Goal: Contribute content: Contribute content

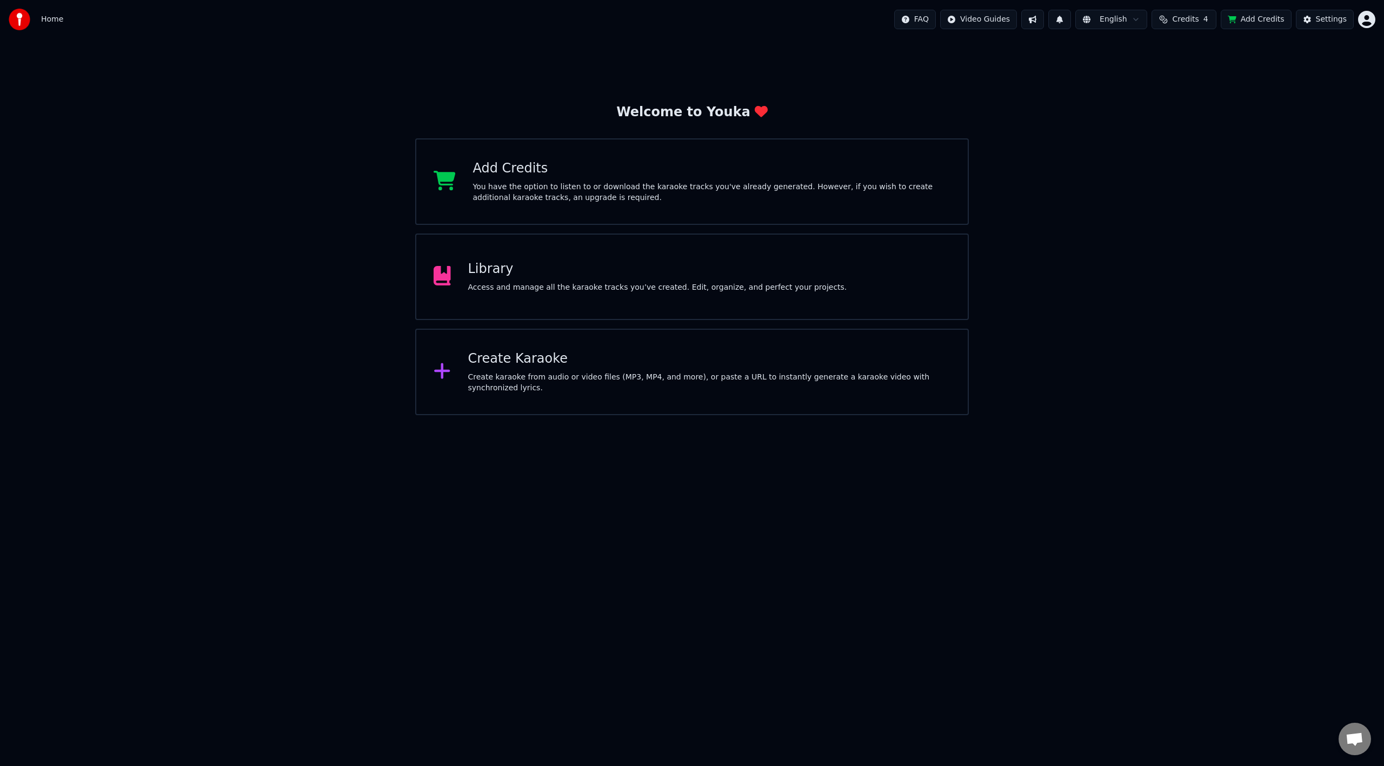
click at [568, 275] on div "Library" at bounding box center [657, 269] width 379 height 17
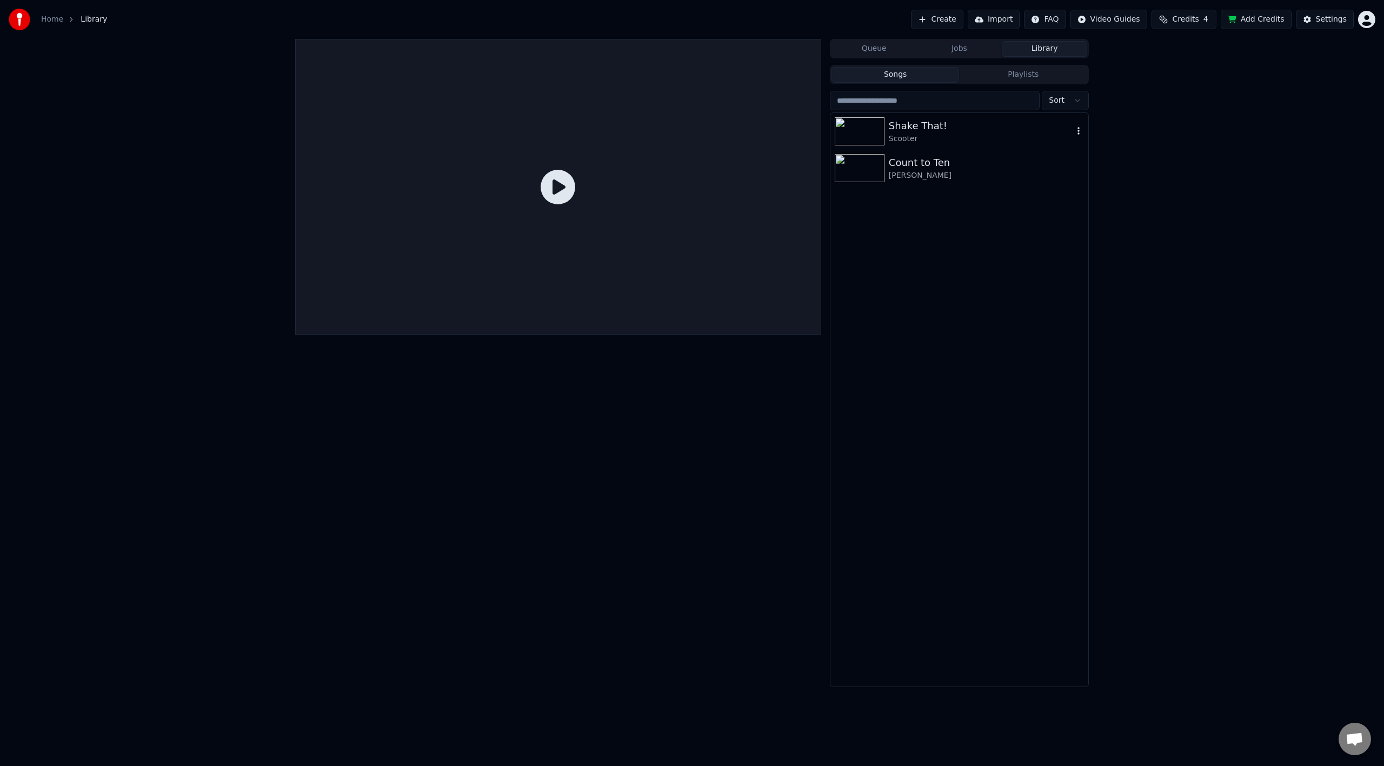
click at [931, 135] on div "Scooter" at bounding box center [981, 139] width 184 height 11
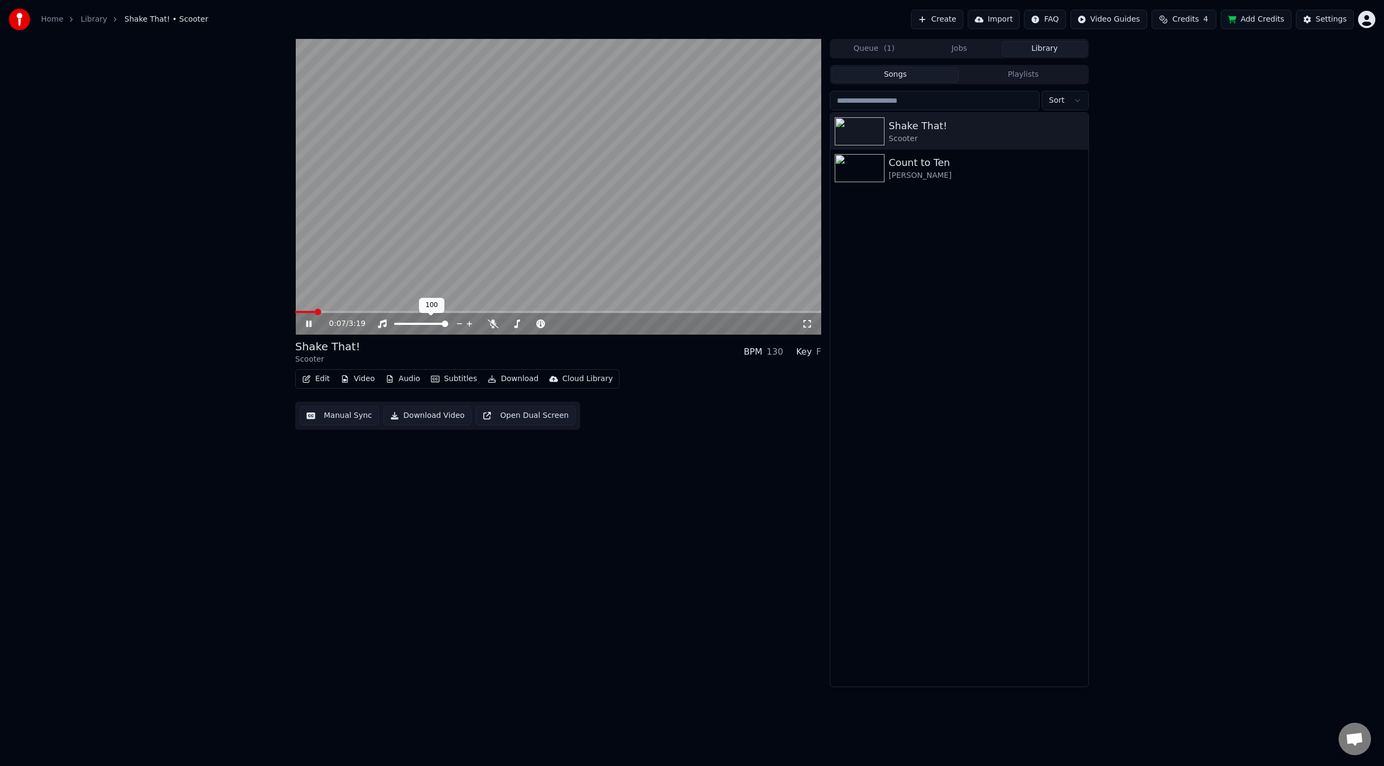
click at [407, 321] on div at bounding box center [431, 323] width 87 height 11
click at [421, 322] on div at bounding box center [431, 323] width 87 height 11
click at [424, 324] on span at bounding box center [421, 324] width 54 height 2
click at [415, 324] on span at bounding box center [415, 324] width 6 height 6
click at [494, 323] on icon at bounding box center [493, 324] width 11 height 9
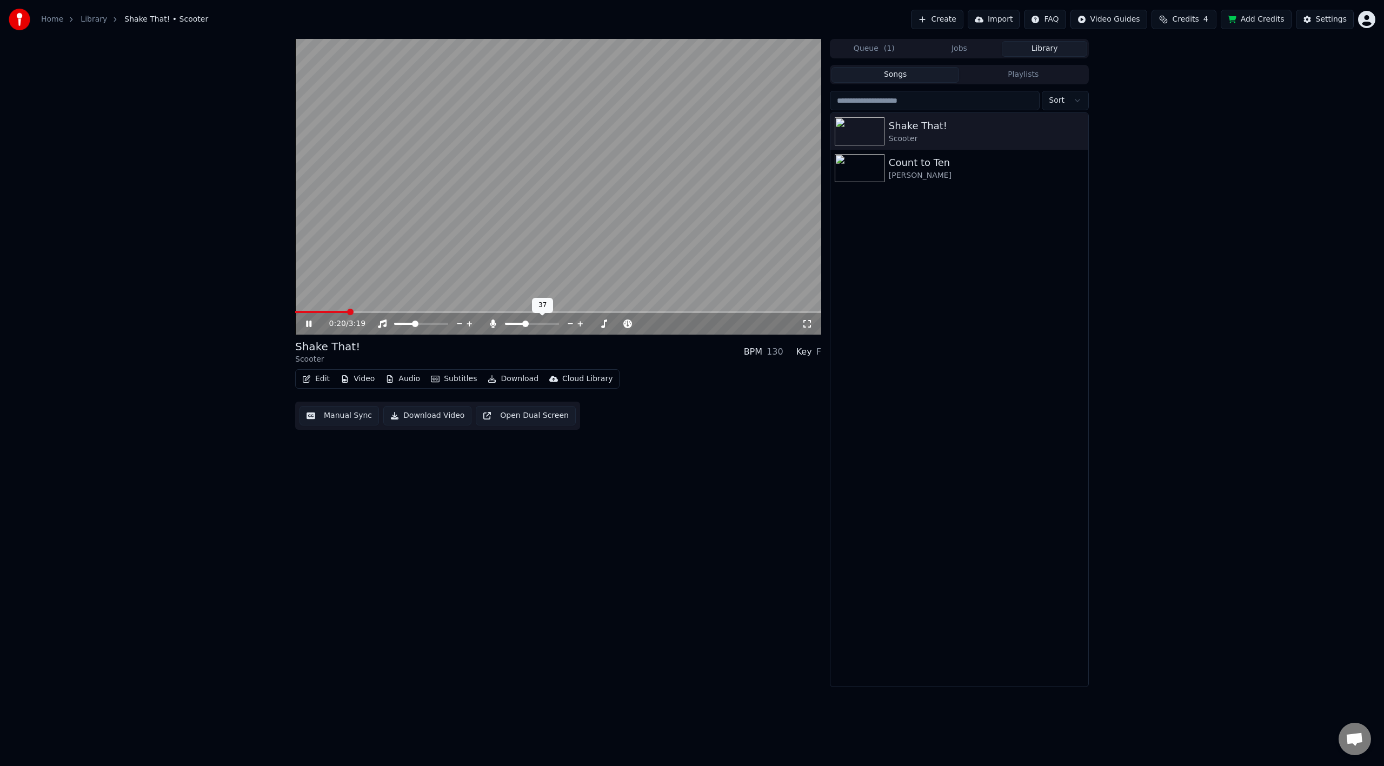
click at [525, 324] on span at bounding box center [515, 324] width 20 height 2
click at [346, 313] on span at bounding box center [320, 312] width 50 height 2
click at [316, 377] on button "Edit" at bounding box center [316, 378] width 36 height 15
click at [324, 402] on div "Edit Lyrics" at bounding box center [339, 402] width 38 height 11
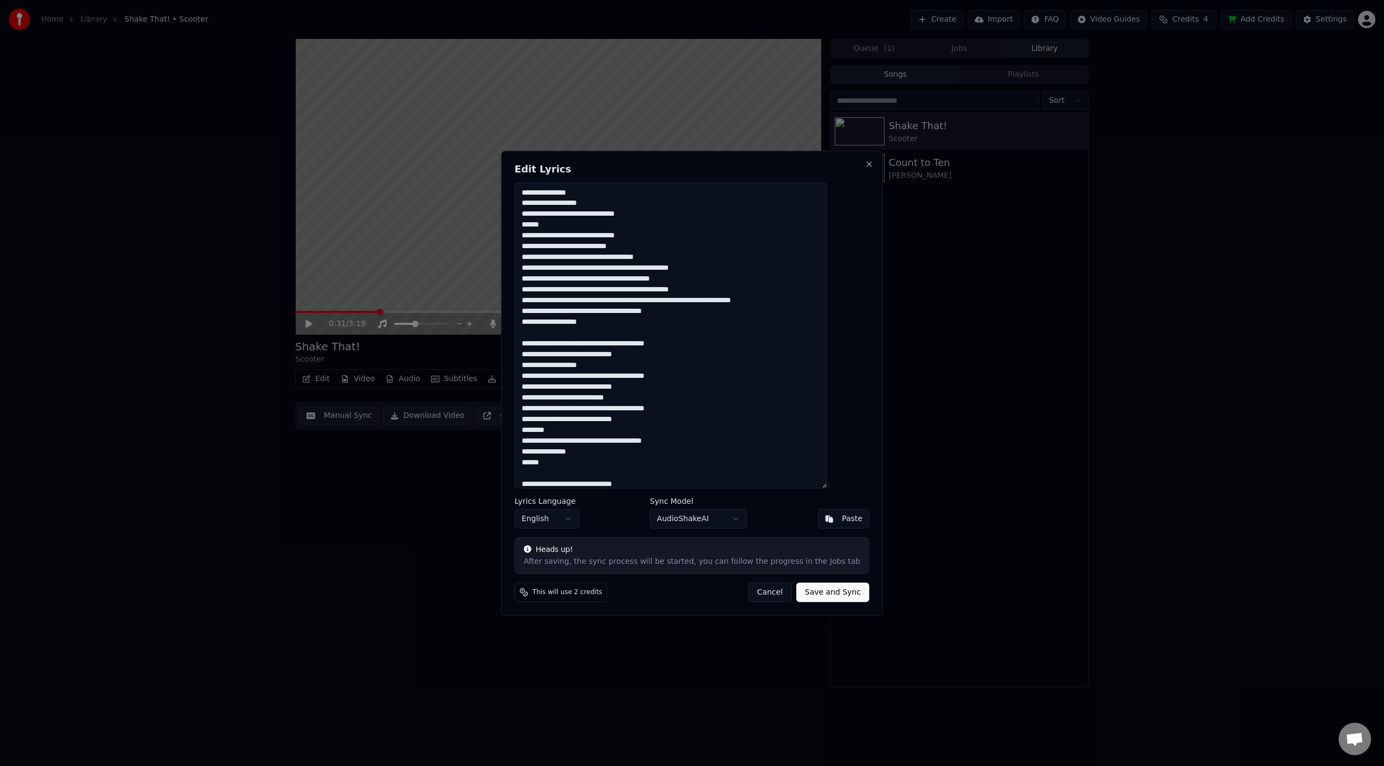
click at [761, 597] on button "Cancel" at bounding box center [770, 592] width 44 height 19
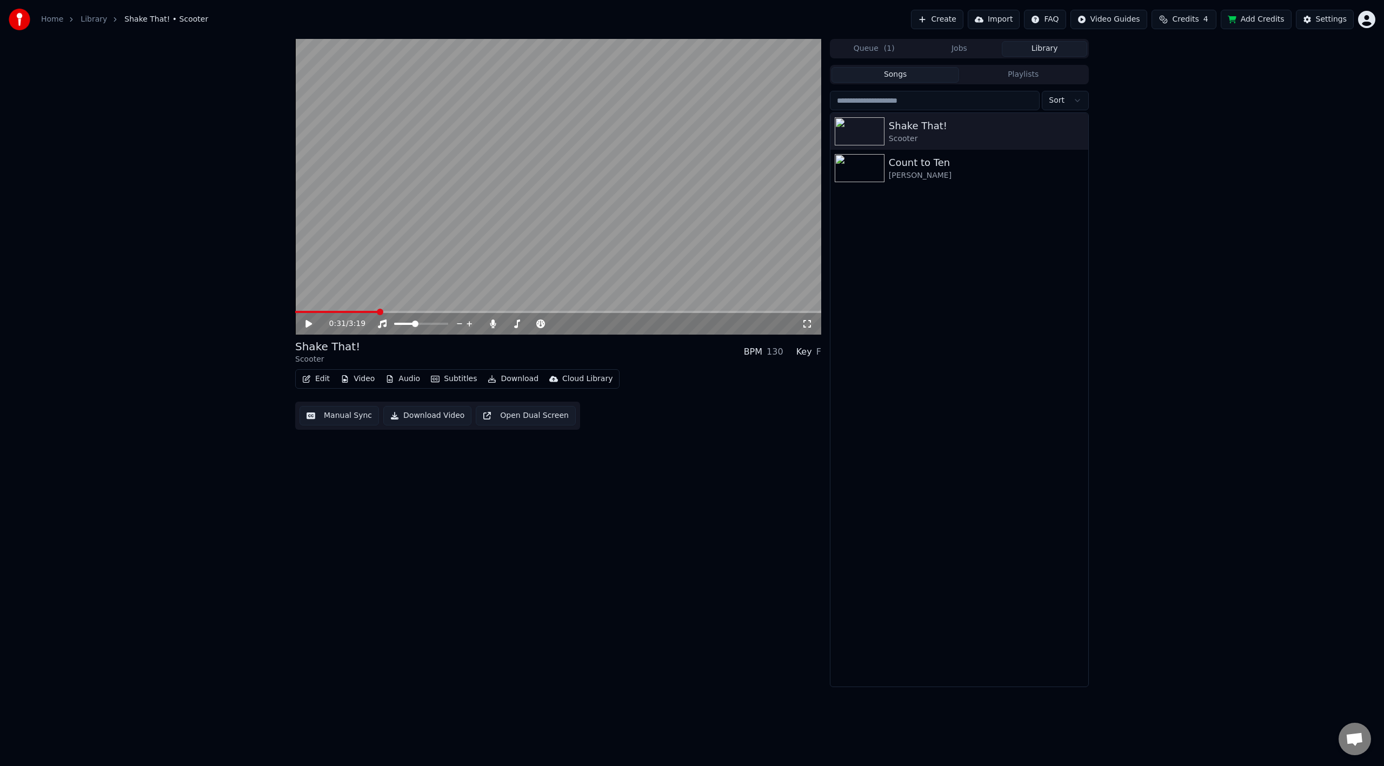
click at [348, 423] on button "Manual Sync" at bounding box center [339, 415] width 79 height 19
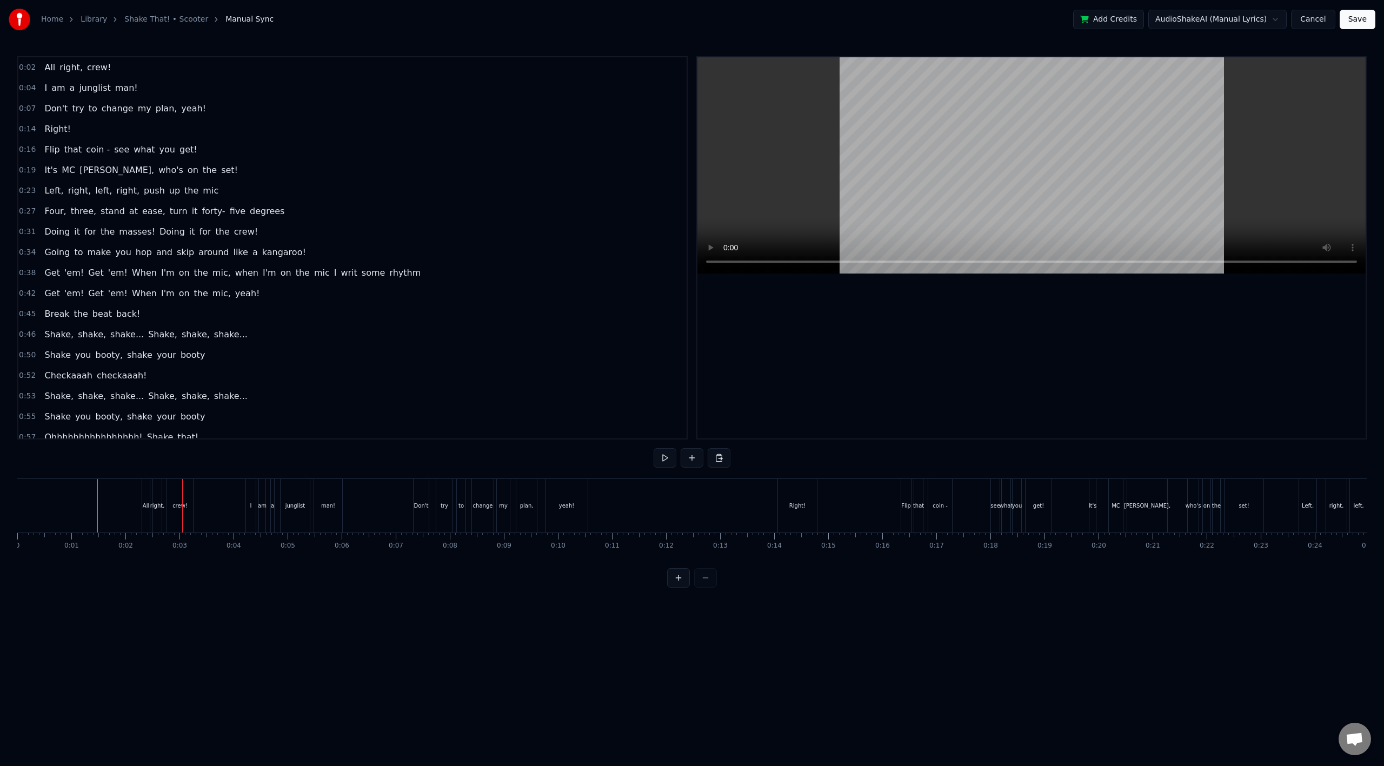
click at [781, 340] on div at bounding box center [1032, 247] width 668 height 381
click at [682, 588] on button at bounding box center [678, 577] width 23 height 19
click at [703, 588] on button at bounding box center [705, 577] width 23 height 19
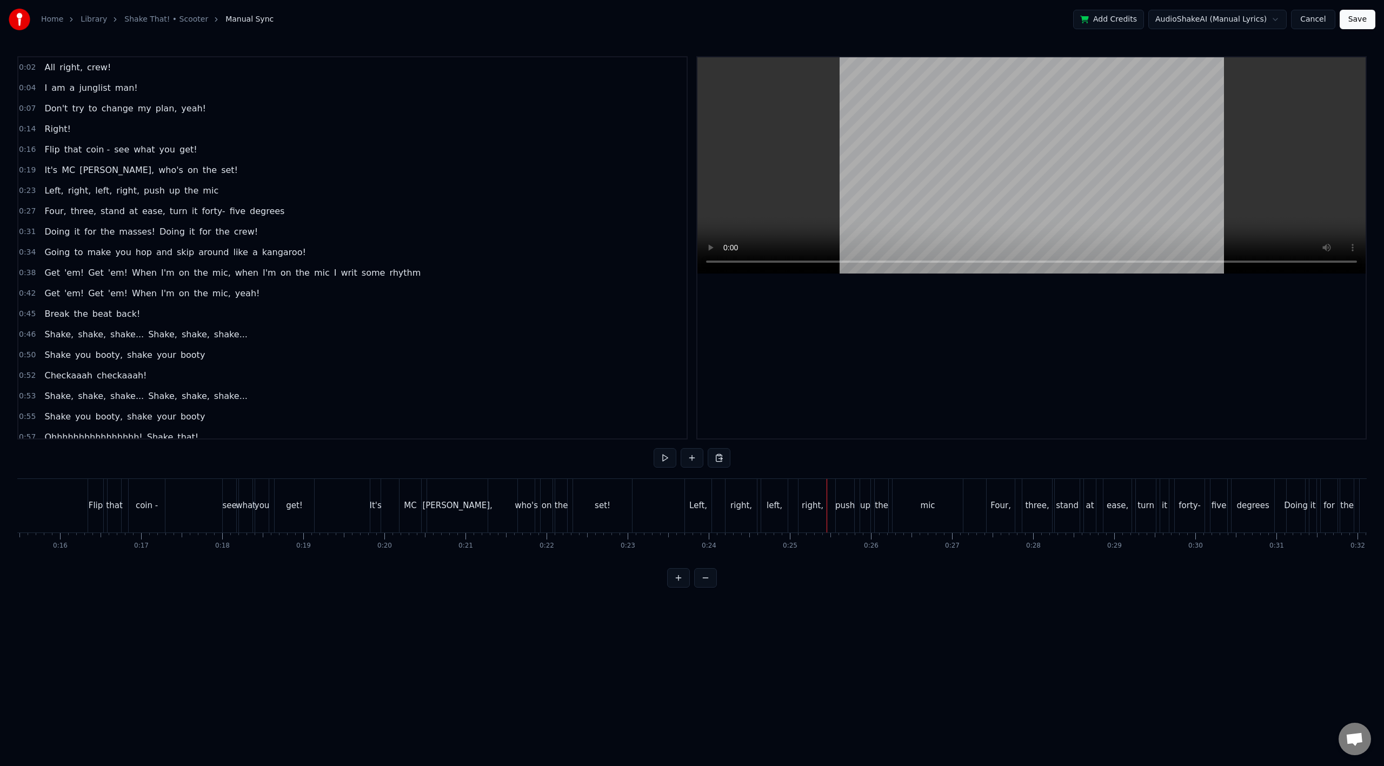
click at [694, 568] on button at bounding box center [705, 577] width 23 height 19
click at [679, 588] on button at bounding box center [678, 577] width 23 height 19
click at [699, 503] on div "Left," at bounding box center [698, 506] width 18 height 12
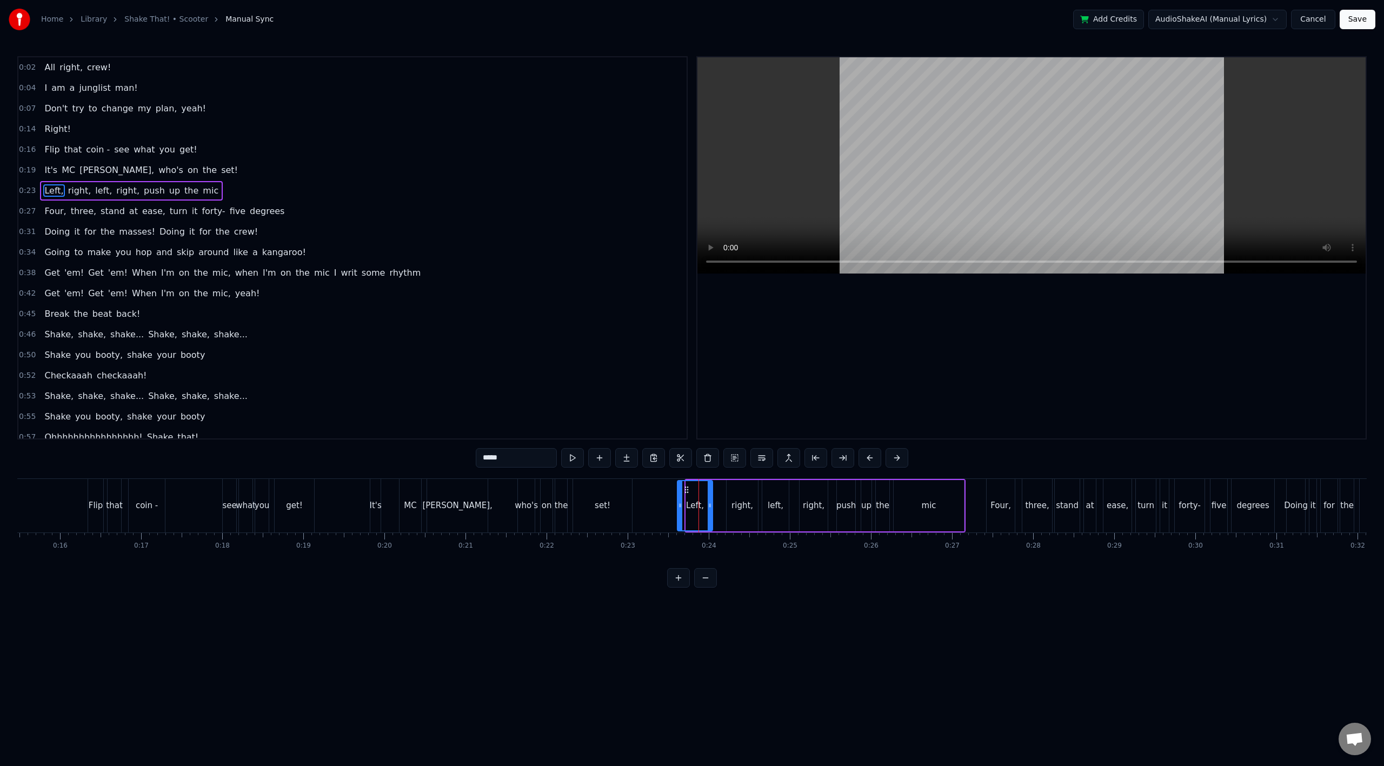
drag, startPoint x: 688, startPoint y: 507, endPoint x: 680, endPoint y: 504, distance: 9.1
click at [680, 504] on icon at bounding box center [680, 505] width 4 height 9
drag, startPoint x: 711, startPoint y: 508, endPoint x: 701, endPoint y: 509, distance: 9.7
click at [702, 509] on icon at bounding box center [702, 505] width 4 height 9
click at [740, 506] on div "right," at bounding box center [743, 506] width 22 height 12
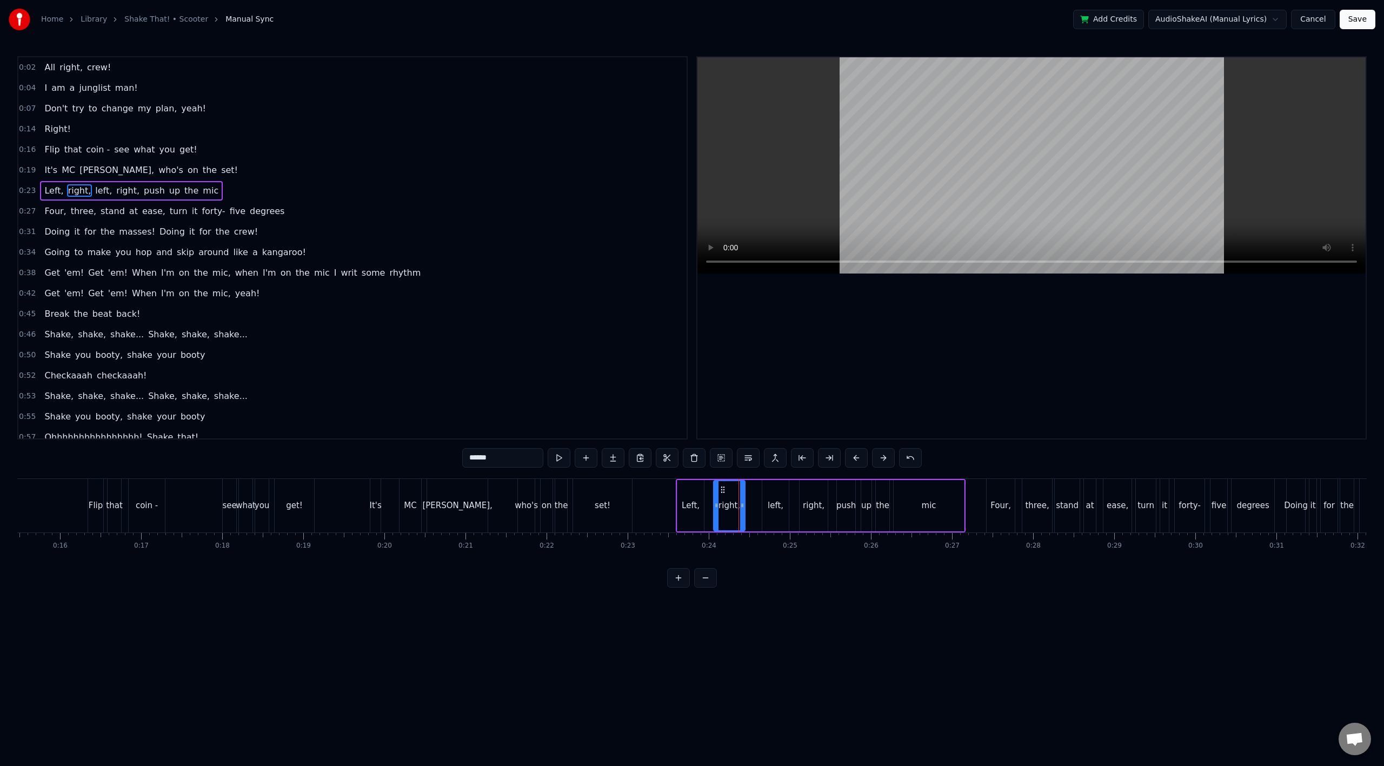
drag, startPoint x: 735, startPoint y: 492, endPoint x: 722, endPoint y: 493, distance: 13.0
click at [722, 493] on circle at bounding box center [721, 492] width 1 height 1
click at [775, 507] on div "left," at bounding box center [776, 506] width 16 height 12
type input "*****"
drag, startPoint x: 774, startPoint y: 491, endPoint x: 763, endPoint y: 493, distance: 11.6
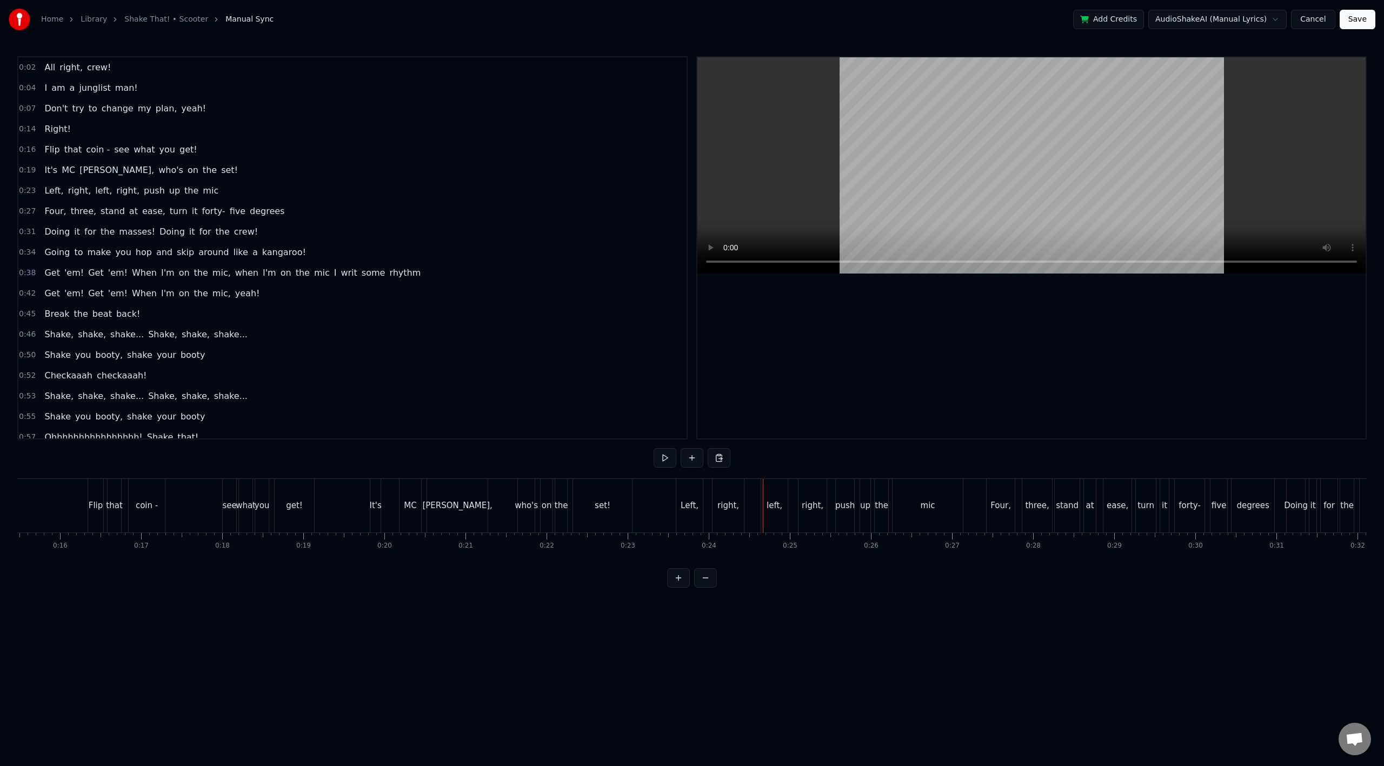
click at [667, 582] on div "0:02 All right, crew! 0:04 I am a junglist man! 0:07 Don't try to change my pla…" at bounding box center [692, 322] width 1350 height 532
click at [680, 588] on button at bounding box center [678, 577] width 23 height 19
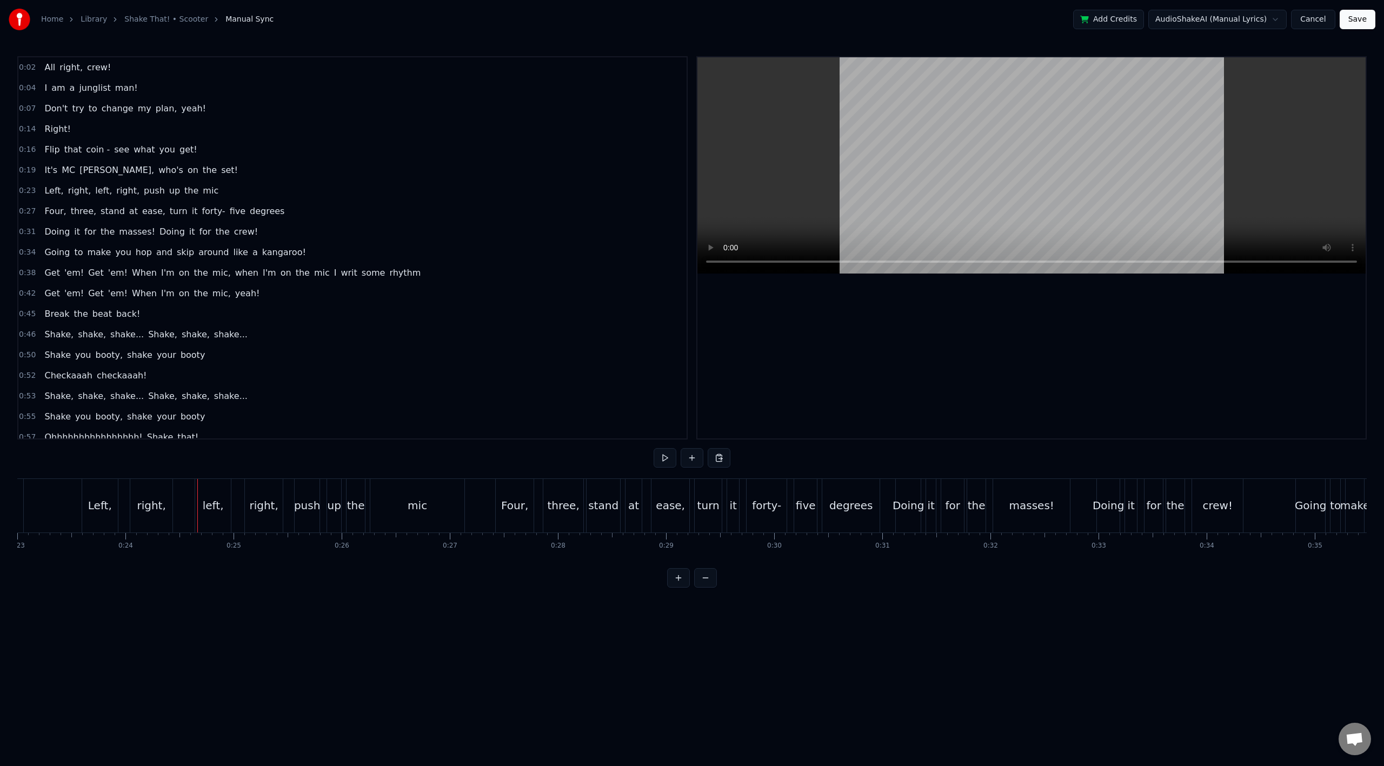
scroll to position [0, 2613]
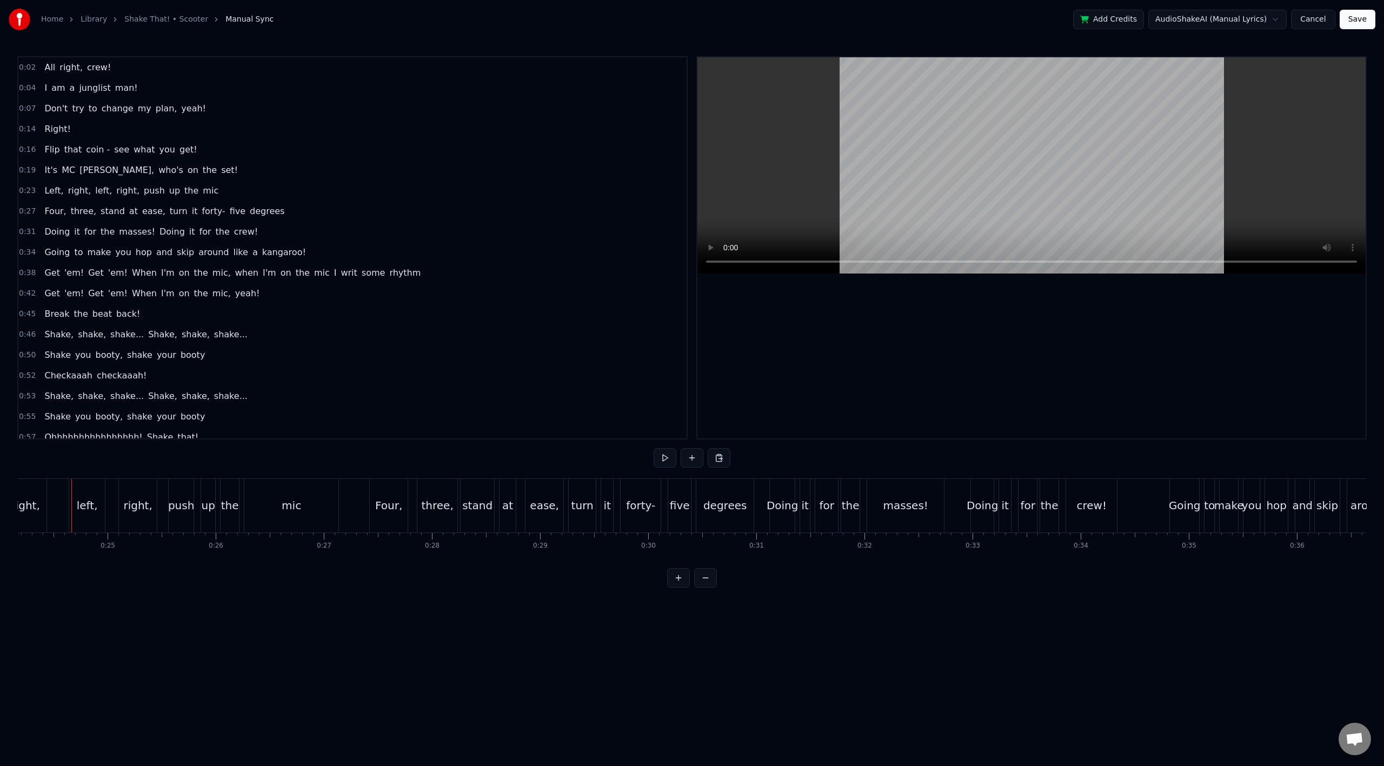
click at [78, 501] on div "left," at bounding box center [87, 505] width 21 height 16
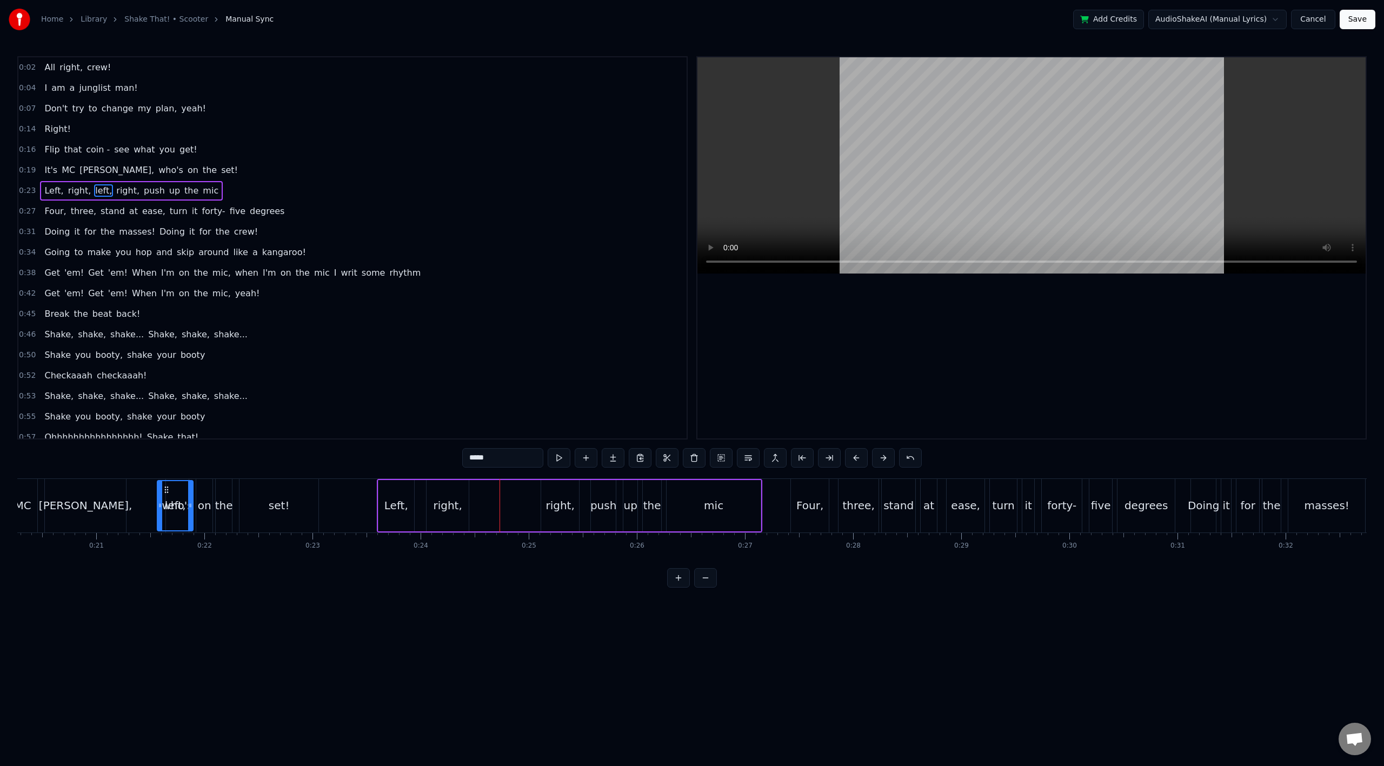
scroll to position [0, 2152]
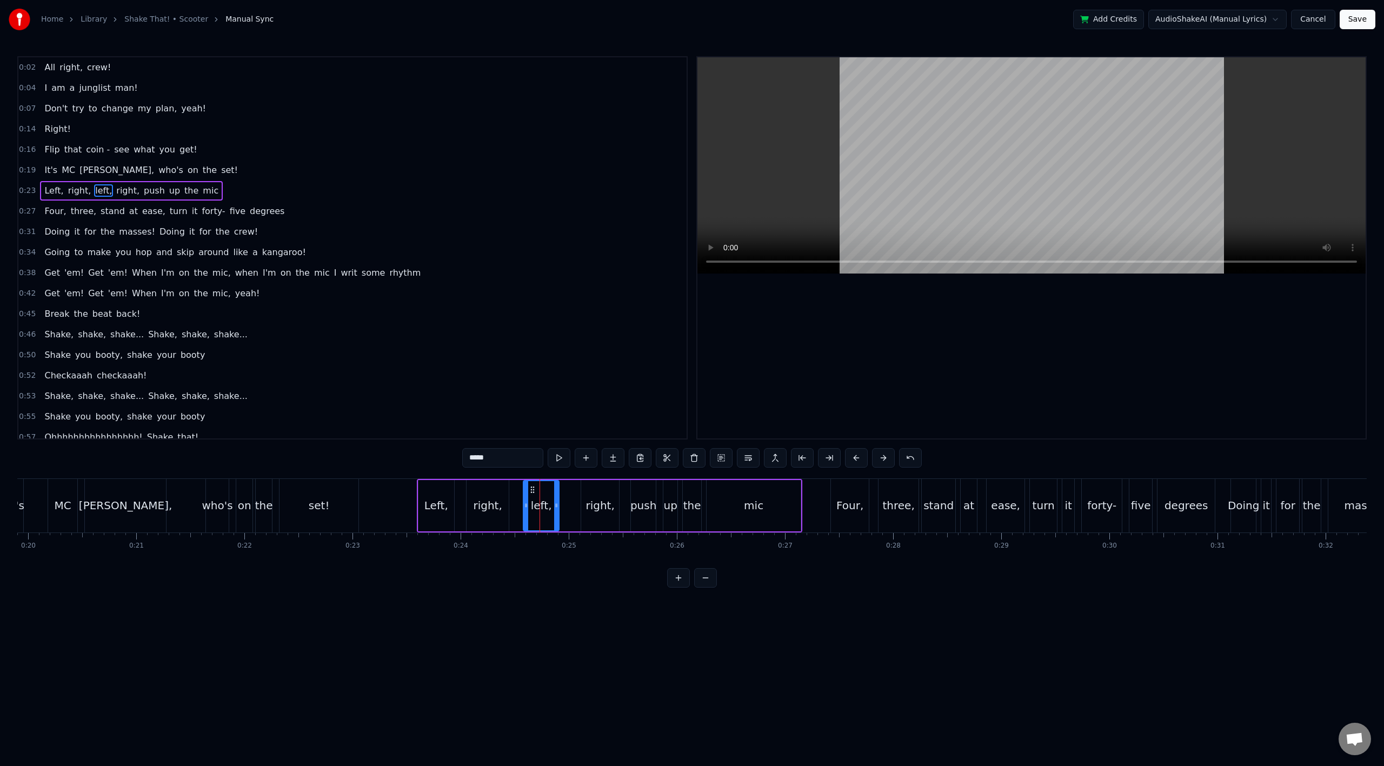
drag, startPoint x: 79, startPoint y: 488, endPoint x: 533, endPoint y: 519, distance: 454.1
click at [533, 519] on div "left," at bounding box center [541, 505] width 35 height 49
click at [597, 507] on div "right," at bounding box center [600, 505] width 29 height 16
drag, startPoint x: 591, startPoint y: 491, endPoint x: 579, endPoint y: 494, distance: 12.2
click at [579, 494] on icon at bounding box center [578, 490] width 9 height 9
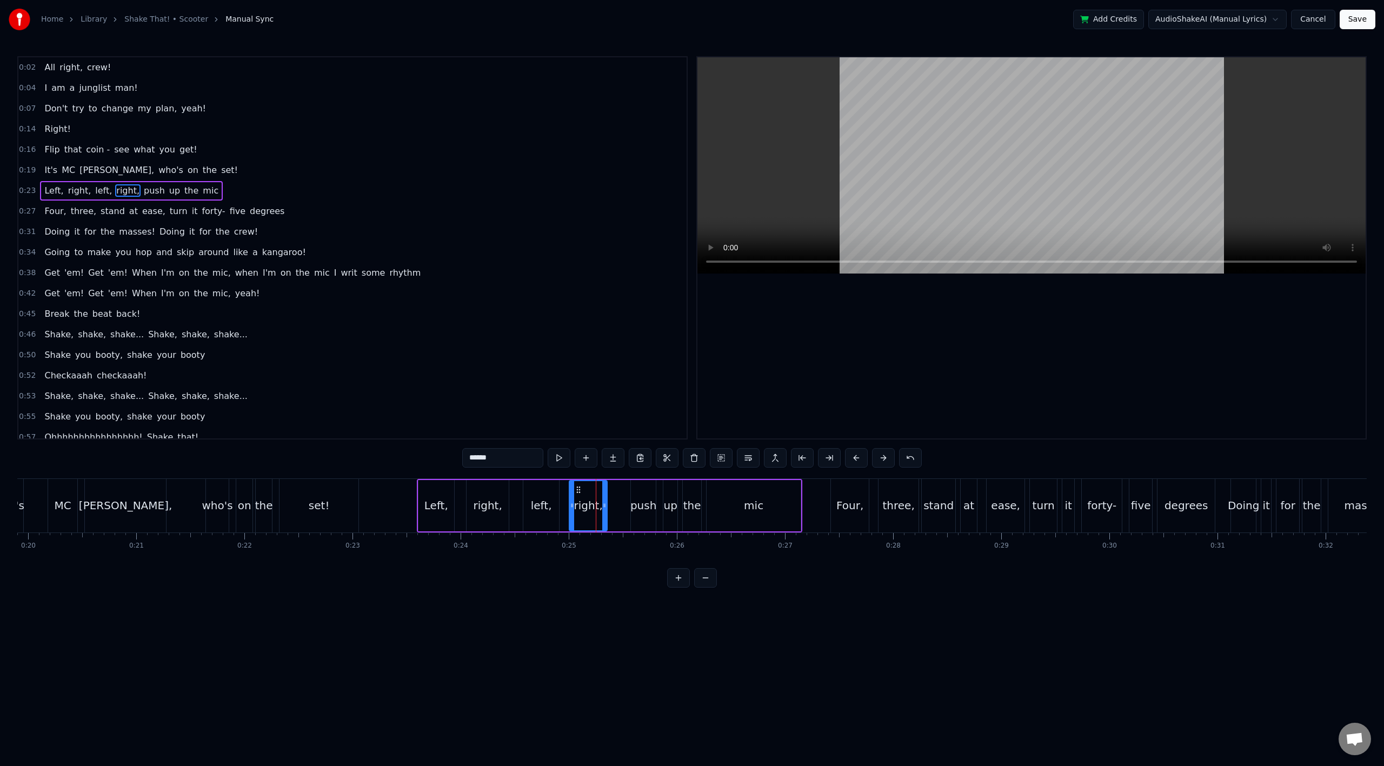
click at [636, 509] on div "push" at bounding box center [643, 505] width 26 height 16
drag, startPoint x: 641, startPoint y: 493, endPoint x: 630, endPoint y: 496, distance: 10.8
click at [630, 496] on div "push" at bounding box center [633, 505] width 24 height 49
click at [670, 507] on div "up" at bounding box center [670, 505] width 14 height 16
drag, startPoint x: 664, startPoint y: 496, endPoint x: 658, endPoint y: 499, distance: 7.0
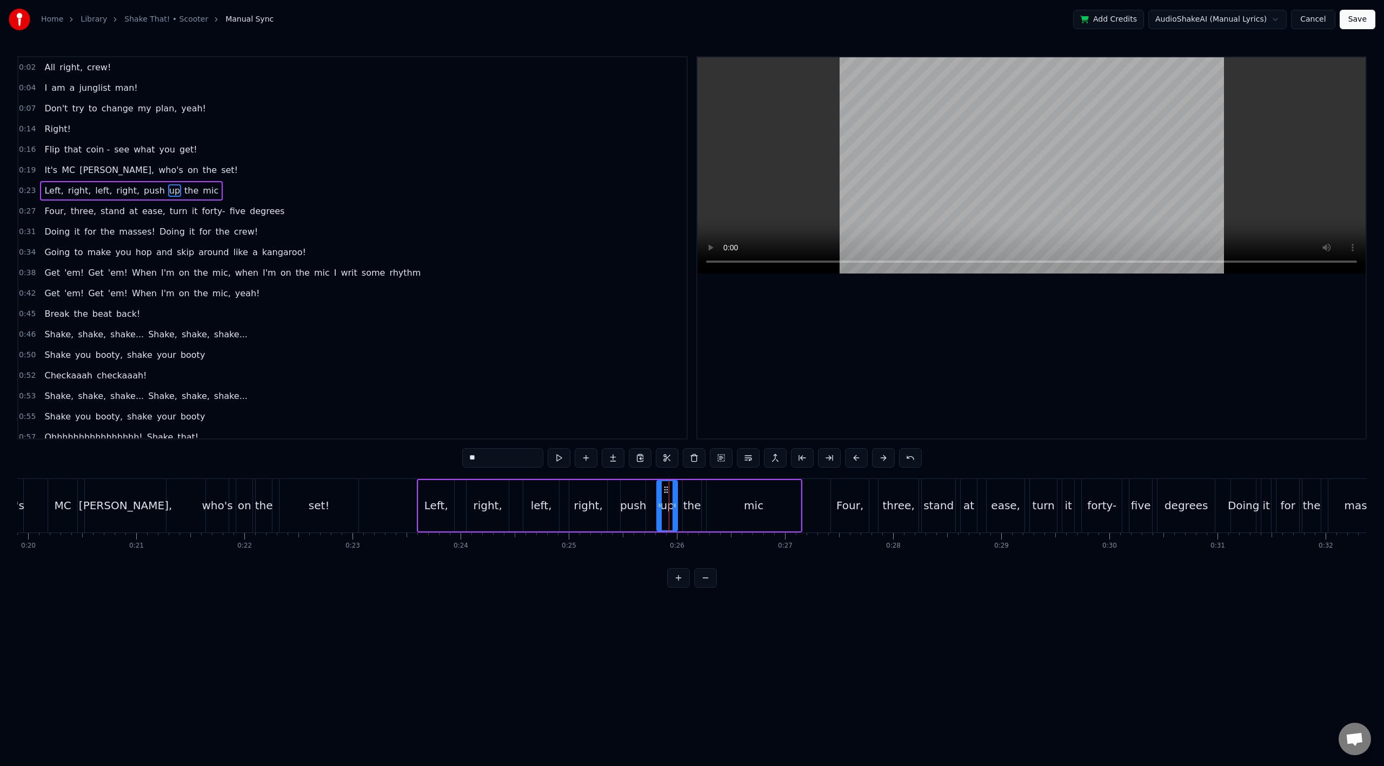
click at [658, 499] on div at bounding box center [660, 505] width 4 height 49
drag, startPoint x: 666, startPoint y: 490, endPoint x: 657, endPoint y: 495, distance: 9.9
click at [657, 495] on div "up" at bounding box center [658, 505] width 19 height 49
click at [688, 503] on div "the" at bounding box center [692, 505] width 18 height 16
click at [733, 506] on div "mic" at bounding box center [754, 505] width 94 height 51
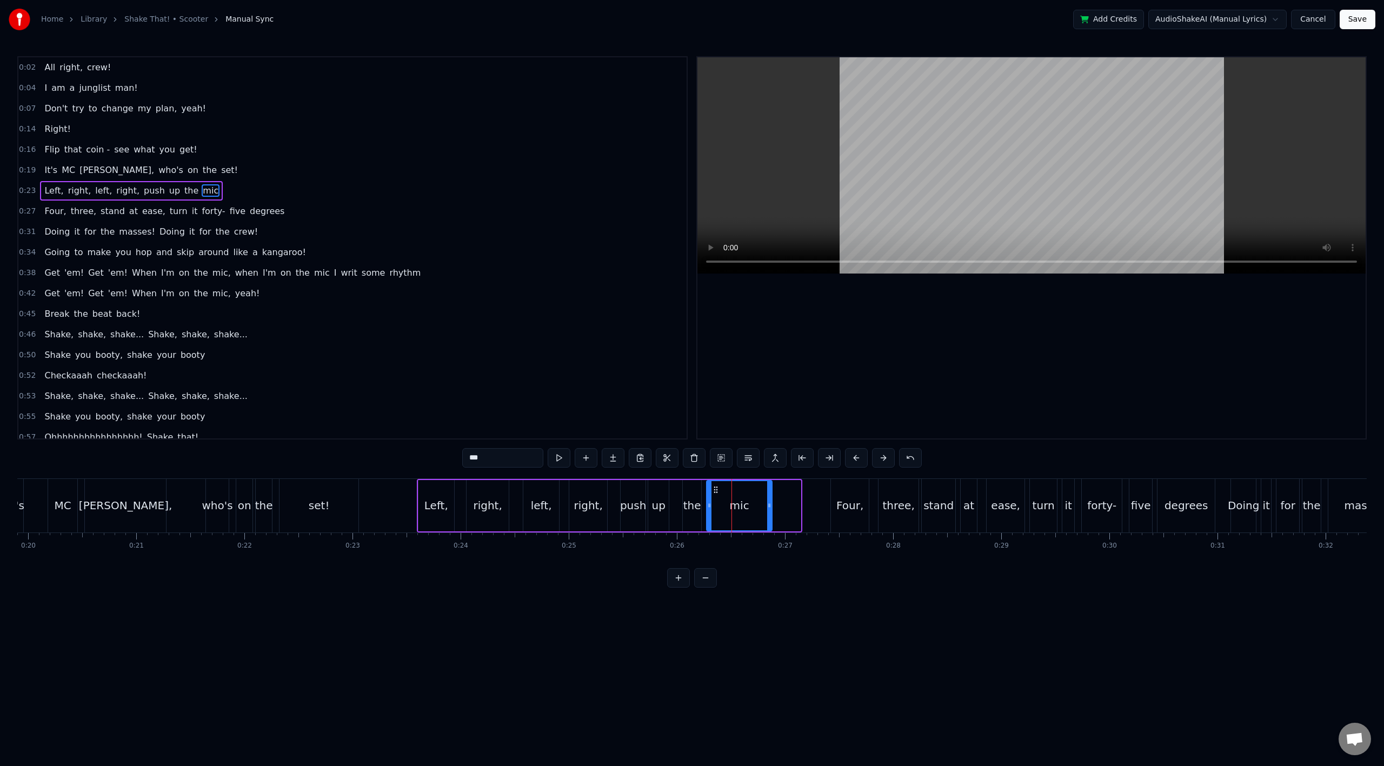
drag, startPoint x: 798, startPoint y: 508, endPoint x: 769, endPoint y: 511, distance: 28.8
click at [769, 511] on div at bounding box center [769, 505] width 4 height 49
click at [337, 490] on div "set!" at bounding box center [319, 506] width 79 height 54
type input "****"
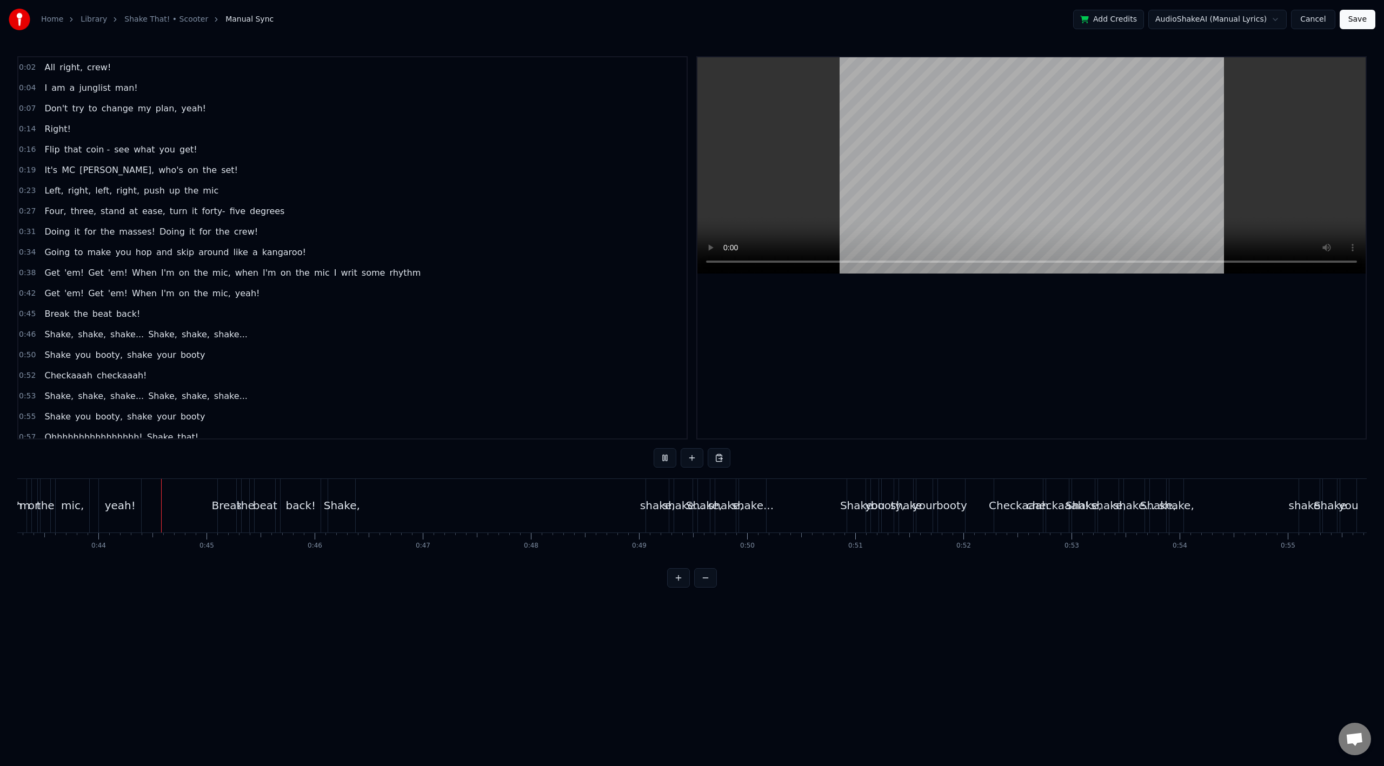
scroll to position [0, 4683]
click at [332, 508] on div "Shake," at bounding box center [336, 505] width 36 height 16
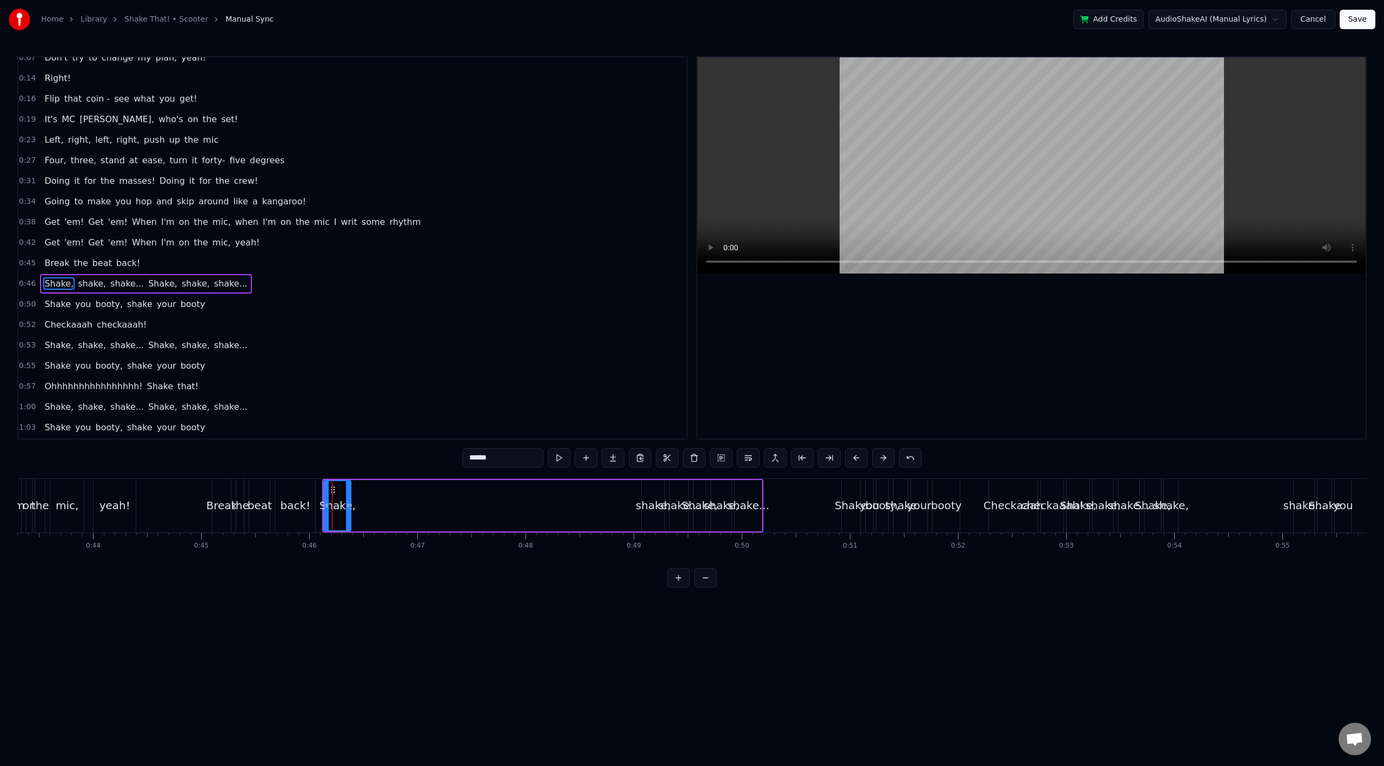
scroll to position [87, 0]
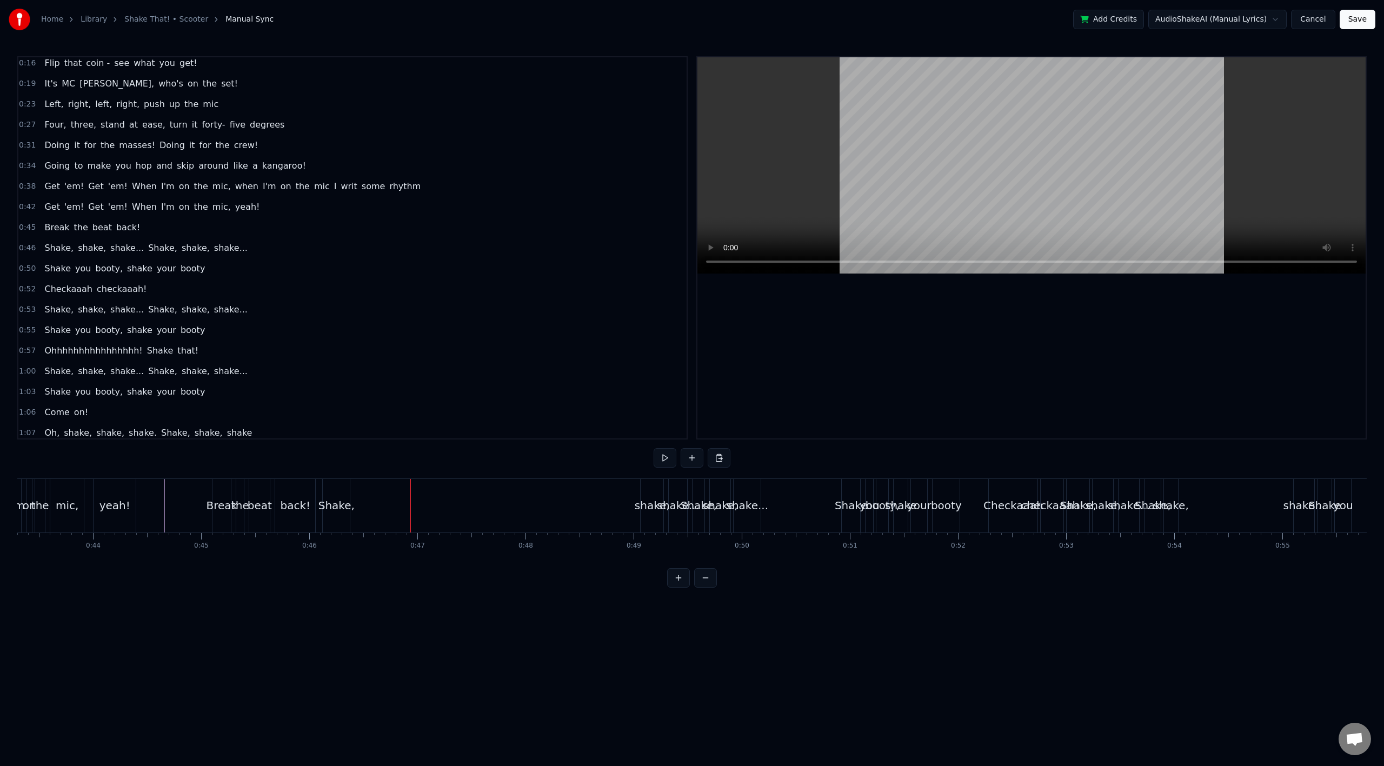
click at [648, 510] on div "shake," at bounding box center [652, 505] width 35 height 16
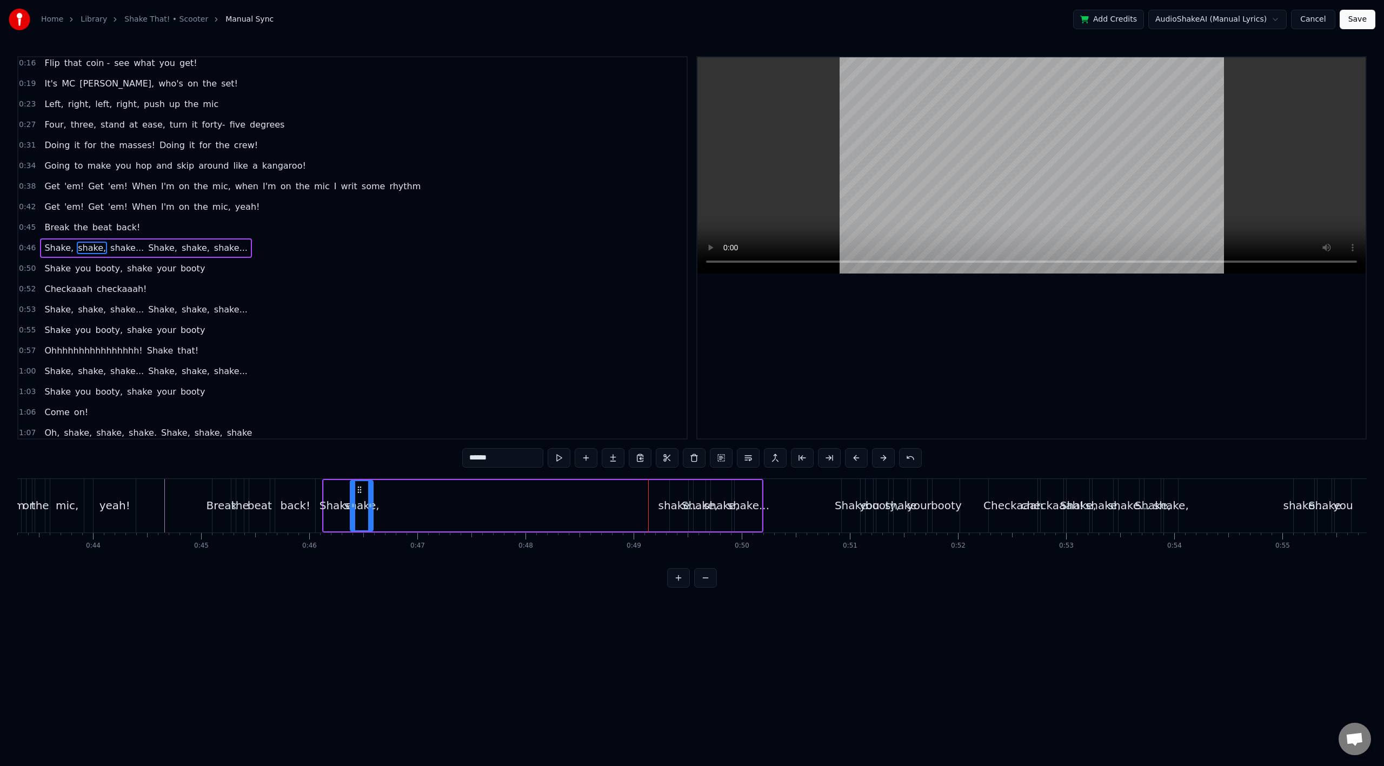
drag, startPoint x: 649, startPoint y: 492, endPoint x: 490, endPoint y: 509, distance: 160.4
click at [358, 504] on div "shake," at bounding box center [362, 505] width 22 height 49
click at [679, 494] on div "shake..." at bounding box center [679, 505] width 18 height 51
type input "********"
drag, startPoint x: 679, startPoint y: 490, endPoint x: 390, endPoint y: 502, distance: 288.4
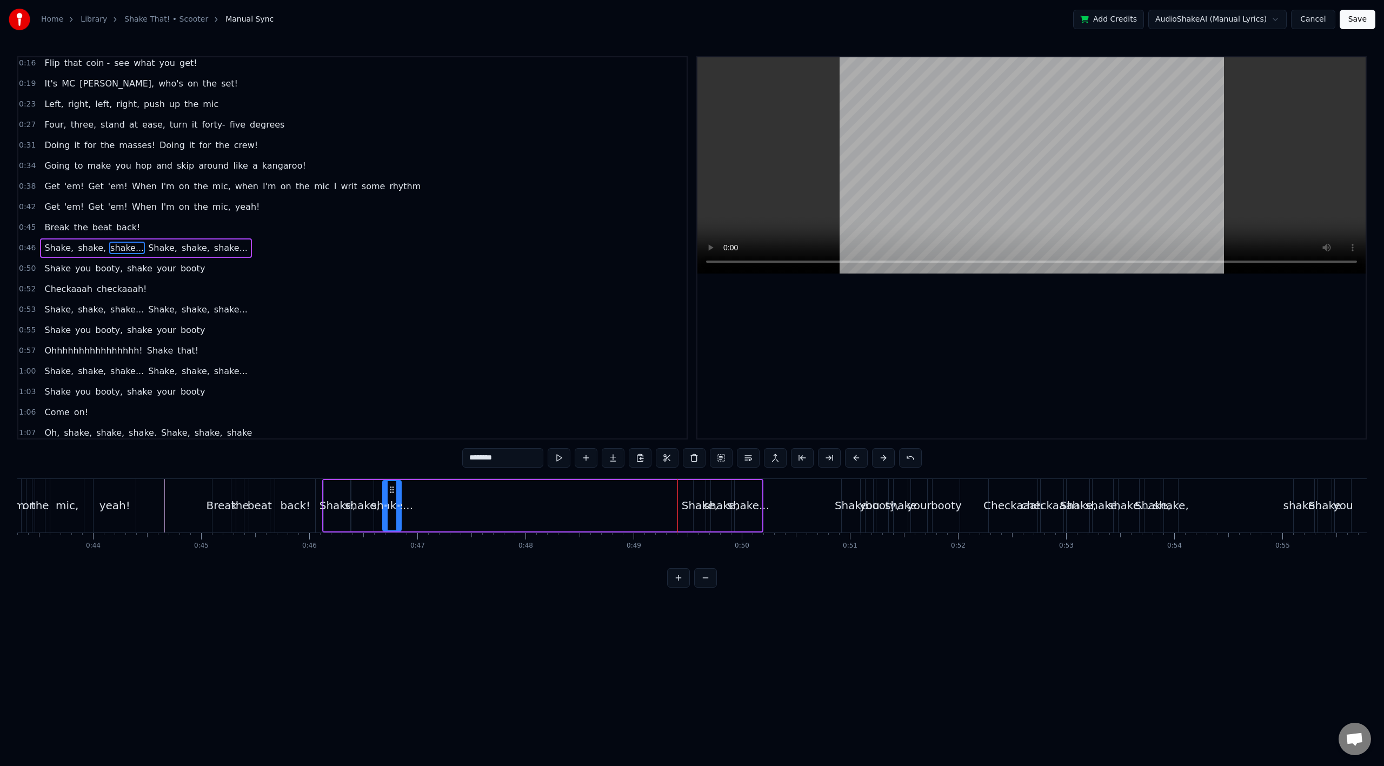
click at [390, 502] on div "shake..." at bounding box center [391, 505] width 17 height 49
click at [685, 496] on div "Shake, shake, shake... Shake, shake, shake..." at bounding box center [542, 506] width 441 height 54
click at [685, 499] on div "Shake," at bounding box center [700, 505] width 36 height 16
drag, startPoint x: 694, startPoint y: 492, endPoint x: 678, endPoint y: 494, distance: 16.8
click at [678, 494] on div at bounding box center [680, 505] width 4 height 49
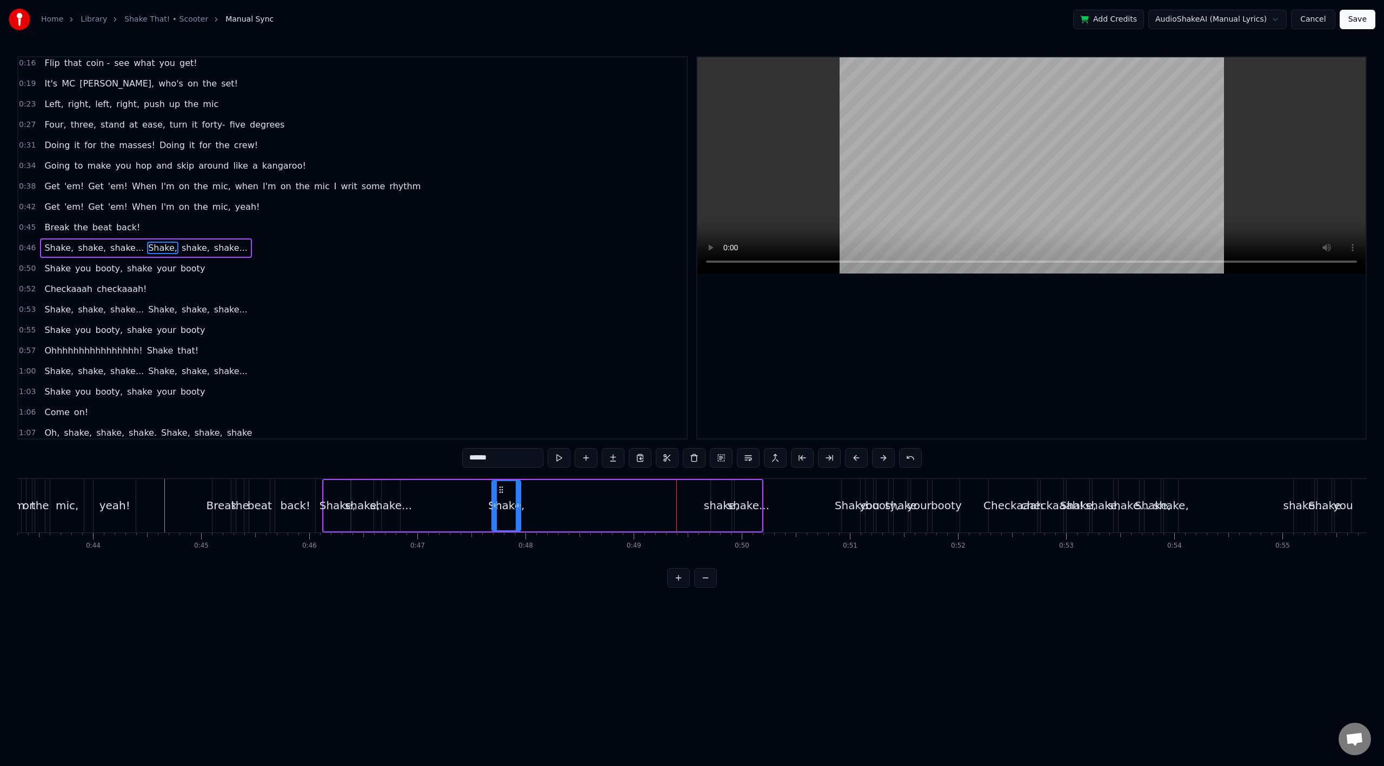
drag, startPoint x: 689, startPoint y: 492, endPoint x: 504, endPoint y: 498, distance: 185.0
click at [504, 498] on div "Shake," at bounding box center [507, 505] width 28 height 49
click at [722, 501] on div "shake," at bounding box center [721, 505] width 35 height 16
drag, startPoint x: 720, startPoint y: 493, endPoint x: 534, endPoint y: 500, distance: 185.6
click at [534, 500] on div "shake," at bounding box center [535, 505] width 19 height 49
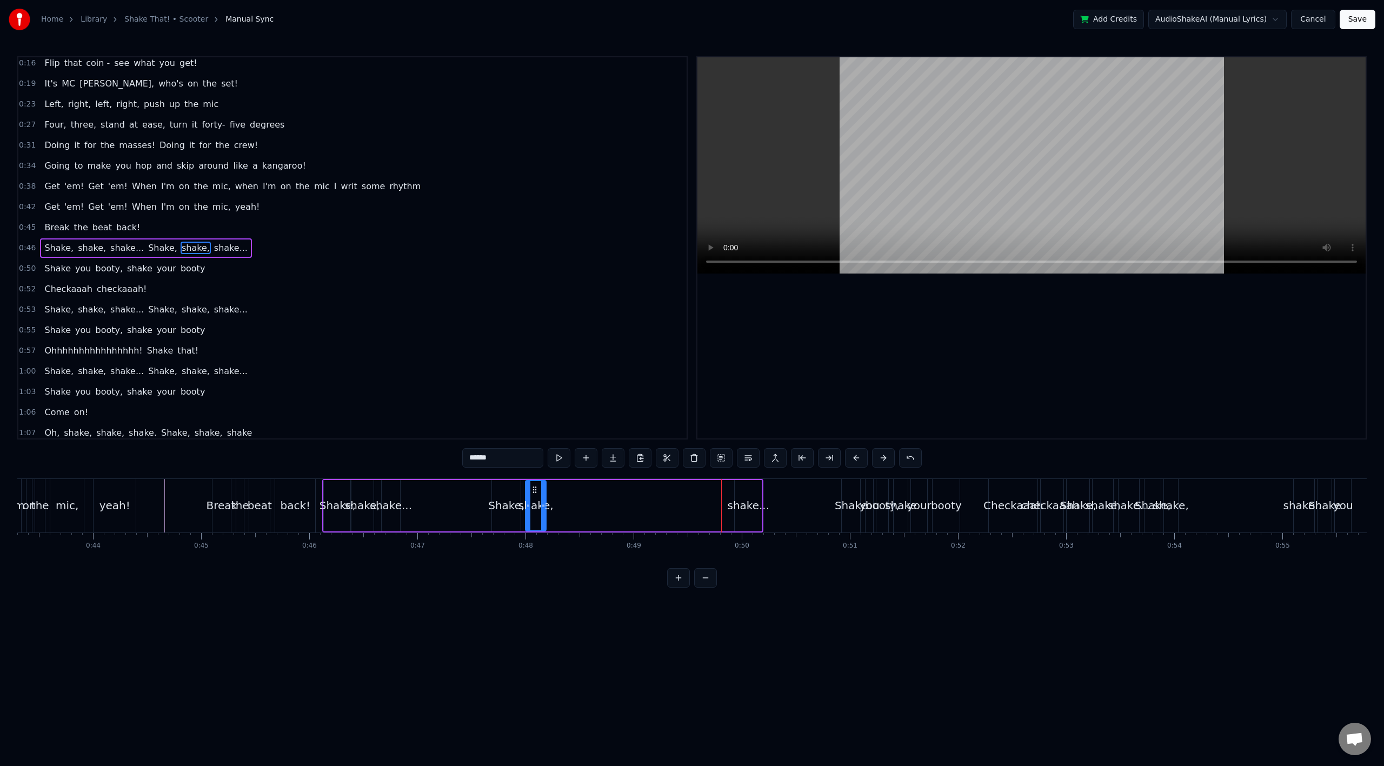
click at [747, 498] on div "shake..." at bounding box center [748, 505] width 42 height 16
drag, startPoint x: 743, startPoint y: 492, endPoint x: 562, endPoint y: 500, distance: 181.3
click at [562, 500] on div "shake..." at bounding box center [567, 505] width 26 height 49
click at [847, 506] on div "Shake" at bounding box center [851, 505] width 33 height 16
type input "*****"
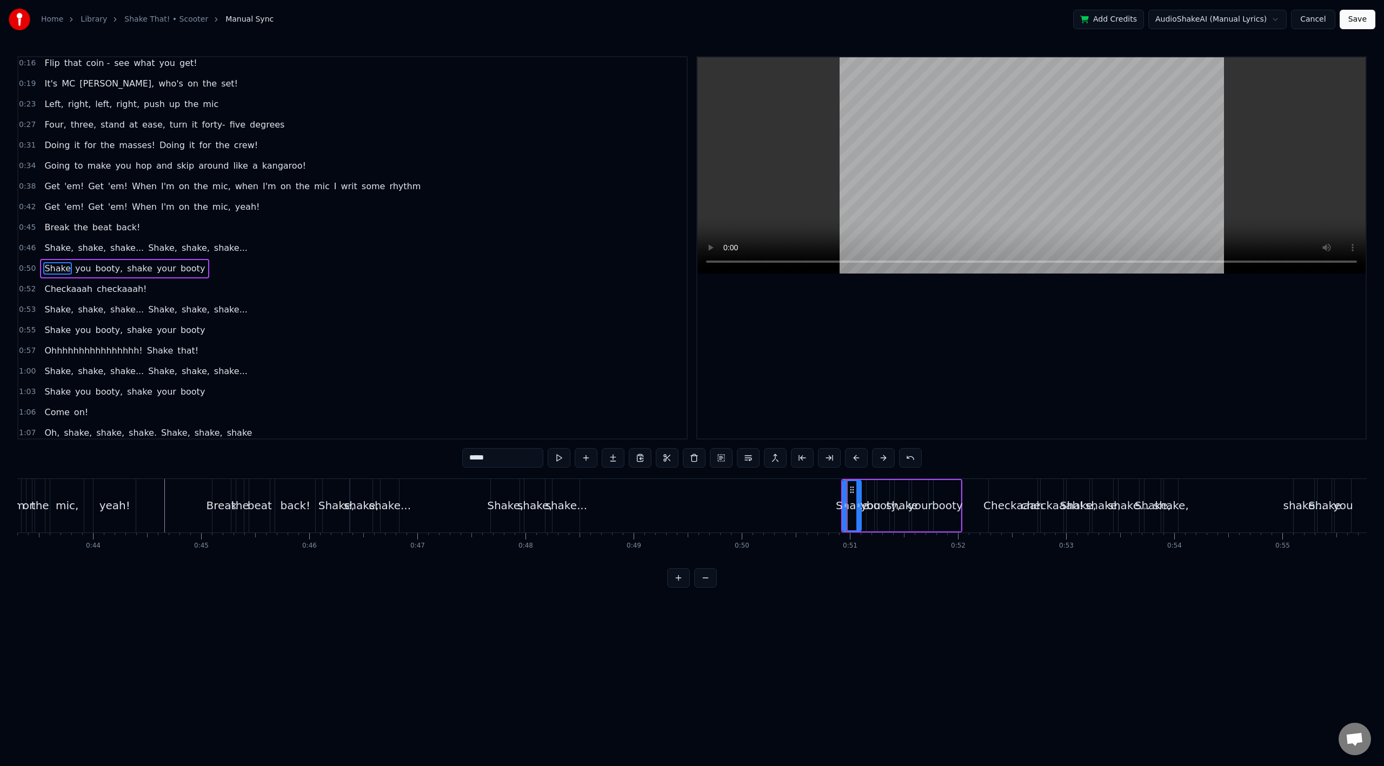
scroll to position [107, 0]
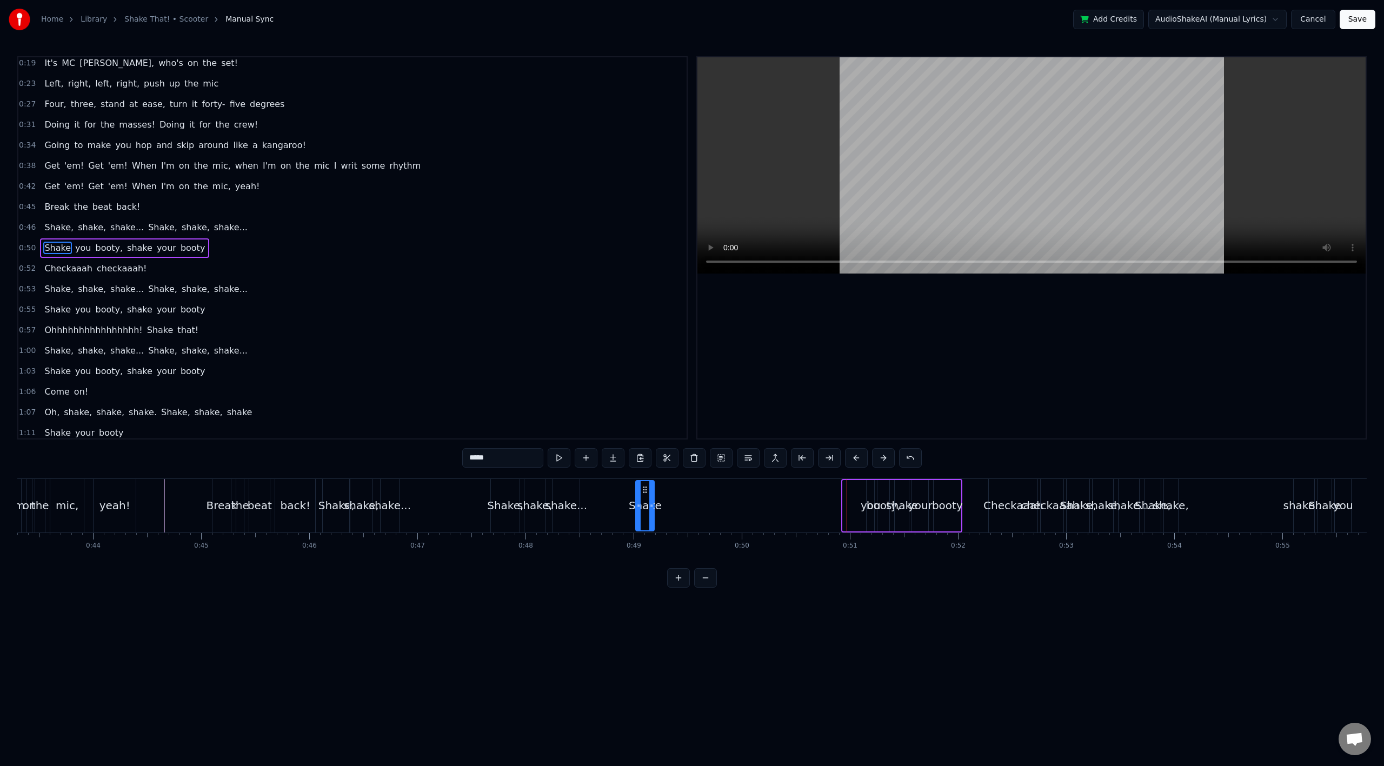
drag, startPoint x: 851, startPoint y: 492, endPoint x: 643, endPoint y: 502, distance: 207.3
click at [643, 502] on div "Shake" at bounding box center [644, 505] width 17 height 49
click at [688, 502] on div "Shake you booty, shake your booty" at bounding box center [798, 506] width 328 height 54
click at [863, 500] on div "you" at bounding box center [871, 505] width 20 height 16
drag, startPoint x: 865, startPoint y: 501, endPoint x: 858, endPoint y: 501, distance: 6.5
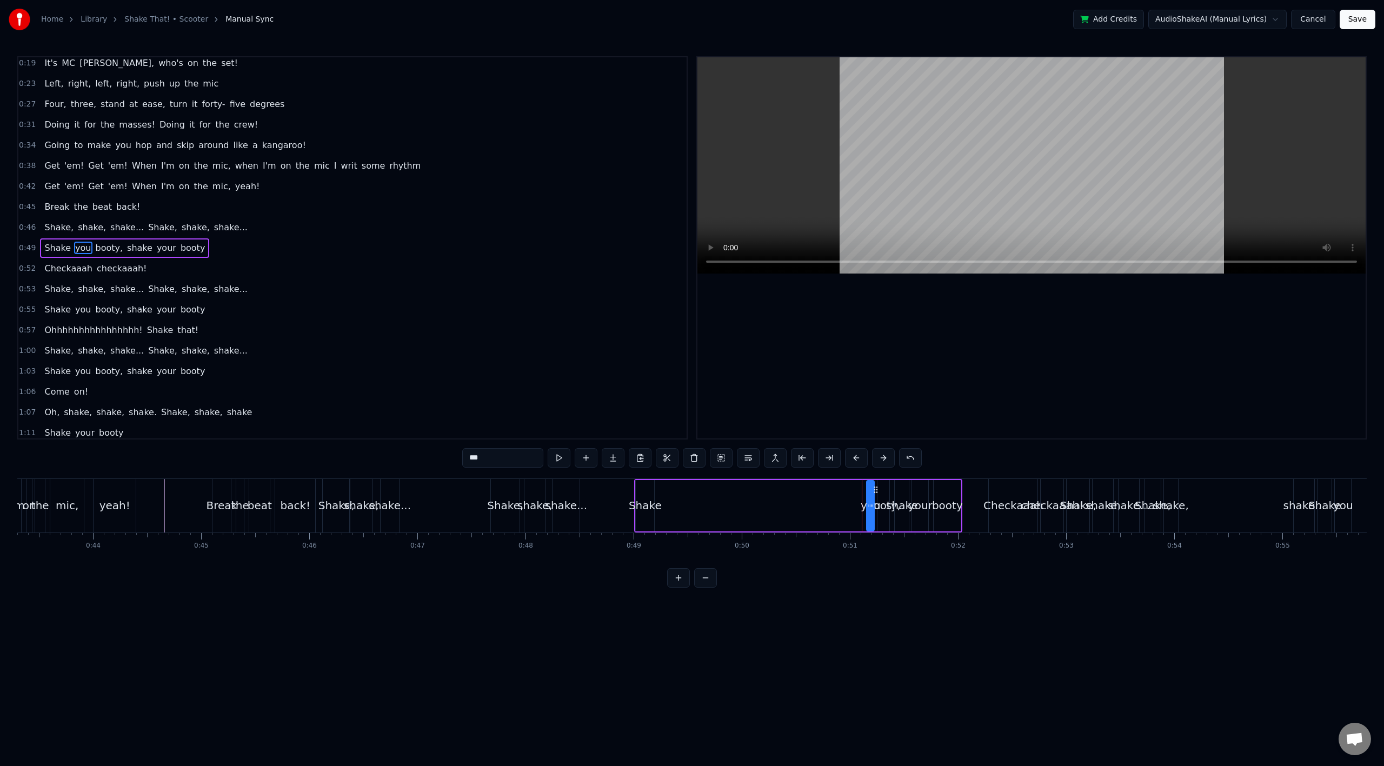
click at [858, 501] on div "Shake you booty, shake your booty" at bounding box center [798, 506] width 328 height 54
click at [868, 500] on div "Shake you booty, shake your booty" at bounding box center [798, 506] width 328 height 54
click at [866, 500] on div "you" at bounding box center [871, 505] width 20 height 16
click at [862, 506] on div "you" at bounding box center [871, 505] width 20 height 16
click at [865, 511] on div "you" at bounding box center [871, 505] width 20 height 16
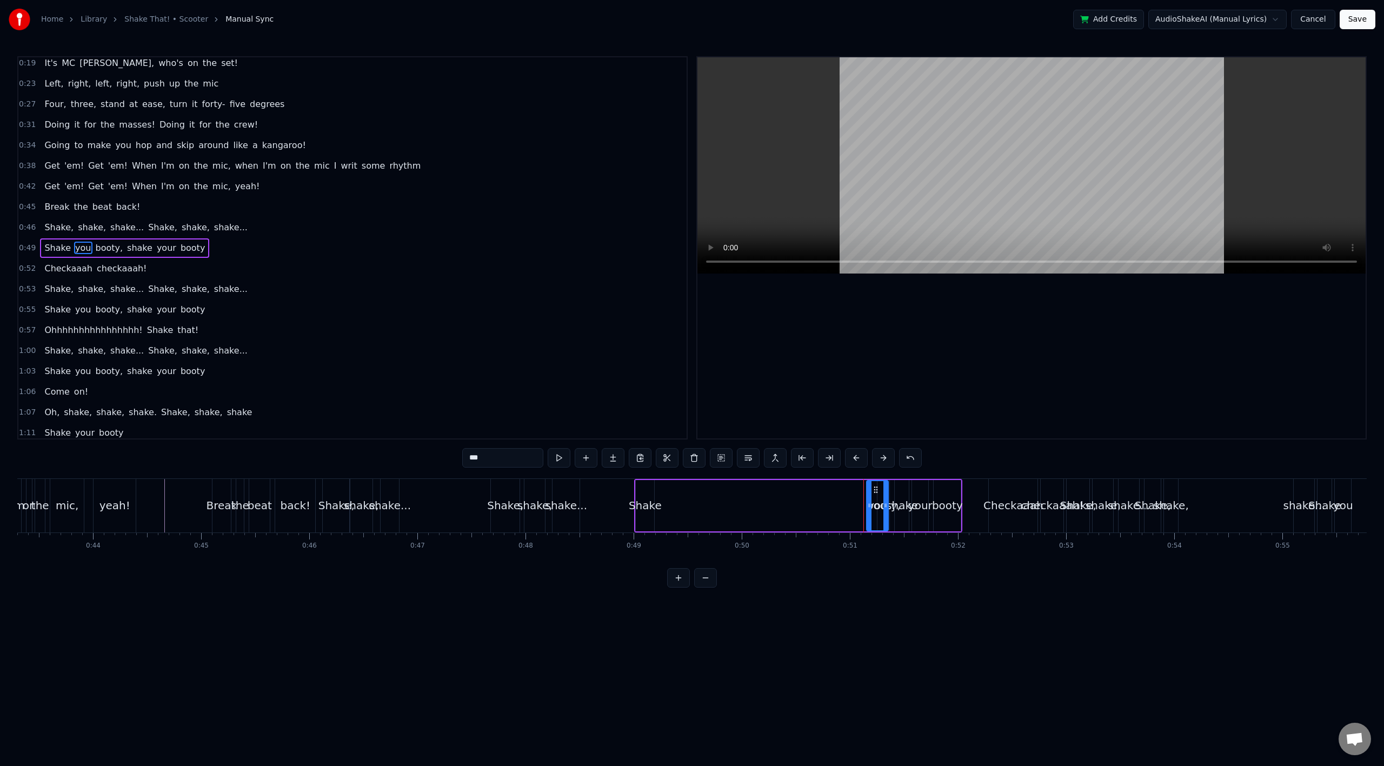
drag, startPoint x: 869, startPoint y: 508, endPoint x: 881, endPoint y: 510, distance: 11.5
click at [882, 510] on div "you" at bounding box center [877, 505] width 21 height 49
drag, startPoint x: 877, startPoint y: 499, endPoint x: 799, endPoint y: 505, distance: 78.1
click at [799, 505] on div "Shake you booty, shake your booty" at bounding box center [798, 506] width 328 height 54
click at [884, 501] on div "booty," at bounding box center [884, 505] width 34 height 16
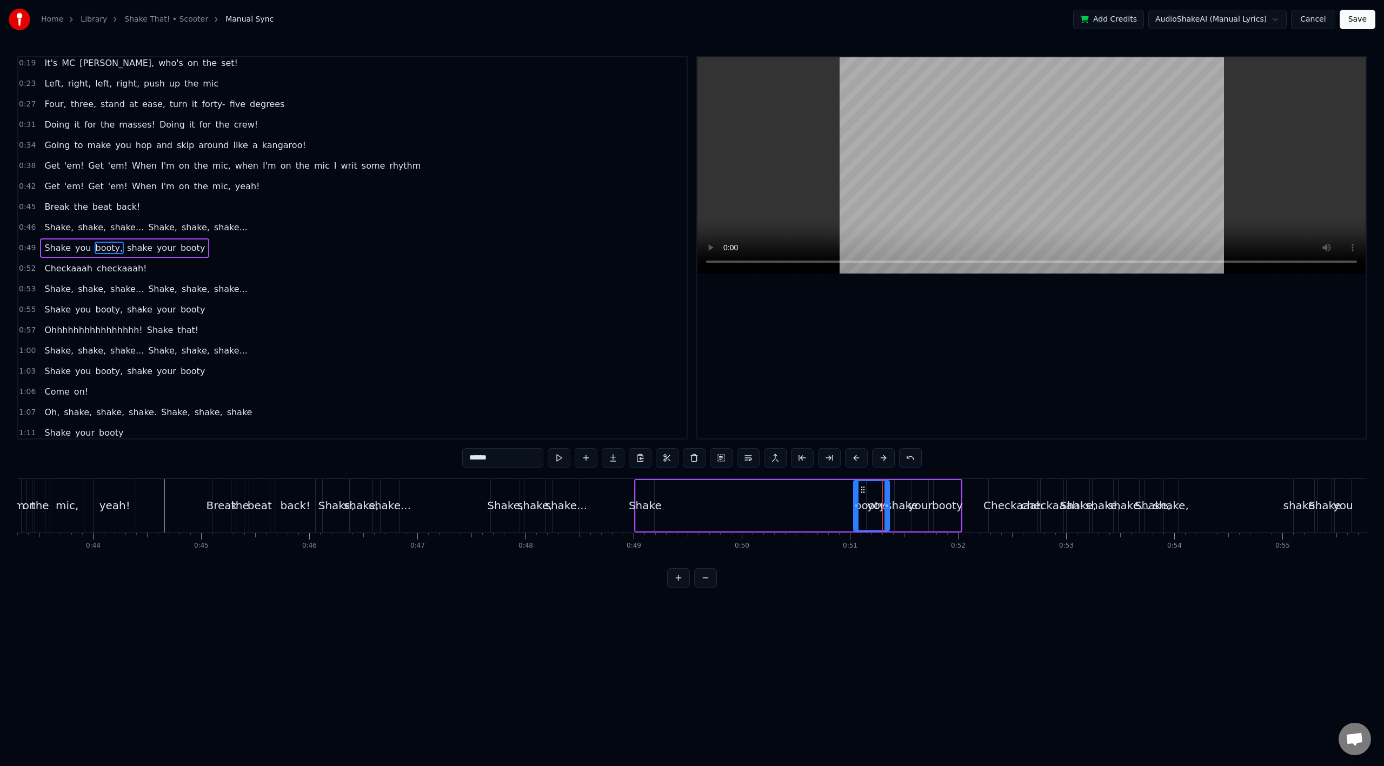
drag, startPoint x: 880, startPoint y: 496, endPoint x: 856, endPoint y: 499, distance: 23.9
click at [856, 499] on div at bounding box center [856, 505] width 4 height 49
drag, startPoint x: 871, startPoint y: 498, endPoint x: 706, endPoint y: 498, distance: 164.9
click at [706, 498] on div "Shake booty, you shake your booty" at bounding box center [798, 506] width 328 height 54
click at [861, 510] on div "booty," at bounding box center [872, 505] width 34 height 16
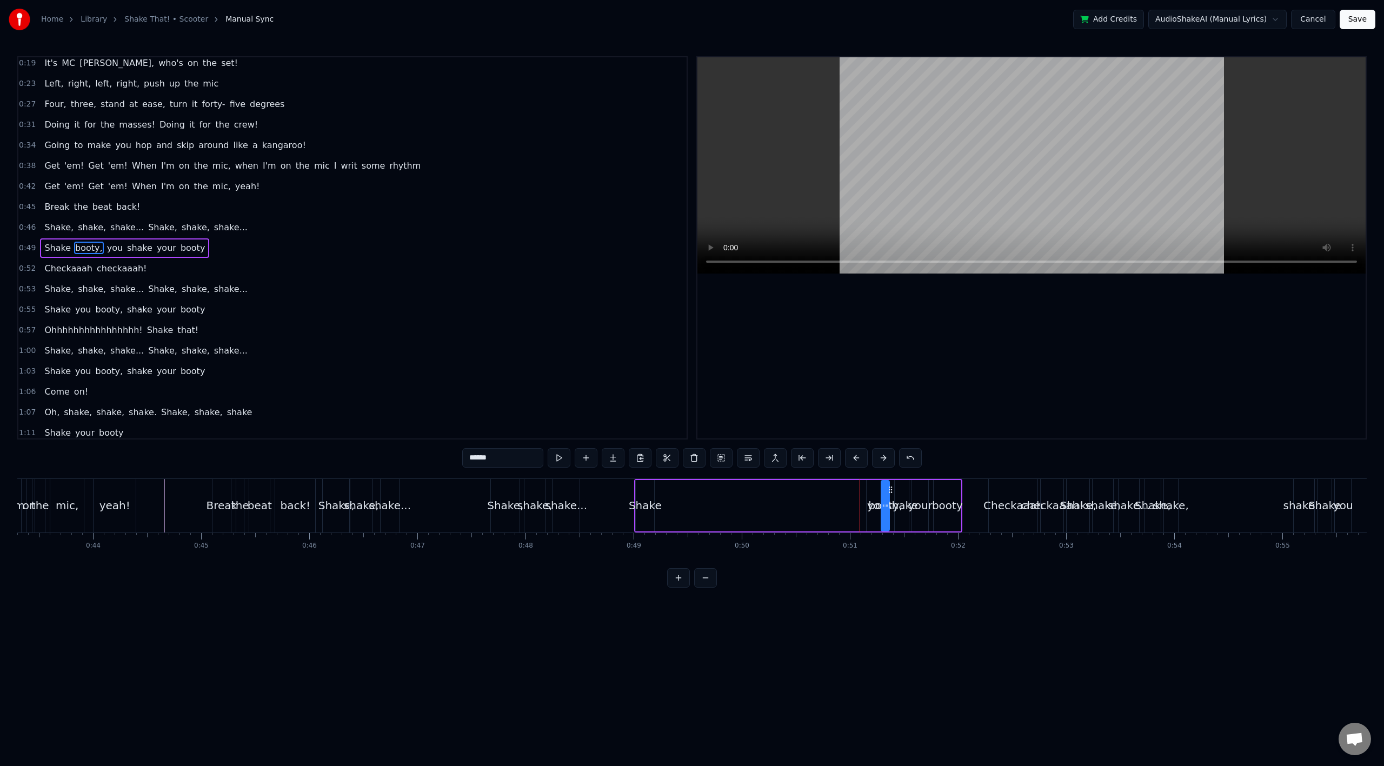
drag, startPoint x: 854, startPoint y: 500, endPoint x: 882, endPoint y: 504, distance: 27.9
click at [872, 512] on div "booty," at bounding box center [885, 505] width 34 height 16
click at [875, 519] on div "you" at bounding box center [877, 505] width 21 height 51
drag, startPoint x: 876, startPoint y: 493, endPoint x: 675, endPoint y: 503, distance: 201.4
click at [675, 505] on div "you" at bounding box center [676, 505] width 19 height 49
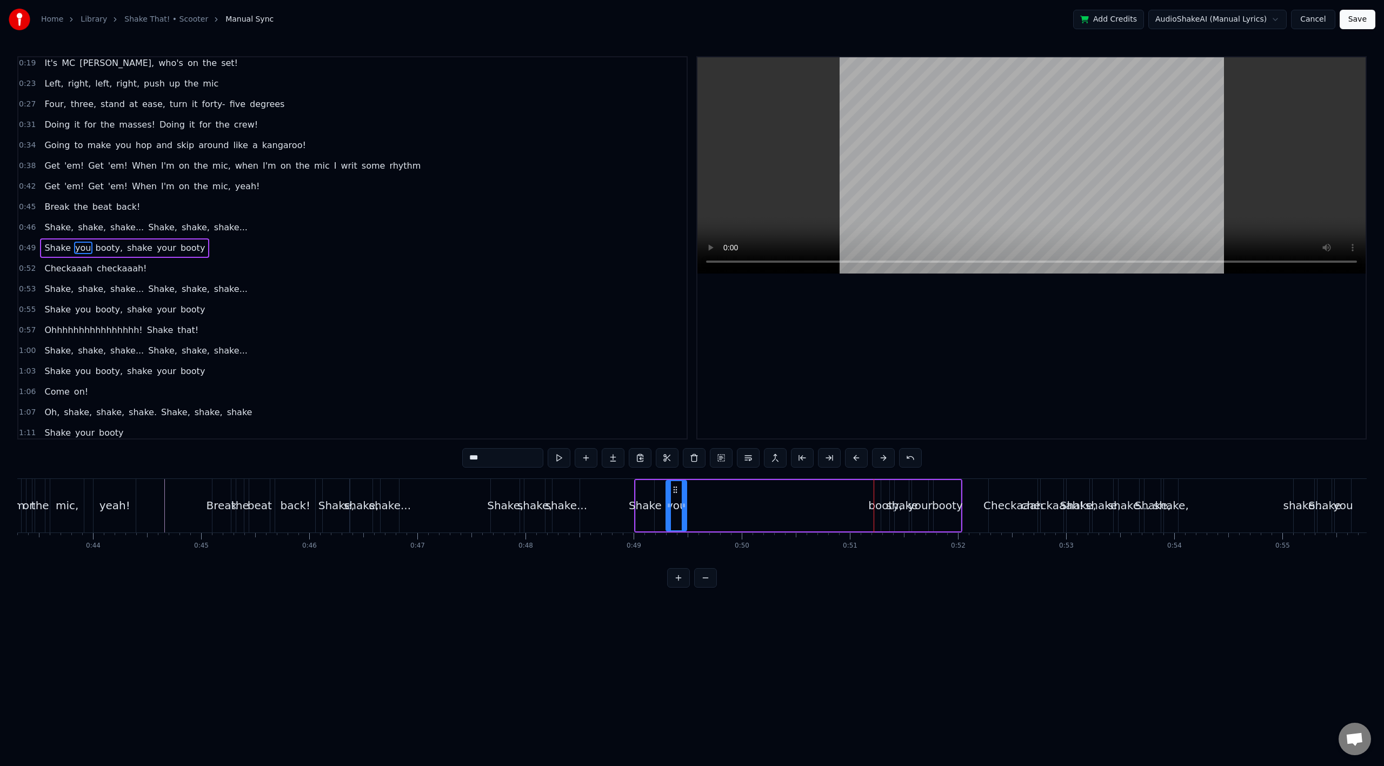
click at [881, 509] on div "booty," at bounding box center [885, 505] width 34 height 16
type input "******"
click at [877, 502] on div "booty," at bounding box center [885, 505] width 34 height 16
click at [670, 588] on button at bounding box center [678, 577] width 23 height 19
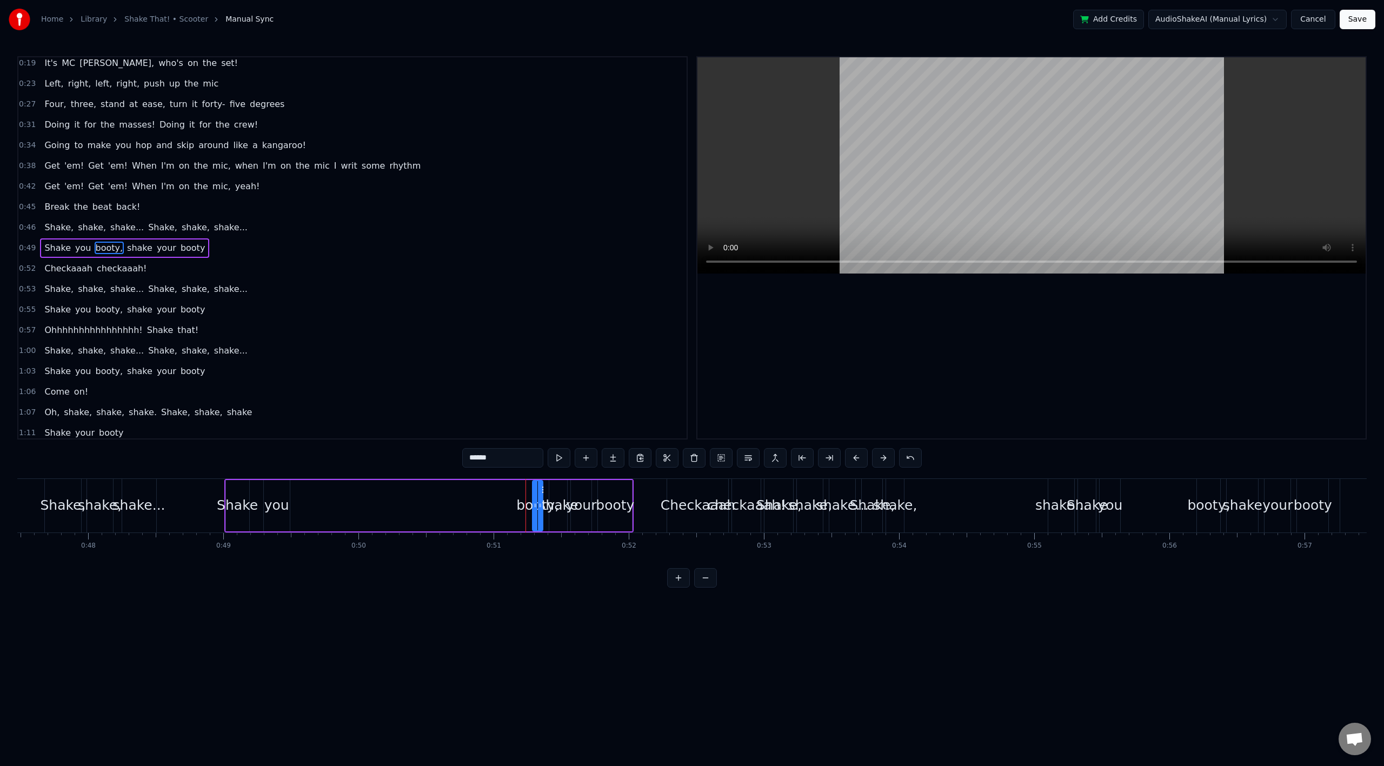
scroll to position [0, 6352]
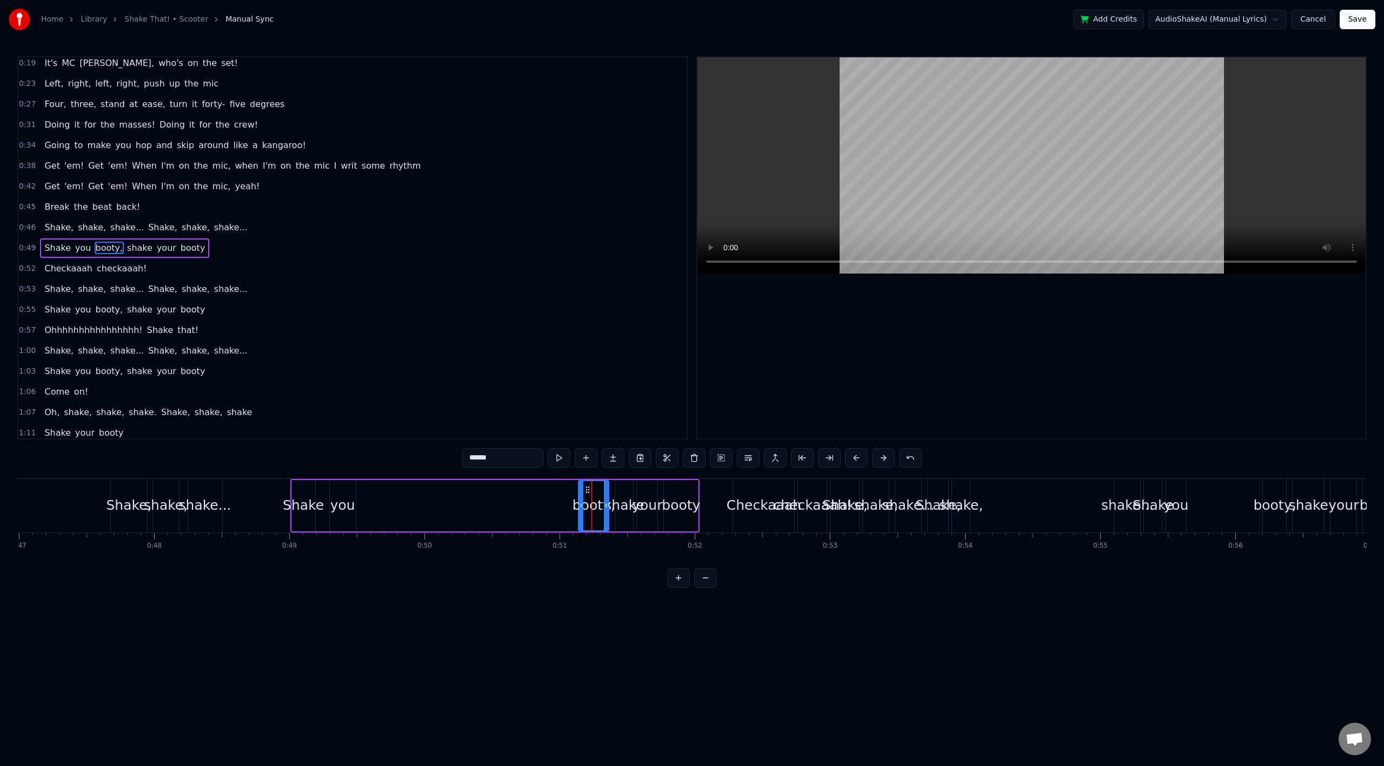
drag, startPoint x: 601, startPoint y: 497, endPoint x: 580, endPoint y: 500, distance: 20.8
click at [580, 500] on div at bounding box center [581, 505] width 4 height 49
drag, startPoint x: 590, startPoint y: 496, endPoint x: 408, endPoint y: 501, distance: 181.8
click at [408, 501] on div "Shake you booty, shake your booty" at bounding box center [495, 506] width 410 height 54
click at [585, 502] on div "booty," at bounding box center [593, 505] width 43 height 21
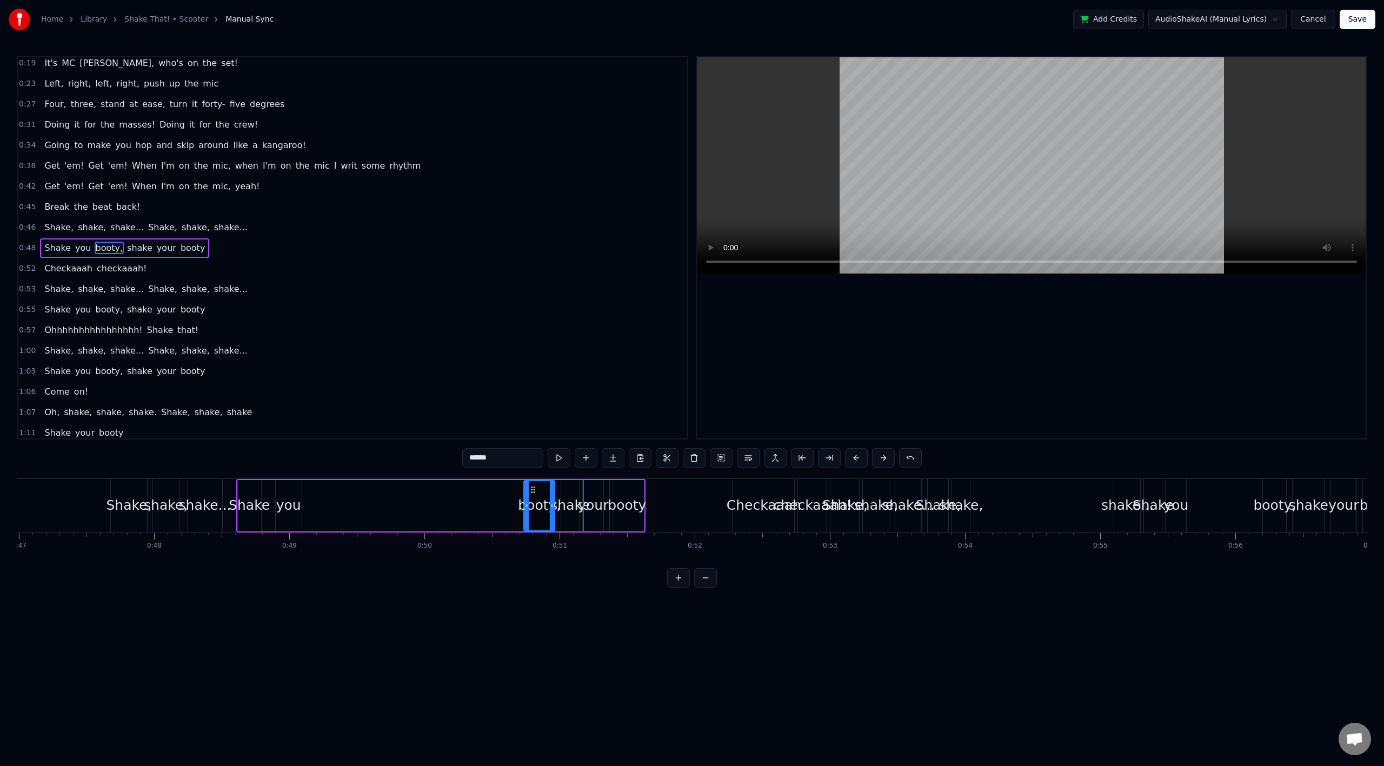
drag, startPoint x: 287, startPoint y: 512, endPoint x: 381, endPoint y: 517, distance: 93.7
click at [381, 517] on div "Shake you booty, shake your booty" at bounding box center [441, 506] width 410 height 54
click at [287, 508] on div "you" at bounding box center [288, 505] width 25 height 21
drag, startPoint x: 284, startPoint y: 489, endPoint x: 486, endPoint y: 499, distance: 201.4
click at [502, 497] on div "you" at bounding box center [504, 505] width 25 height 49
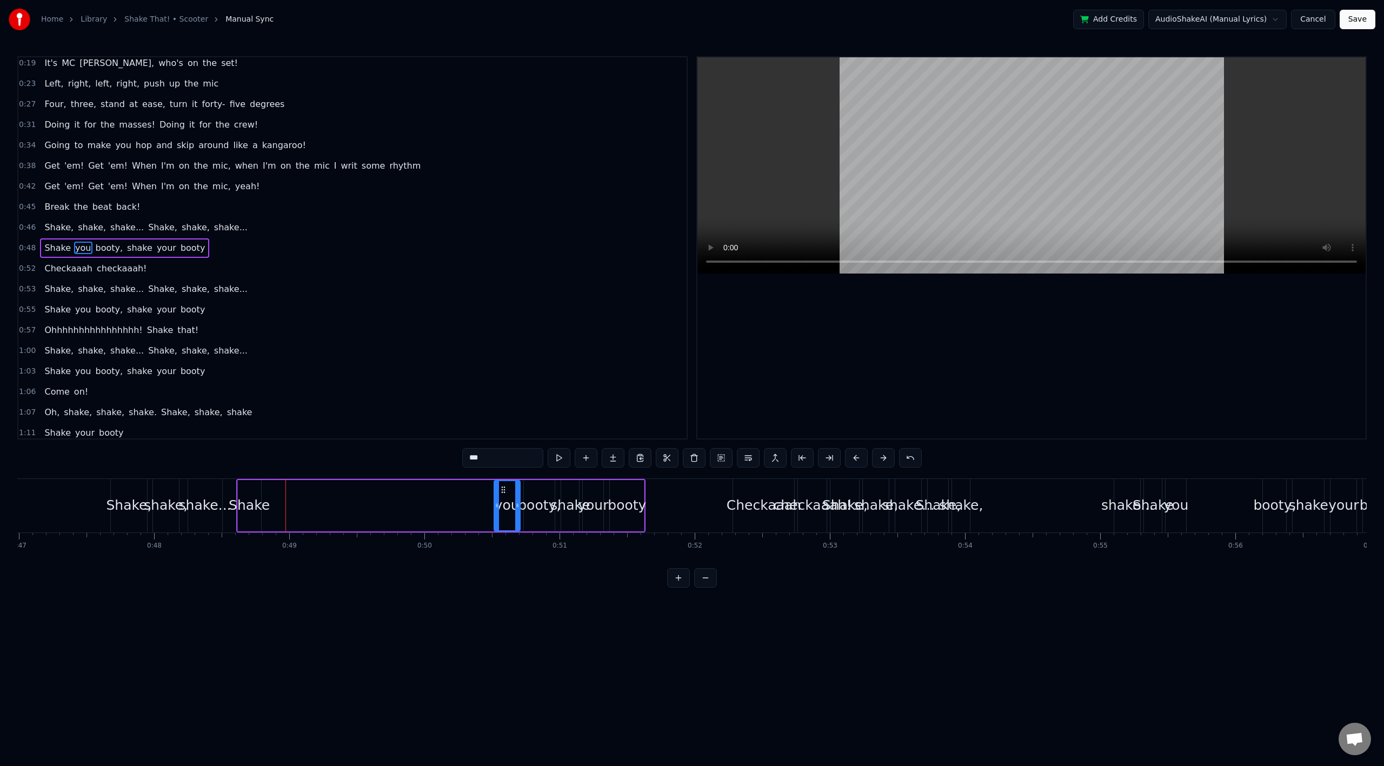
click at [242, 501] on div "Shake" at bounding box center [249, 505] width 41 height 21
drag, startPoint x: 247, startPoint y: 493, endPoint x: 470, endPoint y: 498, distance: 223.9
click at [476, 493] on icon at bounding box center [478, 490] width 9 height 9
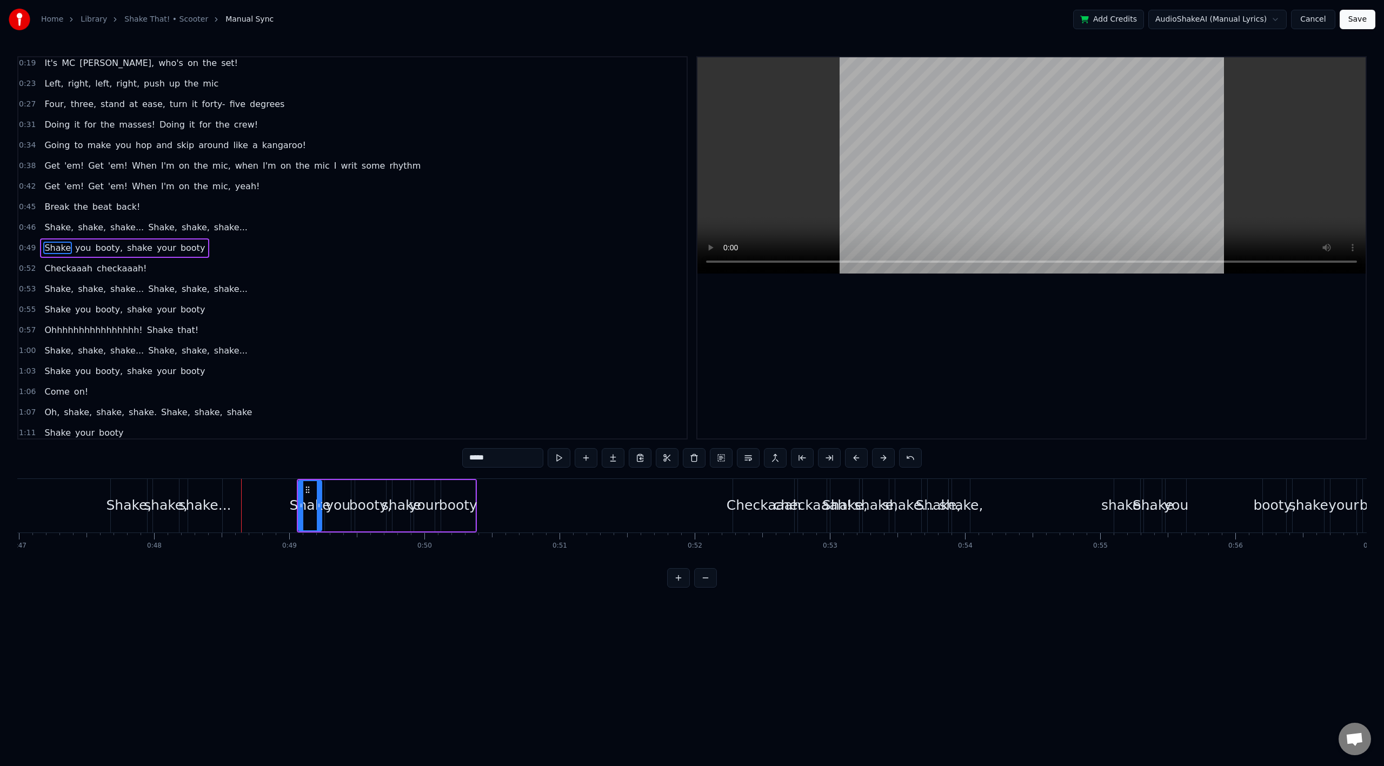
click at [380, 514] on div "booty," at bounding box center [370, 505] width 43 height 21
click at [386, 509] on div "booty," at bounding box center [370, 505] width 43 height 21
click at [126, 250] on span "shake" at bounding box center [140, 248] width 28 height 12
type input "*****"
click at [751, 462] on button at bounding box center [748, 457] width 23 height 19
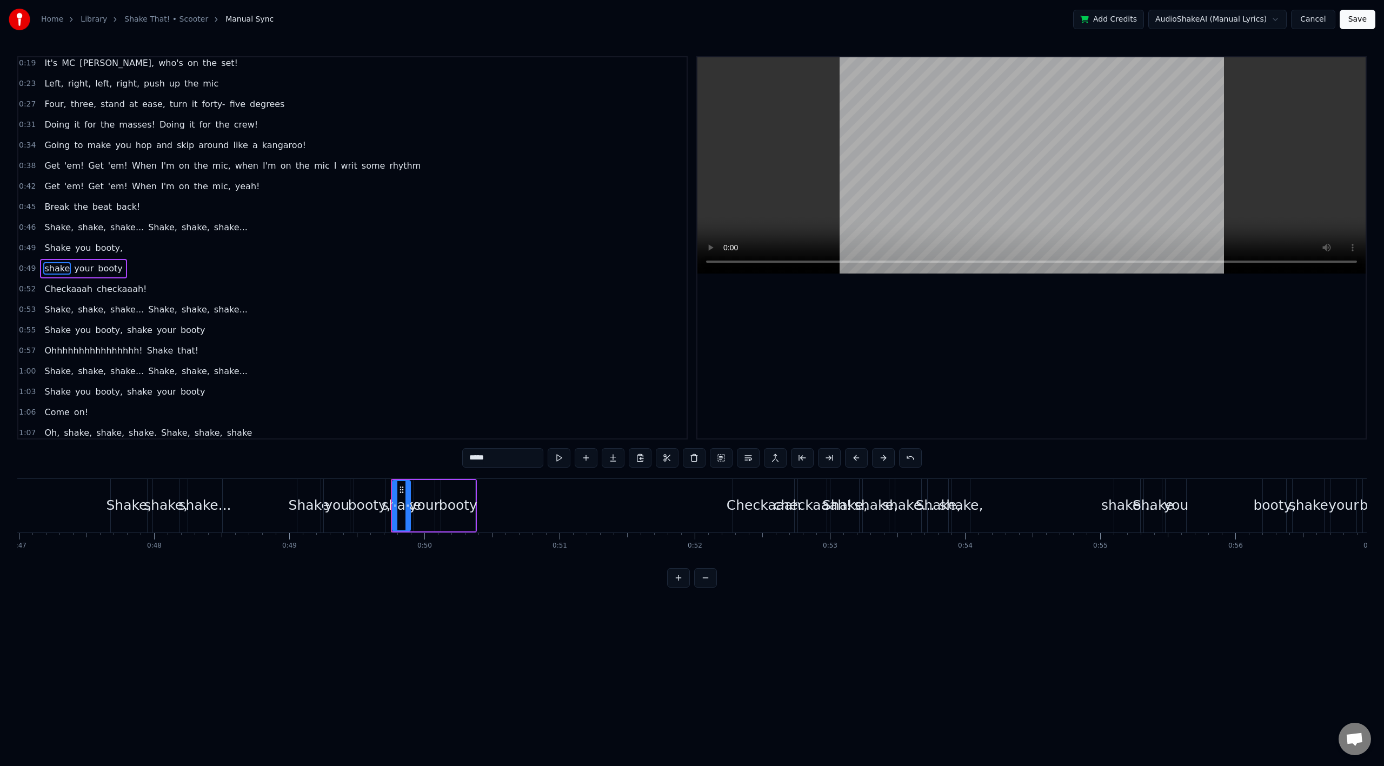
scroll to position [128, 0]
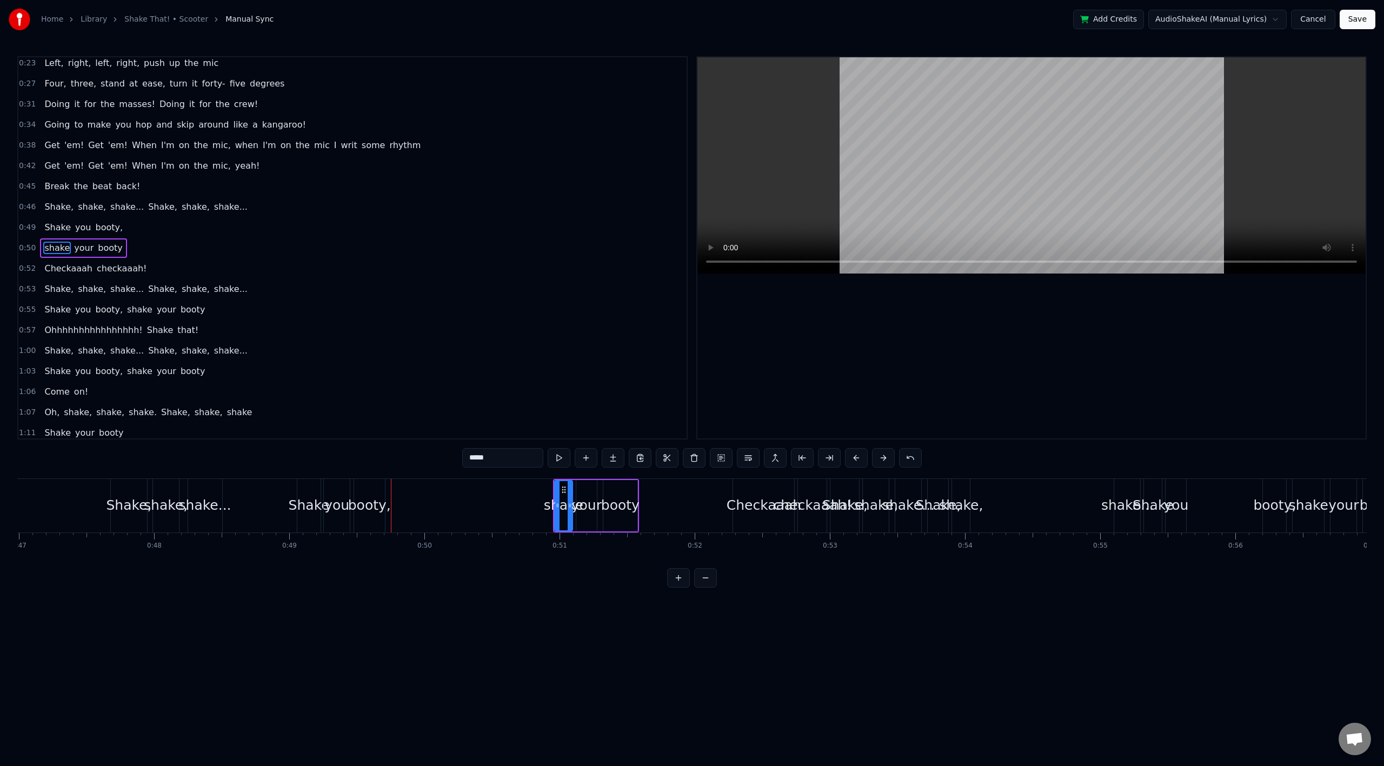
click at [625, 490] on div "booty" at bounding box center [620, 505] width 34 height 51
type input "*****"
drag, startPoint x: 634, startPoint y: 495, endPoint x: 683, endPoint y: 495, distance: 49.2
click at [683, 495] on div at bounding box center [683, 505] width 4 height 51
click at [52, 503] on div "Shake, shake, shake... Shake, shake, shake..." at bounding box center [62, 506] width 324 height 54
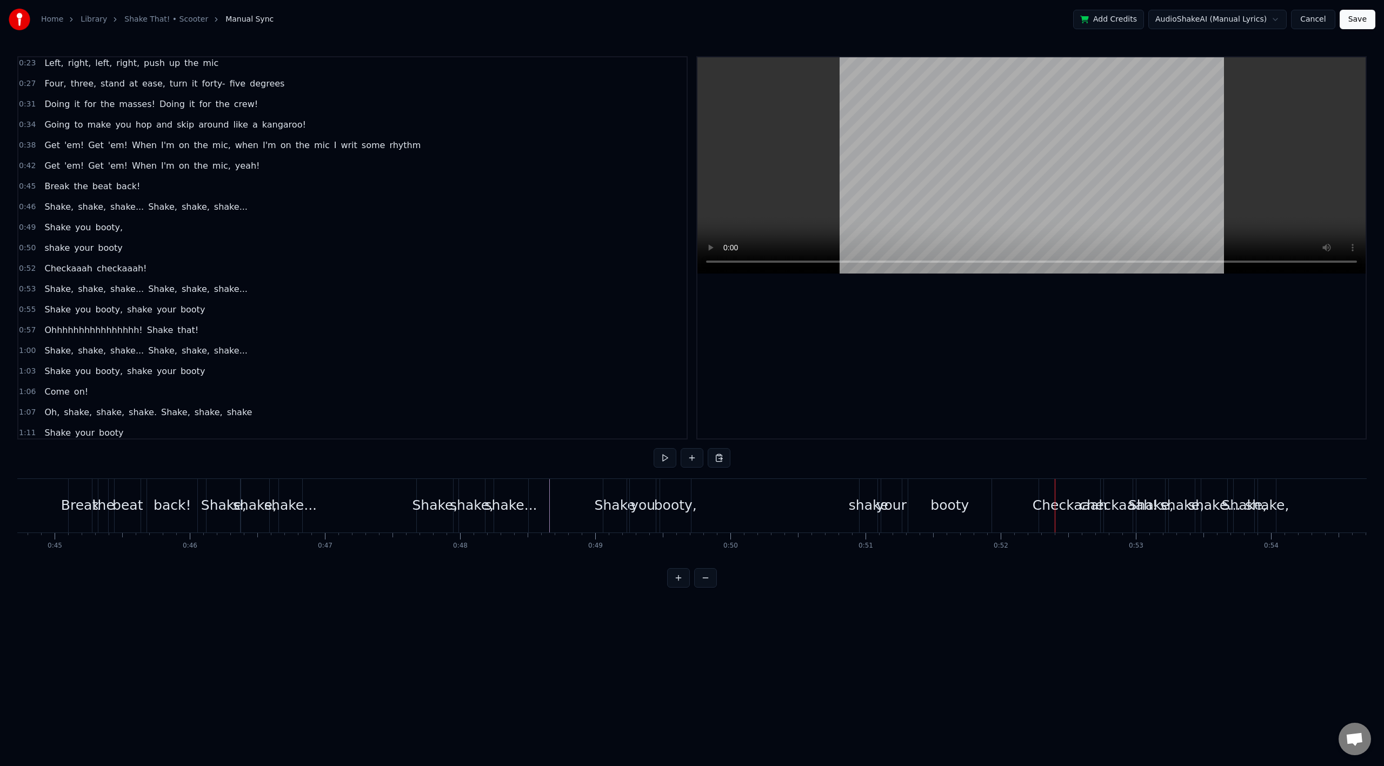
scroll to position [0, 6002]
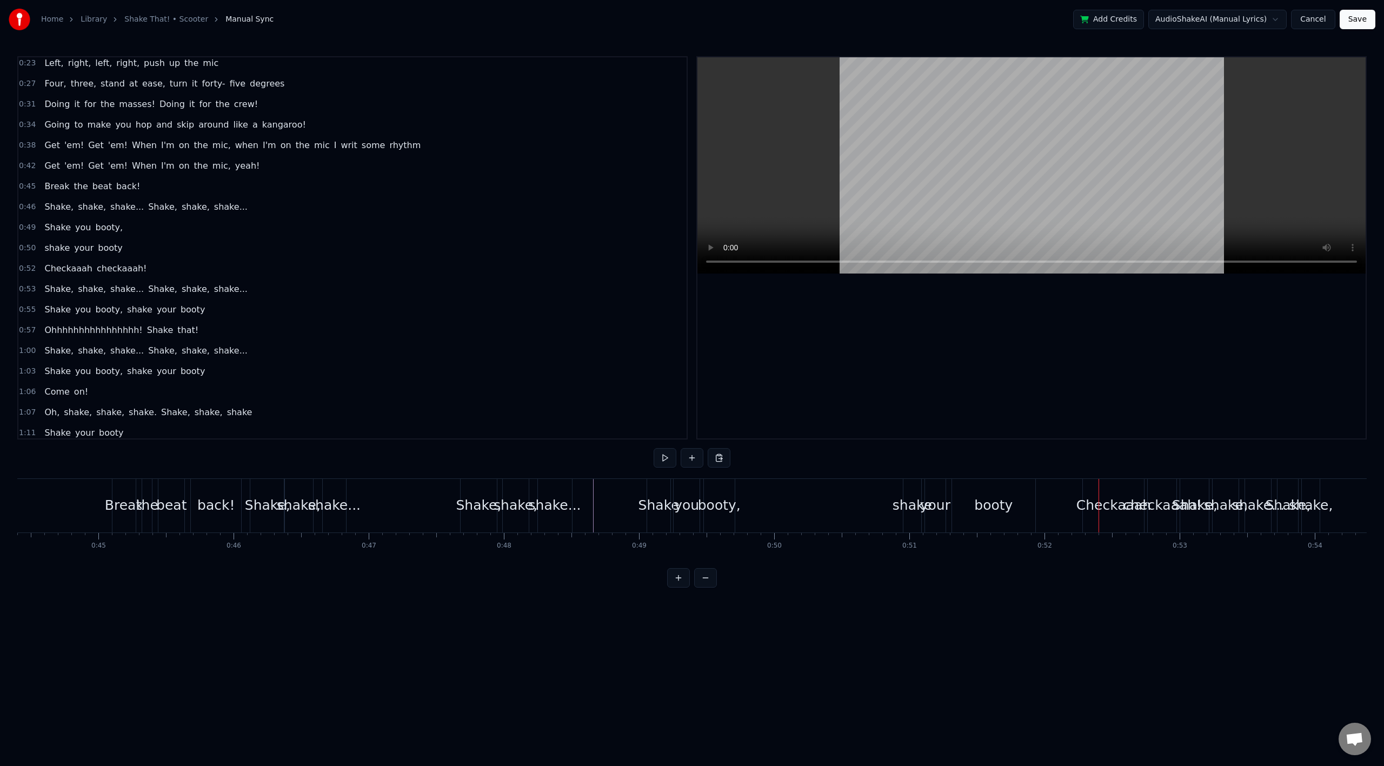
click at [740, 492] on div "booty," at bounding box center [734, 506] width 31 height 54
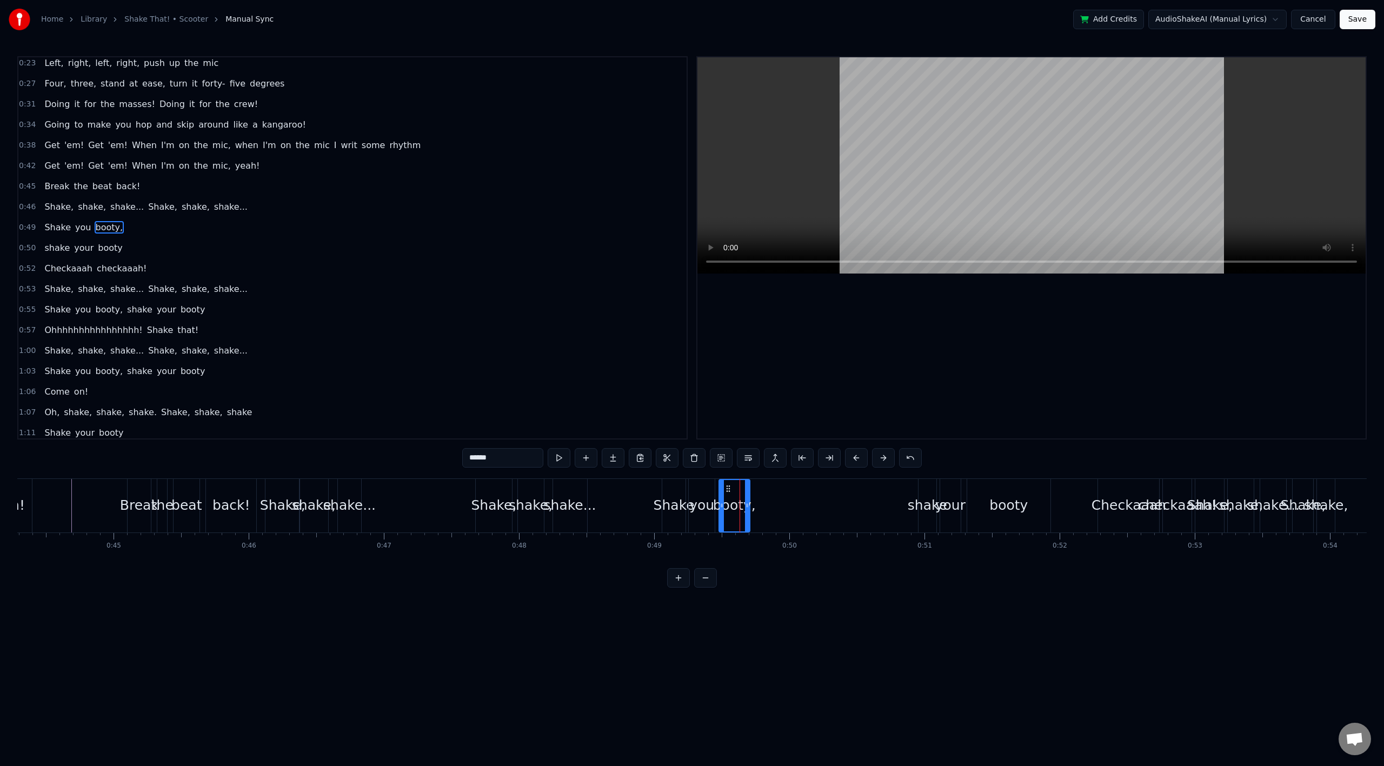
scroll to position [107, 0]
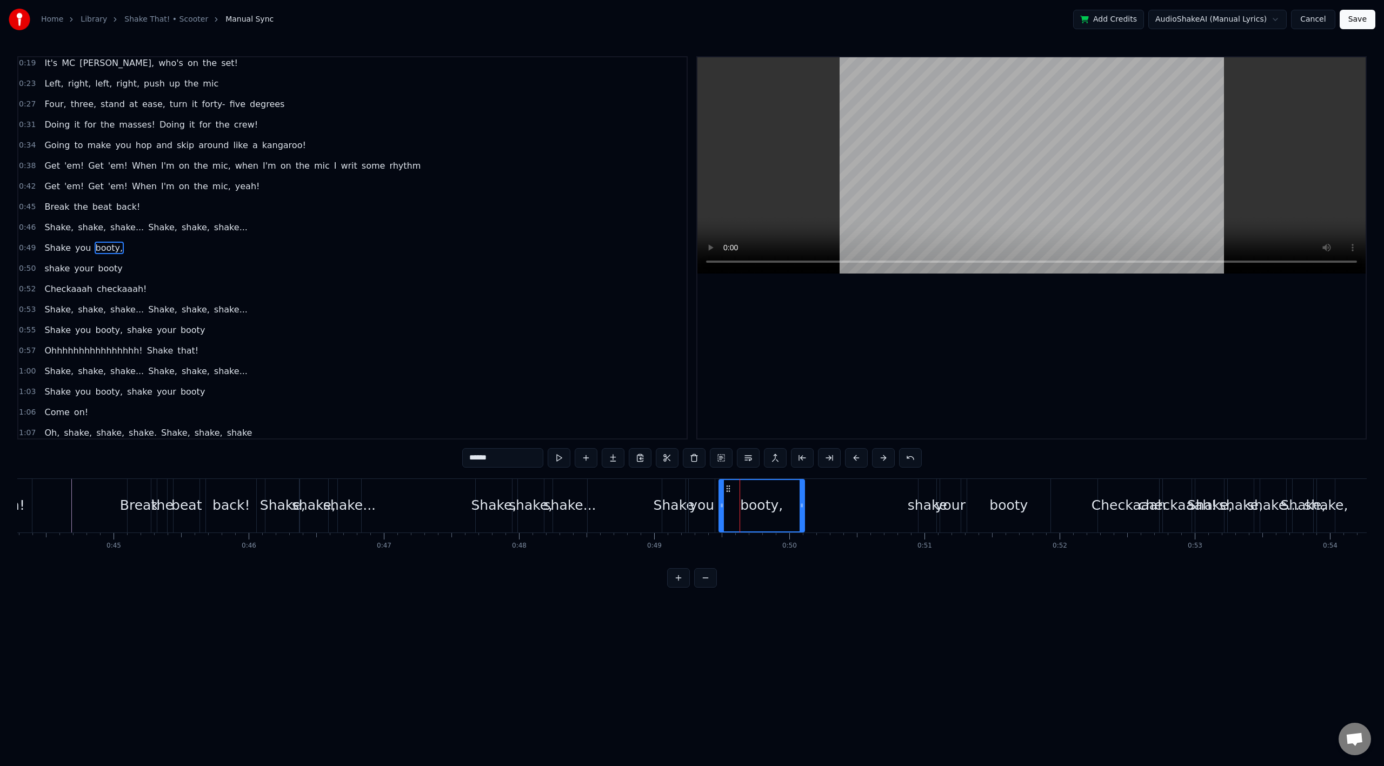
drag, startPoint x: 748, startPoint y: 492, endPoint x: 802, endPoint y: 496, distance: 54.2
click at [802, 496] on div at bounding box center [802, 505] width 4 height 51
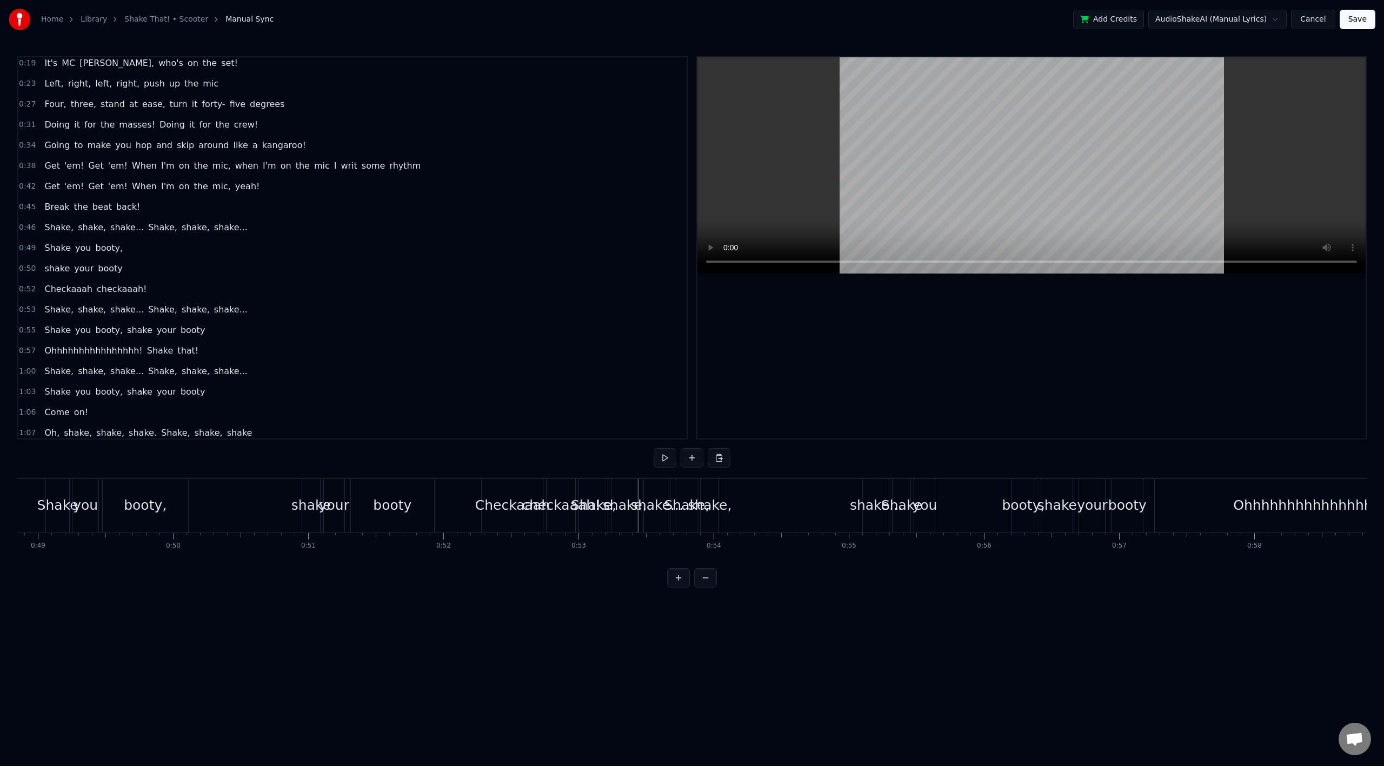
scroll to position [0, 6691]
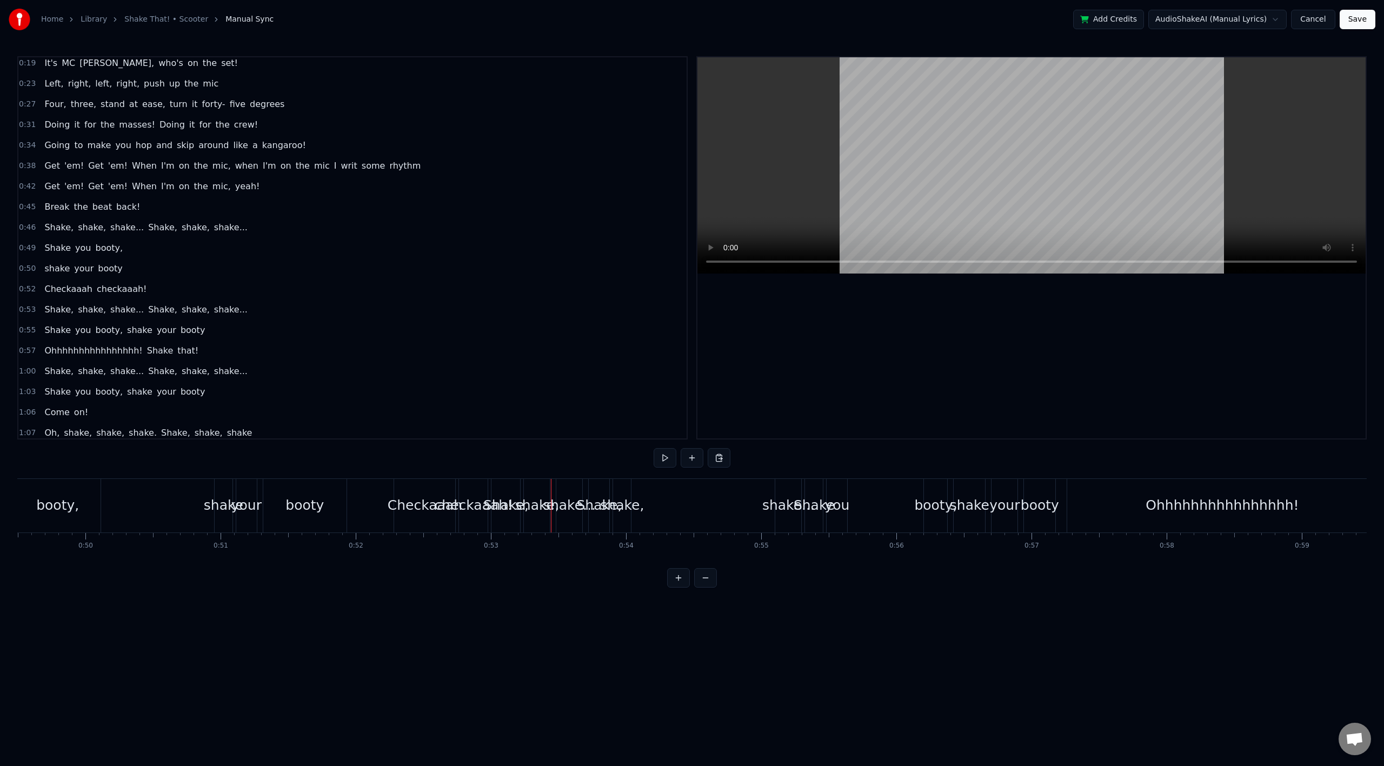
click at [680, 587] on button at bounding box center [678, 577] width 23 height 19
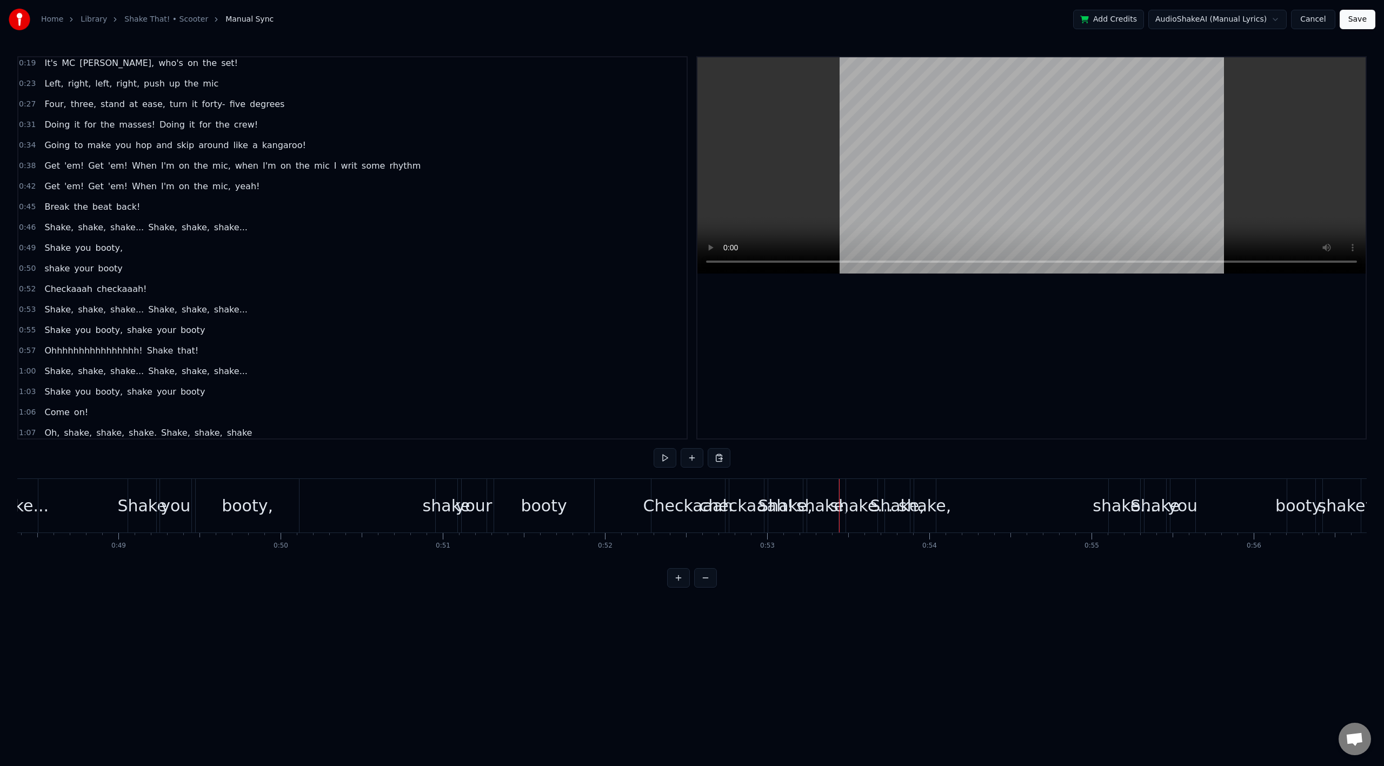
scroll to position [0, 7913]
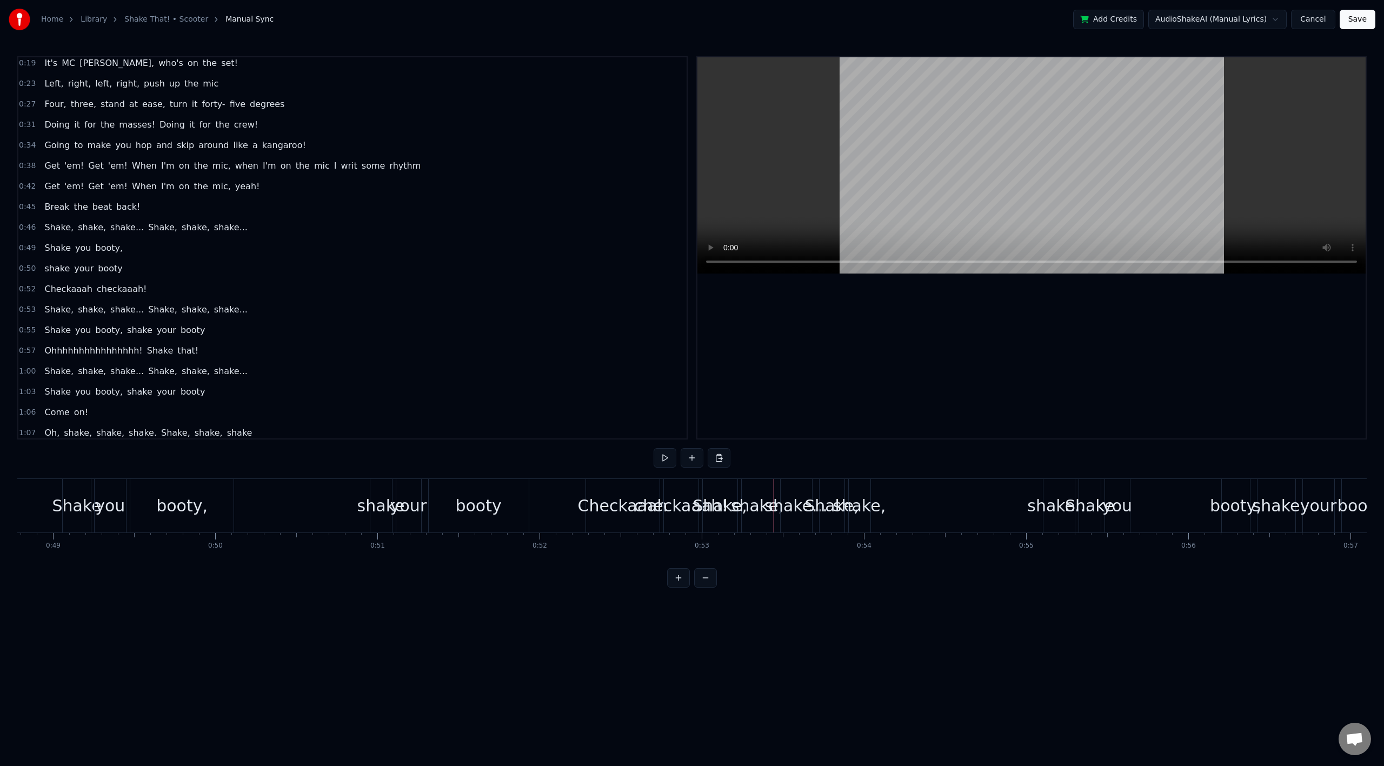
click at [609, 510] on div "Checkaaah" at bounding box center [623, 506] width 90 height 24
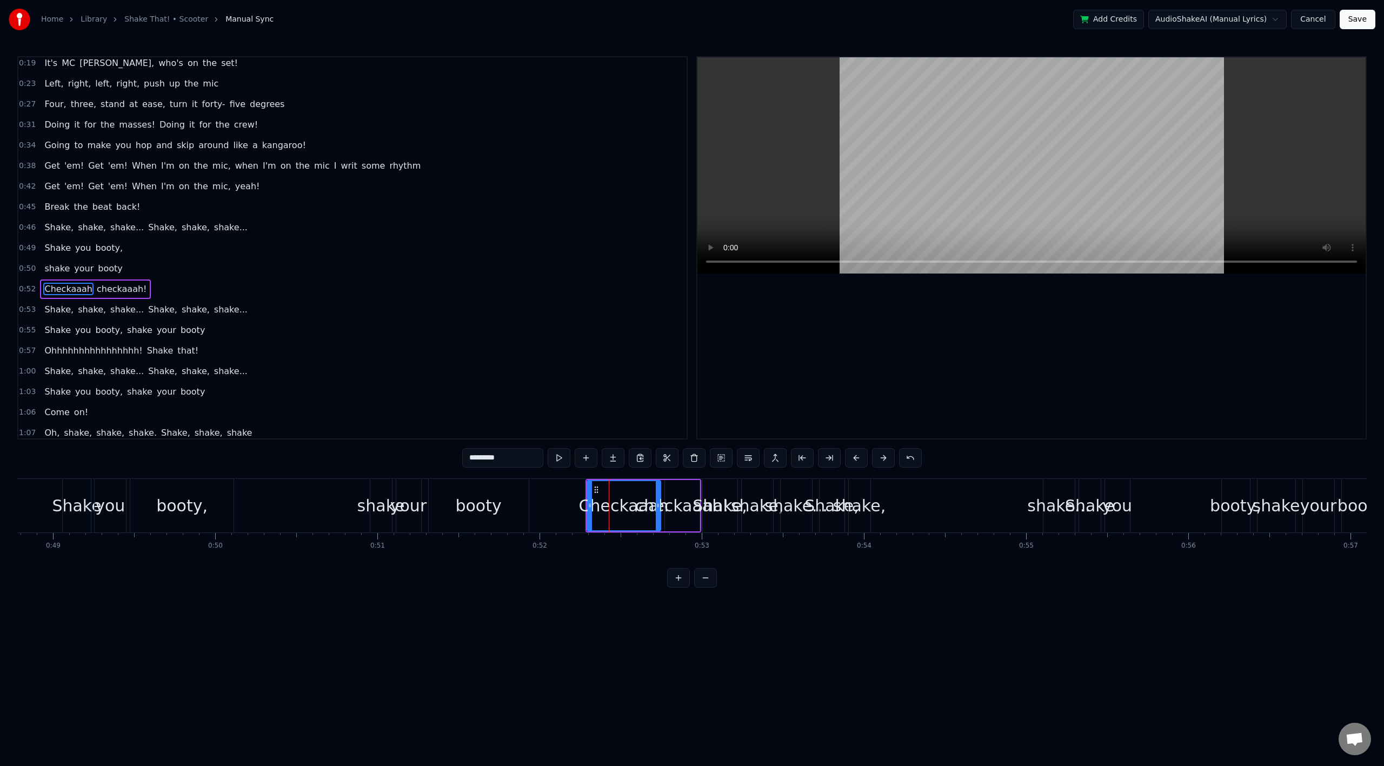
scroll to position [148, 0]
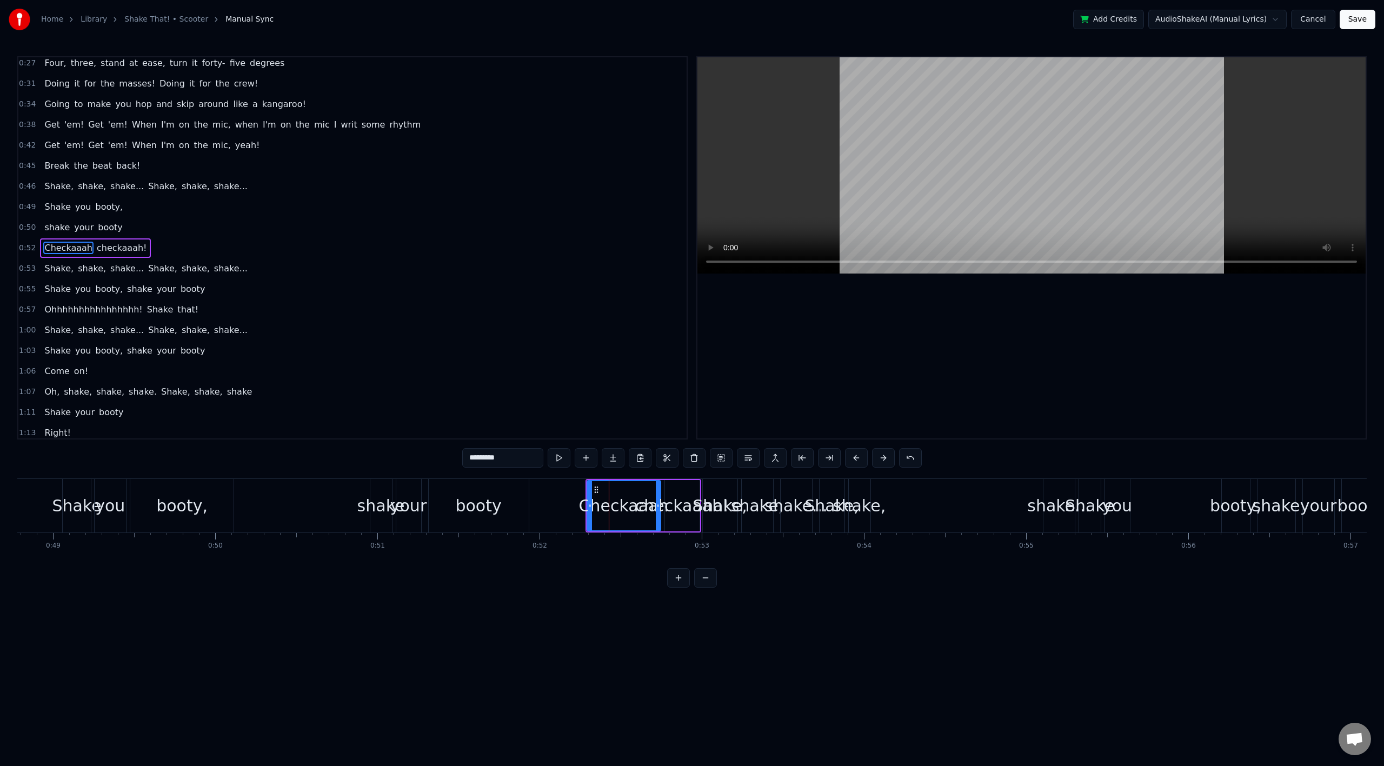
click at [683, 510] on div "checkaaah!" at bounding box center [682, 506] width 94 height 24
click at [716, 508] on div "Shake," at bounding box center [720, 506] width 55 height 24
type input "******"
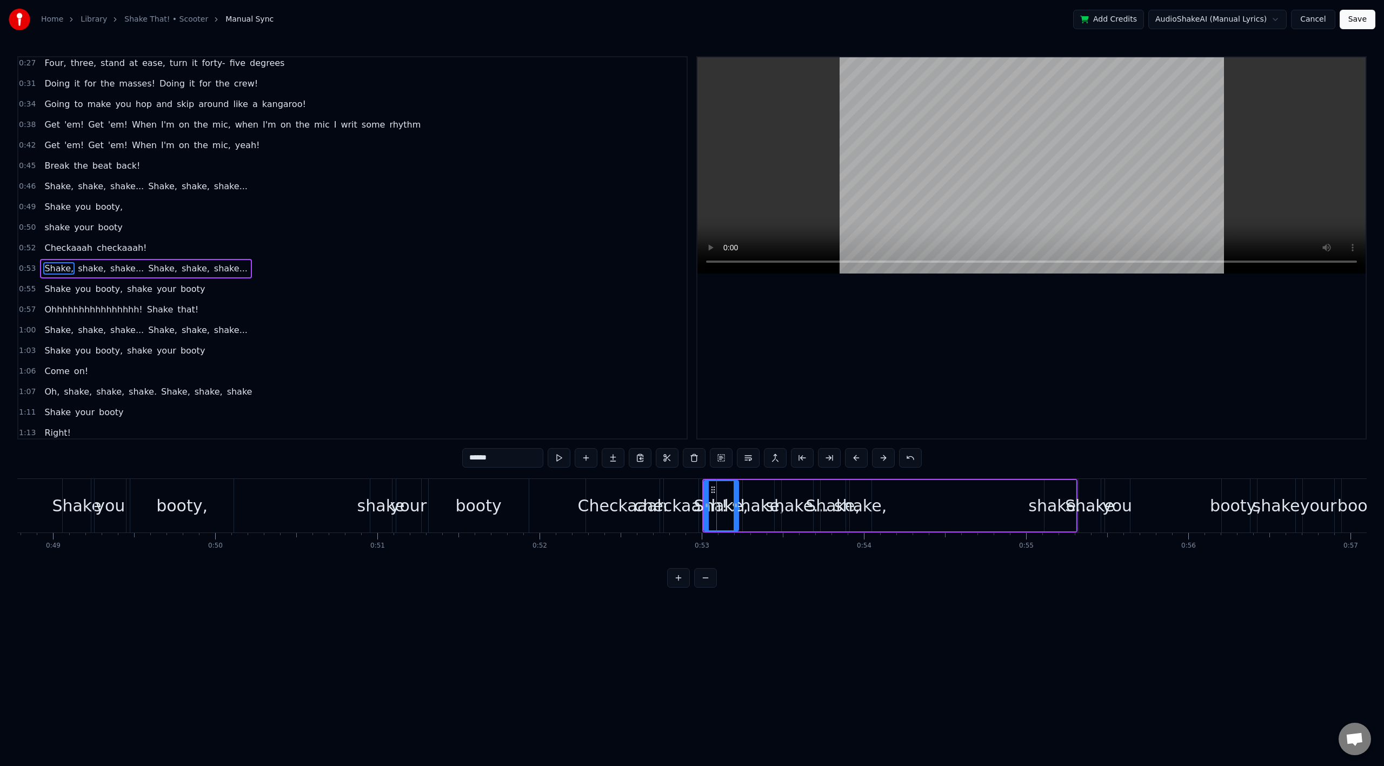
scroll to position [169, 0]
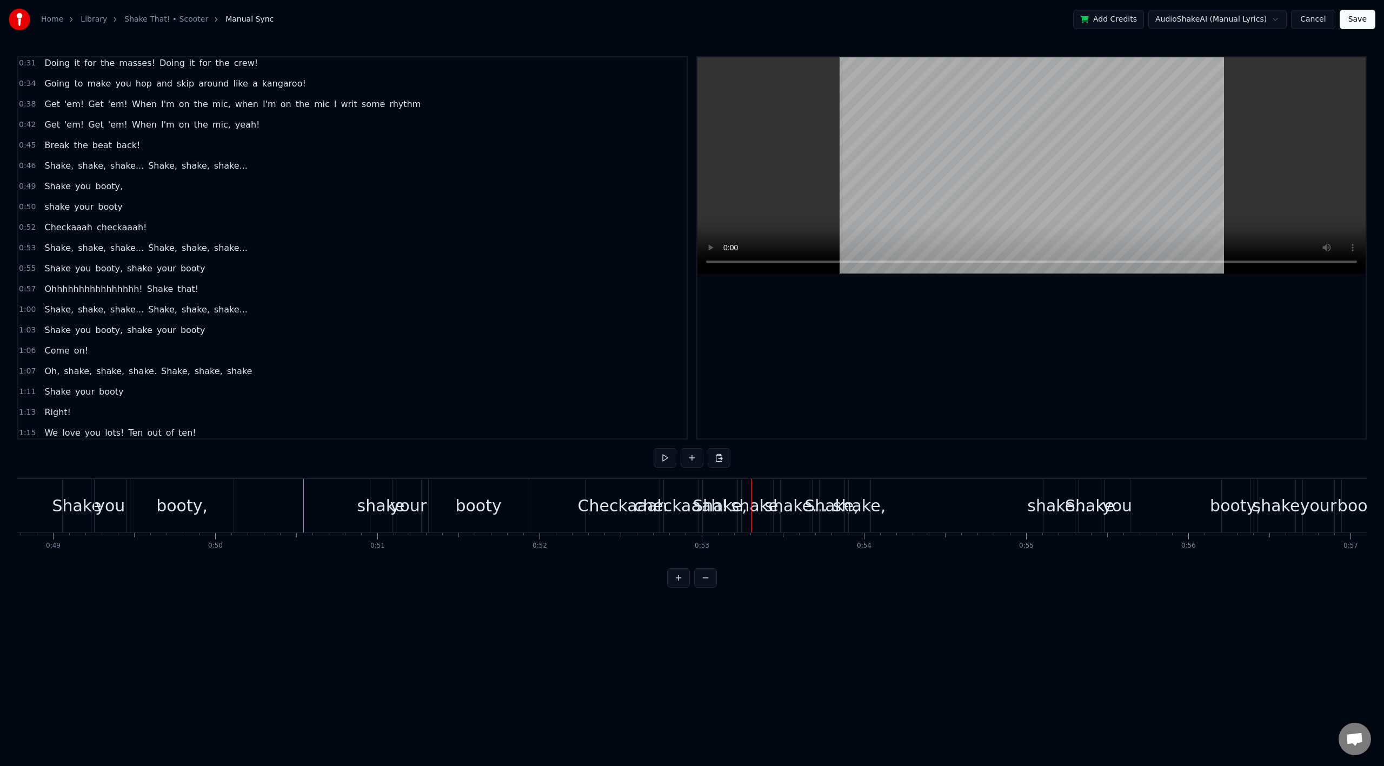
click at [602, 501] on div "Checkaaah" at bounding box center [623, 506] width 90 height 24
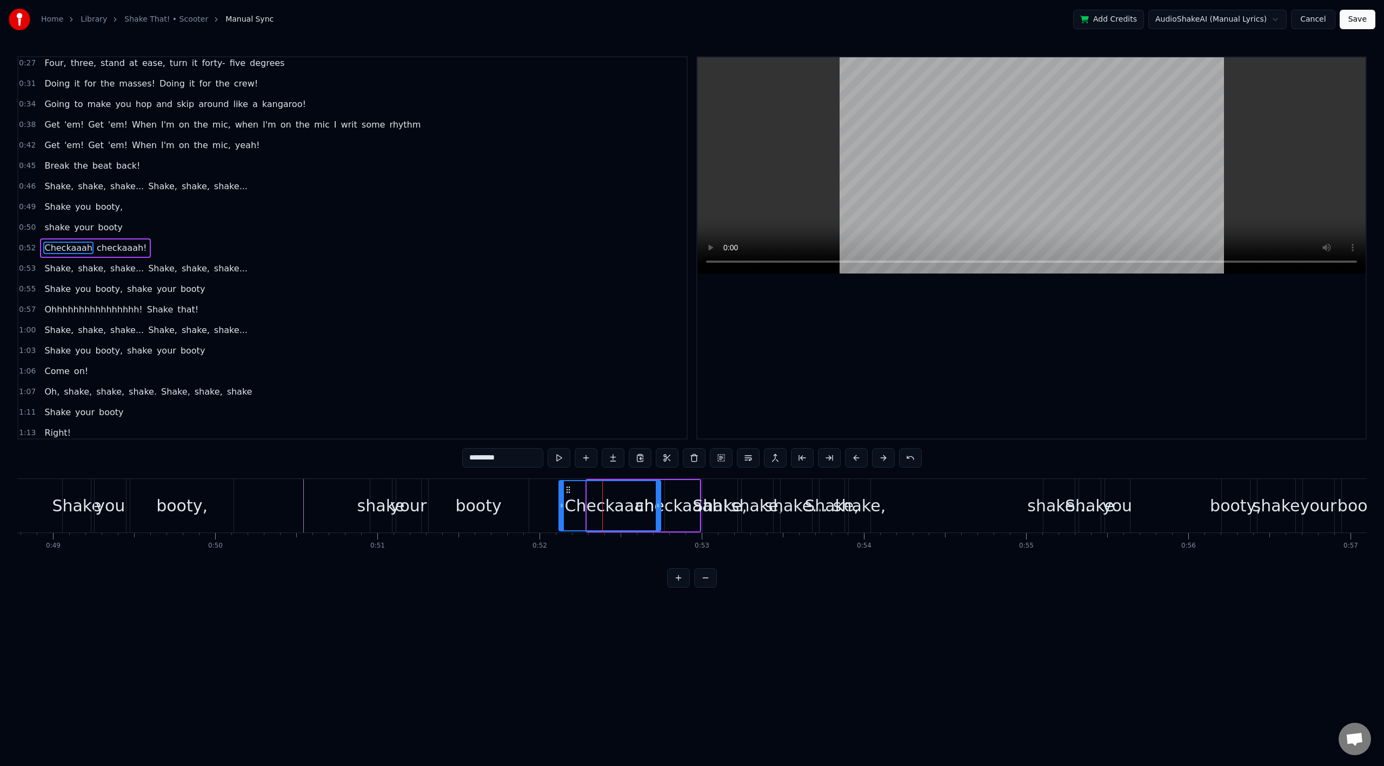
drag, startPoint x: 587, startPoint y: 499, endPoint x: 559, endPoint y: 500, distance: 28.1
click at [560, 500] on div at bounding box center [562, 505] width 4 height 49
click at [672, 497] on div "checkaaah!" at bounding box center [682, 506] width 94 height 24
type input "**********"
drag, startPoint x: 666, startPoint y: 502, endPoint x: 628, endPoint y: 500, distance: 37.9
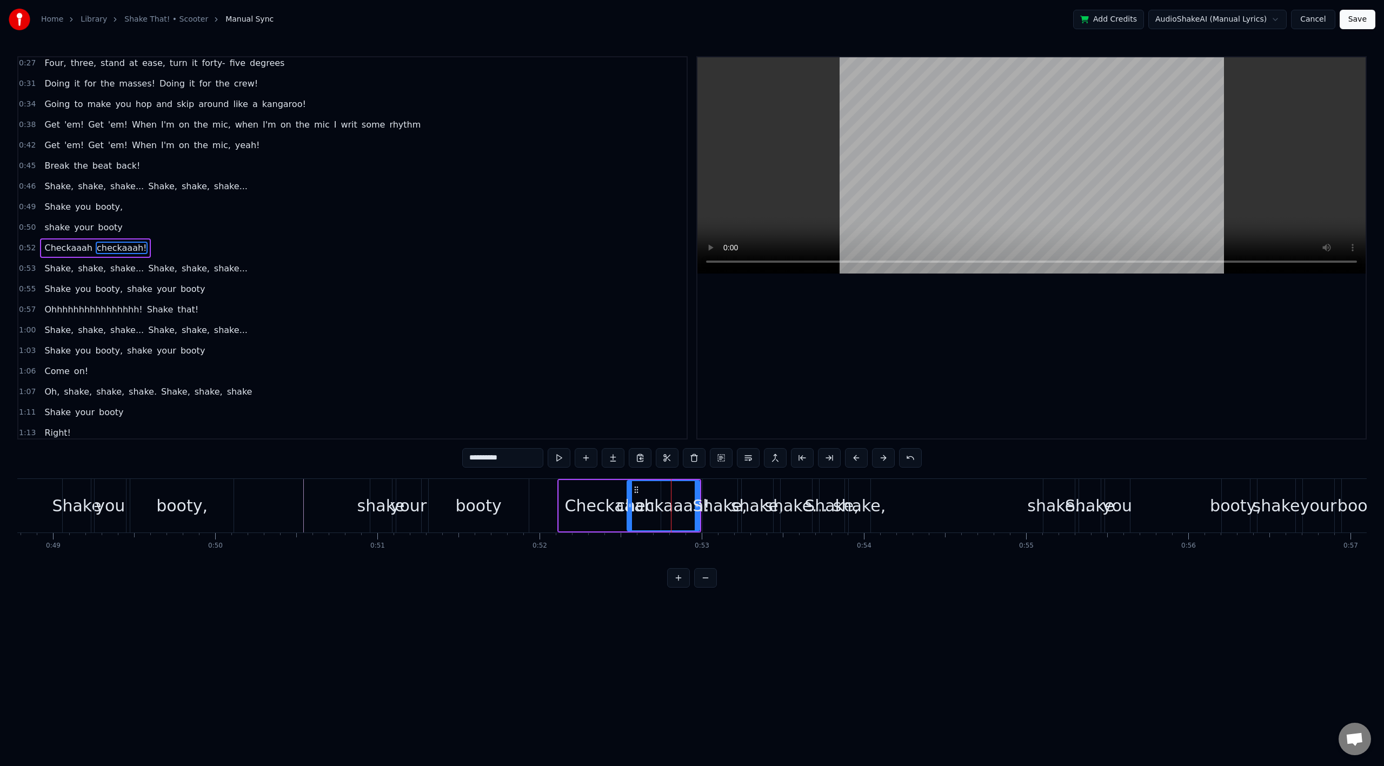
click at [628, 500] on div at bounding box center [630, 505] width 4 height 49
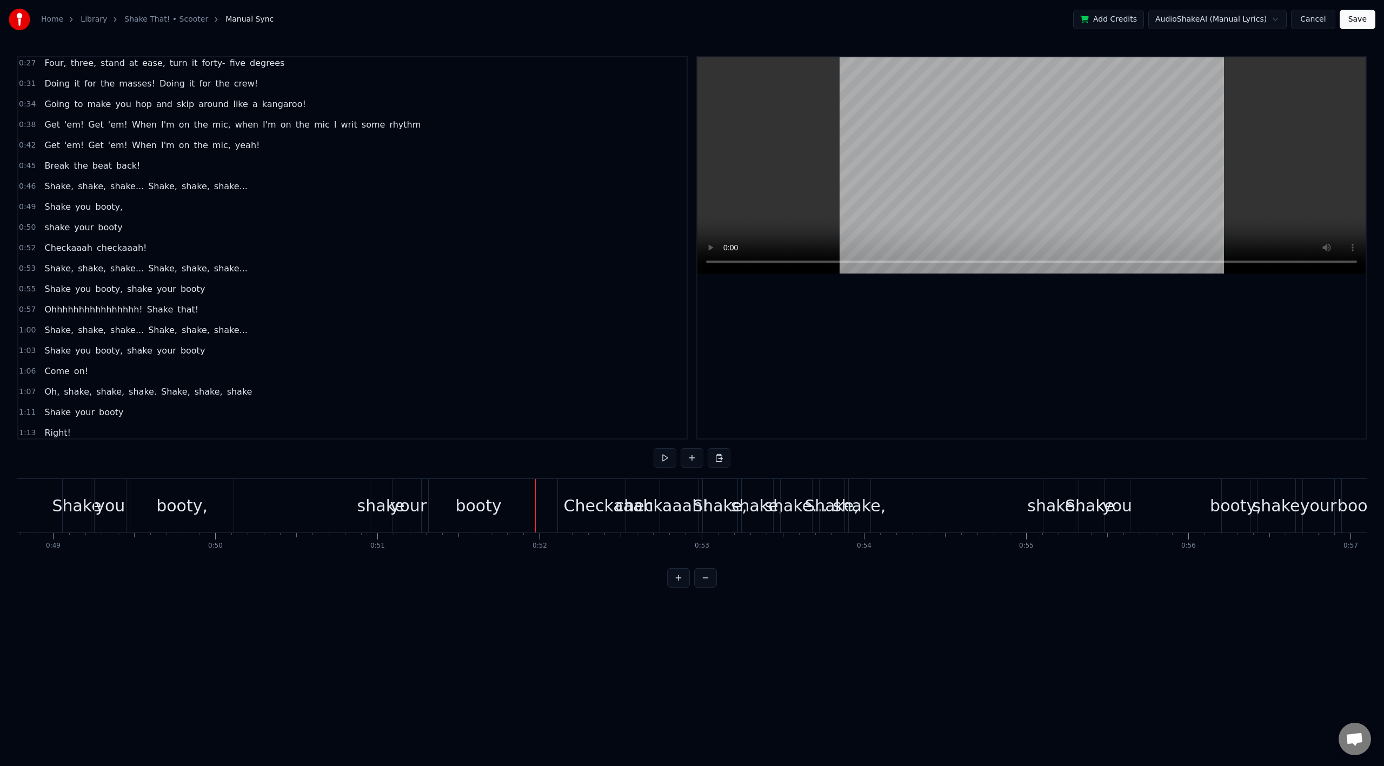
click at [617, 508] on div "Checkaaah" at bounding box center [609, 506] width 90 height 24
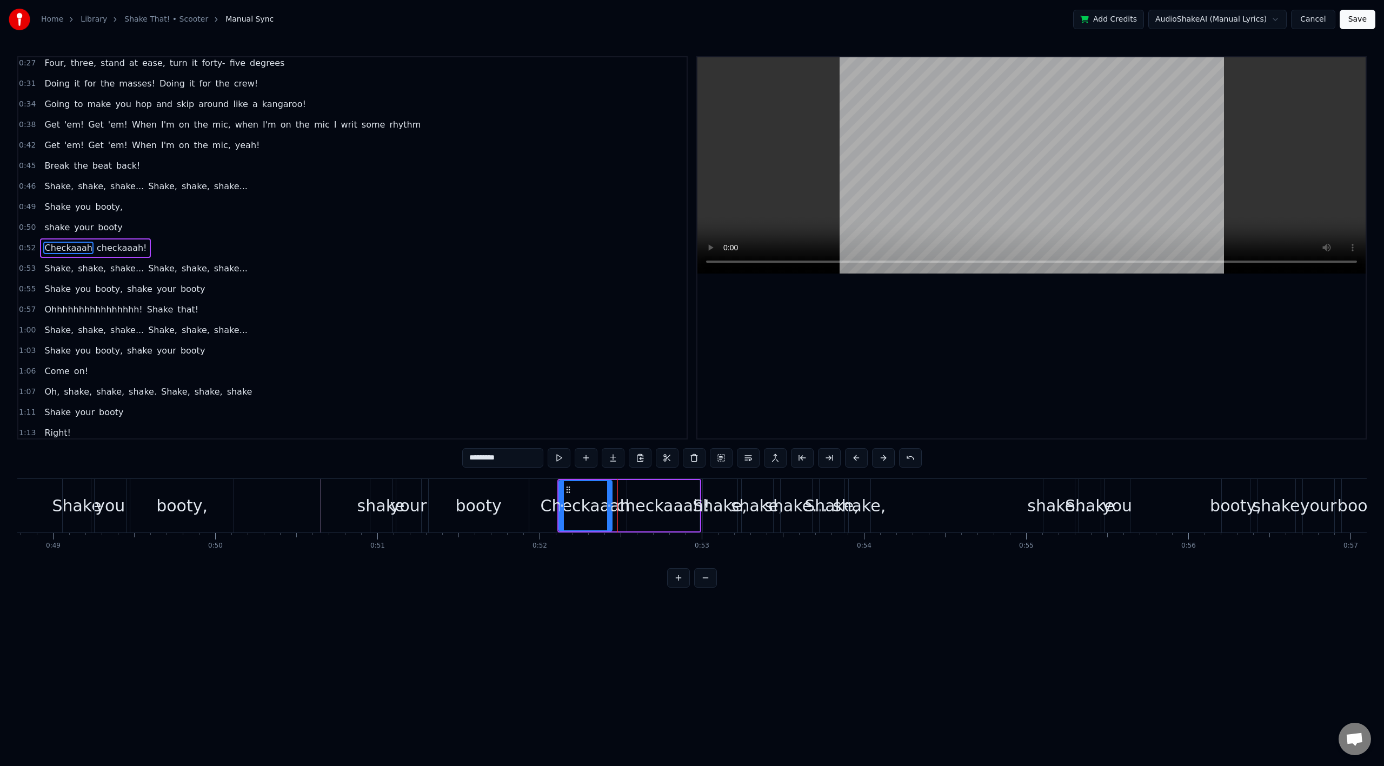
drag, startPoint x: 658, startPoint y: 507, endPoint x: 622, endPoint y: 505, distance: 35.8
click at [609, 505] on icon at bounding box center [609, 505] width 4 height 9
click at [653, 504] on div "checkaaah!" at bounding box center [663, 506] width 94 height 24
drag, startPoint x: 629, startPoint y: 503, endPoint x: 616, endPoint y: 503, distance: 13.0
click at [616, 503] on icon at bounding box center [617, 505] width 4 height 9
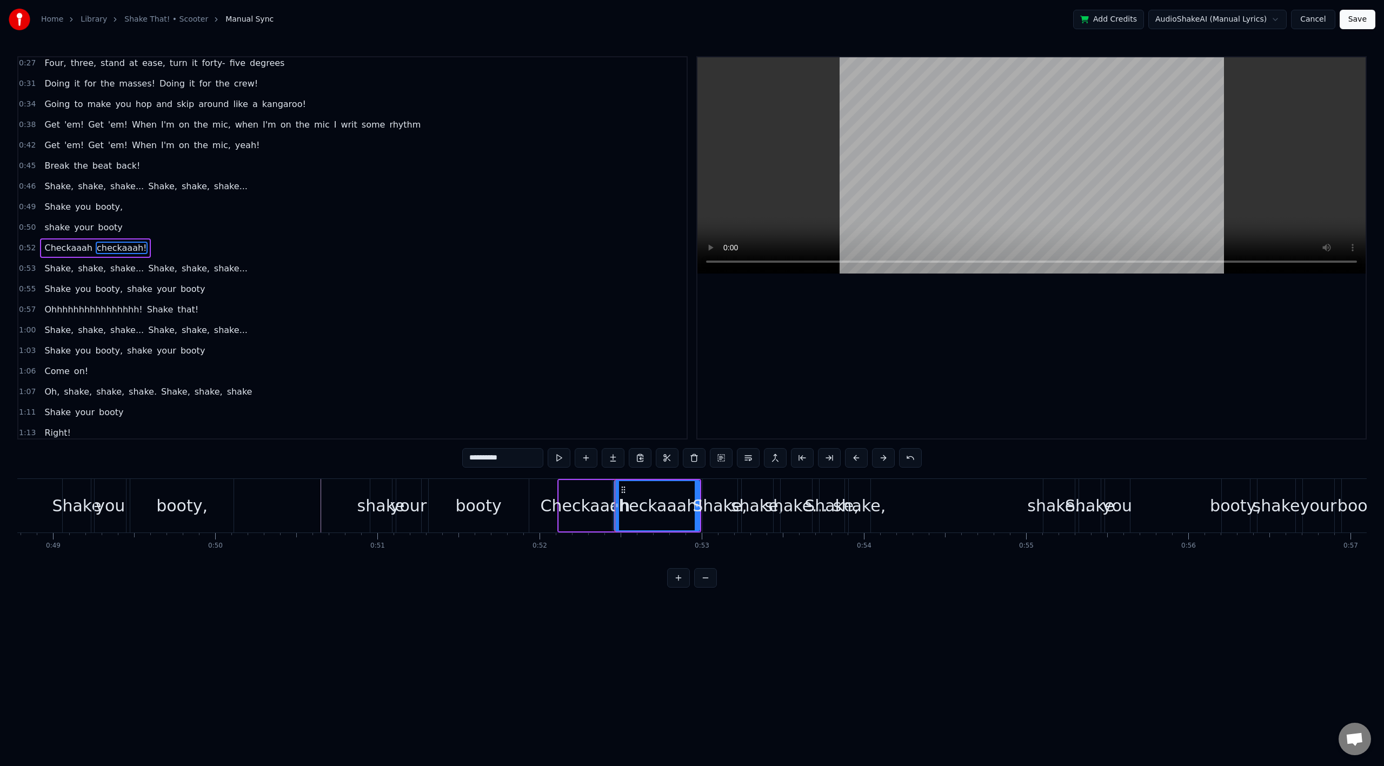
click at [698, 496] on div "Shake," at bounding box center [720, 506] width 55 height 24
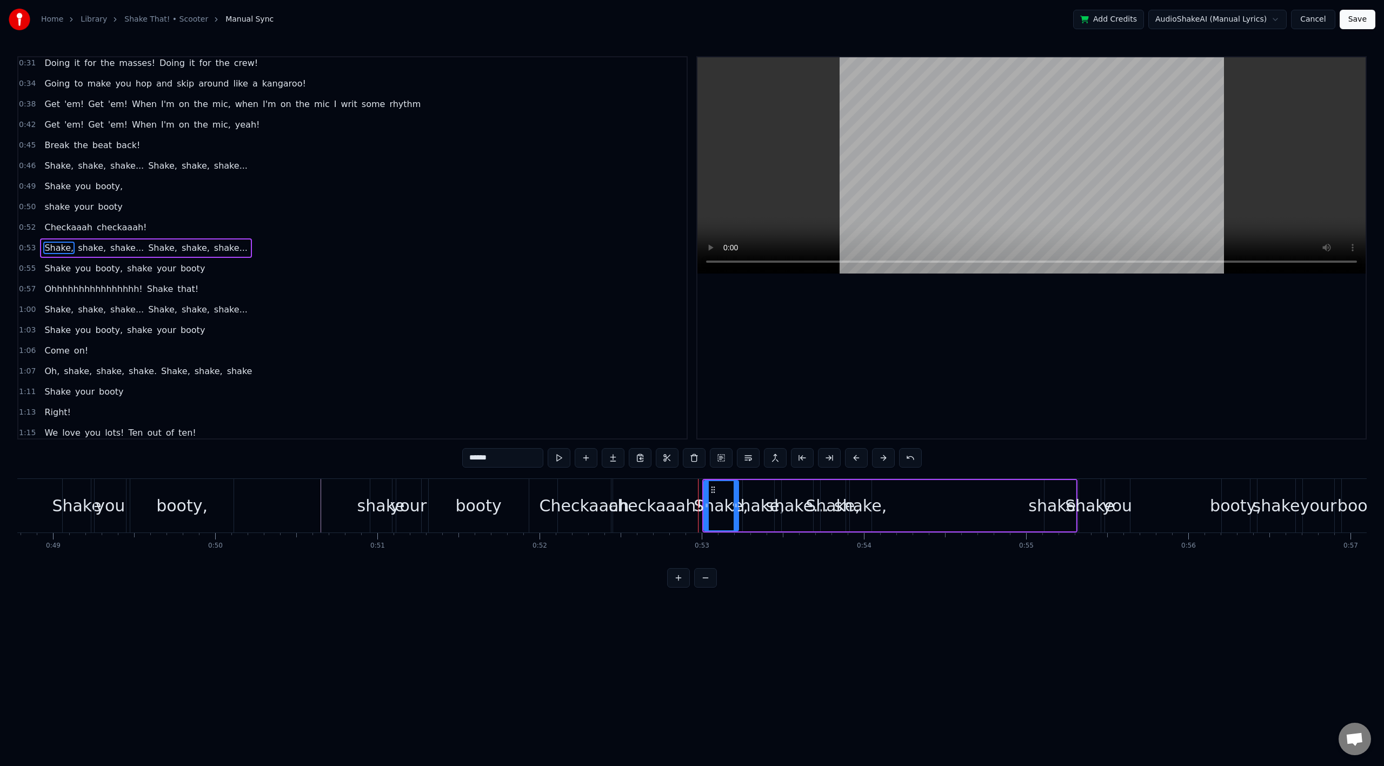
click at [635, 502] on div "checkaaah!" at bounding box center [656, 506] width 94 height 24
type input "**********"
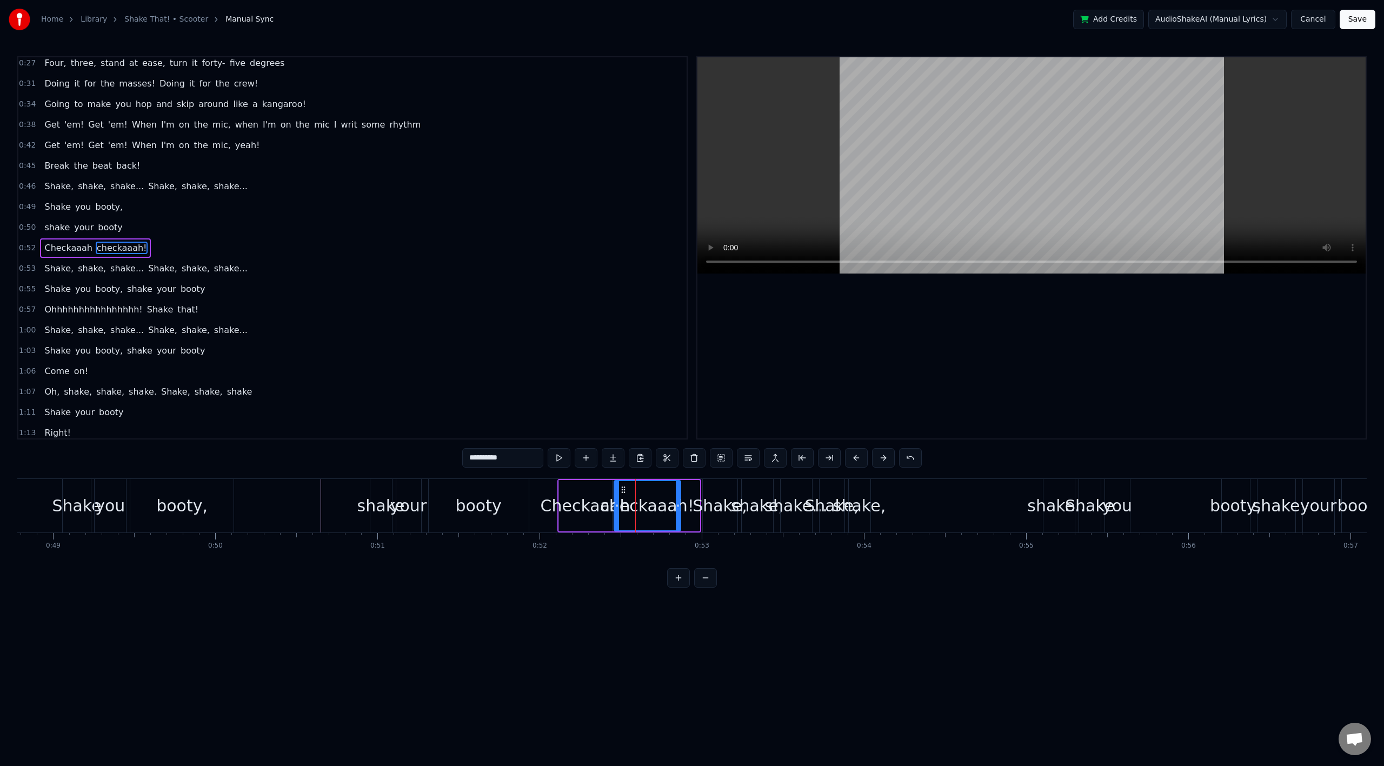
drag, startPoint x: 694, startPoint y: 498, endPoint x: 675, endPoint y: 499, distance: 19.5
click at [676, 499] on div at bounding box center [678, 505] width 4 height 49
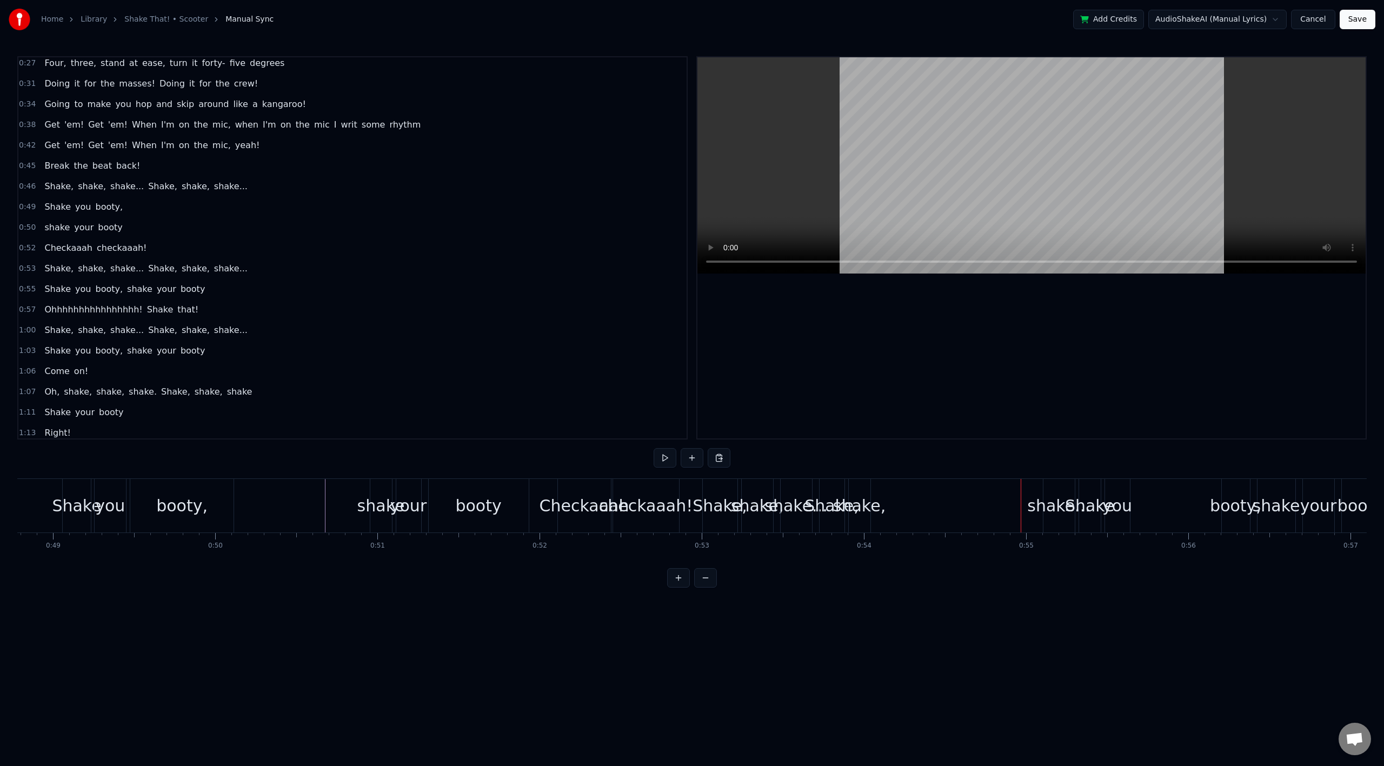
click at [789, 515] on div "shake..." at bounding box center [796, 506] width 63 height 24
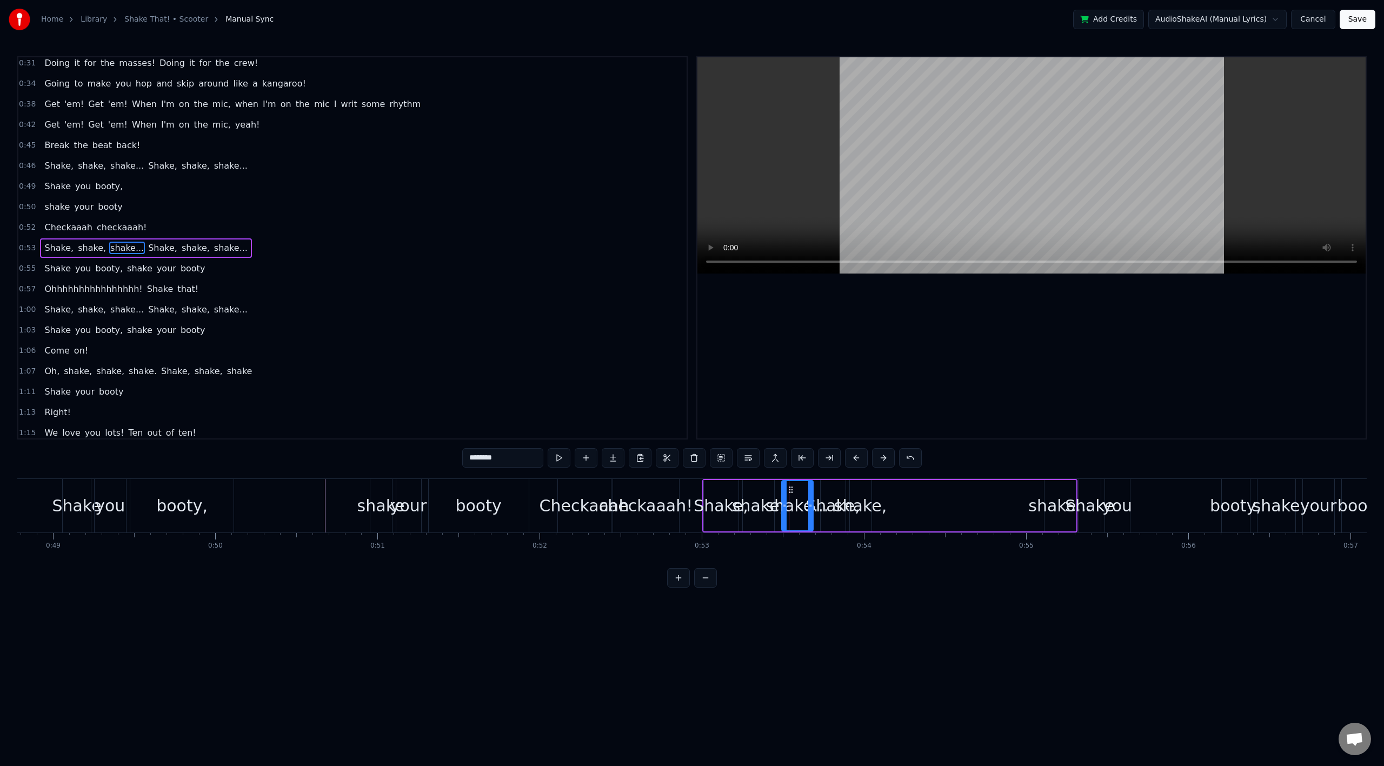
click at [147, 251] on span "Shake," at bounding box center [162, 248] width 31 height 12
click at [749, 462] on button at bounding box center [748, 457] width 23 height 19
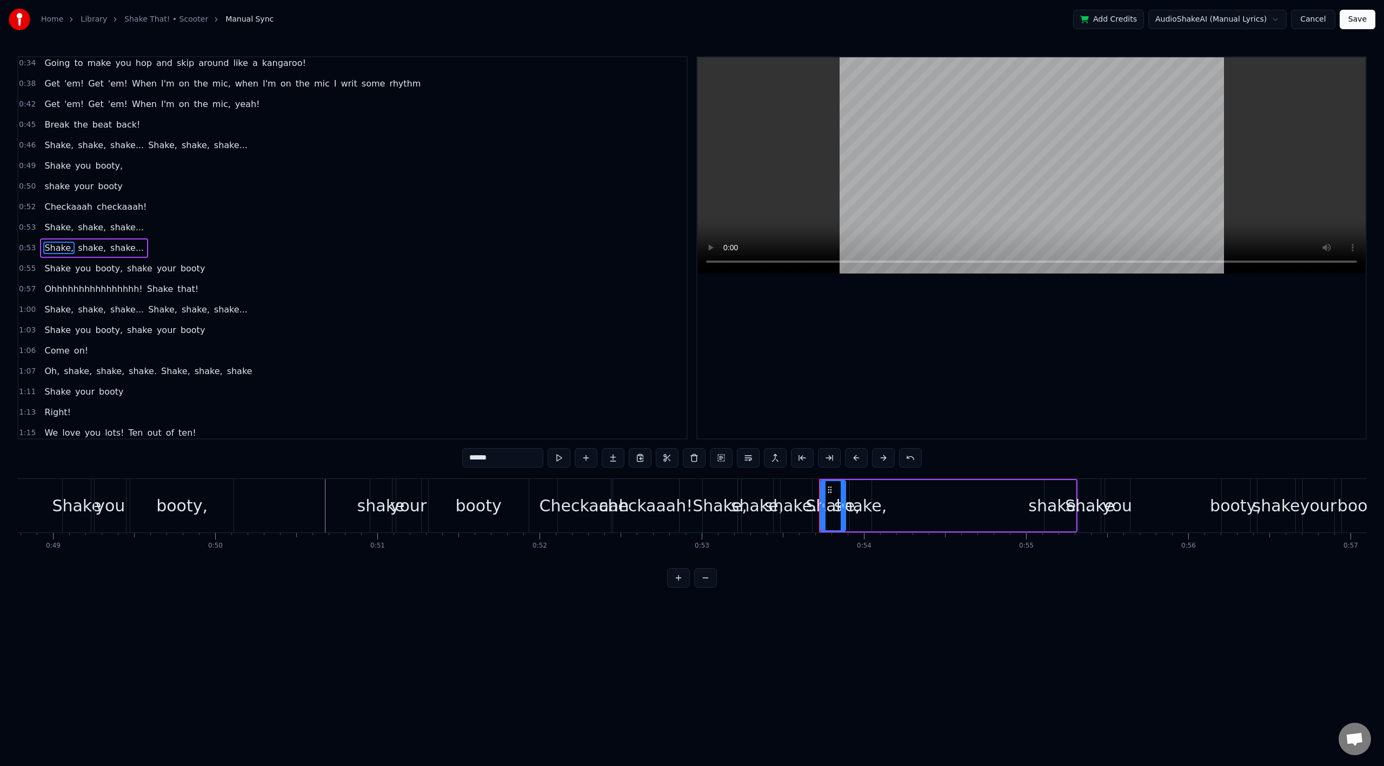
click at [1055, 510] on div "shake..." at bounding box center [1059, 506] width 63 height 24
type input "********"
drag, startPoint x: 1116, startPoint y: 508, endPoint x: 1188, endPoint y: 514, distance: 72.2
click at [1188, 514] on div "Shake you booty, shake your booty" at bounding box center [1231, 506] width 304 height 54
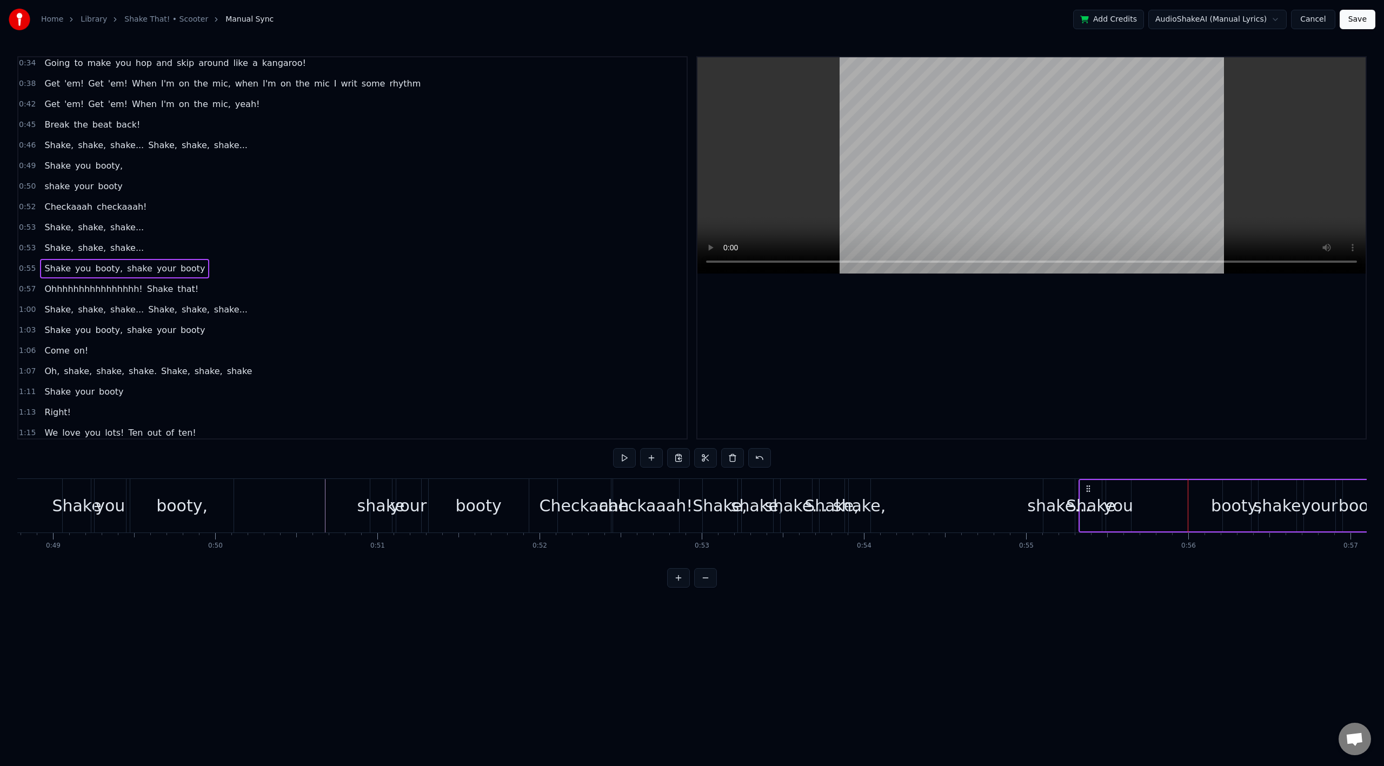
click at [1120, 510] on div "you" at bounding box center [1119, 506] width 30 height 24
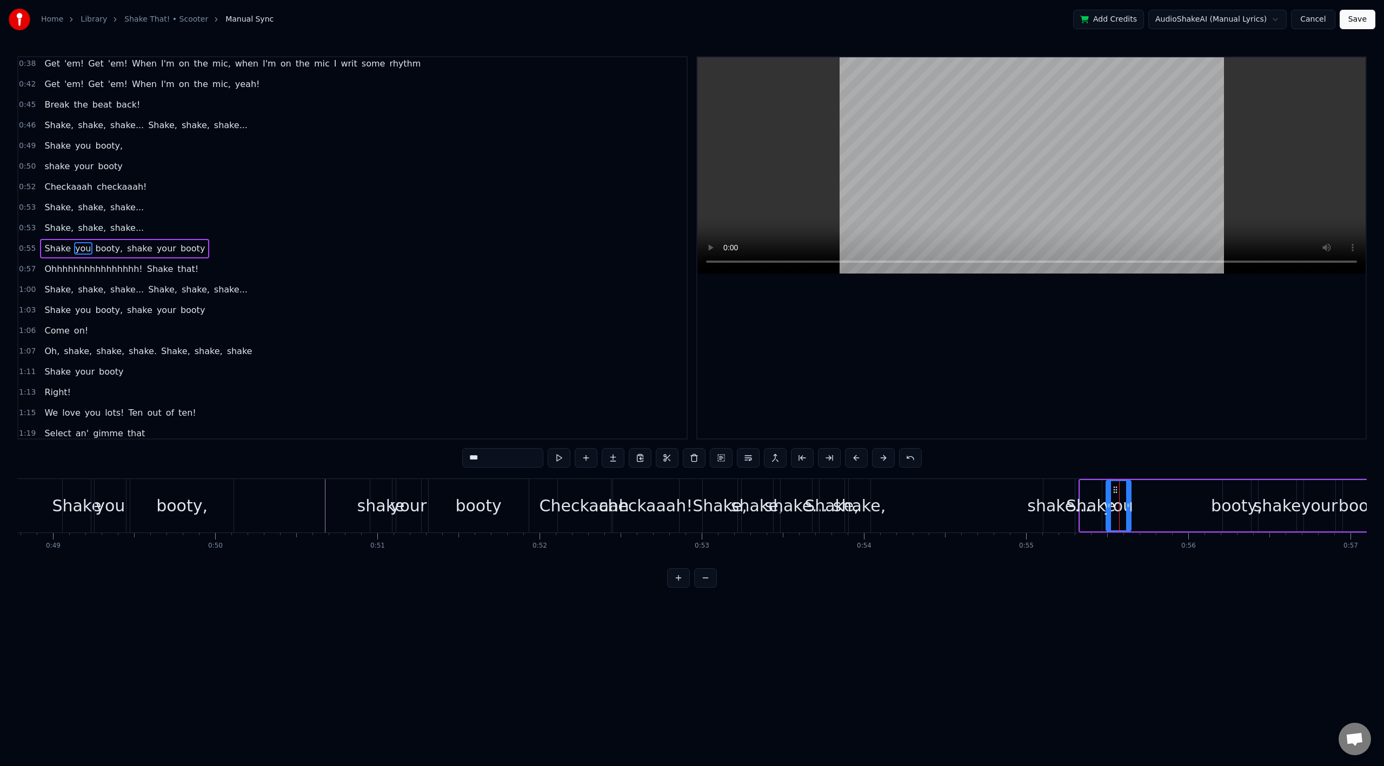
scroll to position [210, 0]
drag, startPoint x: 1118, startPoint y: 503, endPoint x: 1168, endPoint y: 508, distance: 50.6
click at [1168, 508] on div "Shake you booty, shake your booty" at bounding box center [1231, 506] width 304 height 54
click at [1114, 498] on div "you" at bounding box center [1119, 506] width 30 height 24
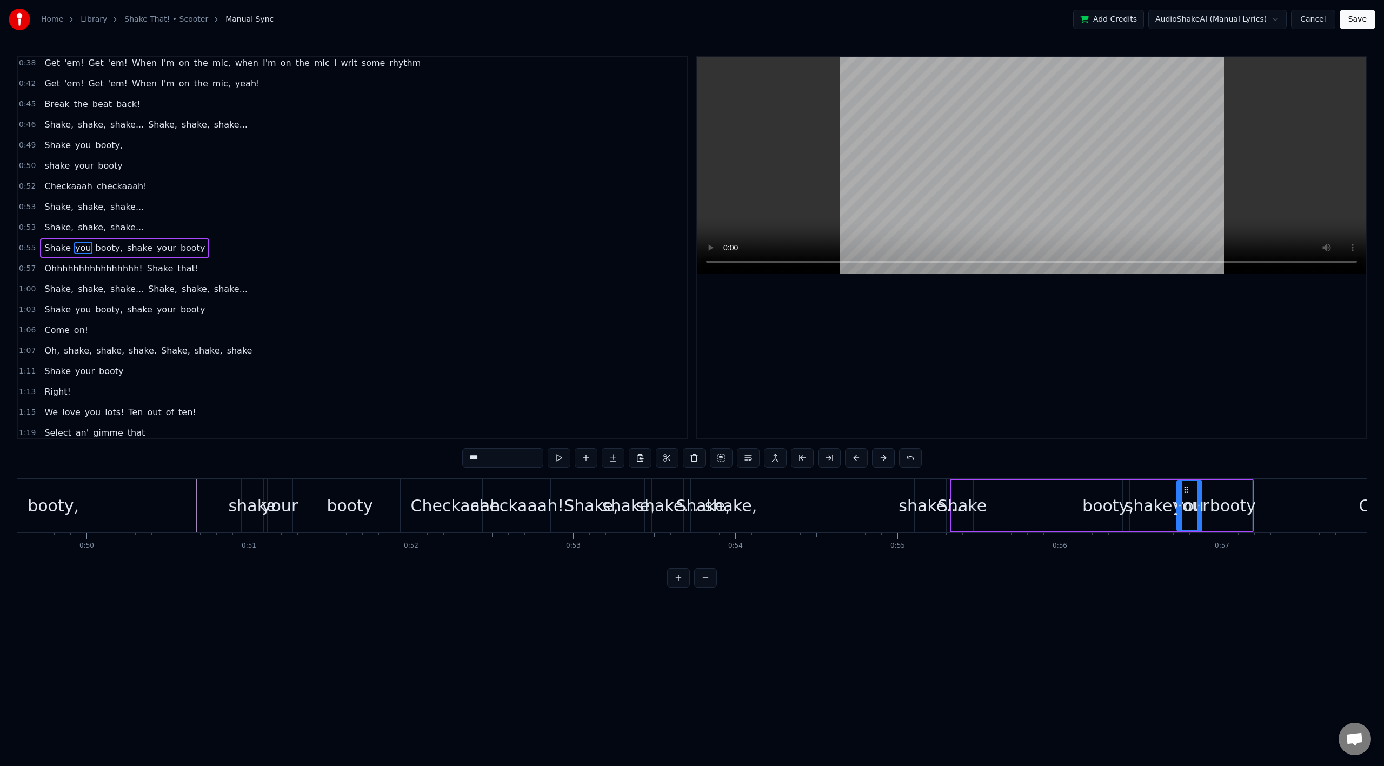
scroll to position [0, 8046]
drag, startPoint x: 1115, startPoint y: 489, endPoint x: 1058, endPoint y: 493, distance: 57.4
click at [1058, 493] on icon at bounding box center [1058, 490] width 9 height 9
click at [957, 495] on div "Shake" at bounding box center [957, 506] width 49 height 24
drag, startPoint x: 955, startPoint y: 489, endPoint x: 1032, endPoint y: 496, distance: 77.6
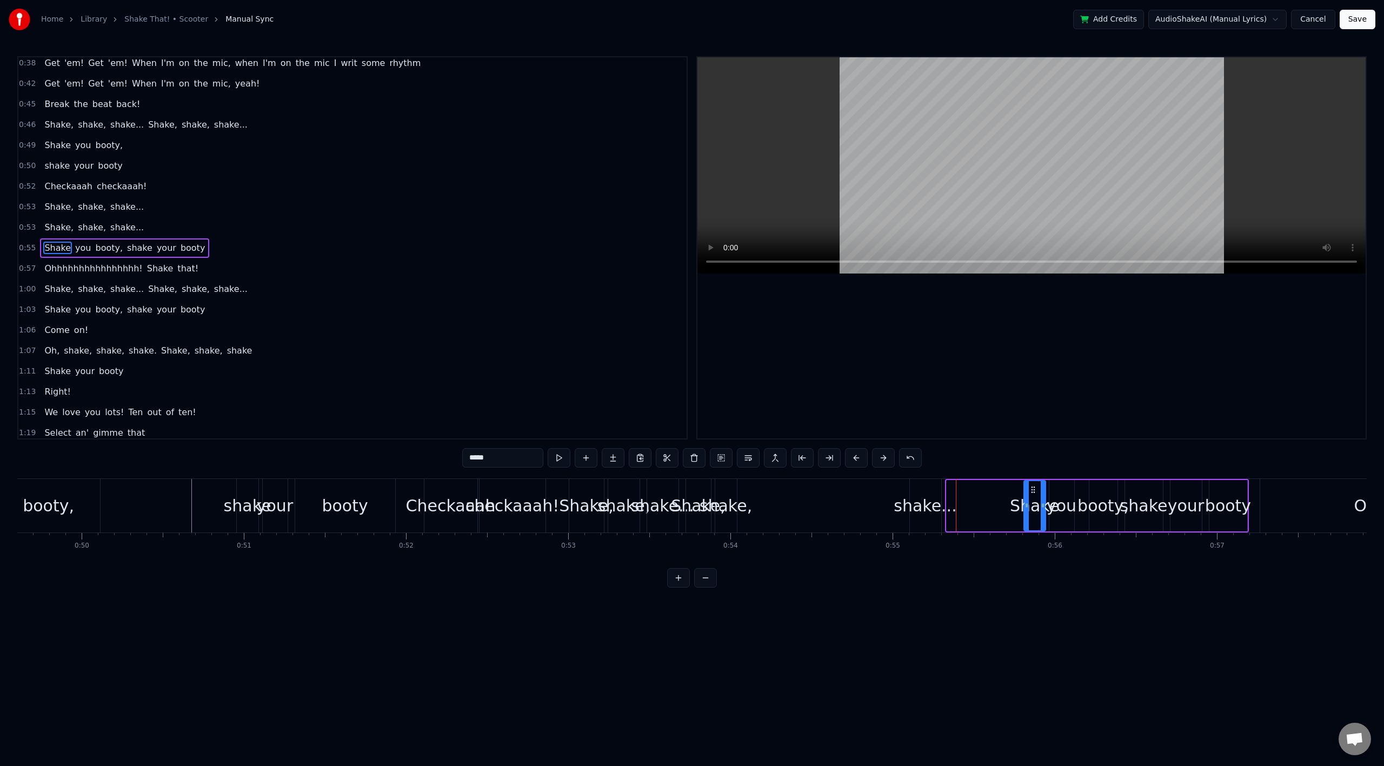
click at [1032, 496] on div "Shake" at bounding box center [1035, 505] width 21 height 49
click at [706, 503] on div "shake," at bounding box center [726, 506] width 52 height 24
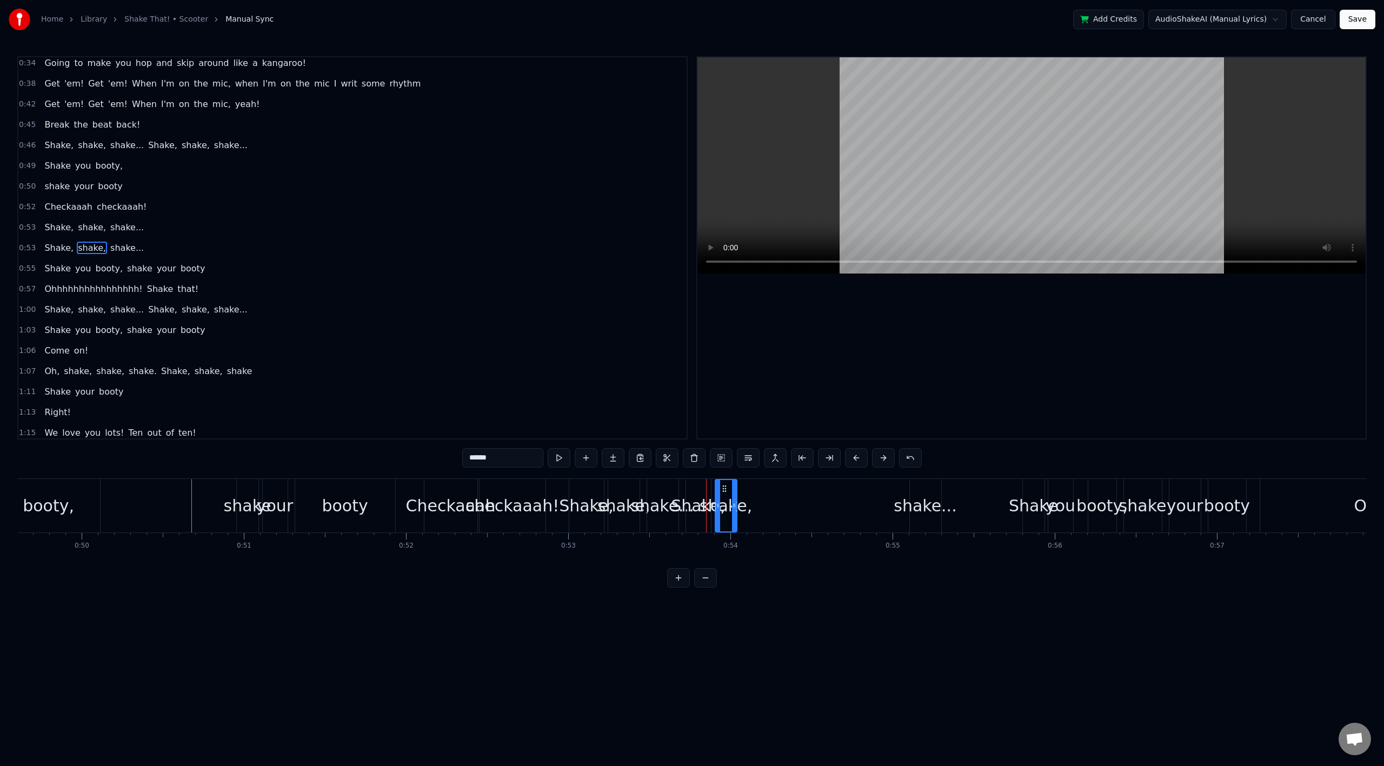
click at [725, 492] on icon at bounding box center [724, 488] width 9 height 9
click at [696, 494] on div "Shake," at bounding box center [698, 506] width 55 height 24
click at [670, 494] on div "shake..." at bounding box center [662, 506] width 63 height 24
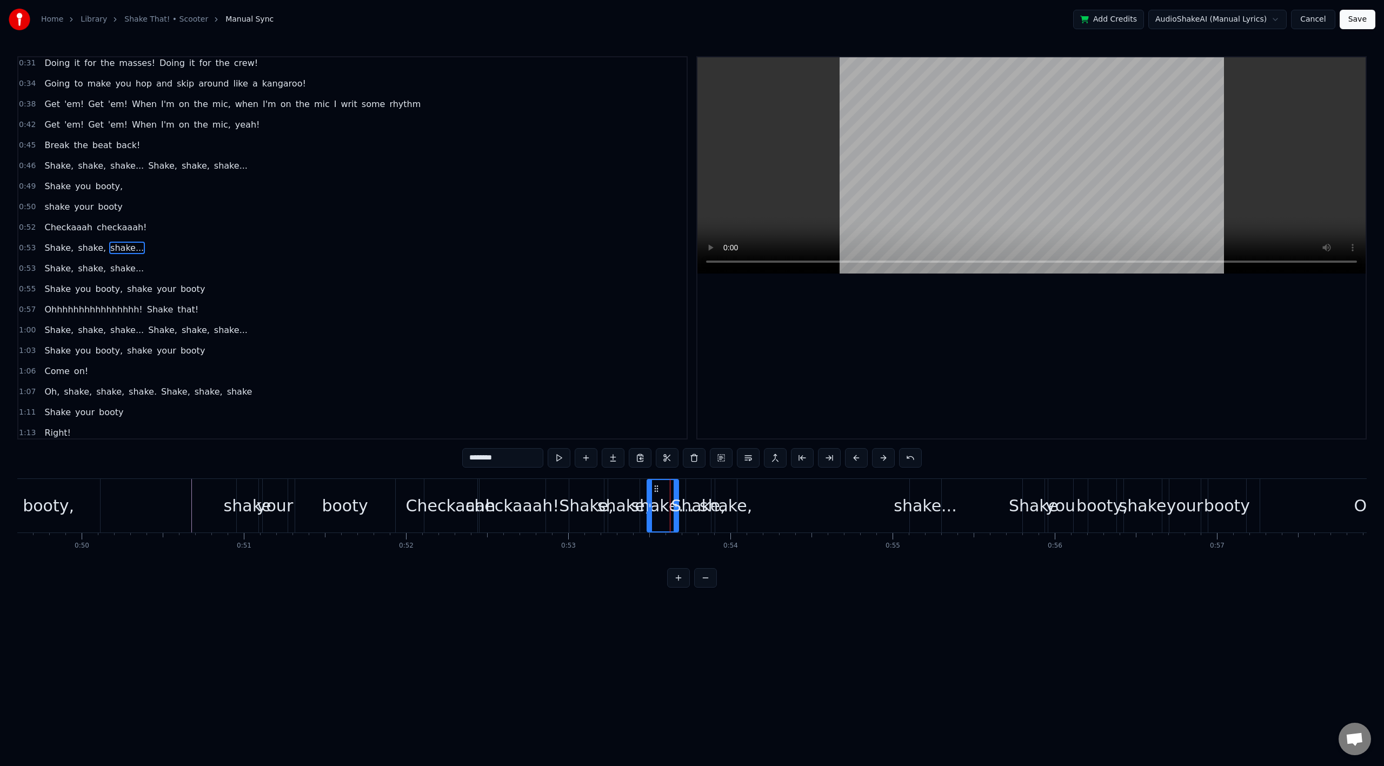
click at [716, 502] on div "shake," at bounding box center [726, 506] width 52 height 24
type input "******"
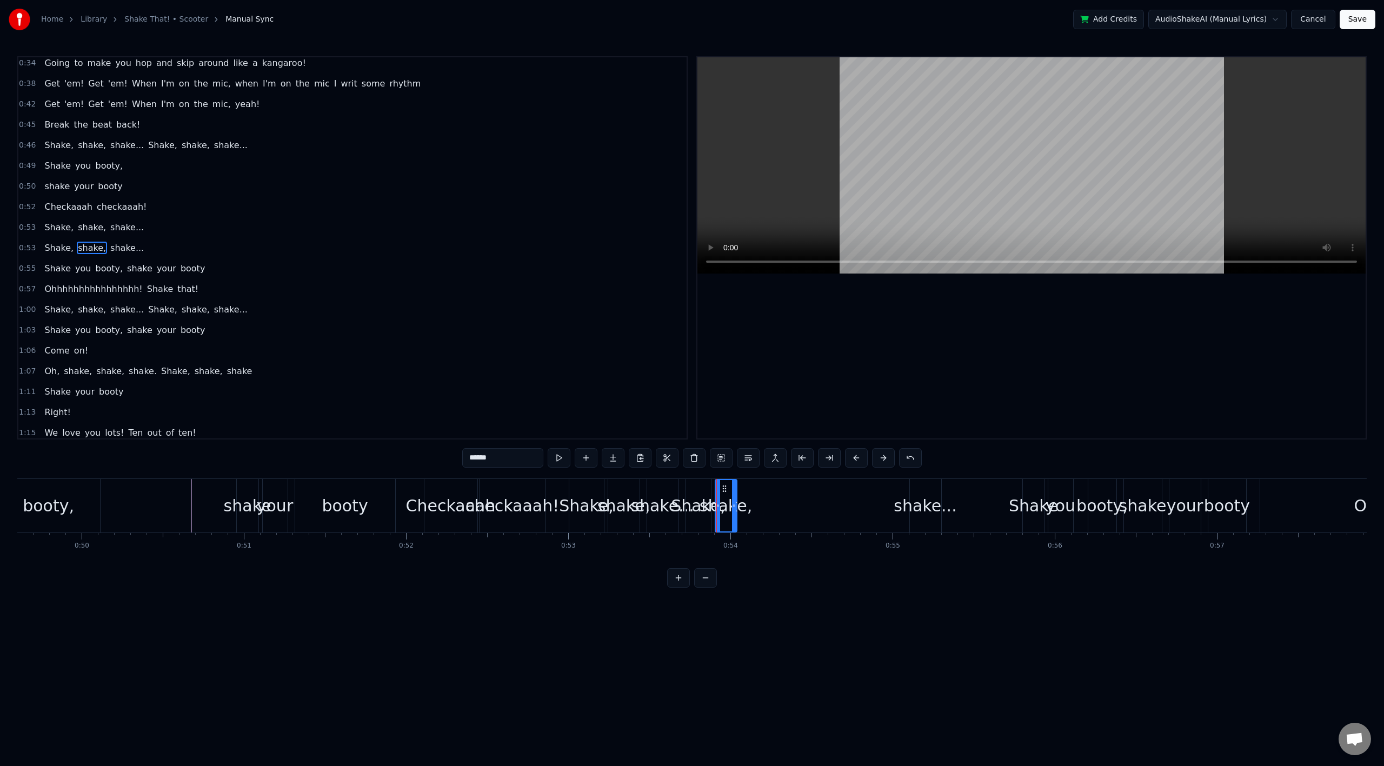
click at [757, 512] on div "Shake, shake, shake..." at bounding box center [815, 506] width 258 height 54
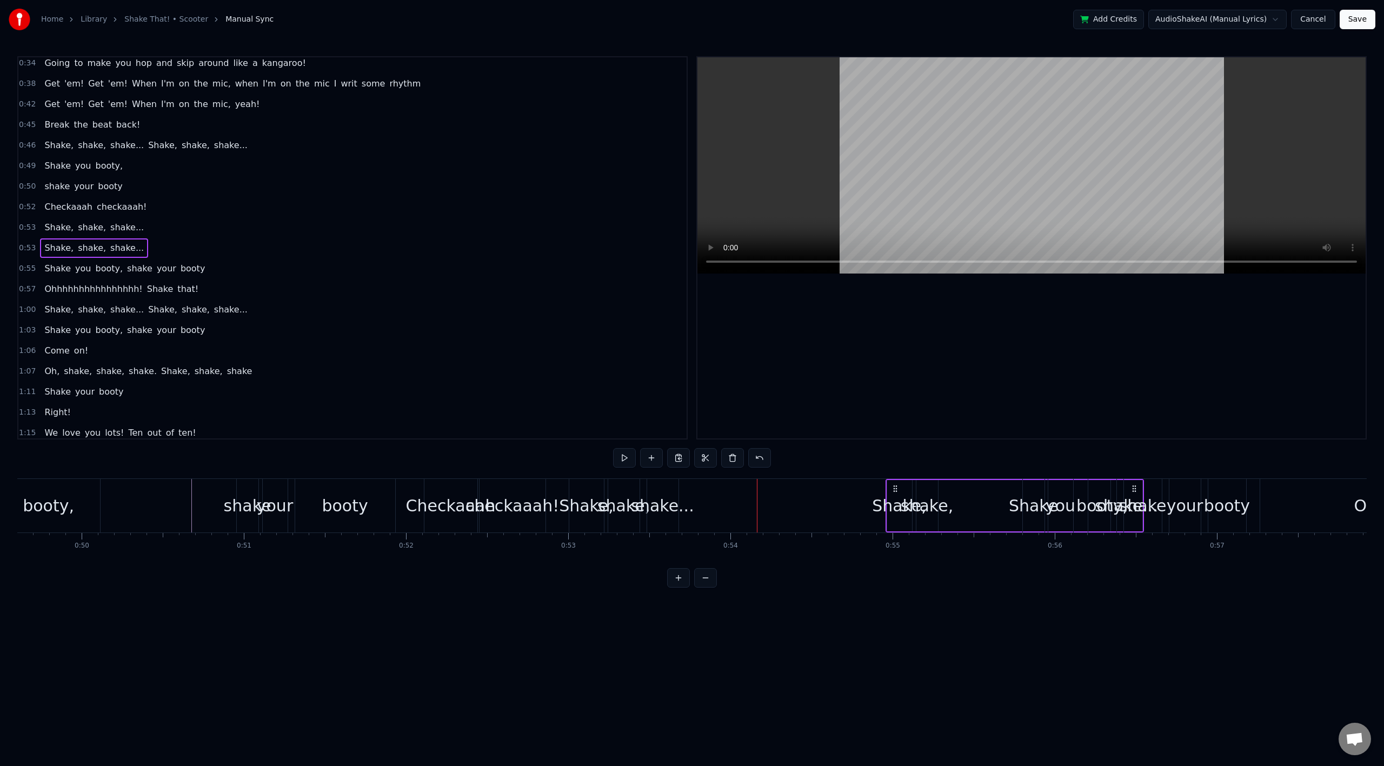
drag, startPoint x: 698, startPoint y: 491, endPoint x: 897, endPoint y: 509, distance: 199.8
click at [898, 509] on div "Shake, shake, shake..." at bounding box center [1015, 506] width 258 height 54
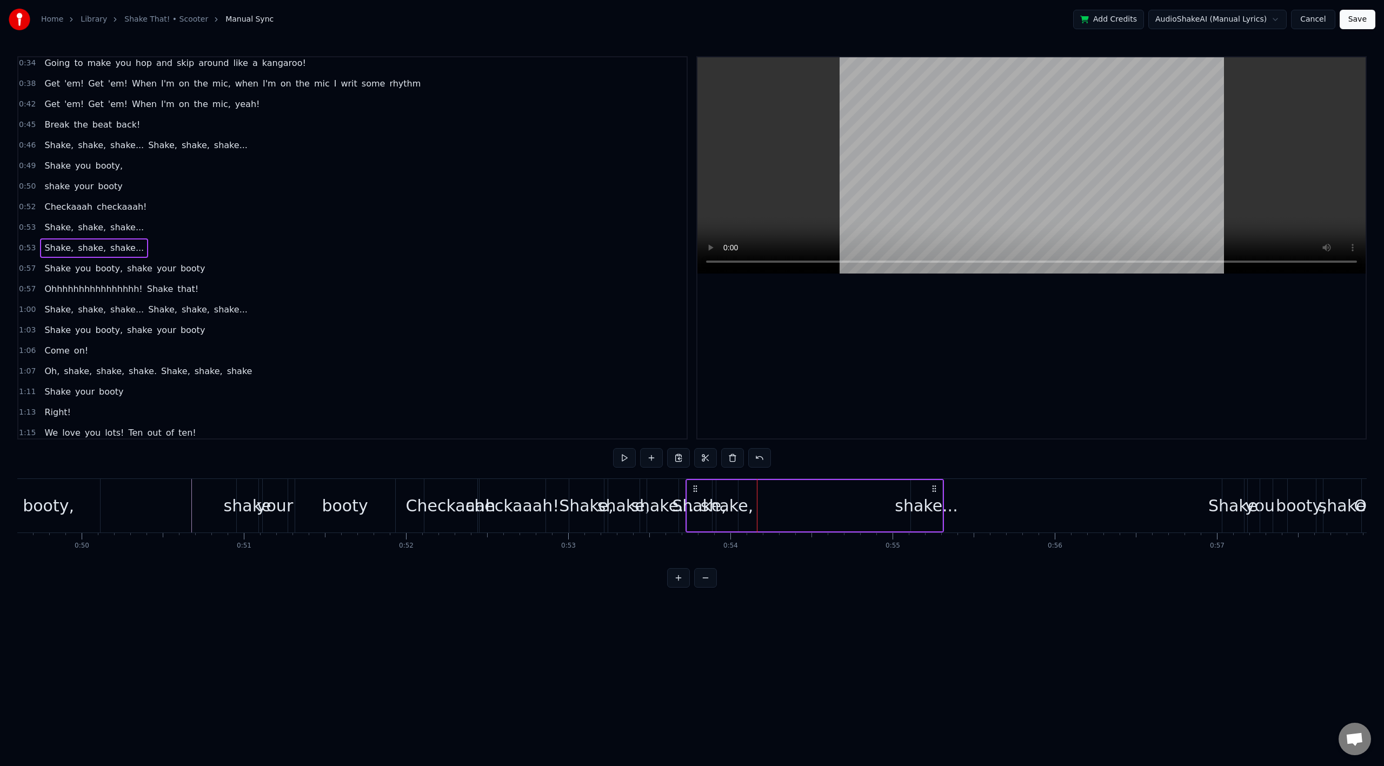
click at [934, 489] on icon at bounding box center [934, 488] width 9 height 9
drag, startPoint x: 929, startPoint y: 502, endPoint x: 910, endPoint y: 496, distance: 19.7
click at [896, 502] on div "Shake, shake, shake..." at bounding box center [815, 506] width 258 height 54
click at [924, 496] on div "shake..." at bounding box center [926, 506] width 63 height 24
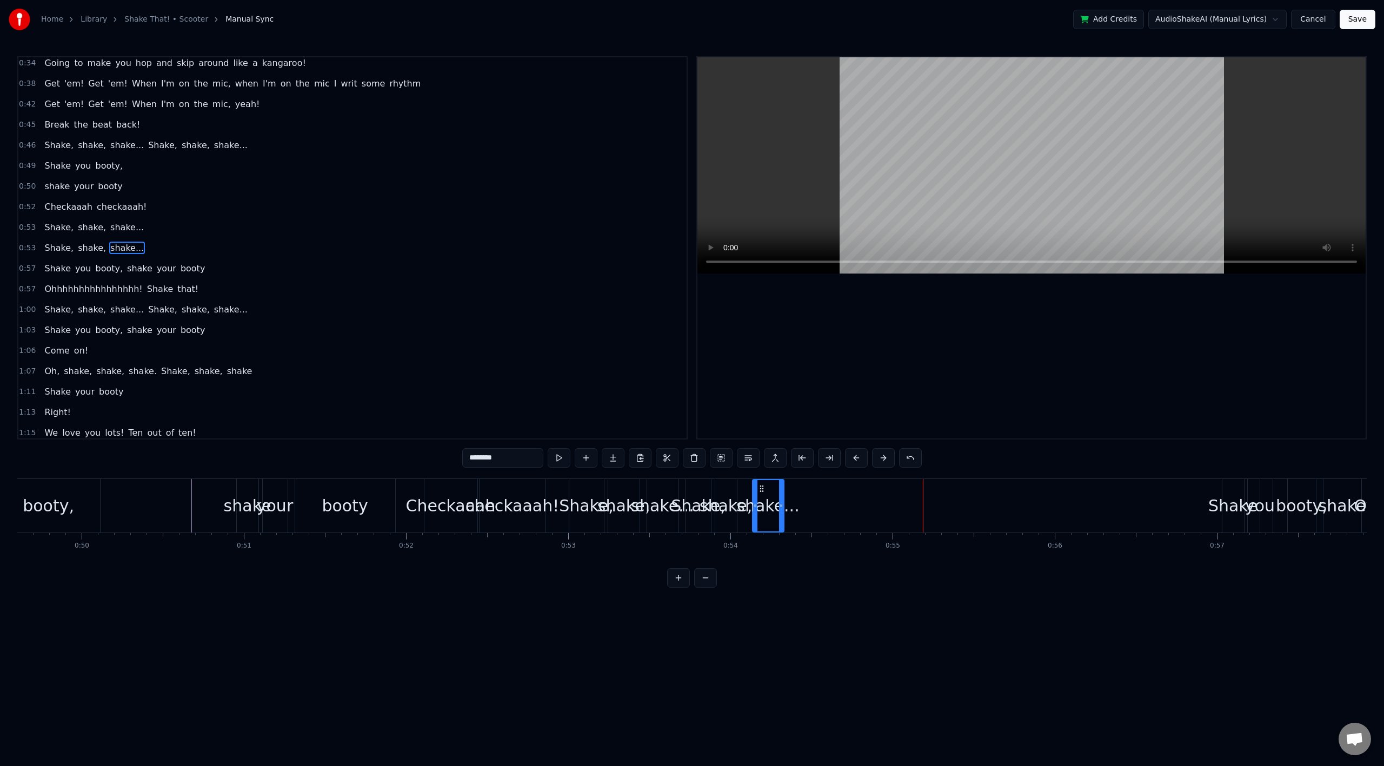
drag, startPoint x: 919, startPoint y: 490, endPoint x: 762, endPoint y: 501, distance: 157.7
click at [762, 501] on div "shake..." at bounding box center [768, 505] width 30 height 51
click at [1228, 509] on div "Shake" at bounding box center [1232, 506] width 49 height 24
type input "*****"
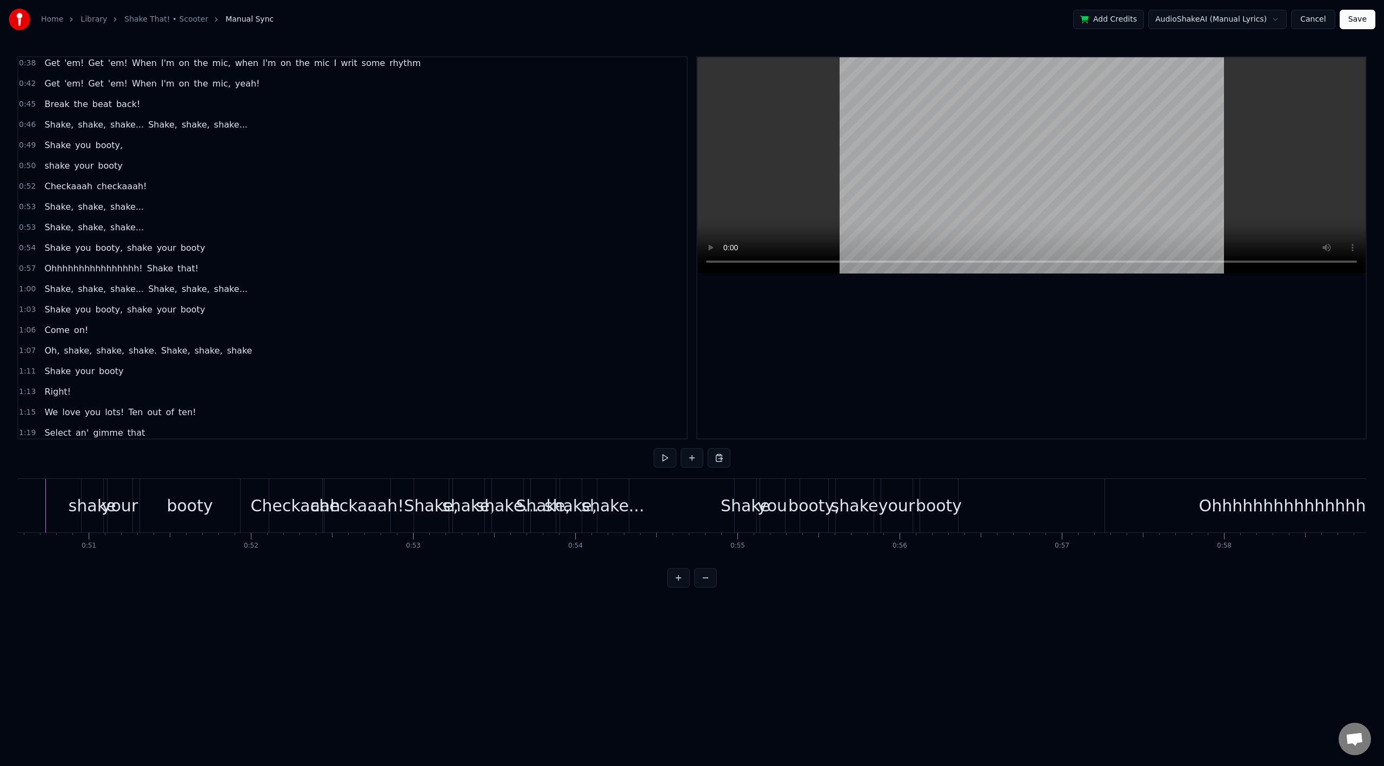
scroll to position [0, 8215]
click at [426, 511] on div "Shake," at bounding box center [418, 506] width 55 height 24
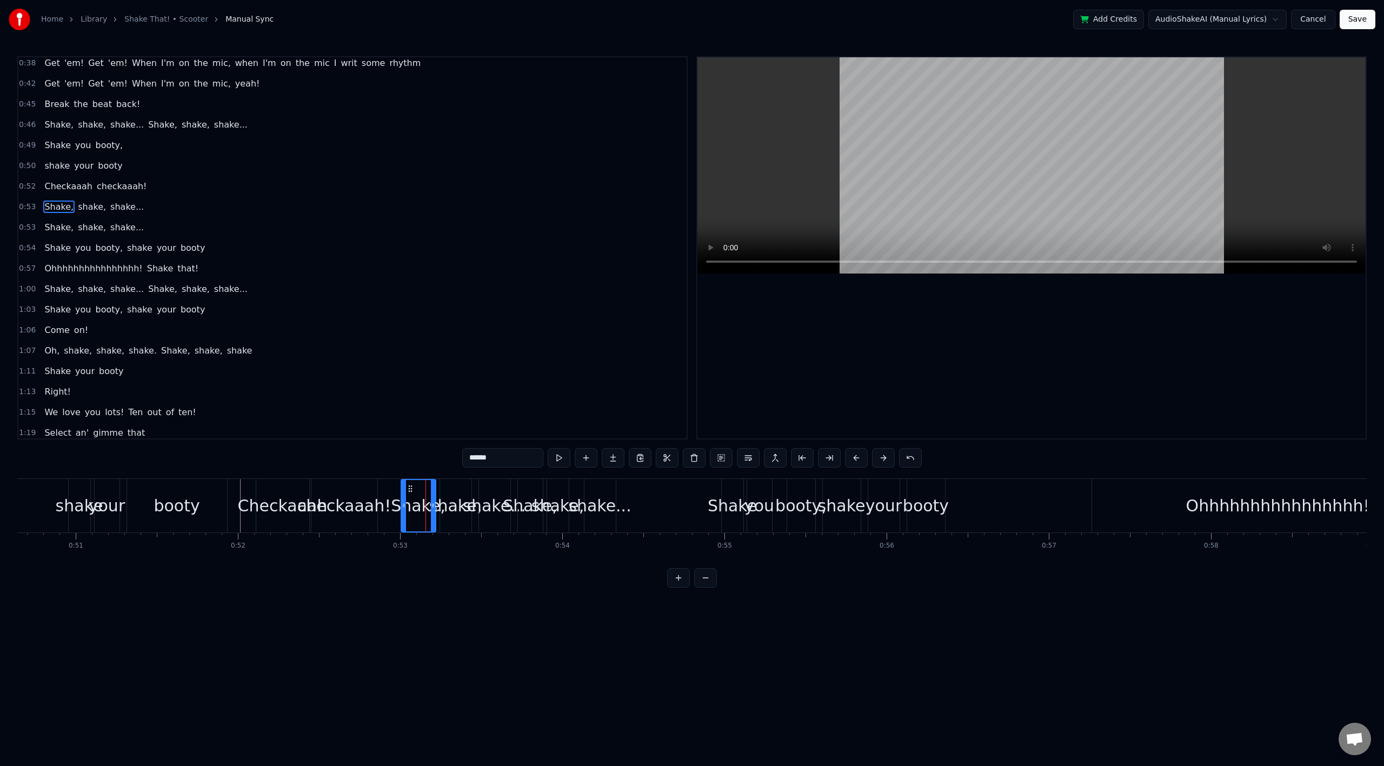
scroll to position [169, 0]
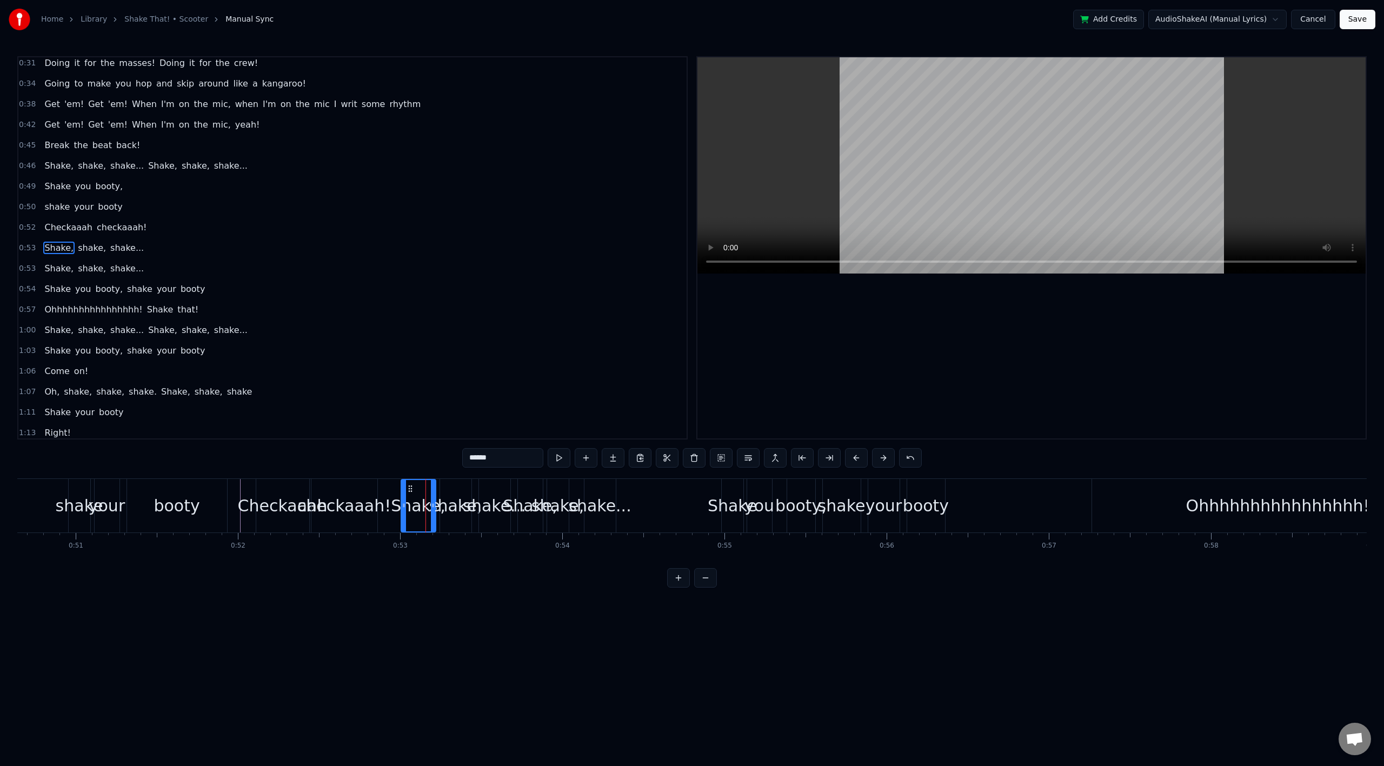
click at [451, 483] on div "shake," at bounding box center [455, 506] width 31 height 54
click at [718, 461] on button at bounding box center [721, 457] width 23 height 19
click at [723, 456] on button at bounding box center [721, 457] width 23 height 19
click at [53, 242] on span "Shake," at bounding box center [58, 248] width 31 height 12
type input "******"
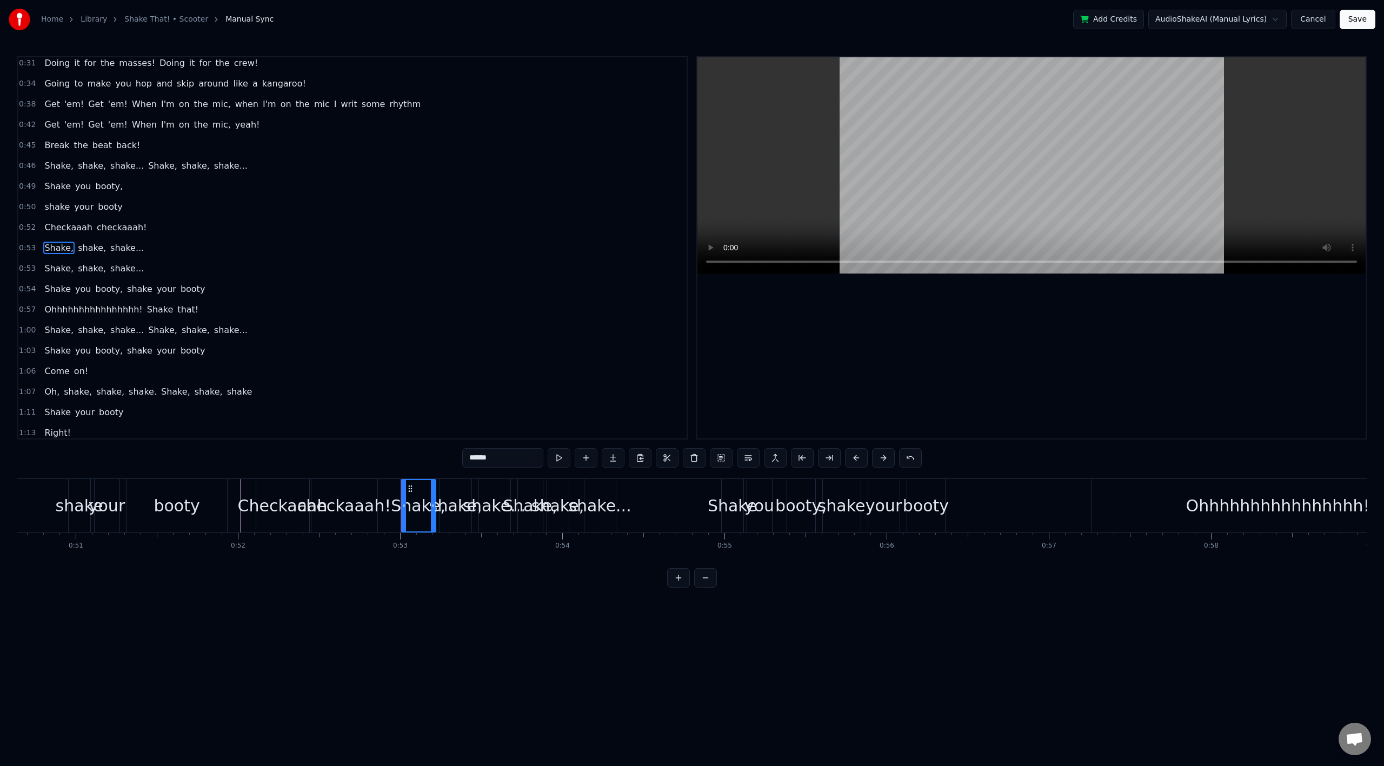
click at [103, 255] on div "Shake, shake, shake..." at bounding box center [94, 247] width 108 height 19
click at [69, 274] on div "Shake, shake, shake..." at bounding box center [94, 268] width 108 height 19
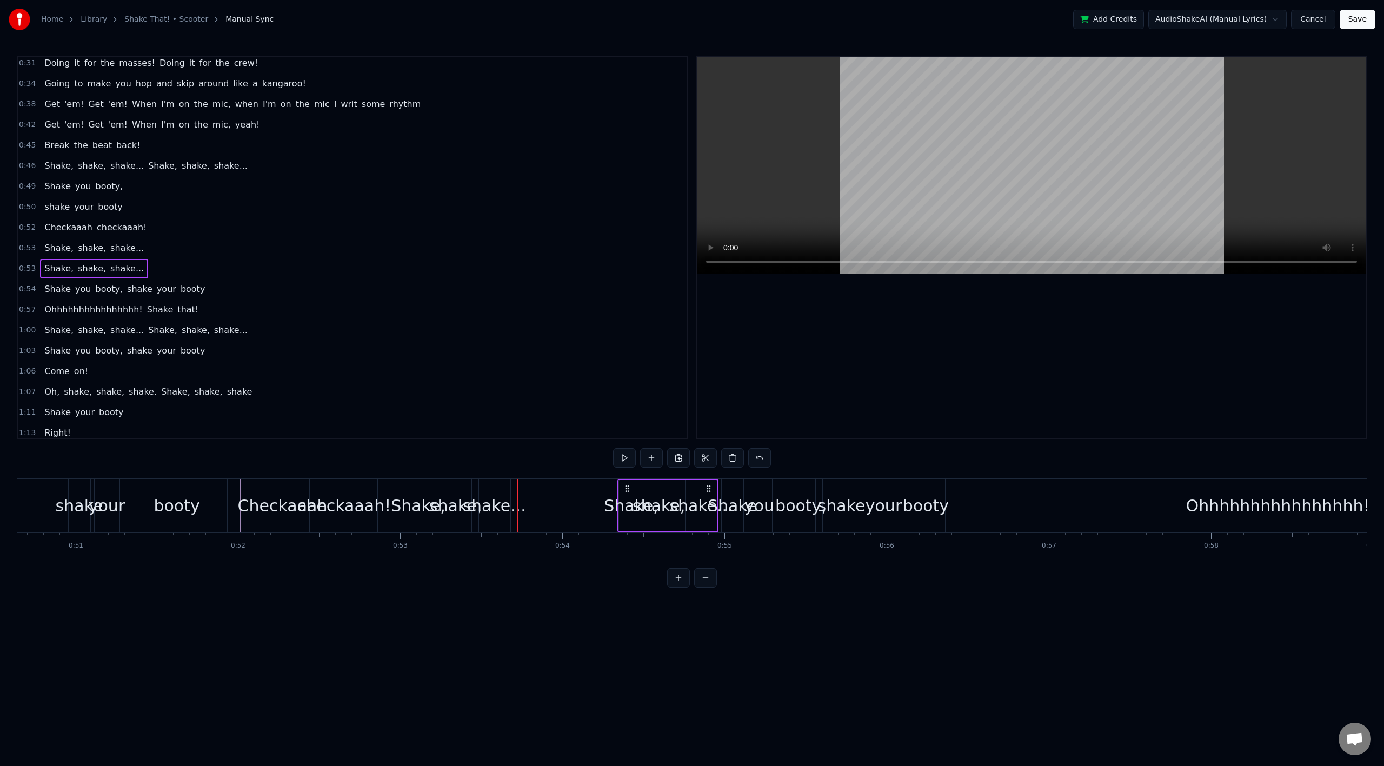
drag, startPoint x: 527, startPoint y: 488, endPoint x: 627, endPoint y: 500, distance: 100.7
click at [627, 500] on div "Shake, shake, shake..." at bounding box center [667, 506] width 101 height 54
click at [804, 513] on div "booty," at bounding box center [800, 506] width 51 height 24
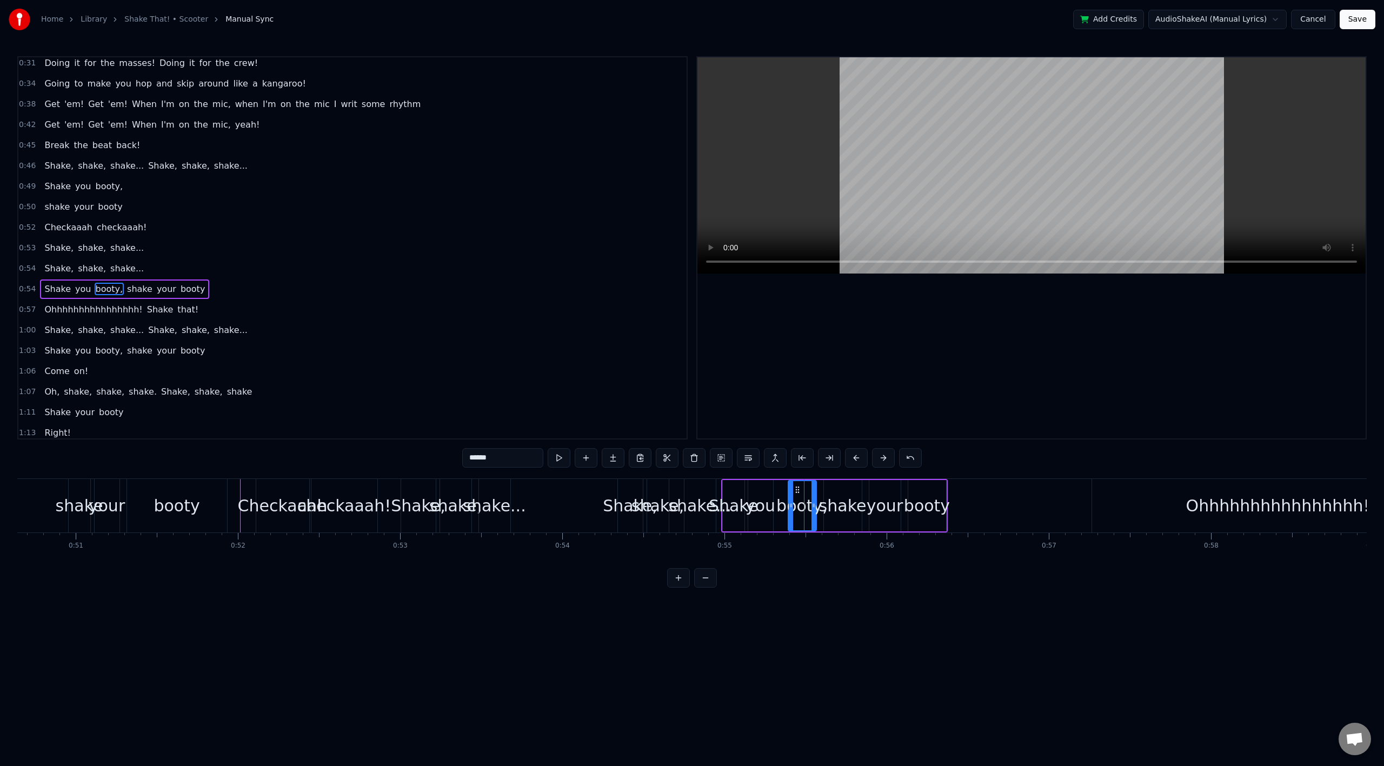
scroll to position [210, 0]
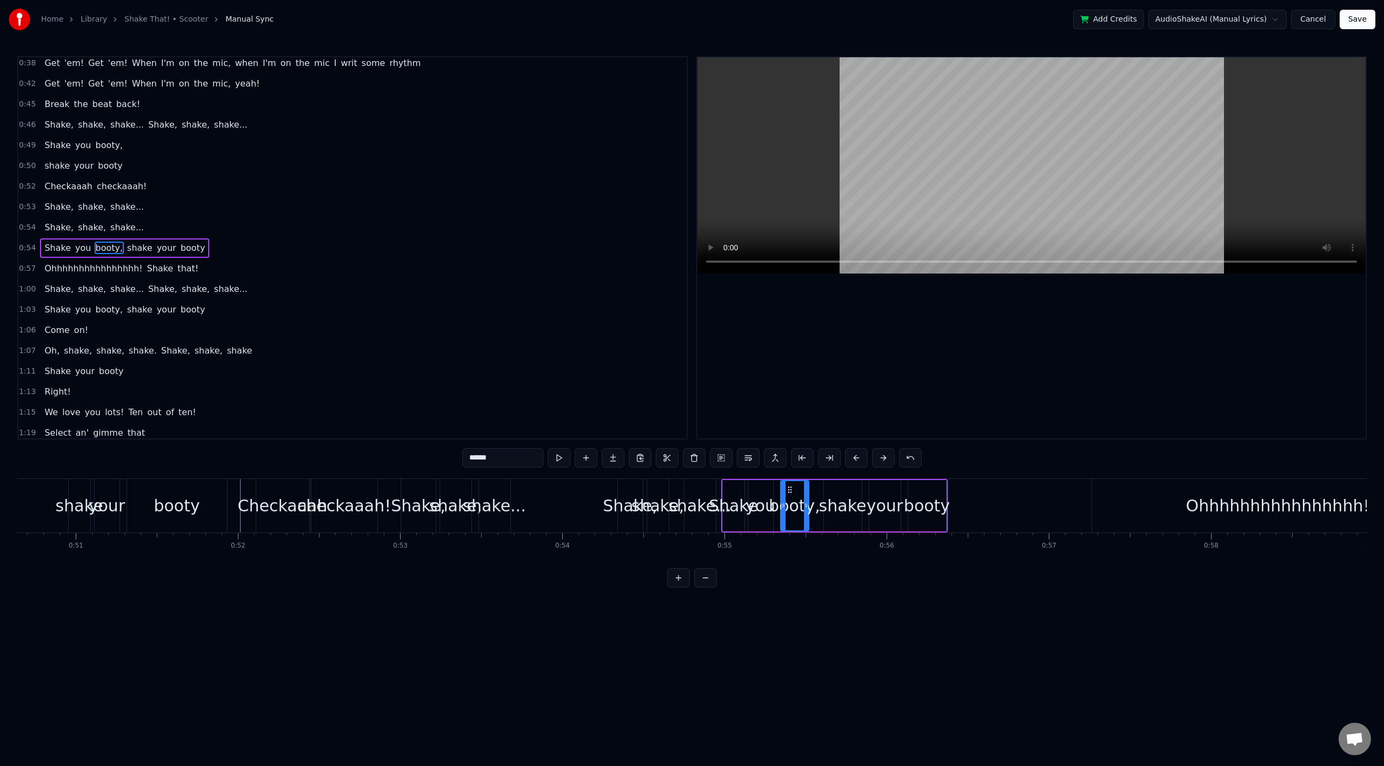
drag, startPoint x: 798, startPoint y: 490, endPoint x: 791, endPoint y: 494, distance: 8.5
click at [791, 494] on icon at bounding box center [790, 490] width 9 height 9
click at [135, 238] on div "Shake you booty, shake your booty" at bounding box center [124, 247] width 169 height 19
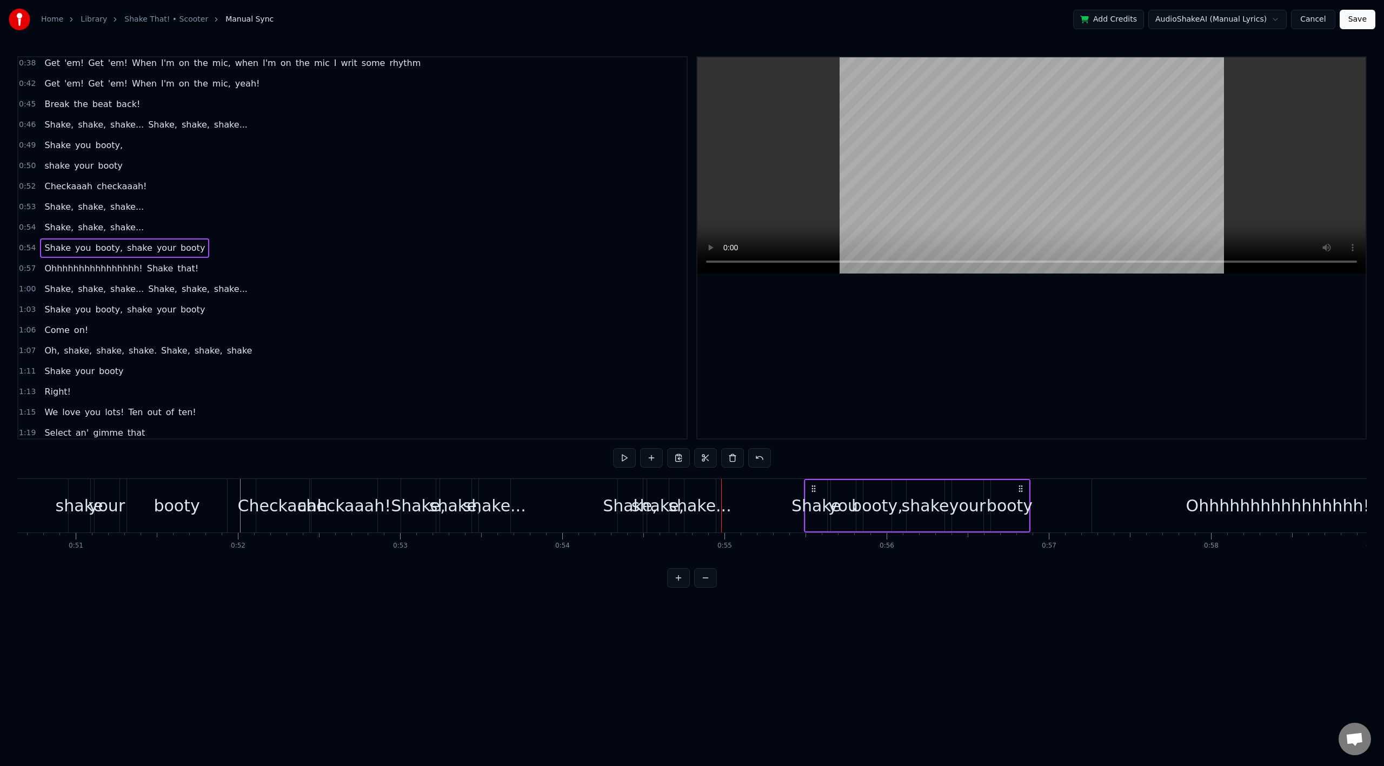
drag, startPoint x: 937, startPoint y: 490, endPoint x: 1019, endPoint y: 505, distance: 84.0
click at [1019, 505] on div "Shake you booty, shake your booty" at bounding box center [917, 506] width 227 height 54
click at [643, 499] on div "shake," at bounding box center [658, 506] width 52 height 24
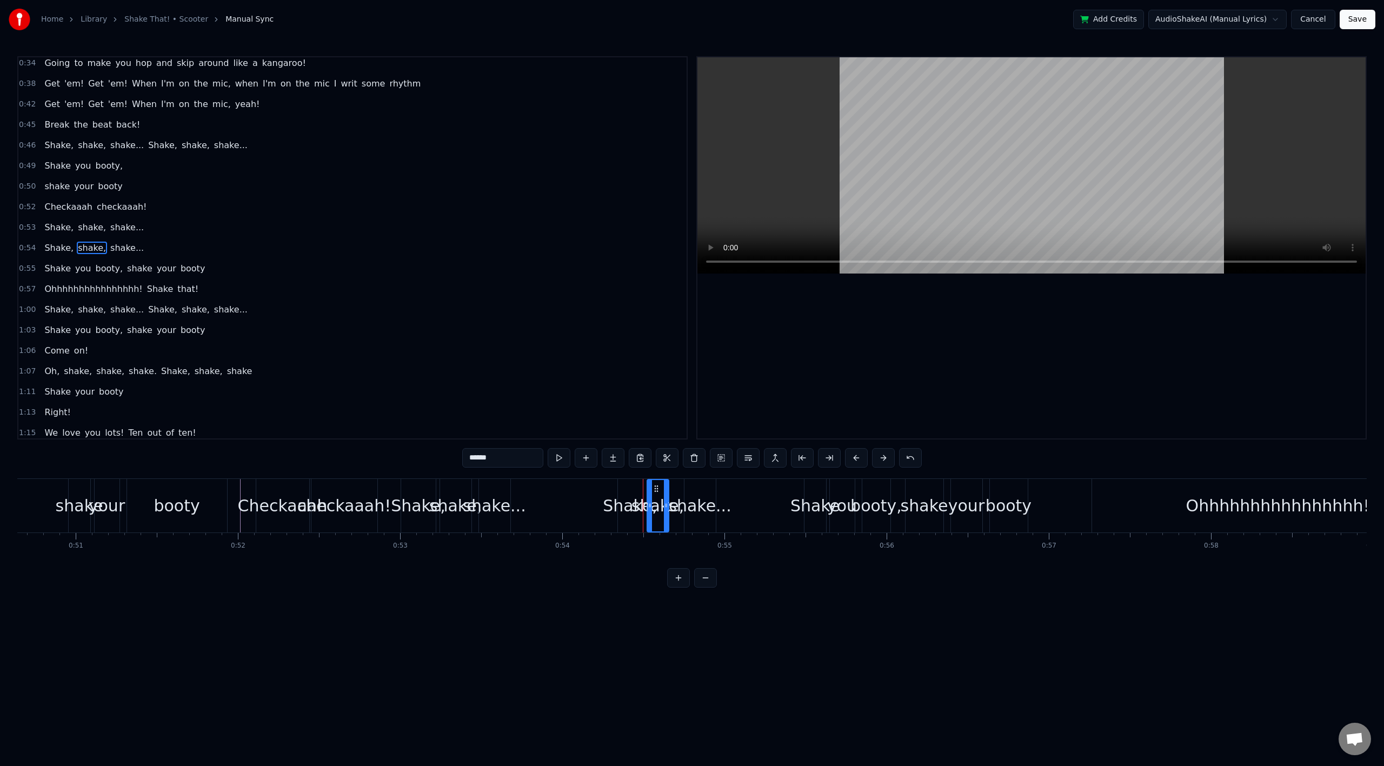
click at [716, 502] on div "shake..." at bounding box center [699, 506] width 63 height 24
click at [54, 228] on span "Shake," at bounding box center [58, 227] width 31 height 12
type input "******"
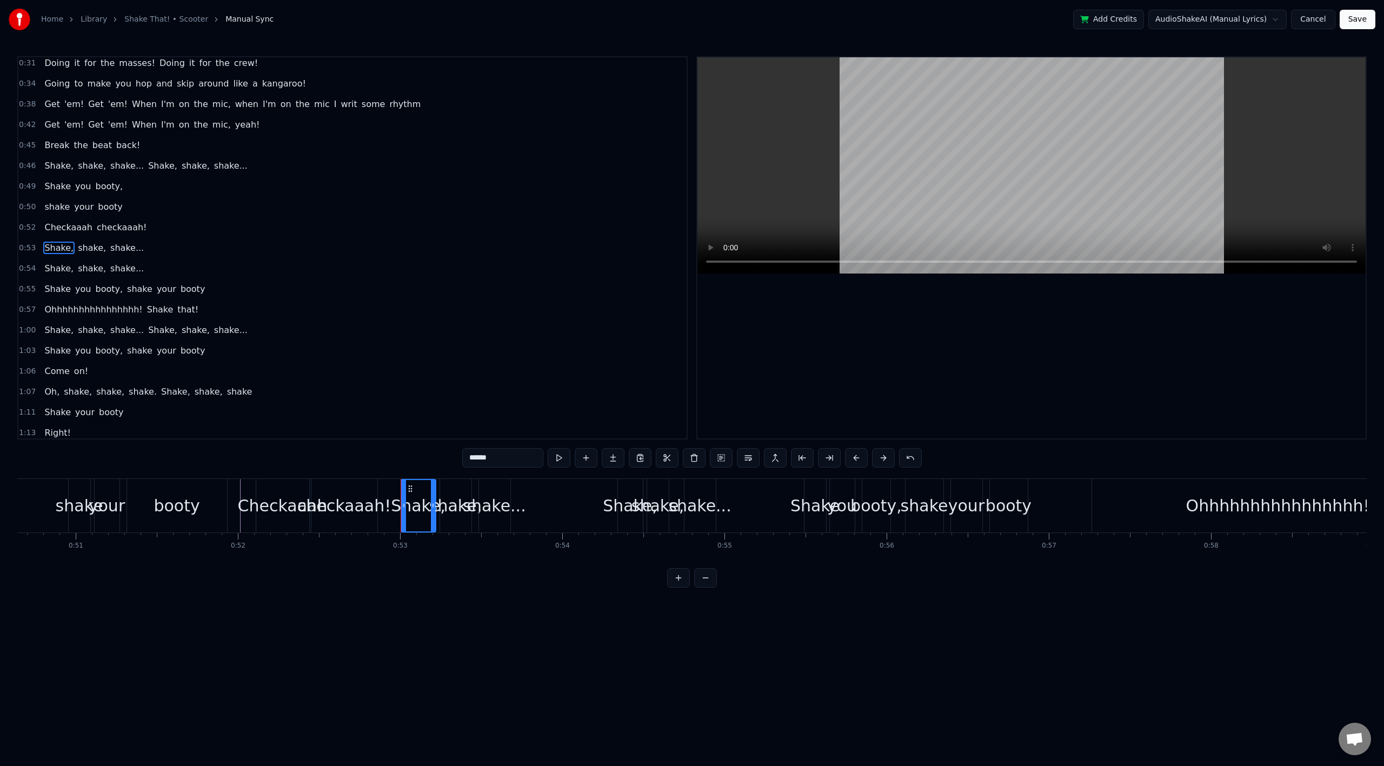
click at [81, 234] on div "Checkaaah checkaaah!" at bounding box center [95, 227] width 111 height 19
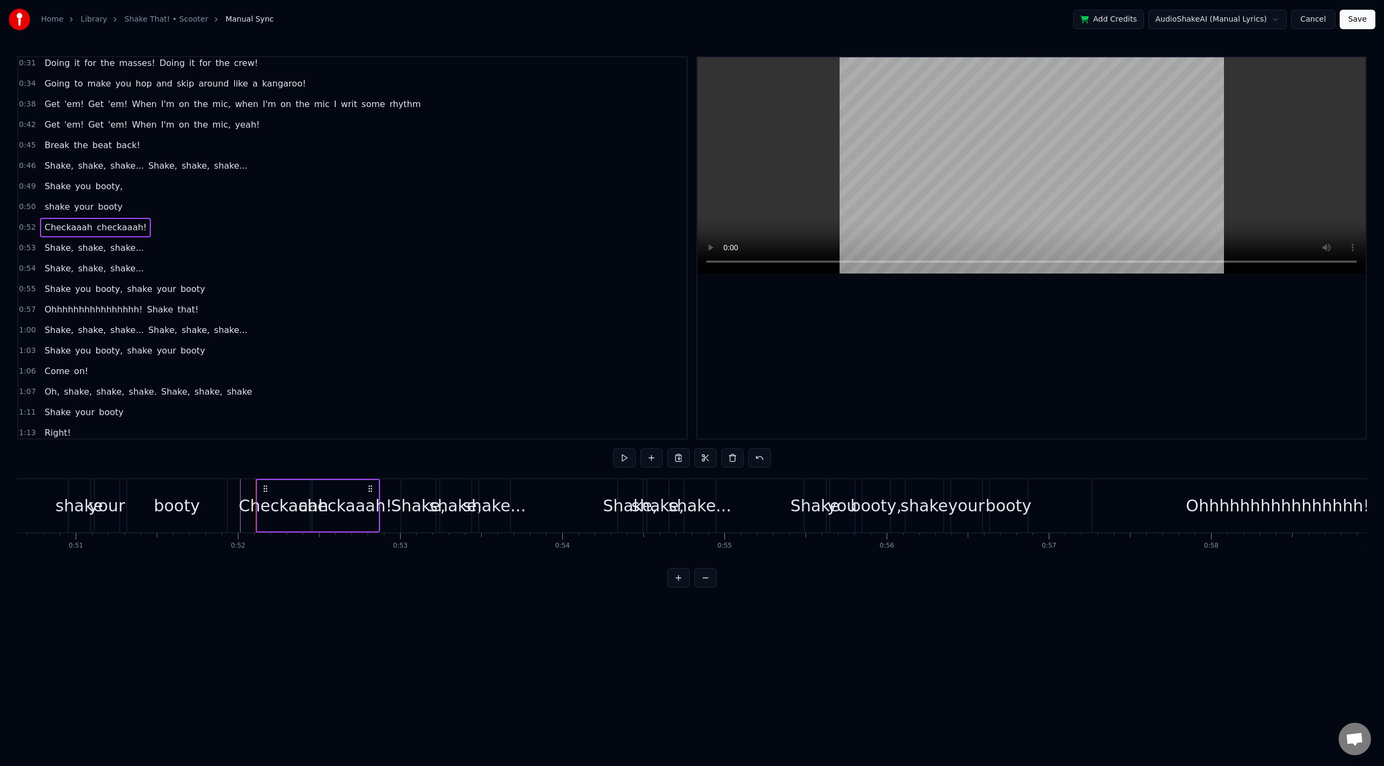
click at [77, 251] on span "shake," at bounding box center [92, 248] width 30 height 12
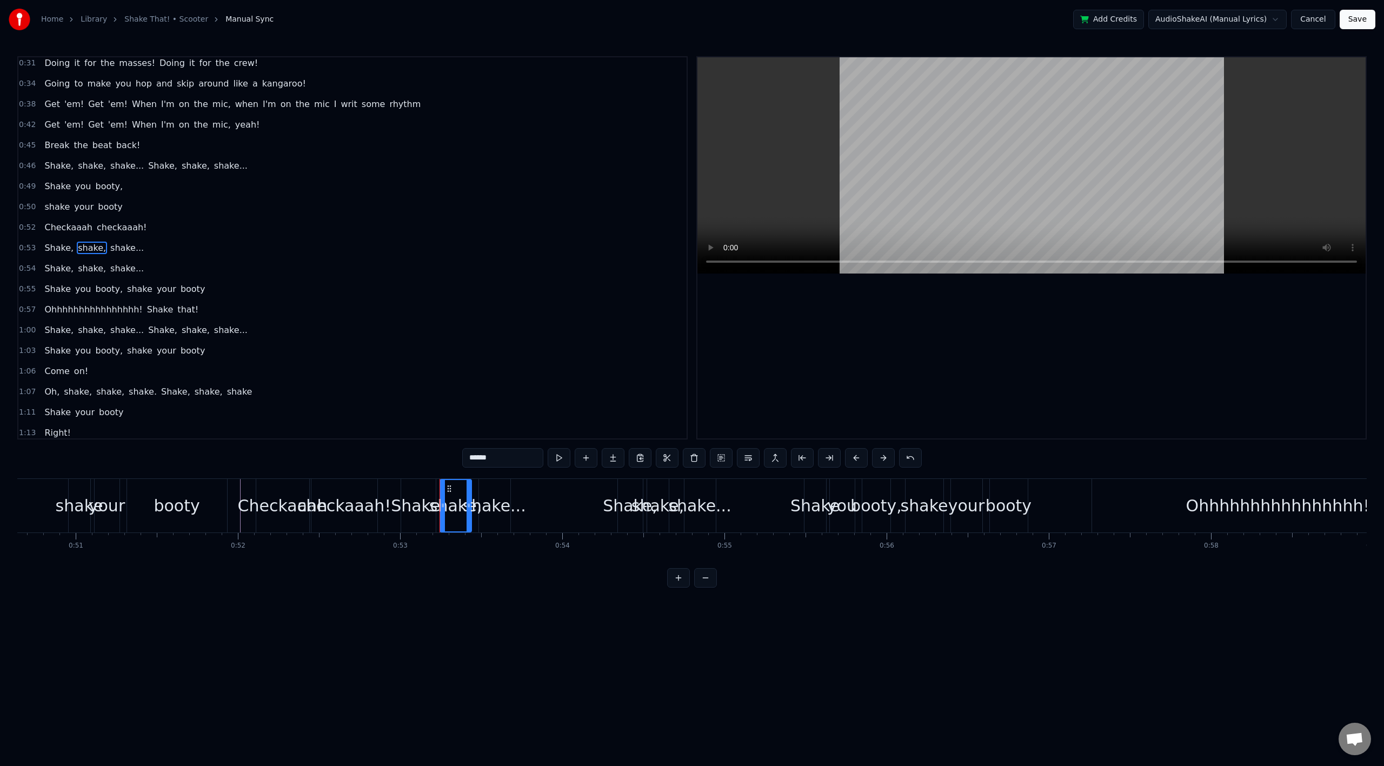
click at [211, 486] on div "booty" at bounding box center [177, 506] width 100 height 54
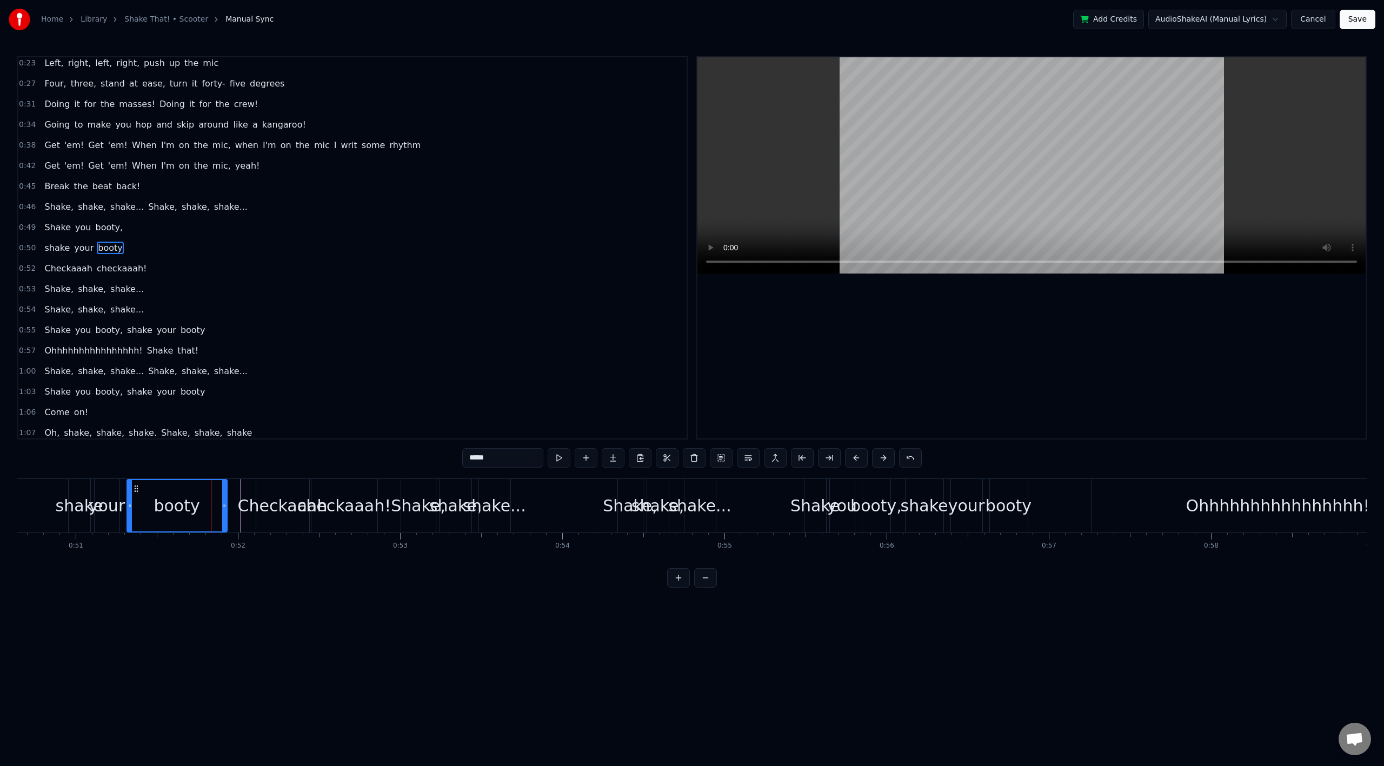
click at [88, 492] on div "shake" at bounding box center [80, 506] width 22 height 54
type input "*****"
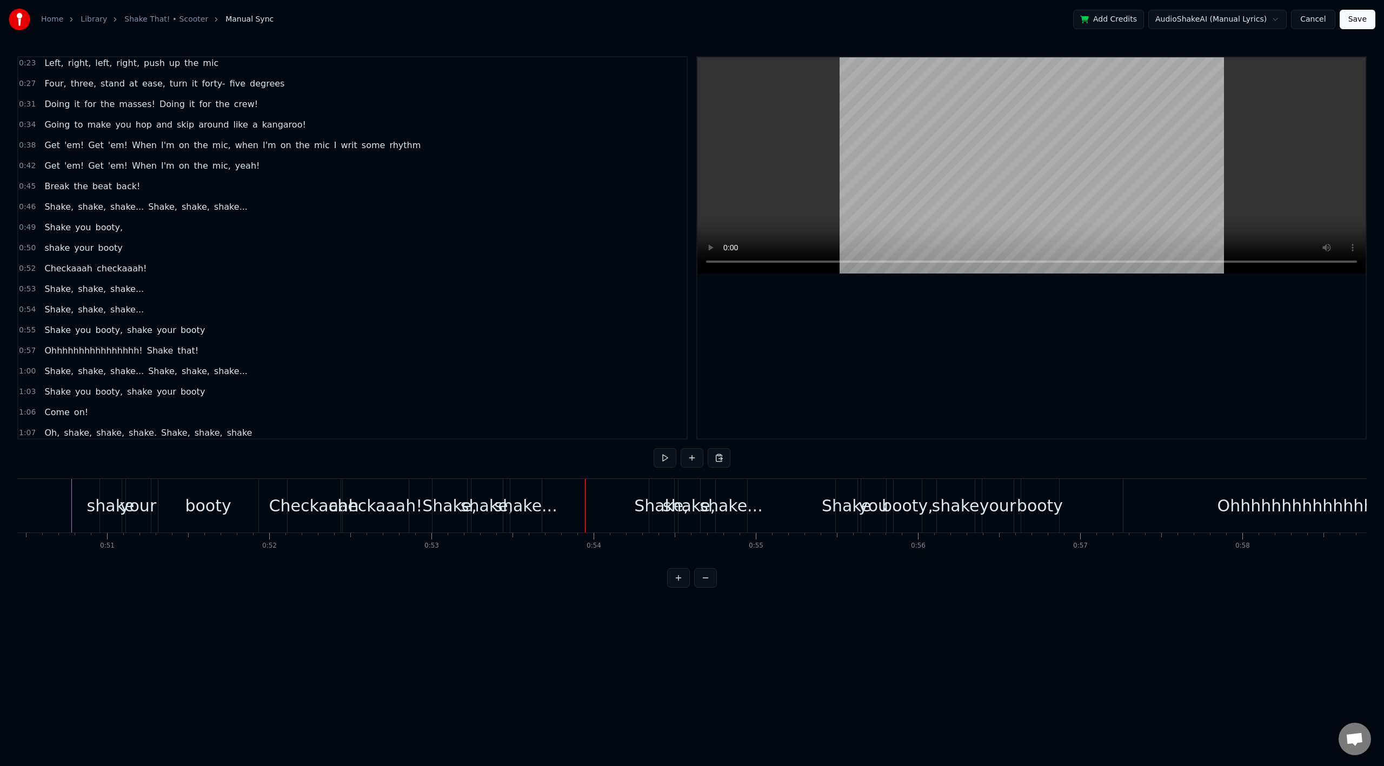
click at [443, 494] on div "Shake," at bounding box center [449, 506] width 55 height 24
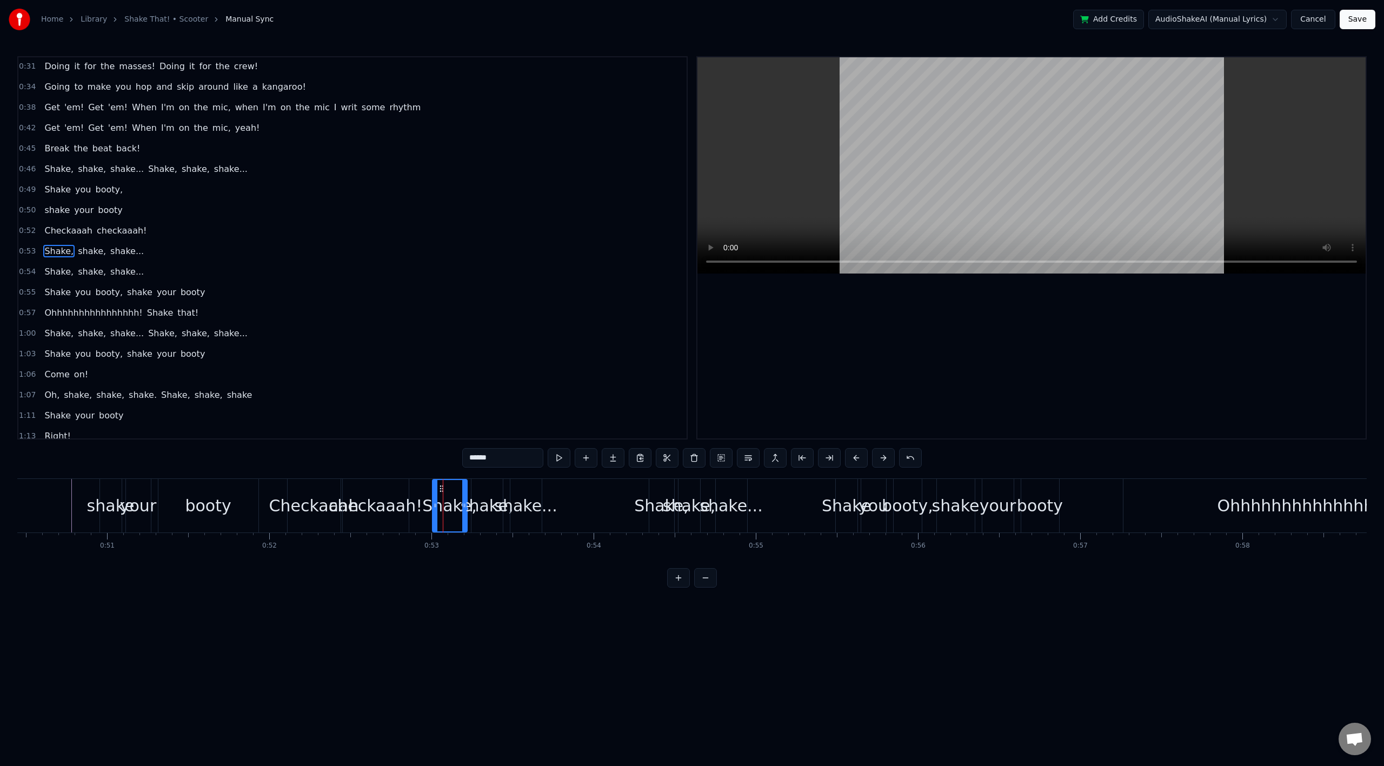
scroll to position [169, 0]
click at [84, 249] on span "shake," at bounding box center [92, 248] width 30 height 12
type input "******"
click at [127, 254] on div "Shake, shake, shake..." at bounding box center [94, 247] width 108 height 19
drag, startPoint x: 441, startPoint y: 489, endPoint x: 391, endPoint y: 491, distance: 49.2
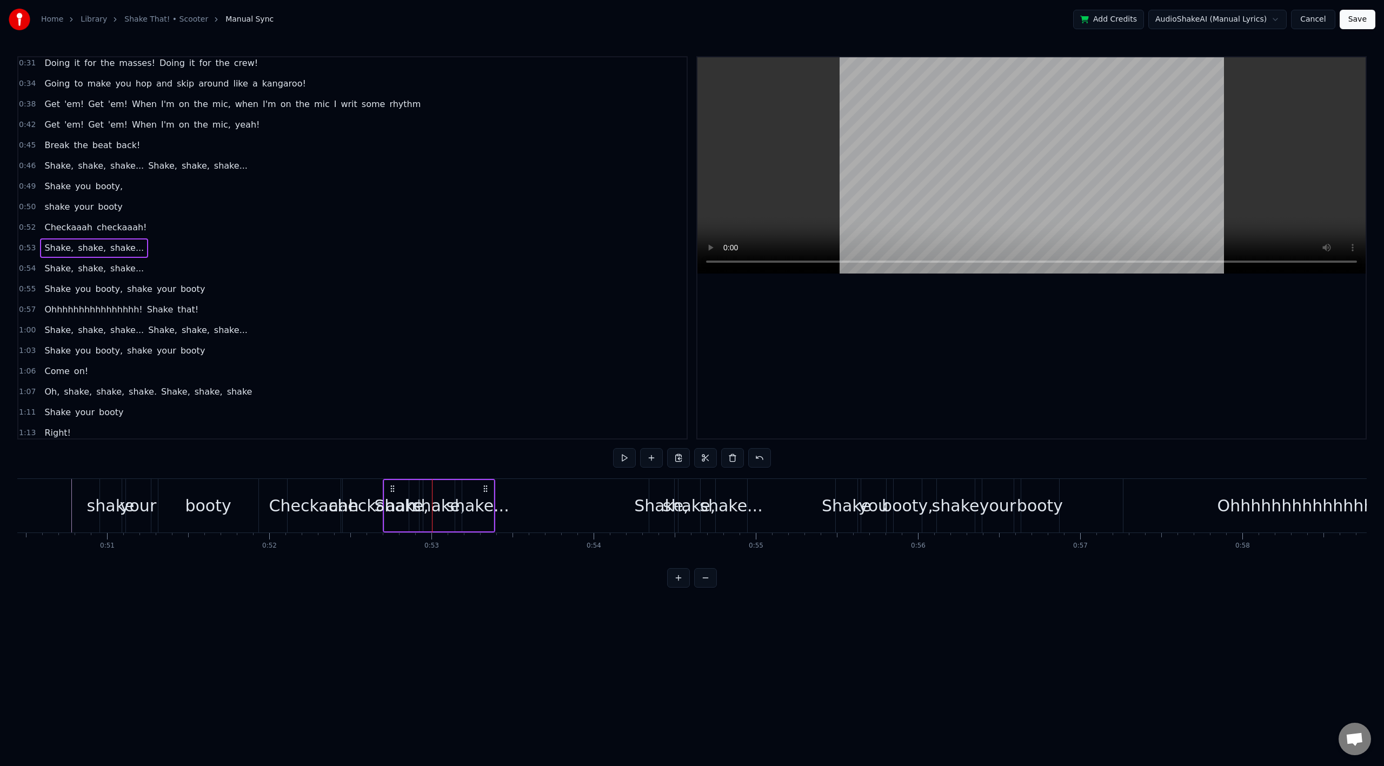
click at [391, 491] on icon at bounding box center [392, 488] width 9 height 9
click at [656, 487] on div "Shake," at bounding box center [661, 506] width 25 height 54
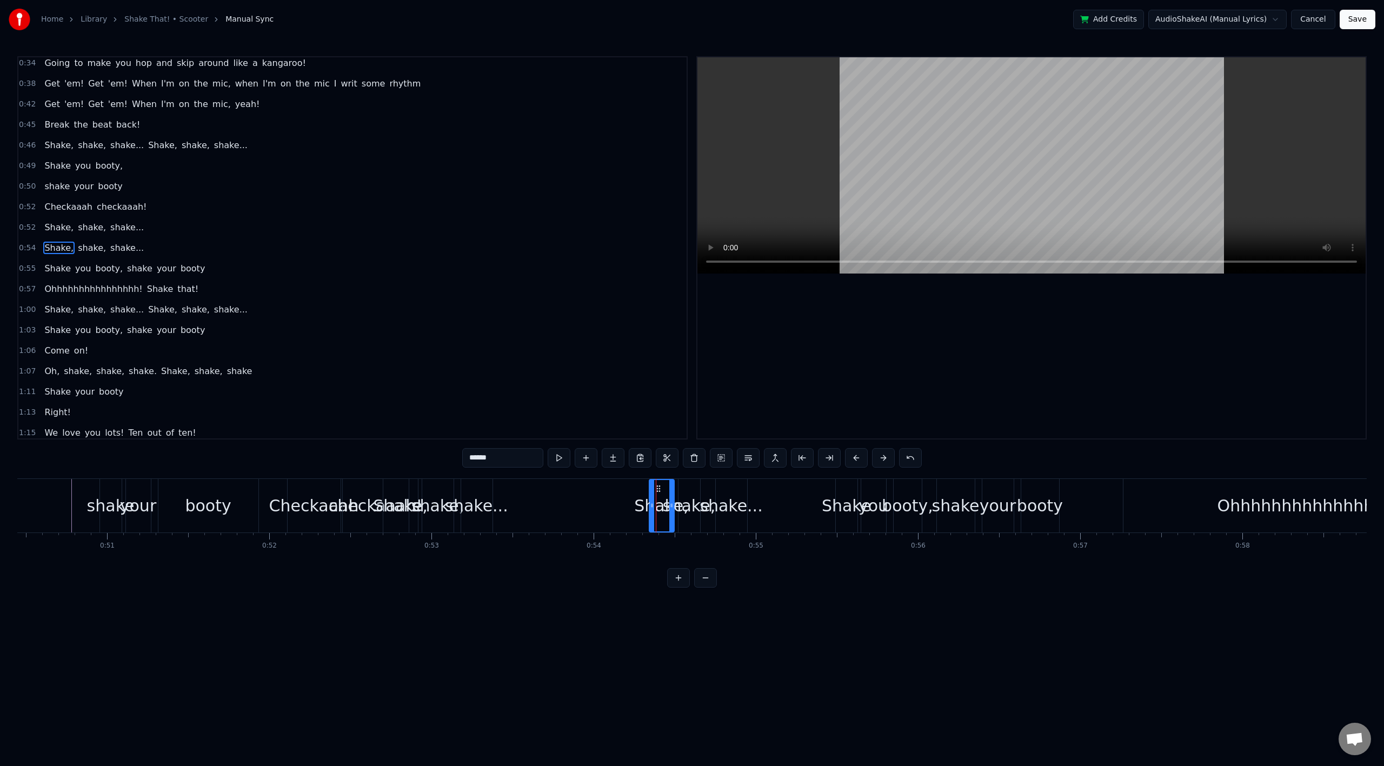
click at [124, 246] on span "shake..." at bounding box center [127, 248] width 36 height 12
type input "********"
click at [128, 247] on div "Shake, shake, shake..." at bounding box center [94, 247] width 108 height 19
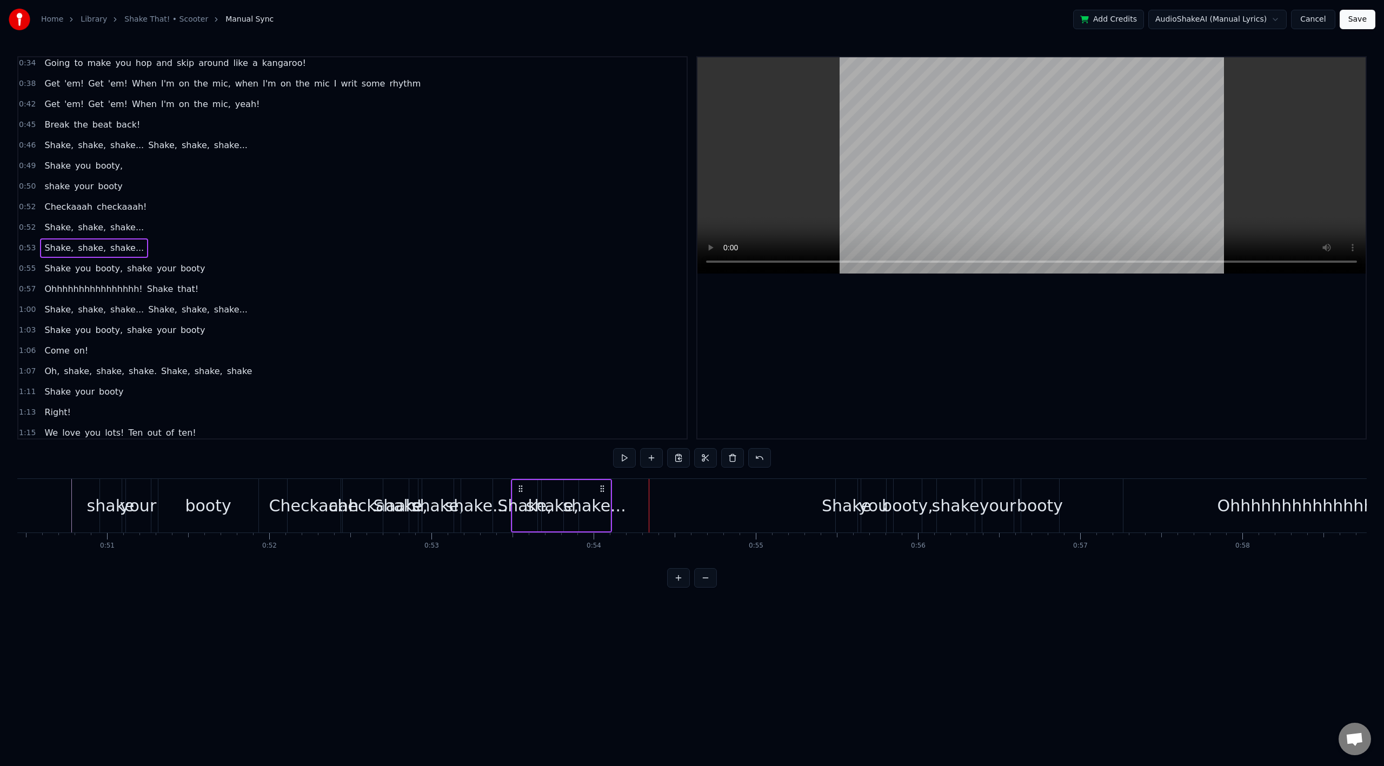
click at [101, 273] on span "booty," at bounding box center [110, 268] width 30 height 12
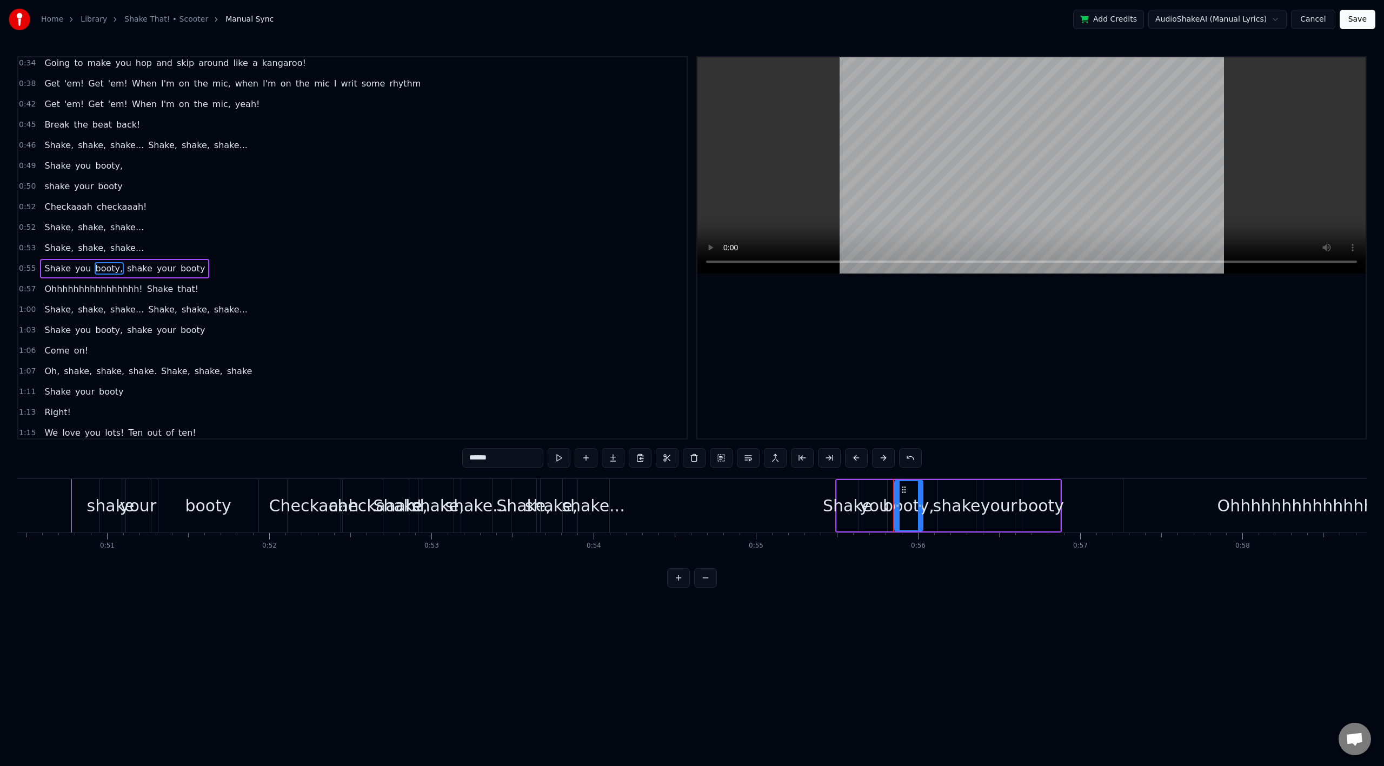
scroll to position [210, 0]
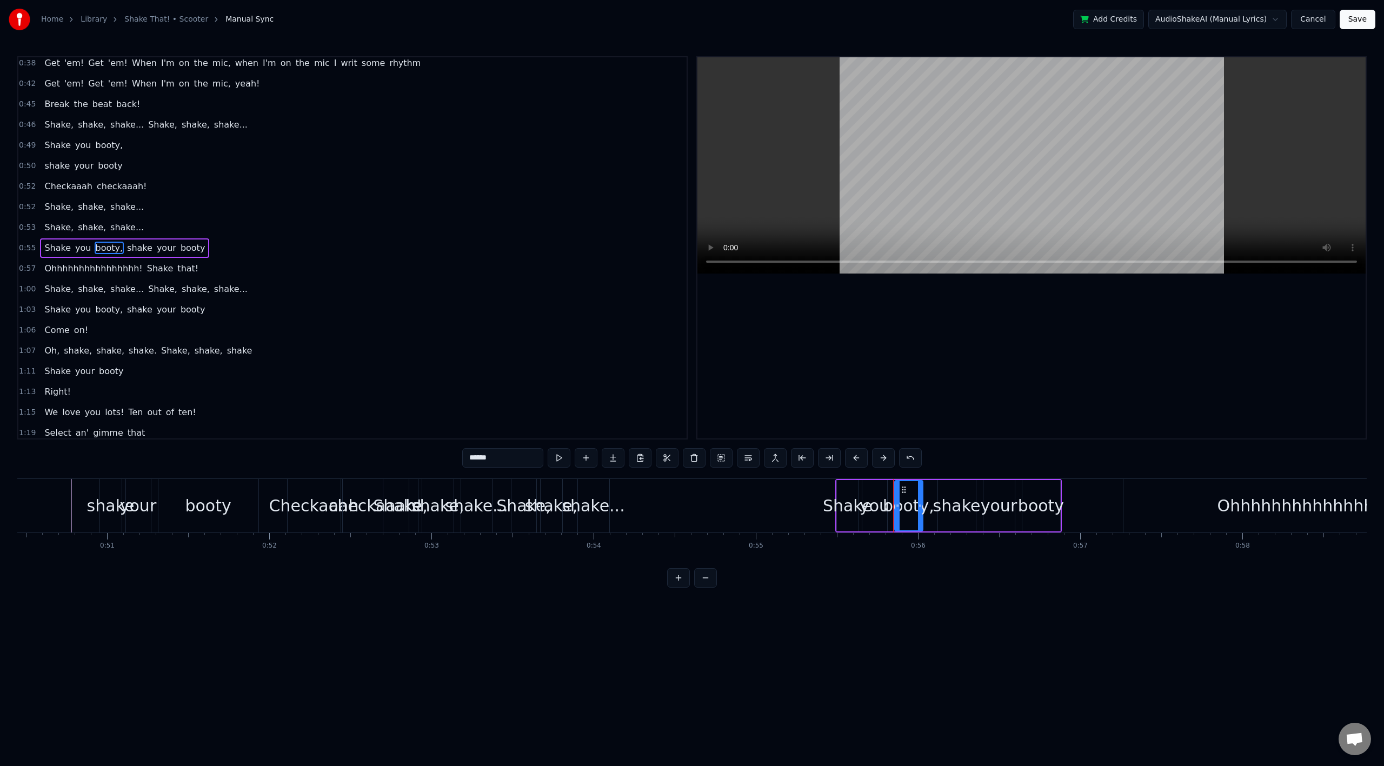
click at [143, 240] on div "Shake you booty, shake your booty" at bounding box center [124, 247] width 169 height 19
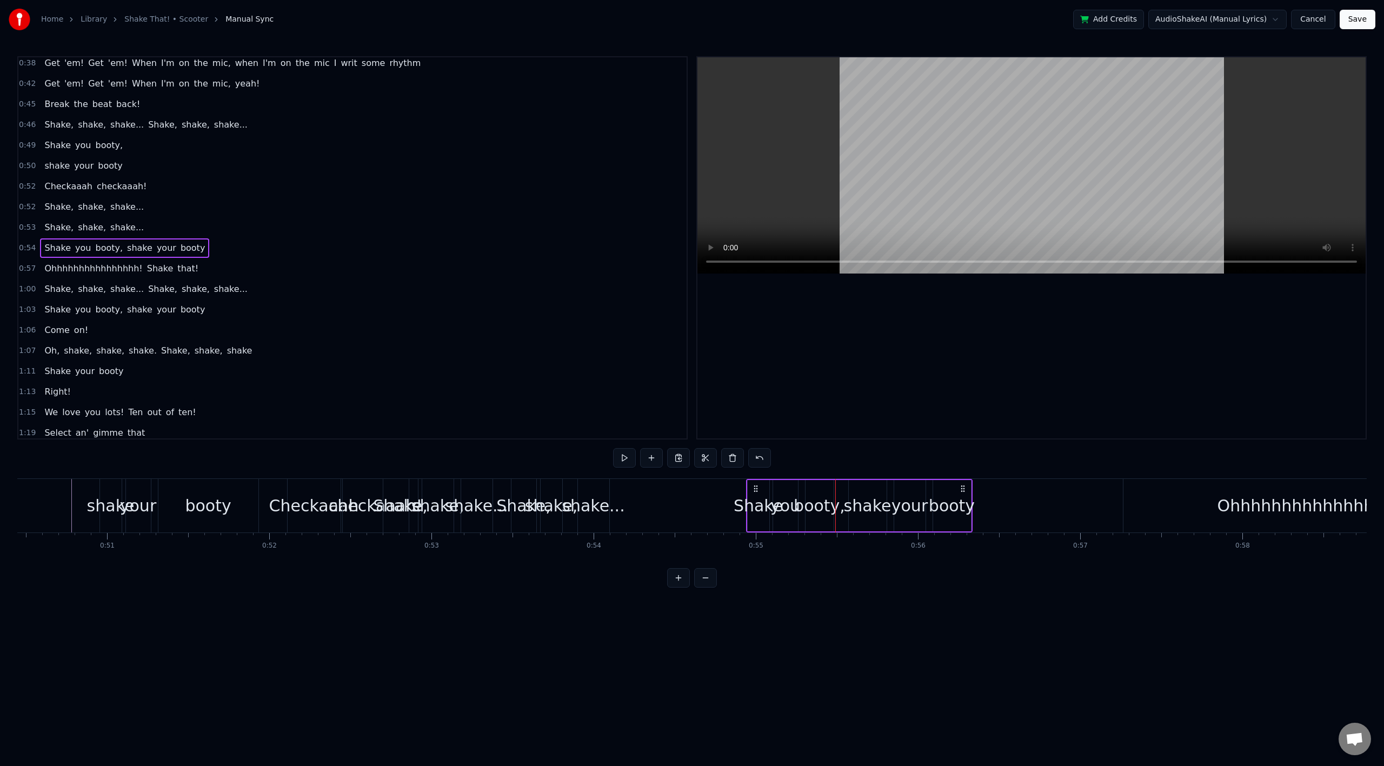
click at [1173, 501] on div "Ohhhhhhhhhhhhhhhh!" at bounding box center [1310, 506] width 372 height 54
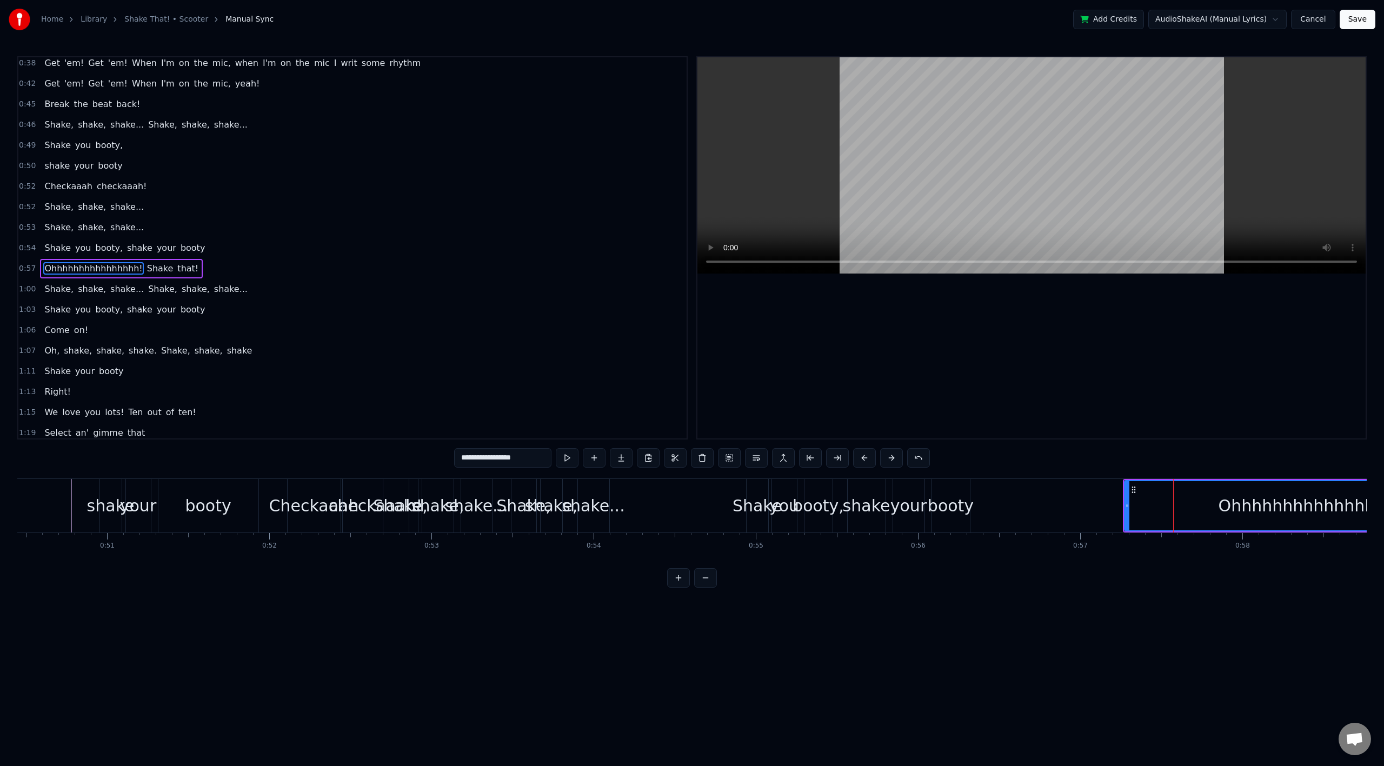
scroll to position [230, 0]
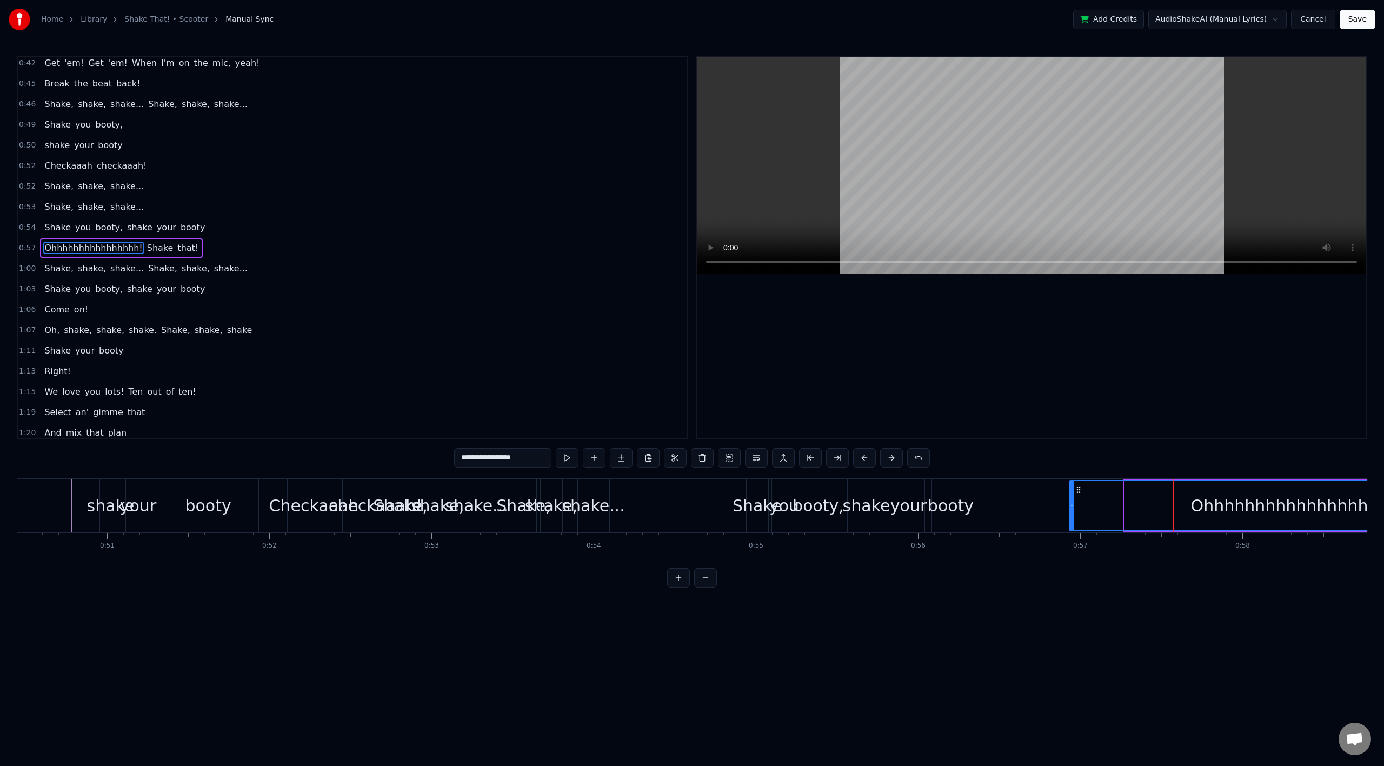
drag, startPoint x: 1125, startPoint y: 504, endPoint x: 1070, endPoint y: 505, distance: 55.2
click at [1070, 505] on icon at bounding box center [1072, 505] width 4 height 9
click at [954, 502] on div "booty" at bounding box center [951, 506] width 46 height 24
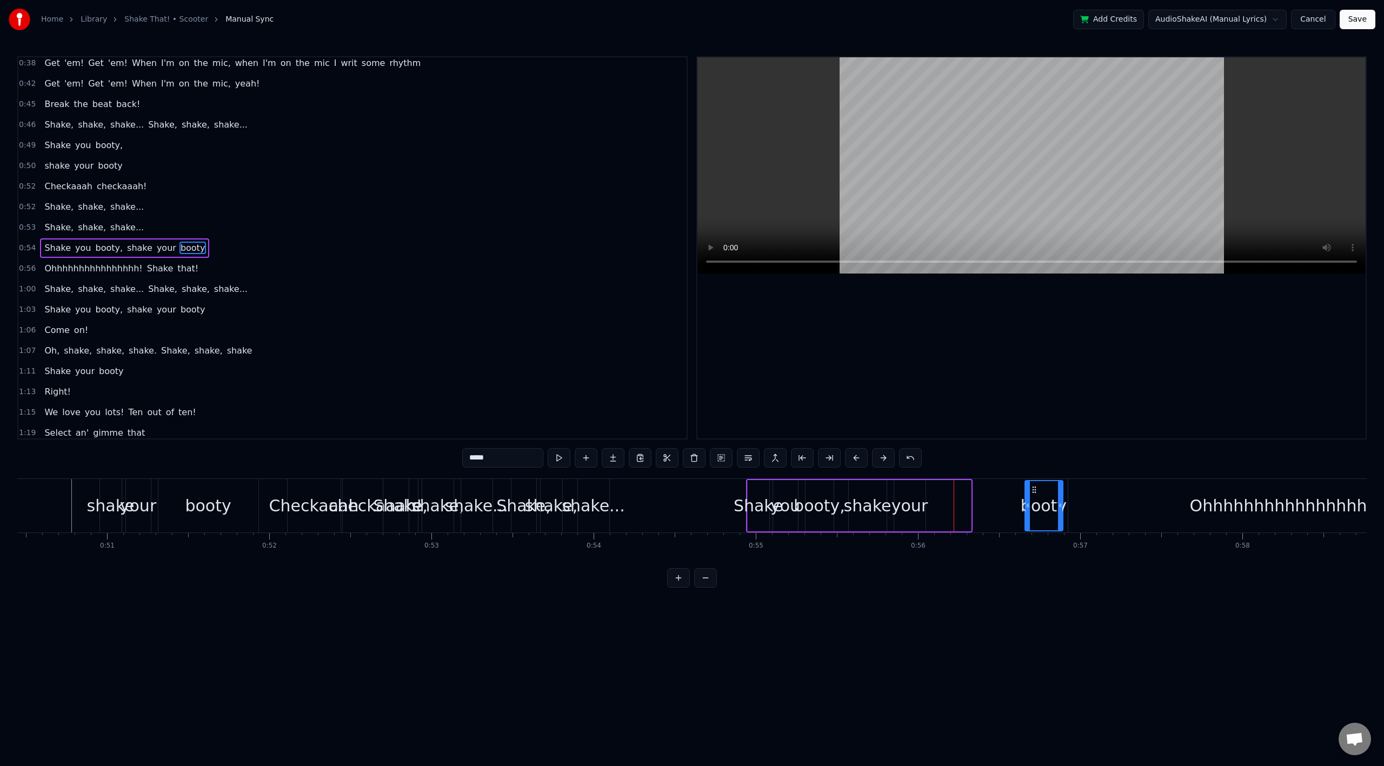
drag, startPoint x: 942, startPoint y: 489, endPoint x: 1034, endPoint y: 495, distance: 92.1
click at [1034, 495] on div "booty" at bounding box center [1044, 505] width 37 height 49
click at [909, 506] on div "your" at bounding box center [910, 506] width 36 height 24
drag, startPoint x: 903, startPoint y: 492, endPoint x: 971, endPoint y: 501, distance: 68.7
click at [971, 501] on div "your" at bounding box center [978, 505] width 30 height 49
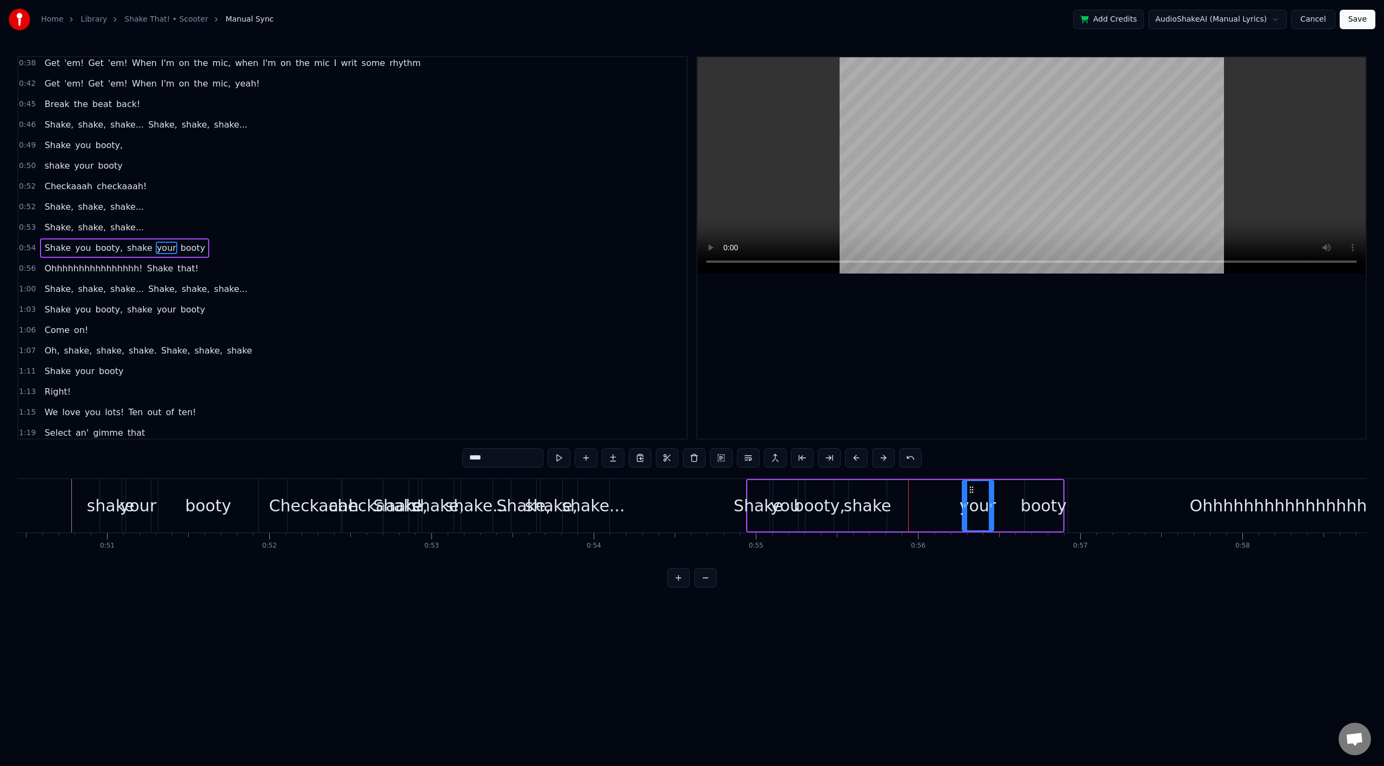
click at [865, 501] on div "shake" at bounding box center [868, 506] width 48 height 24
drag, startPoint x: 857, startPoint y: 489, endPoint x: 941, endPoint y: 500, distance: 84.5
click at [941, 500] on div "shake" at bounding box center [949, 505] width 37 height 49
click at [833, 500] on div "booty," at bounding box center [819, 506] width 51 height 24
drag, startPoint x: 814, startPoint y: 490, endPoint x: 821, endPoint y: 496, distance: 9.2
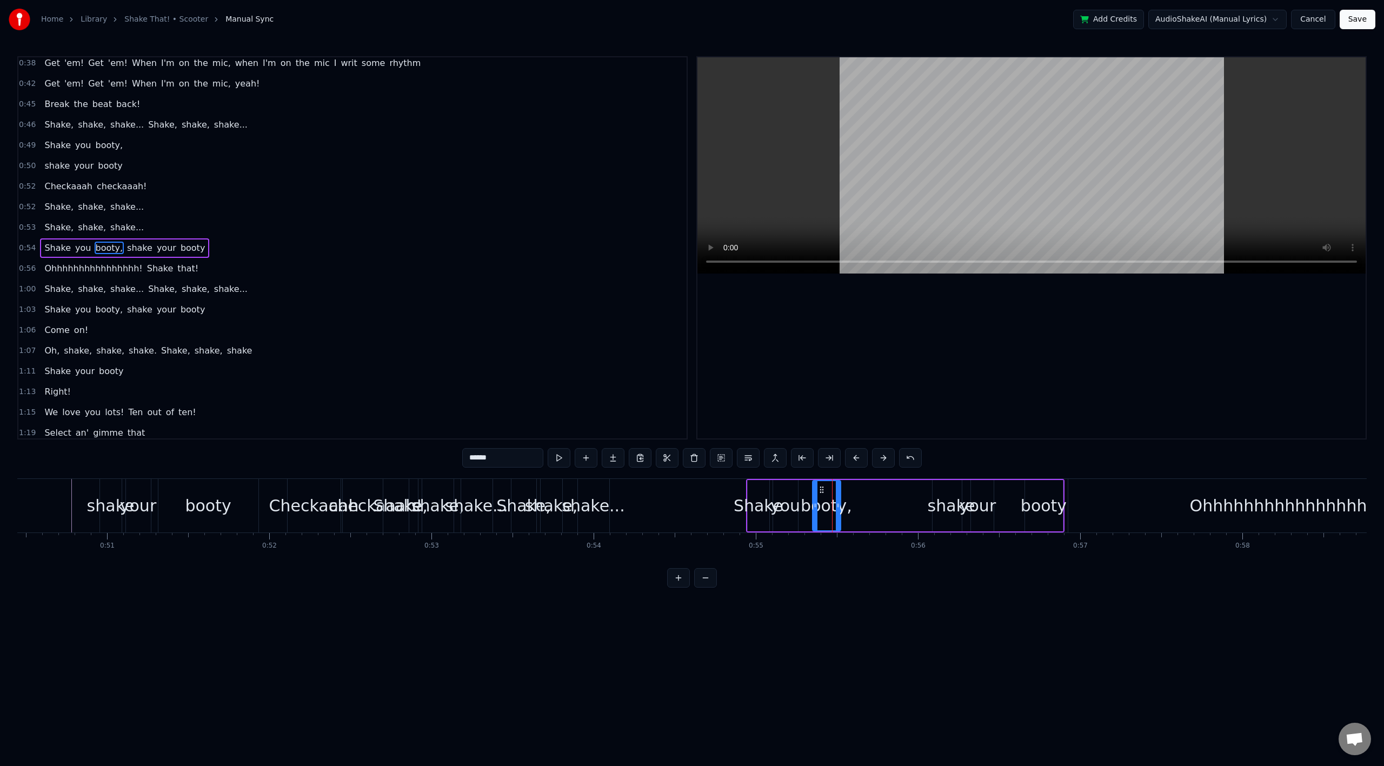
click at [821, 496] on div "booty," at bounding box center [826, 505] width 27 height 49
drag, startPoint x: 839, startPoint y: 502, endPoint x: 899, endPoint y: 507, distance: 60.2
click at [899, 507] on icon at bounding box center [898, 505] width 4 height 9
drag, startPoint x: 787, startPoint y: 501, endPoint x: 795, endPoint y: 502, distance: 8.7
click at [796, 502] on div "you" at bounding box center [786, 506] width 30 height 24
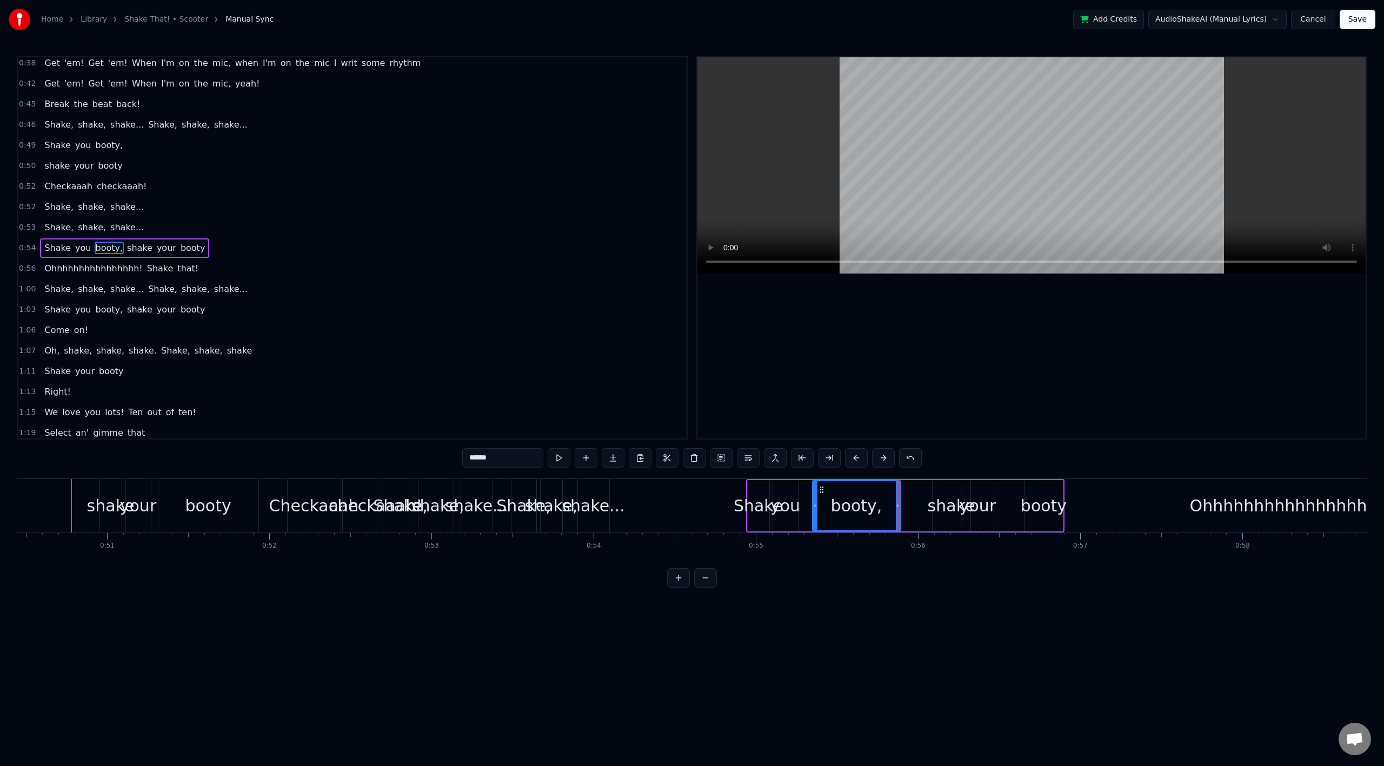
type input "***"
drag, startPoint x: 787, startPoint y: 496, endPoint x: 802, endPoint y: 497, distance: 15.2
click at [802, 497] on div "Shake you booty, shake your booty" at bounding box center [905, 506] width 318 height 54
click at [786, 495] on div "you" at bounding box center [786, 506] width 30 height 24
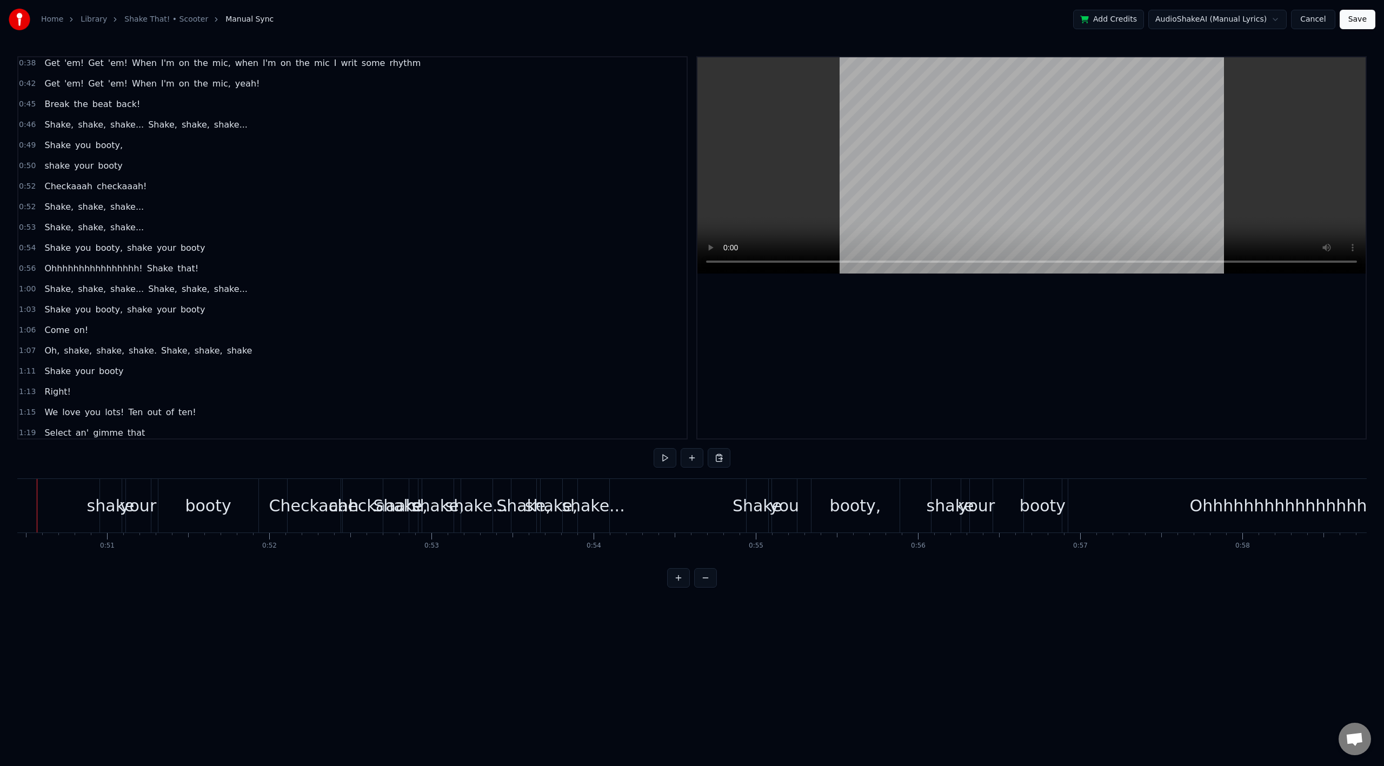
scroll to position [0, 8149]
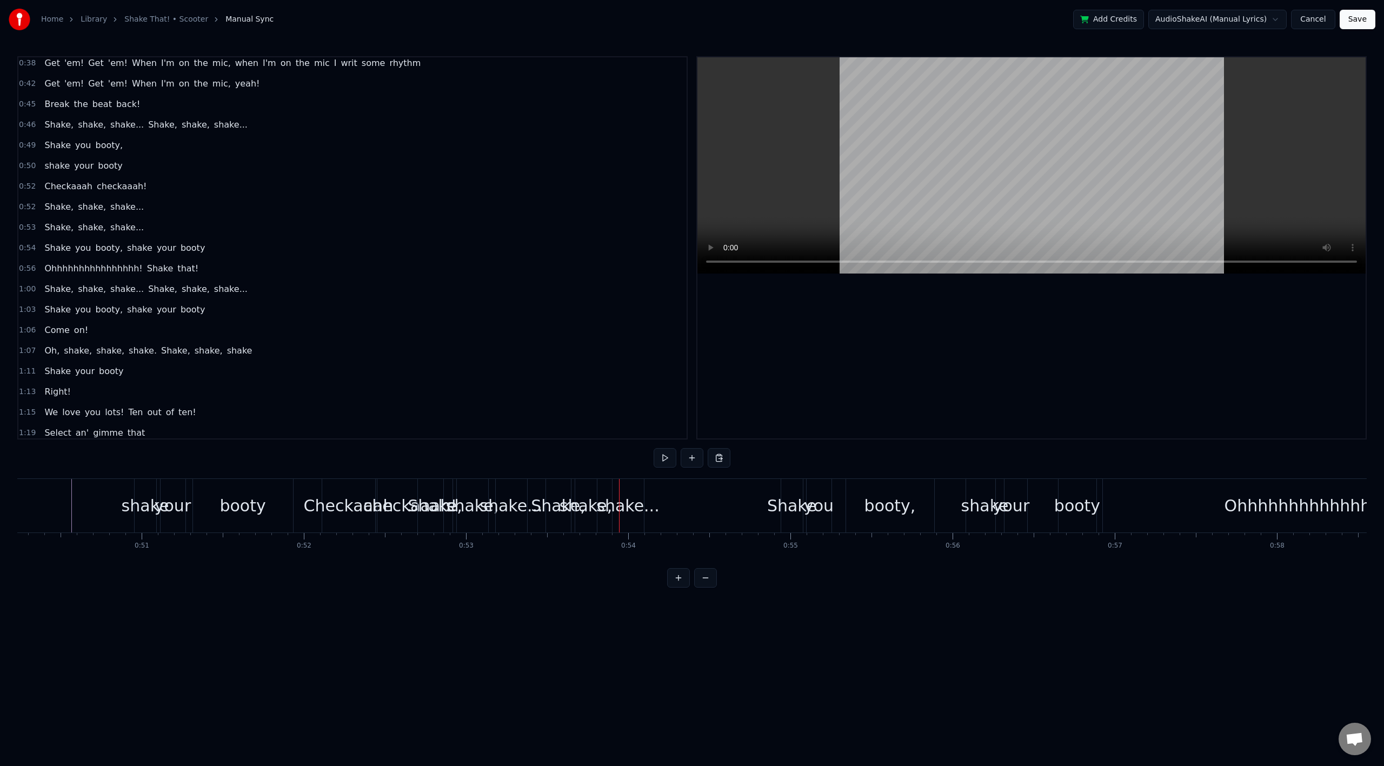
click at [436, 493] on div "Shake," at bounding box center [435, 506] width 35 height 54
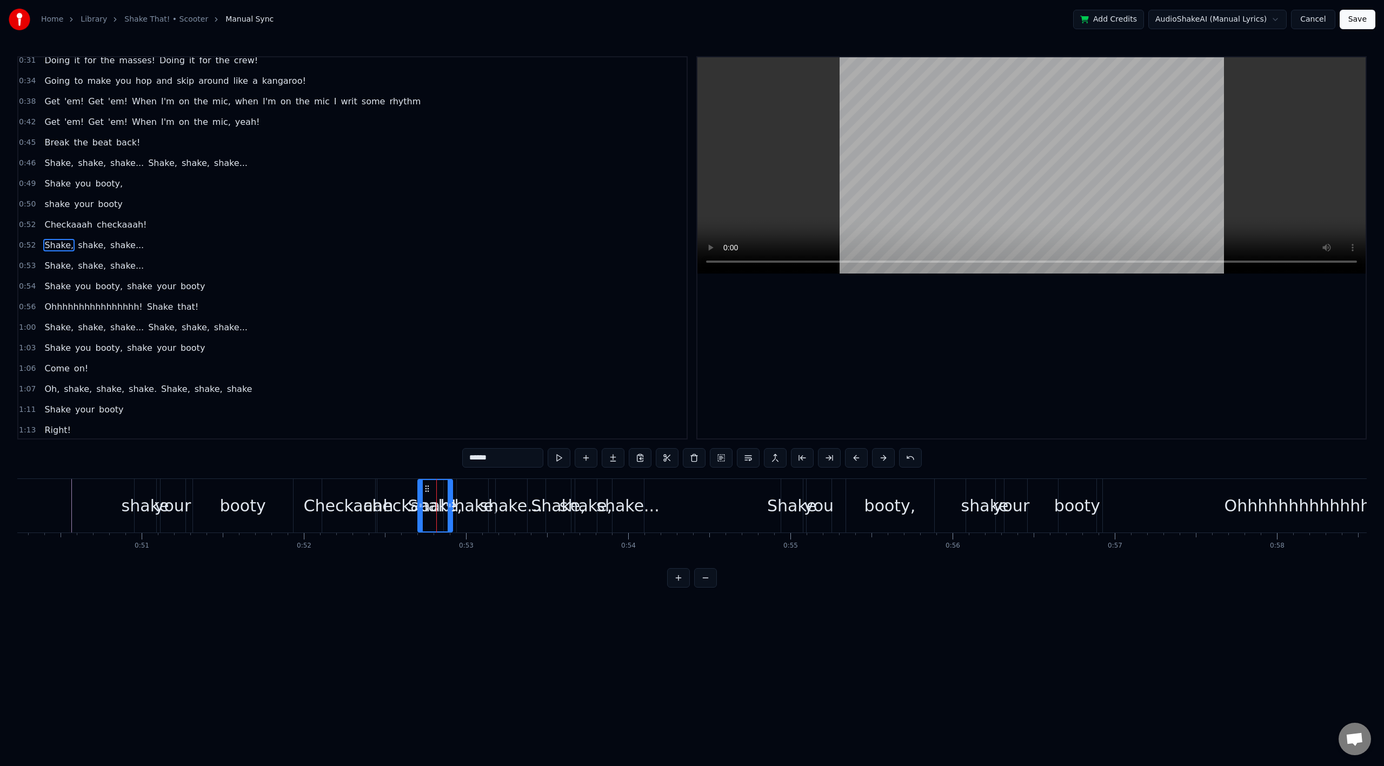
scroll to position [169, 0]
click at [109, 254] on span "shake..." at bounding box center [127, 248] width 36 height 12
type input "********"
click at [81, 255] on div "Shake, shake, shake..." at bounding box center [94, 247] width 108 height 19
click at [126, 275] on span "shake..." at bounding box center [127, 268] width 36 height 12
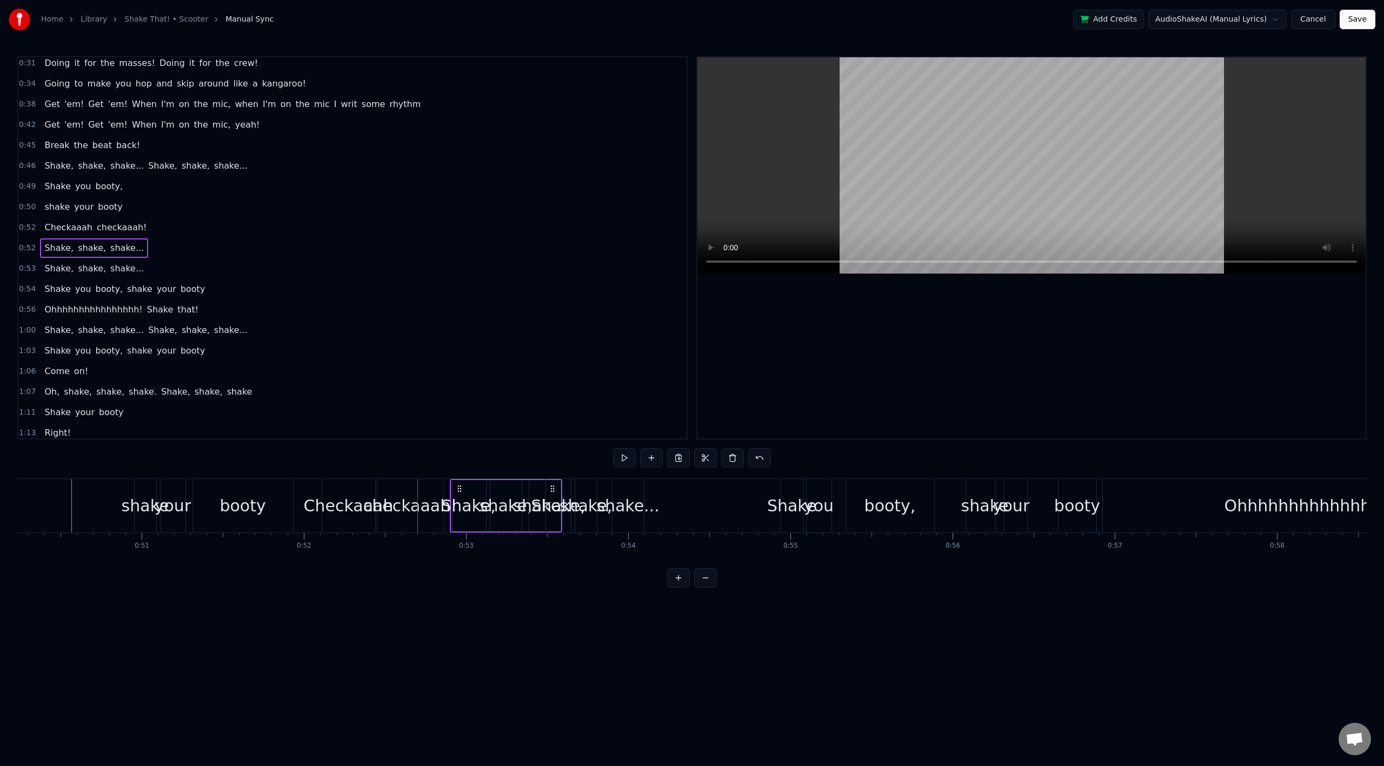
scroll to position [189, 0]
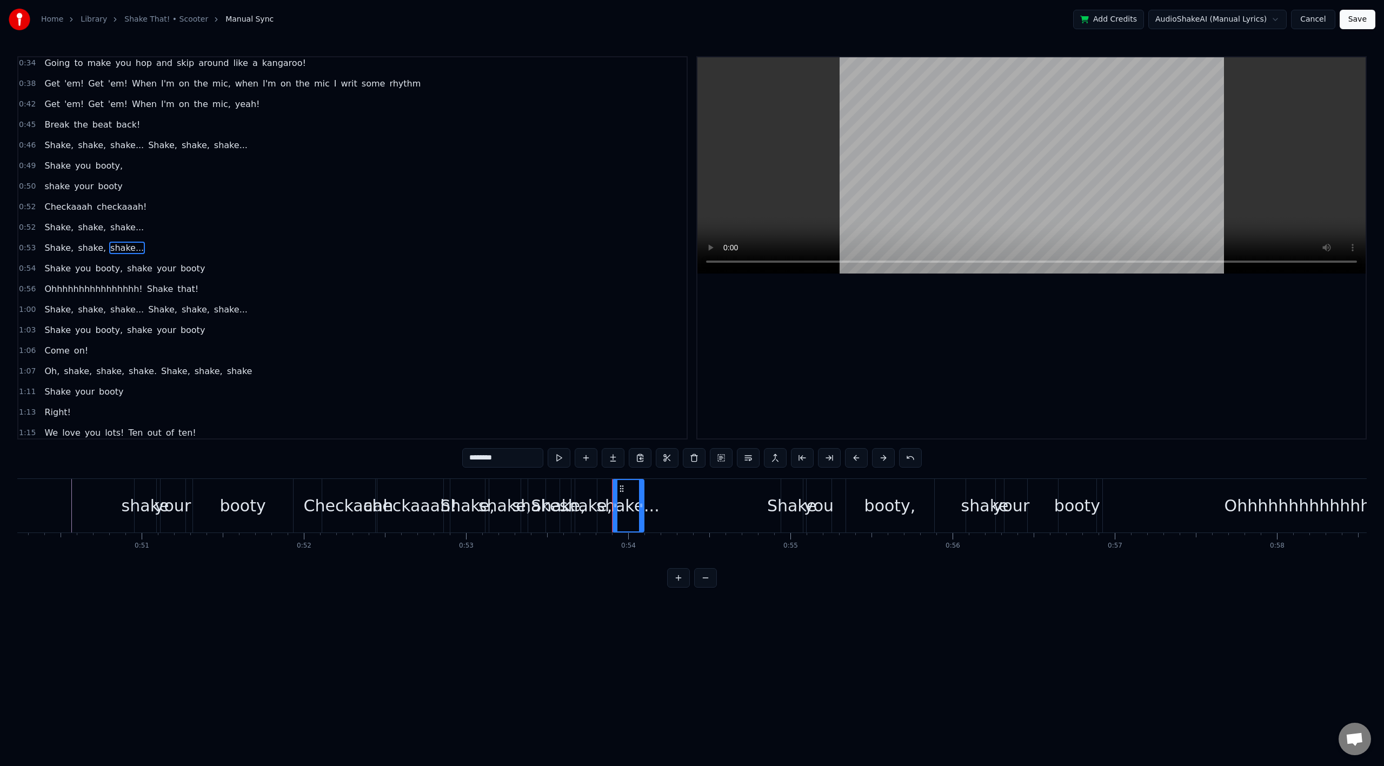
click at [131, 251] on div "0:53 Shake, shake, shake..." at bounding box center [352, 248] width 668 height 21
click at [129, 249] on div "Shake, shake, shake..." at bounding box center [94, 247] width 108 height 19
click at [109, 228] on span "shake..." at bounding box center [127, 227] width 36 height 12
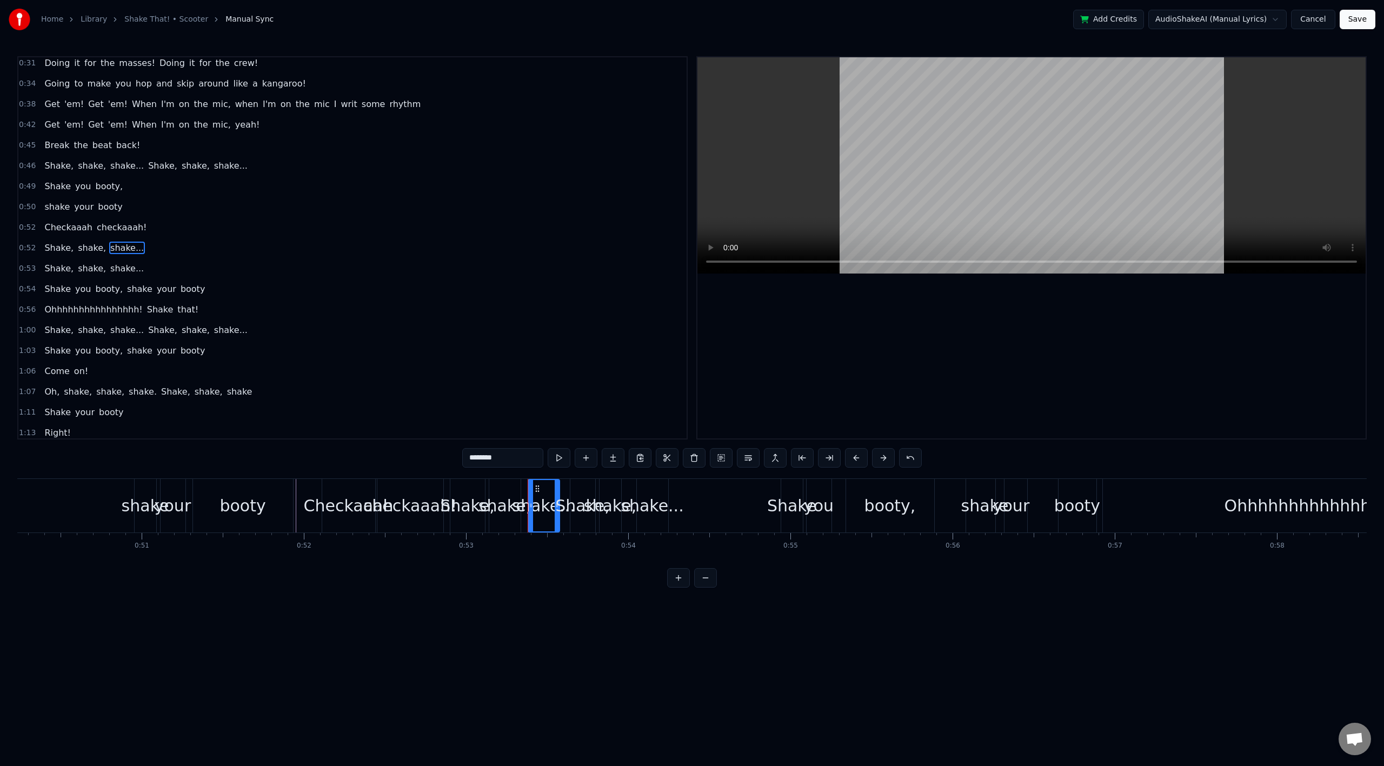
click at [111, 278] on div "0:53 Shake, shake, shake..." at bounding box center [352, 268] width 668 height 21
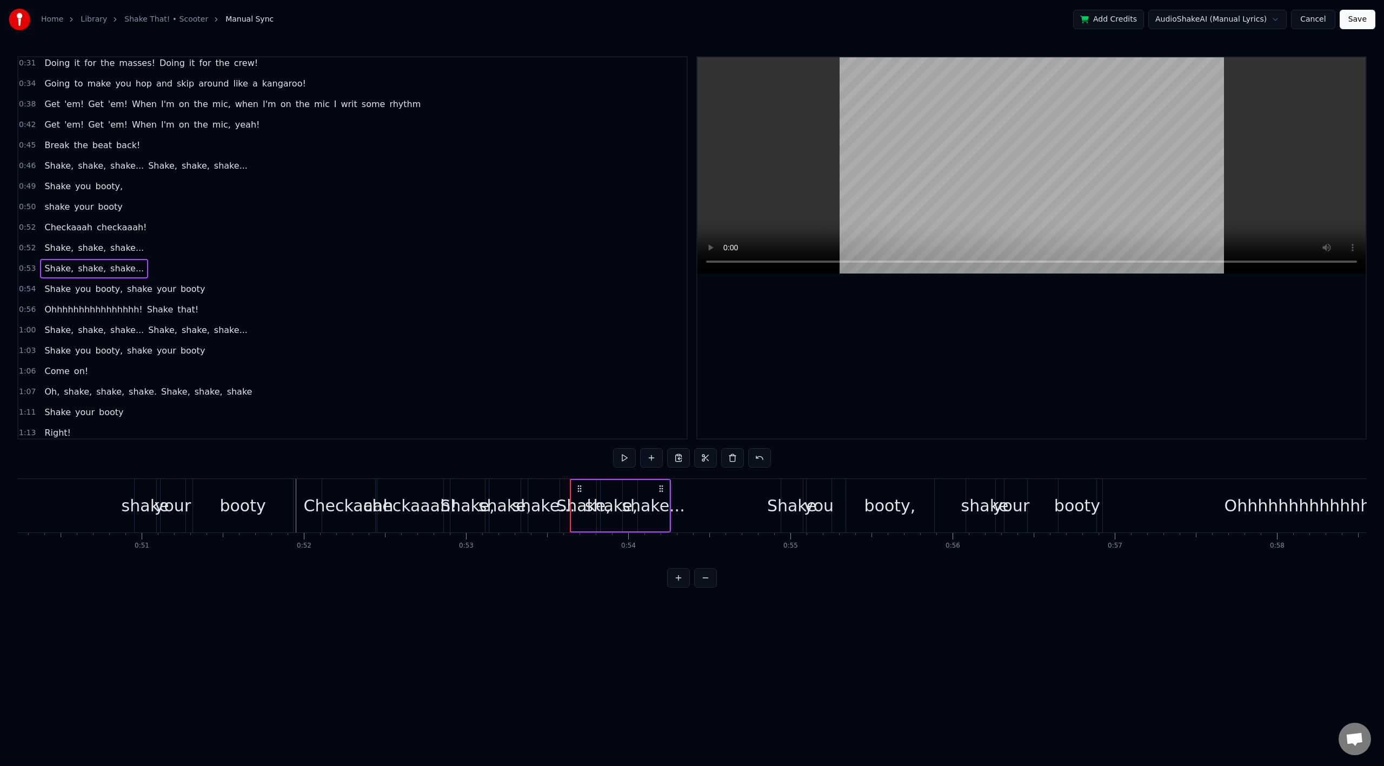
click at [110, 277] on div "Shake, shake, shake..." at bounding box center [94, 268] width 108 height 19
drag, startPoint x: 659, startPoint y: 491, endPoint x: 811, endPoint y: 502, distance: 151.8
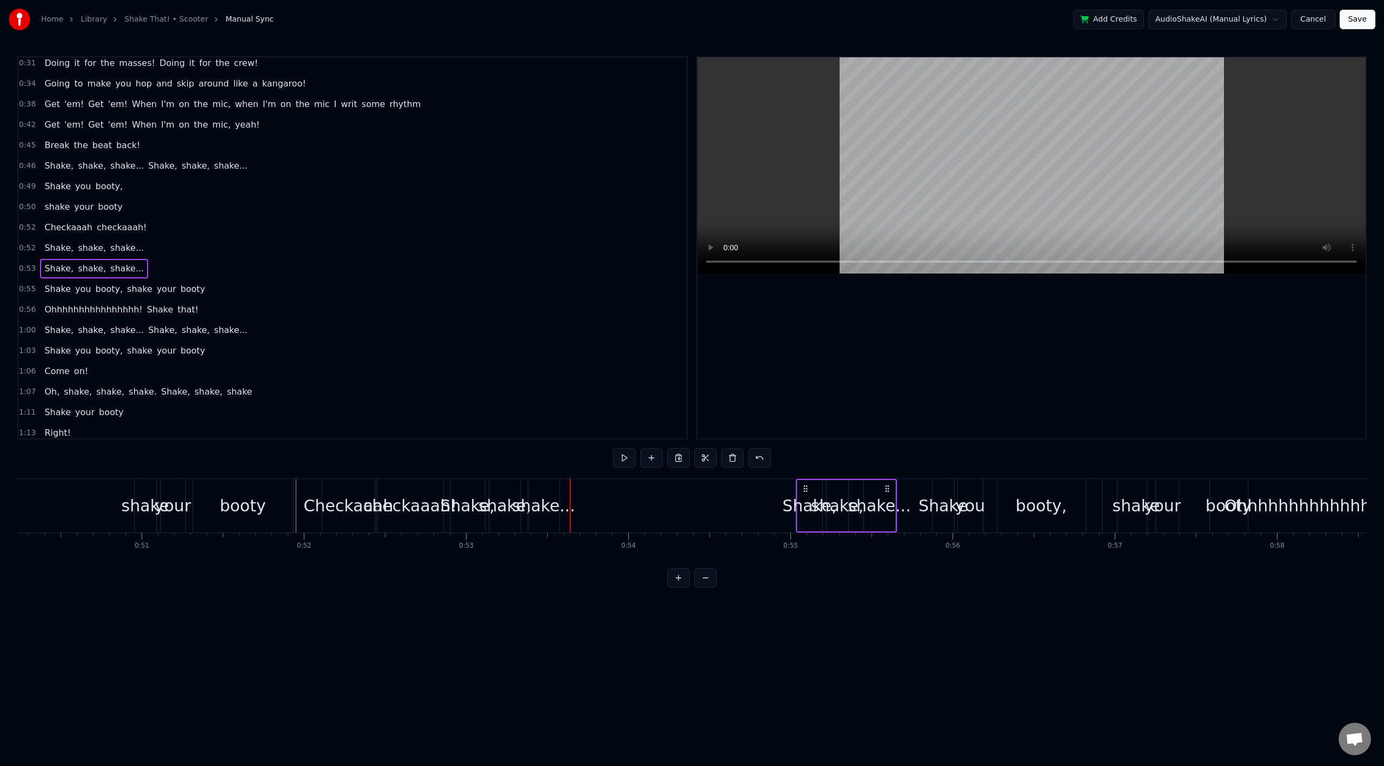
drag, startPoint x: 661, startPoint y: 489, endPoint x: 887, endPoint y: 506, distance: 226.6
click at [887, 506] on div "Shake, shake, shake..." at bounding box center [846, 506] width 101 height 54
click at [506, 509] on div "shake," at bounding box center [505, 506] width 52 height 24
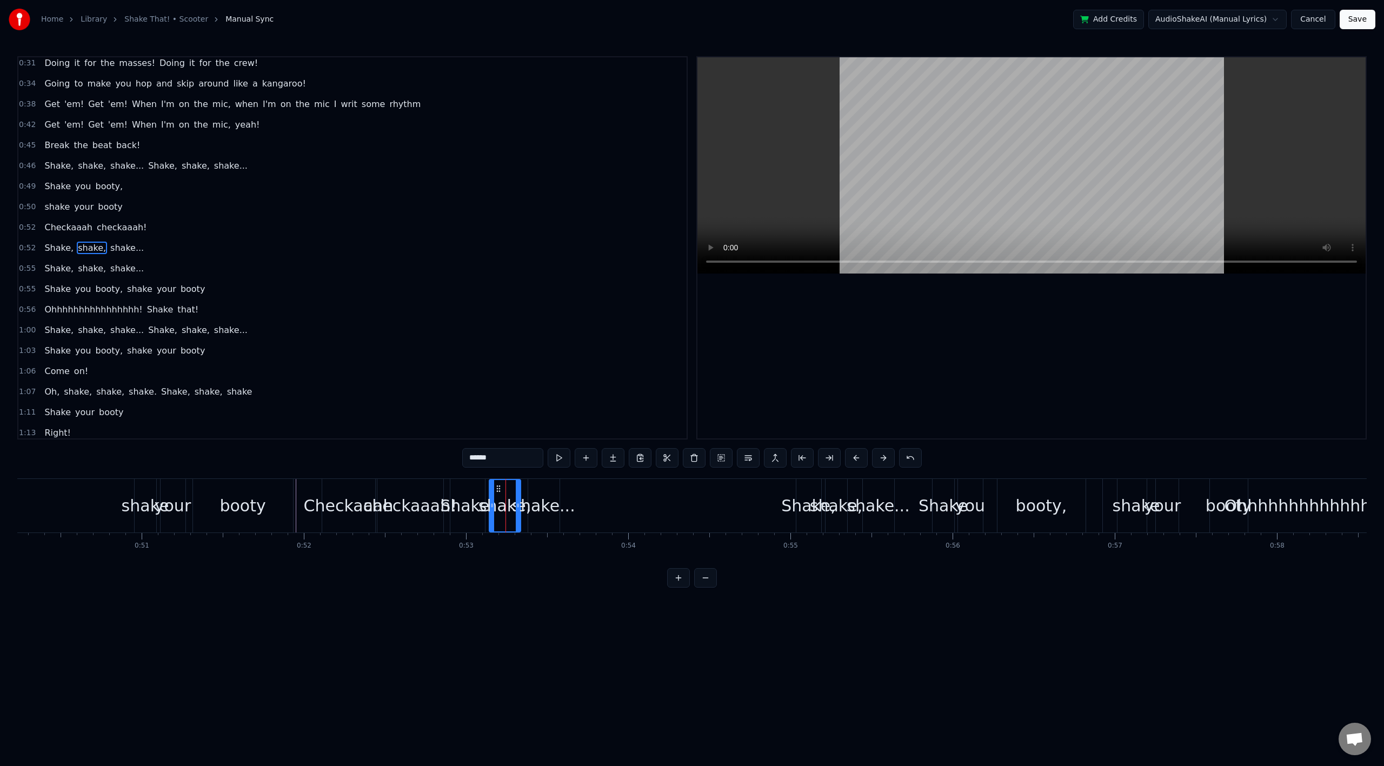
click at [100, 240] on div "Shake, shake, shake..." at bounding box center [94, 247] width 108 height 19
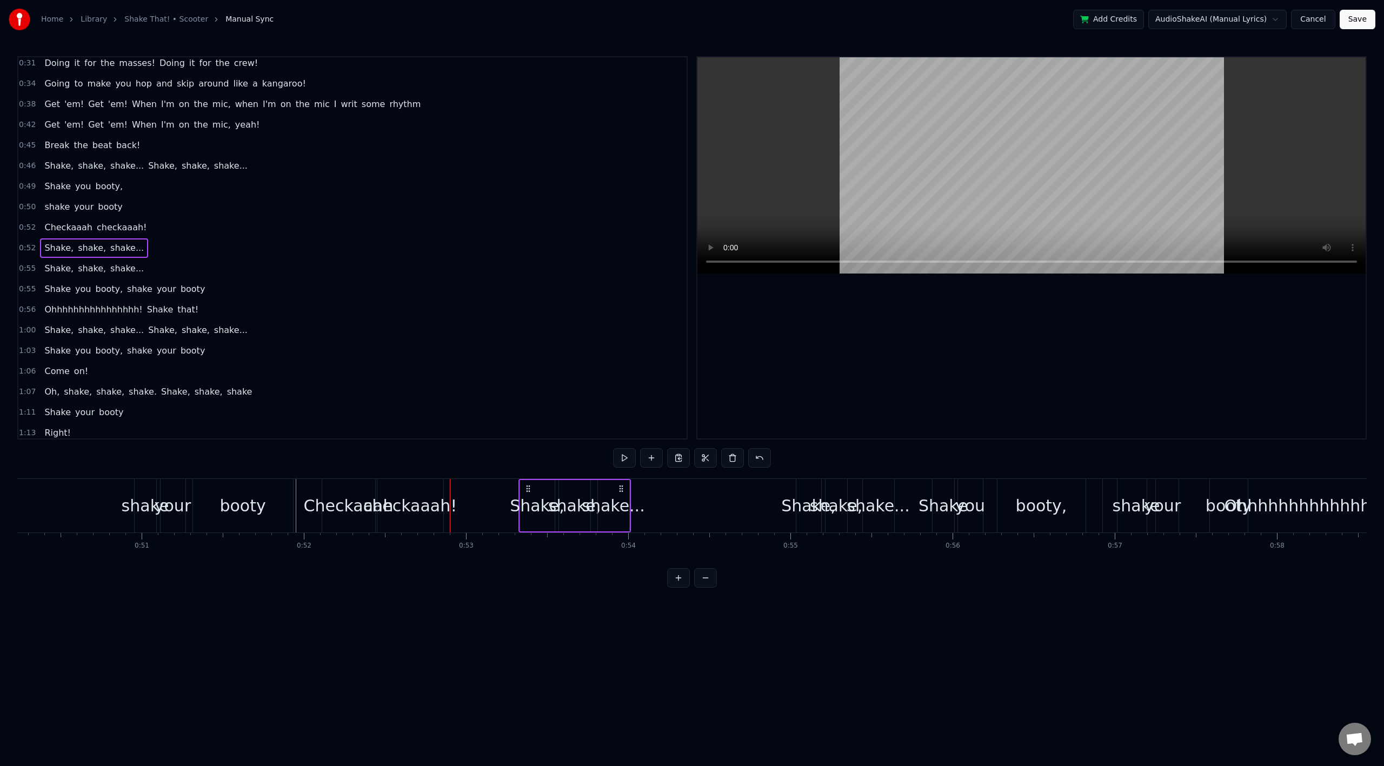
drag, startPoint x: 549, startPoint y: 490, endPoint x: 618, endPoint y: 497, distance: 69.0
click at [618, 497] on div "Shake, shake, shake..." at bounding box center [575, 506] width 112 height 54
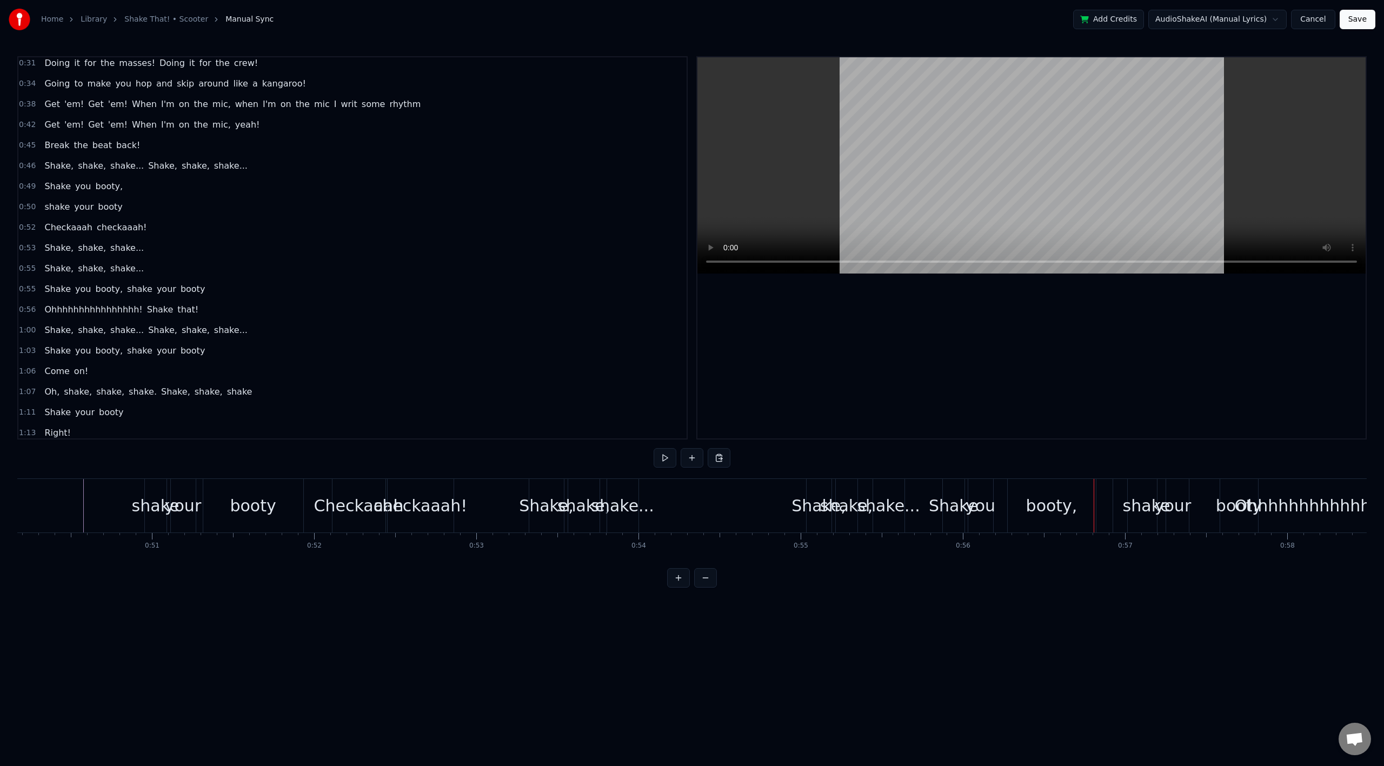
click at [943, 513] on div "Shake" at bounding box center [953, 506] width 49 height 24
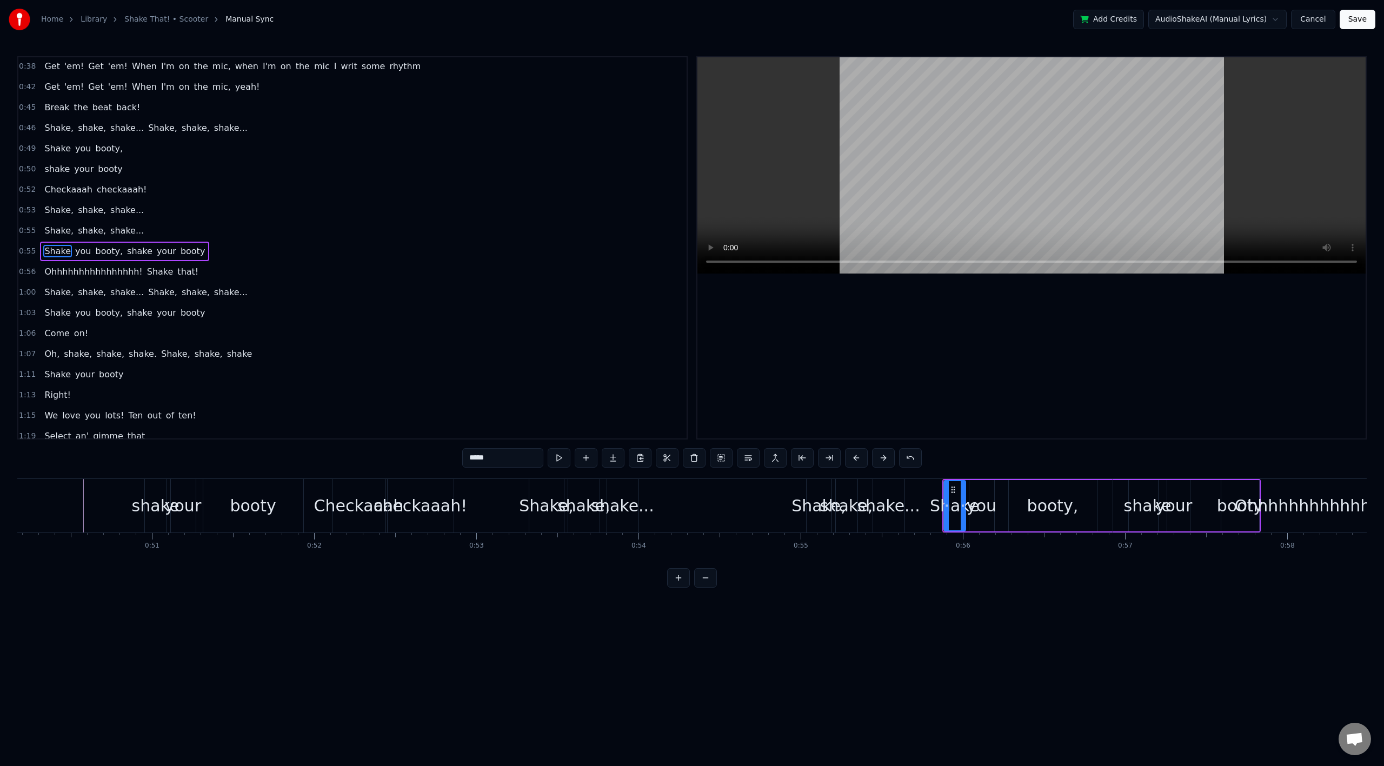
scroll to position [210, 0]
click at [980, 516] on div "you" at bounding box center [982, 506] width 30 height 24
click at [1038, 512] on div "booty," at bounding box center [1052, 506] width 51 height 24
drag, startPoint x: 1011, startPoint y: 512, endPoint x: 1067, endPoint y: 513, distance: 56.3
click at [1065, 513] on div at bounding box center [1065, 505] width 4 height 49
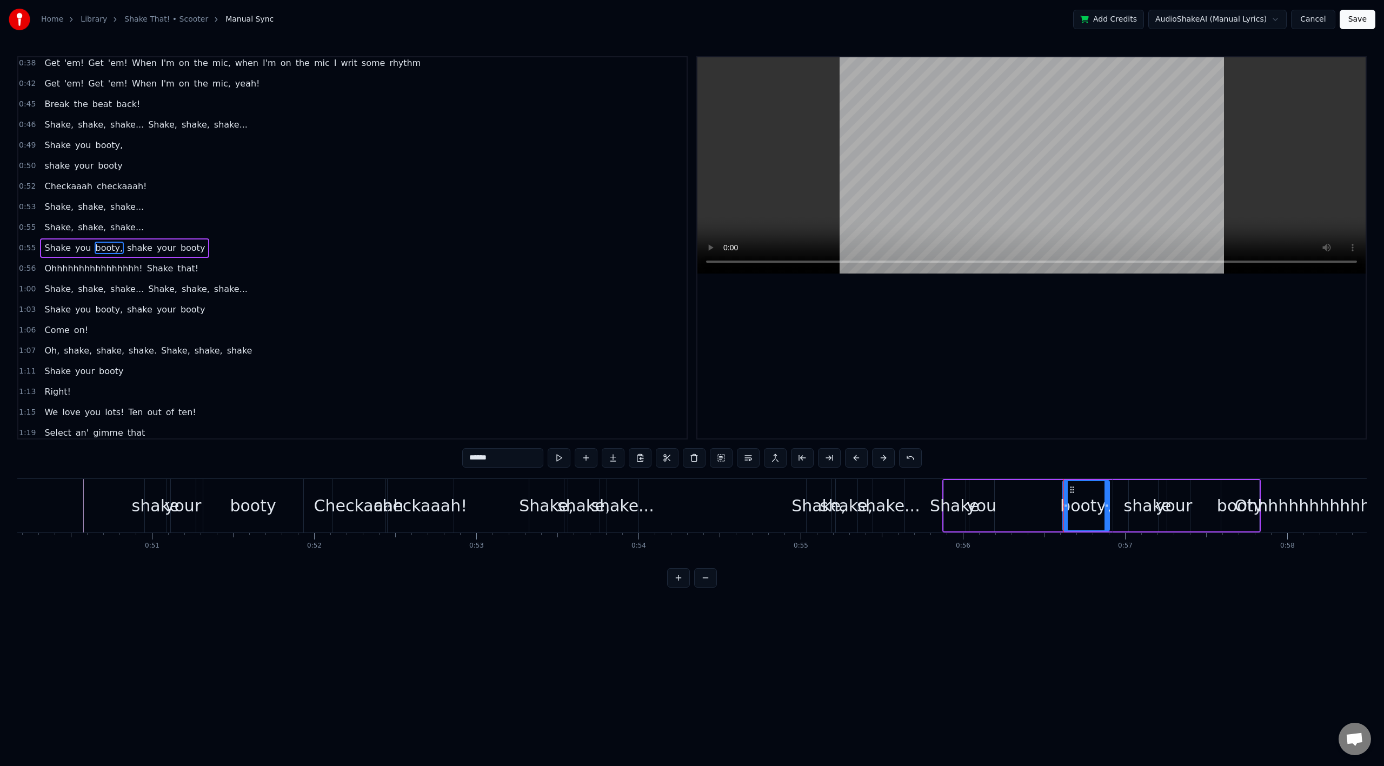
drag, startPoint x: 1095, startPoint y: 501, endPoint x: 1080, endPoint y: 509, distance: 16.7
click at [1108, 501] on icon at bounding box center [1107, 505] width 4 height 9
click at [985, 509] on div "you" at bounding box center [982, 506] width 30 height 24
type input "***"
drag, startPoint x: 979, startPoint y: 495, endPoint x: 1019, endPoint y: 499, distance: 40.1
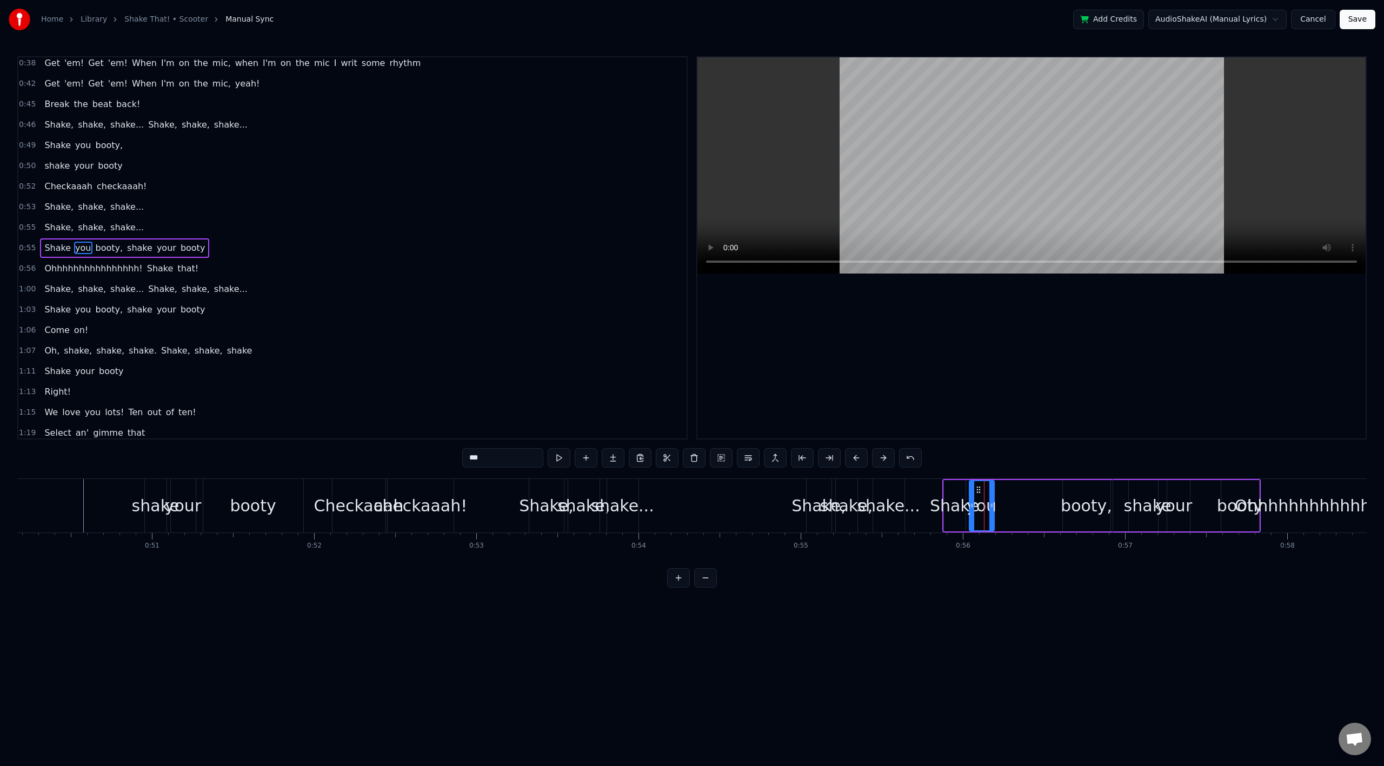
click at [1025, 498] on div "Shake you booty, shake your booty" at bounding box center [1101, 506] width 318 height 54
click at [979, 490] on div "you" at bounding box center [982, 505] width 25 height 51
drag, startPoint x: 979, startPoint y: 491, endPoint x: 1048, endPoint y: 499, distance: 69.7
click at [1048, 499] on div "you" at bounding box center [1051, 505] width 24 height 49
click at [950, 497] on div "Shake" at bounding box center [954, 506] width 49 height 24
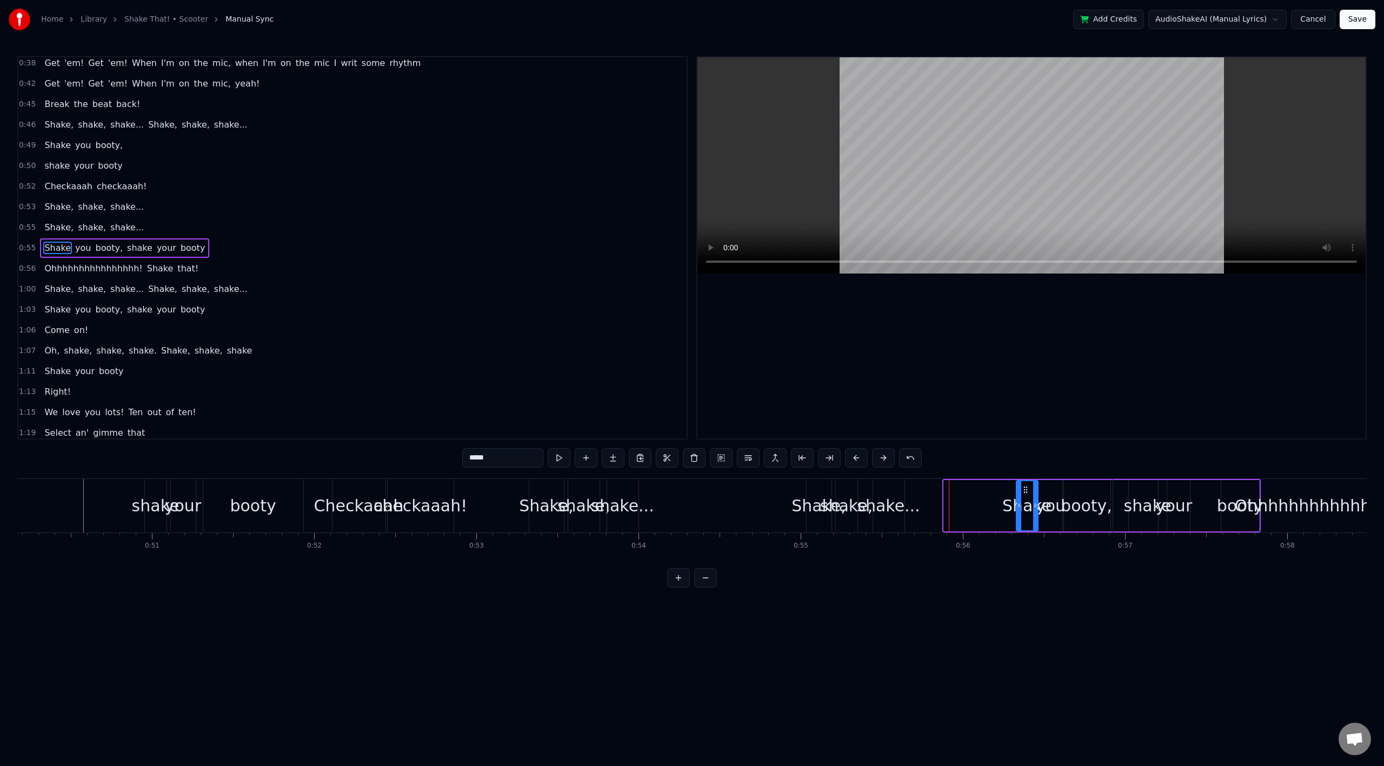
drag, startPoint x: 953, startPoint y: 492, endPoint x: 1025, endPoint y: 499, distance: 72.8
click at [1025, 499] on div "Shake" at bounding box center [1027, 505] width 21 height 49
click at [881, 492] on div "shake..." at bounding box center [888, 506] width 31 height 54
type input "********"
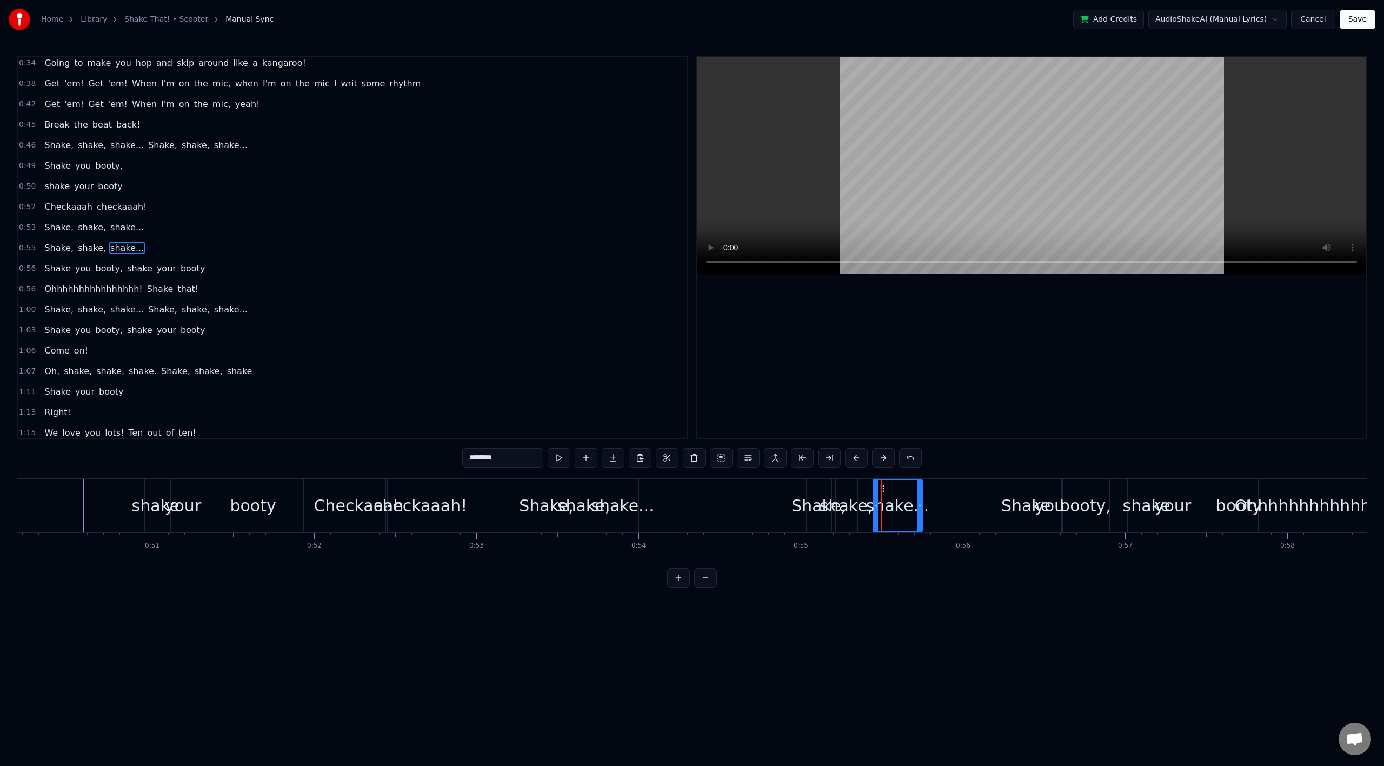
drag, startPoint x: 902, startPoint y: 495, endPoint x: 922, endPoint y: 499, distance: 20.3
click at [921, 498] on div at bounding box center [920, 505] width 4 height 51
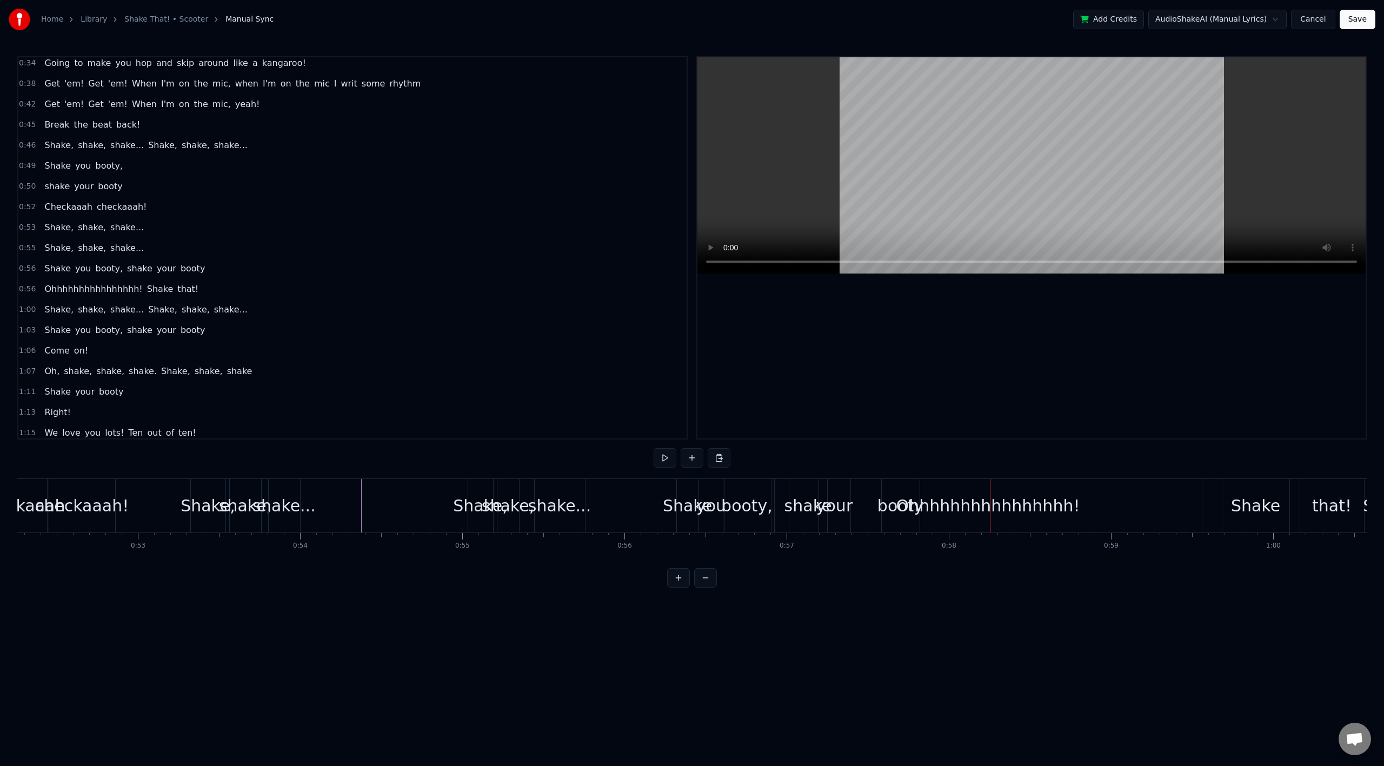
scroll to position [0, 8490]
click at [785, 503] on div "Ohhhhhhhhhhhhhhhh!" at bounding box center [974, 506] width 427 height 54
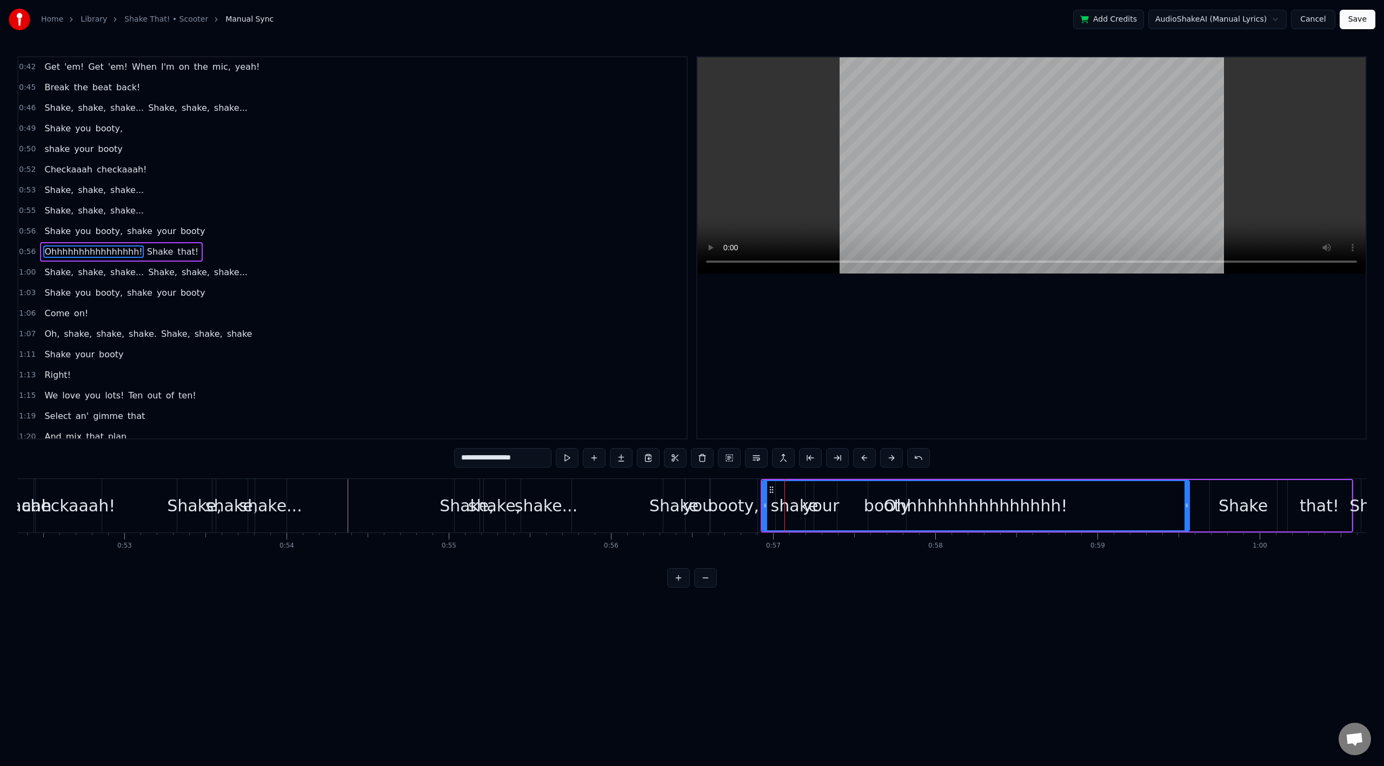
scroll to position [230, 0]
drag, startPoint x: 768, startPoint y: 493, endPoint x: 789, endPoint y: 495, distance: 20.7
click at [789, 495] on div "Ohhhhhhhhhhhhhhhh!" at bounding box center [996, 505] width 426 height 49
click at [818, 510] on div "Ohhhhhhhhhhhhhhhh!" at bounding box center [996, 505] width 426 height 49
click at [802, 511] on div "Ohhhhhhhhhhhhhhhh!" at bounding box center [996, 505] width 426 height 49
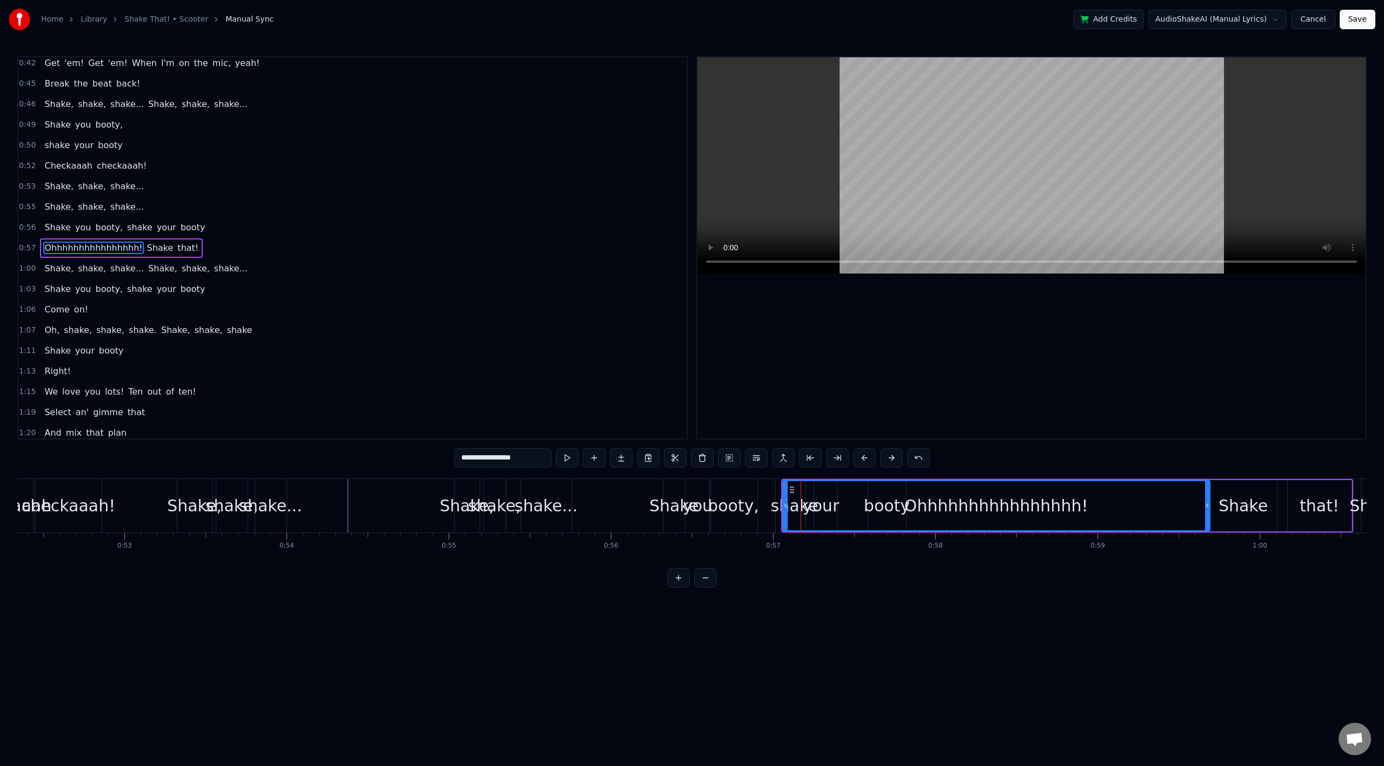
click at [134, 234] on span "shake" at bounding box center [140, 227] width 28 height 12
type input "*****"
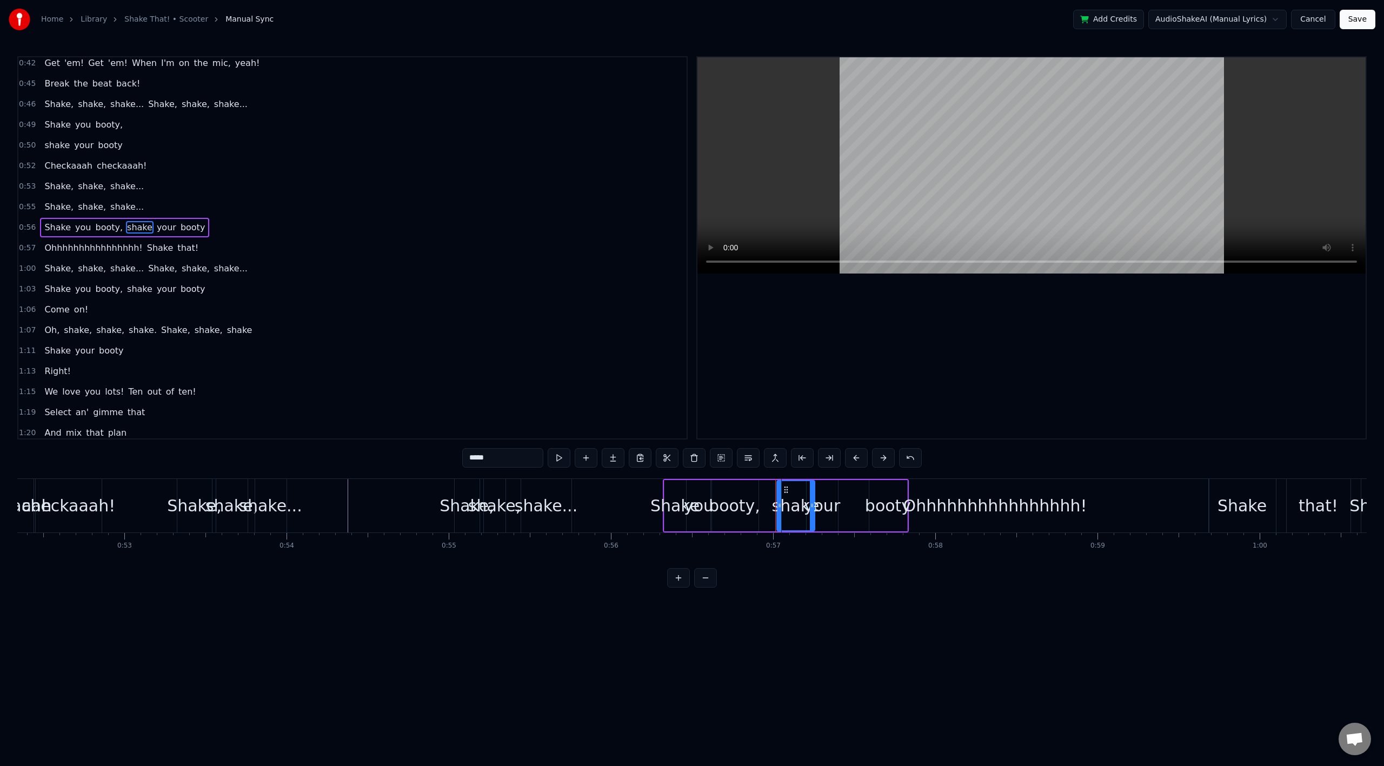
scroll to position [210, 0]
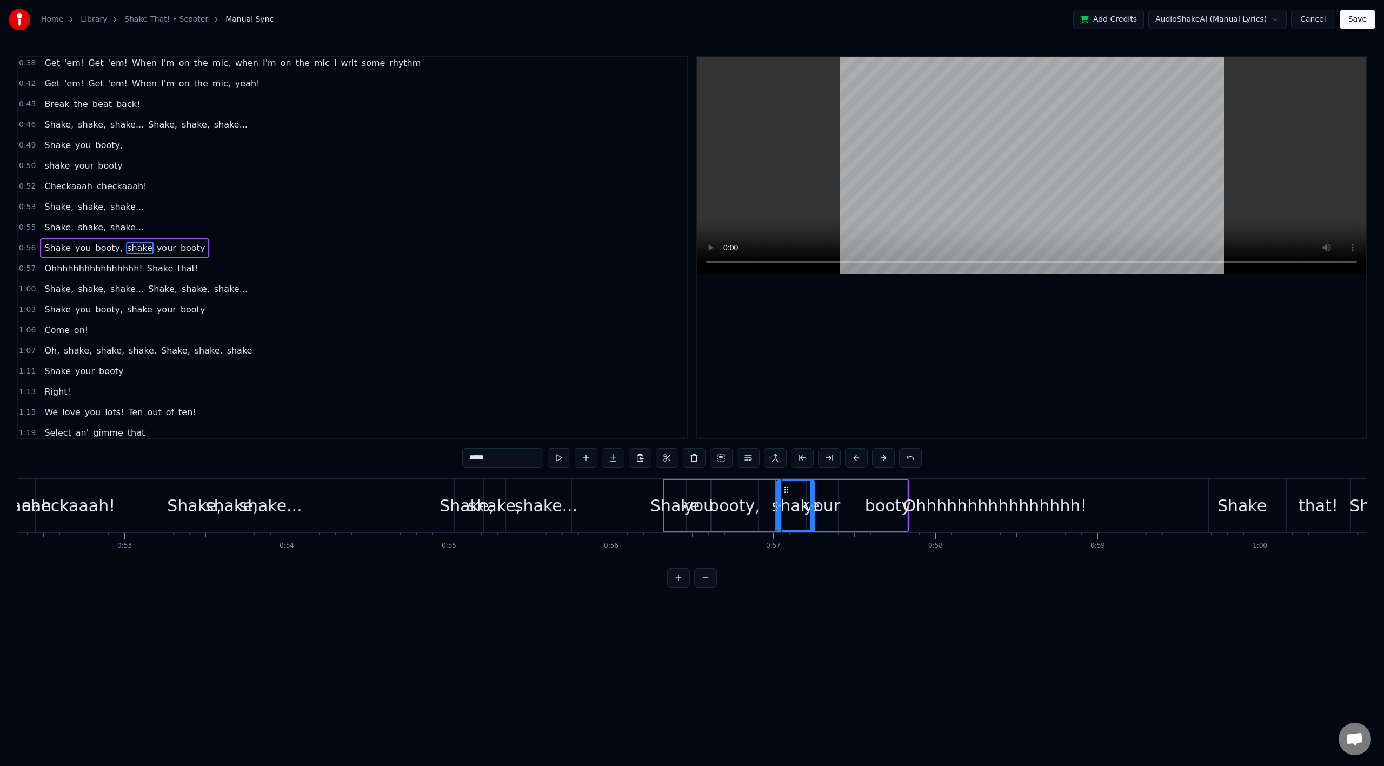
click at [158, 240] on div "Shake you booty, shake your booty" at bounding box center [124, 247] width 169 height 19
click at [788, 509] on div "Ohhhhhhhhhhhhhhhh!" at bounding box center [995, 506] width 427 height 54
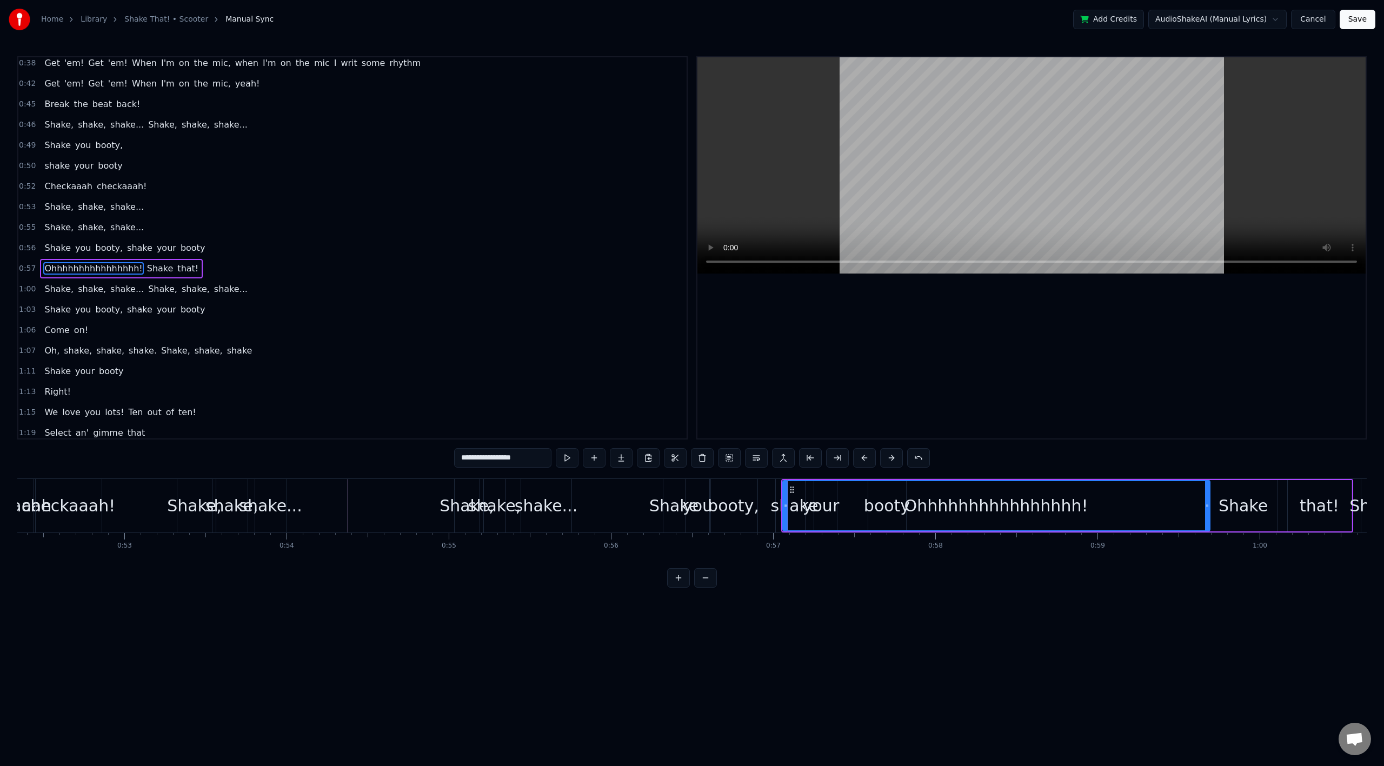
scroll to position [230, 0]
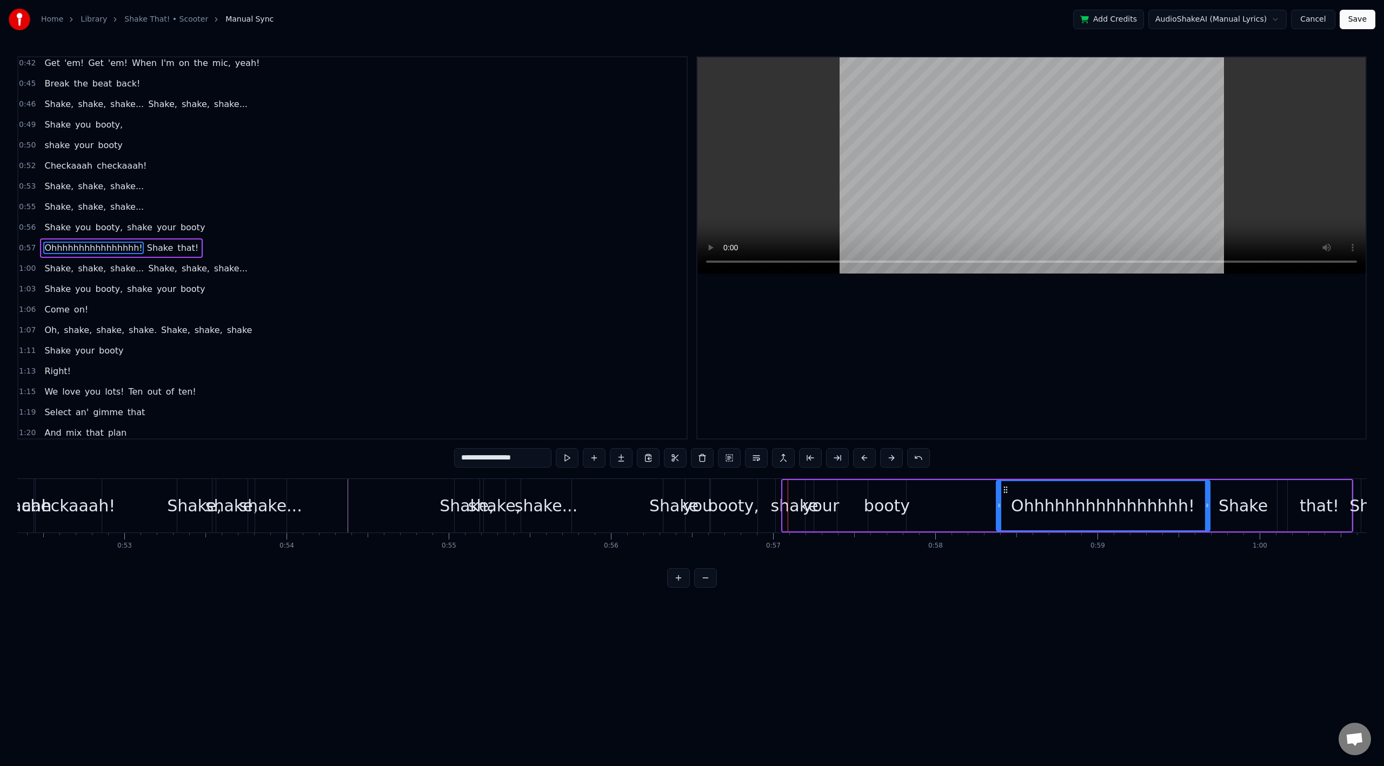
drag, startPoint x: 785, startPoint y: 509, endPoint x: 998, endPoint y: 526, distance: 214.2
click at [998, 526] on div at bounding box center [999, 505] width 4 height 49
click at [783, 510] on div "shake" at bounding box center [795, 506] width 48 height 24
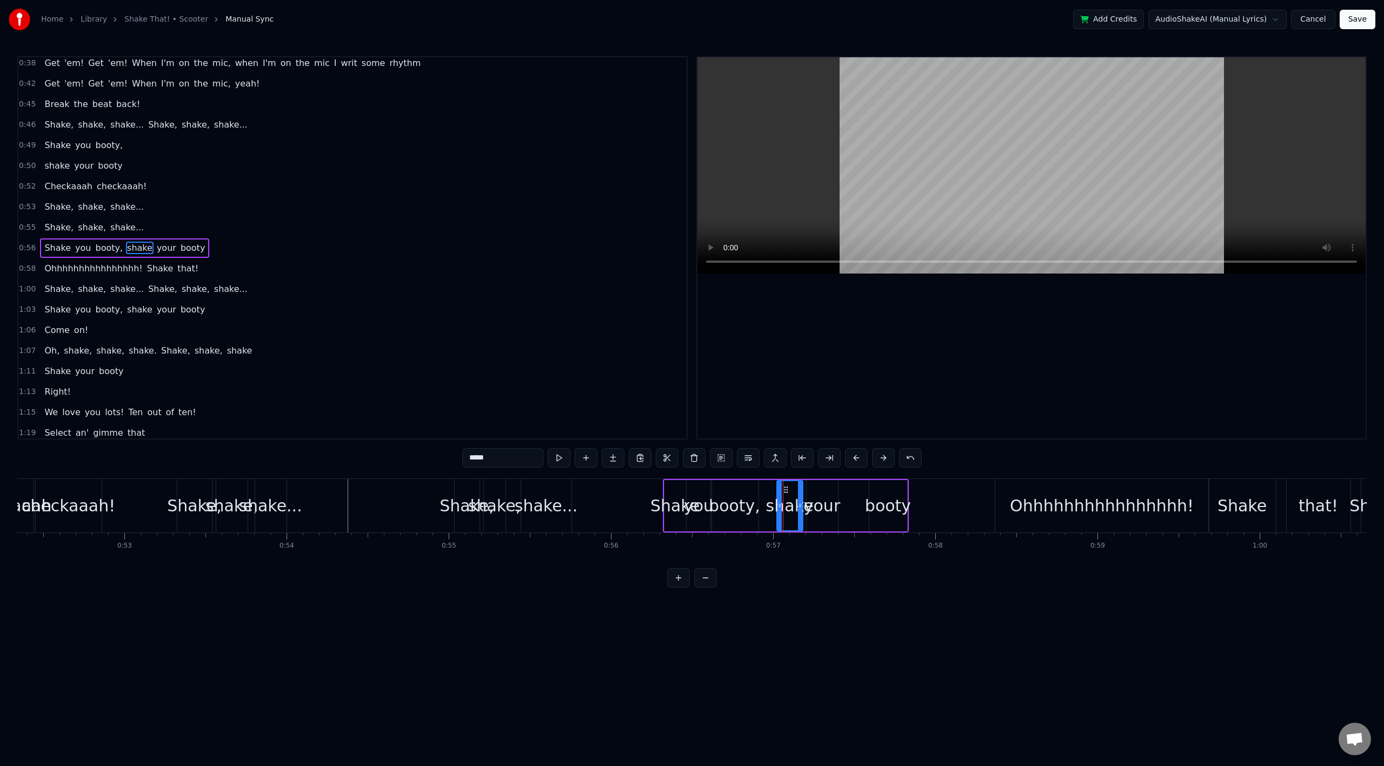
drag, startPoint x: 811, startPoint y: 500, endPoint x: 796, endPoint y: 501, distance: 14.6
click at [798, 501] on div at bounding box center [800, 505] width 4 height 49
drag, startPoint x: 779, startPoint y: 506, endPoint x: 765, endPoint y: 508, distance: 14.2
click at [762, 508] on icon at bounding box center [762, 505] width 4 height 9
click at [765, 508] on icon at bounding box center [763, 505] width 4 height 9
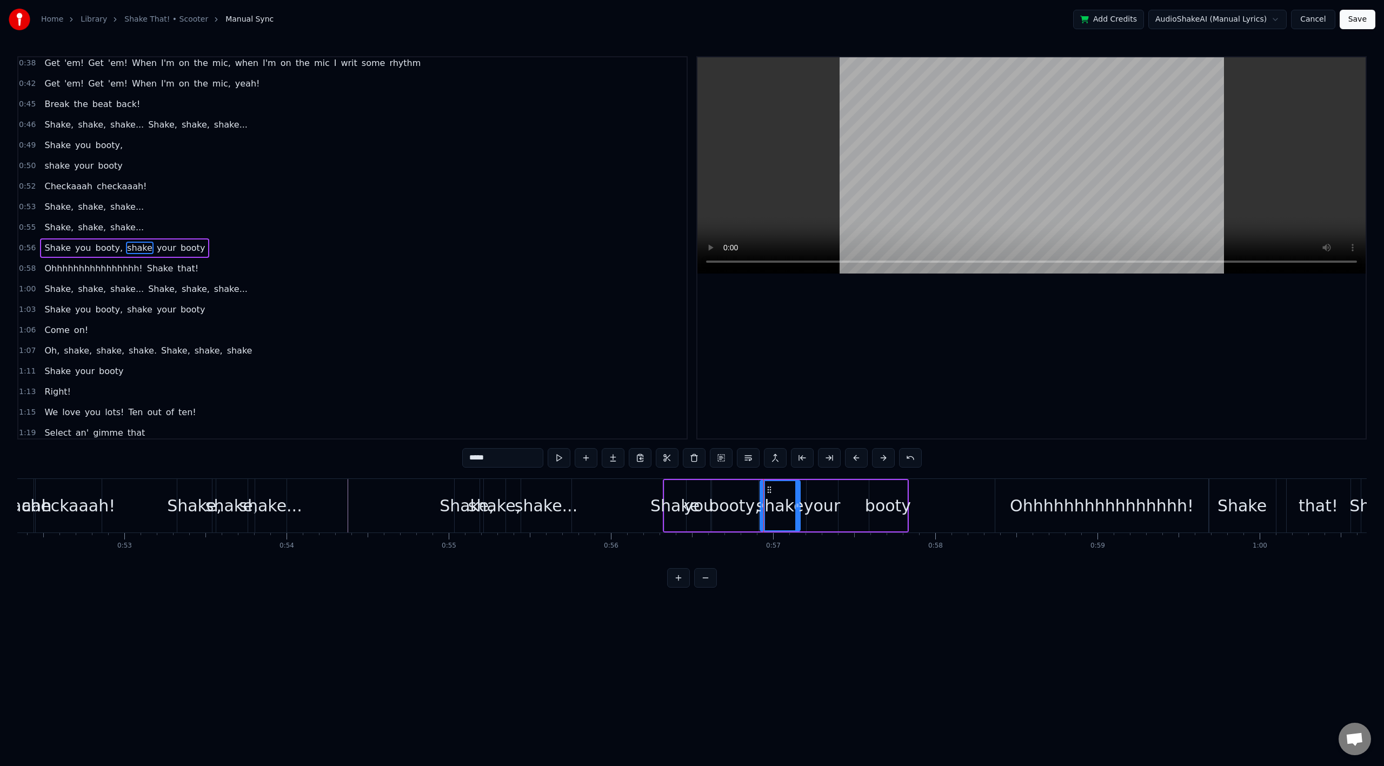
click at [821, 508] on div "your" at bounding box center [822, 506] width 36 height 24
click at [787, 508] on div "shake" at bounding box center [780, 506] width 48 height 24
drag, startPoint x: 799, startPoint y: 505, endPoint x: 775, endPoint y: 508, distance: 23.9
click at [775, 508] on icon at bounding box center [774, 505] width 4 height 9
click at [815, 508] on div "your" at bounding box center [822, 506] width 36 height 24
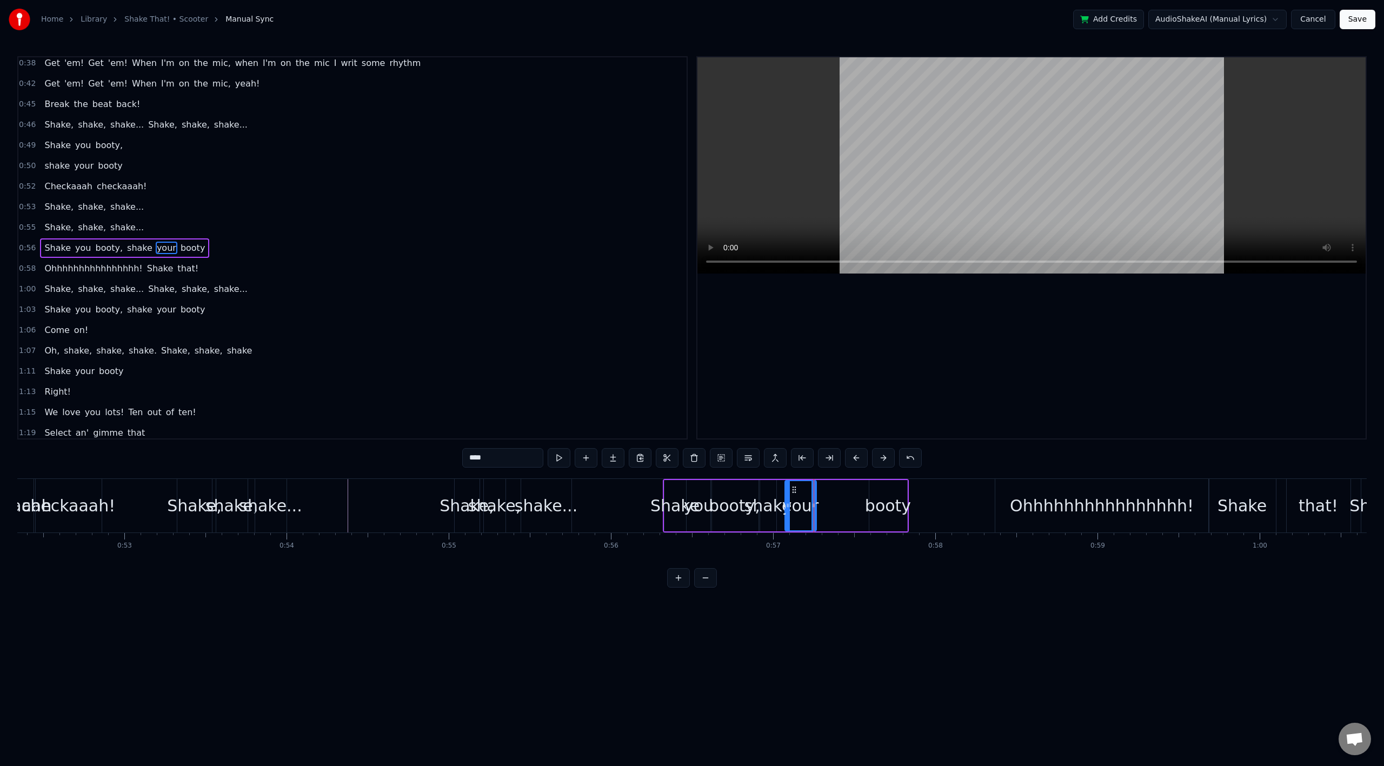
drag, startPoint x: 816, startPoint y: 492, endPoint x: 792, endPoint y: 495, distance: 24.1
click at [792, 495] on div "your" at bounding box center [801, 505] width 30 height 49
click at [877, 508] on div "booty" at bounding box center [888, 506] width 46 height 24
drag, startPoint x: 881, startPoint y: 492, endPoint x: 819, endPoint y: 496, distance: 62.9
click at [819, 496] on div "booty" at bounding box center [825, 505] width 37 height 49
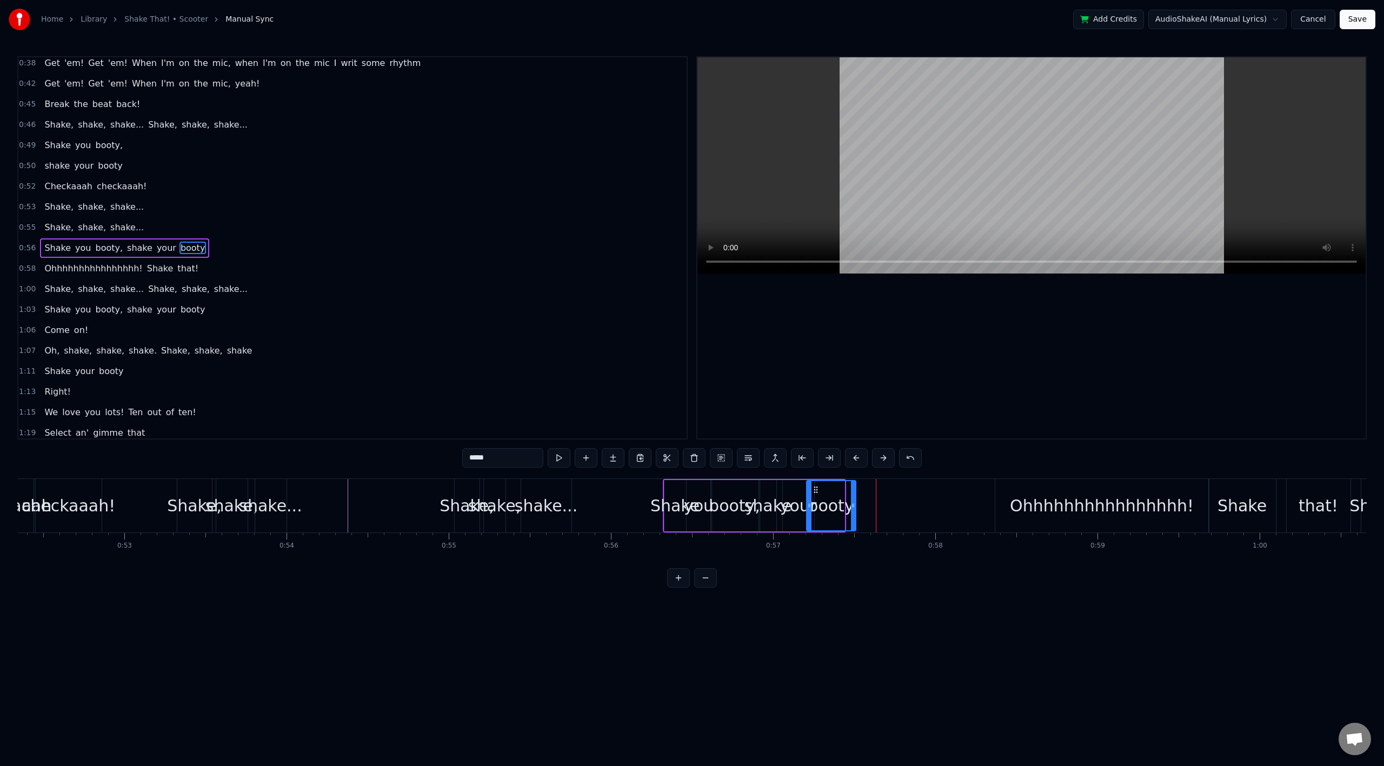
drag, startPoint x: 842, startPoint y: 508, endPoint x: 853, endPoint y: 510, distance: 11.6
click at [853, 510] on div at bounding box center [853, 505] width 4 height 49
click at [1007, 512] on div "Ohhhhhhhhhhhhhhhh!" at bounding box center [1102, 506] width 214 height 54
type input "**********"
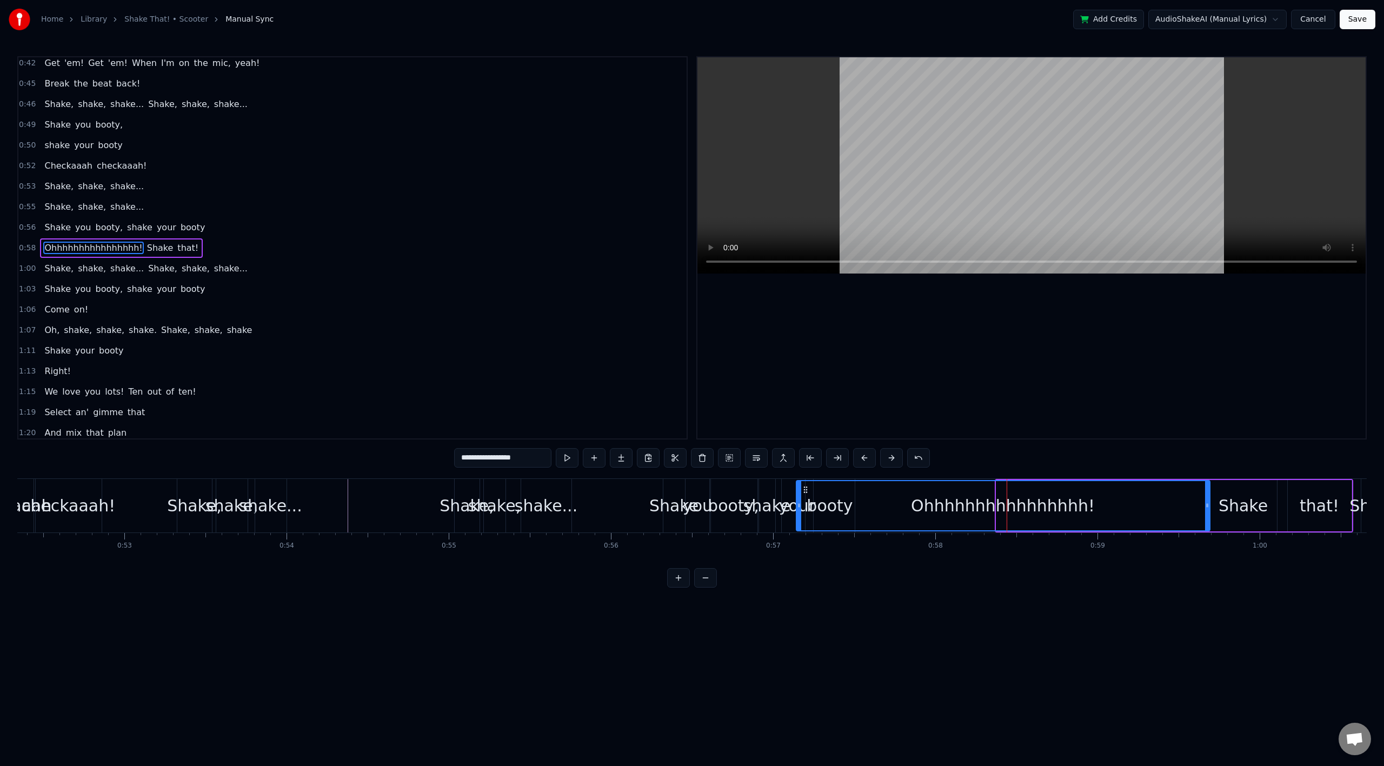
drag, startPoint x: 998, startPoint y: 508, endPoint x: 796, endPoint y: 507, distance: 201.2
click at [797, 507] on icon at bounding box center [799, 505] width 4 height 9
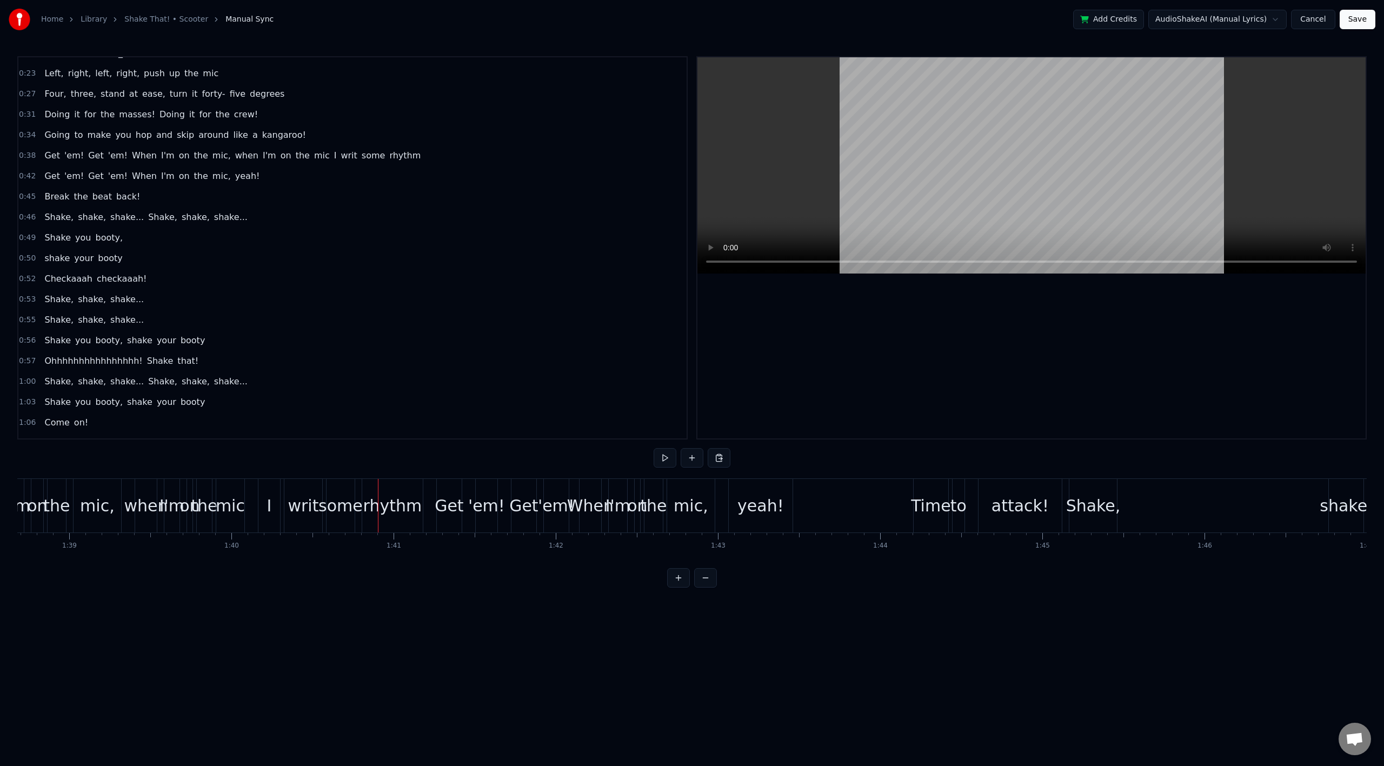
scroll to position [0, 0]
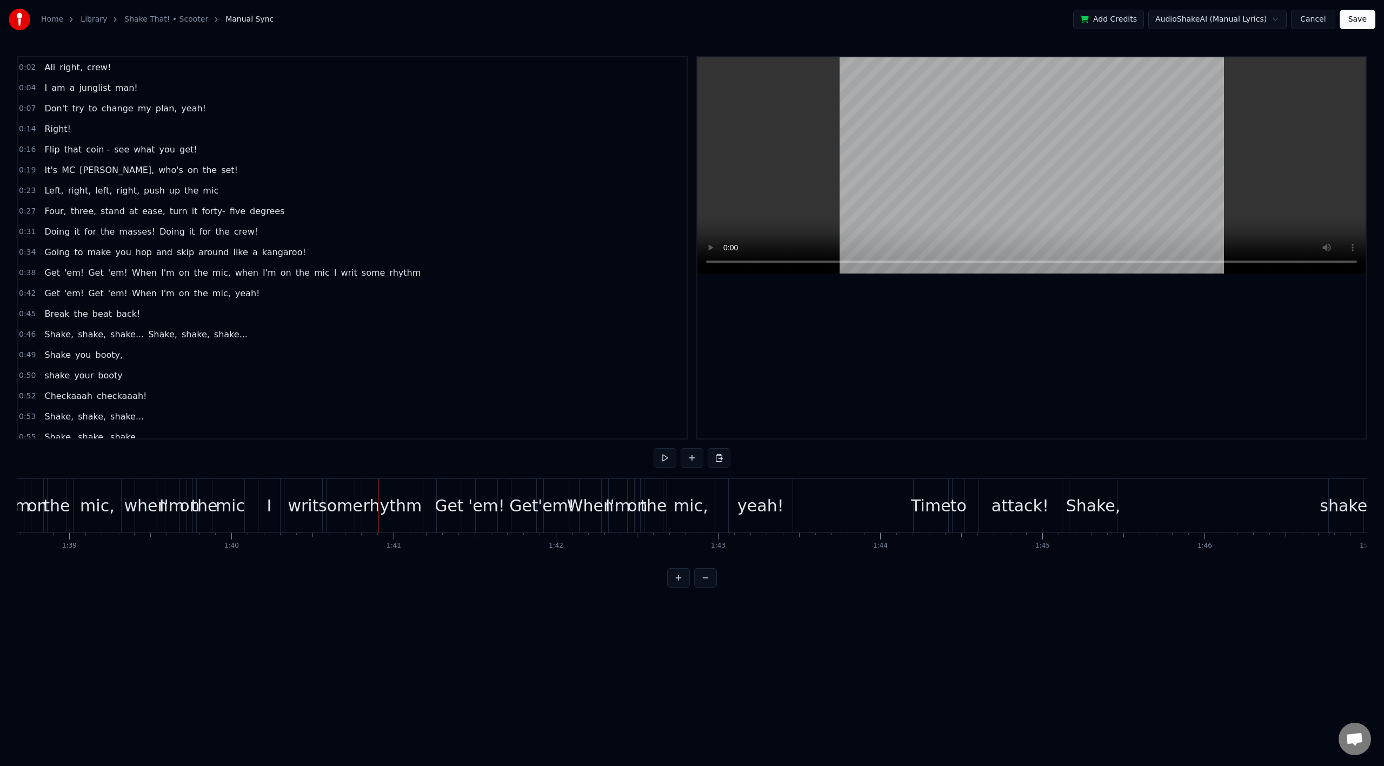
click at [88, 111] on span "to" at bounding box center [93, 108] width 11 height 12
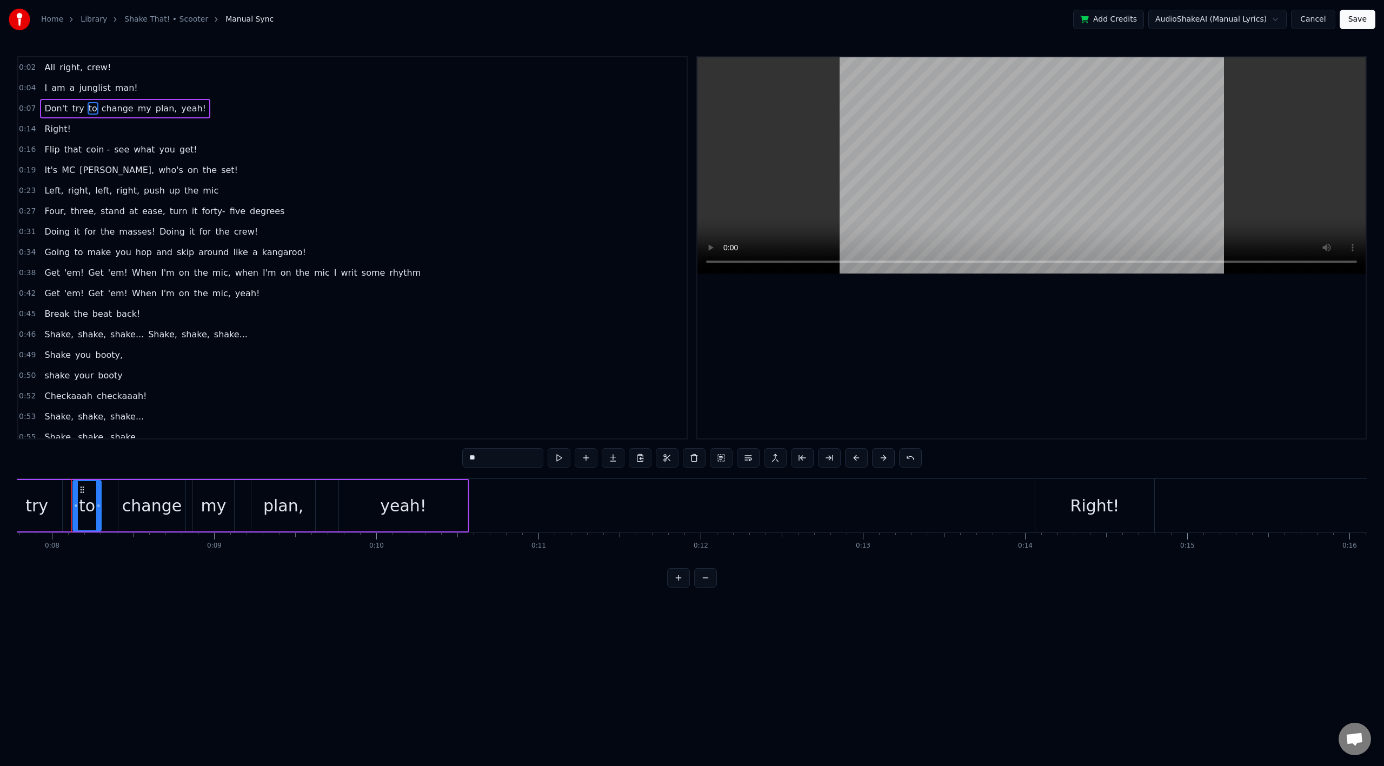
scroll to position [126, 0]
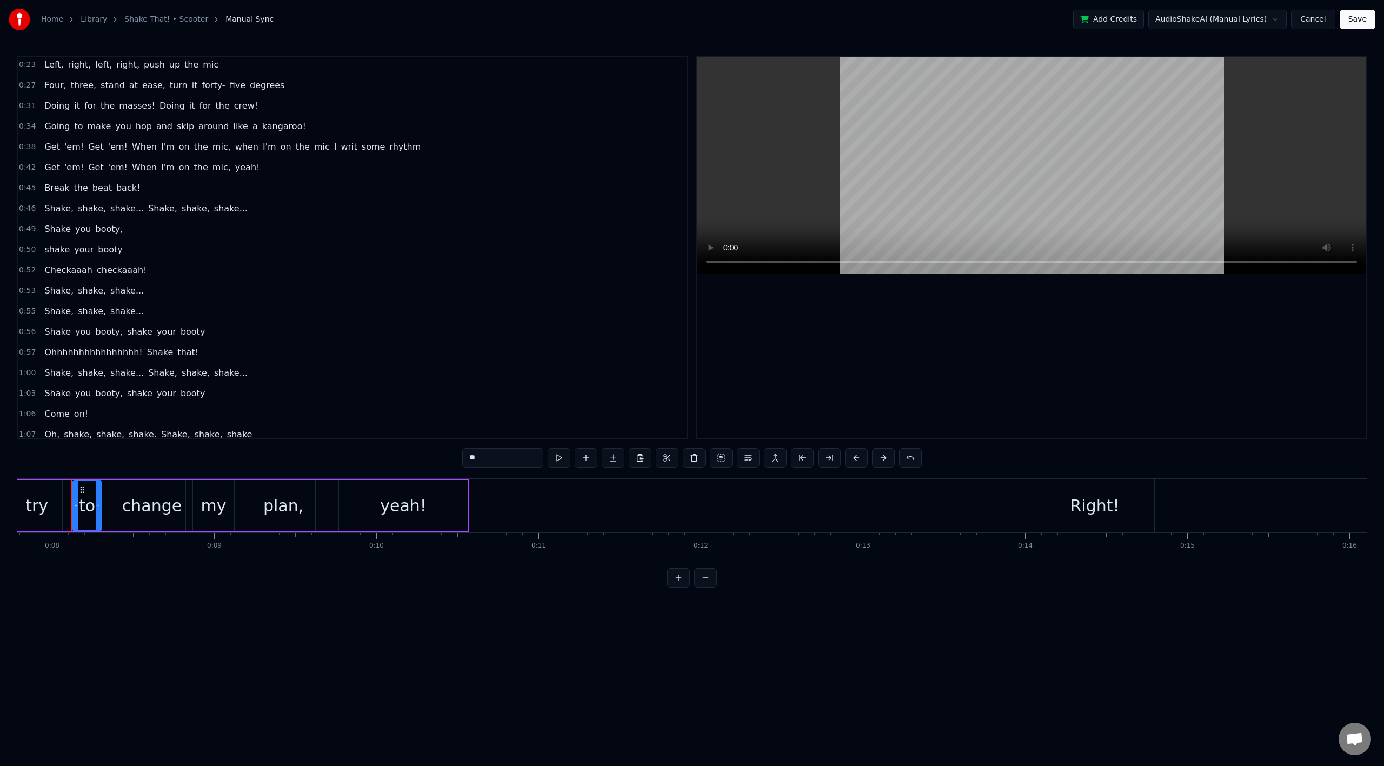
click at [75, 321] on div "0:55 Shake, shake, shake..." at bounding box center [352, 311] width 668 height 21
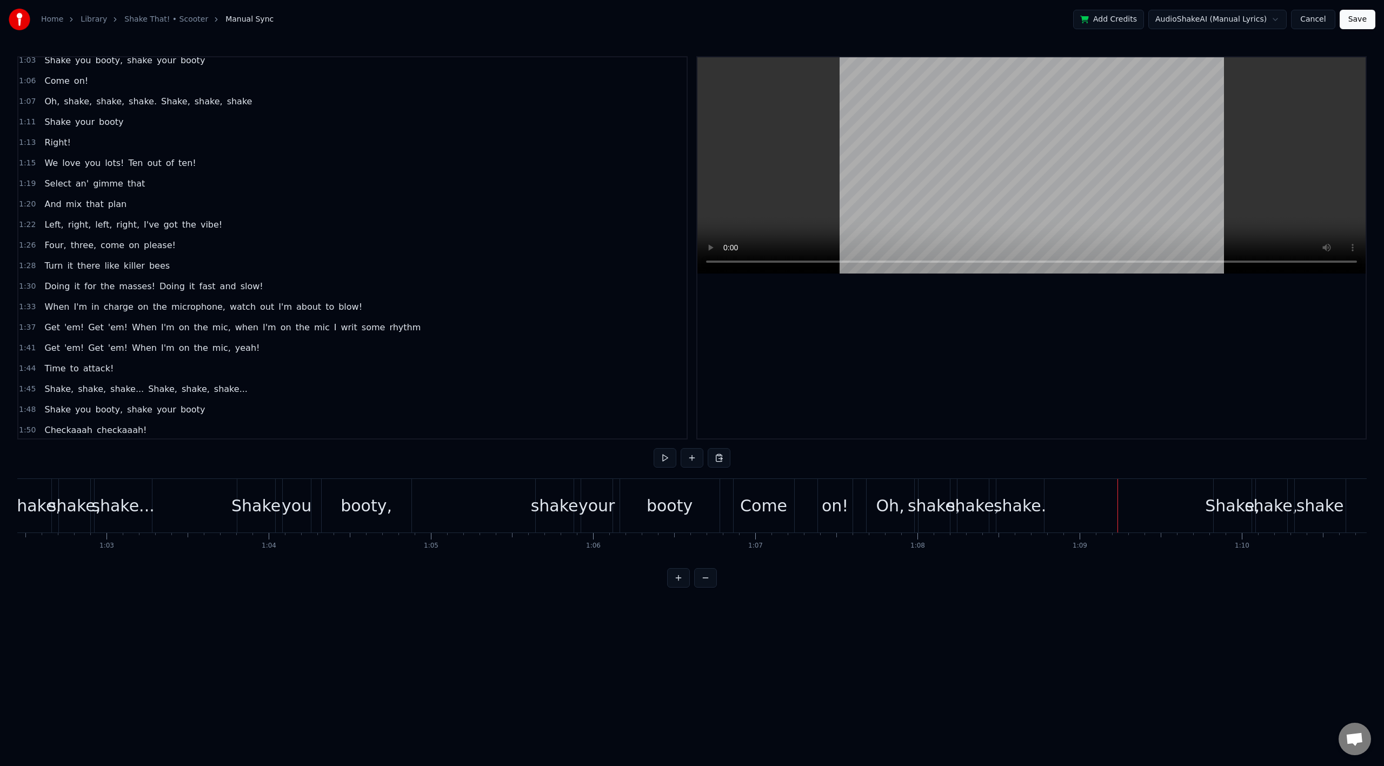
scroll to position [207, 0]
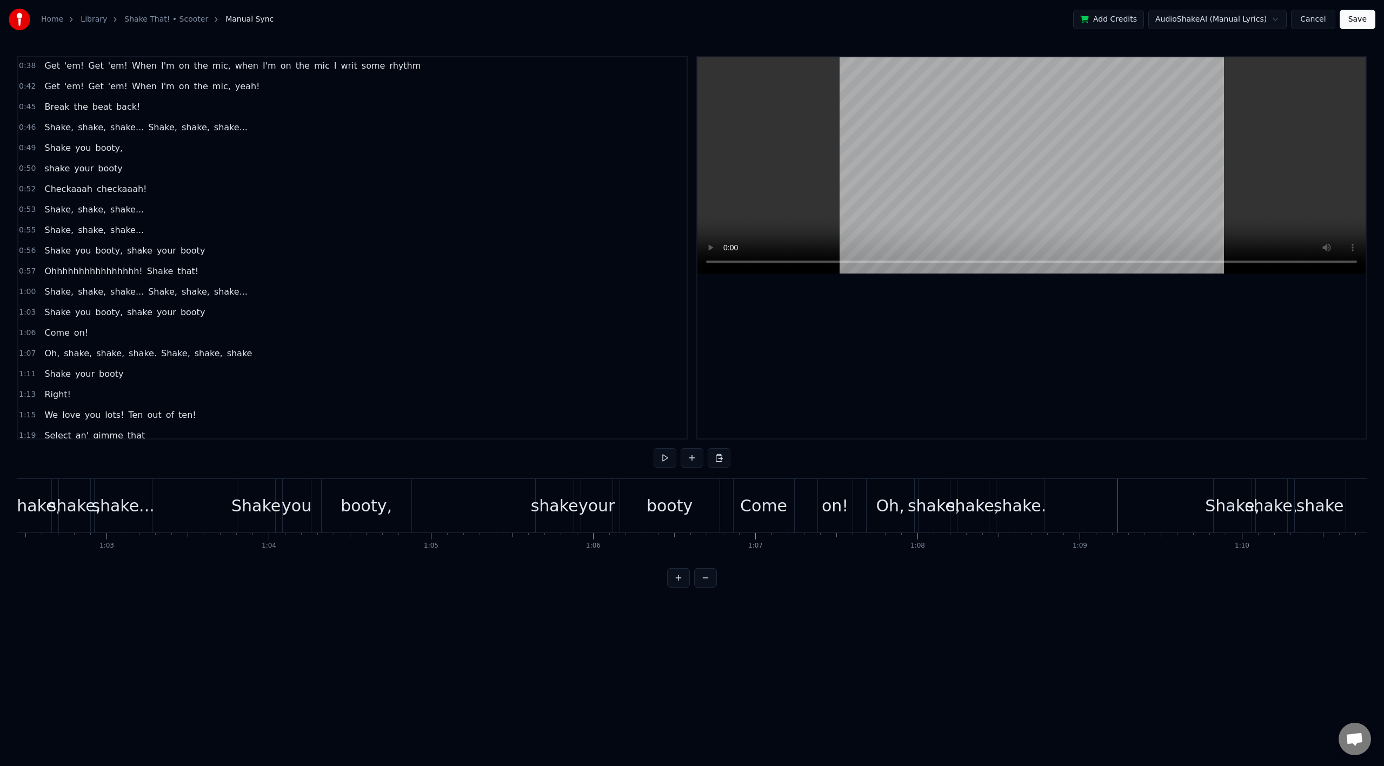
click at [97, 168] on span "booty" at bounding box center [110, 168] width 26 height 12
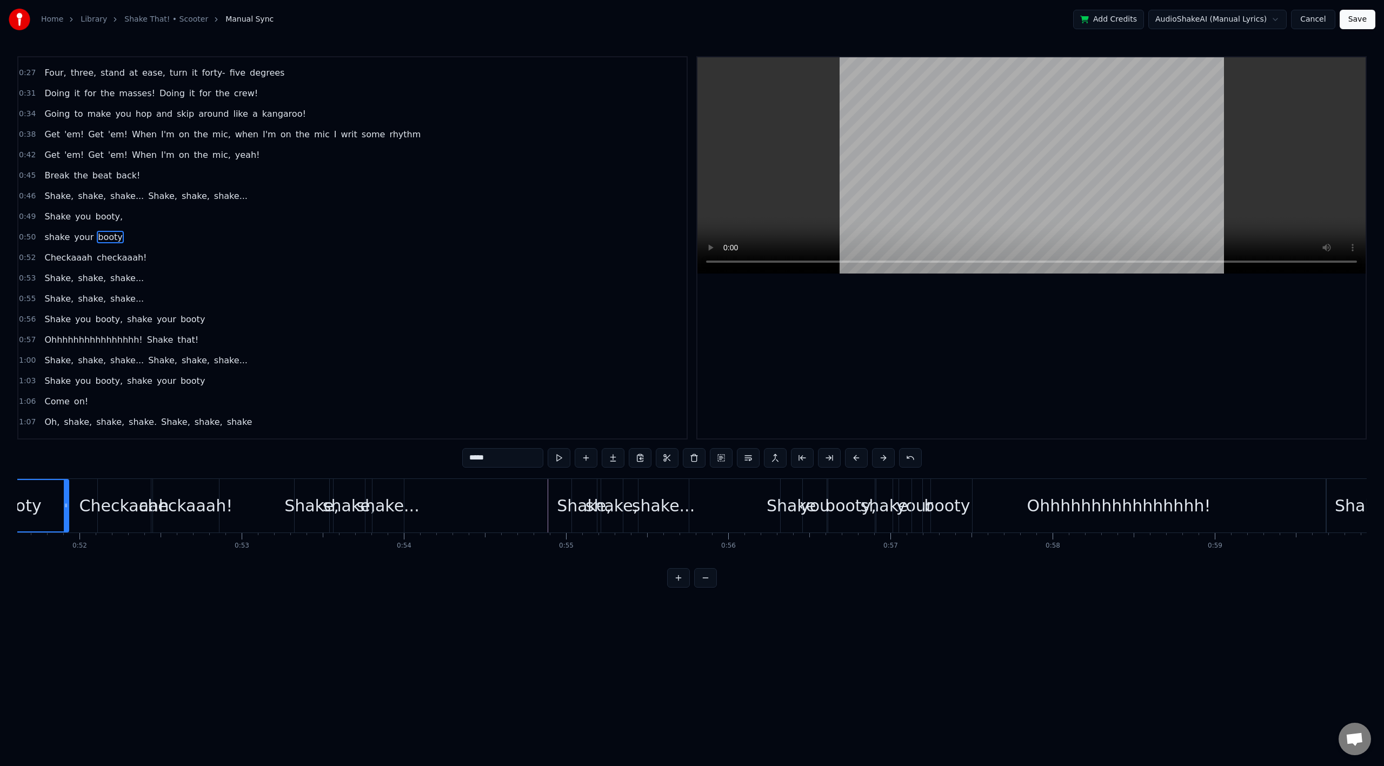
scroll to position [0, 8269]
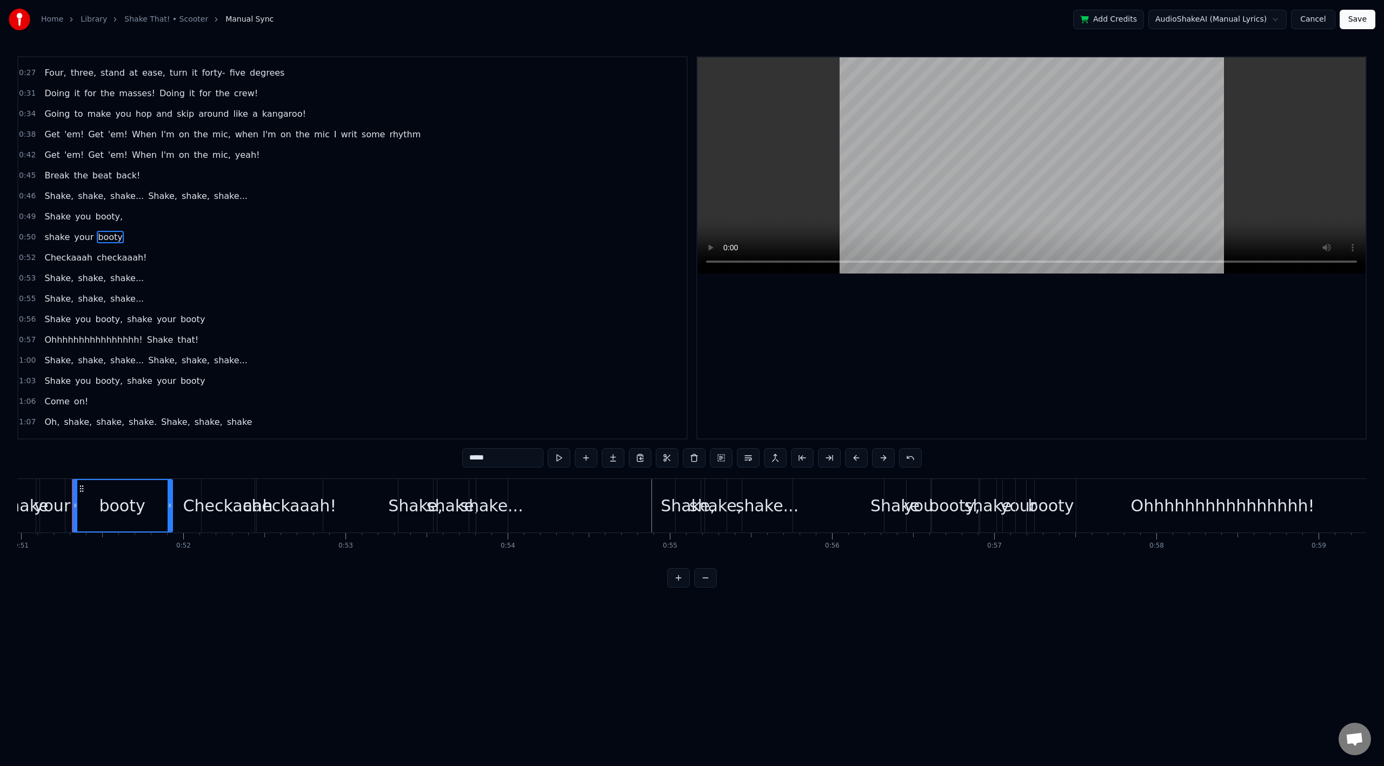
click at [36, 487] on div "shake your booty" at bounding box center [95, 506] width 162 height 54
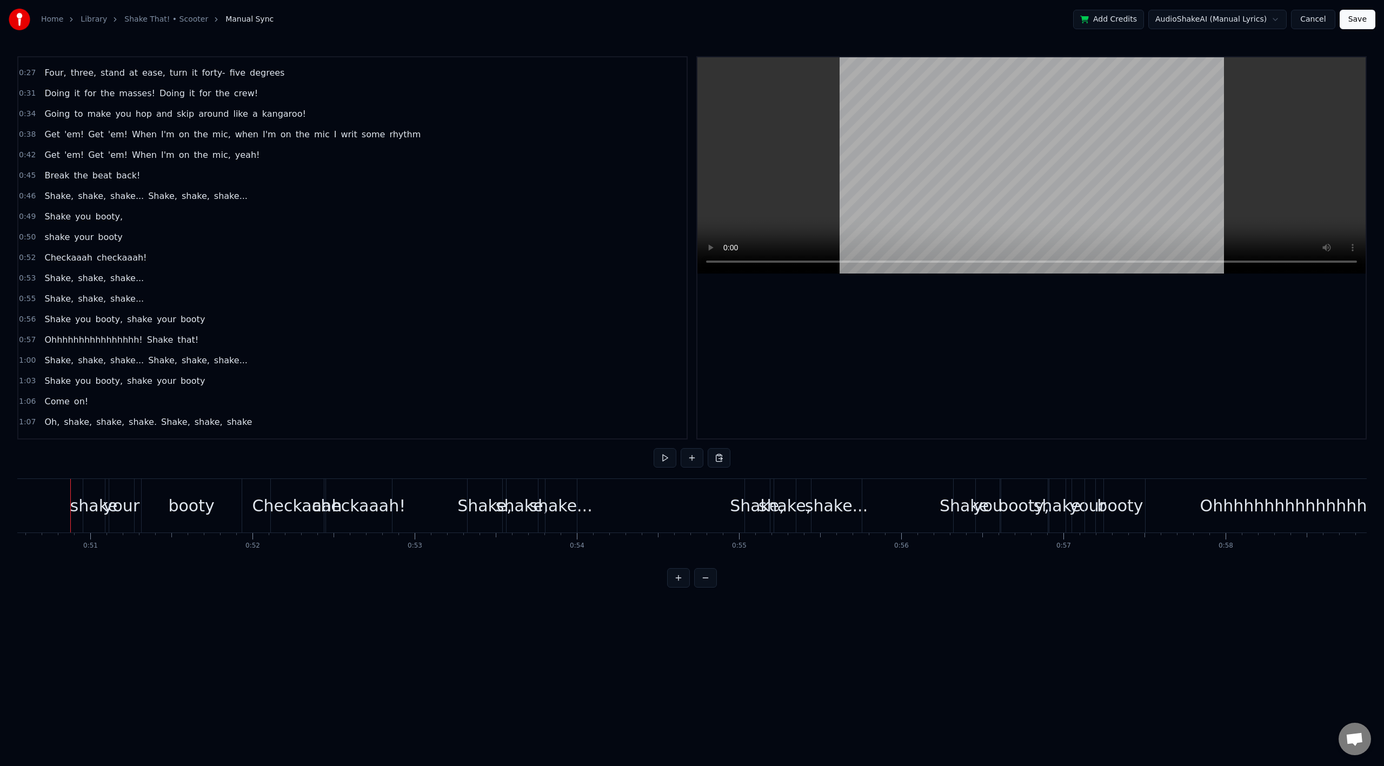
scroll to position [0, 8199]
click at [504, 497] on div "shake," at bounding box center [523, 506] width 52 height 24
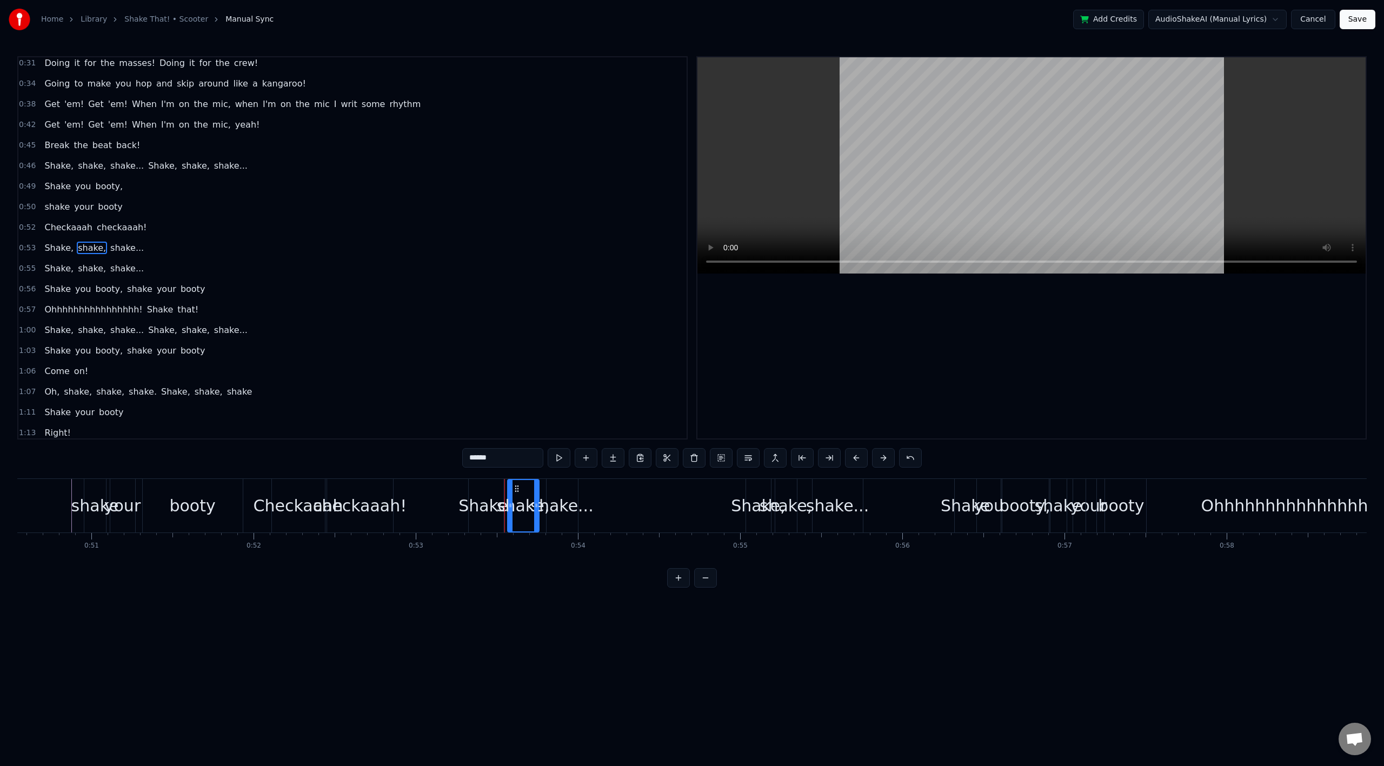
click at [118, 240] on div "Shake, shake, shake..." at bounding box center [94, 247] width 108 height 19
click at [43, 248] on span "Shake," at bounding box center [58, 248] width 31 height 12
click at [613, 457] on button at bounding box center [613, 457] width 23 height 19
click at [470, 498] on div at bounding box center [471, 505] width 4 height 51
click at [613, 460] on button at bounding box center [613, 457] width 23 height 19
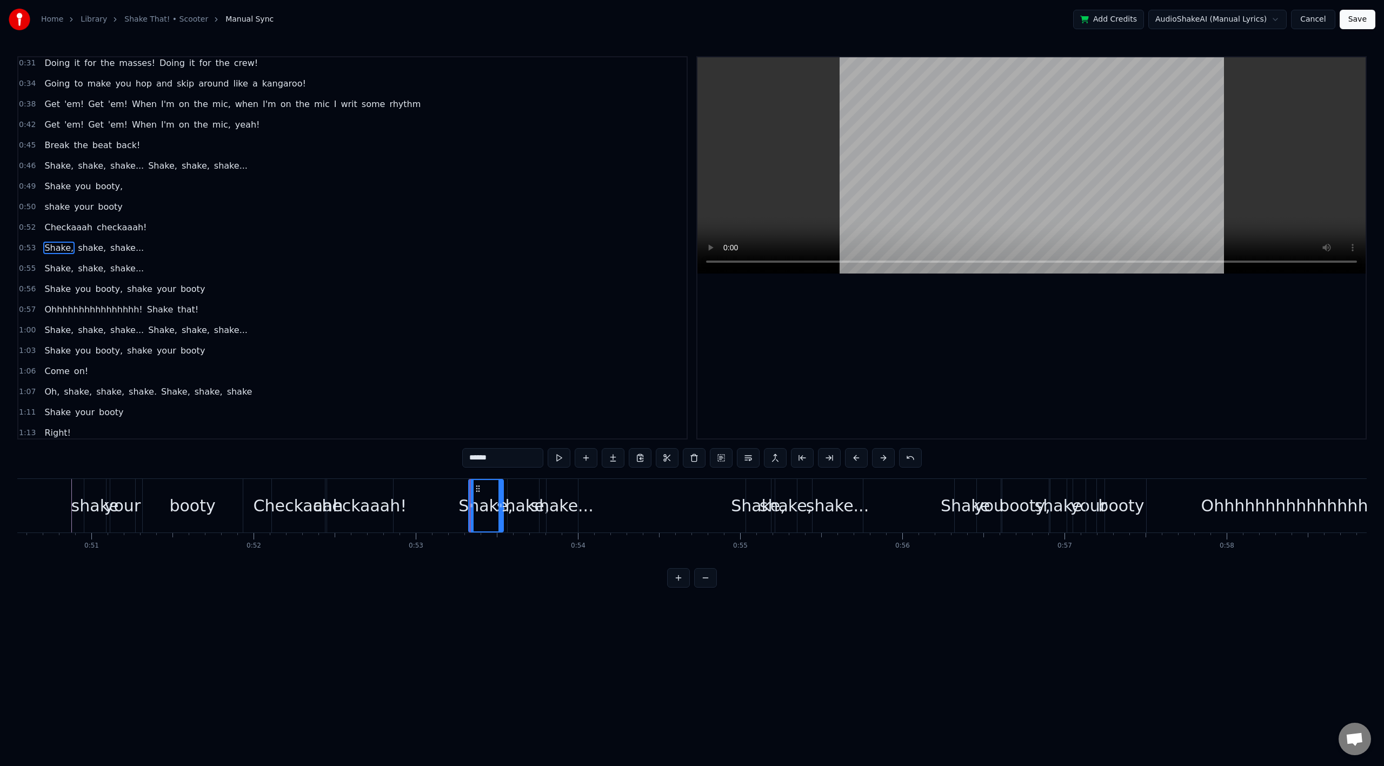
click at [613, 460] on button at bounding box center [613, 457] width 23 height 19
click at [57, 251] on span "Shake," at bounding box center [58, 248] width 31 height 12
click at [125, 249] on span "shake..." at bounding box center [127, 248] width 36 height 12
type input "********"
click at [129, 247] on div "Shake, shake, shake..." at bounding box center [94, 247] width 108 height 19
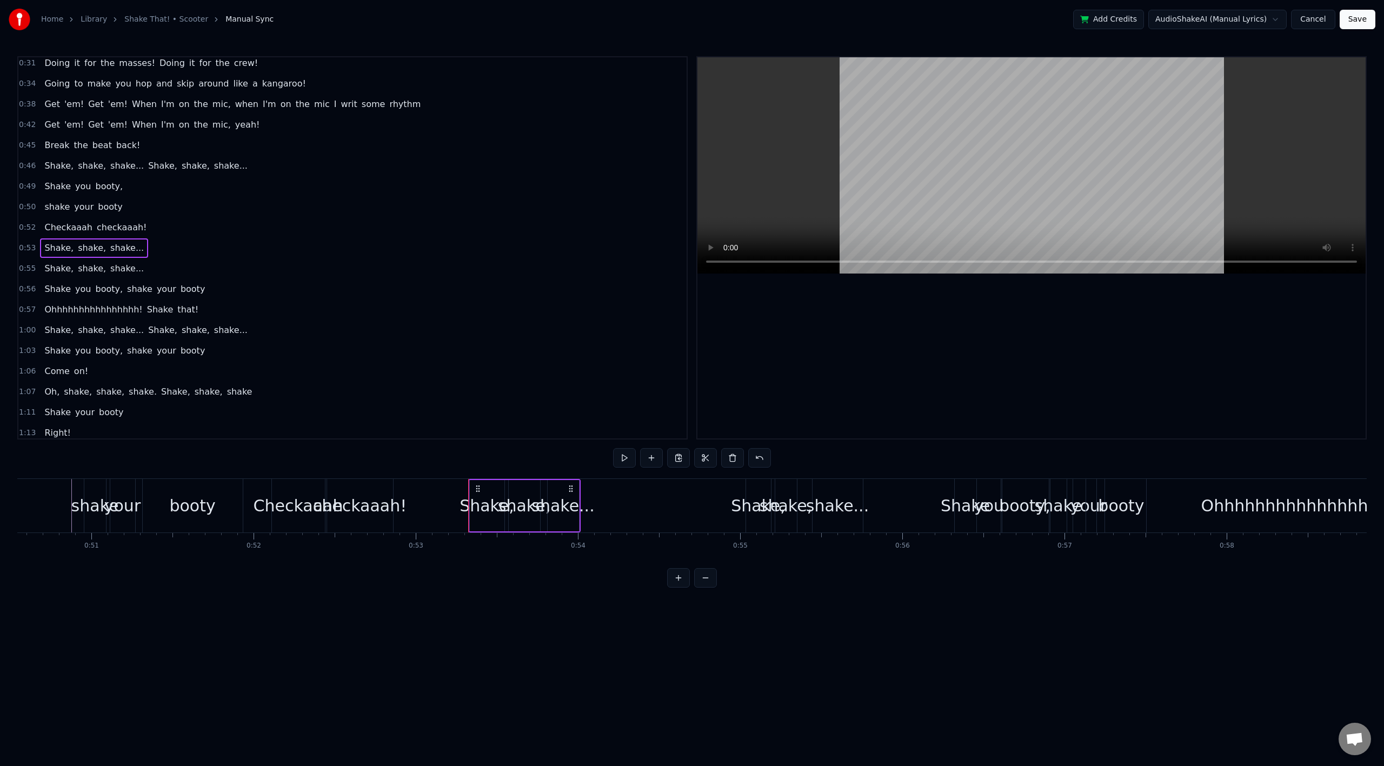
click at [475, 489] on icon at bounding box center [478, 488] width 9 height 9
drag, startPoint x: 477, startPoint y: 490, endPoint x: 421, endPoint y: 491, distance: 56.2
click at [421, 491] on circle at bounding box center [420, 491] width 1 height 1
drag, startPoint x: 514, startPoint y: 489, endPoint x: 550, endPoint y: 496, distance: 36.4
click at [568, 492] on icon at bounding box center [569, 488] width 9 height 9
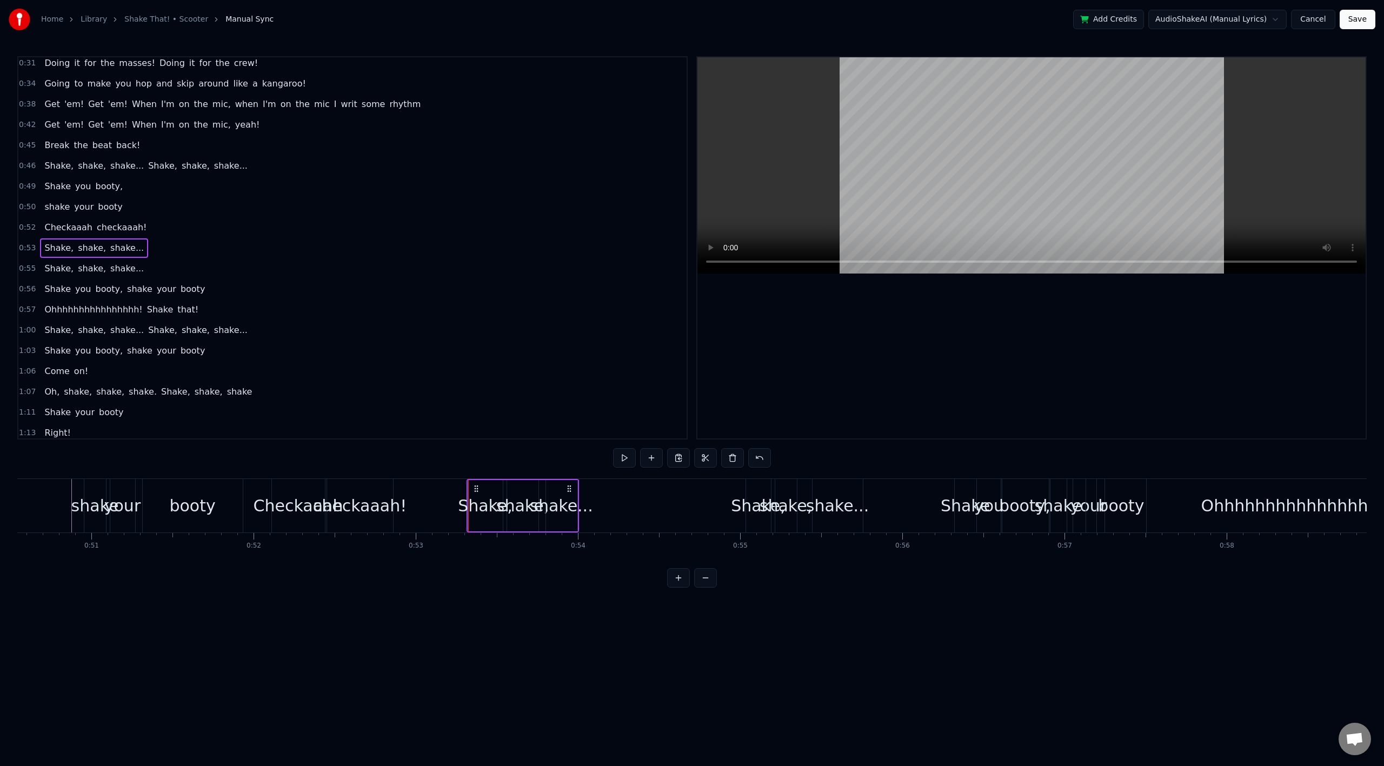
click at [479, 501] on div "Shake," at bounding box center [485, 506] width 55 height 24
click at [613, 463] on button at bounding box center [613, 457] width 23 height 19
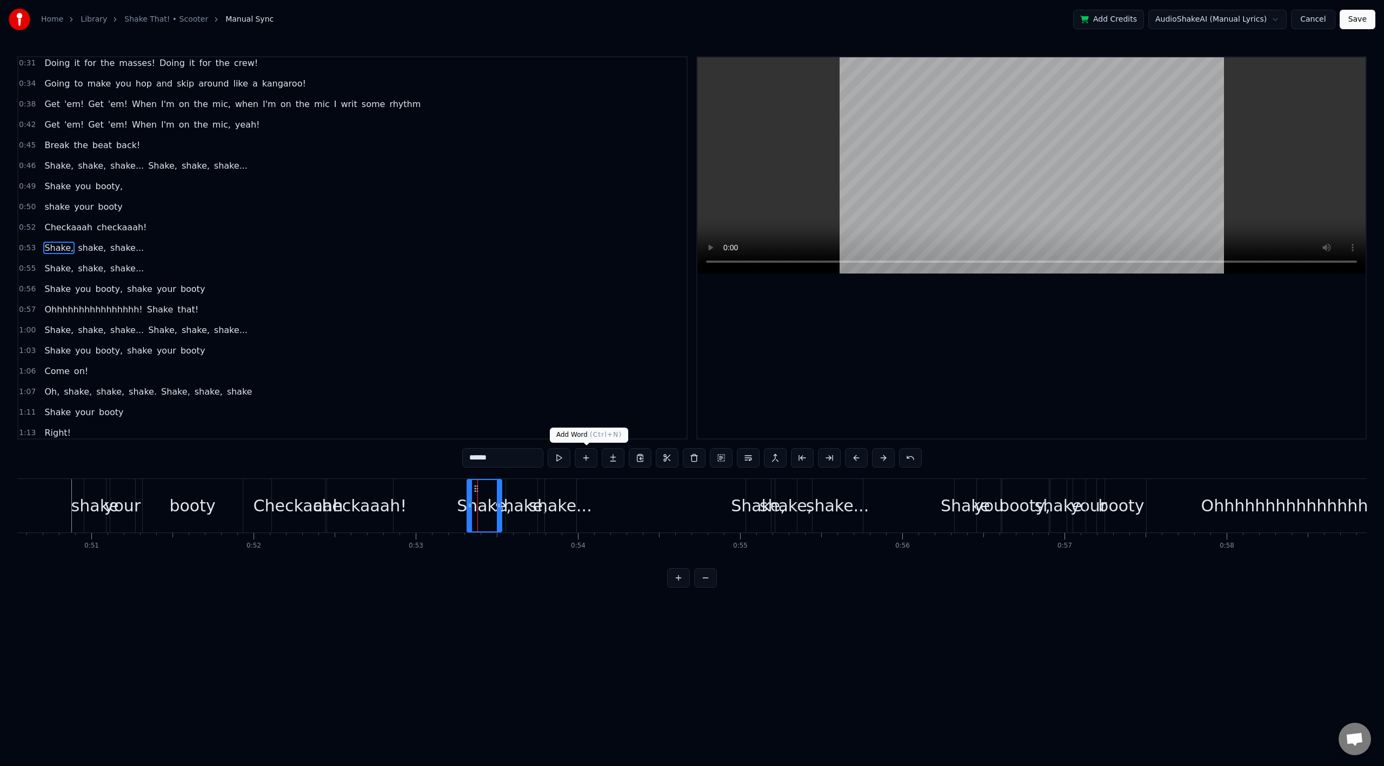
click at [586, 461] on button at bounding box center [586, 457] width 23 height 19
click at [556, 462] on button at bounding box center [559, 457] width 23 height 19
click at [464, 497] on div "Shake," at bounding box center [484, 506] width 55 height 24
click at [610, 458] on button at bounding box center [613, 457] width 23 height 19
click at [141, 238] on html "Home Library Shake That! • Scooter Manual Sync Add Credits AudioShakeAI (Manual…" at bounding box center [692, 302] width 1384 height 605
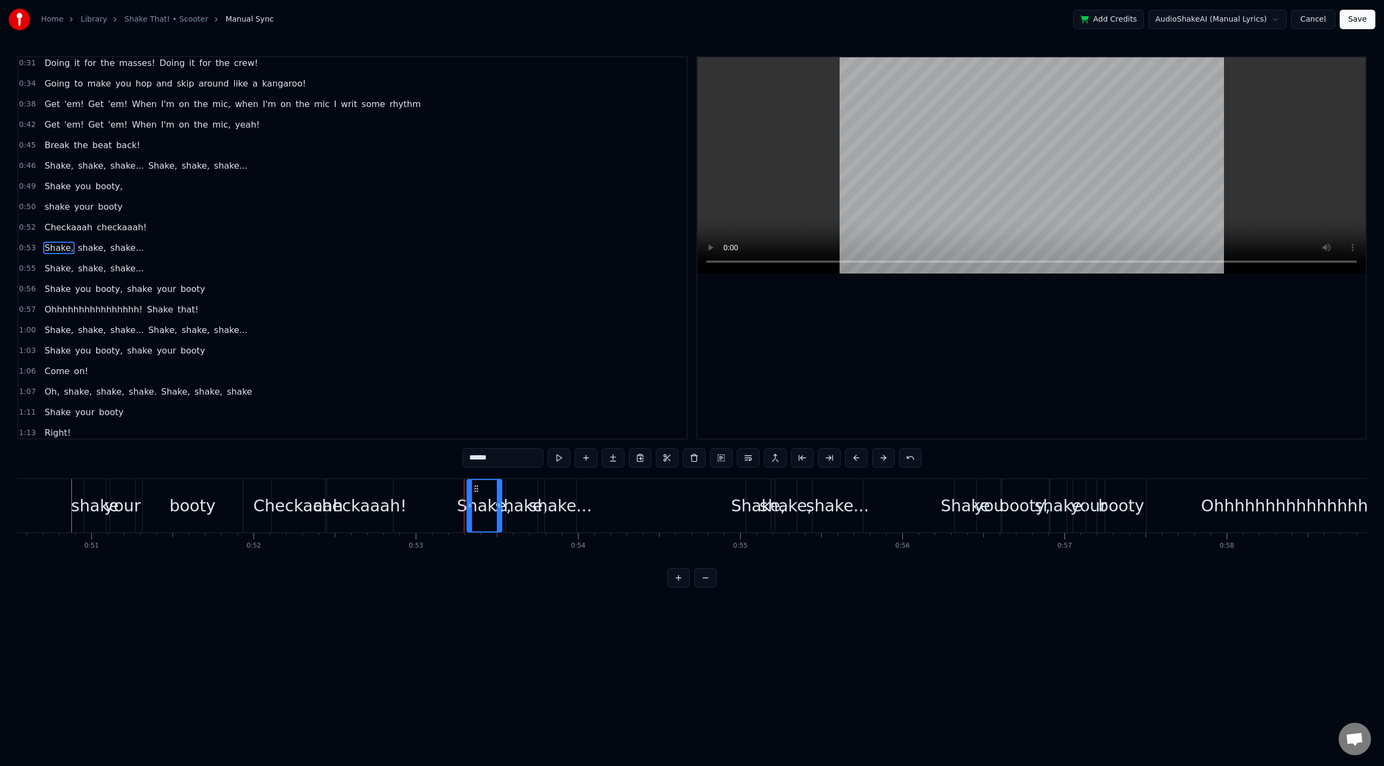
click at [43, 249] on span "Shake," at bounding box center [58, 248] width 31 height 13
click at [40, 249] on div "Shake, shake, shake..." at bounding box center [94, 247] width 108 height 19
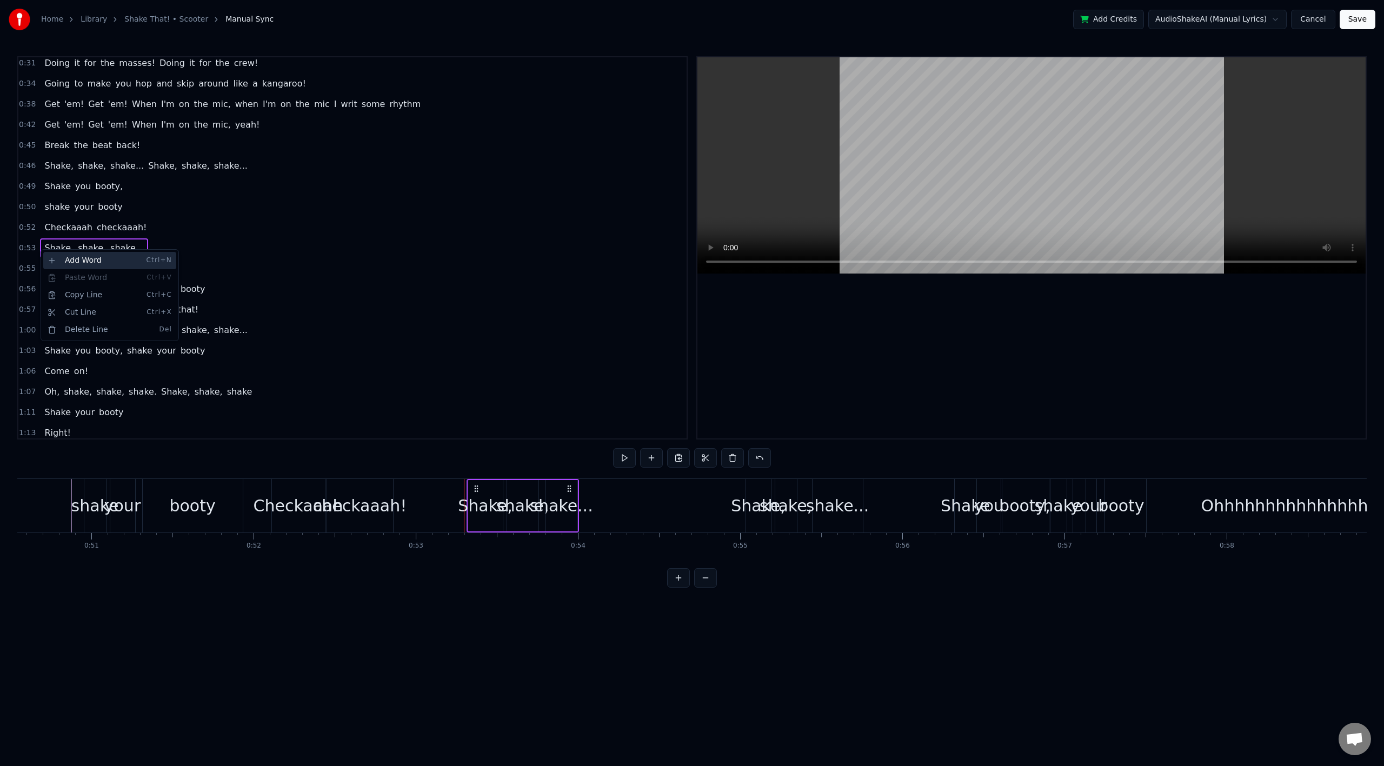
click at [68, 262] on div "Add Word Ctrl+N" at bounding box center [109, 260] width 133 height 17
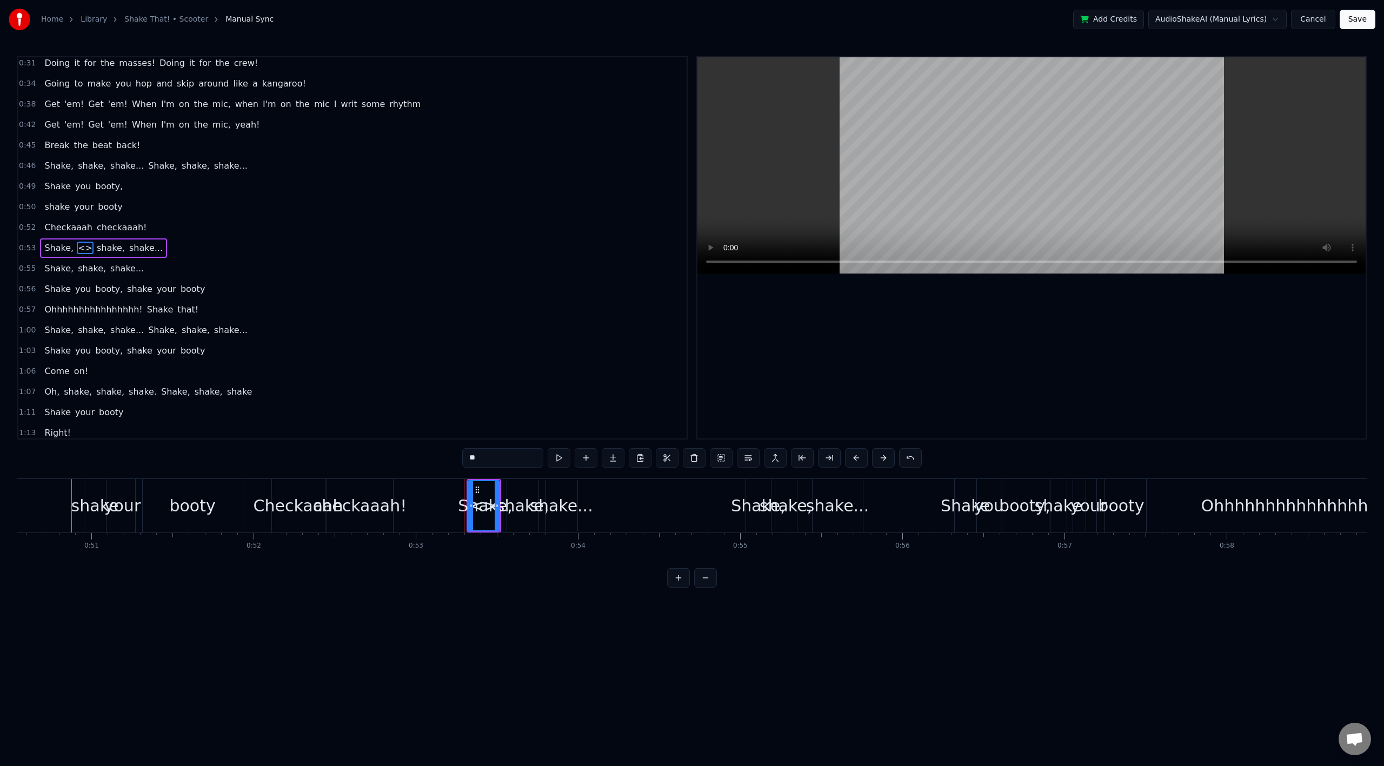
drag, startPoint x: 75, startPoint y: 248, endPoint x: 45, endPoint y: 249, distance: 29.2
click at [45, 249] on div "Shake, <> shake, shake..." at bounding box center [103, 247] width 127 height 19
click at [77, 249] on span "<>" at bounding box center [85, 248] width 17 height 12
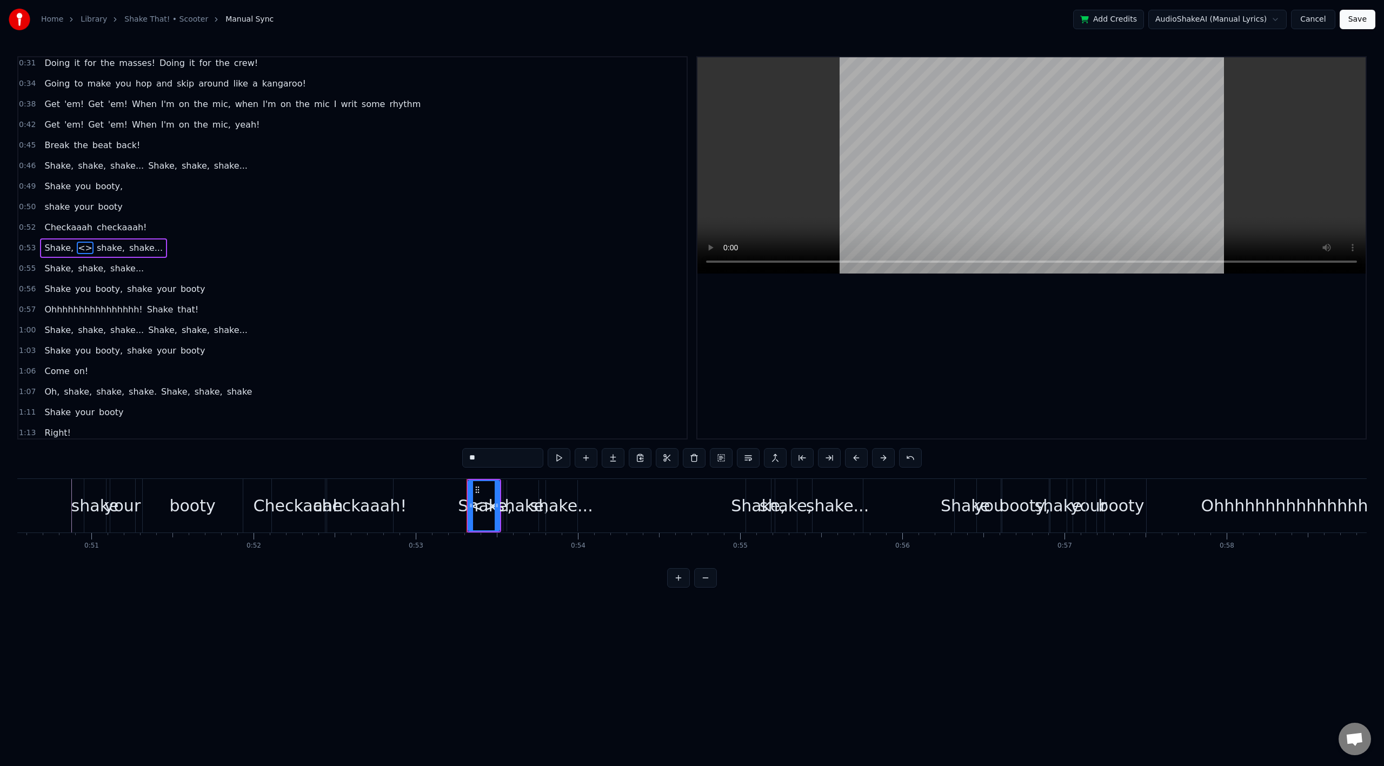
click at [484, 458] on input "**" at bounding box center [502, 457] width 81 height 19
drag, startPoint x: 494, startPoint y: 459, endPoint x: 459, endPoint y: 456, distance: 35.8
click at [459, 456] on div "0:02 All right, crew! 0:04 I am a junglist man! 0:07 Don't try to change my pla…" at bounding box center [692, 322] width 1350 height 532
type input "***"
click at [477, 505] on div "Oh," at bounding box center [483, 506] width 28 height 24
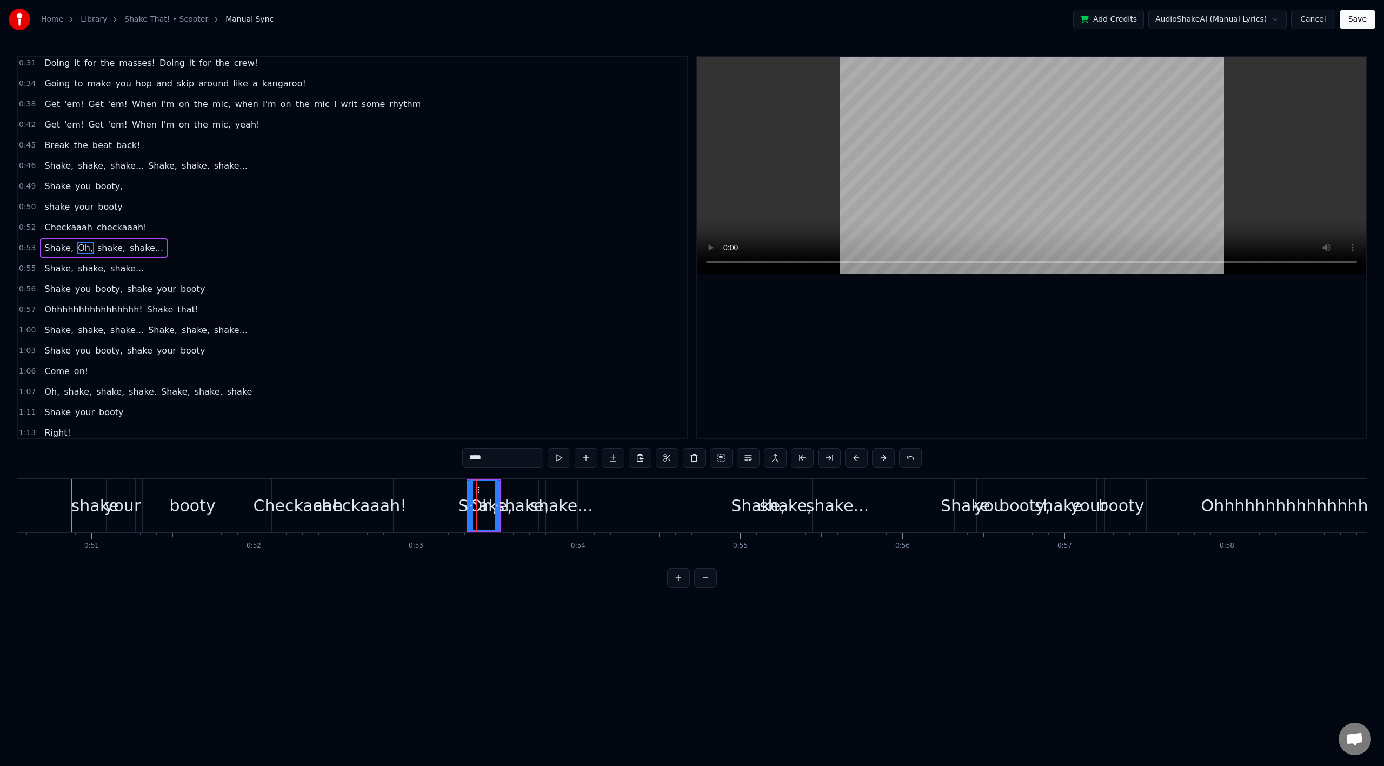
drag, startPoint x: 74, startPoint y: 248, endPoint x: 48, endPoint y: 252, distance: 26.3
click at [48, 252] on div "Shake, Oh, shake, shake..." at bounding box center [104, 247] width 128 height 19
drag, startPoint x: 48, startPoint y: 252, endPoint x: 89, endPoint y: 250, distance: 41.7
click at [89, 250] on div "Shake, Oh, shake, shake..." at bounding box center [104, 247] width 128 height 19
click at [479, 507] on div "Oh," at bounding box center [483, 506] width 28 height 24
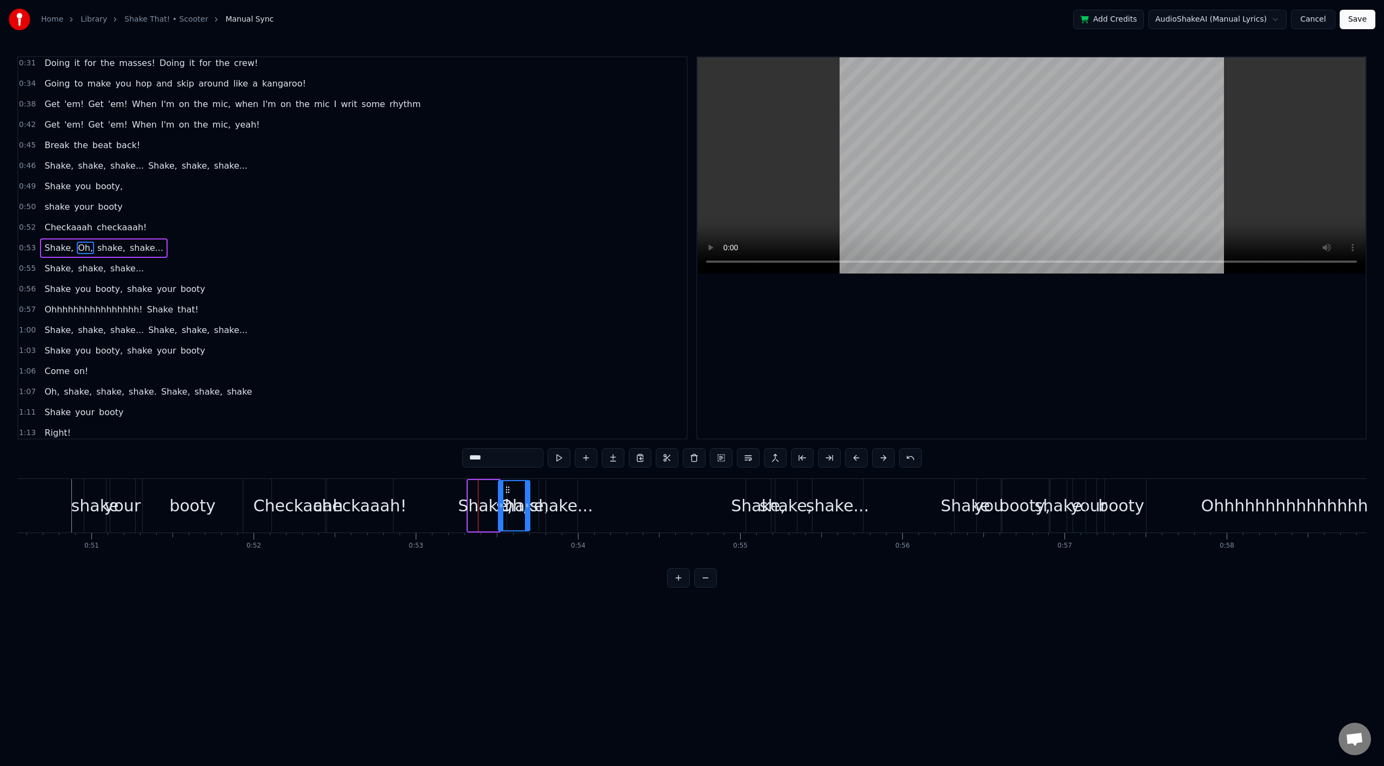
drag, startPoint x: 477, startPoint y: 492, endPoint x: 507, endPoint y: 493, distance: 30.3
click at [507, 493] on icon at bounding box center [507, 490] width 9 height 9
click at [514, 501] on div "shake," at bounding box center [521, 506] width 52 height 24
click at [509, 504] on icon at bounding box center [509, 505] width 4 height 9
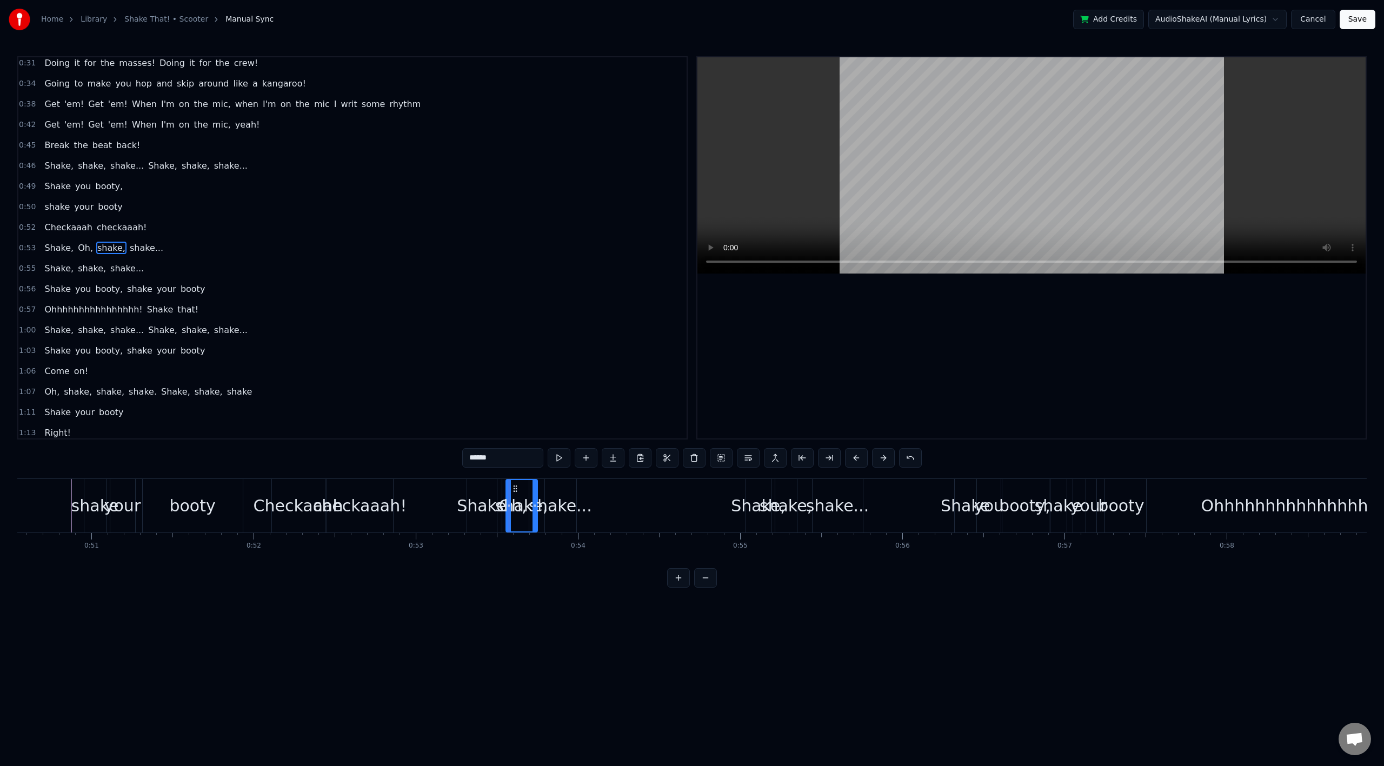
click at [502, 504] on div "shake," at bounding box center [521, 506] width 52 height 24
click at [497, 506] on div "Oh," at bounding box center [512, 506] width 31 height 54
type input "***"
drag, startPoint x: 506, startPoint y: 490, endPoint x: 436, endPoint y: 497, distance: 70.1
click at [436, 497] on div "Oh," at bounding box center [444, 505] width 30 height 49
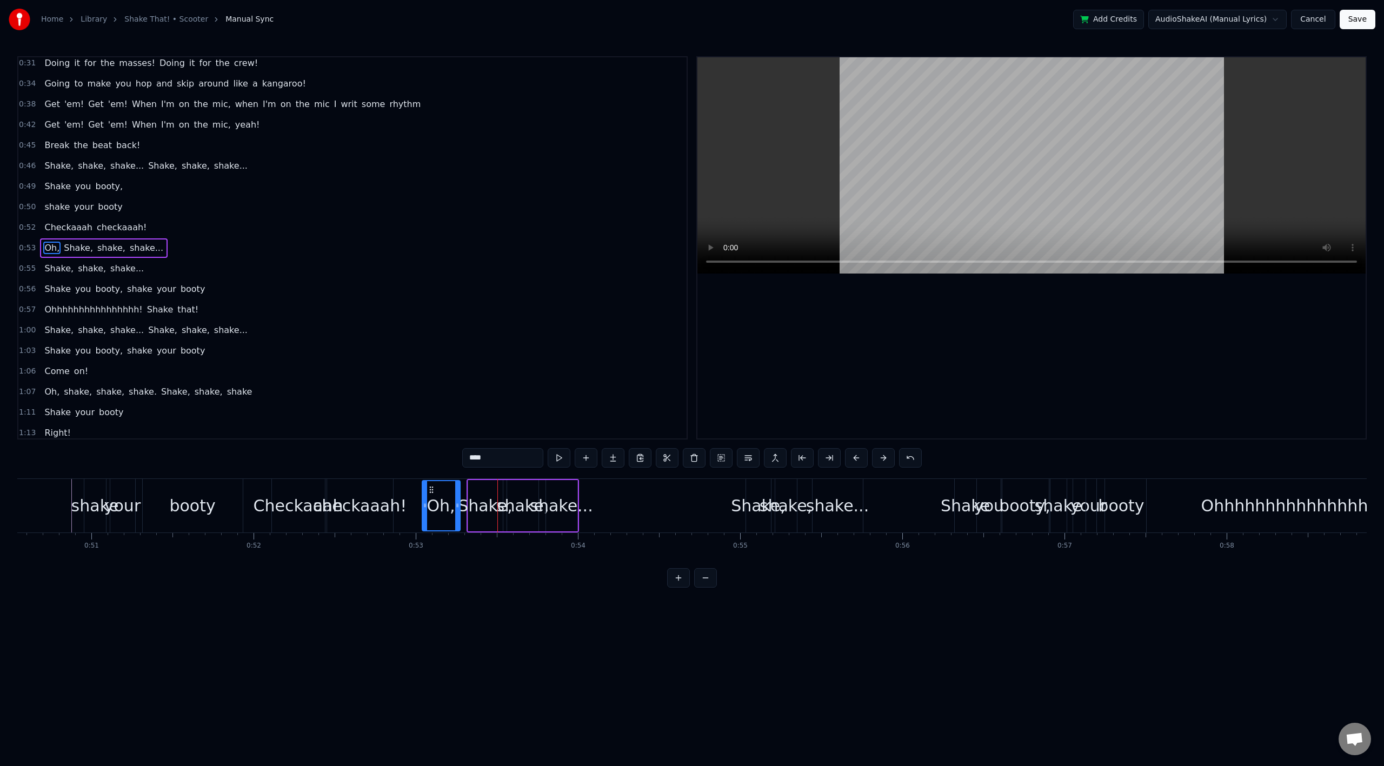
drag, startPoint x: 431, startPoint y: 499, endPoint x: 449, endPoint y: 502, distance: 17.7
click at [425, 498] on div at bounding box center [425, 505] width 4 height 49
click at [64, 197] on div "shake your booty" at bounding box center [83, 206] width 87 height 19
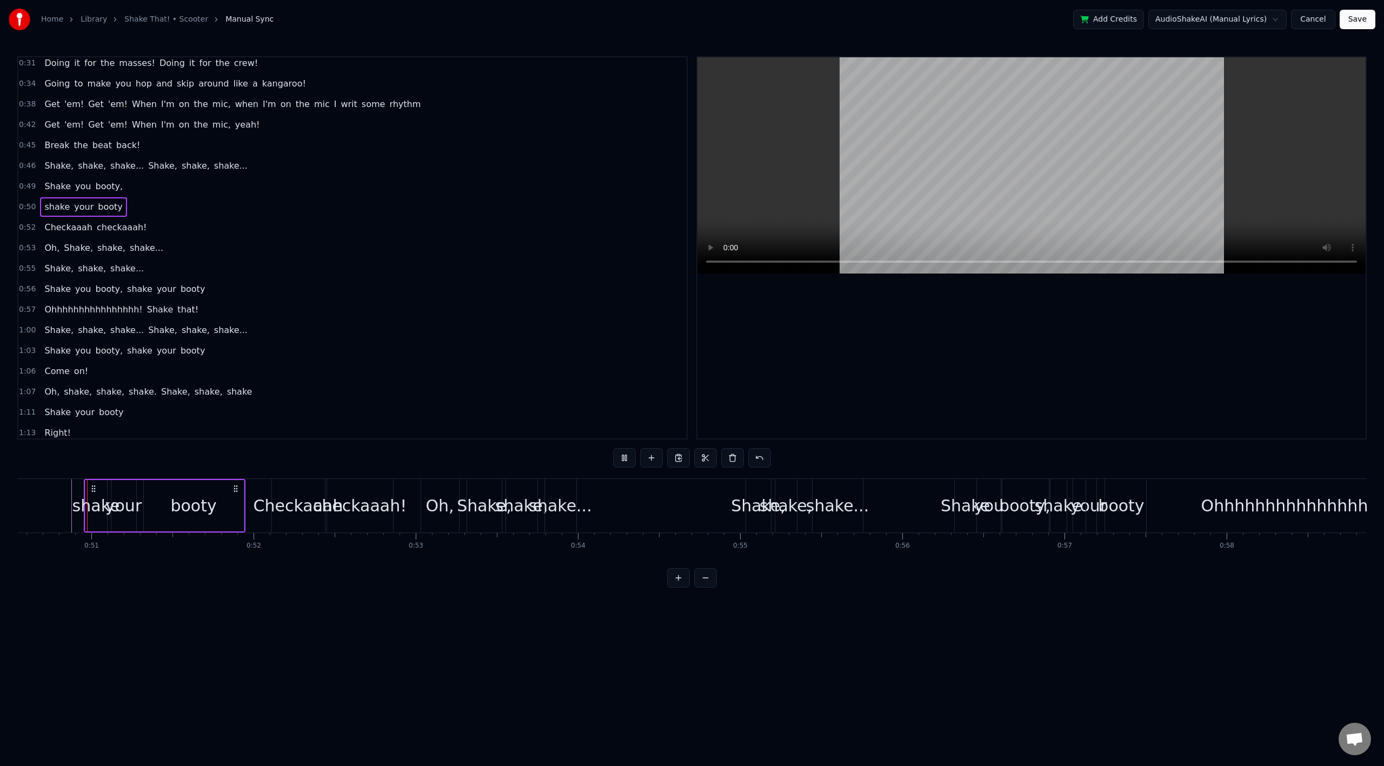
scroll to position [502, 0]
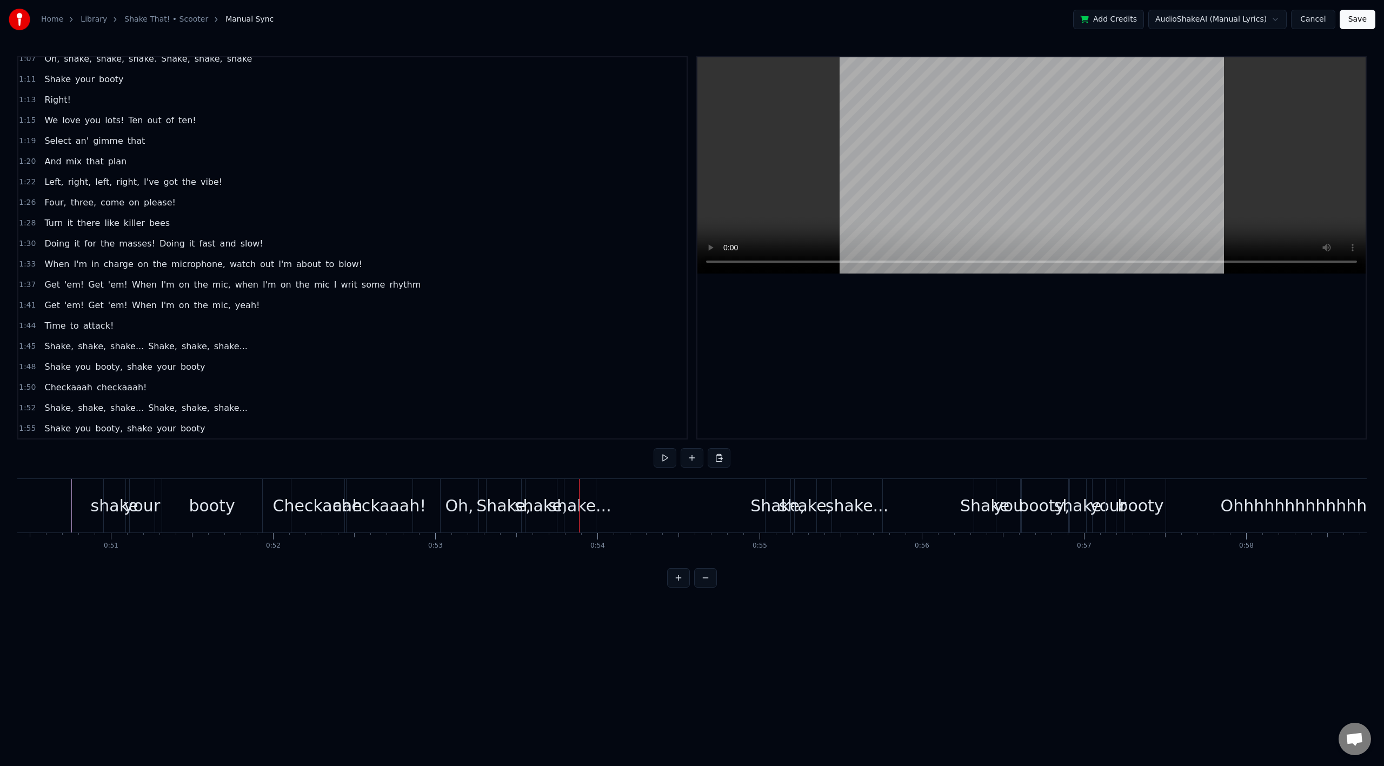
click at [449, 501] on div "Oh," at bounding box center [459, 506] width 28 height 24
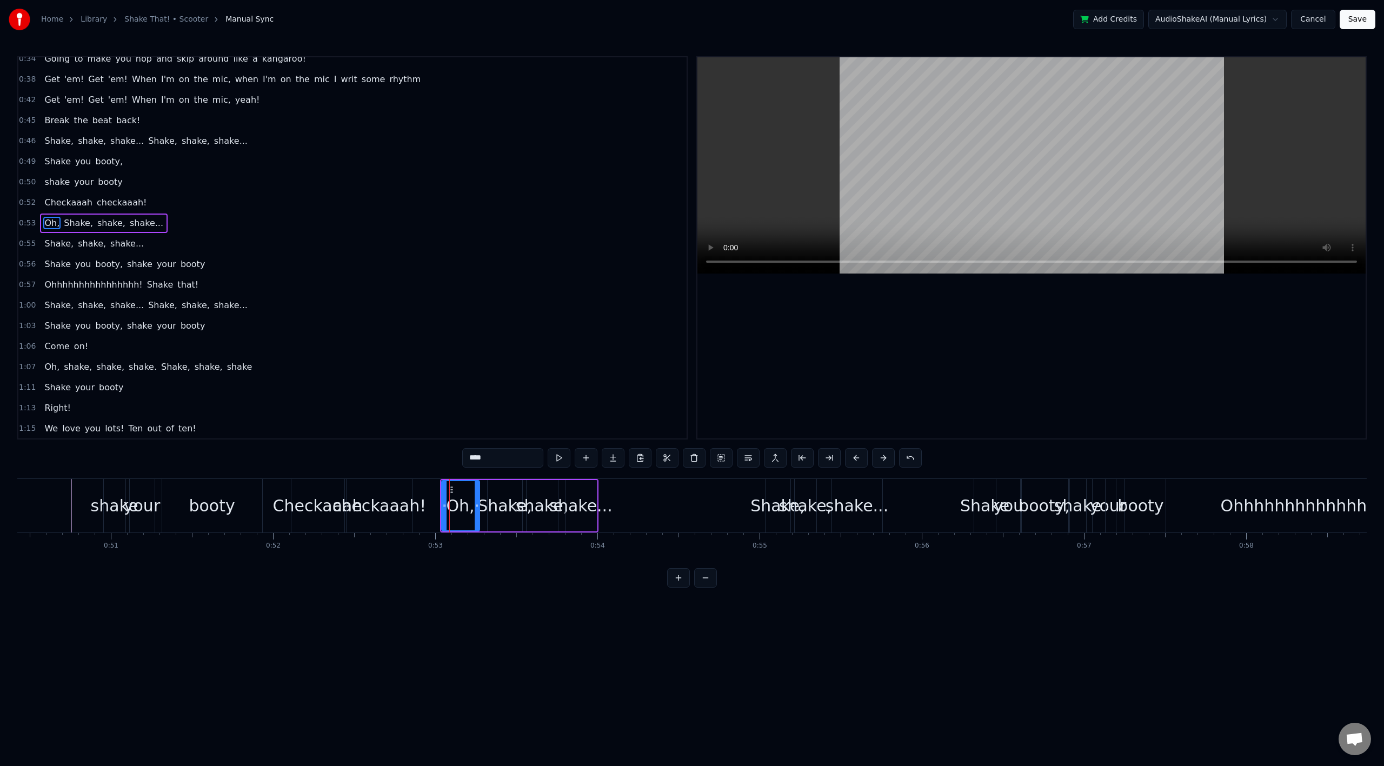
scroll to position [169, 0]
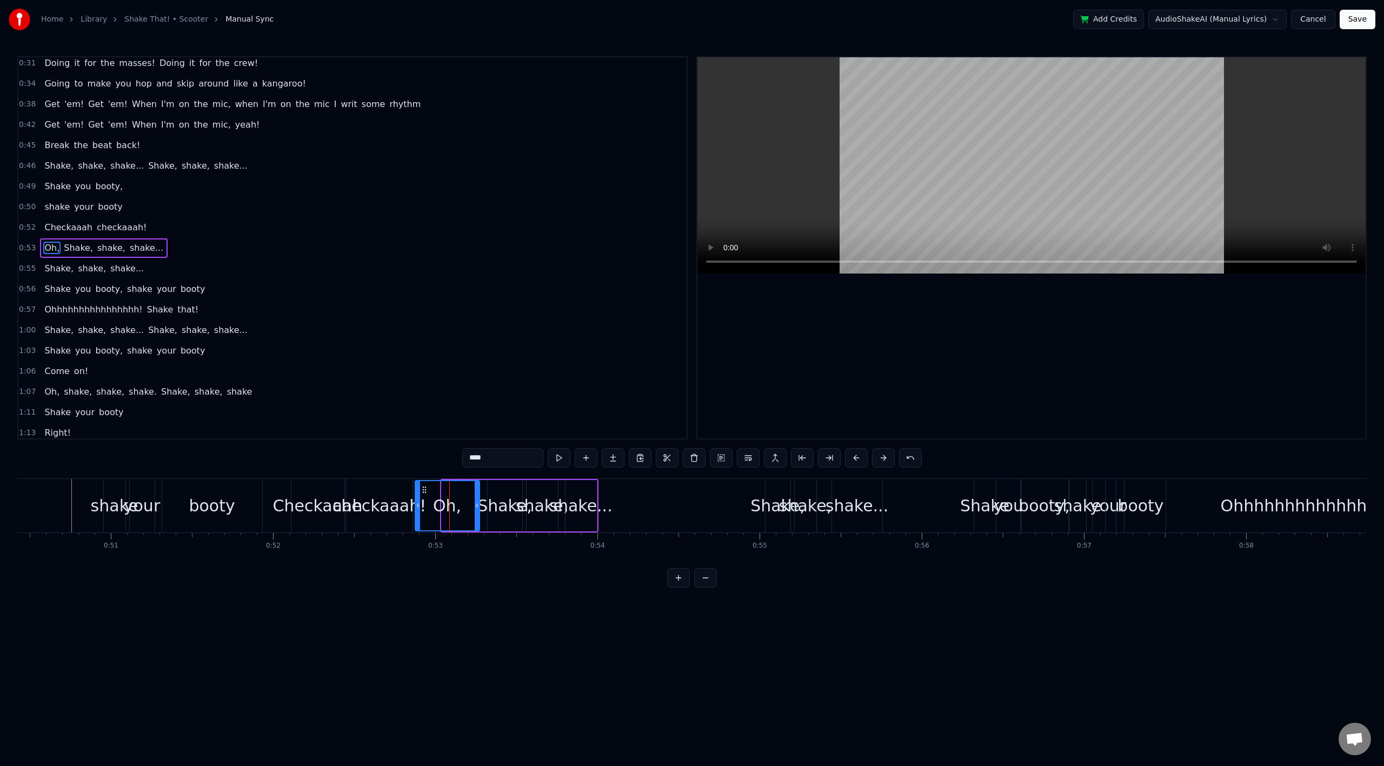
drag, startPoint x: 442, startPoint y: 507, endPoint x: 416, endPoint y: 507, distance: 26.5
click at [416, 507] on icon at bounding box center [418, 505] width 4 height 9
click at [63, 214] on div "shake your booty" at bounding box center [83, 206] width 87 height 19
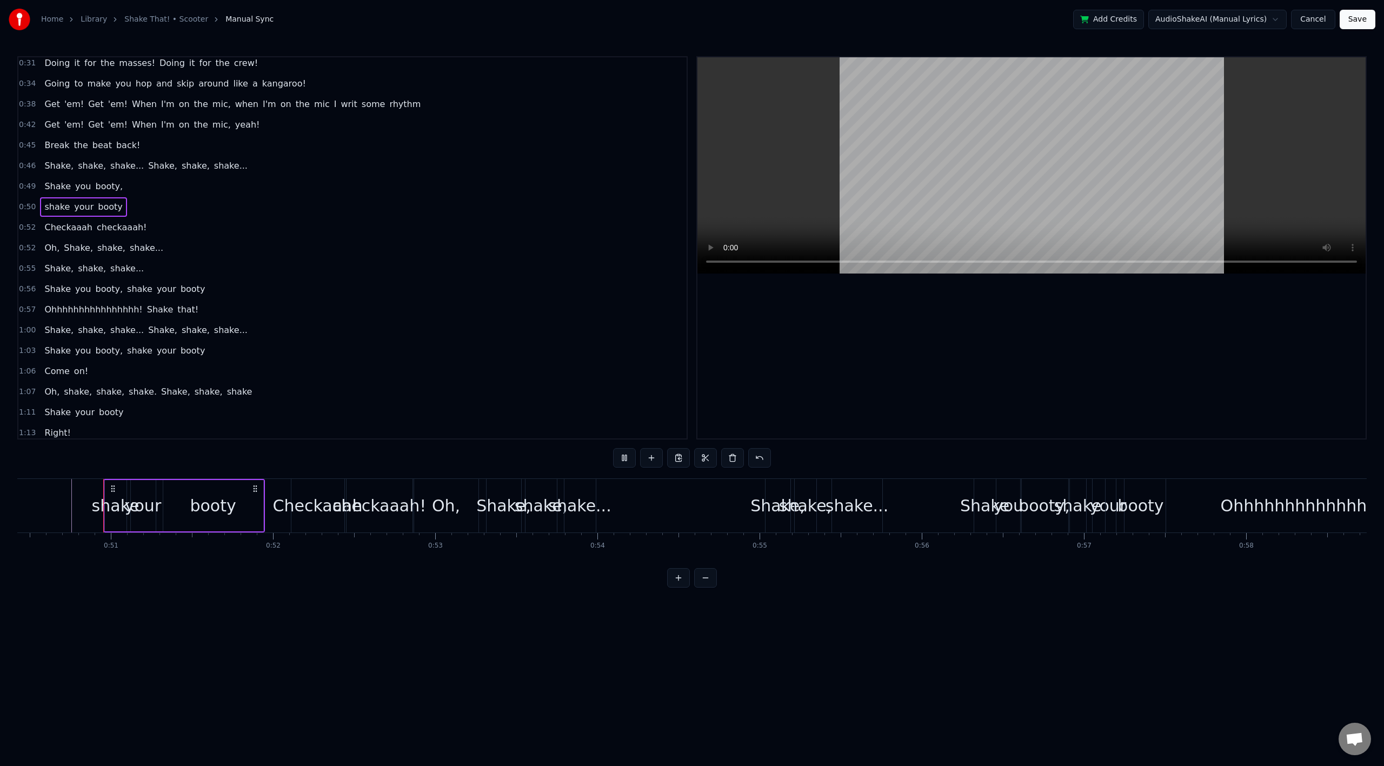
scroll to position [502, 0]
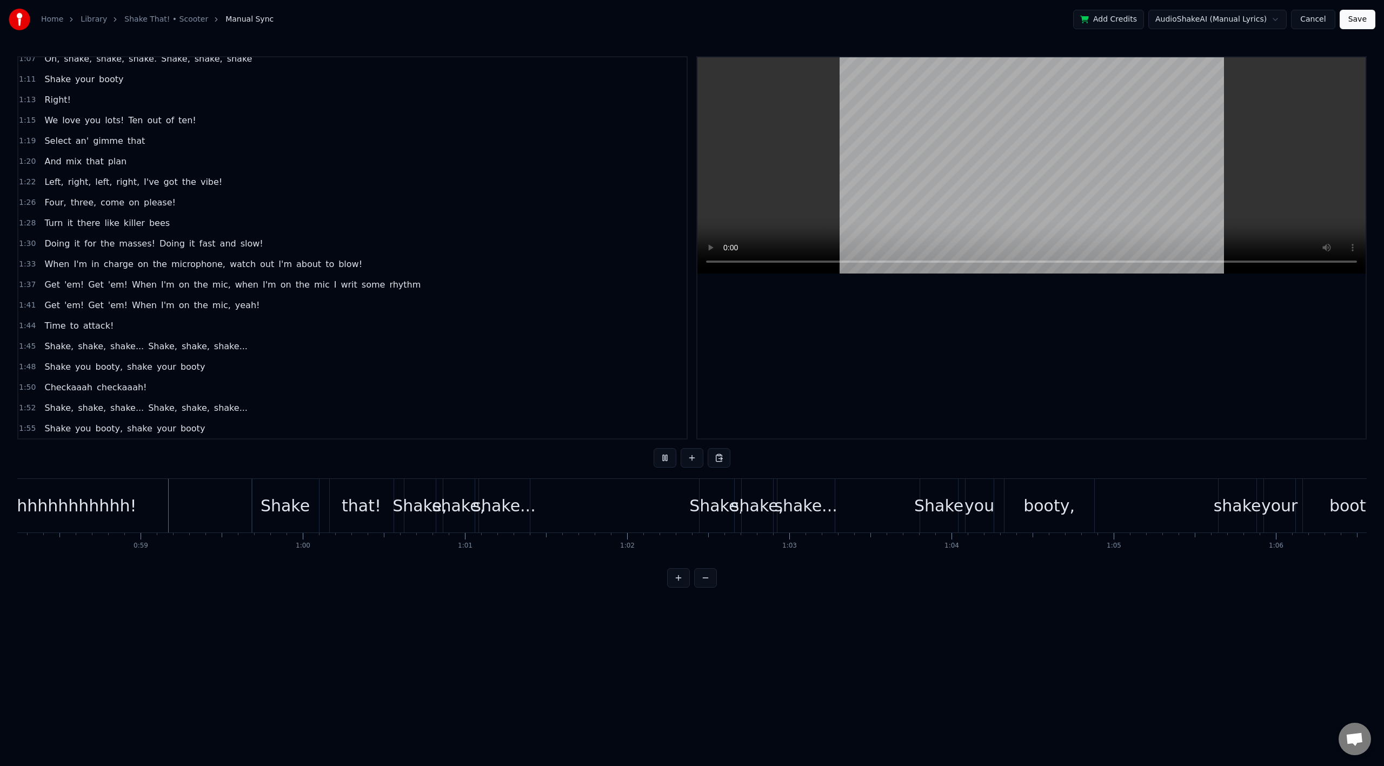
scroll to position [0, 9453]
click at [271, 508] on div "Shake" at bounding box center [279, 506] width 49 height 24
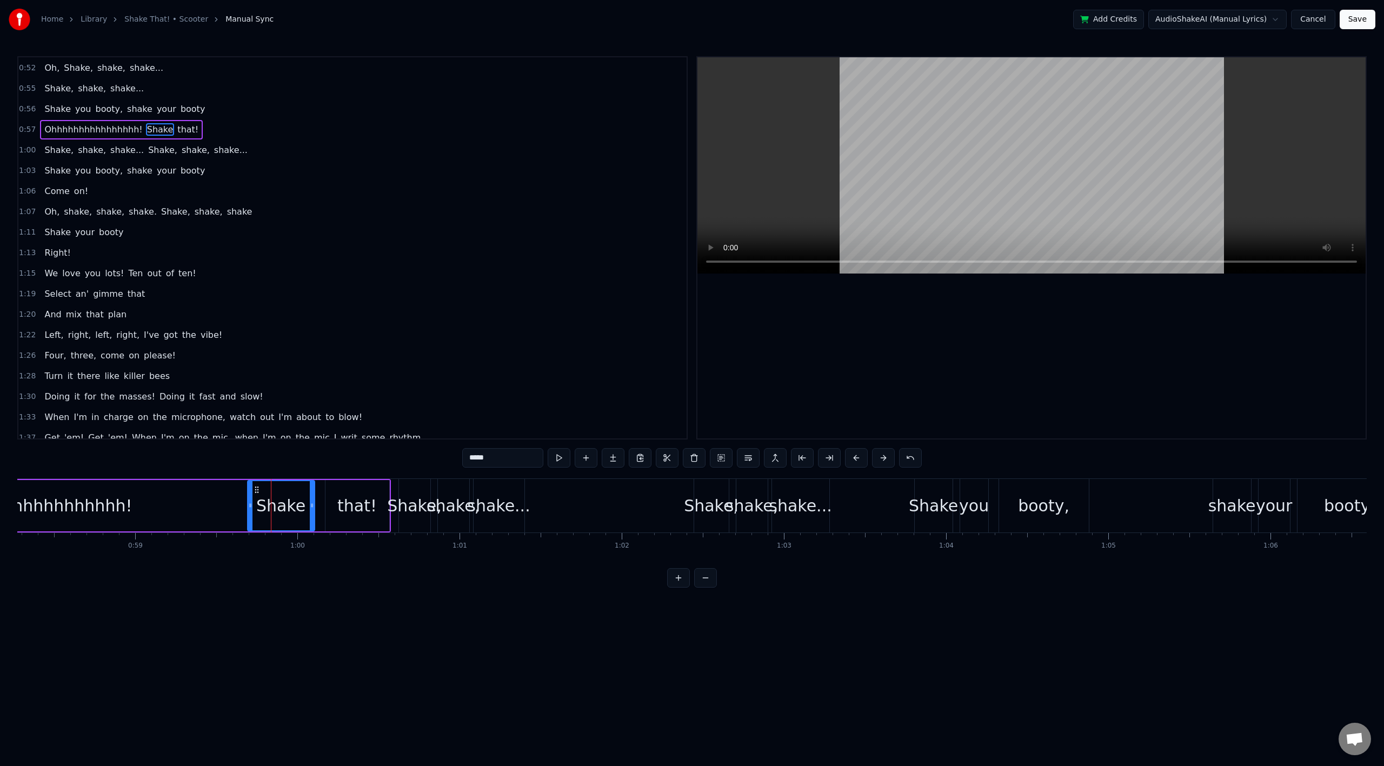
scroll to position [230, 0]
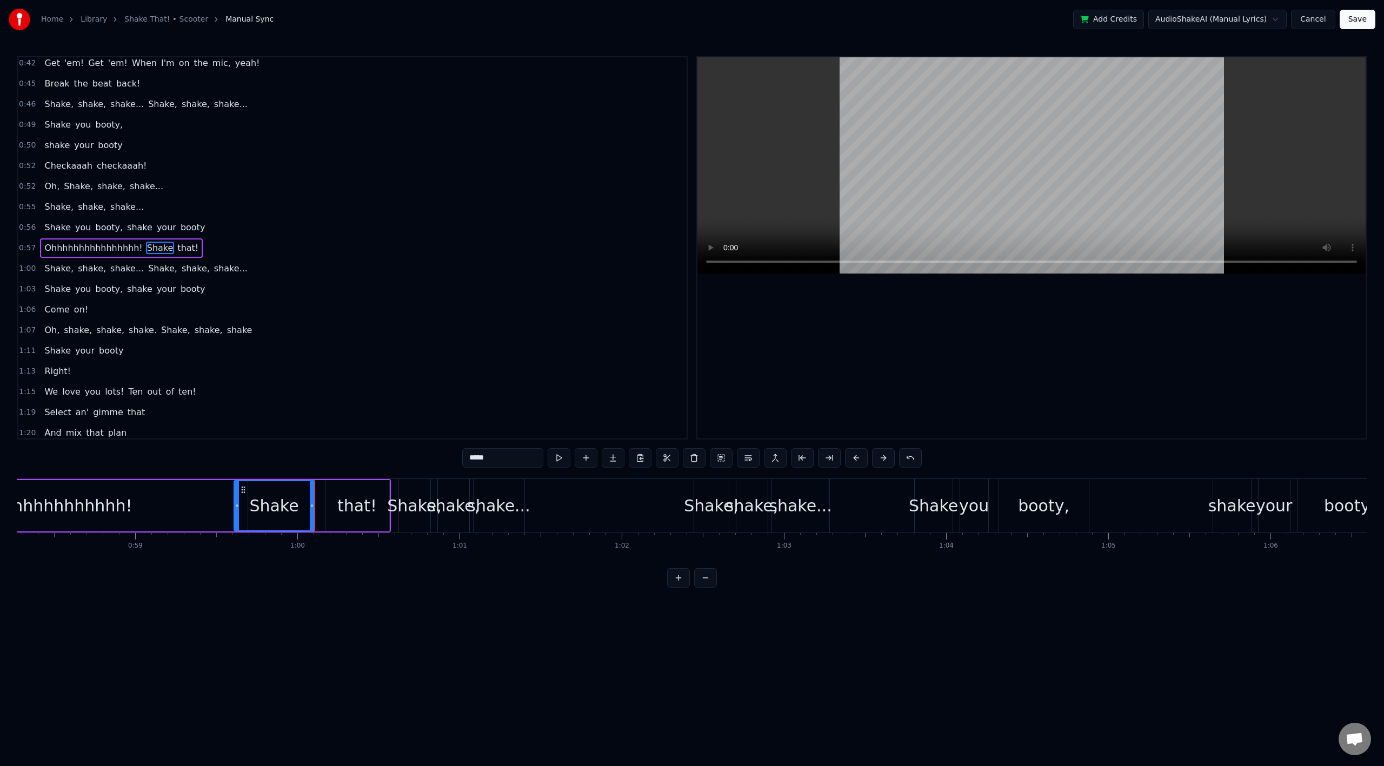
drag, startPoint x: 251, startPoint y: 506, endPoint x: 236, endPoint y: 507, distance: 15.7
click at [236, 507] on icon at bounding box center [237, 505] width 4 height 9
click at [249, 457] on div "0:02 All right, crew! 0:04 I am a junglist man! 0:07 Don't try to change my pla…" at bounding box center [692, 322] width 1350 height 532
click at [196, 462] on div "0:02 All right, crew! 0:04 I am a junglist man! 0:07 Don't try to change my pla…" at bounding box center [692, 322] width 1350 height 532
drag, startPoint x: 310, startPoint y: 506, endPoint x: 300, endPoint y: 506, distance: 10.8
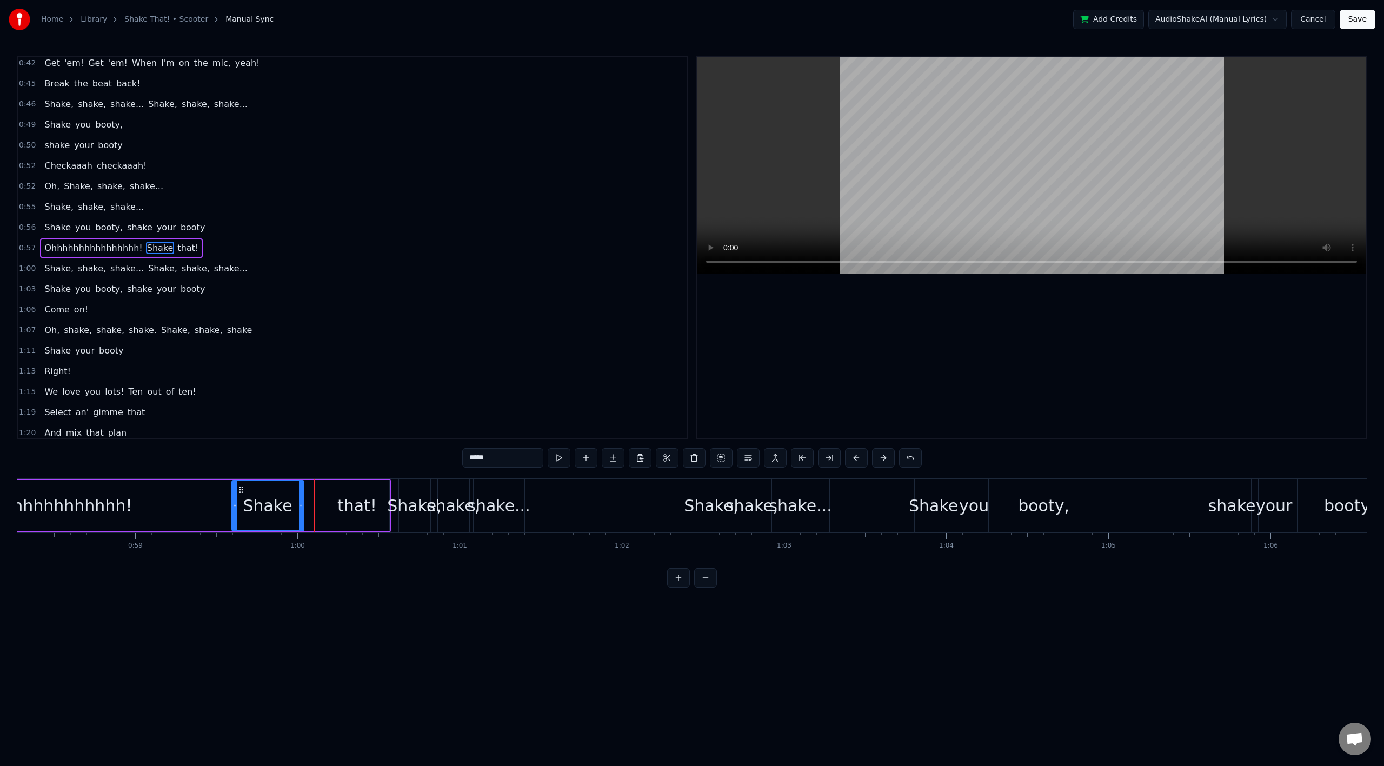
click at [300, 506] on icon at bounding box center [301, 505] width 4 height 9
drag, startPoint x: 344, startPoint y: 506, endPoint x: 333, endPoint y: 507, distance: 11.4
click at [333, 507] on div "that!" at bounding box center [358, 505] width 64 height 51
drag, startPoint x: 335, startPoint y: 489, endPoint x: 316, endPoint y: 488, distance: 18.4
click at [316, 488] on icon at bounding box center [316, 490] width 9 height 9
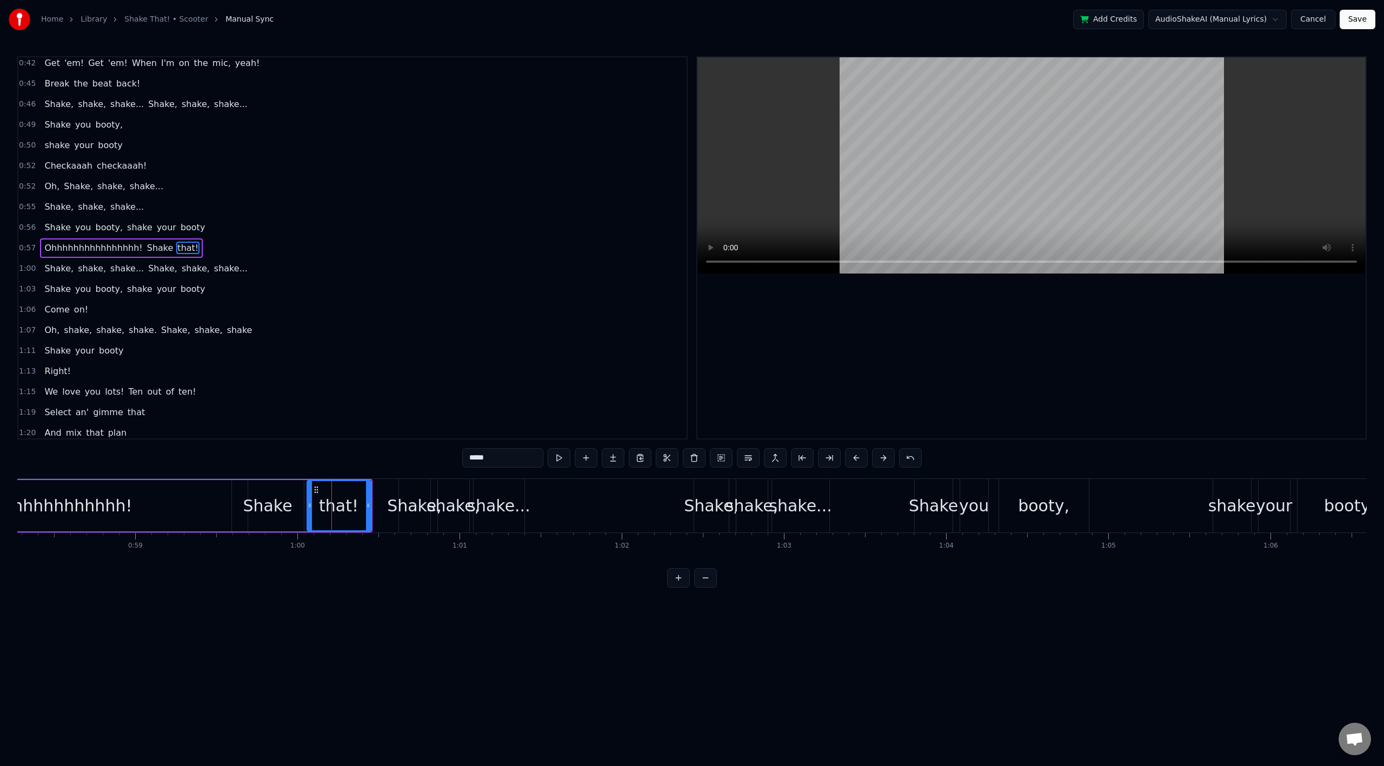
click at [103, 242] on span "Ohhhhhhhhhhhhhhhh!" at bounding box center [93, 248] width 100 height 12
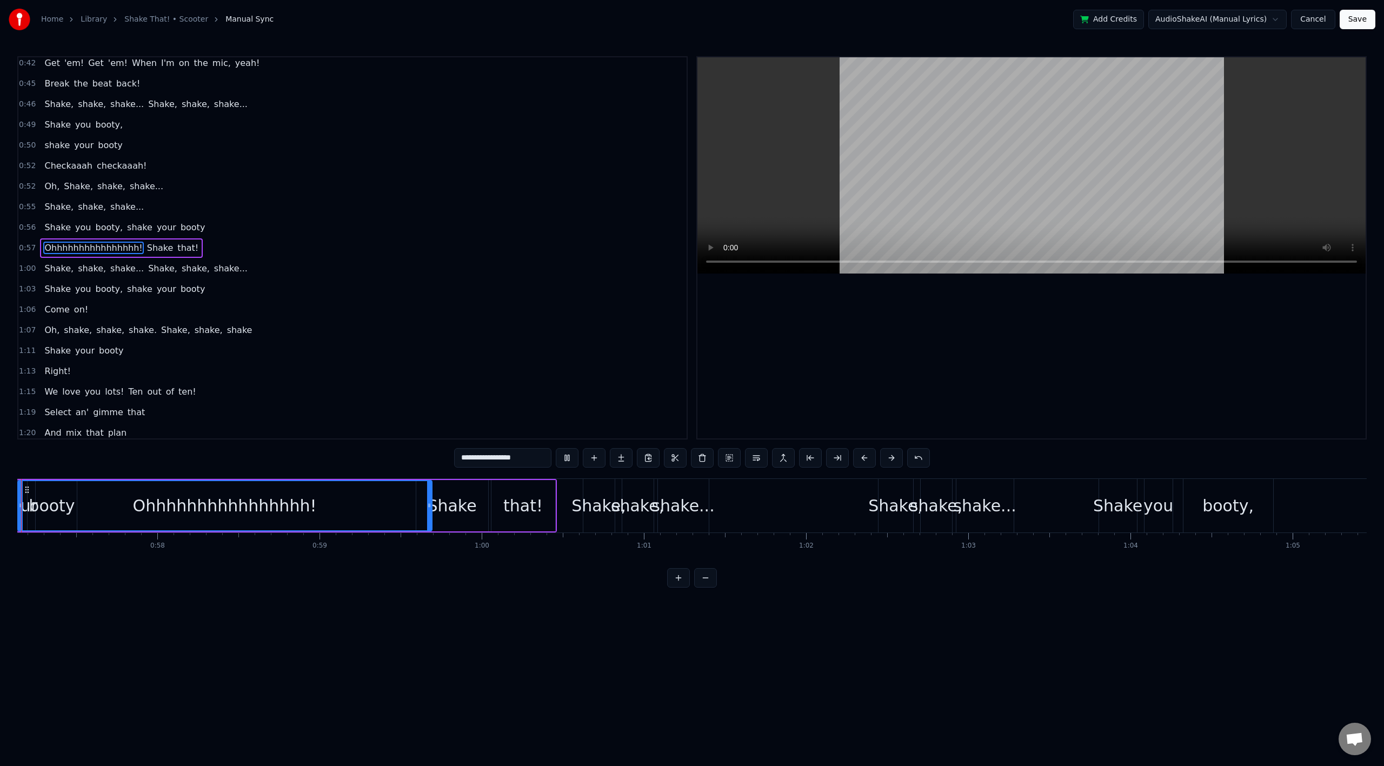
scroll to position [563, 0]
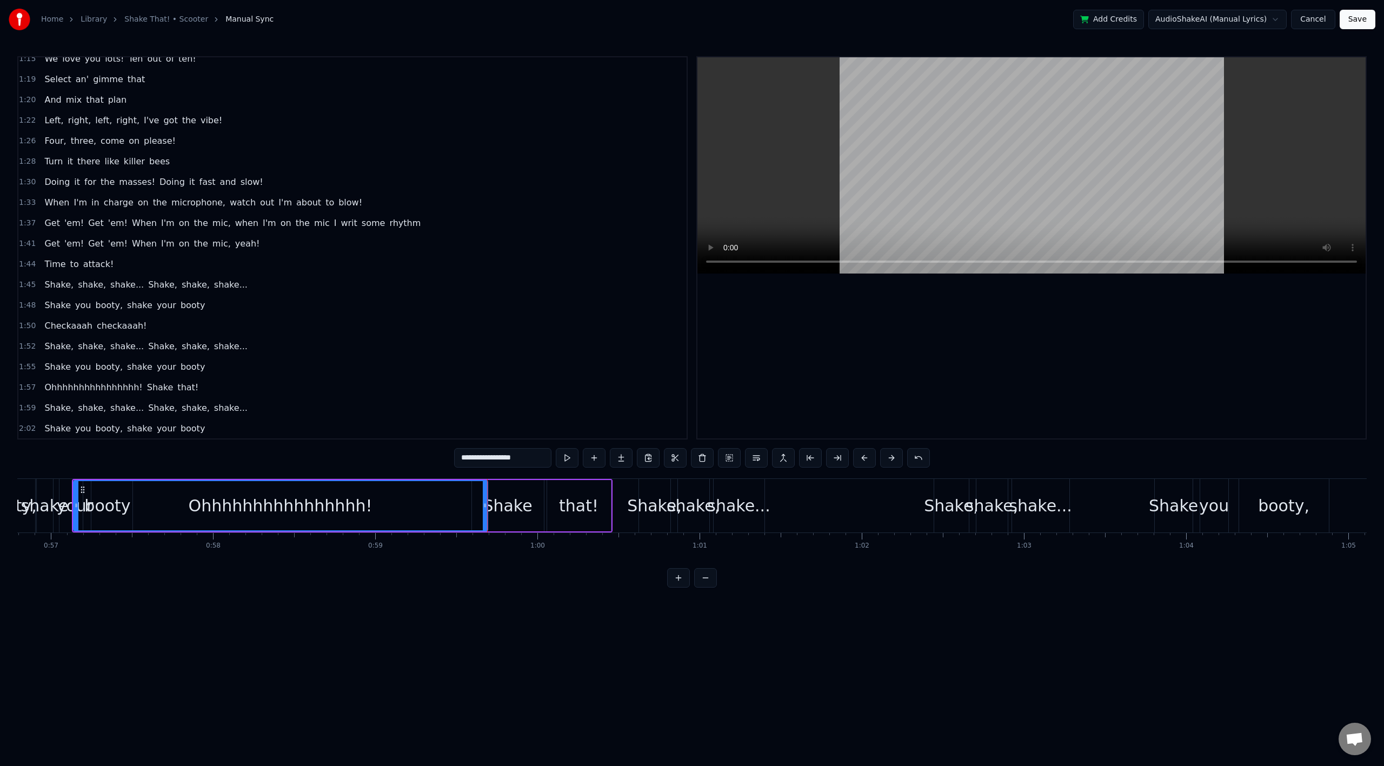
click at [508, 501] on div "Shake" at bounding box center [507, 506] width 49 height 24
type input "*****"
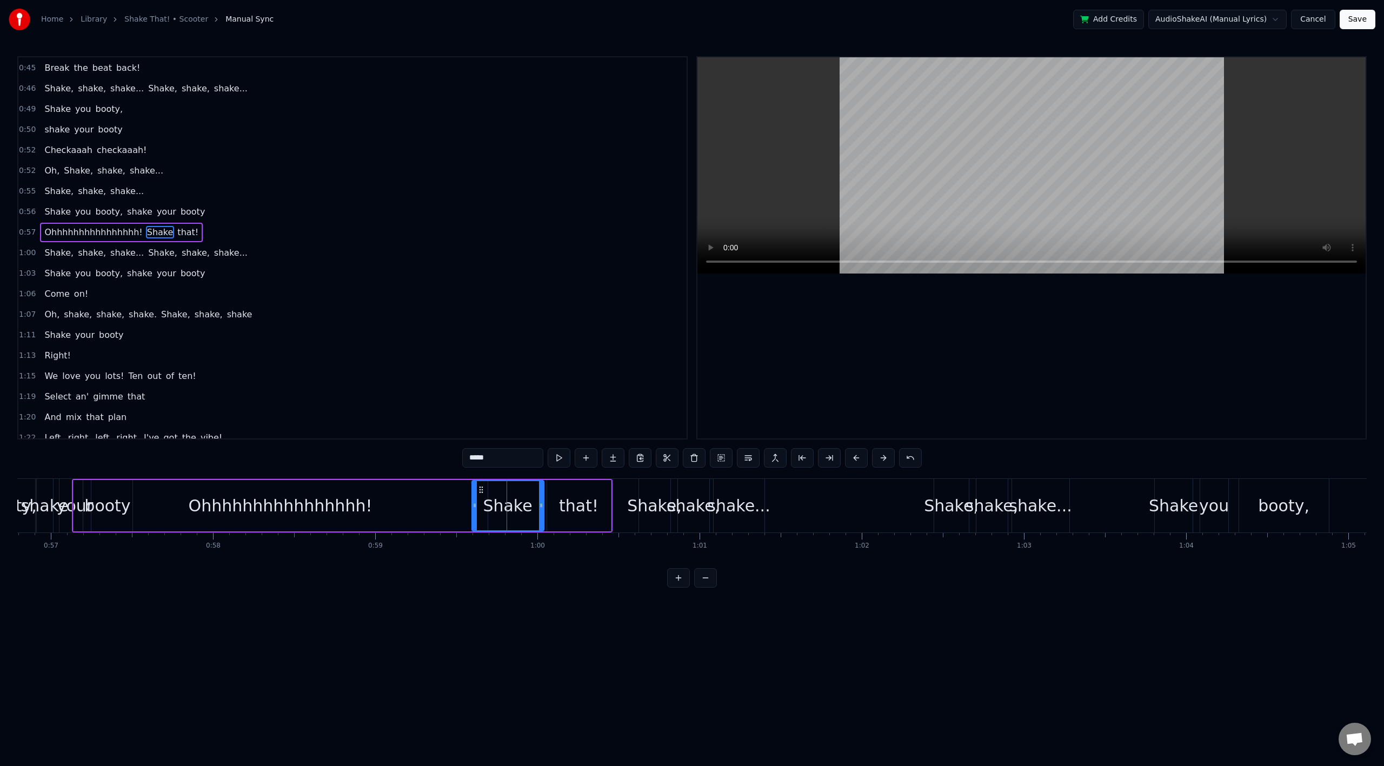
scroll to position [230, 0]
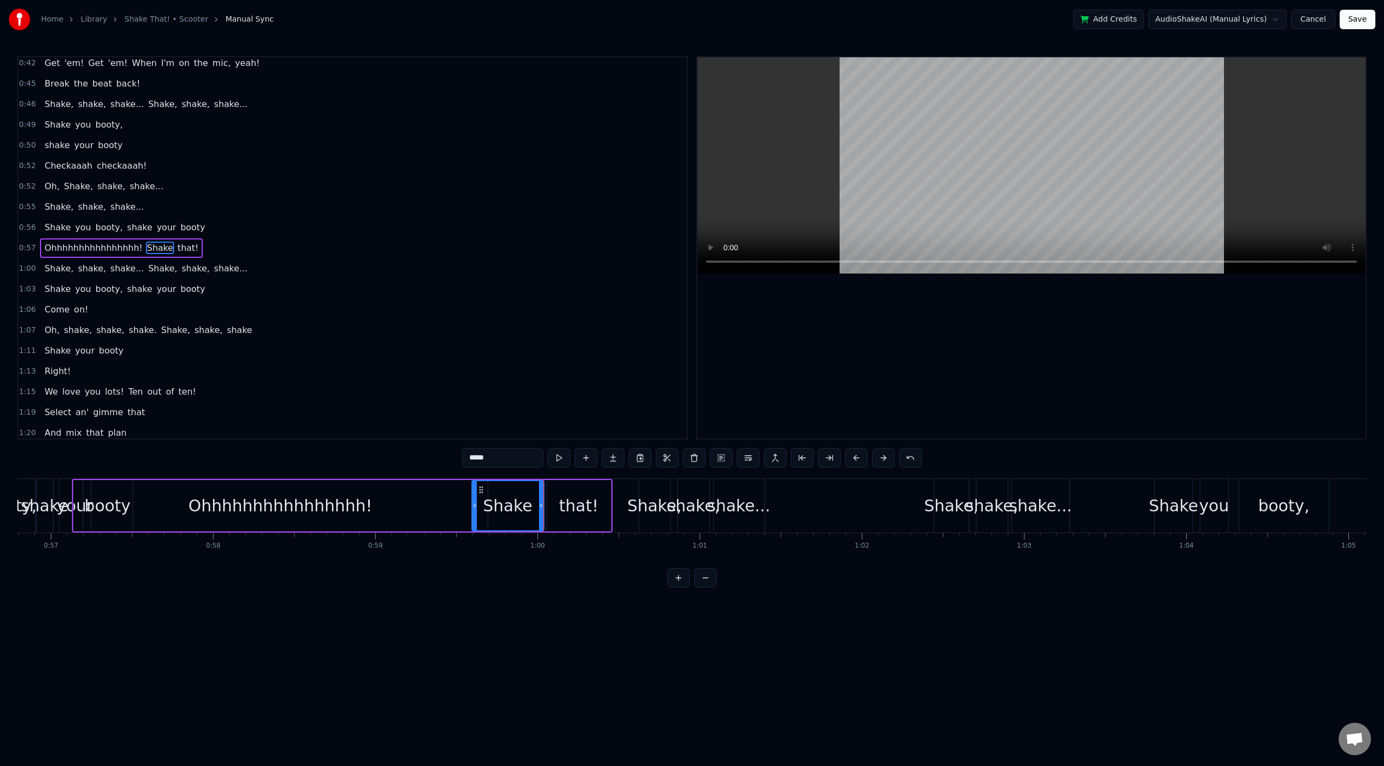
click at [549, 479] on div "Ohhhhhhhhhhhhhhhh! Shake that!" at bounding box center [342, 506] width 541 height 54
click at [55, 485] on div "Shake you booty, shake your booty" at bounding box center [38, 506] width 195 height 54
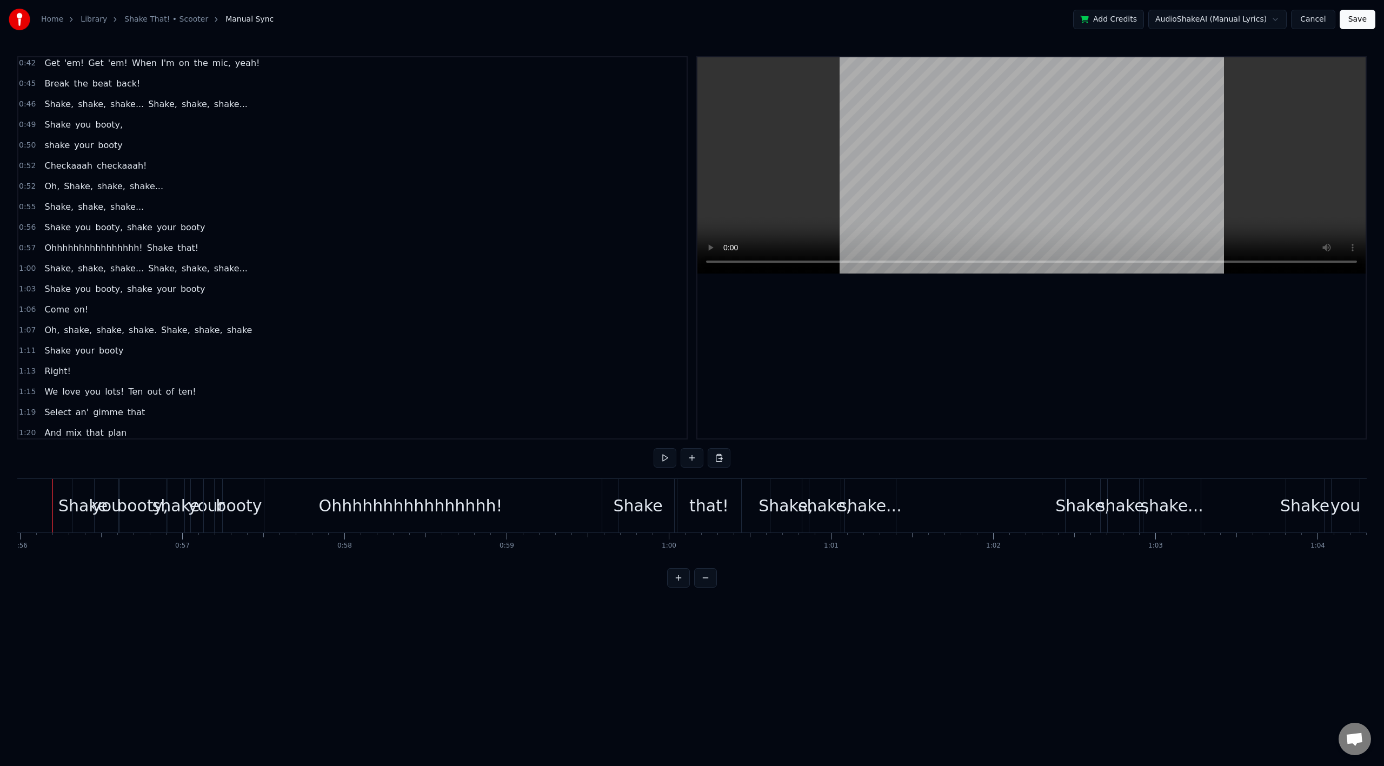
scroll to position [0, 9062]
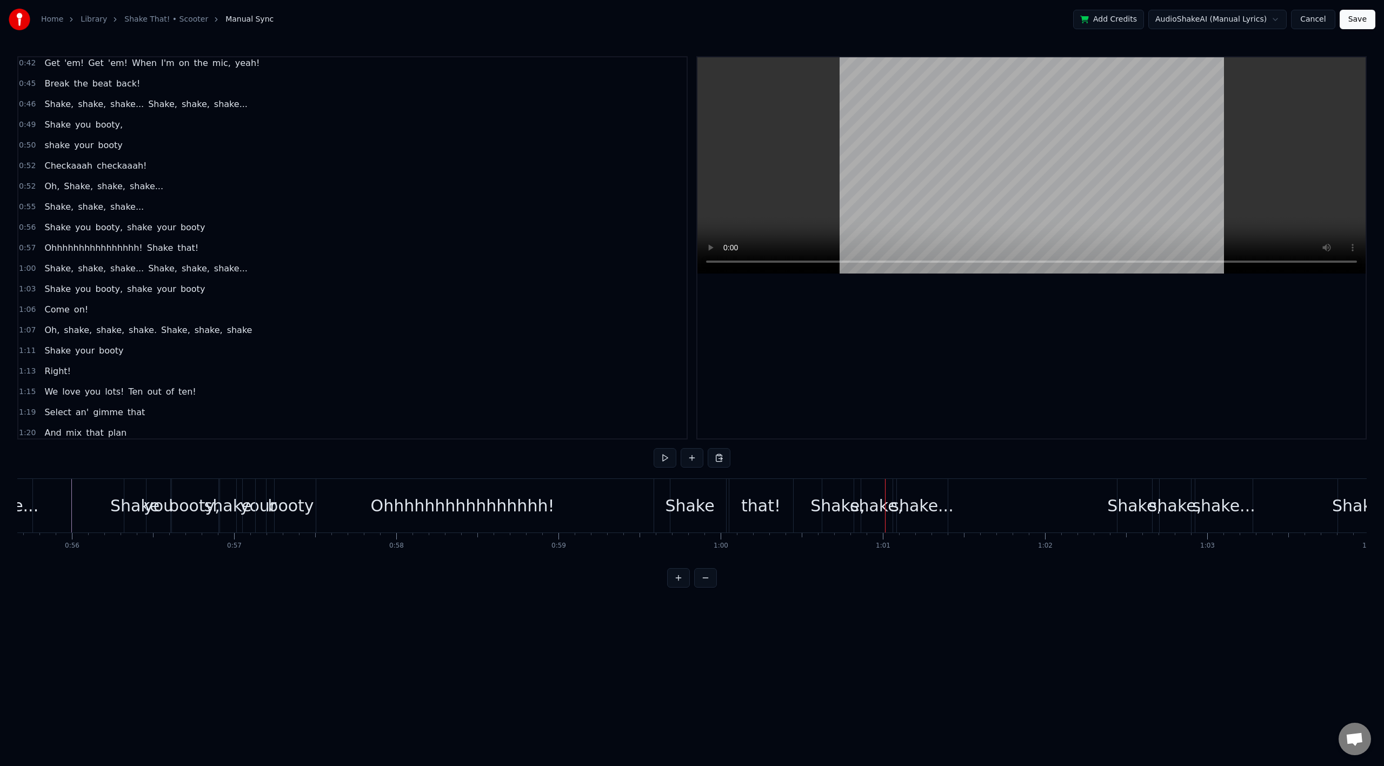
click at [611, 503] on div "Ohhhhhhhhhhhhhhhh!" at bounding box center [463, 506] width 414 height 54
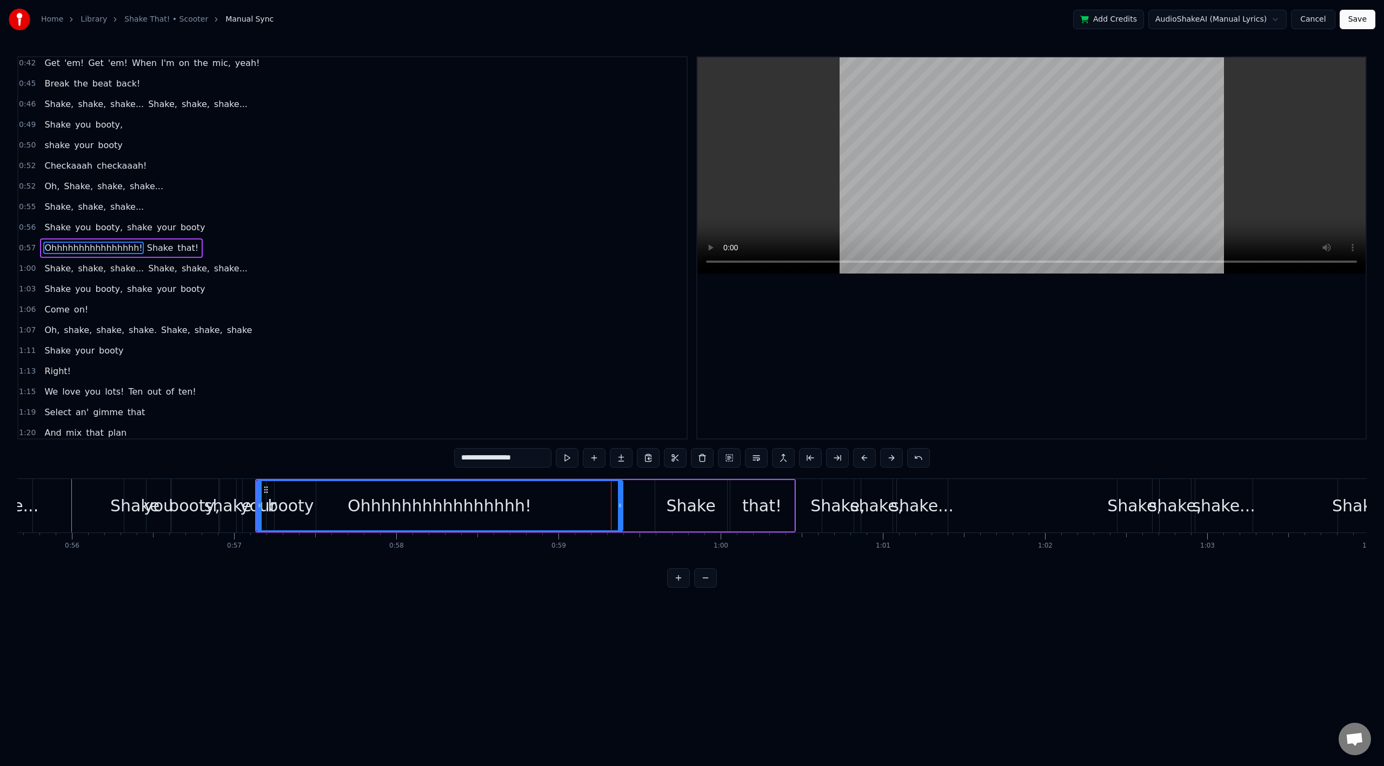
drag, startPoint x: 669, startPoint y: 505, endPoint x: 621, endPoint y: 503, distance: 48.2
click at [621, 503] on icon at bounding box center [620, 505] width 4 height 9
click at [677, 503] on div "Shake" at bounding box center [690, 506] width 49 height 24
type input "*****"
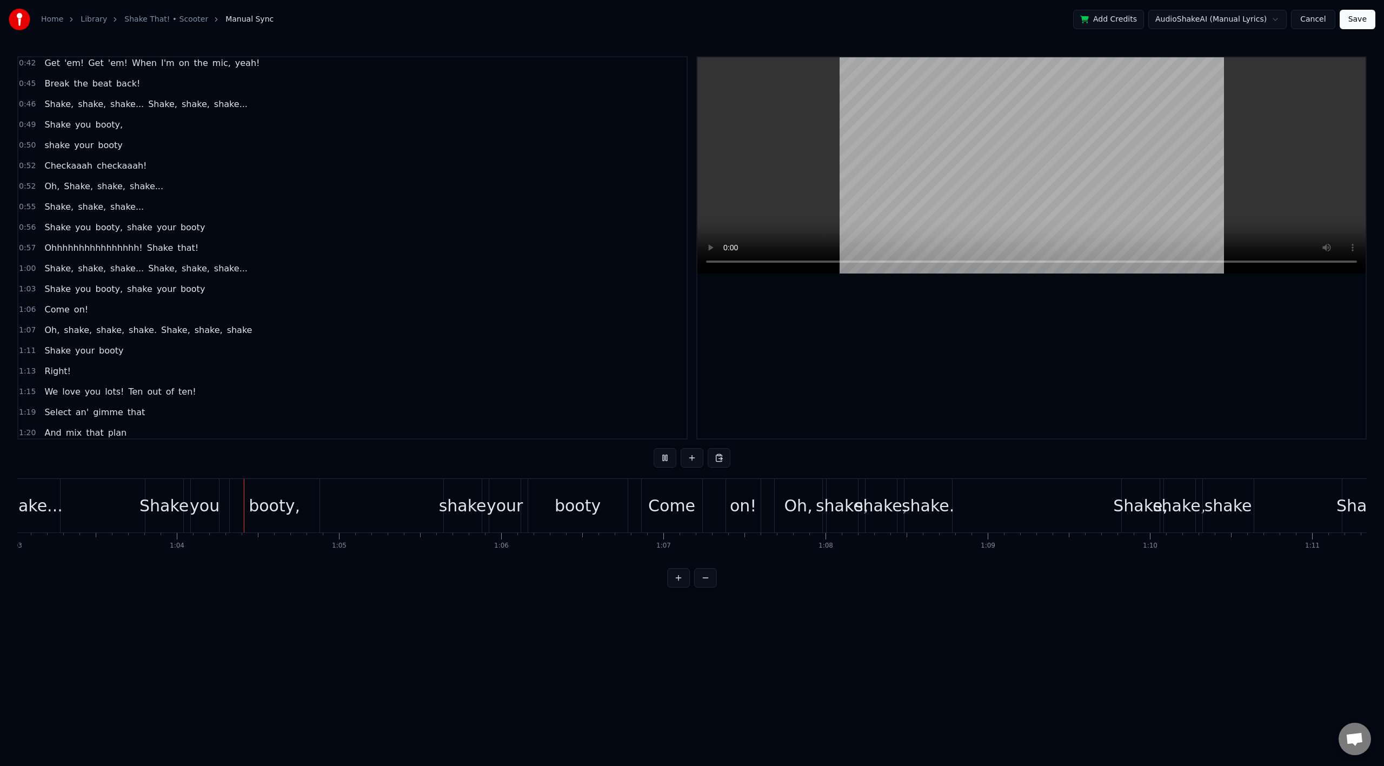
scroll to position [0, 10293]
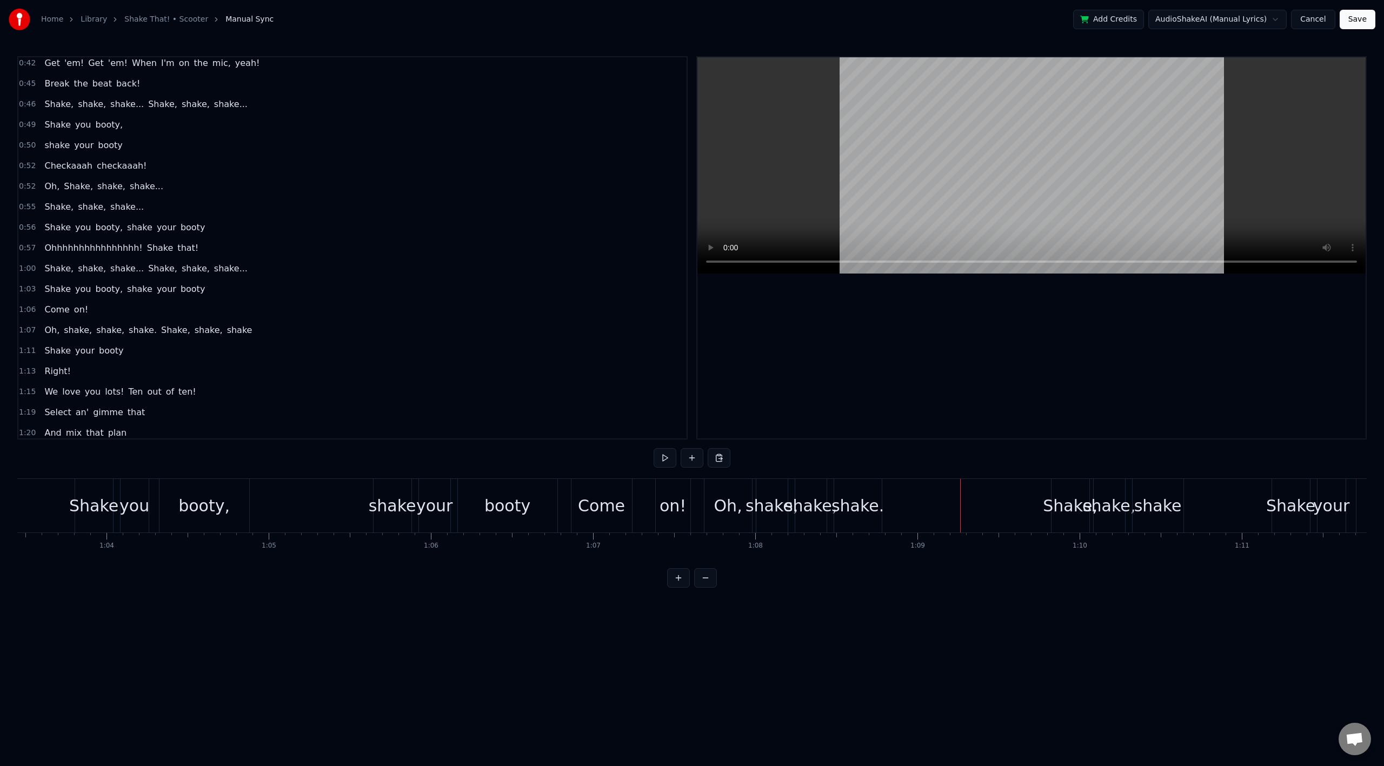
click at [577, 510] on div "Come" at bounding box center [602, 506] width 61 height 54
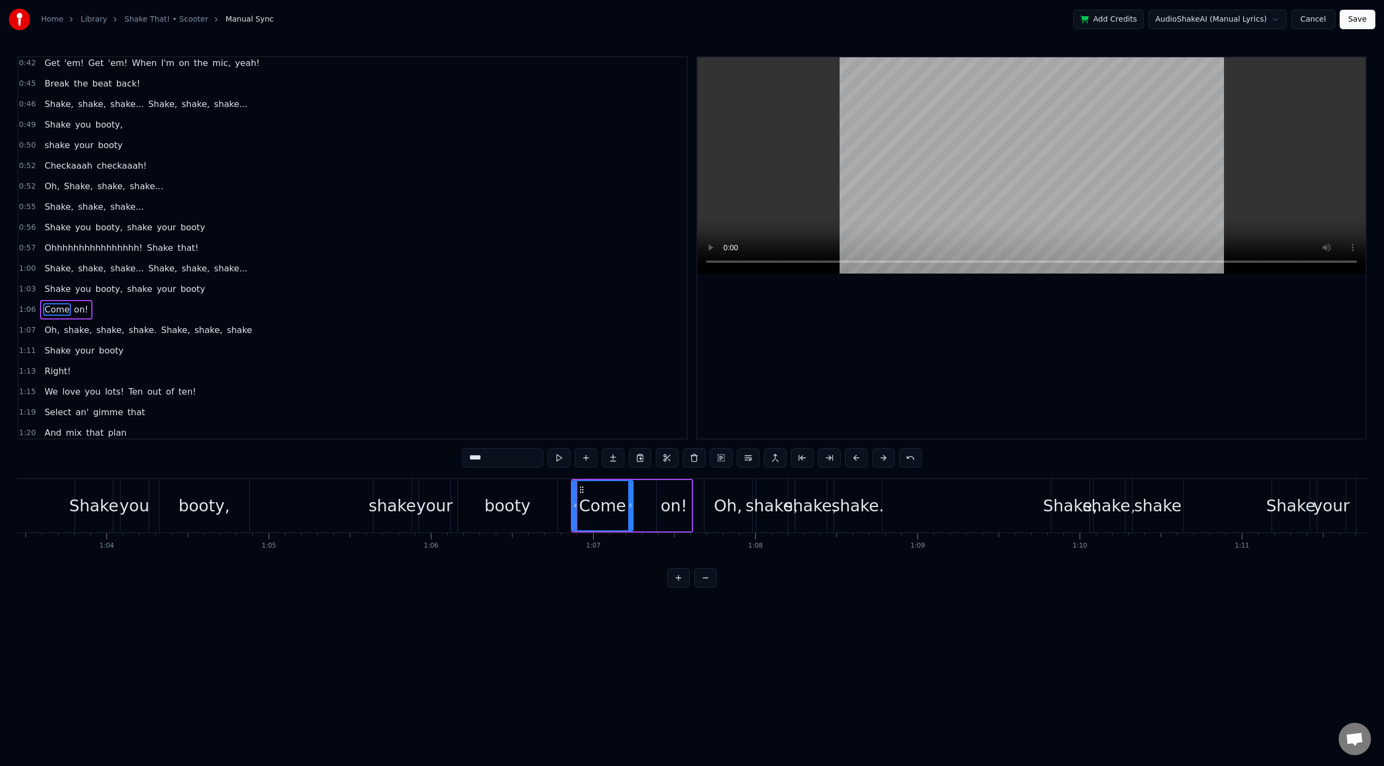
scroll to position [292, 0]
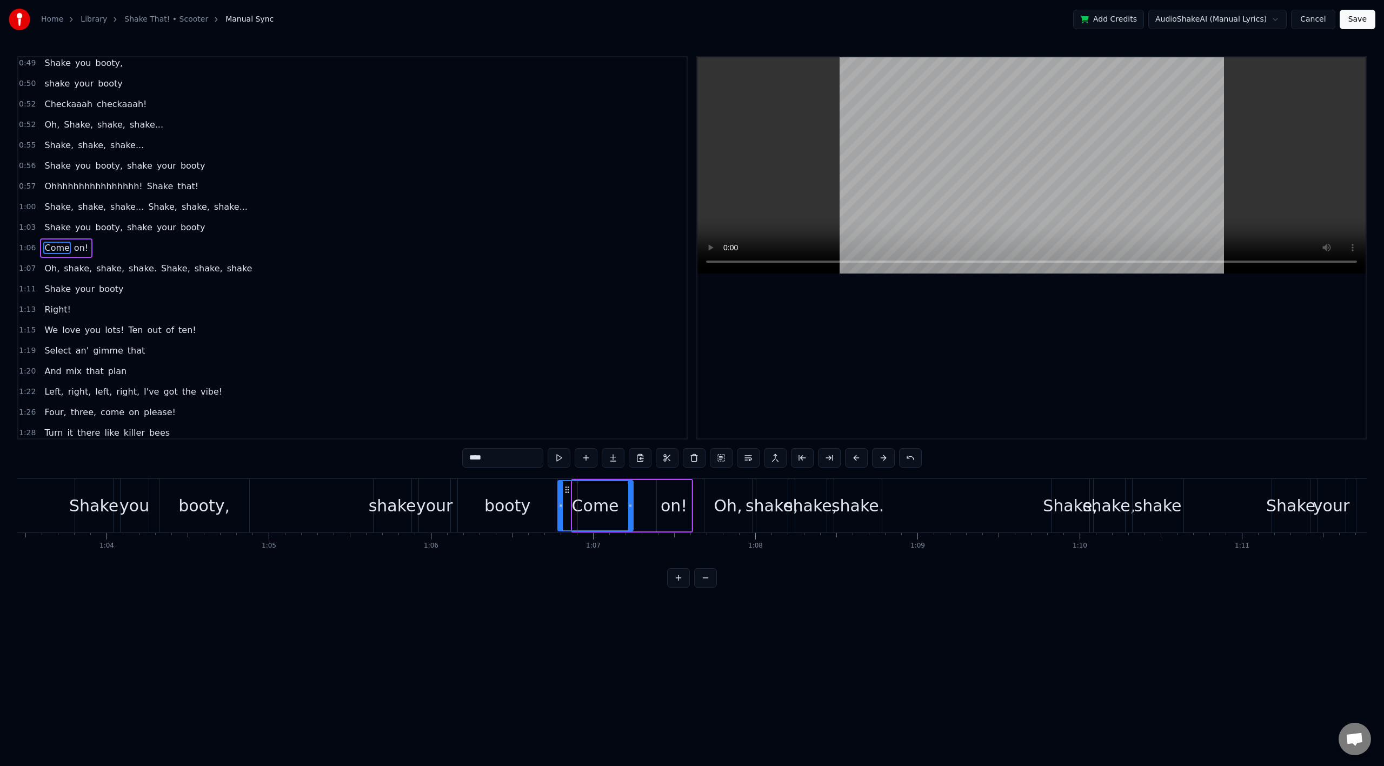
drag, startPoint x: 574, startPoint y: 505, endPoint x: 560, endPoint y: 506, distance: 14.6
click at [560, 506] on icon at bounding box center [561, 505] width 4 height 9
drag, startPoint x: 629, startPoint y: 506, endPoint x: 612, endPoint y: 509, distance: 17.6
click at [612, 509] on icon at bounding box center [613, 505] width 4 height 9
click at [666, 507] on div "on!" at bounding box center [674, 506] width 26 height 24
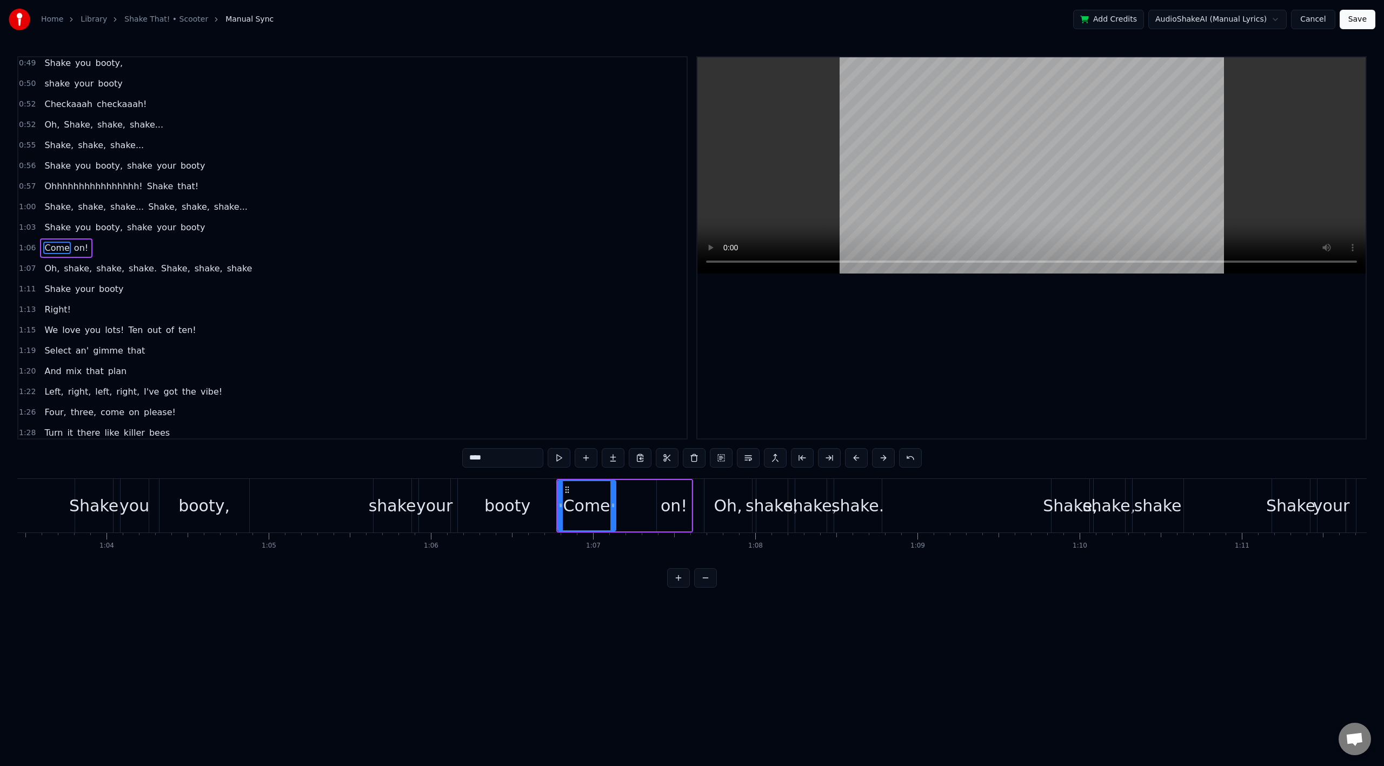
type input "***"
drag, startPoint x: 668, startPoint y: 494, endPoint x: 627, endPoint y: 499, distance: 41.9
click at [627, 499] on div "on!" at bounding box center [633, 505] width 34 height 49
click at [348, 497] on div "Shake you booty, shake your booty" at bounding box center [318, 506] width 486 height 54
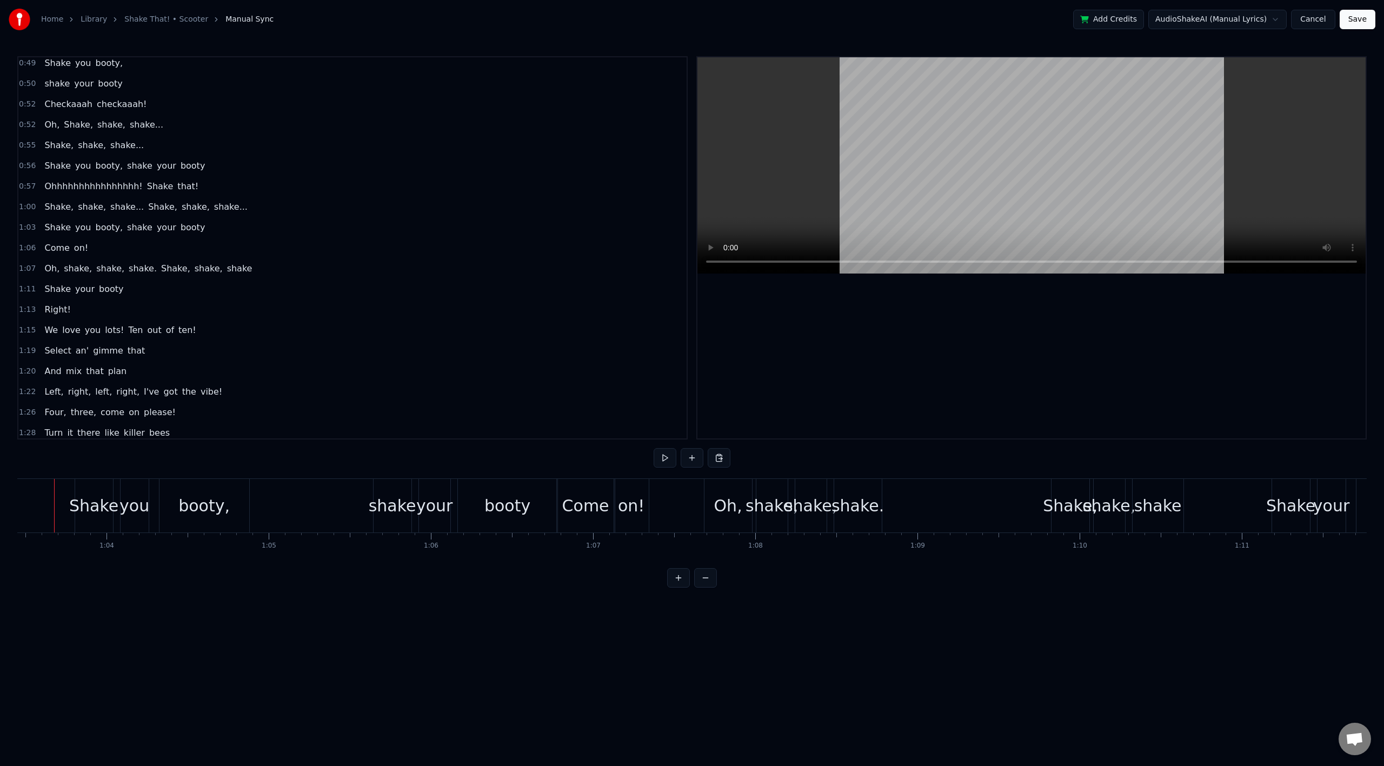
scroll to position [0, 10275]
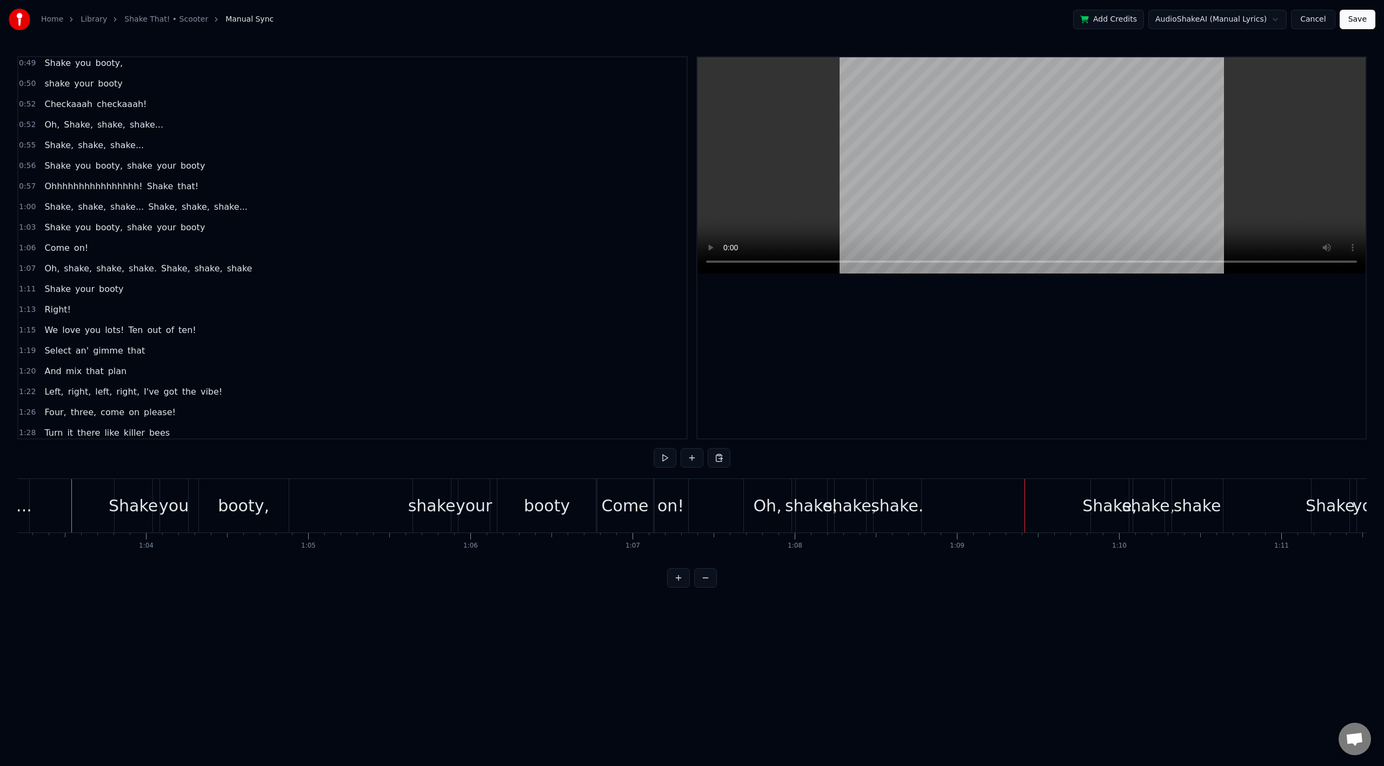
click at [492, 506] on div "Shake you booty, shake your booty" at bounding box center [357, 506] width 486 height 54
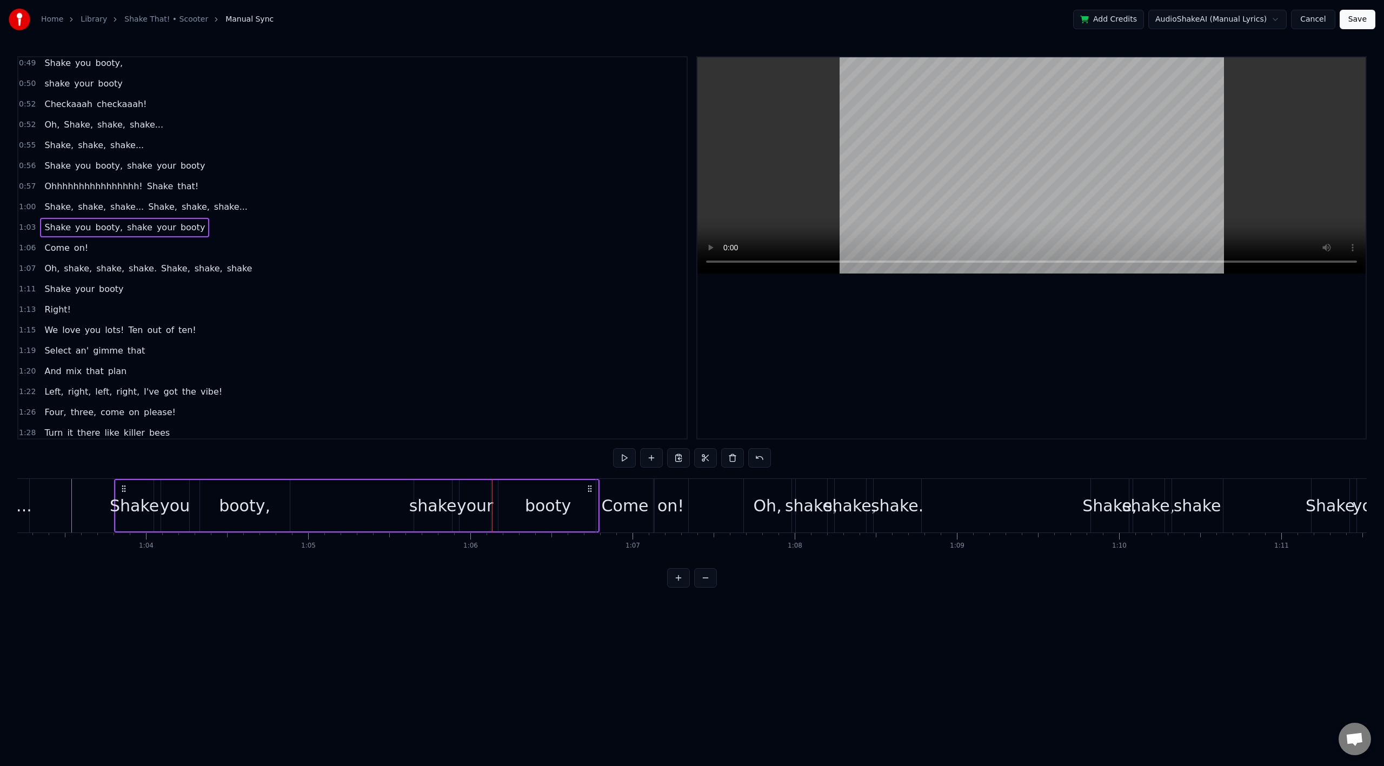
click at [498, 506] on div "booty" at bounding box center [548, 505] width 101 height 51
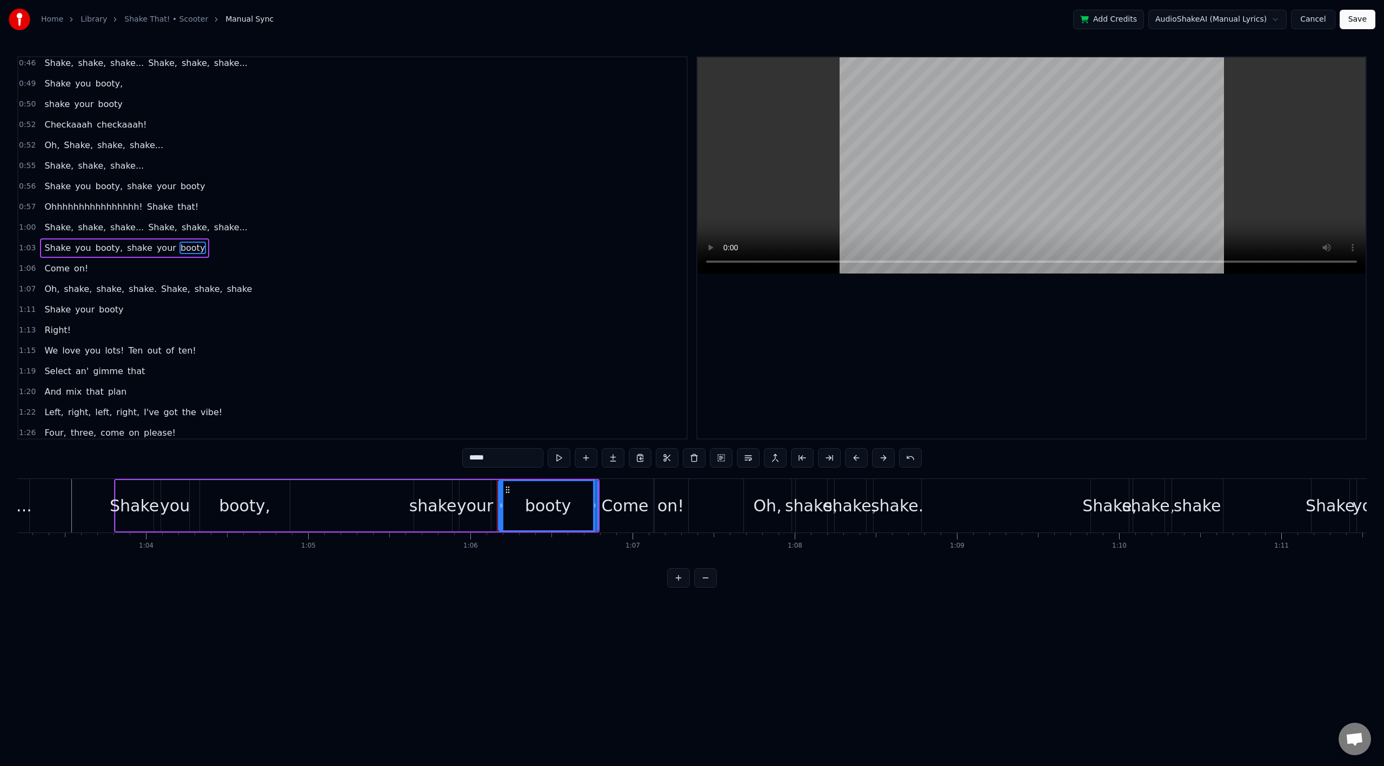
click at [496, 507] on div "Shake you booty, shake your booty" at bounding box center [357, 506] width 486 height 54
click at [596, 501] on div "Come" at bounding box center [625, 506] width 59 height 54
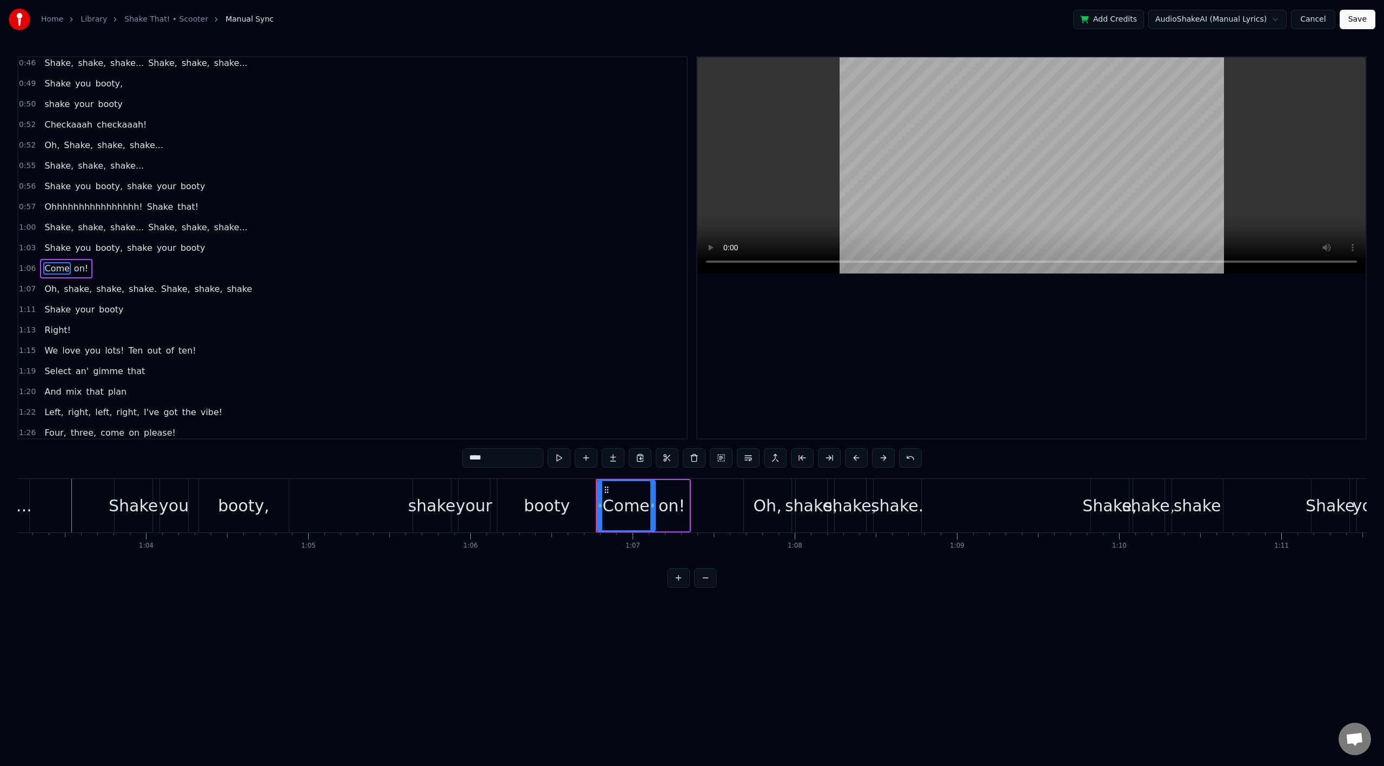
scroll to position [292, 0]
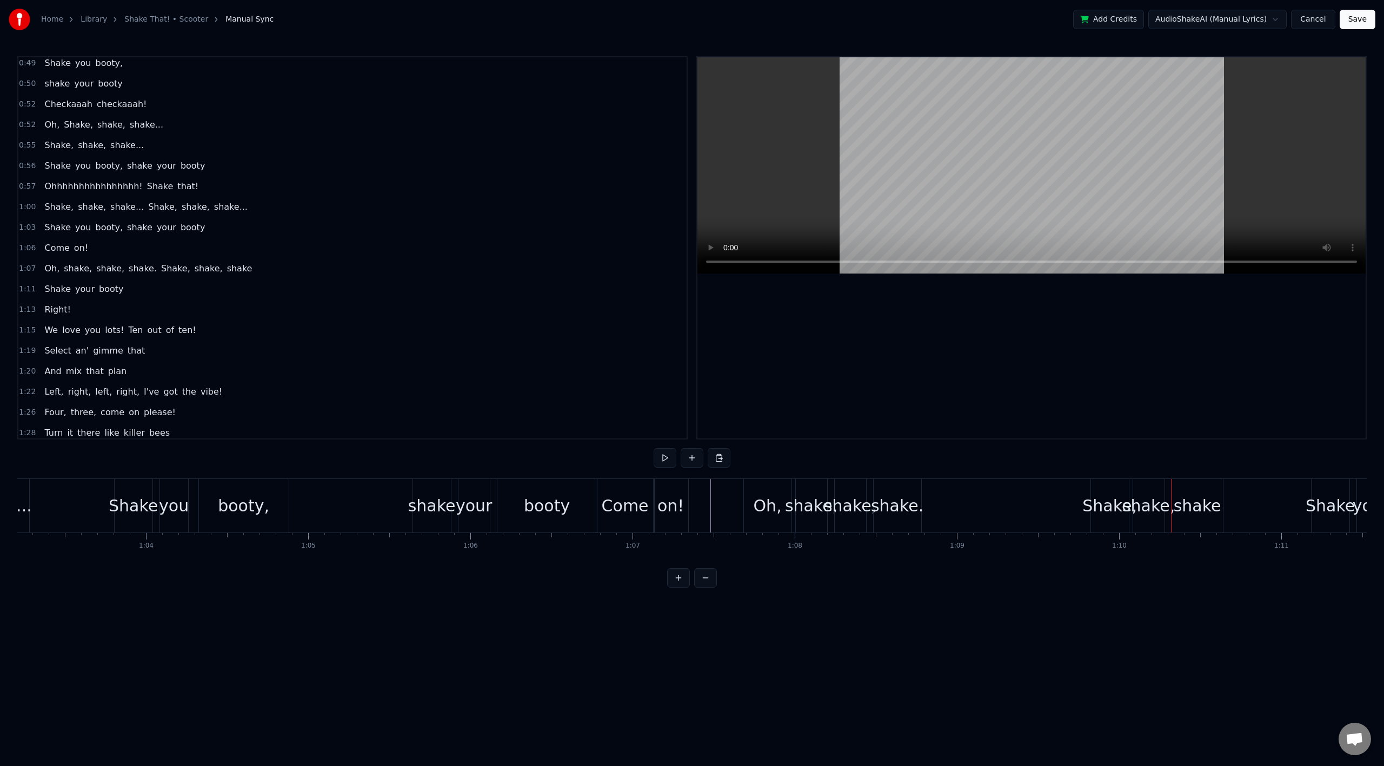
click at [317, 500] on div "Shake you booty, shake your booty" at bounding box center [357, 506] width 486 height 54
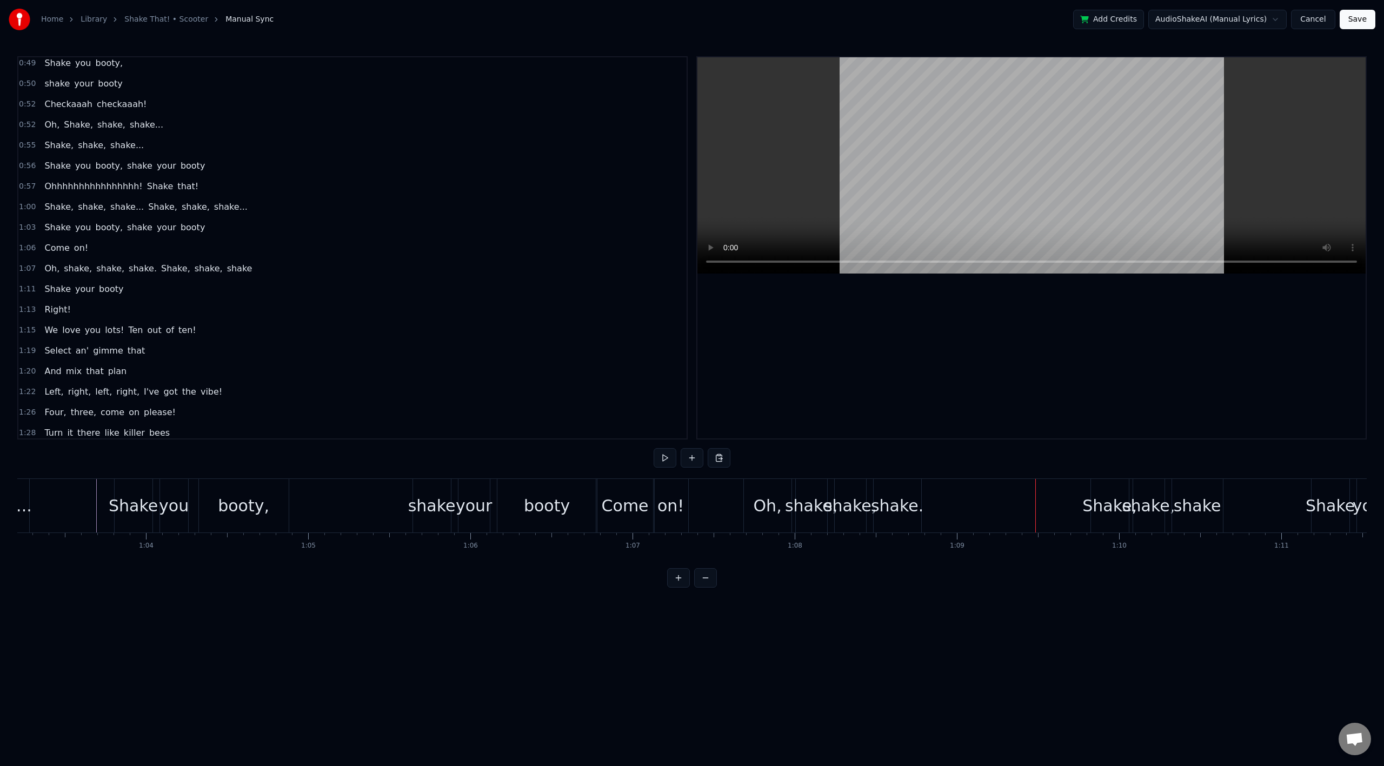
click at [625, 502] on div "Come" at bounding box center [625, 506] width 47 height 24
drag, startPoint x: 652, startPoint y: 504, endPoint x: 636, endPoint y: 504, distance: 15.7
click at [640, 504] on icon at bounding box center [642, 505] width 4 height 9
drag, startPoint x: 612, startPoint y: 492, endPoint x: 605, endPoint y: 493, distance: 7.1
click at [605, 493] on div "Come" at bounding box center [620, 505] width 45 height 49
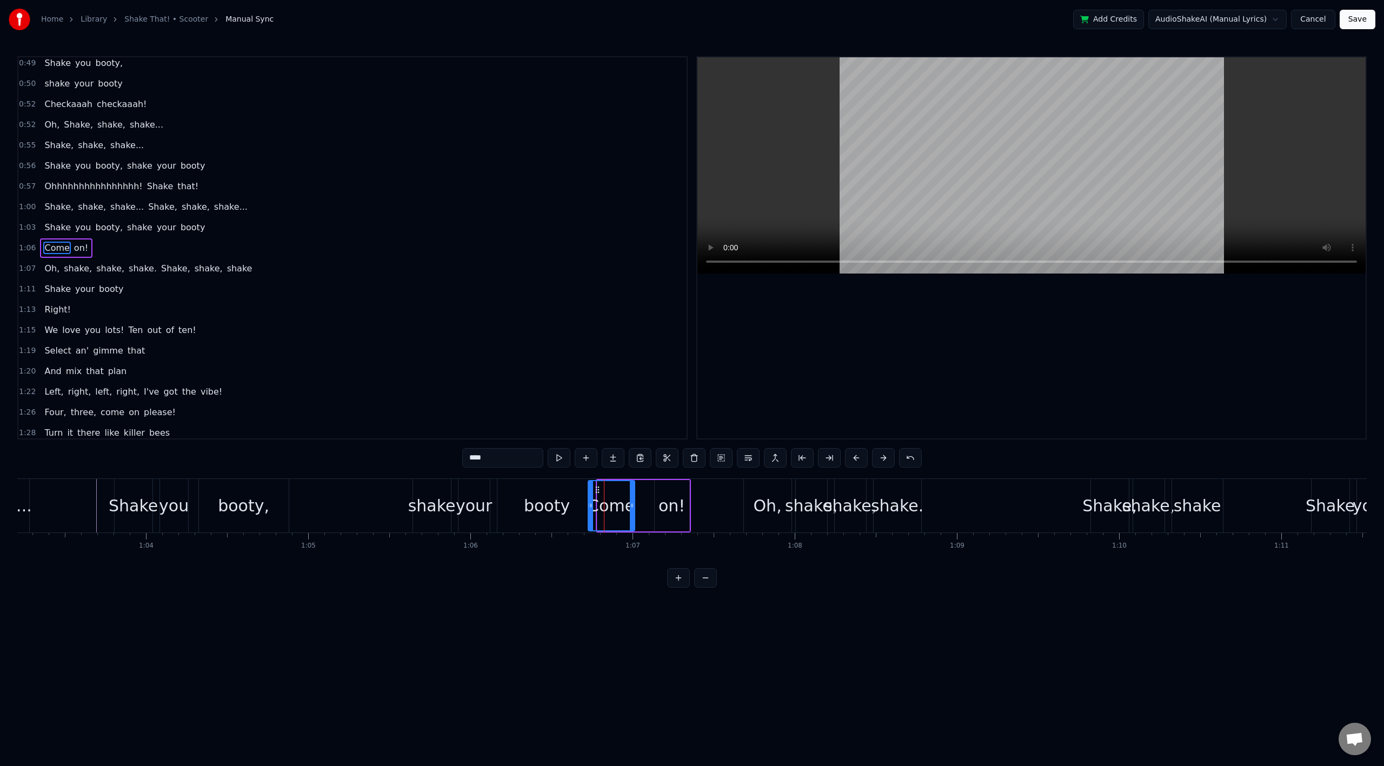
drag, startPoint x: 607, startPoint y: 491, endPoint x: 597, endPoint y: 494, distance: 9.7
click at [597, 494] on div "Come" at bounding box center [611, 505] width 45 height 49
click at [557, 511] on div "booty" at bounding box center [547, 506] width 46 height 24
type input "*****"
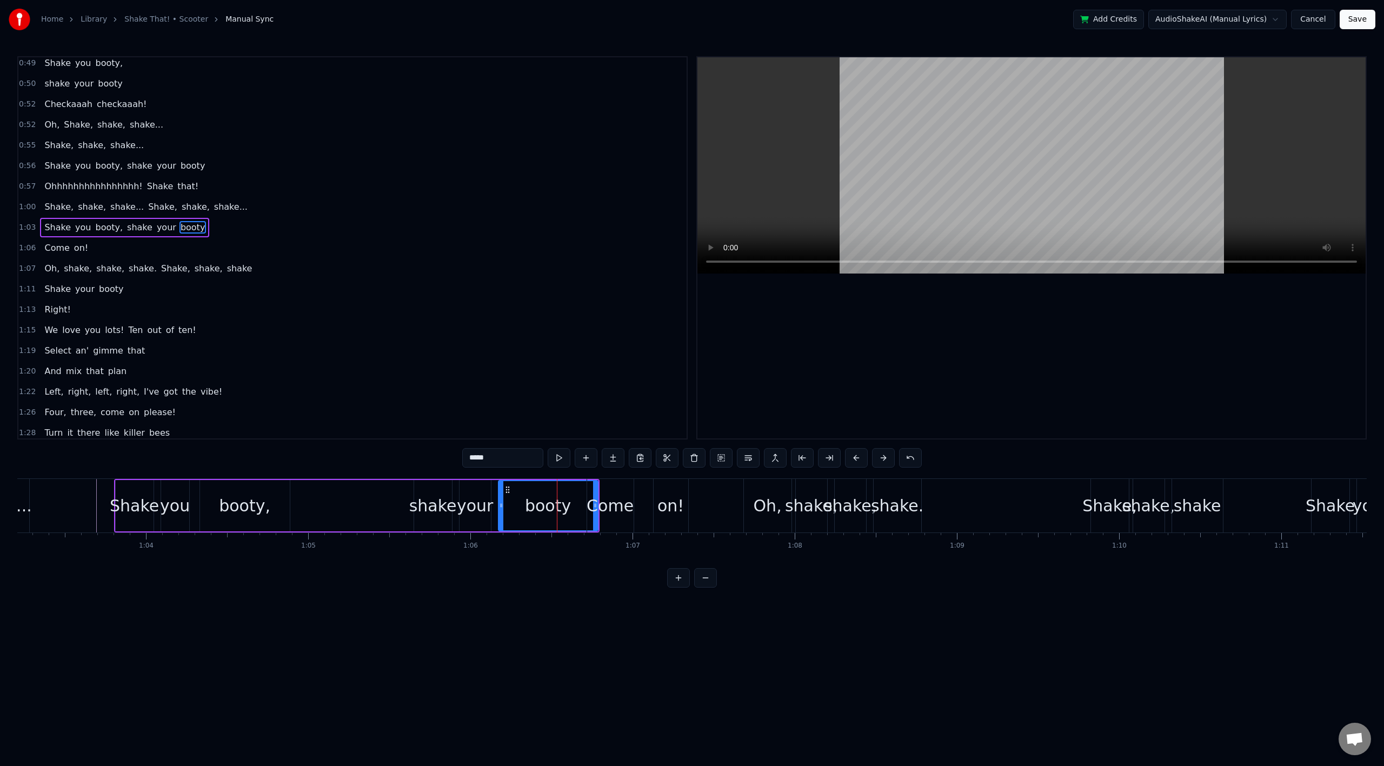
scroll to position [271, 0]
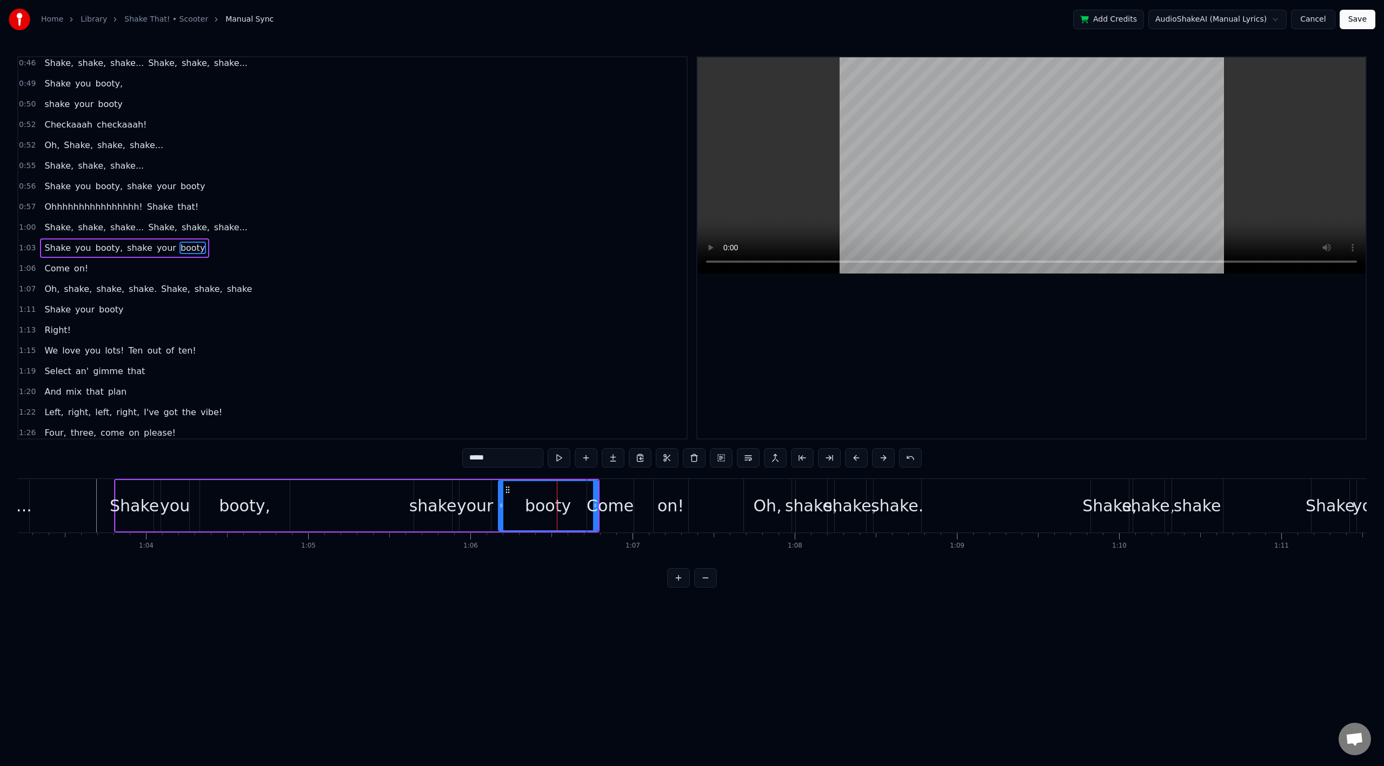
click at [569, 489] on div "booty" at bounding box center [548, 505] width 98 height 49
click at [529, 496] on div "booty" at bounding box center [548, 506] width 46 height 24
drag, startPoint x: 596, startPoint y: 506, endPoint x: 583, endPoint y: 509, distance: 12.9
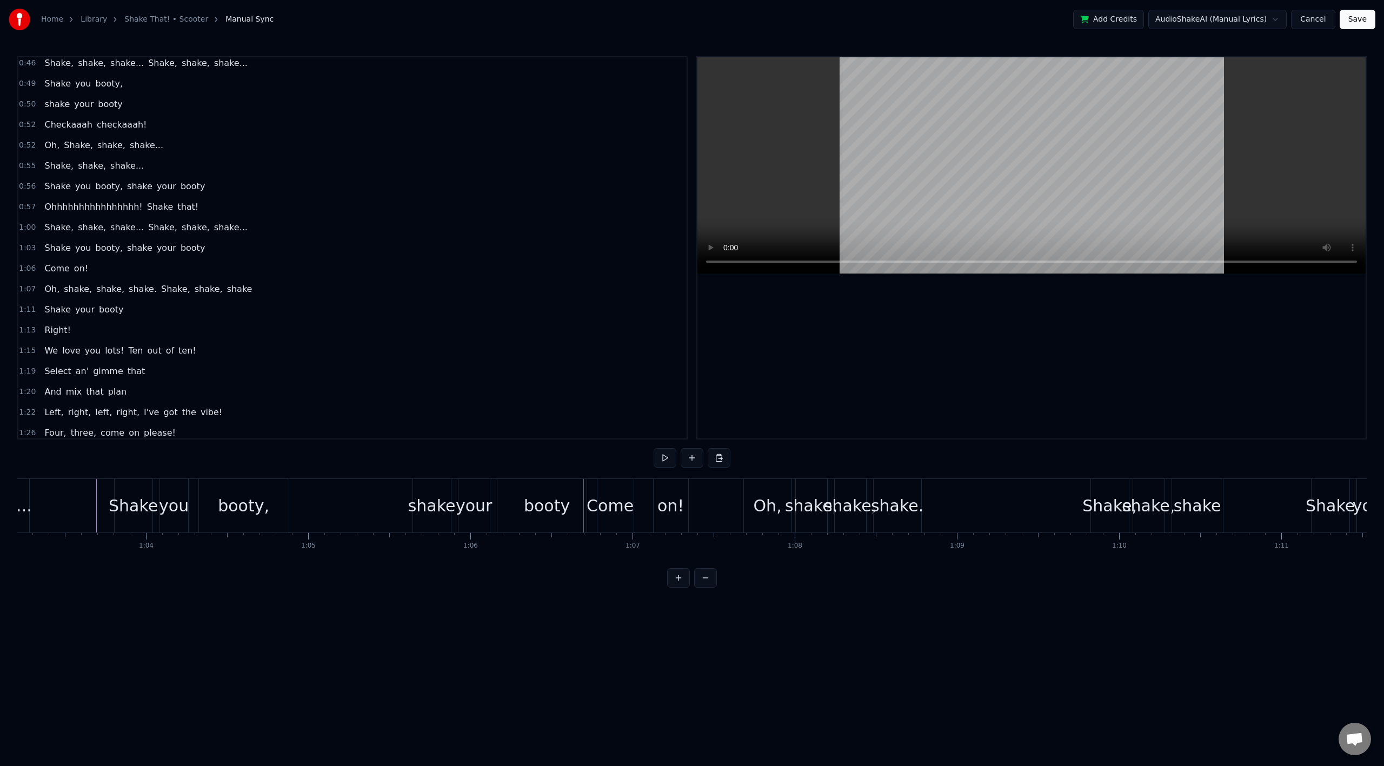
click at [554, 507] on div "booty" at bounding box center [547, 506] width 46 height 24
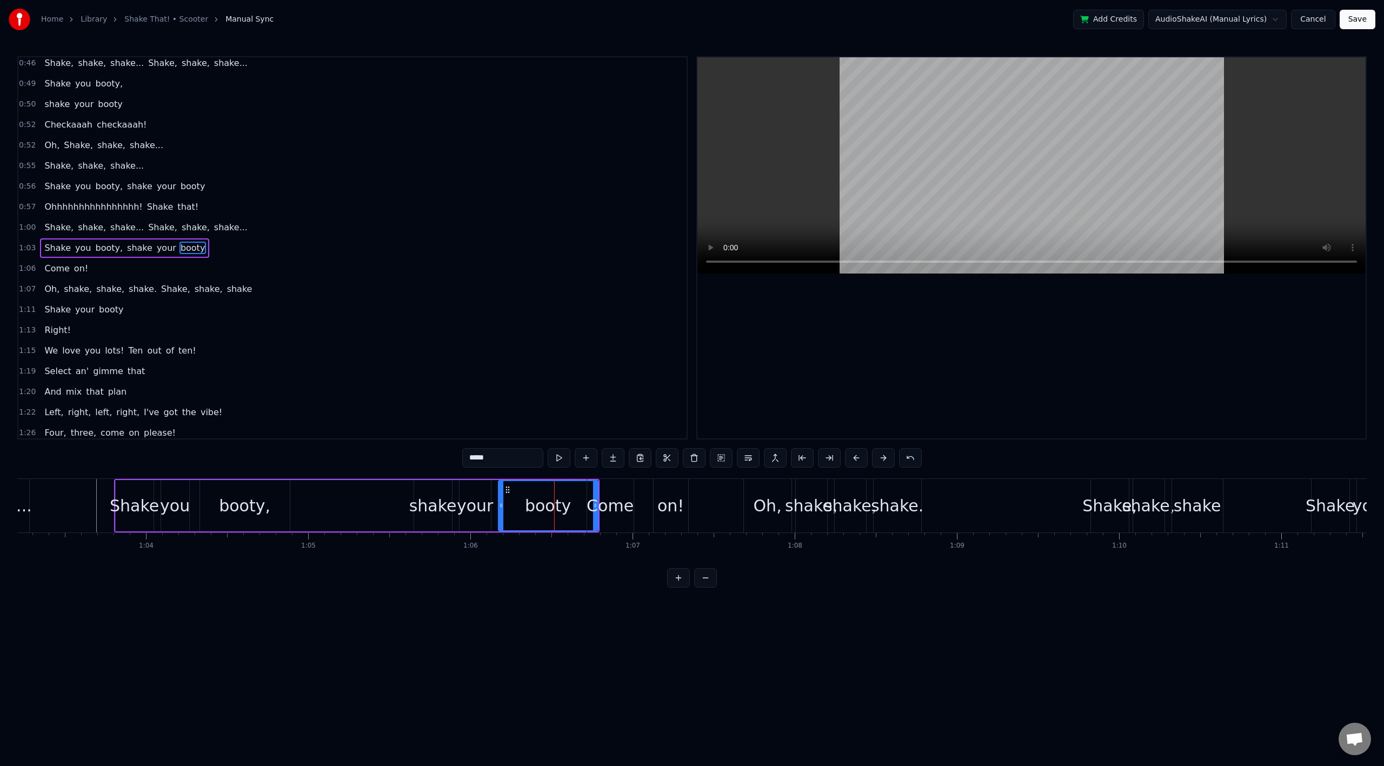
drag, startPoint x: 594, startPoint y: 505, endPoint x: 585, endPoint y: 508, distance: 9.1
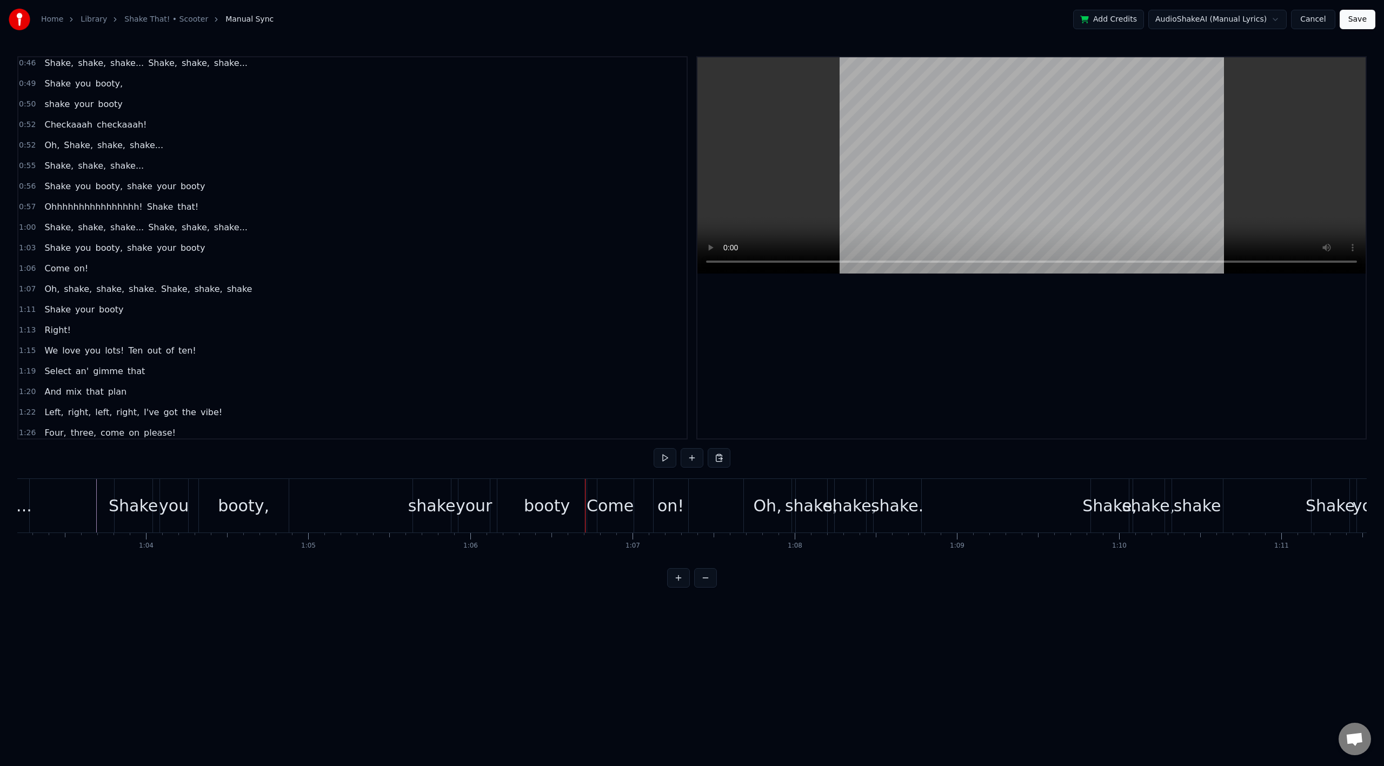
click at [518, 500] on div "booty" at bounding box center [546, 506] width 99 height 54
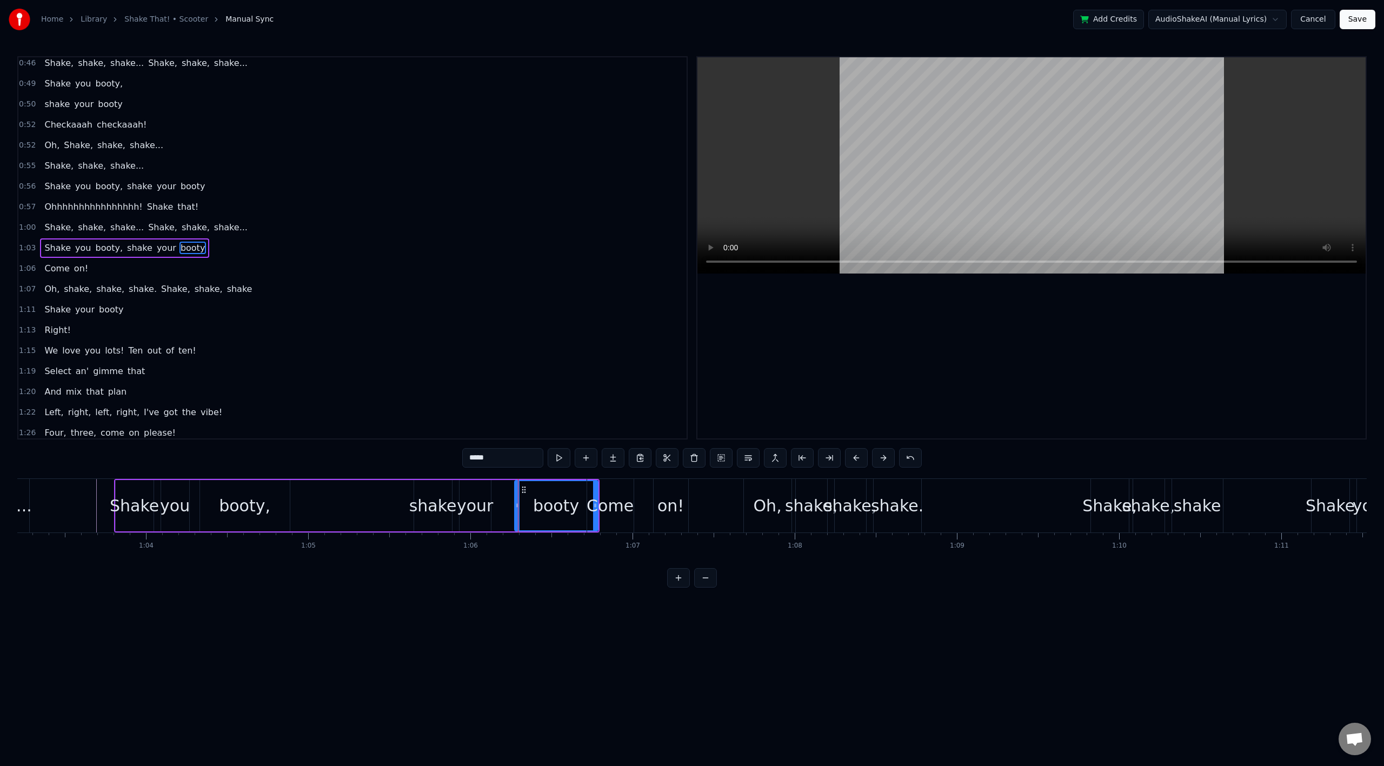
drag, startPoint x: 502, startPoint y: 506, endPoint x: 518, endPoint y: 507, distance: 16.3
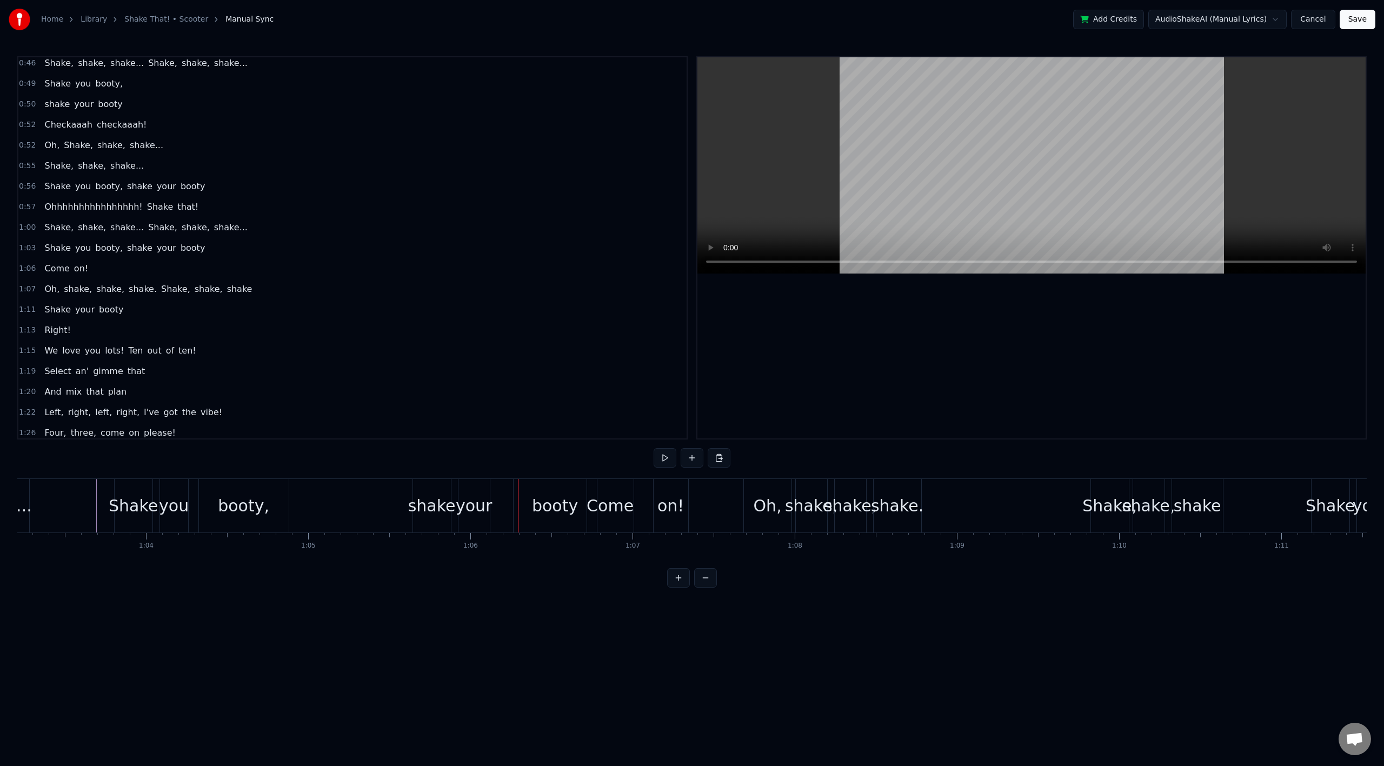
drag, startPoint x: 542, startPoint y: 505, endPoint x: 528, endPoint y: 505, distance: 14.6
click at [528, 505] on div "booty" at bounding box center [555, 506] width 83 height 54
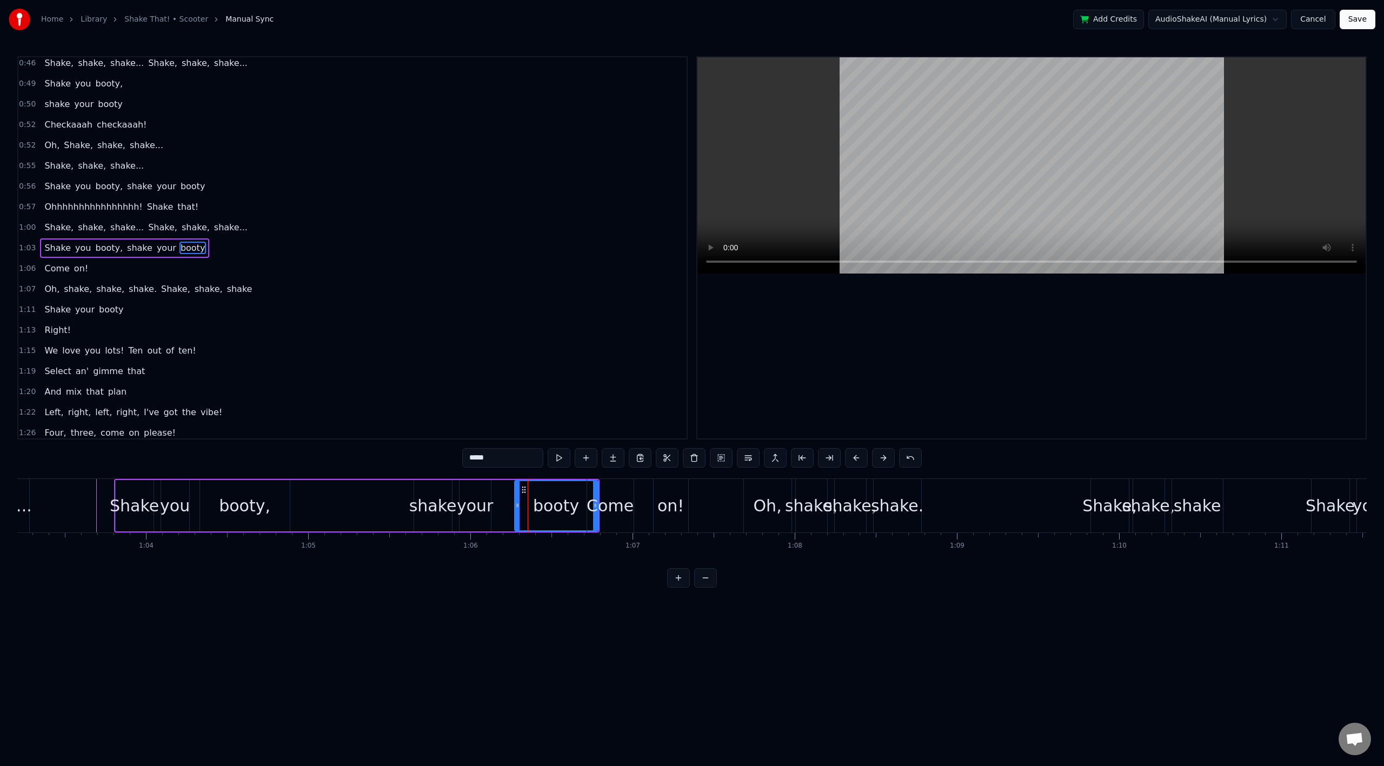
drag, startPoint x: 556, startPoint y: 488, endPoint x: 545, endPoint y: 491, distance: 11.3
click at [545, 491] on div "booty" at bounding box center [556, 505] width 82 height 49
drag, startPoint x: 524, startPoint y: 492, endPoint x: 511, endPoint y: 495, distance: 14.0
click at [511, 495] on div "booty" at bounding box center [543, 505] width 82 height 49
click at [601, 508] on div "Come" at bounding box center [610, 506] width 47 height 24
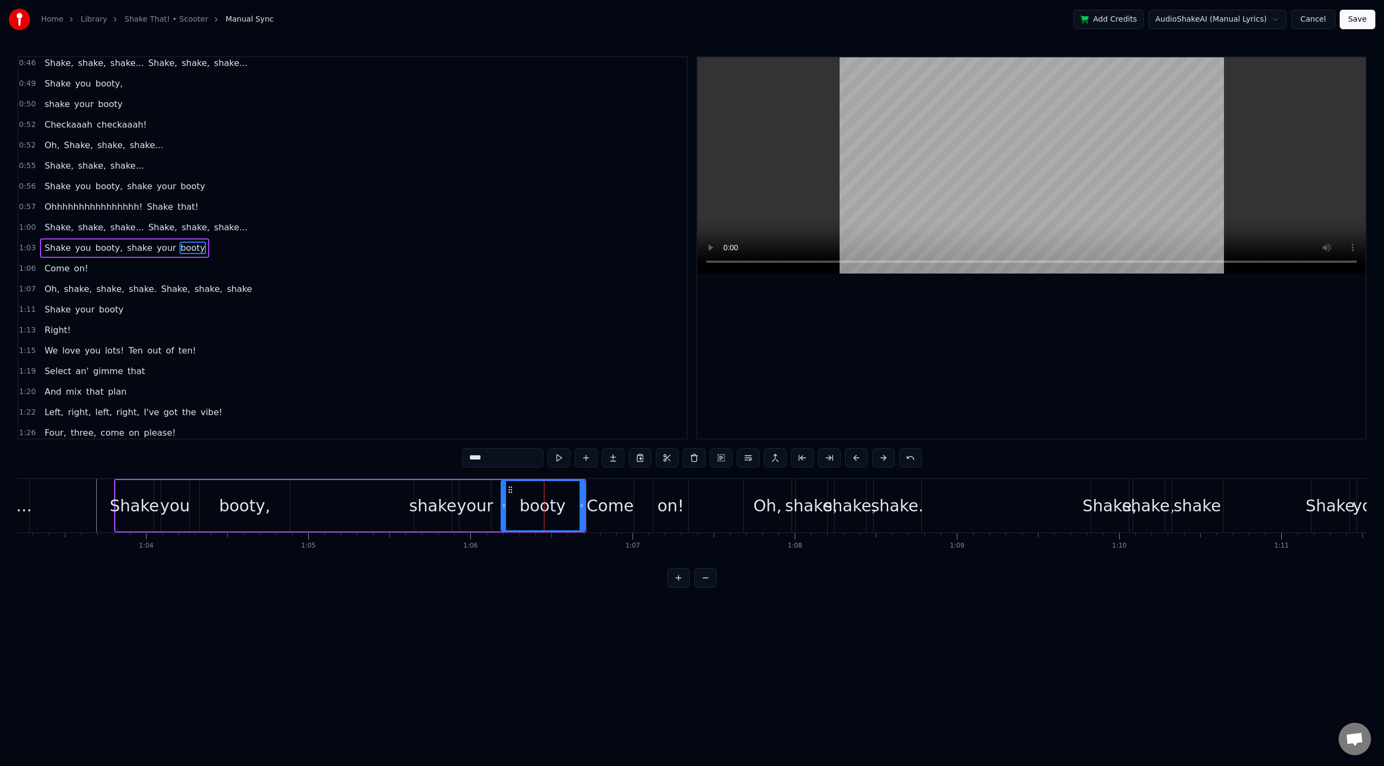
scroll to position [292, 0]
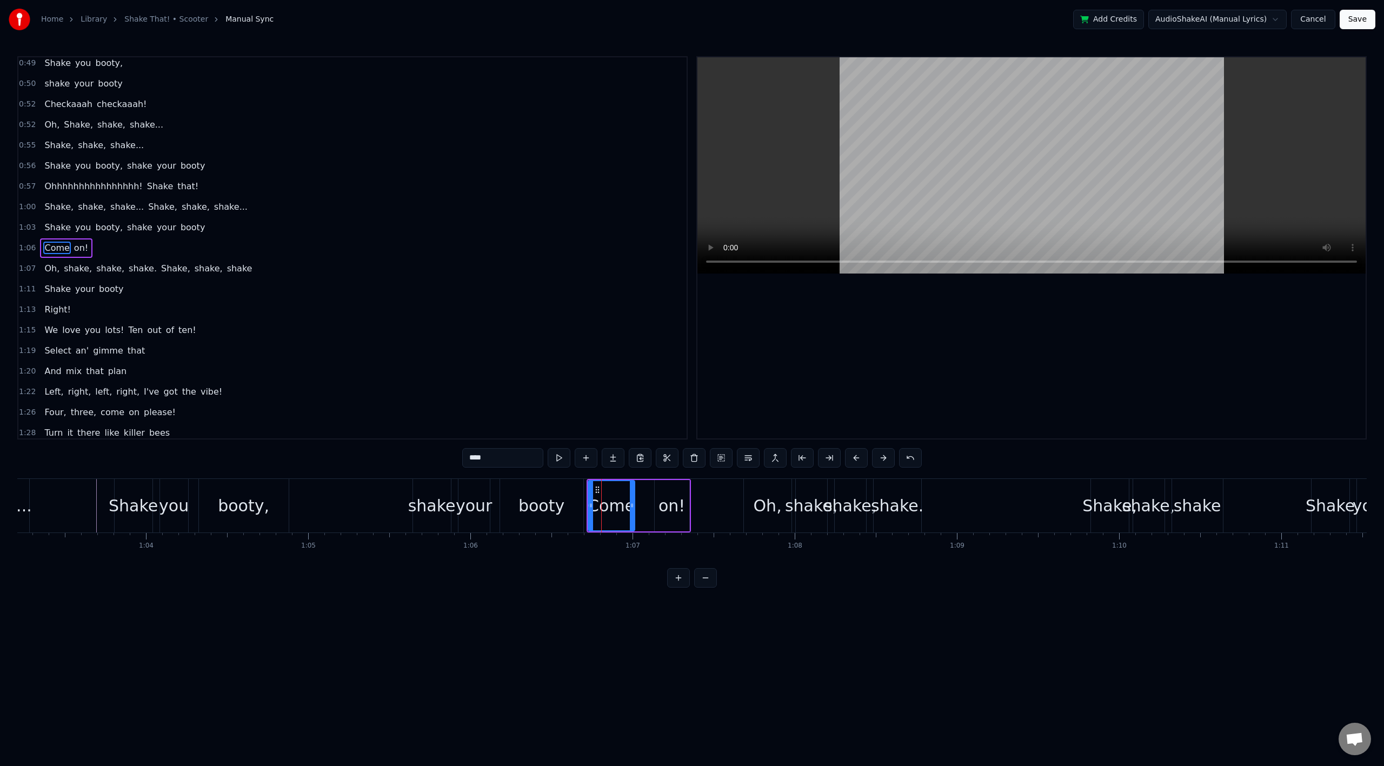
click at [662, 507] on div "on!" at bounding box center [672, 506] width 26 height 24
type input "***"
drag, startPoint x: 657, startPoint y: 507, endPoint x: 645, endPoint y: 511, distance: 12.5
click at [636, 511] on div at bounding box center [637, 505] width 4 height 49
drag, startPoint x: 687, startPoint y: 507, endPoint x: 672, endPoint y: 508, distance: 14.6
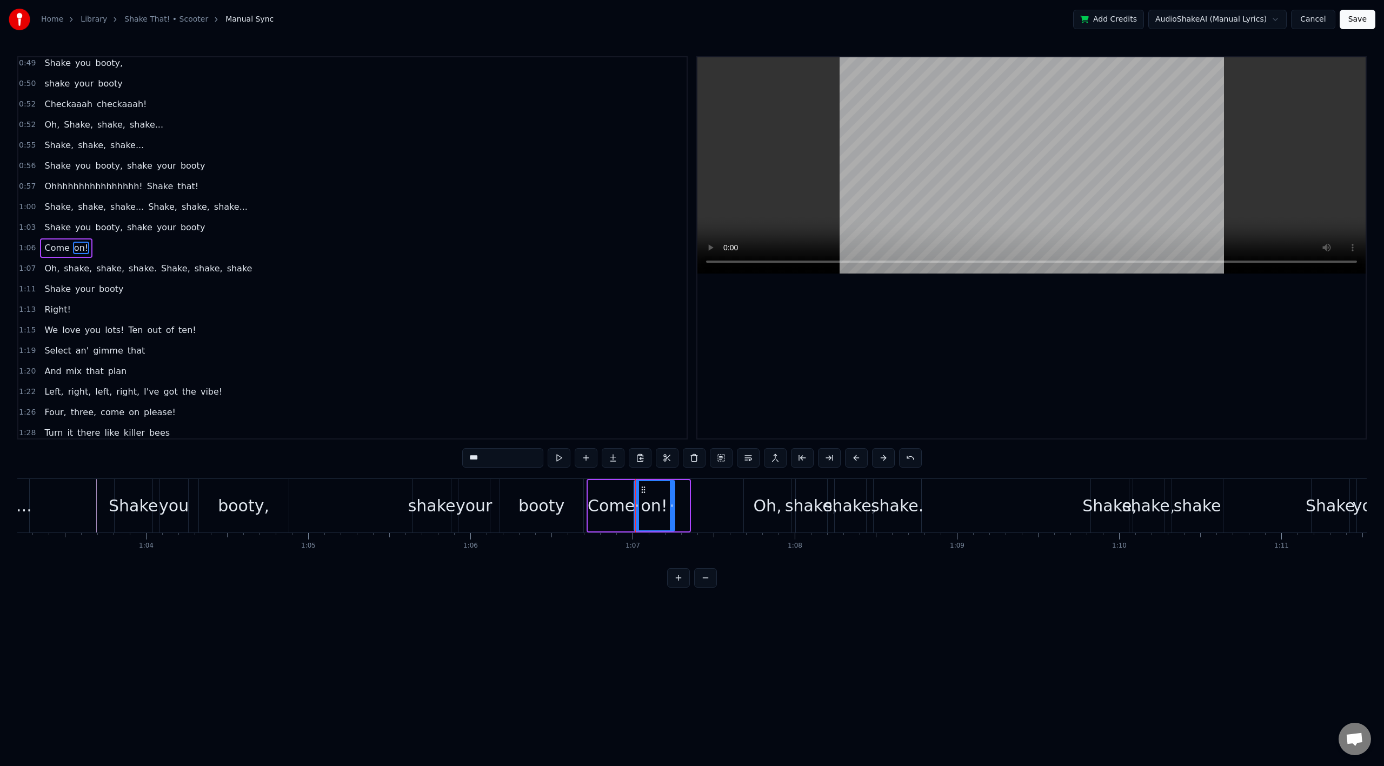
click at [672, 508] on icon at bounding box center [672, 505] width 4 height 9
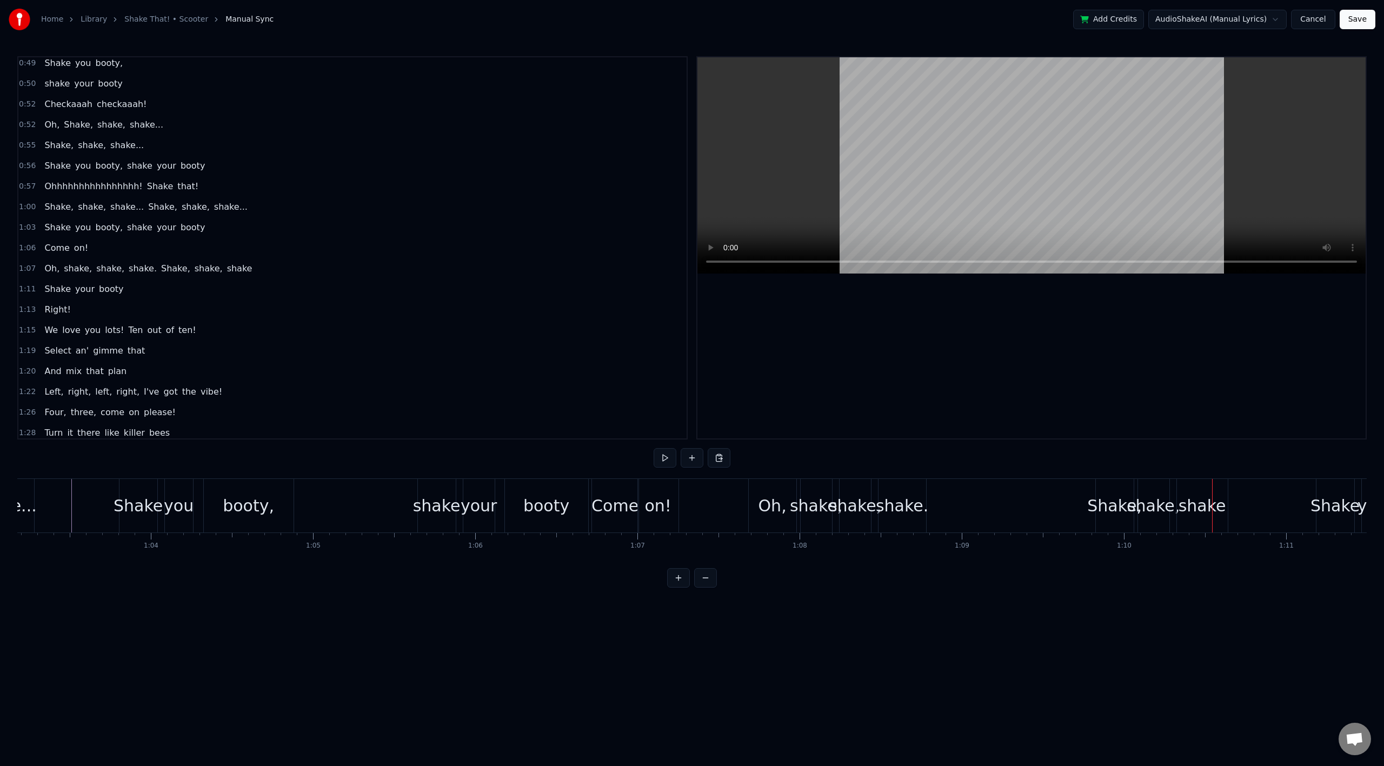
click at [759, 505] on div "Oh," at bounding box center [773, 506] width 48 height 54
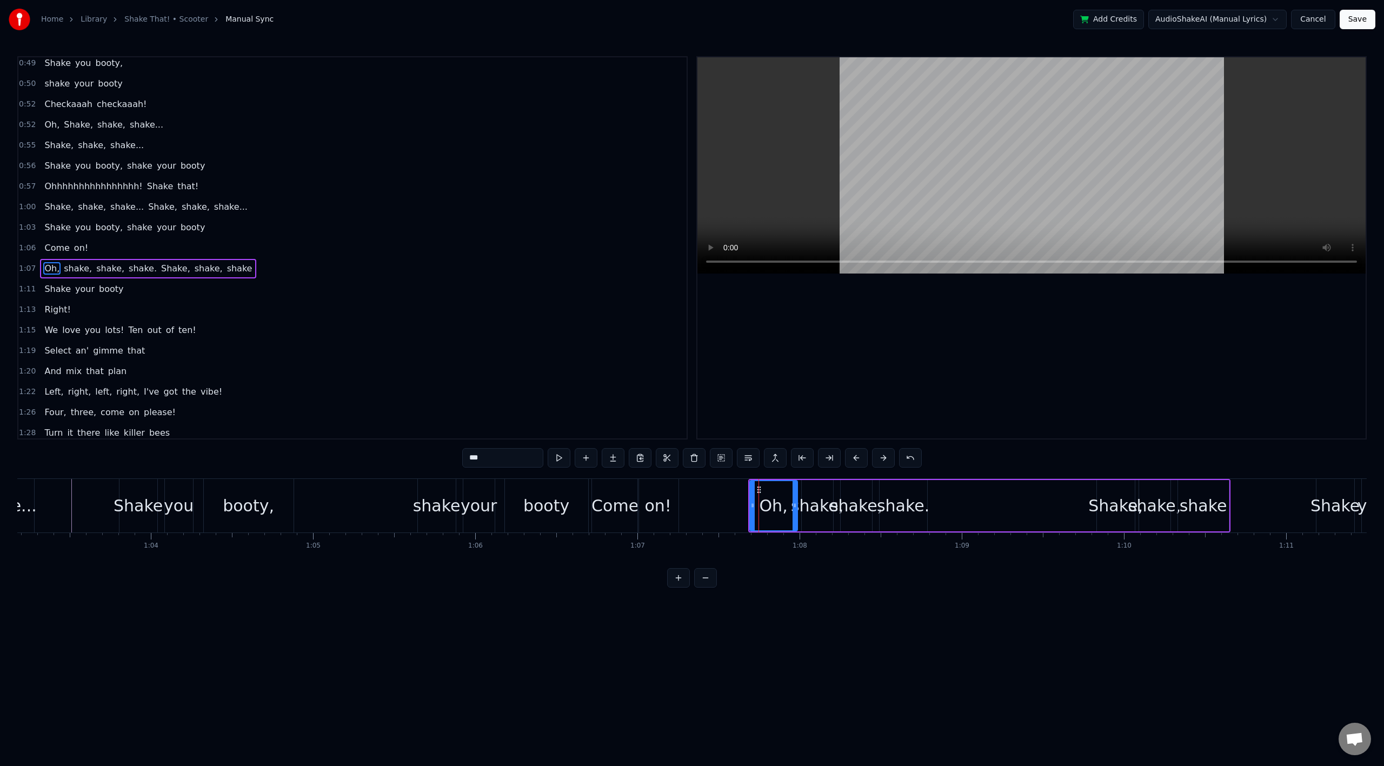
scroll to position [313, 0]
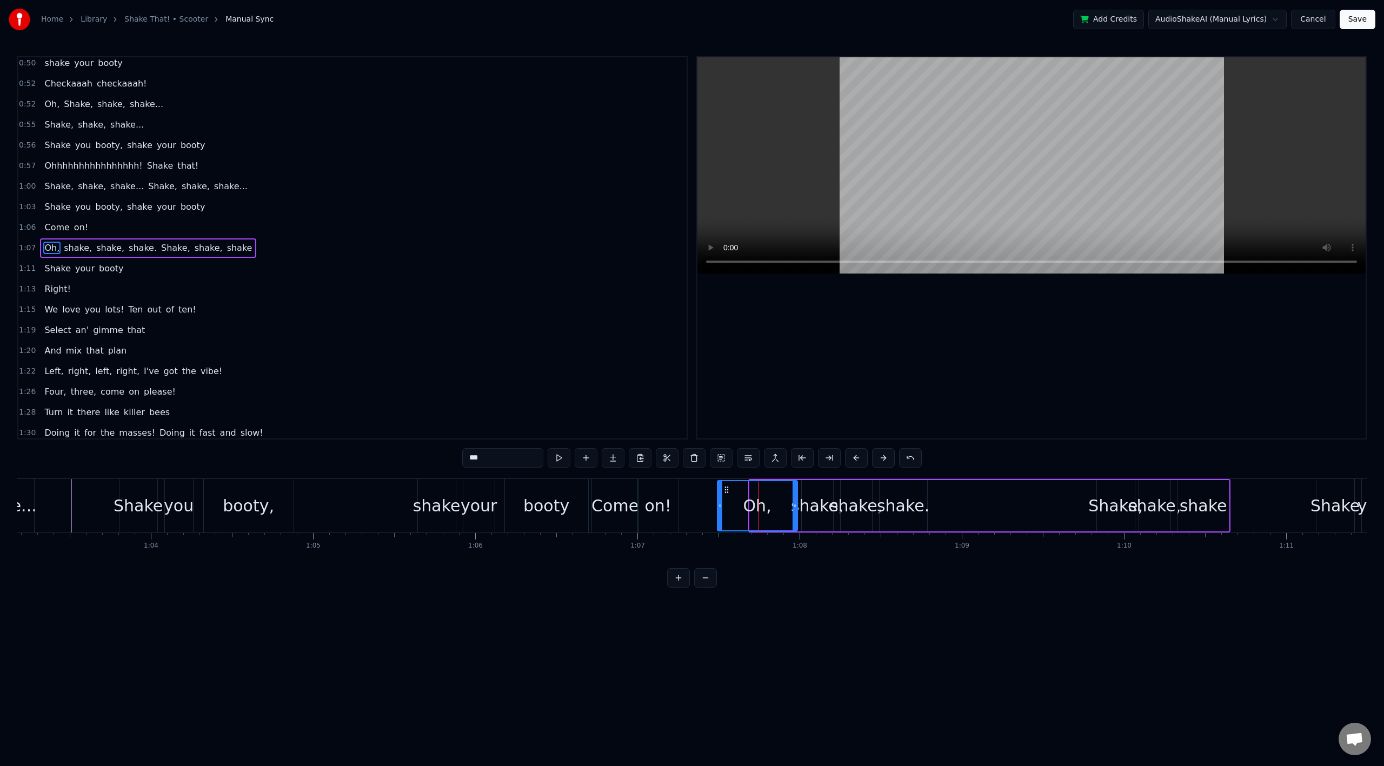
drag, startPoint x: 752, startPoint y: 508, endPoint x: 719, endPoint y: 510, distance: 32.5
click at [719, 510] on div at bounding box center [720, 505] width 4 height 49
drag, startPoint x: 720, startPoint y: 504, endPoint x: 700, endPoint y: 502, distance: 20.1
click at [700, 503] on icon at bounding box center [700, 505] width 4 height 9
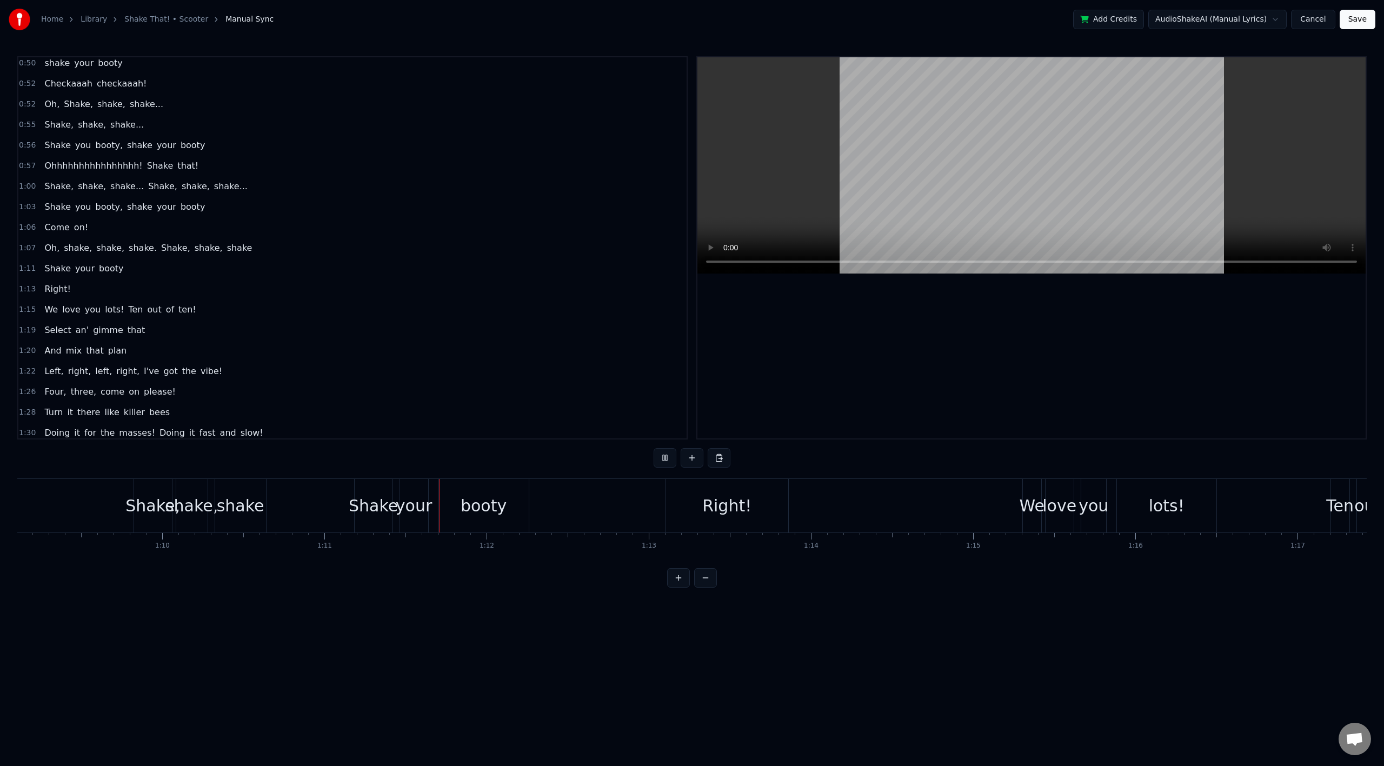
scroll to position [0, 11499]
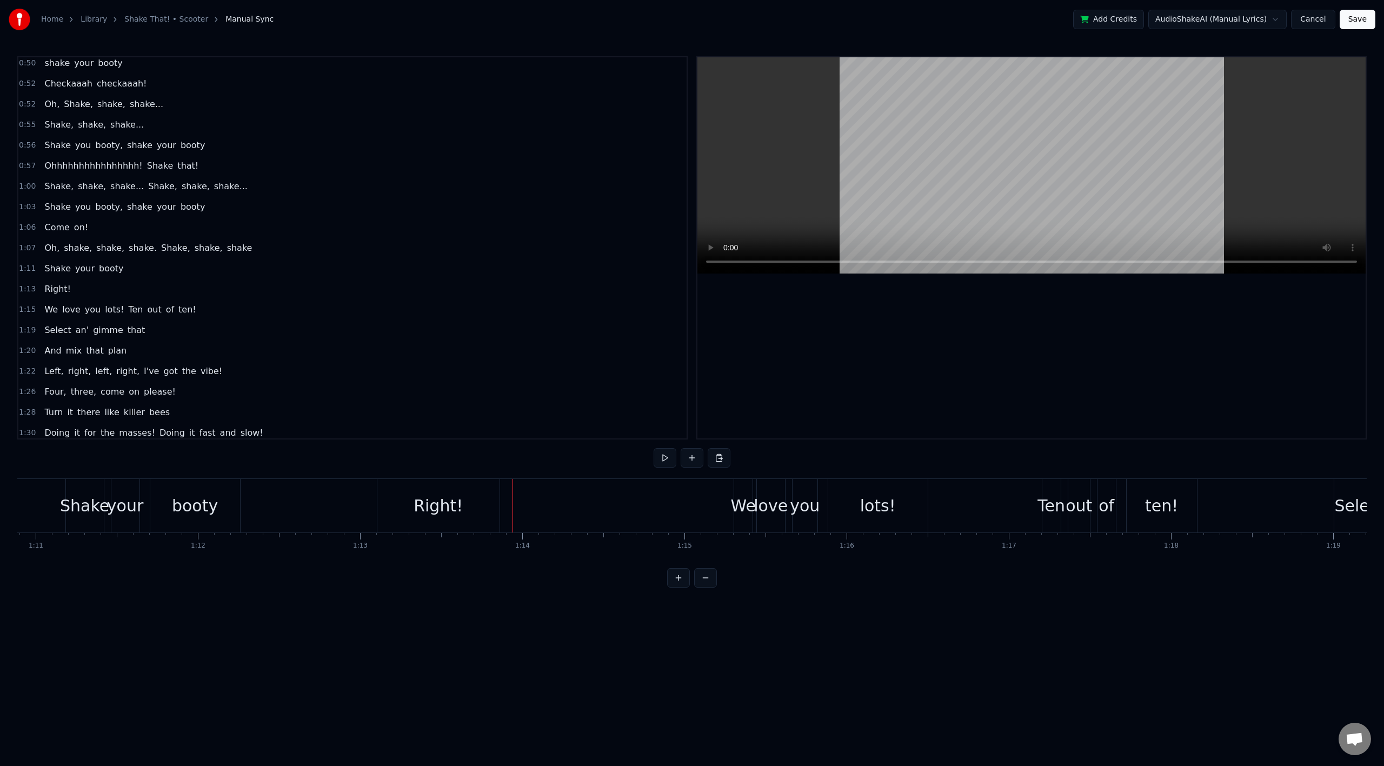
click at [422, 507] on div "Right!" at bounding box center [438, 506] width 49 height 24
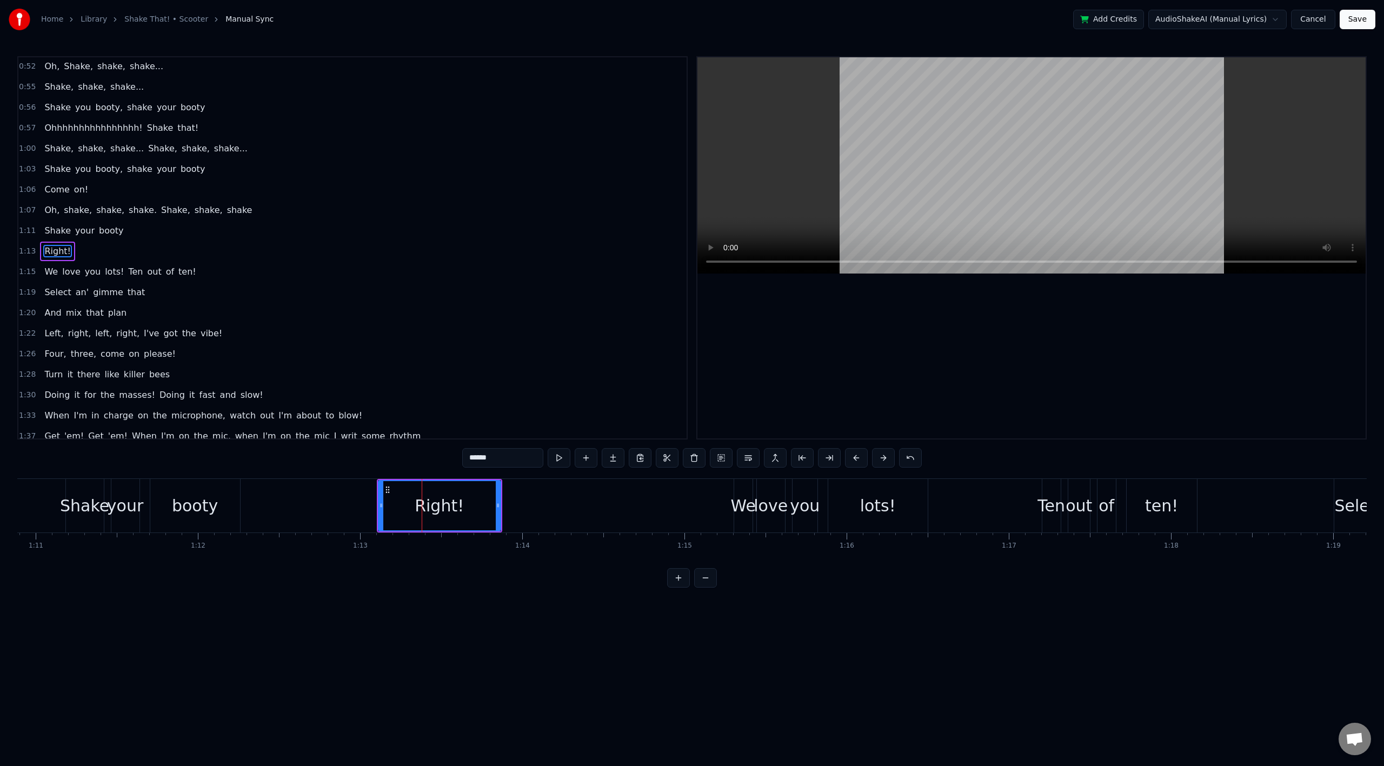
scroll to position [354, 0]
drag, startPoint x: 384, startPoint y: 491, endPoint x: 356, endPoint y: 494, distance: 27.7
click at [356, 494] on icon at bounding box center [360, 490] width 9 height 9
drag, startPoint x: 473, startPoint y: 508, endPoint x: 457, endPoint y: 507, distance: 15.8
click at [457, 507] on div "Right!" at bounding box center [411, 505] width 123 height 51
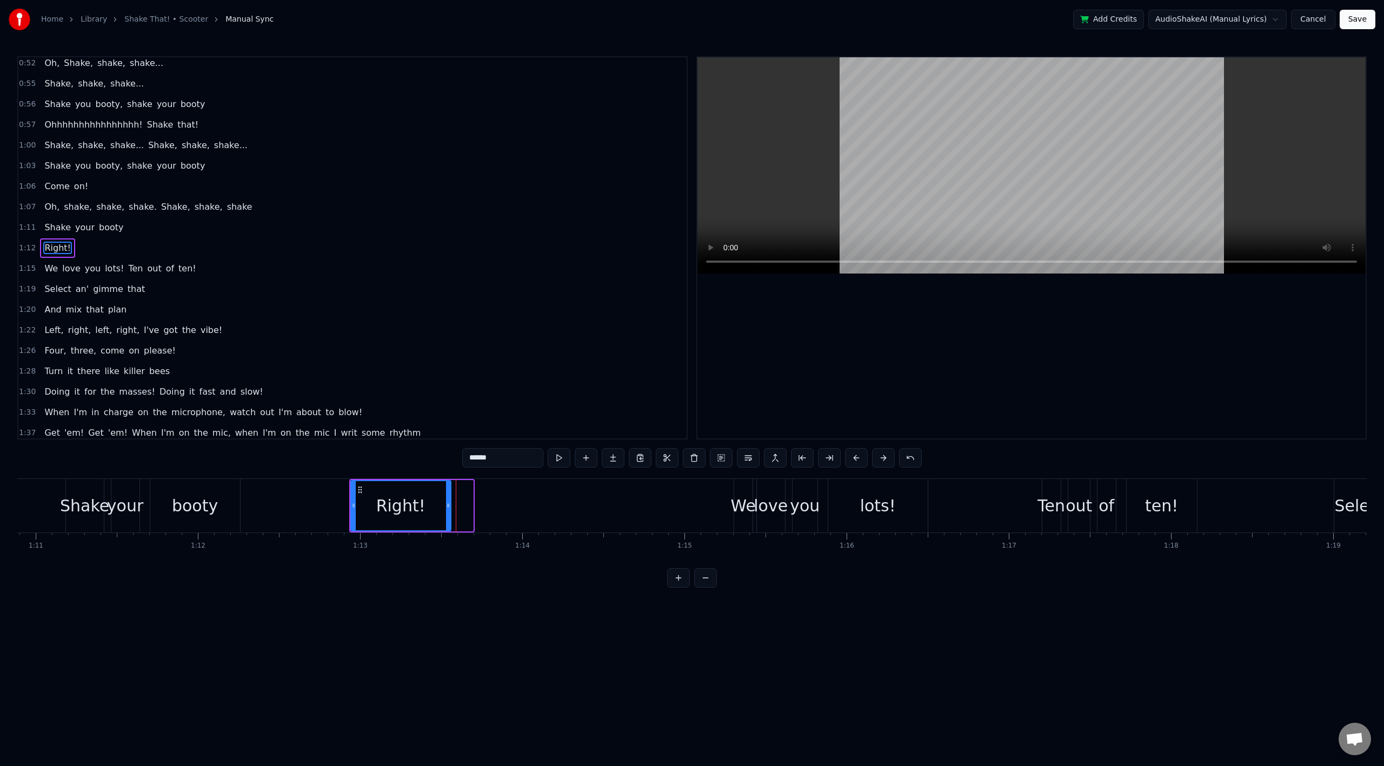
drag, startPoint x: 472, startPoint y: 506, endPoint x: 448, endPoint y: 506, distance: 23.8
click at [448, 506] on icon at bounding box center [448, 505] width 4 height 9
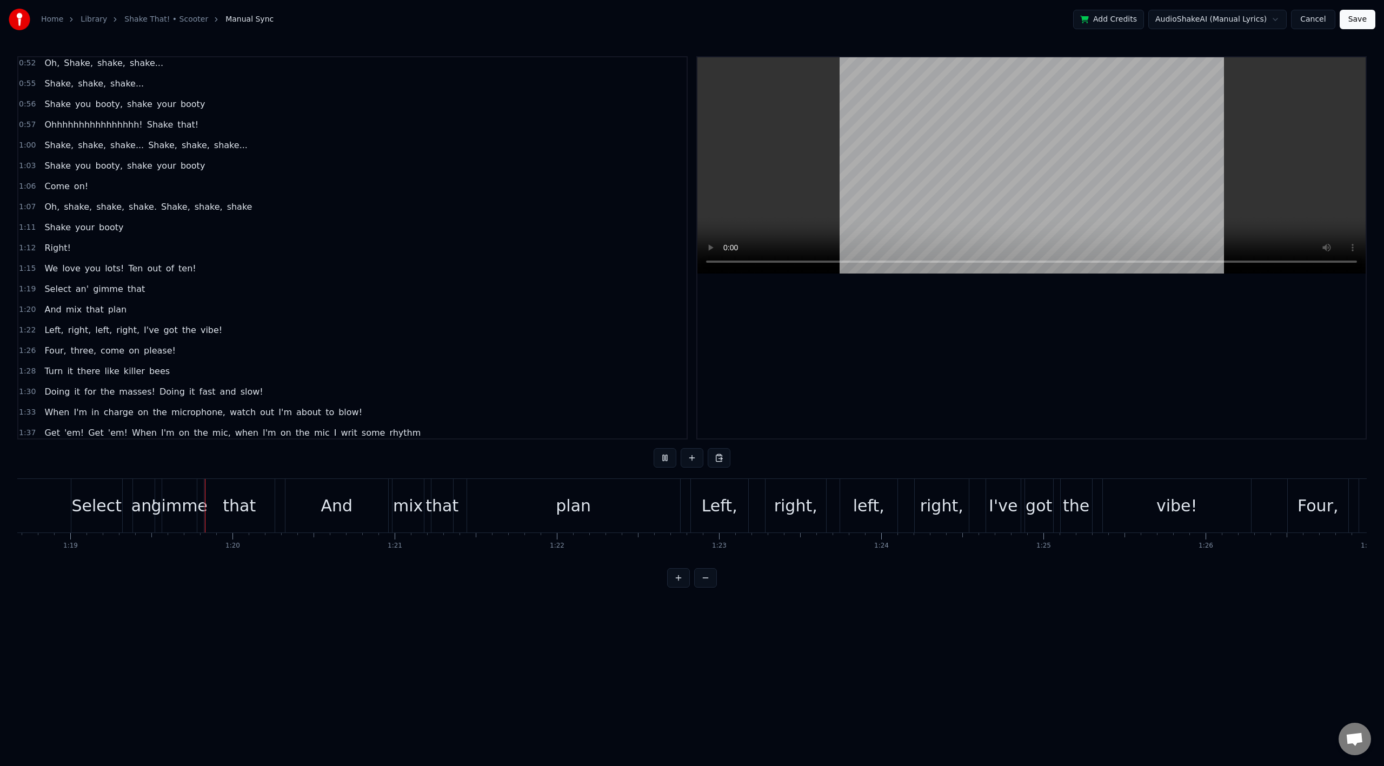
scroll to position [0, 12767]
click at [280, 504] on div "And" at bounding box center [332, 506] width 104 height 54
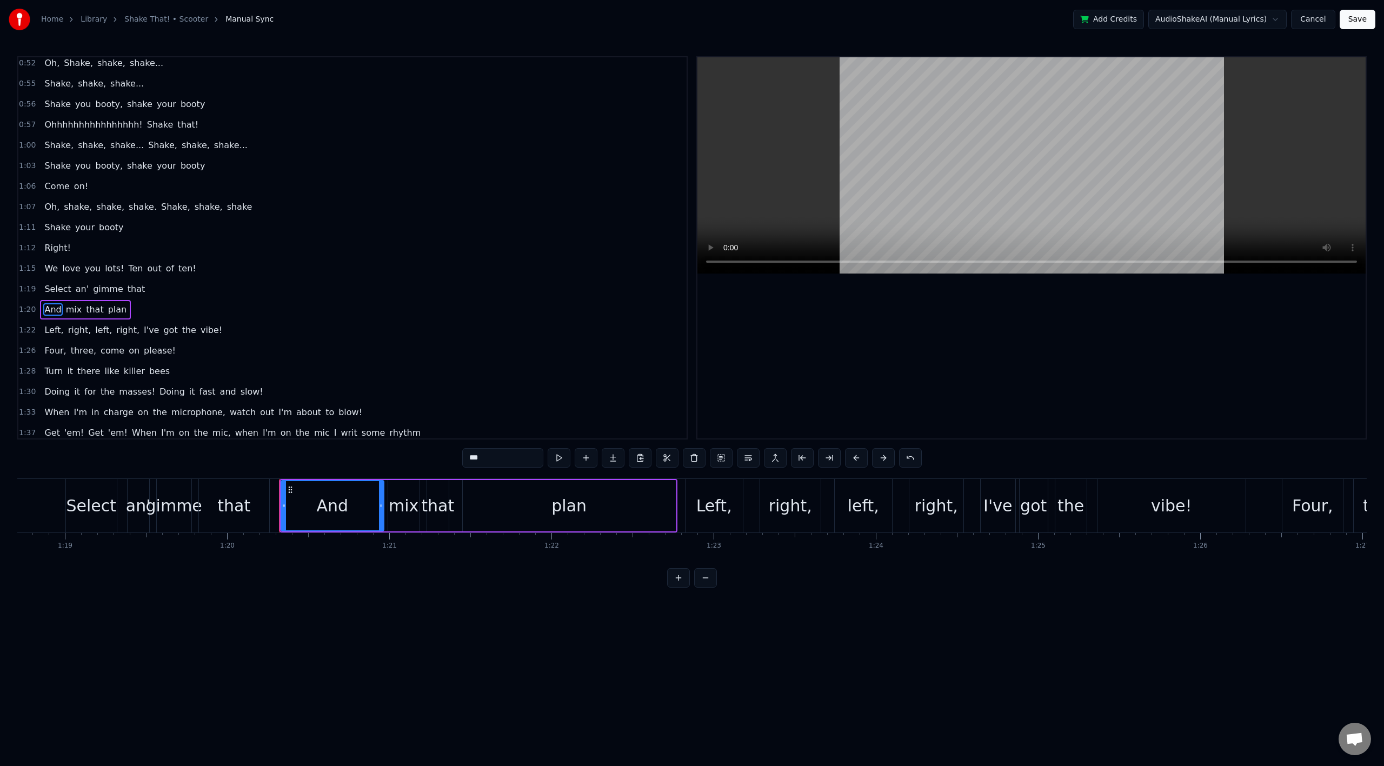
scroll to position [415, 0]
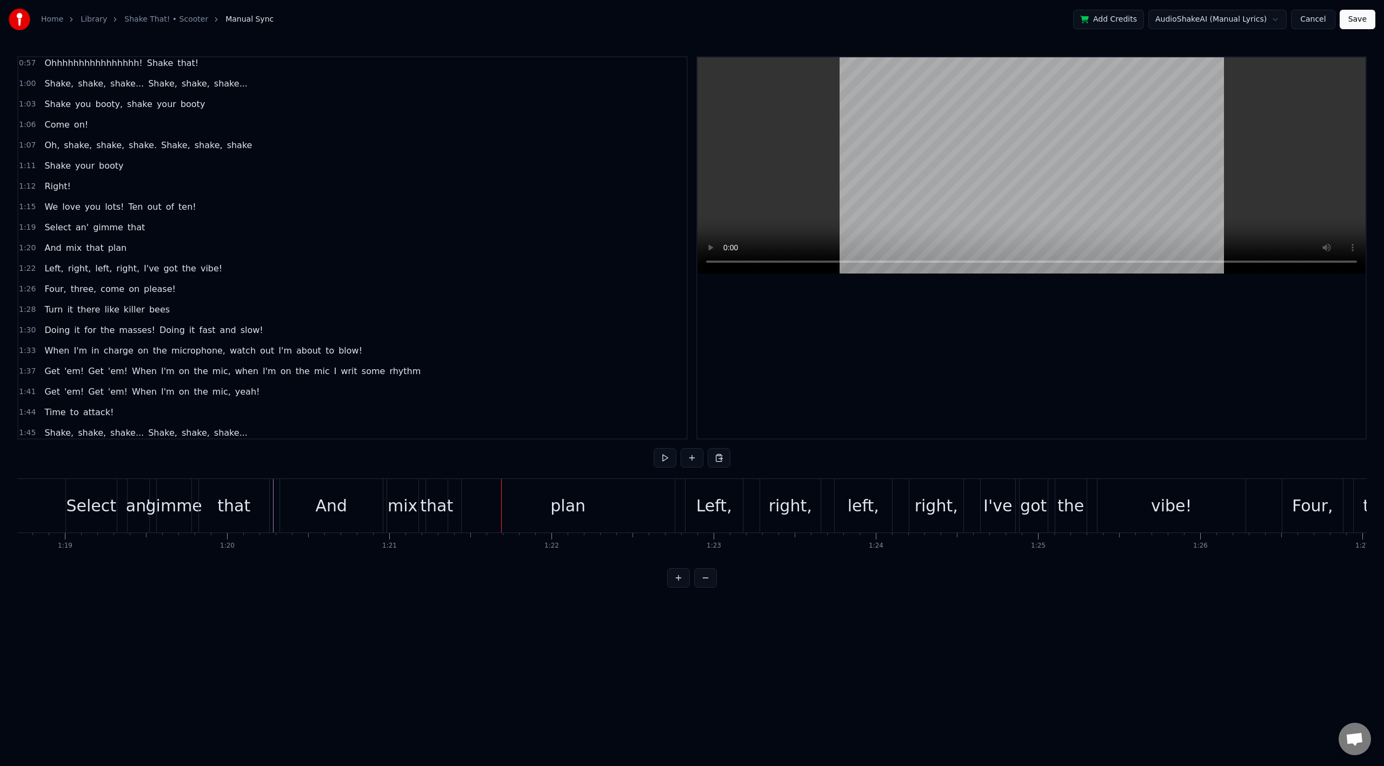
click at [304, 504] on div "And" at bounding box center [331, 506] width 103 height 54
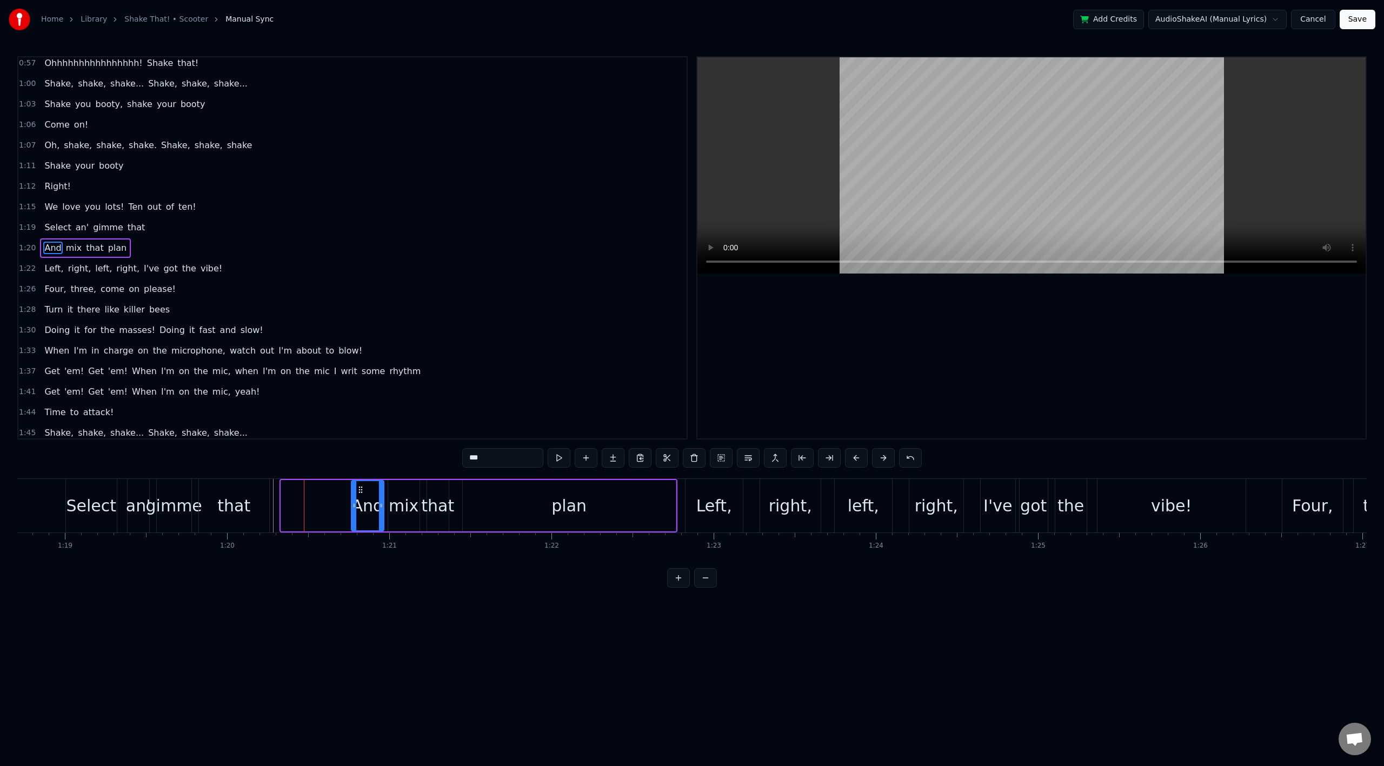
drag, startPoint x: 284, startPoint y: 506, endPoint x: 354, endPoint y: 507, distance: 70.3
click at [354, 507] on icon at bounding box center [354, 505] width 4 height 9
drag, startPoint x: 369, startPoint y: 508, endPoint x: 374, endPoint y: 509, distance: 5.5
click at [374, 509] on div "And" at bounding box center [367, 506] width 32 height 24
click at [408, 509] on div "mix" at bounding box center [404, 506] width 30 height 24
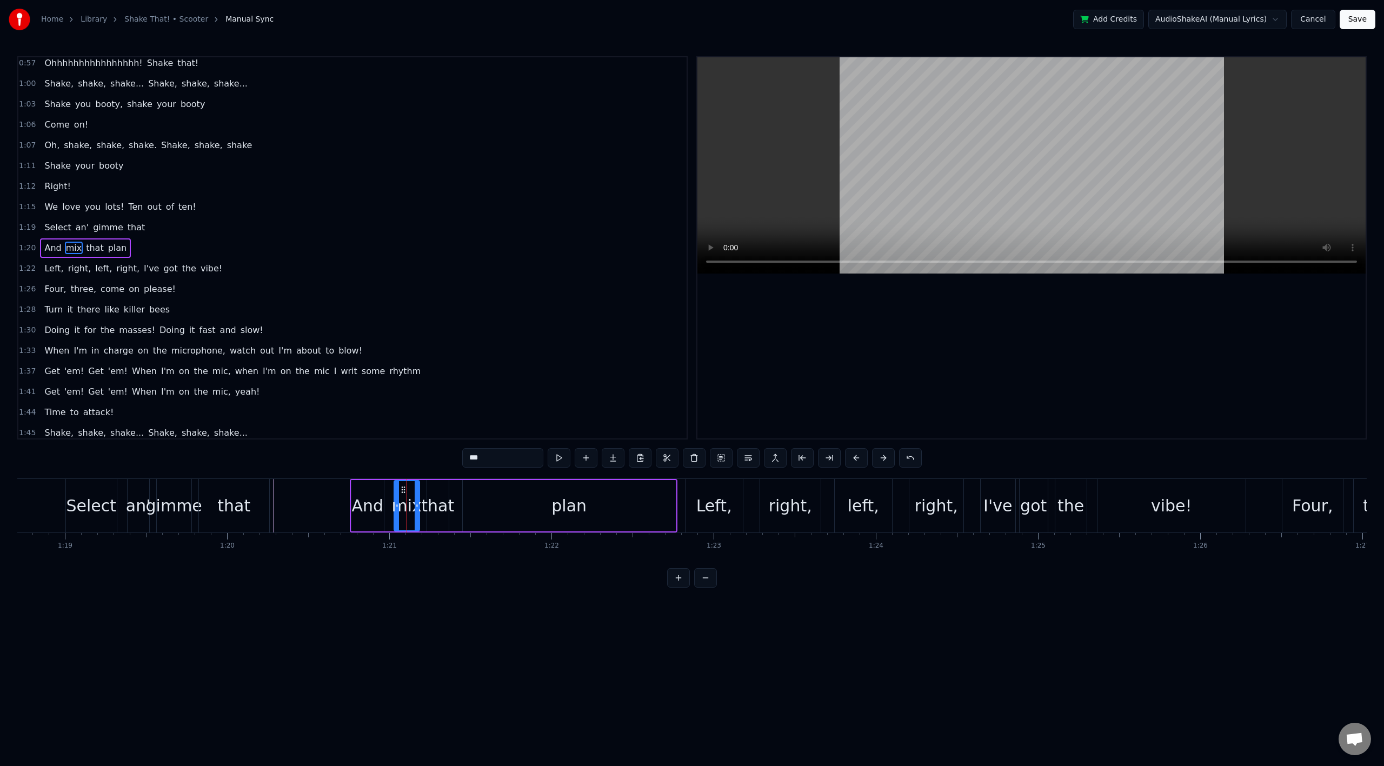
drag, startPoint x: 391, startPoint y: 506, endPoint x: 397, endPoint y: 506, distance: 6.0
click at [397, 506] on icon at bounding box center [397, 505] width 4 height 9
click at [446, 507] on div "that" at bounding box center [437, 506] width 33 height 24
click at [573, 507] on div "plan" at bounding box center [569, 506] width 35 height 24
type input "****"
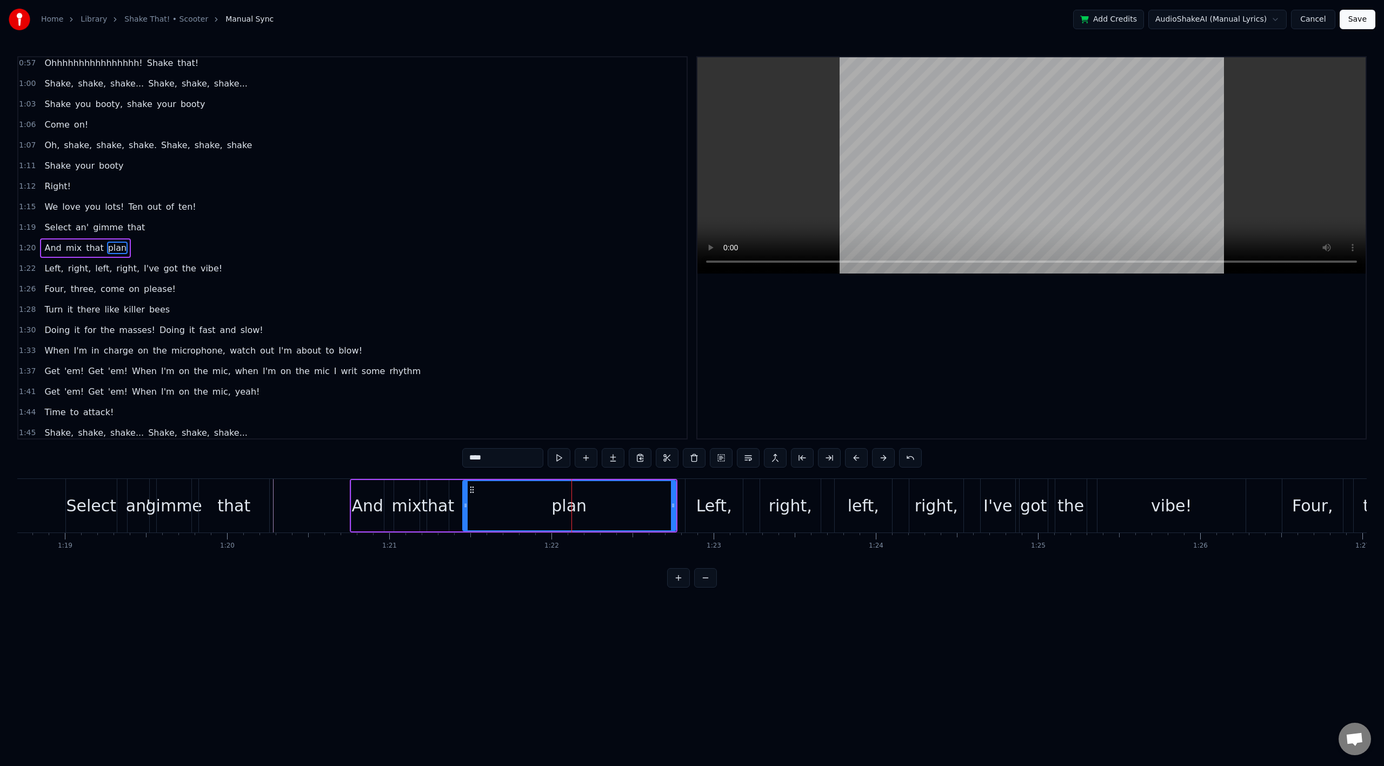
click at [559, 507] on div "plan" at bounding box center [569, 506] width 35 height 24
drag, startPoint x: 672, startPoint y: 505, endPoint x: 520, endPoint y: 513, distance: 152.7
click at [520, 513] on div at bounding box center [521, 505] width 4 height 49
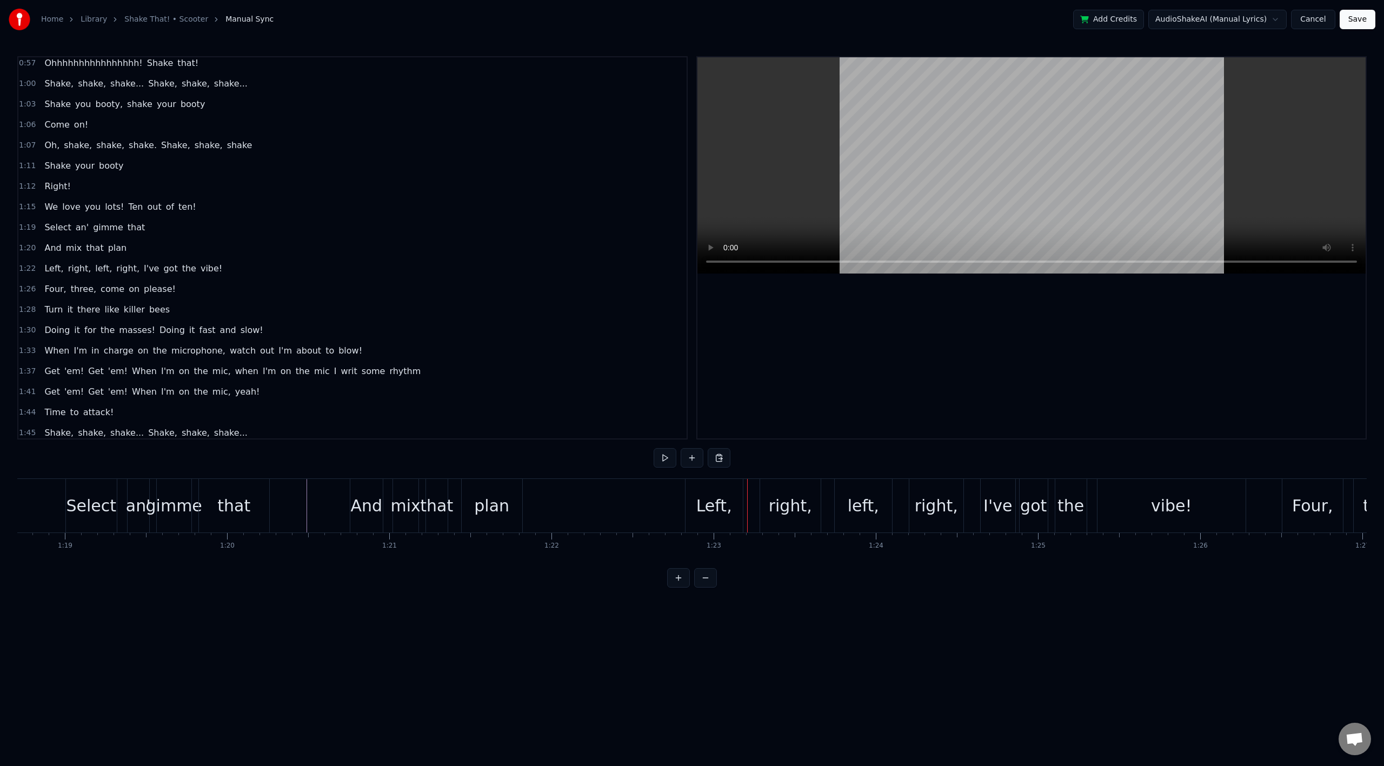
click at [696, 500] on div "Left," at bounding box center [714, 506] width 57 height 54
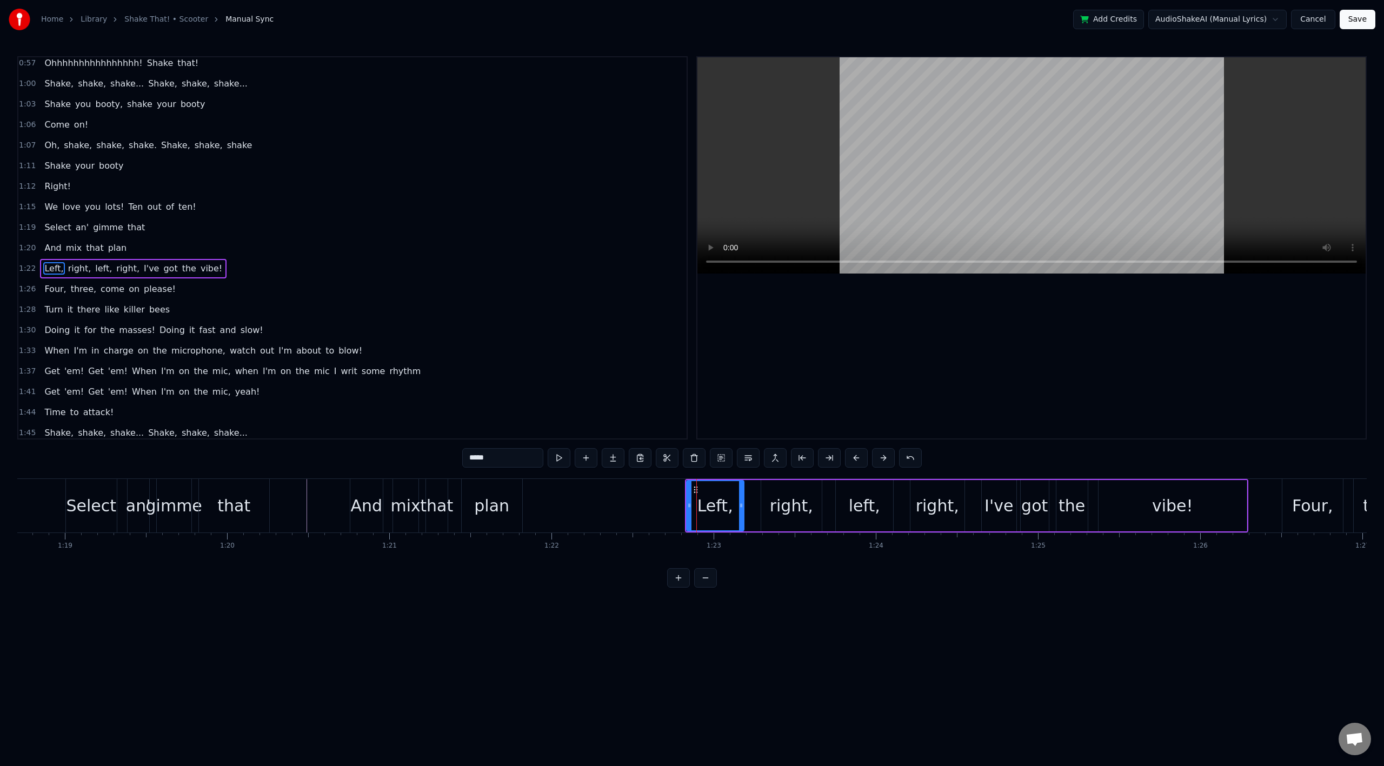
scroll to position [436, 0]
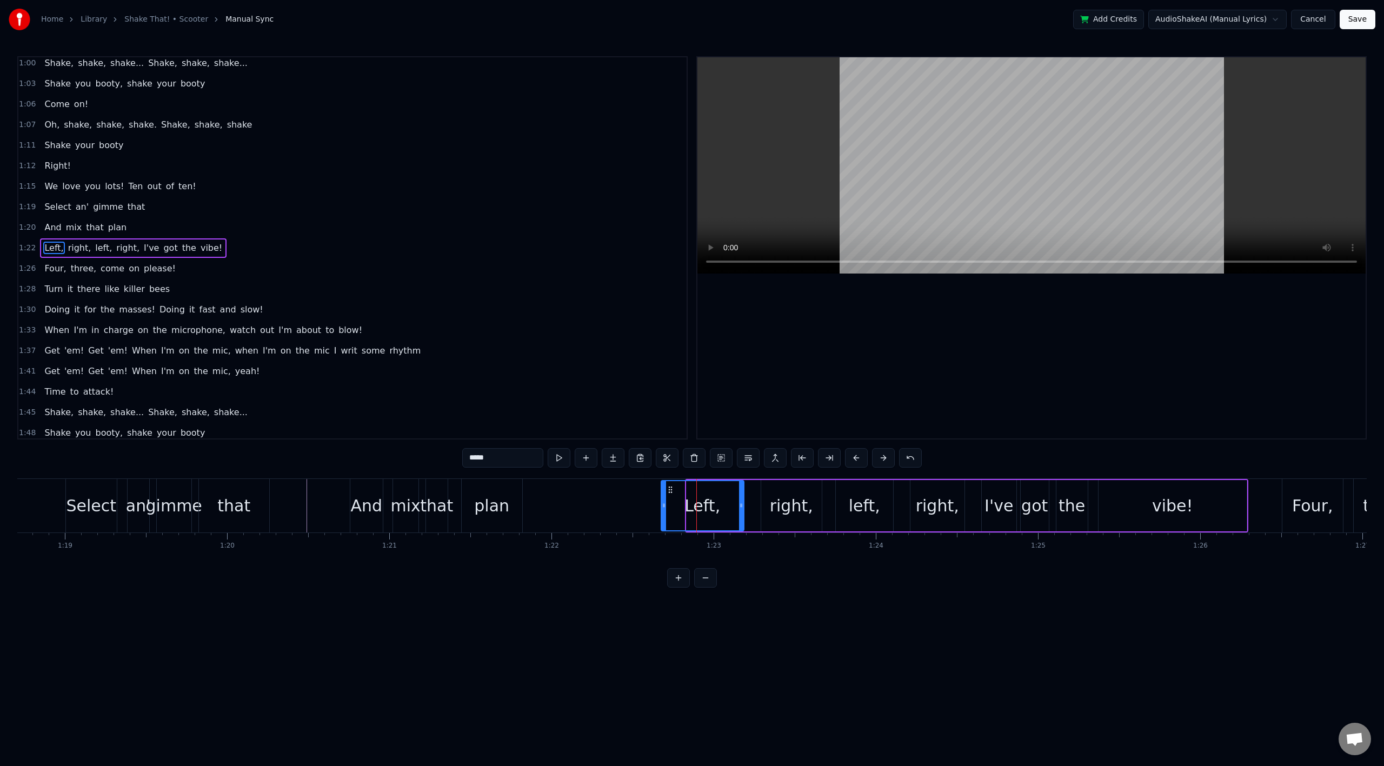
drag, startPoint x: 690, startPoint y: 492, endPoint x: 665, endPoint y: 495, distance: 25.6
click at [665, 495] on div at bounding box center [664, 505] width 4 height 49
drag, startPoint x: 742, startPoint y: 507, endPoint x: 713, endPoint y: 510, distance: 28.8
click at [713, 510] on div at bounding box center [715, 505] width 4 height 49
click at [783, 507] on div "right," at bounding box center [791, 506] width 43 height 24
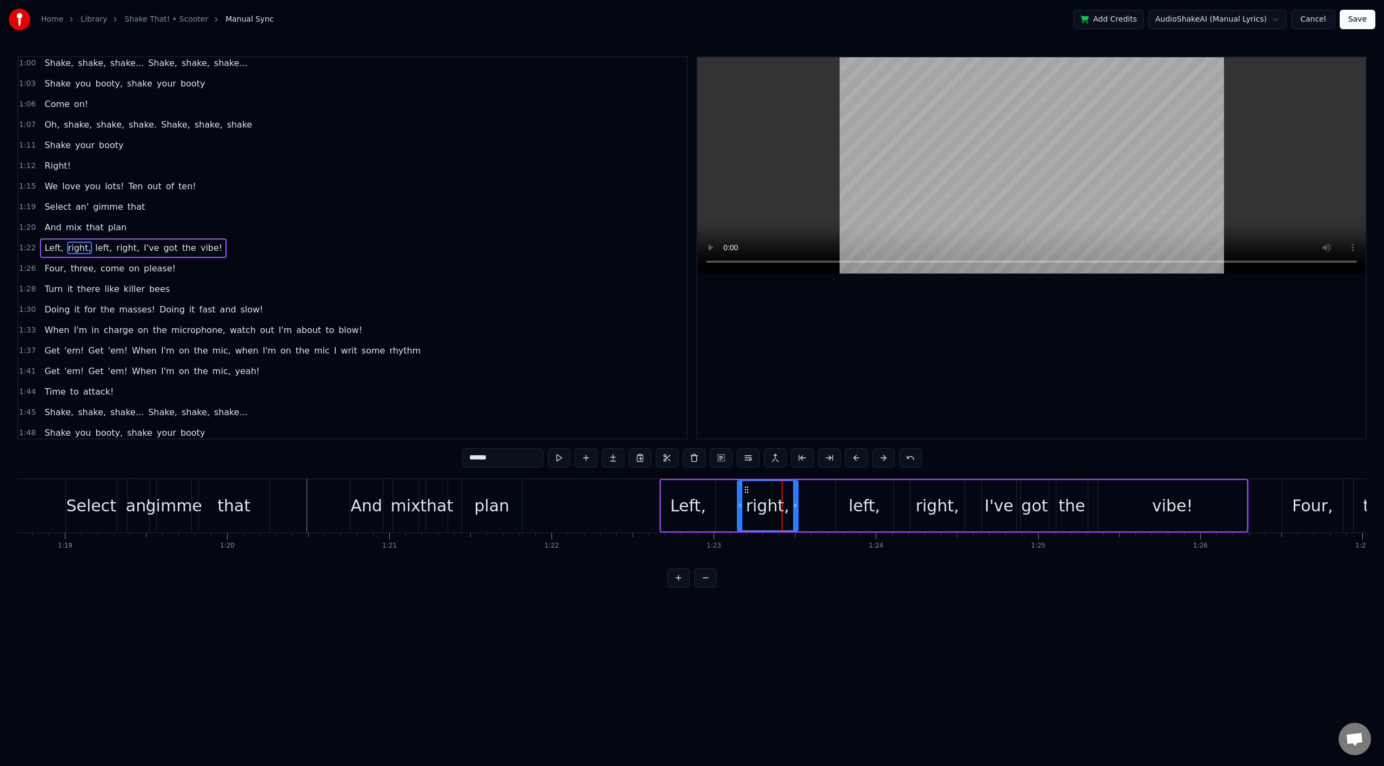
drag, startPoint x: 769, startPoint y: 490, endPoint x: 745, endPoint y: 495, distance: 25.3
click at [745, 495] on div "right," at bounding box center [767, 505] width 59 height 49
click at [862, 508] on div "left," at bounding box center [864, 506] width 31 height 24
drag, startPoint x: 844, startPoint y: 490, endPoint x: 825, endPoint y: 494, distance: 19.8
click at [825, 494] on div "left," at bounding box center [845, 505] width 56 height 49
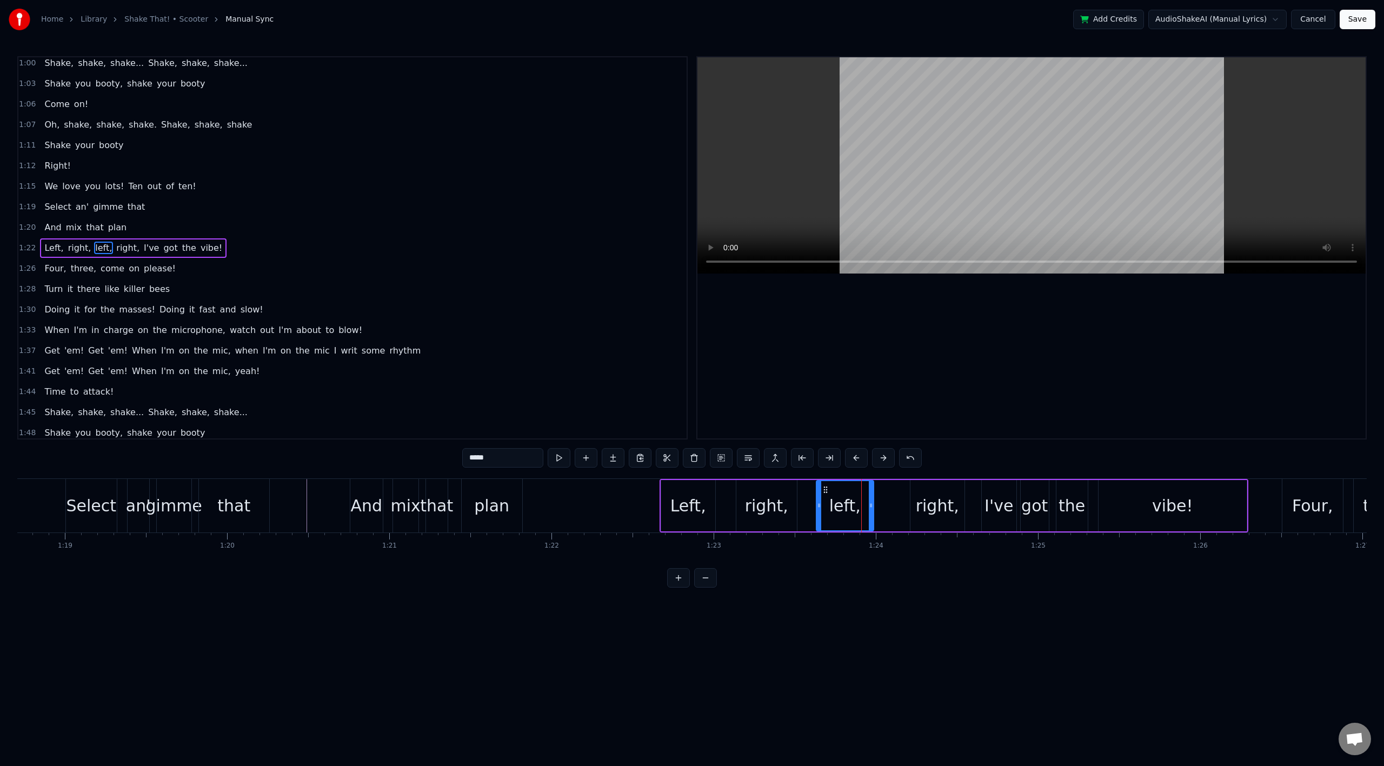
click at [924, 505] on div "right," at bounding box center [937, 506] width 43 height 24
drag, startPoint x: 918, startPoint y: 491, endPoint x: 895, endPoint y: 494, distance: 22.9
click at [895, 494] on div "right," at bounding box center [914, 505] width 53 height 49
click at [992, 506] on div "I've" at bounding box center [999, 506] width 29 height 24
drag, startPoint x: 992, startPoint y: 490, endPoint x: 980, endPoint y: 493, distance: 12.1
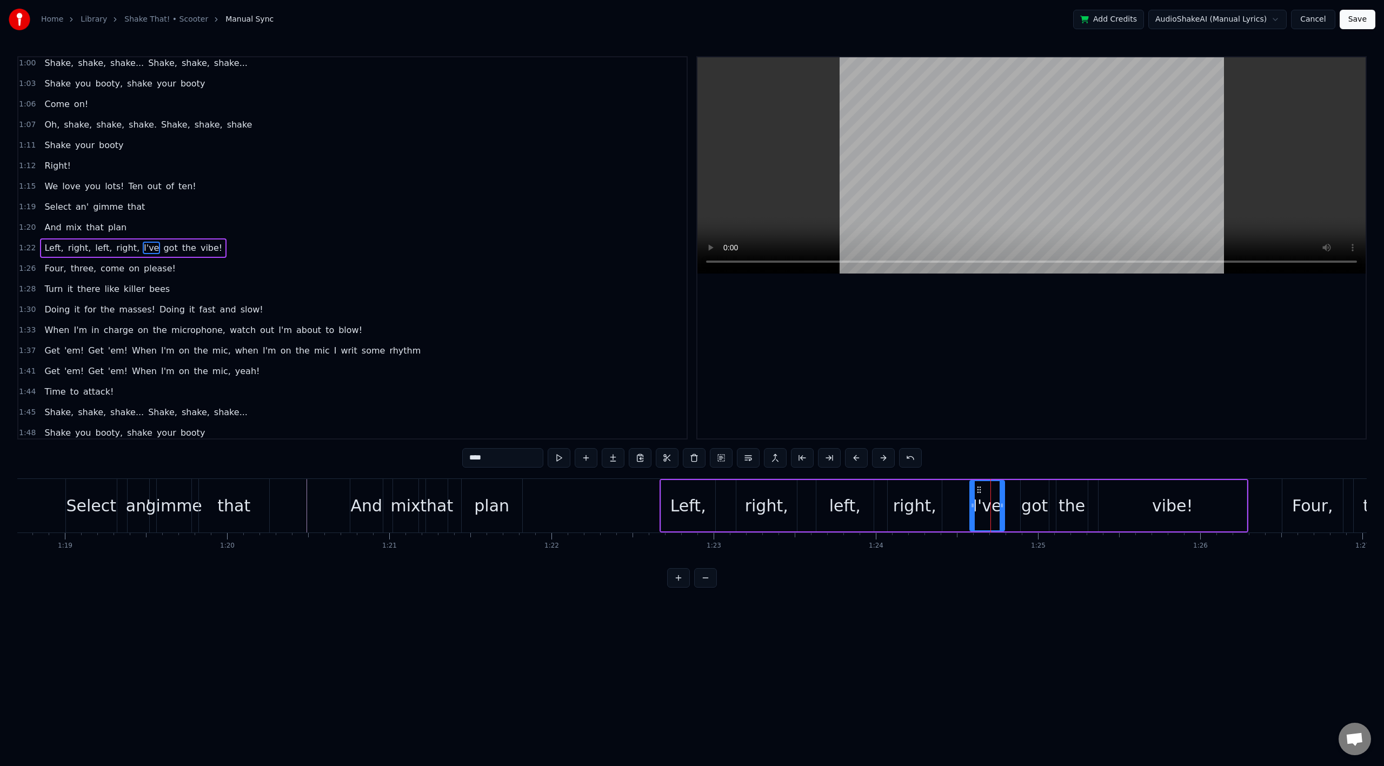
click at [980, 493] on icon at bounding box center [979, 490] width 9 height 9
click at [1068, 508] on div "the" at bounding box center [1072, 506] width 26 height 24
click at [1126, 508] on div "vibe!" at bounding box center [1173, 505] width 148 height 51
type input "*****"
drag, startPoint x: 1244, startPoint y: 507, endPoint x: 1211, endPoint y: 510, distance: 32.6
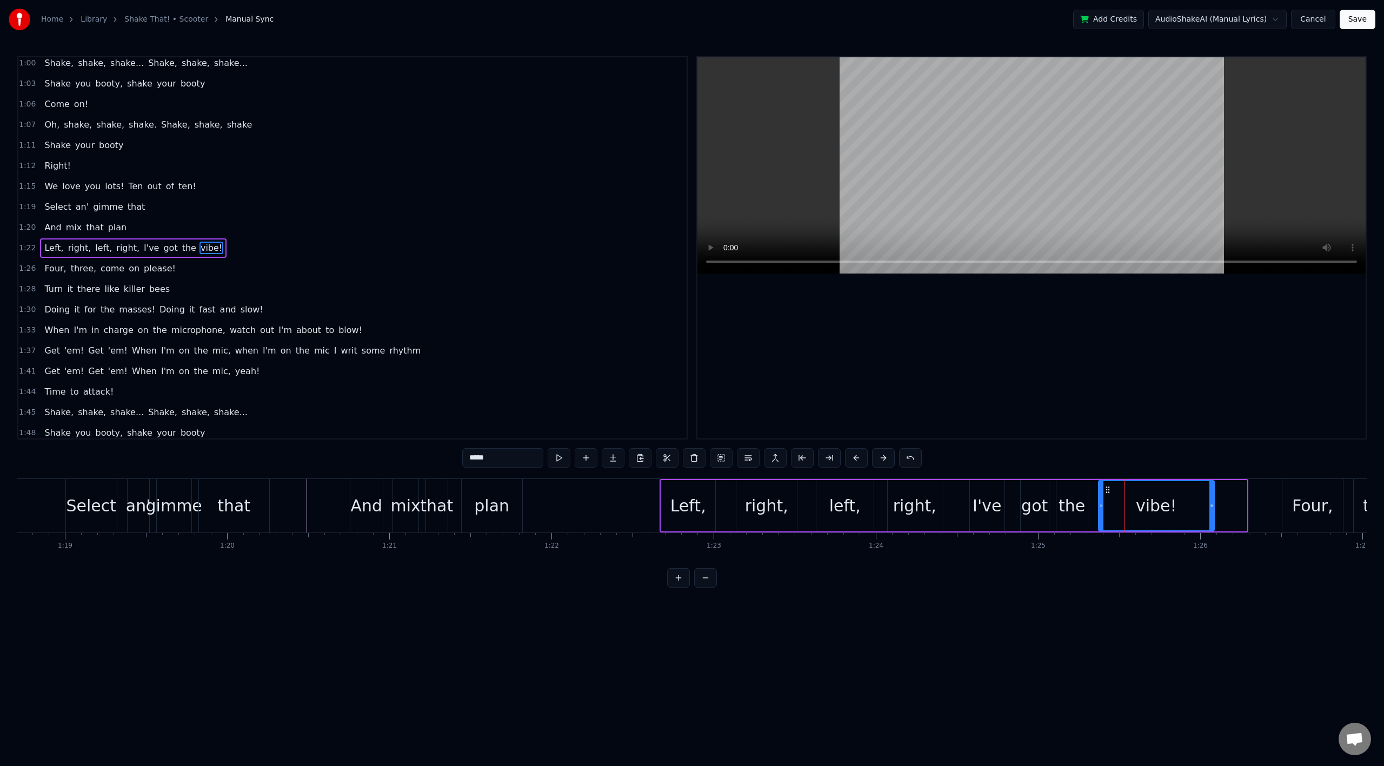
click at [1211, 510] on div at bounding box center [1212, 505] width 4 height 49
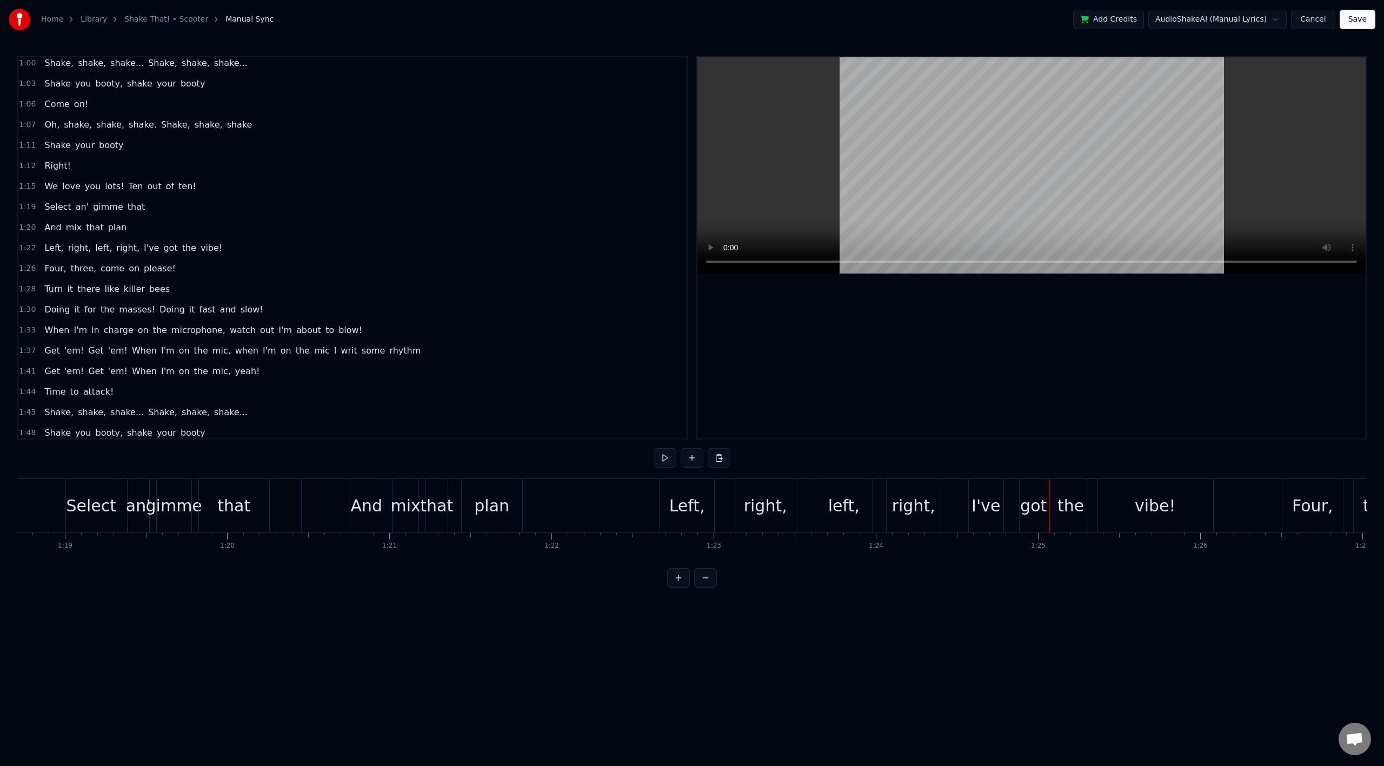
click at [772, 508] on div "right," at bounding box center [765, 506] width 43 height 24
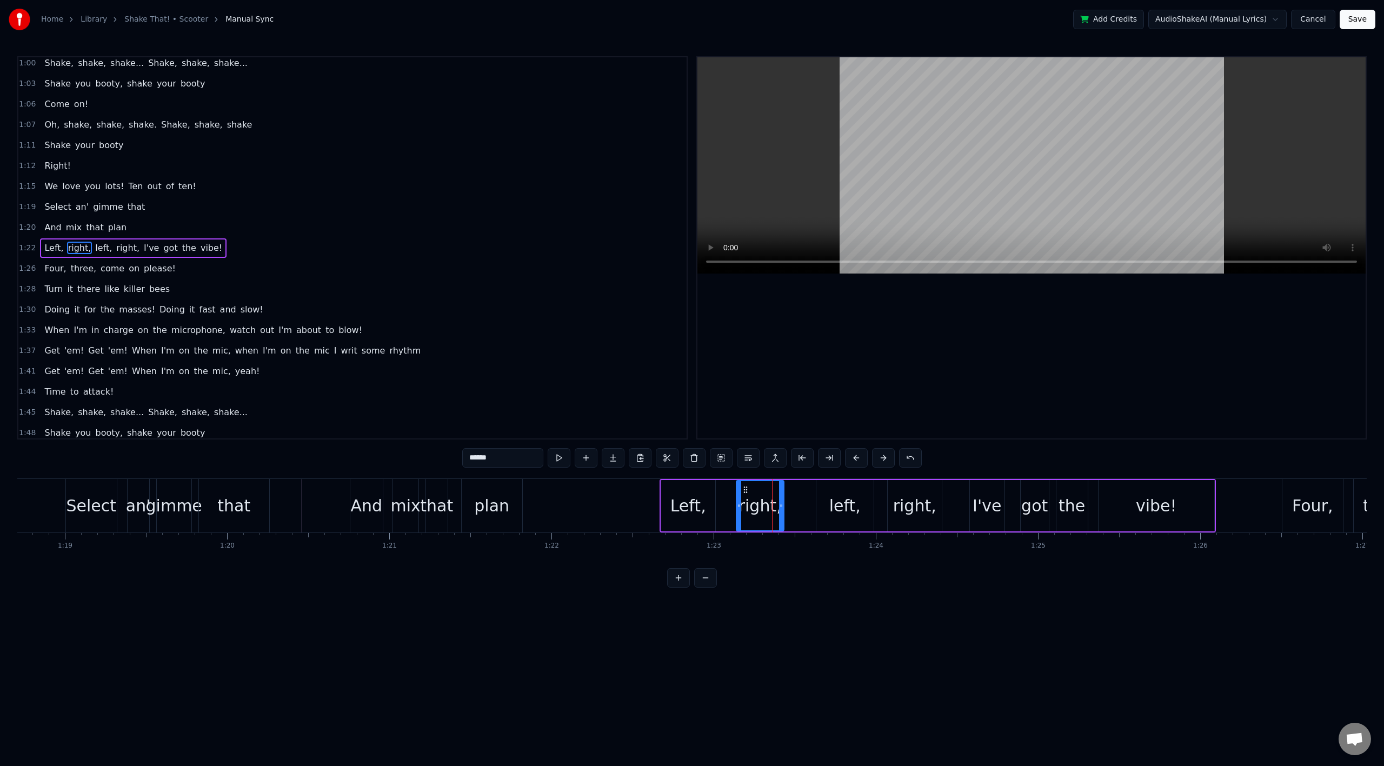
drag, startPoint x: 794, startPoint y: 507, endPoint x: 783, endPoint y: 508, distance: 10.8
click at [780, 508] on icon at bounding box center [781, 505] width 4 height 9
click at [834, 509] on div "left," at bounding box center [844, 506] width 31 height 24
drag, startPoint x: 819, startPoint y: 507, endPoint x: 839, endPoint y: 508, distance: 20.6
click at [828, 507] on icon at bounding box center [827, 505] width 4 height 9
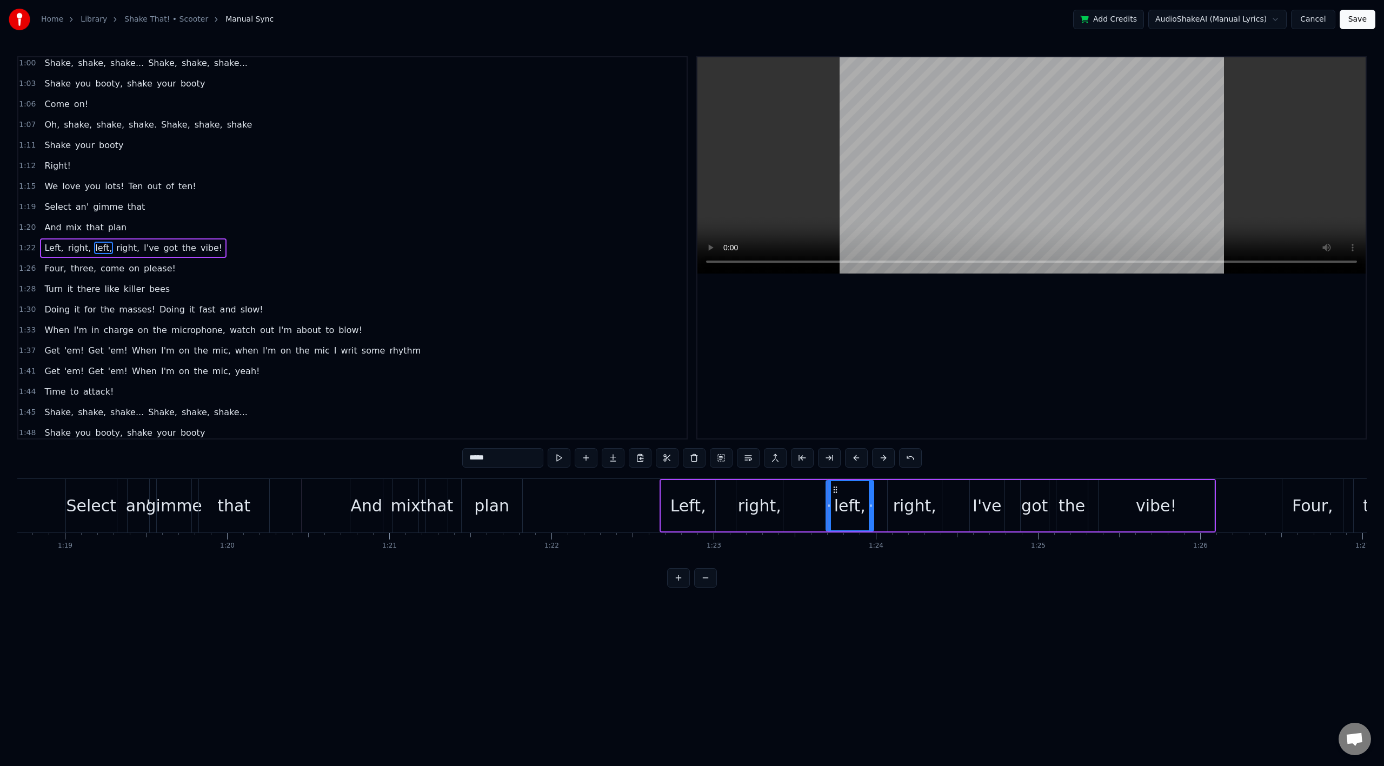
click at [918, 506] on div "right," at bounding box center [914, 506] width 43 height 24
type input "******"
drag, startPoint x: 924, startPoint y: 508, endPoint x: 934, endPoint y: 509, distance: 10.8
click at [934, 509] on div "right," at bounding box center [914, 505] width 53 height 49
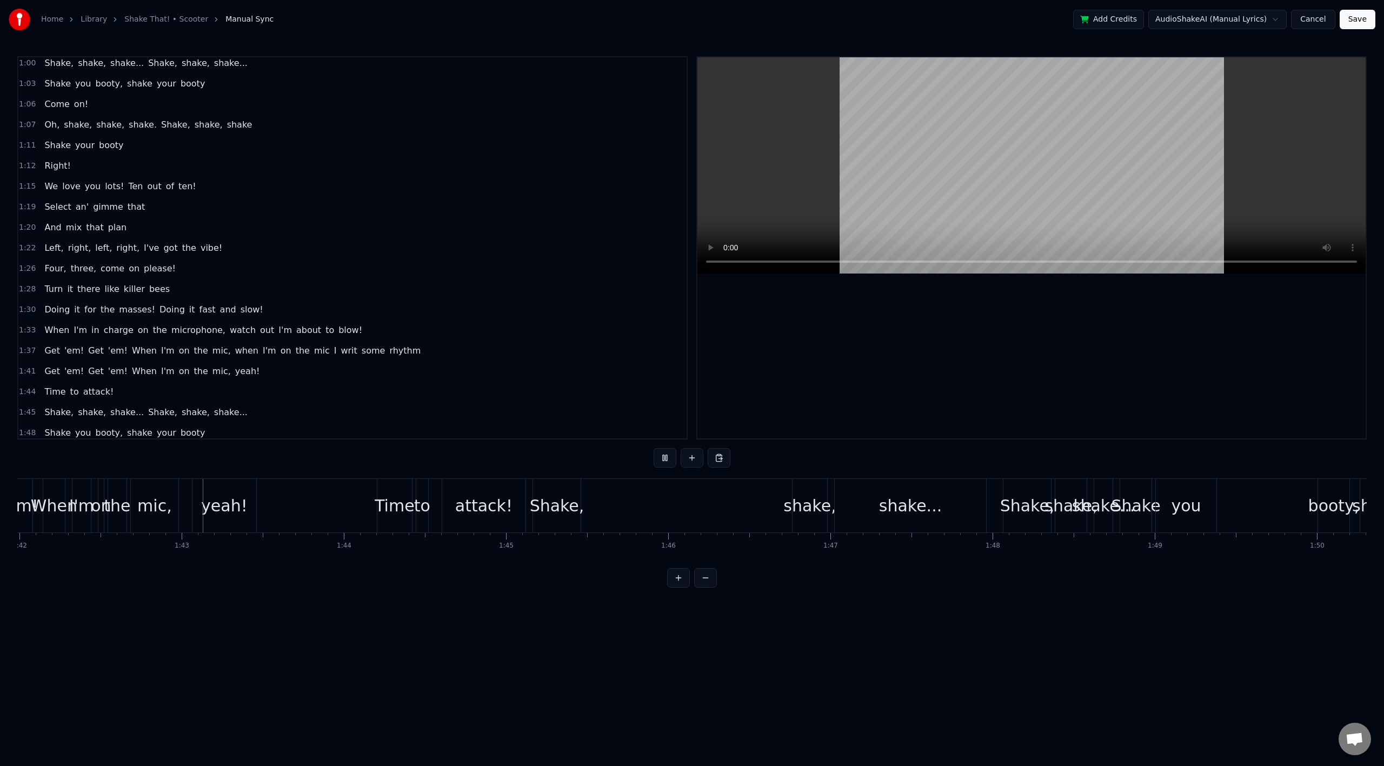
scroll to position [0, 16549]
drag, startPoint x: 797, startPoint y: 509, endPoint x: 762, endPoint y: 513, distance: 34.8
click at [762, 514] on div "Shake, shake, shake... Shake, shake, shake..." at bounding box center [819, 506] width 583 height 54
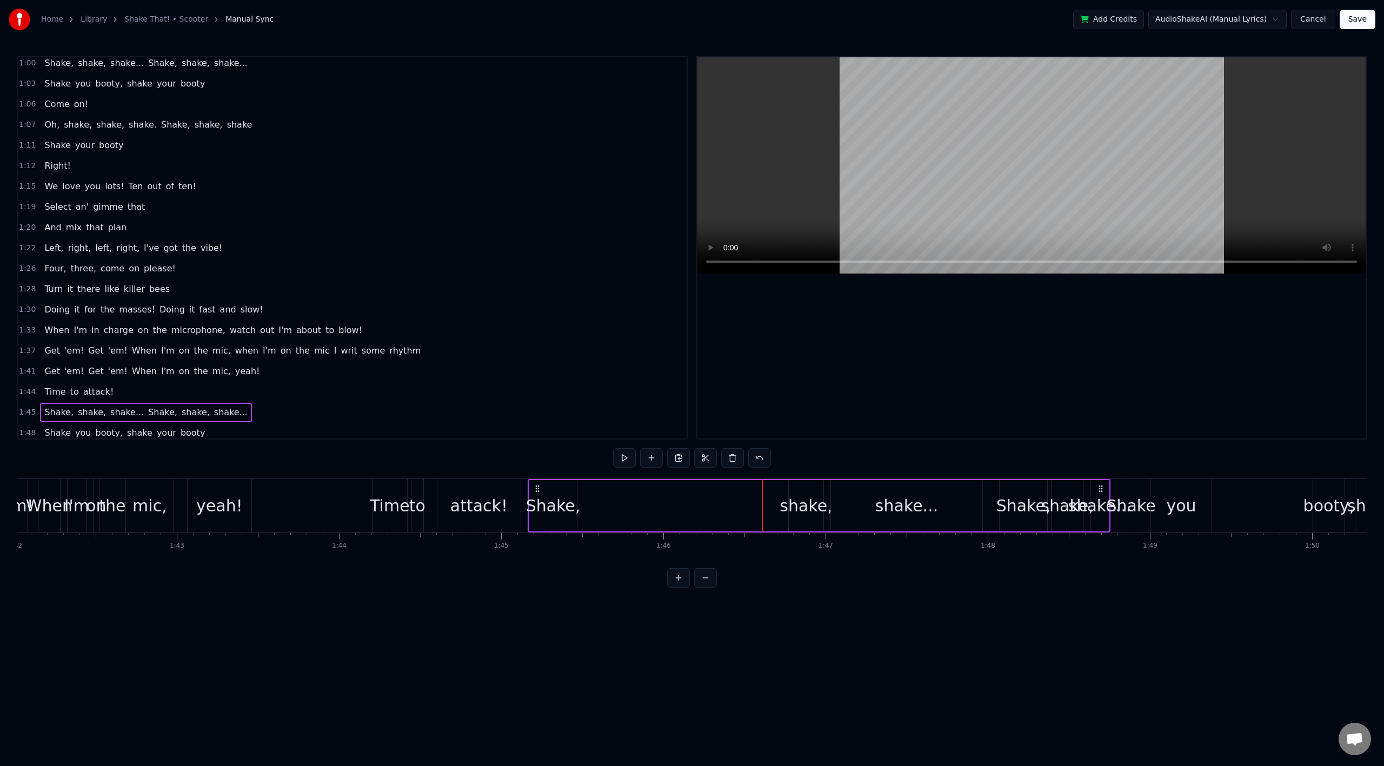
click at [796, 507] on div "shake," at bounding box center [806, 506] width 52 height 24
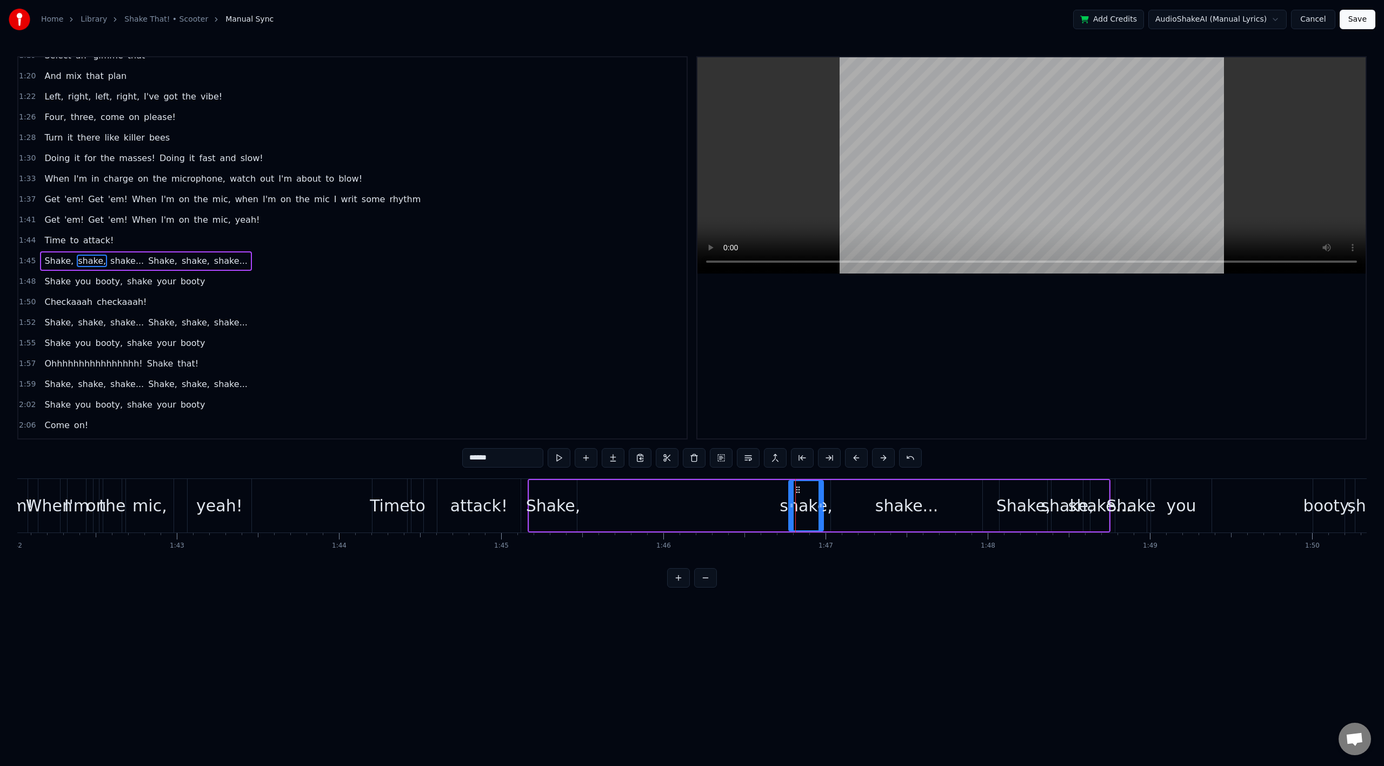
scroll to position [600, 0]
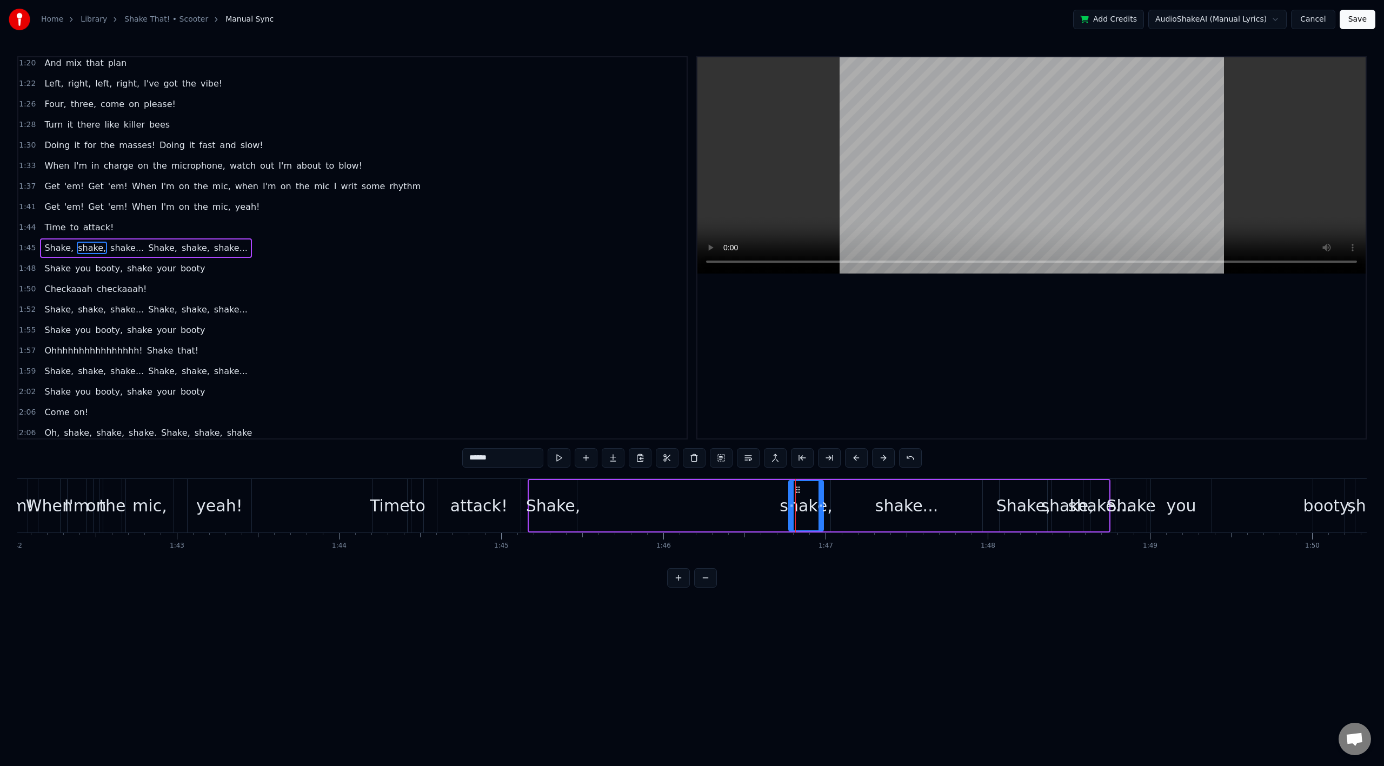
drag, startPoint x: 804, startPoint y: 499, endPoint x: 699, endPoint y: 498, distance: 104.4
click at [626, 502] on div "Shake, shake, shake... Shake, shake, shake..." at bounding box center [819, 506] width 583 height 54
click at [804, 495] on div "shake," at bounding box center [806, 506] width 52 height 24
drag, startPoint x: 796, startPoint y: 493, endPoint x: 587, endPoint y: 503, distance: 209.0
click at [587, 503] on div "shake," at bounding box center [598, 505] width 34 height 49
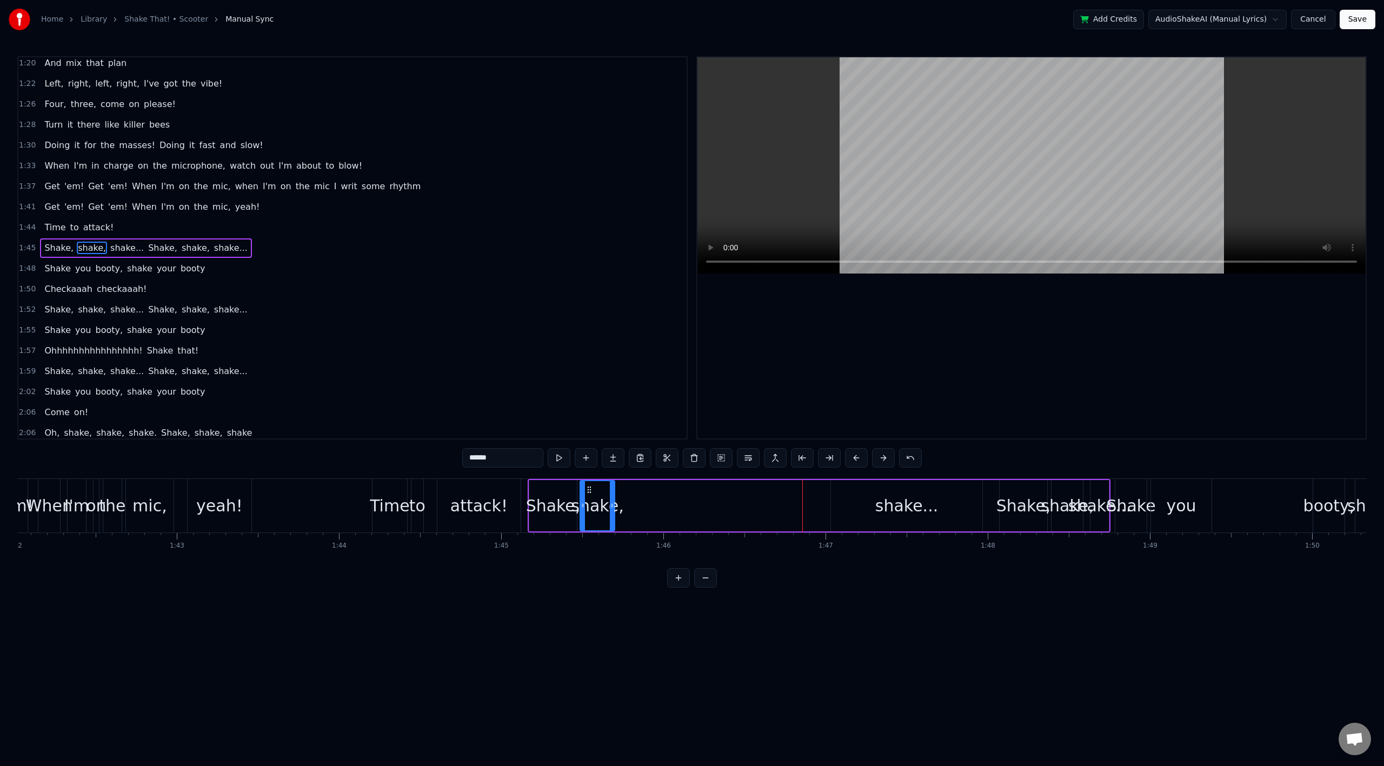
click at [890, 506] on div "shake..." at bounding box center [906, 506] width 63 height 24
type input "********"
drag, startPoint x: 839, startPoint y: 492, endPoint x: 625, endPoint y: 507, distance: 214.7
click at [625, 507] on div "shake..." at bounding box center [694, 505] width 150 height 49
click at [769, 506] on div "Shake, shake, shake... Shake, shake, shake..." at bounding box center [819, 506] width 583 height 54
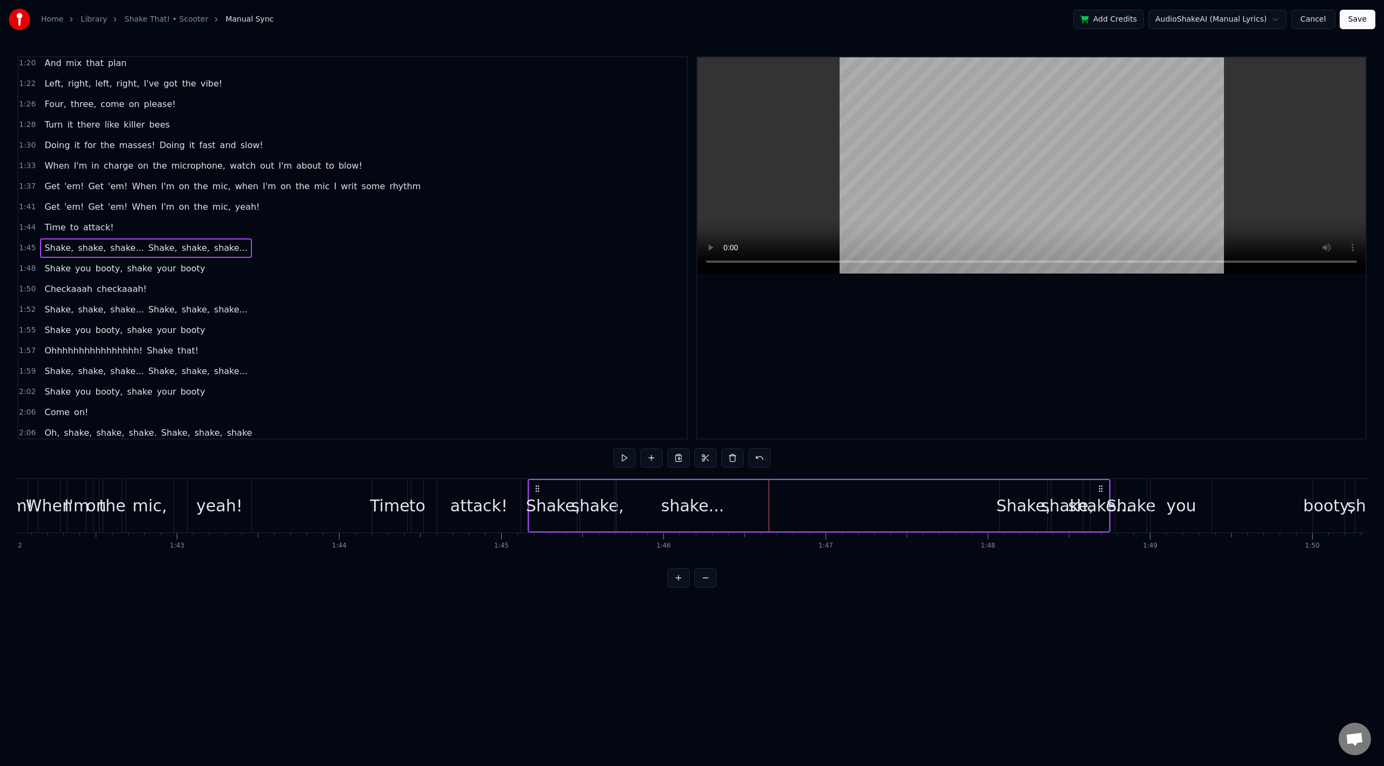
click at [701, 503] on div "shake..." at bounding box center [692, 506] width 63 height 24
drag, startPoint x: 766, startPoint y: 508, endPoint x: 663, endPoint y: 510, distance: 102.8
click at [663, 510] on div at bounding box center [663, 505] width 4 height 49
click at [1015, 503] on div "Shake," at bounding box center [1024, 506] width 55 height 24
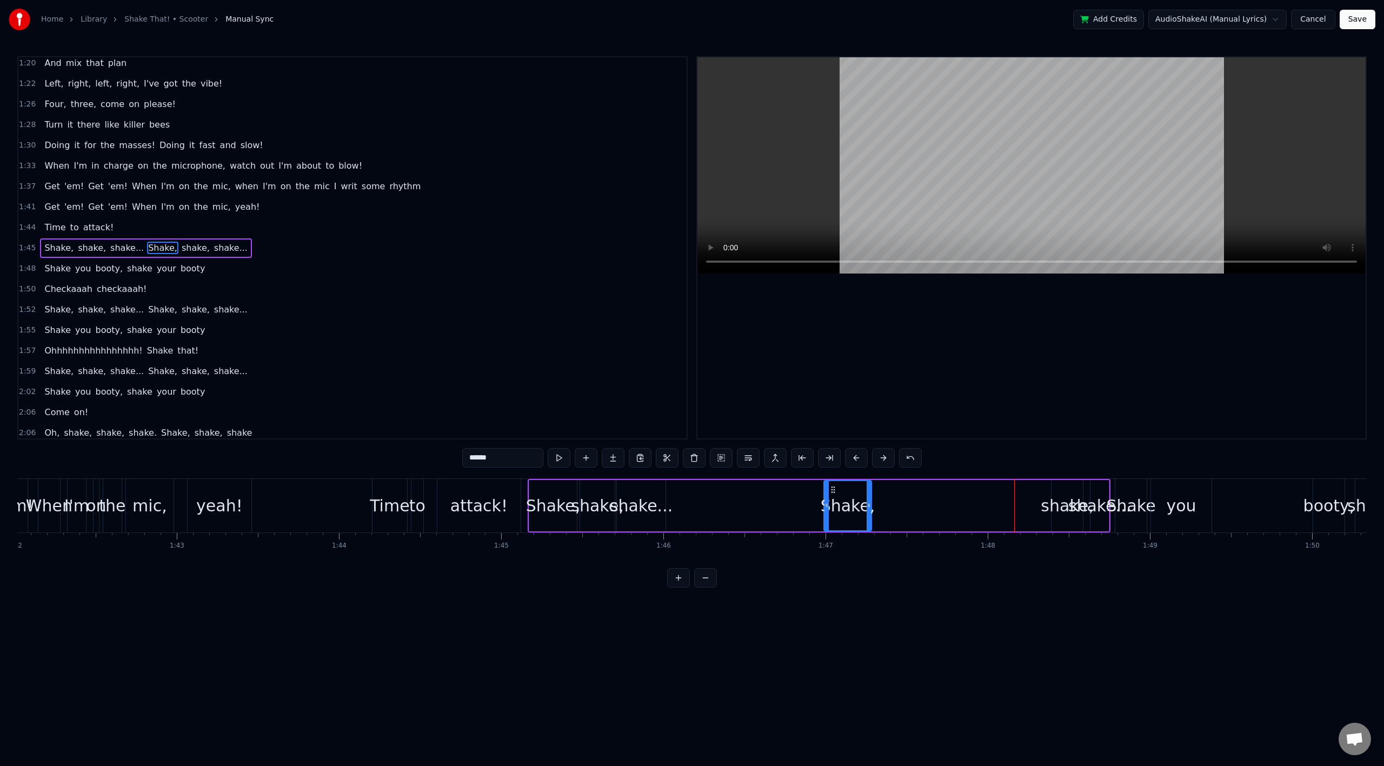
drag, startPoint x: 1008, startPoint y: 491, endPoint x: 886, endPoint y: 500, distance: 123.1
click at [834, 497] on div "Shake," at bounding box center [848, 505] width 47 height 49
click at [1060, 502] on div "shake," at bounding box center [1067, 506] width 52 height 24
drag, startPoint x: 1061, startPoint y: 492, endPoint x: 880, endPoint y: 502, distance: 181.4
click at [880, 502] on div "shake," at bounding box center [886, 505] width 30 height 49
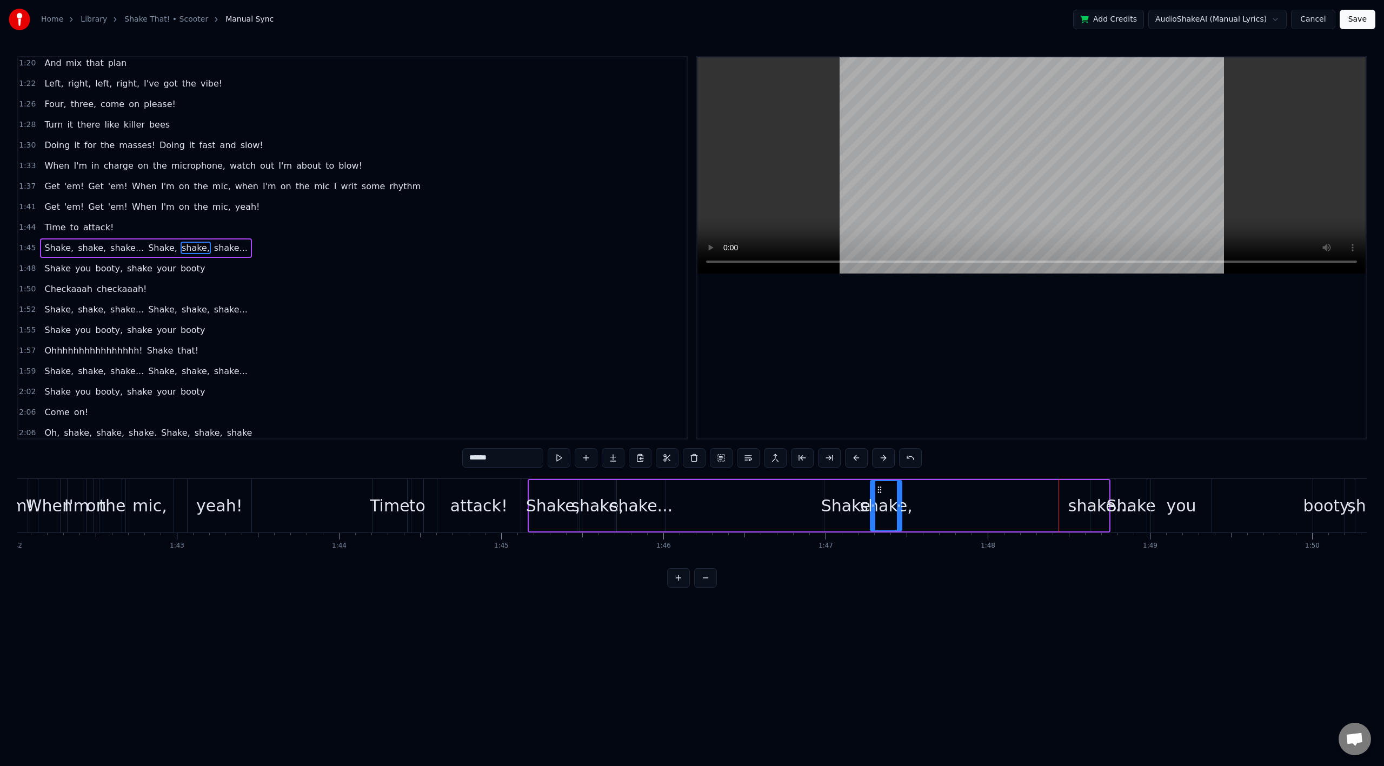
click at [1101, 501] on div "shake..." at bounding box center [1099, 506] width 63 height 24
type input "********"
drag, startPoint x: 1091, startPoint y: 495, endPoint x: 1069, endPoint y: 500, distance: 22.6
click at [1069, 500] on div at bounding box center [1071, 505] width 4 height 49
drag, startPoint x: 1086, startPoint y: 498, endPoint x: 989, endPoint y: 503, distance: 96.9
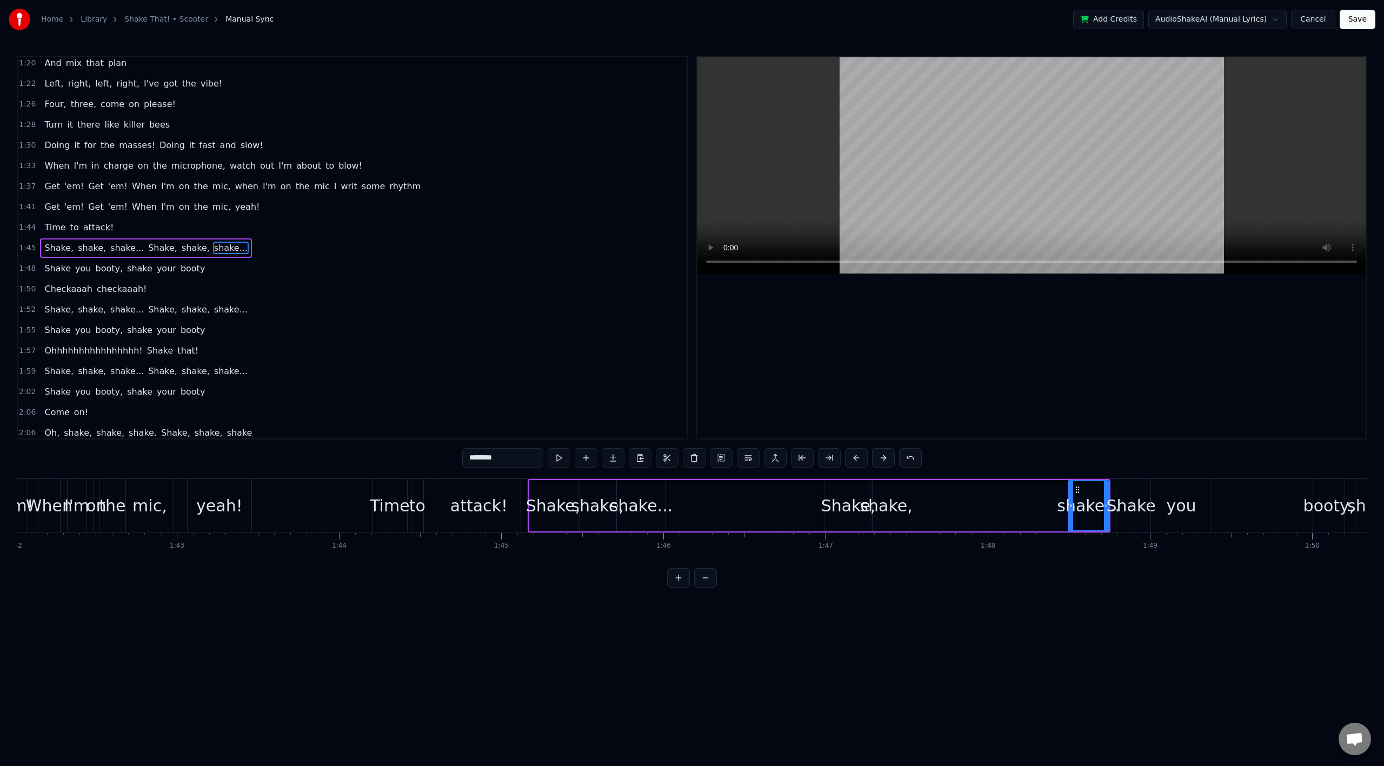
click at [947, 502] on div "Shake, shake, shake... Shake, shake, shake..." at bounding box center [819, 506] width 583 height 54
click at [1090, 498] on div "shake..." at bounding box center [1088, 506] width 63 height 24
click at [1106, 507] on icon at bounding box center [1106, 505] width 4 height 9
drag, startPoint x: 1078, startPoint y: 491, endPoint x: 921, endPoint y: 501, distance: 157.7
click at [917, 500] on div "shake..." at bounding box center [926, 505] width 39 height 49
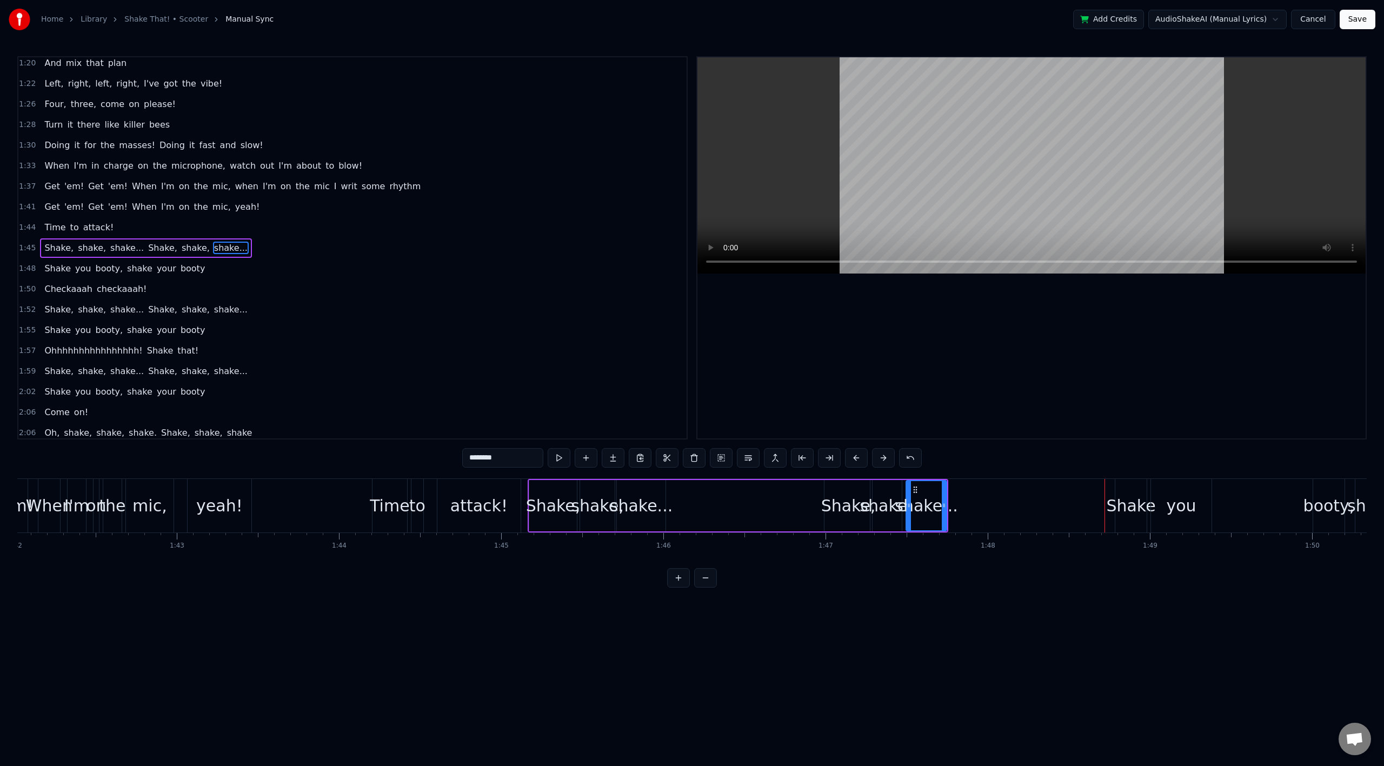
click at [1121, 506] on div "Shake" at bounding box center [1130, 506] width 49 height 24
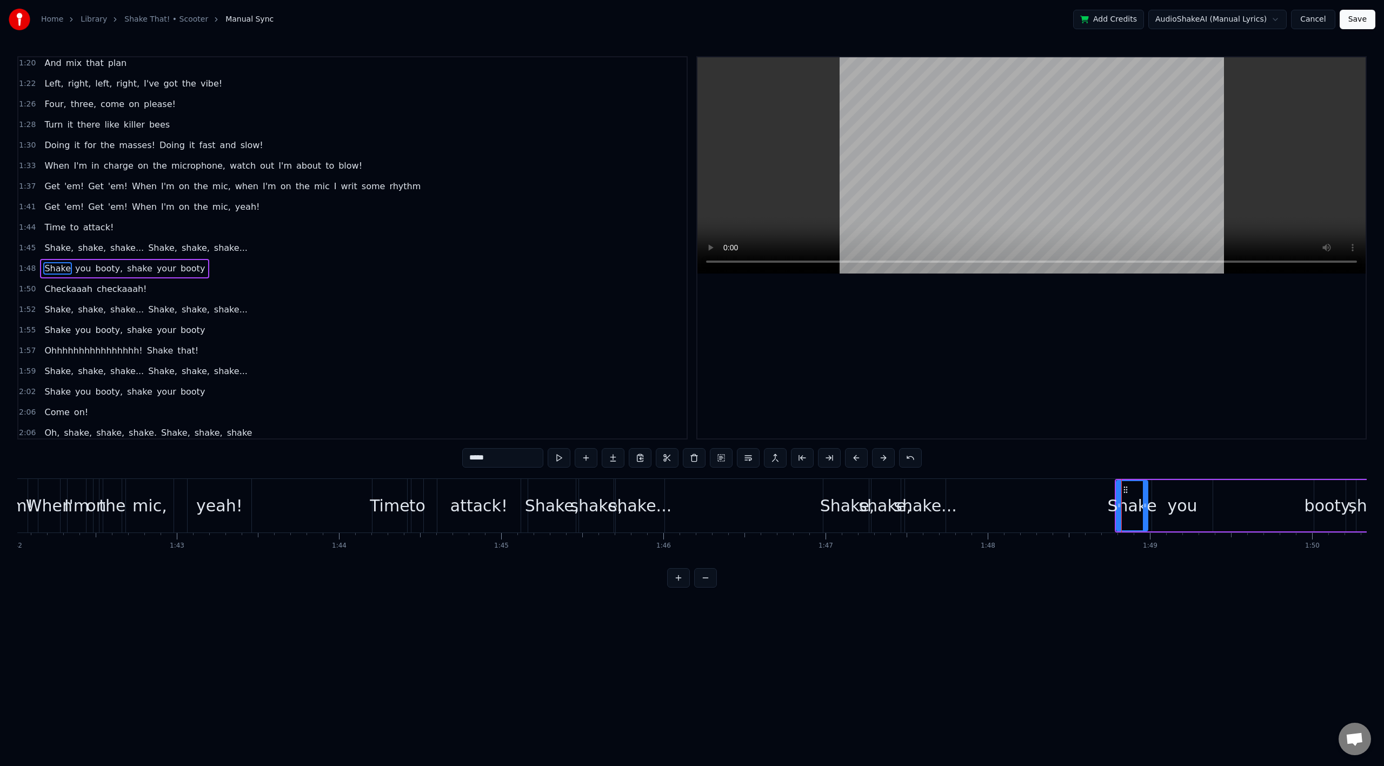
scroll to position [621, 0]
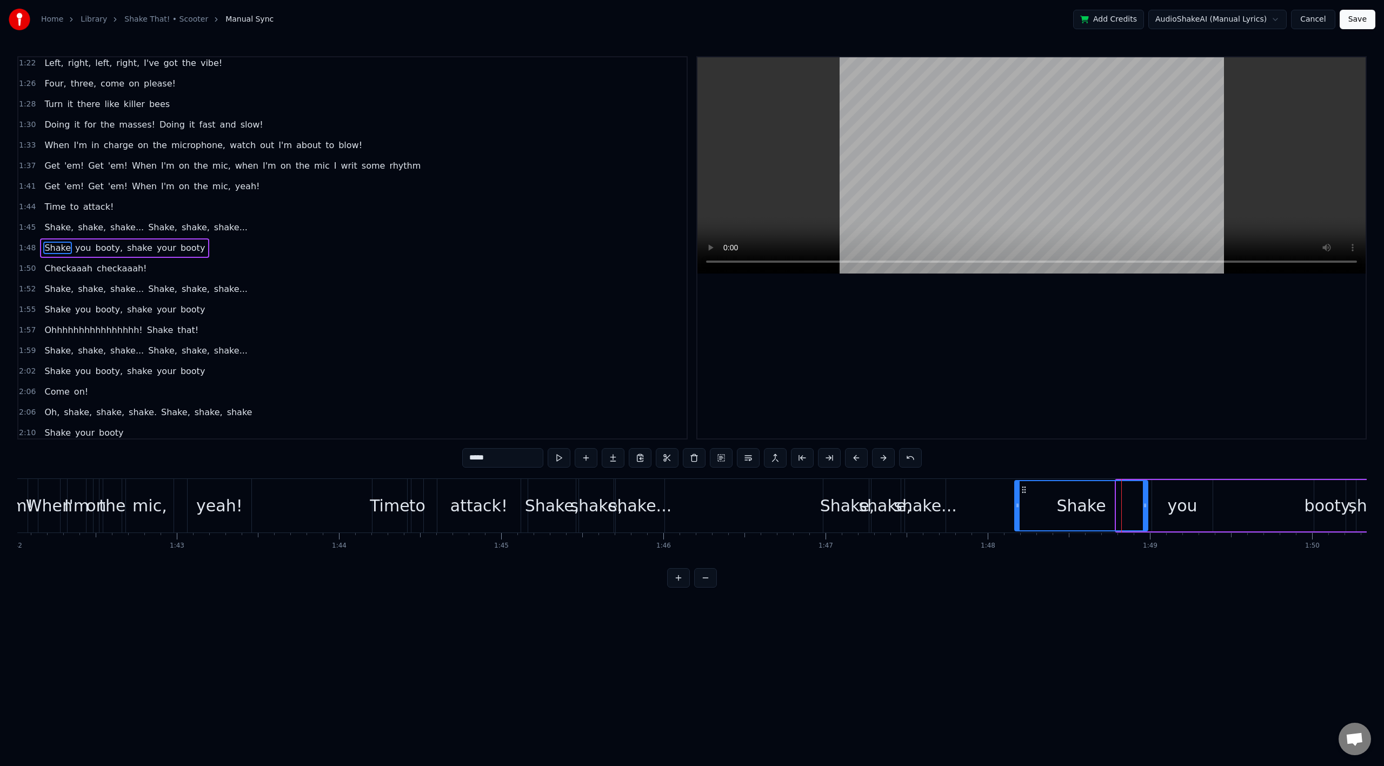
drag, startPoint x: 1118, startPoint y: 507, endPoint x: 1023, endPoint y: 506, distance: 94.6
click at [1017, 506] on icon at bounding box center [1017, 505] width 4 height 9
drag, startPoint x: 1146, startPoint y: 510, endPoint x: 1075, endPoint y: 509, distance: 70.3
click at [1075, 509] on div at bounding box center [1075, 505] width 4 height 49
click at [1190, 508] on div "you" at bounding box center [1182, 506] width 30 height 24
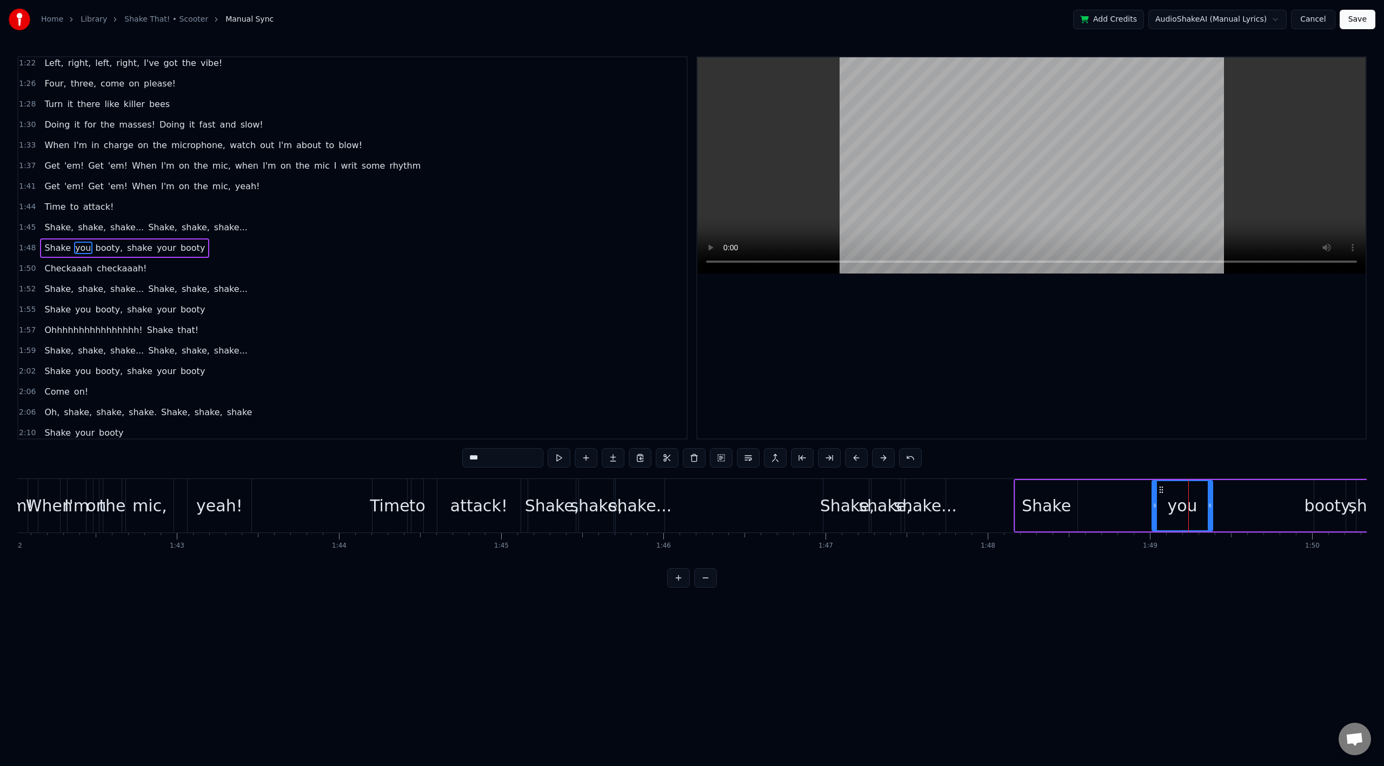
click at [493, 462] on input "***" at bounding box center [502, 457] width 81 height 19
click at [1173, 504] on div "your" at bounding box center [1182, 506] width 36 height 24
drag, startPoint x: 1160, startPoint y: 491, endPoint x: 1114, endPoint y: 496, distance: 46.8
click at [1094, 493] on icon at bounding box center [1092, 490] width 9 height 9
click at [1324, 506] on div "booty," at bounding box center [1330, 506] width 51 height 24
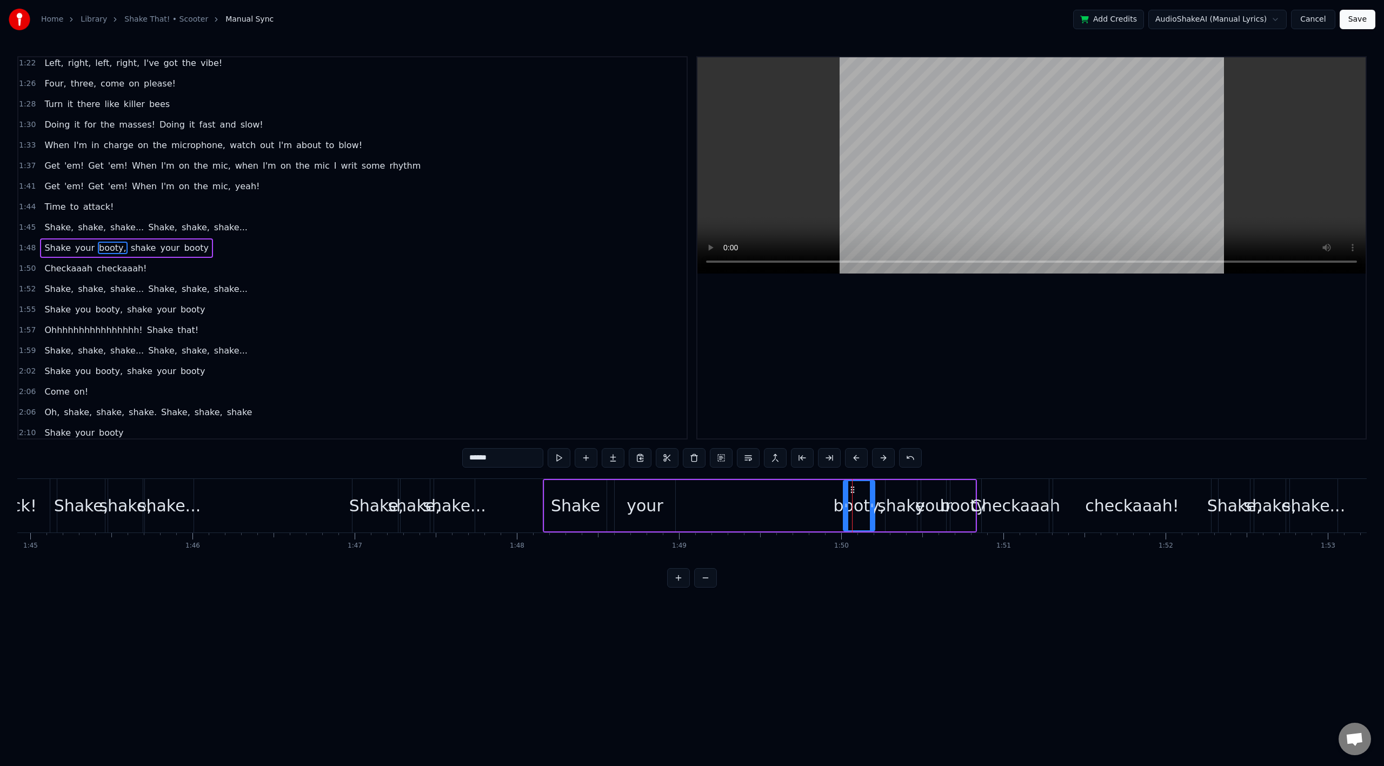
scroll to position [0, 17033]
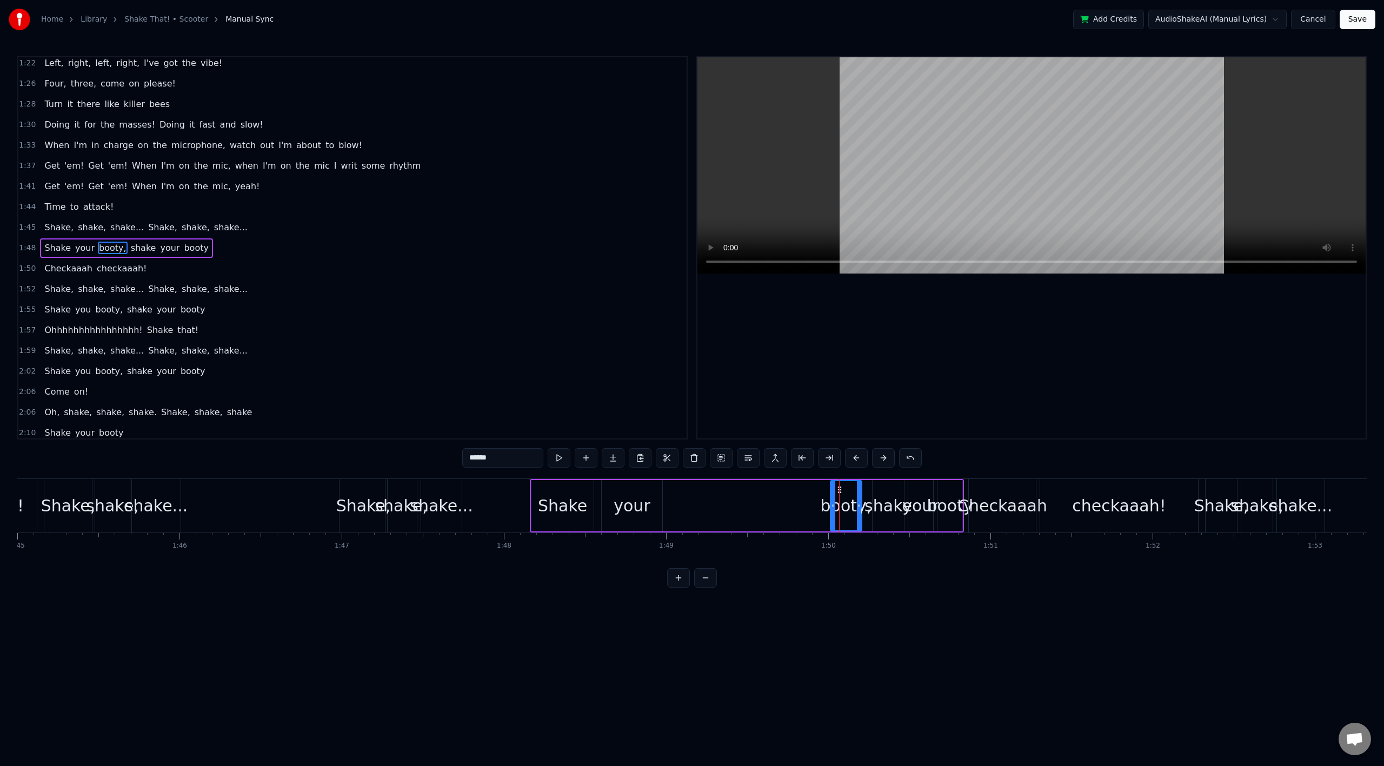
click at [846, 496] on div "booty," at bounding box center [846, 506] width 51 height 24
drag, startPoint x: 833, startPoint y: 496, endPoint x: 774, endPoint y: 505, distance: 59.7
click at [666, 502] on div at bounding box center [665, 505] width 4 height 49
drag, startPoint x: 860, startPoint y: 507, endPoint x: 720, endPoint y: 507, distance: 140.0
click at [720, 507] on circle at bounding box center [720, 507] width 1 height 1
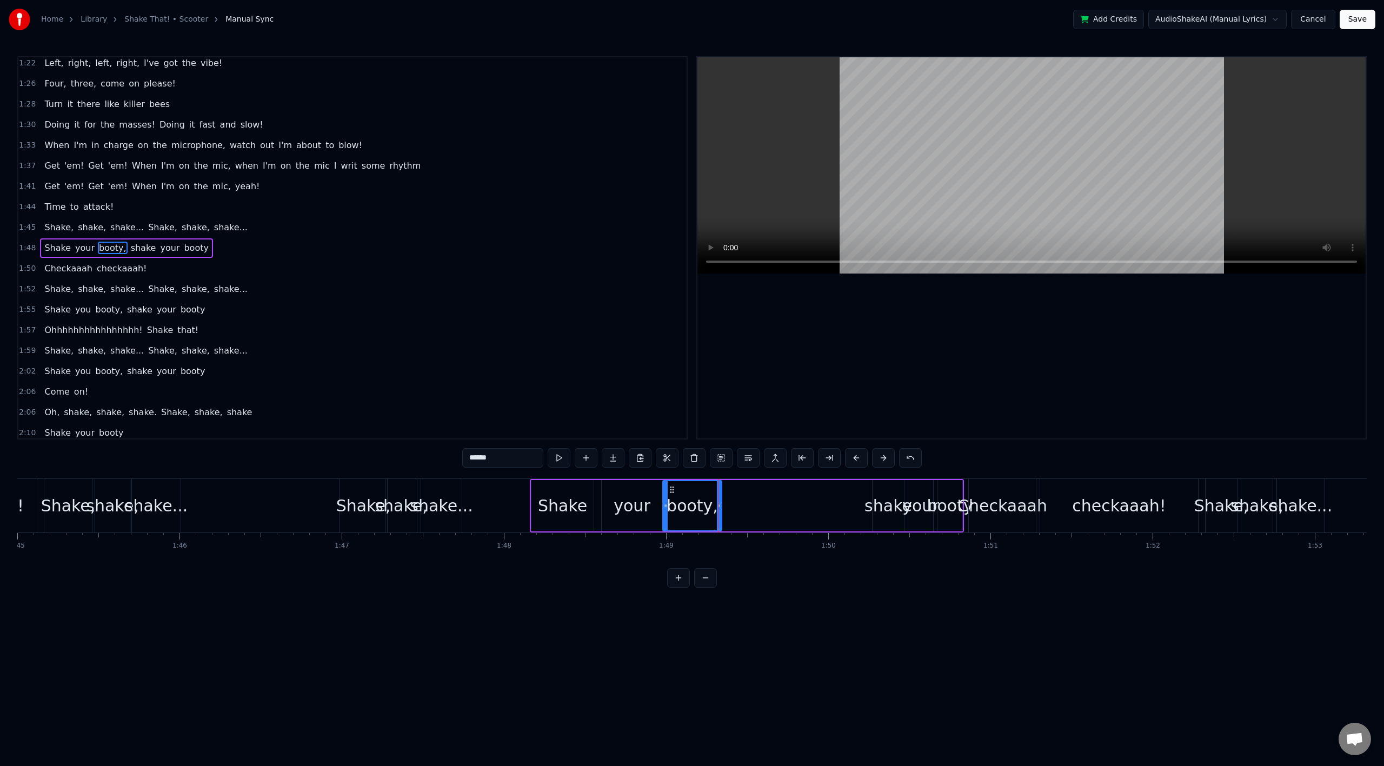
click at [884, 494] on div "shake" at bounding box center [889, 506] width 48 height 24
type input "*****"
drag, startPoint x: 887, startPoint y: 495, endPoint x: 874, endPoint y: 497, distance: 13.3
click at [853, 499] on div "Shake your booty, shake your booty" at bounding box center [747, 506] width 434 height 54
click at [884, 494] on div "shake" at bounding box center [889, 506] width 48 height 24
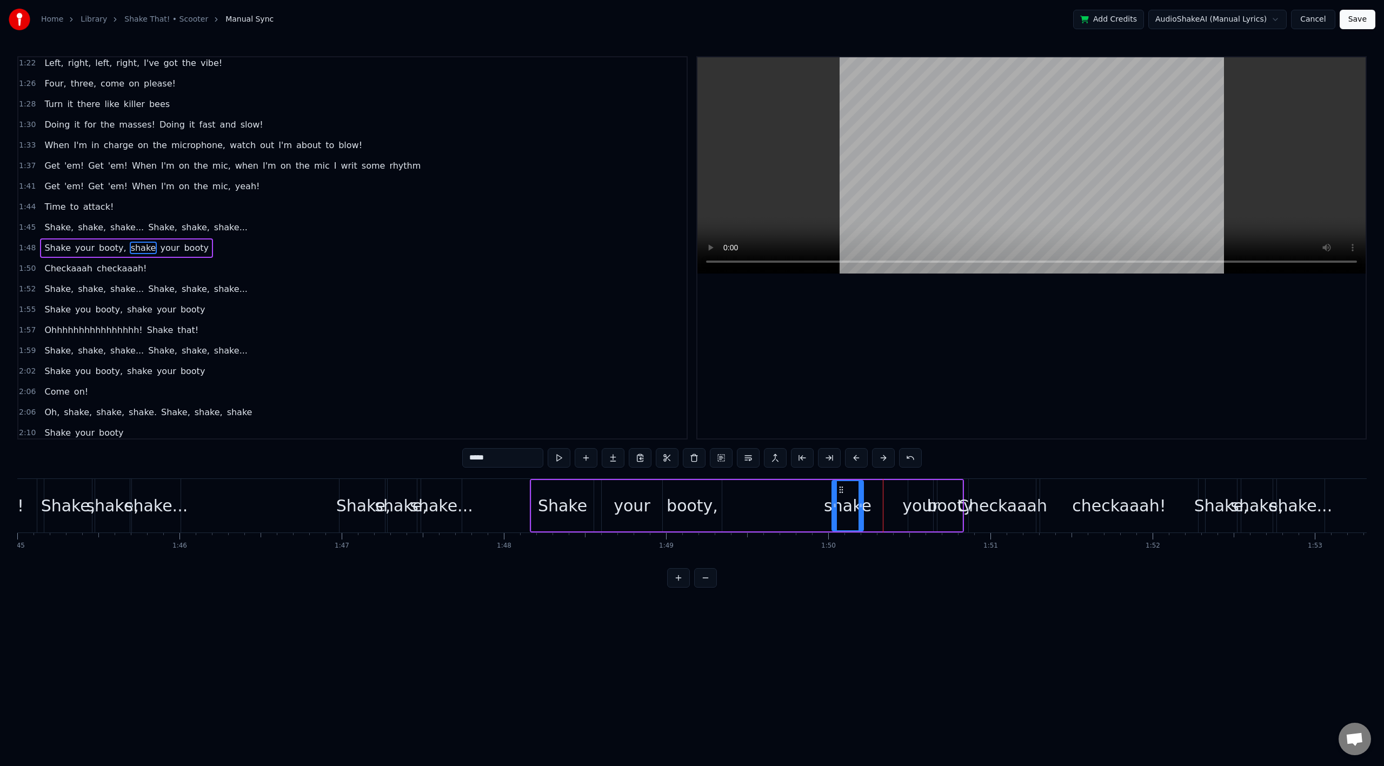
drag, startPoint x: 880, startPoint y: 490, endPoint x: 888, endPoint y: 504, distance: 15.5
click at [839, 495] on div "shake" at bounding box center [848, 505] width 30 height 49
click at [915, 503] on div "your" at bounding box center [920, 506] width 36 height 24
type input "****"
drag, startPoint x: 917, startPoint y: 491, endPoint x: 880, endPoint y: 496, distance: 37.7
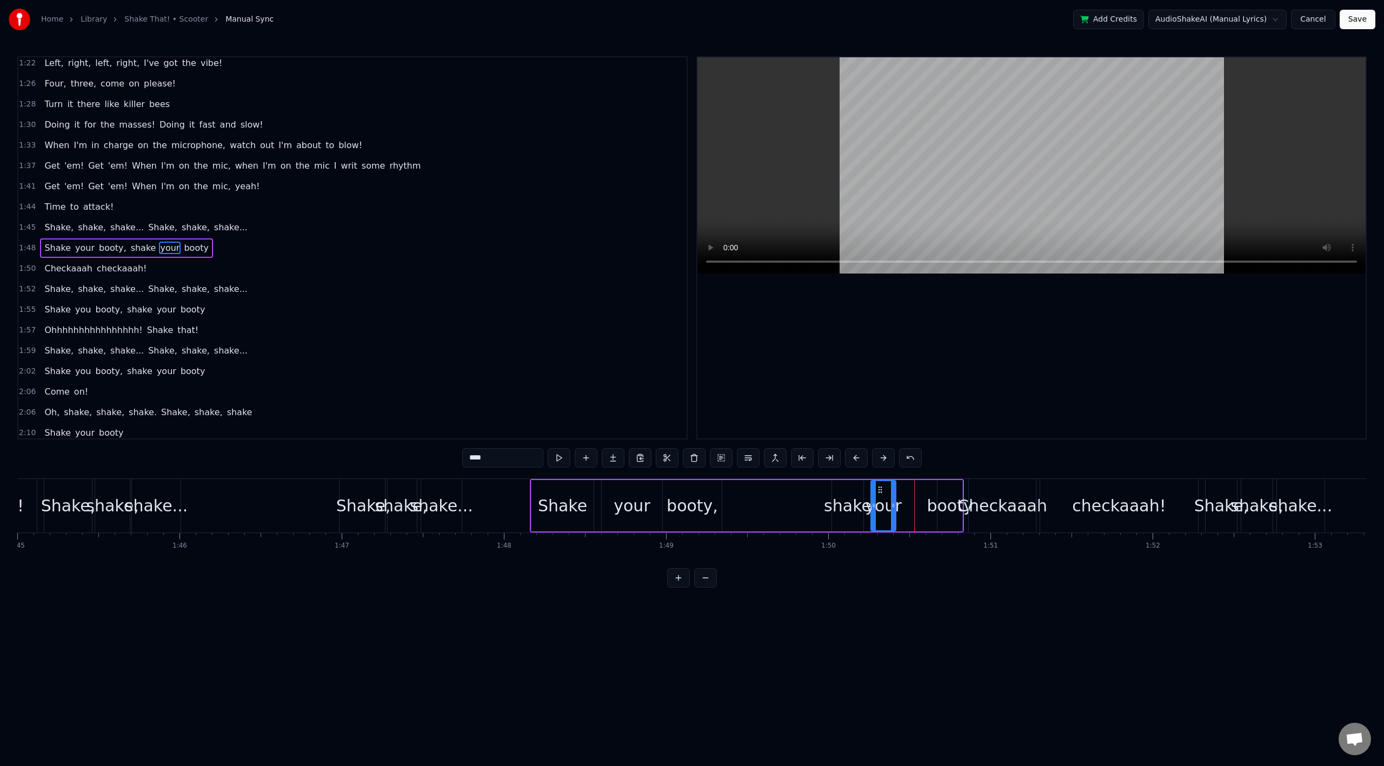
click at [880, 496] on div "your" at bounding box center [884, 505] width 24 height 49
drag, startPoint x: 895, startPoint y: 504, endPoint x: 904, endPoint y: 504, distance: 8.7
click at [904, 504] on div "Shake your booty, shake your booty" at bounding box center [747, 506] width 434 height 54
click at [939, 504] on div "booty" at bounding box center [950, 506] width 46 height 24
drag, startPoint x: 939, startPoint y: 493, endPoint x: 904, endPoint y: 497, distance: 35.9
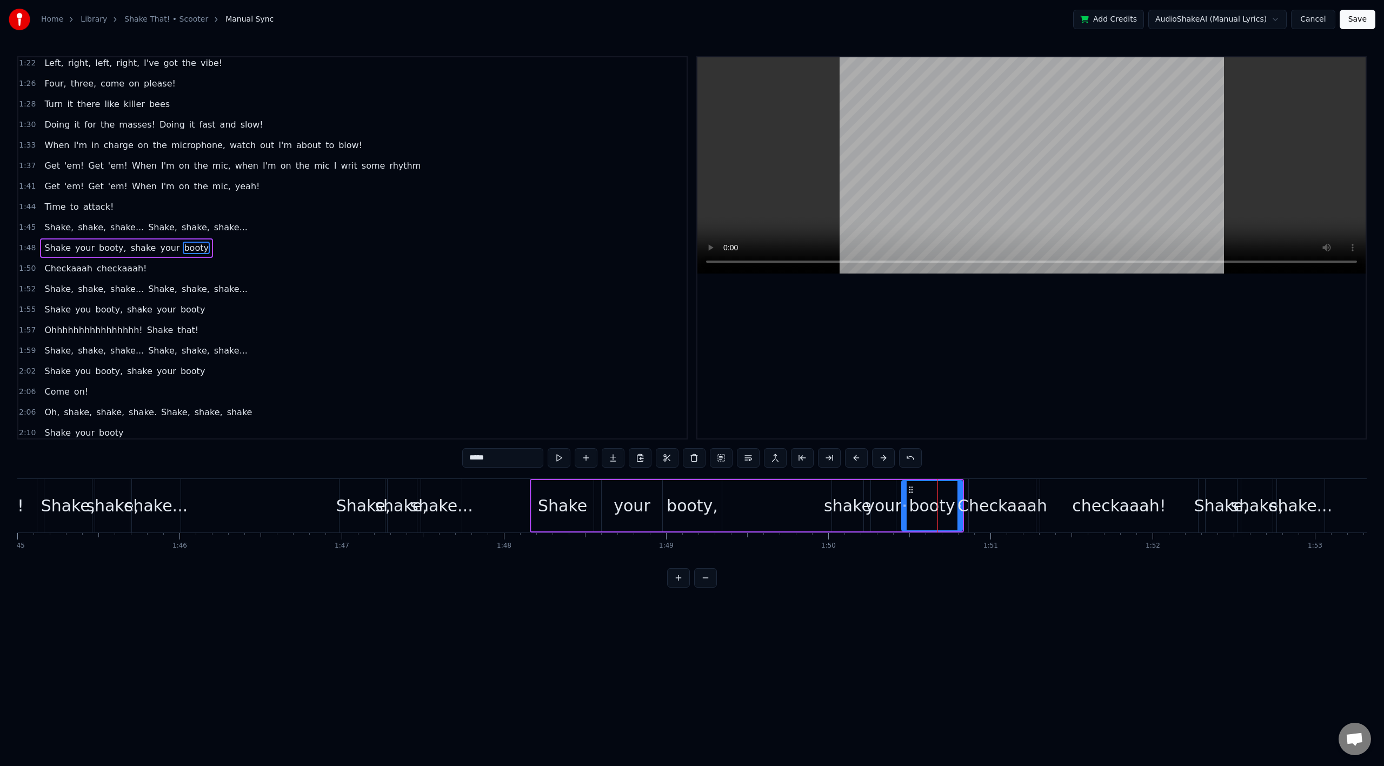
click at [904, 497] on div at bounding box center [904, 505] width 4 height 49
click at [244, 510] on div "Shake, shake, shake... Shake, shake, shake..." at bounding box center [254, 506] width 421 height 54
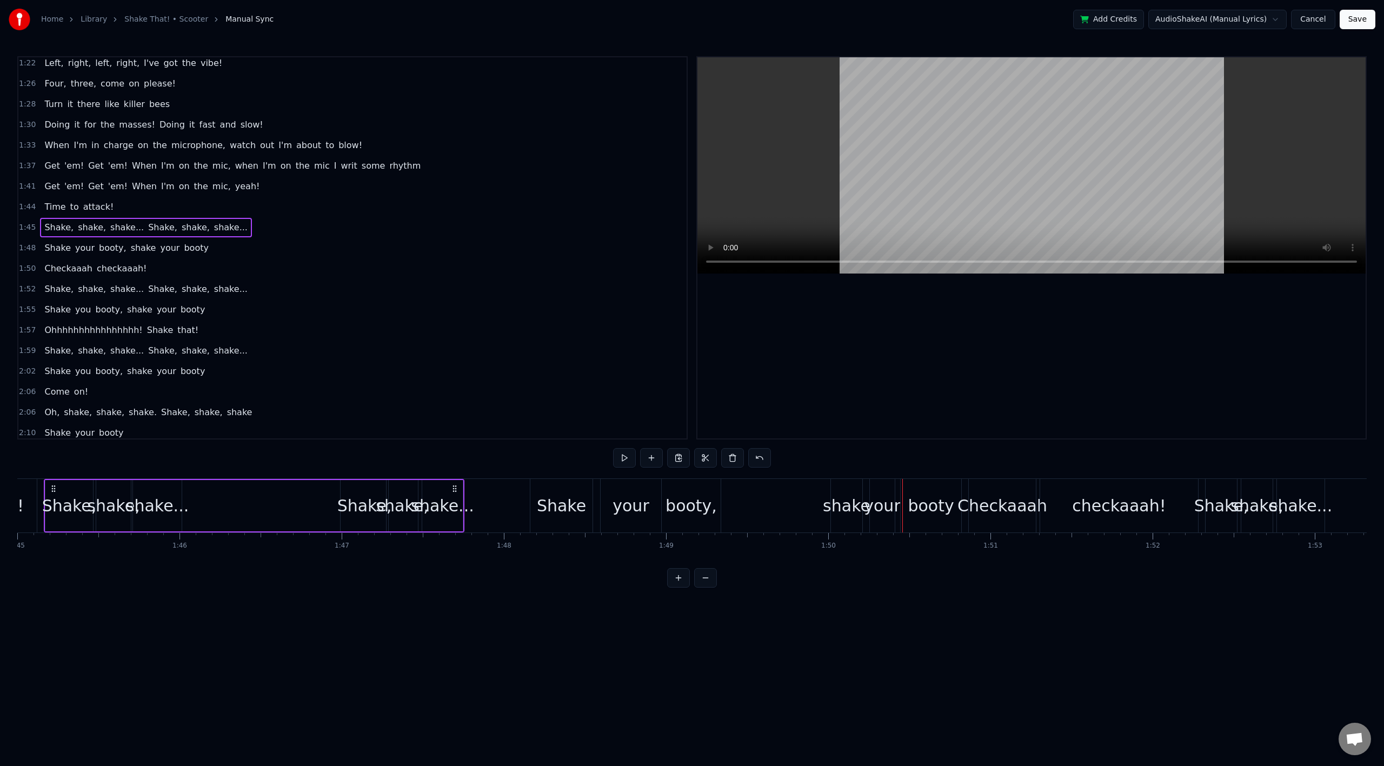
scroll to position [0, 17005]
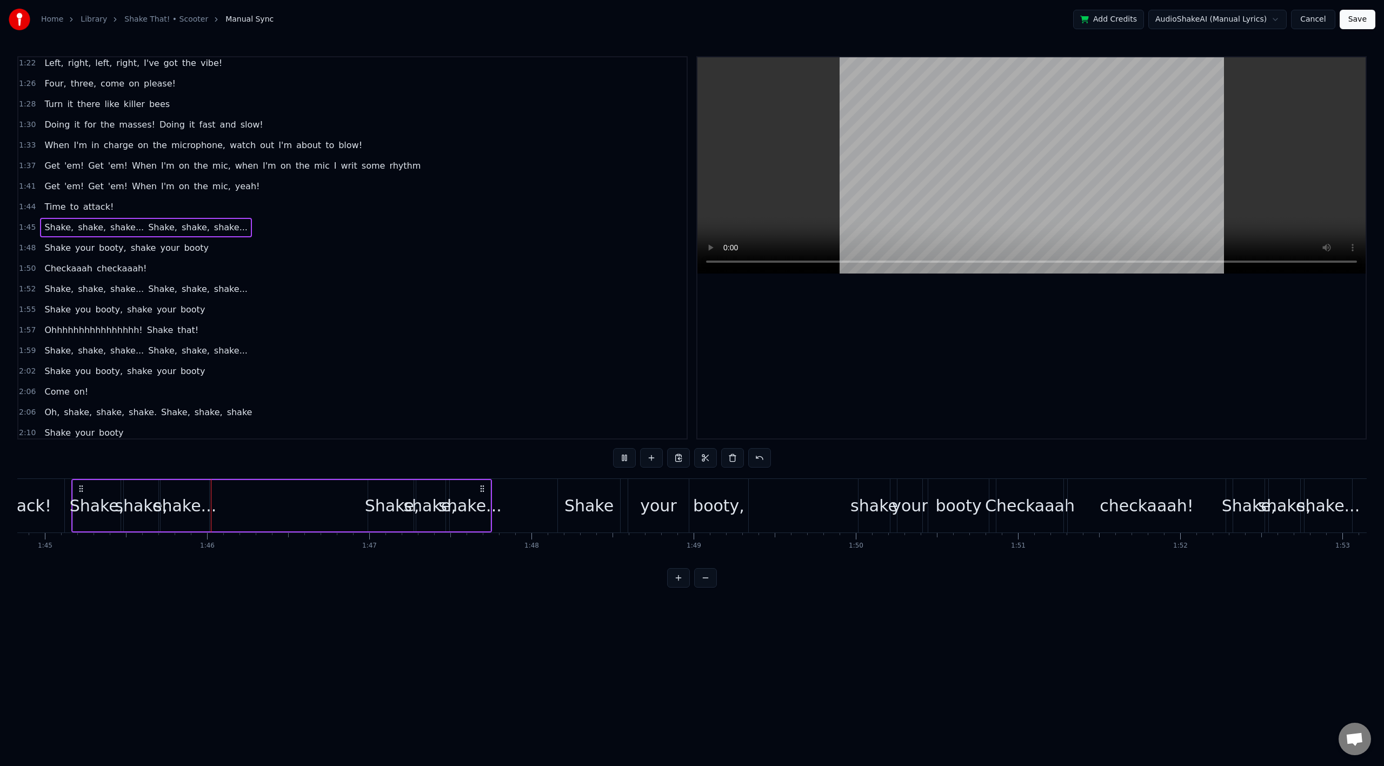
click at [57, 501] on div "attack!" at bounding box center [22, 506] width 83 height 54
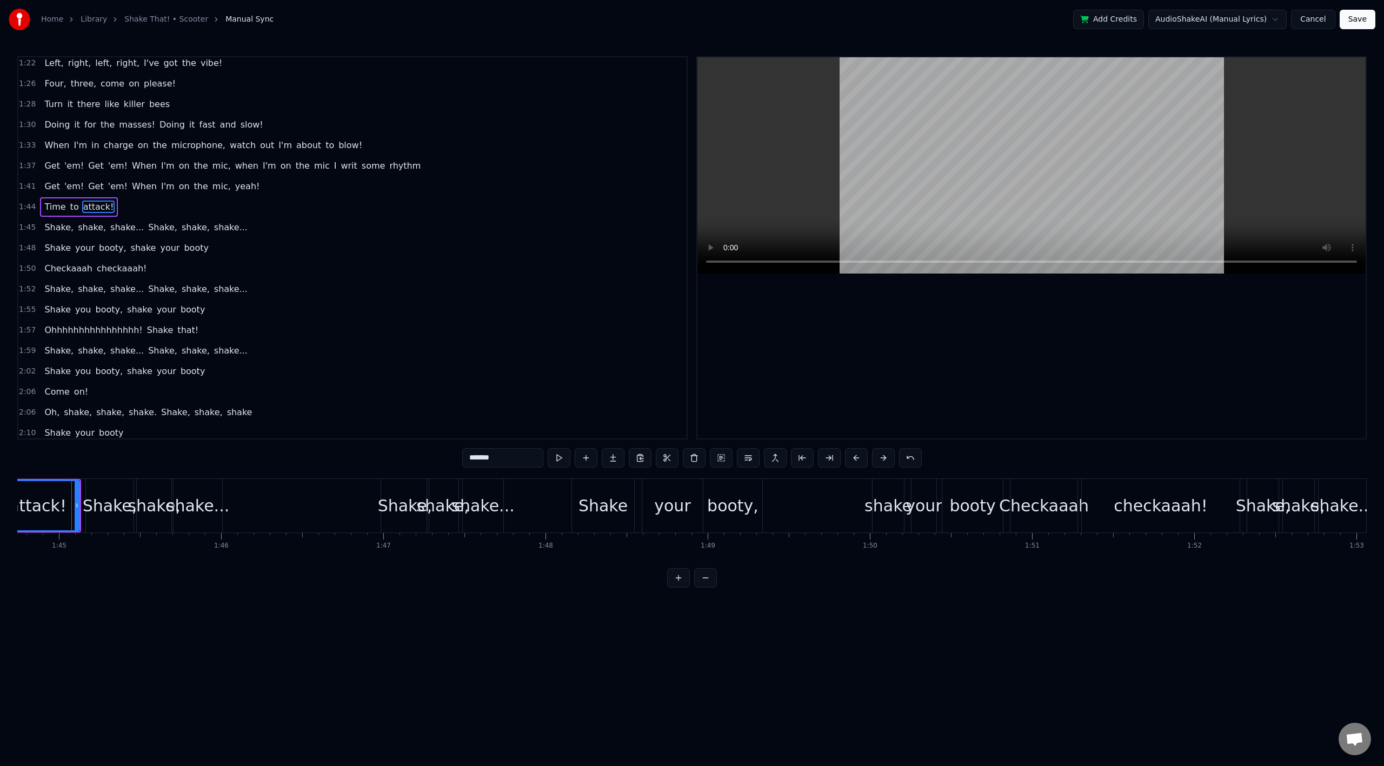
click at [85, 492] on div "Shake," at bounding box center [109, 506] width 49 height 54
type input "******"
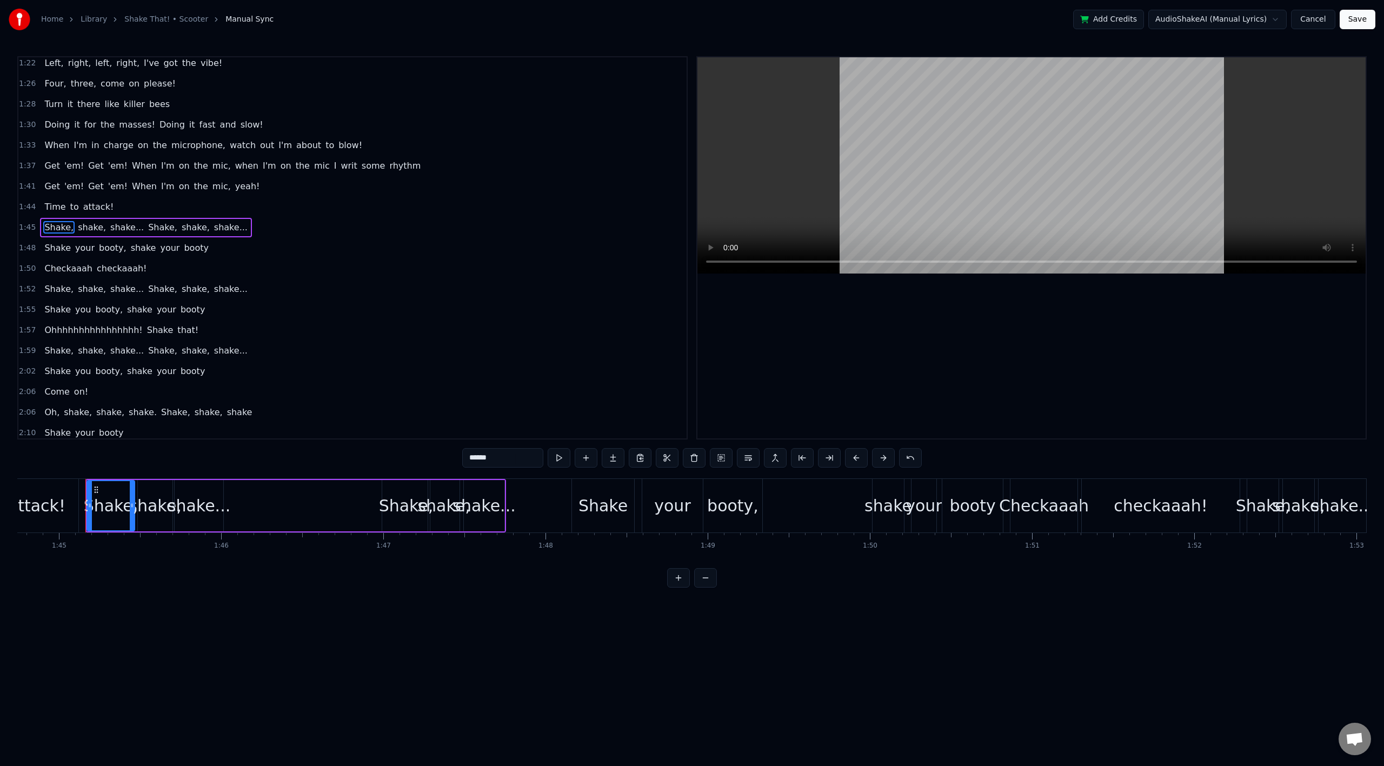
scroll to position [600, 0]
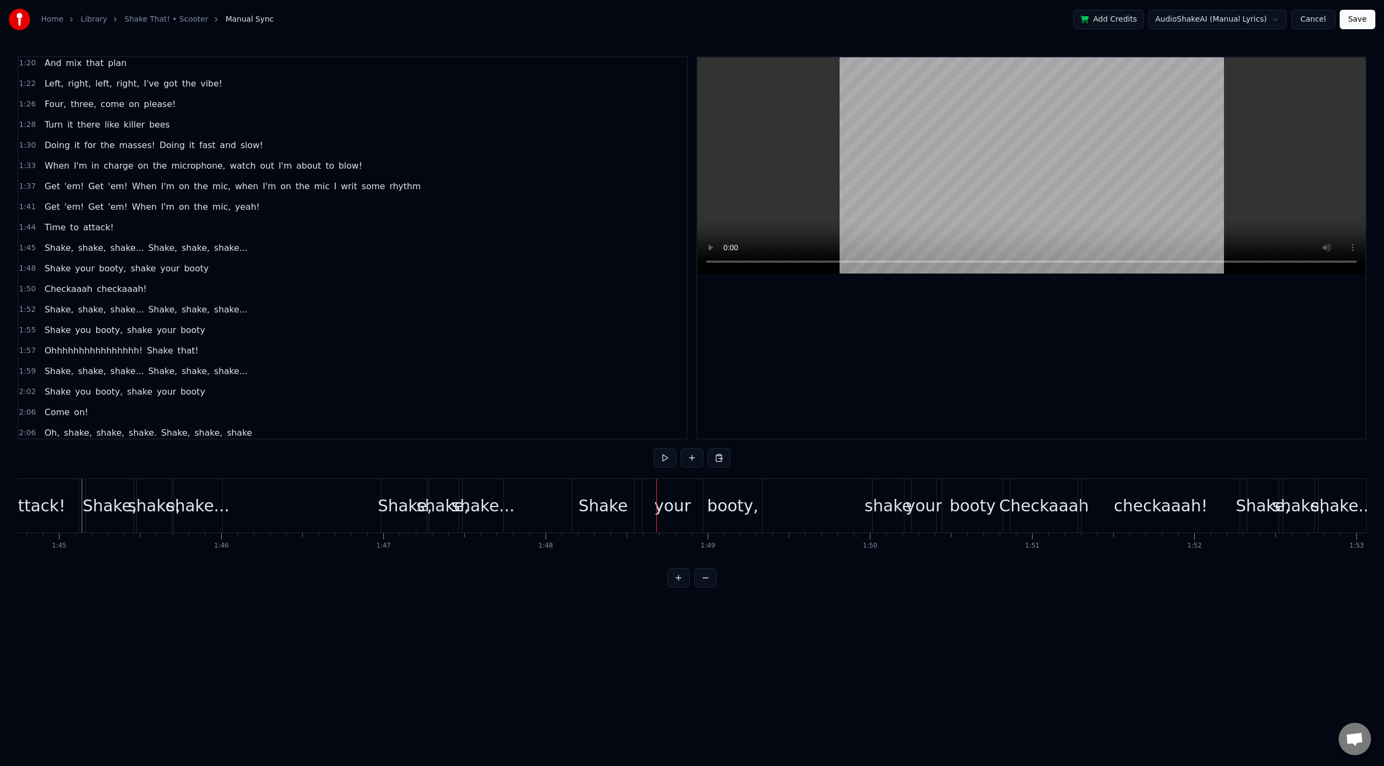
click at [306, 494] on div "Shake, shake, shake... Shake, shake, shake..." at bounding box center [295, 506] width 421 height 54
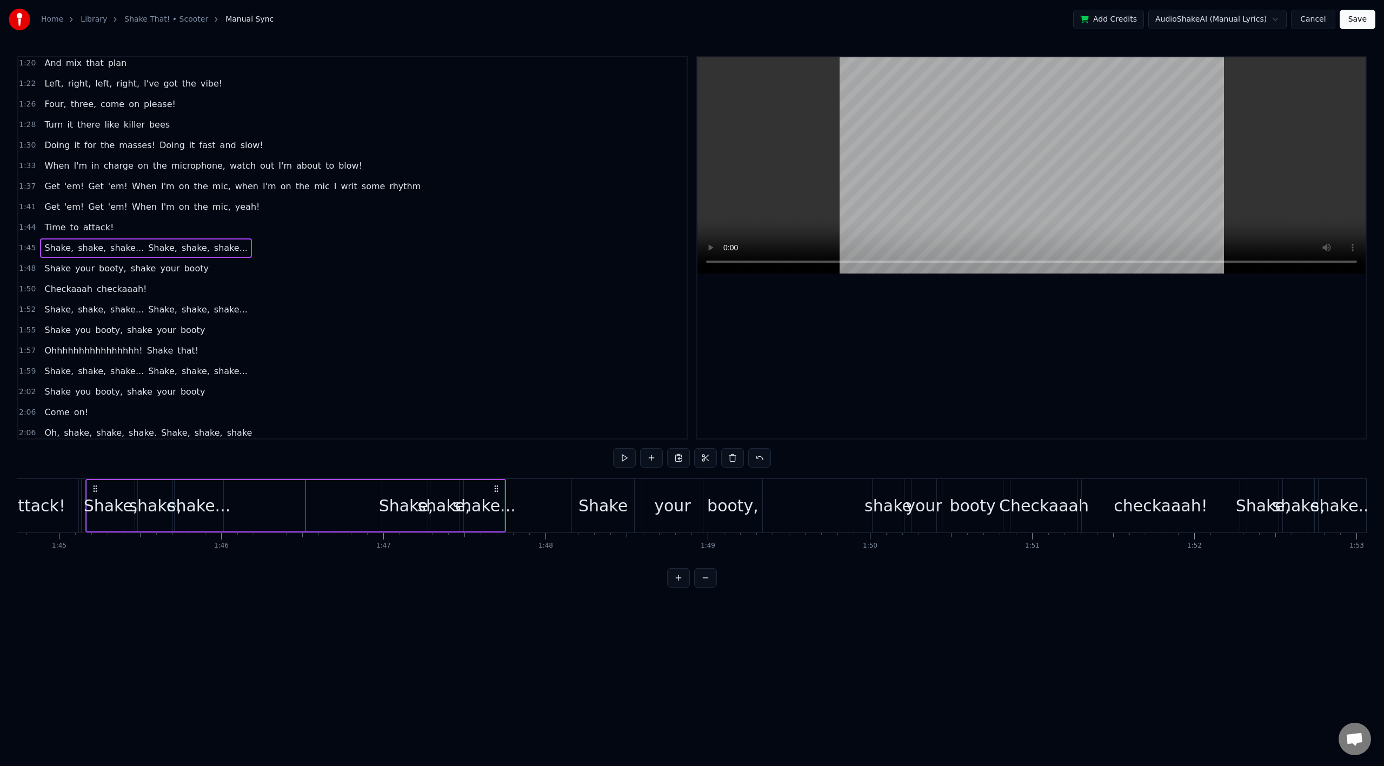
click at [255, 497] on div "Shake, shake, shake... Shake, shake, shake..." at bounding box center [295, 506] width 421 height 54
drag, startPoint x: 395, startPoint y: 506, endPoint x: 382, endPoint y: 507, distance: 13.6
click at [382, 507] on div "Shake," at bounding box center [406, 505] width 49 height 51
drag, startPoint x: 384, startPoint y: 500, endPoint x: 355, endPoint y: 501, distance: 29.2
click at [356, 501] on div at bounding box center [358, 505] width 4 height 49
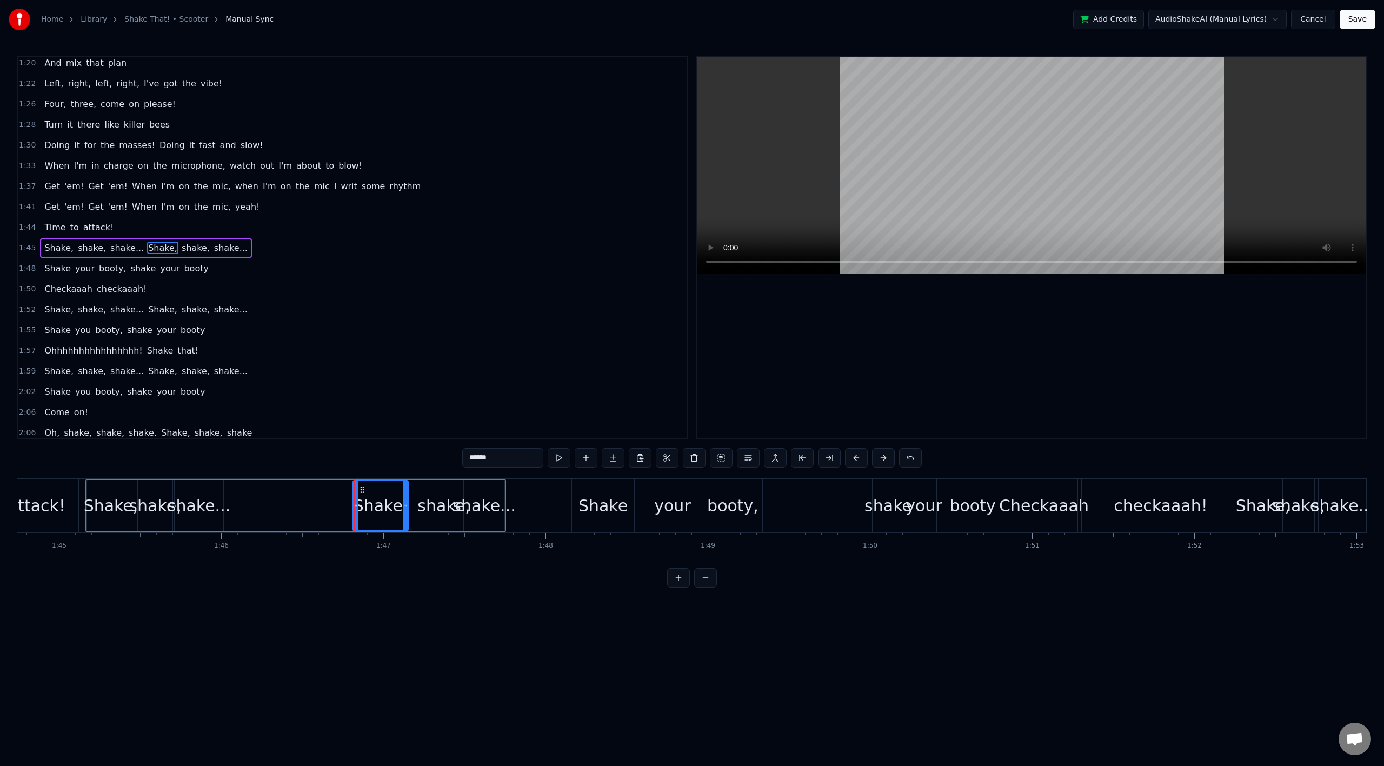
drag, startPoint x: 428, startPoint y: 500, endPoint x: 407, endPoint y: 500, distance: 21.6
click at [407, 500] on div at bounding box center [405, 505] width 4 height 49
click at [441, 502] on div "shake," at bounding box center [443, 506] width 52 height 24
drag, startPoint x: 443, startPoint y: 497, endPoint x: 427, endPoint y: 500, distance: 16.9
click at [427, 500] on div "shake," at bounding box center [443, 506] width 52 height 24
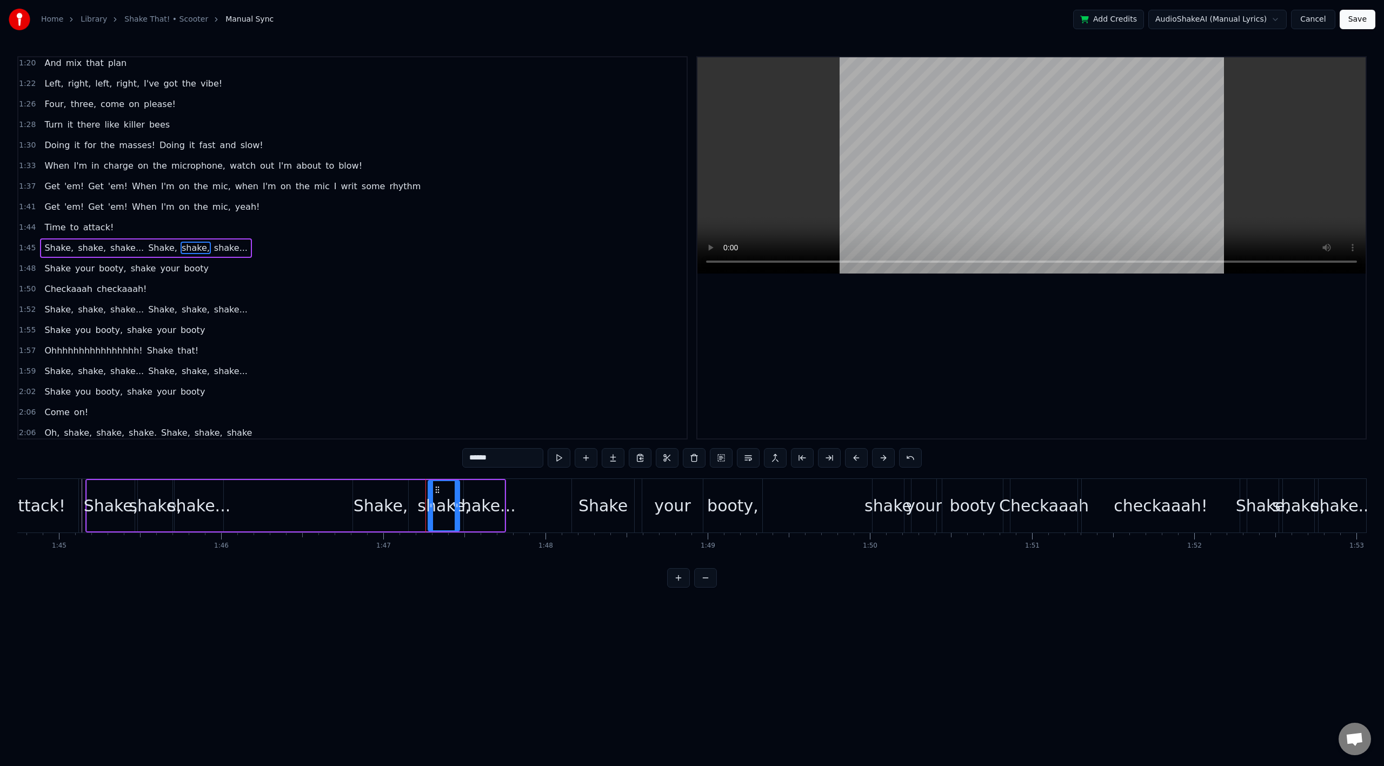
click at [441, 494] on icon at bounding box center [437, 490] width 9 height 9
drag, startPoint x: 436, startPoint y: 490, endPoint x: 419, endPoint y: 493, distance: 17.4
click at [419, 493] on icon at bounding box center [420, 490] width 9 height 9
click at [475, 498] on div "shake..." at bounding box center [484, 506] width 63 height 24
type input "********"
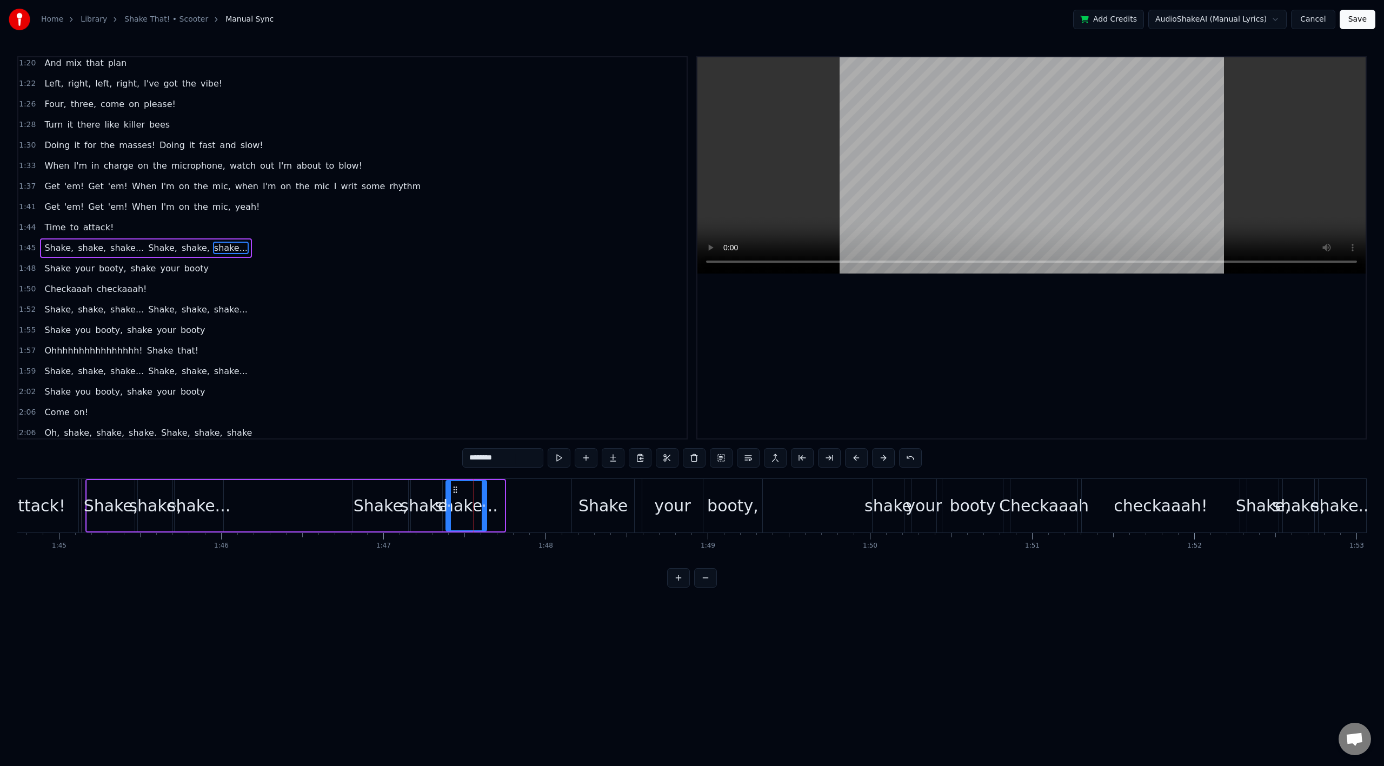
drag, startPoint x: 473, startPoint y: 490, endPoint x: 454, endPoint y: 493, distance: 18.6
click at [454, 493] on icon at bounding box center [455, 490] width 9 height 9
click at [253, 495] on div "Shake, shake, shake... Shake, shake, shake..." at bounding box center [286, 506] width 402 height 54
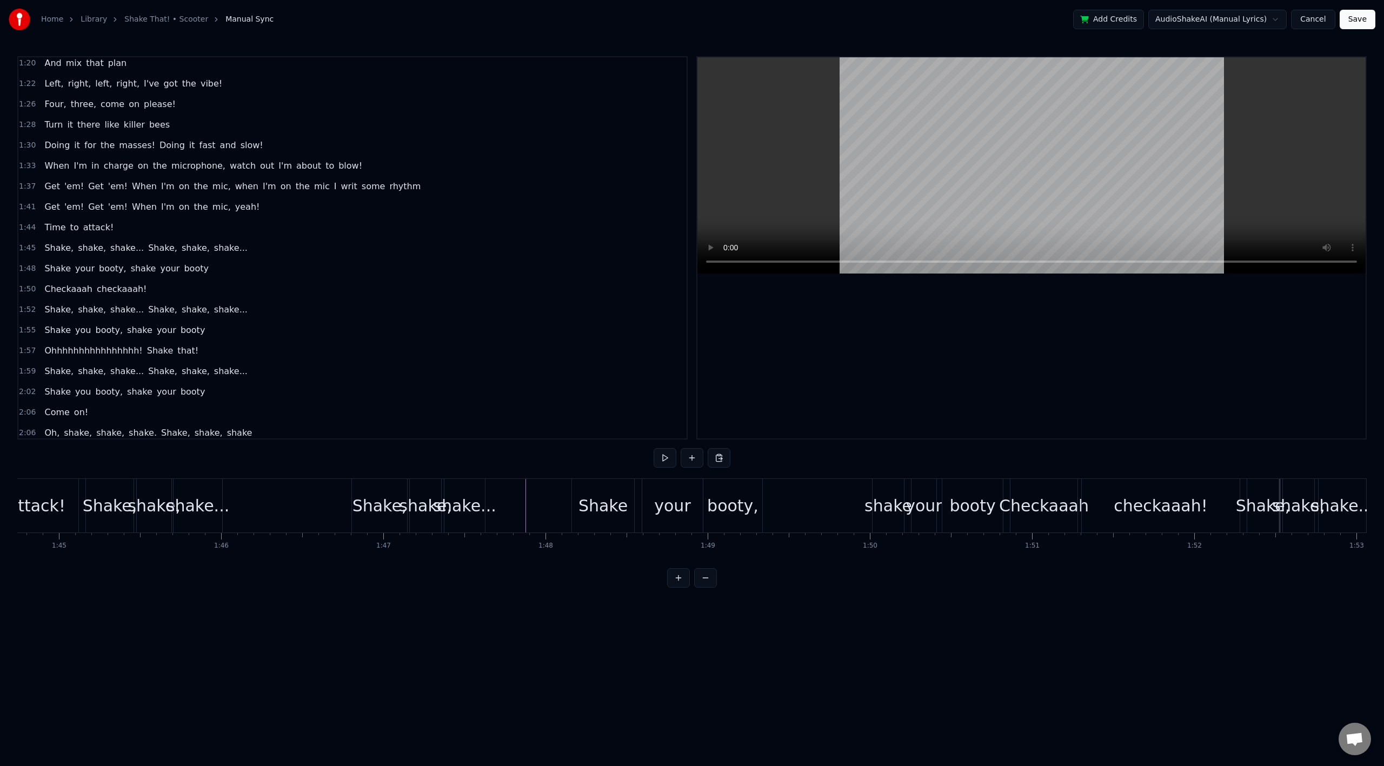
click at [1213, 508] on div "checkaaah!" at bounding box center [1161, 506] width 158 height 54
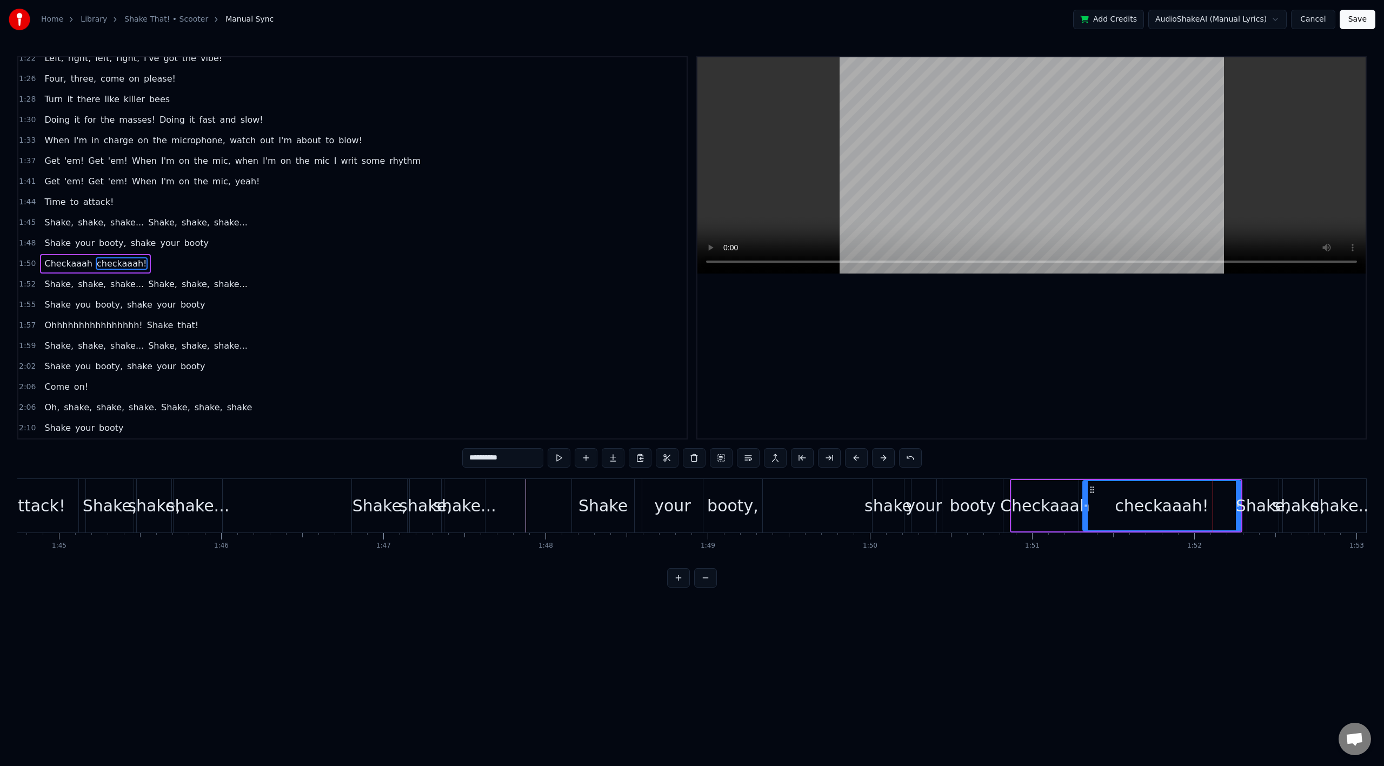
scroll to position [641, 0]
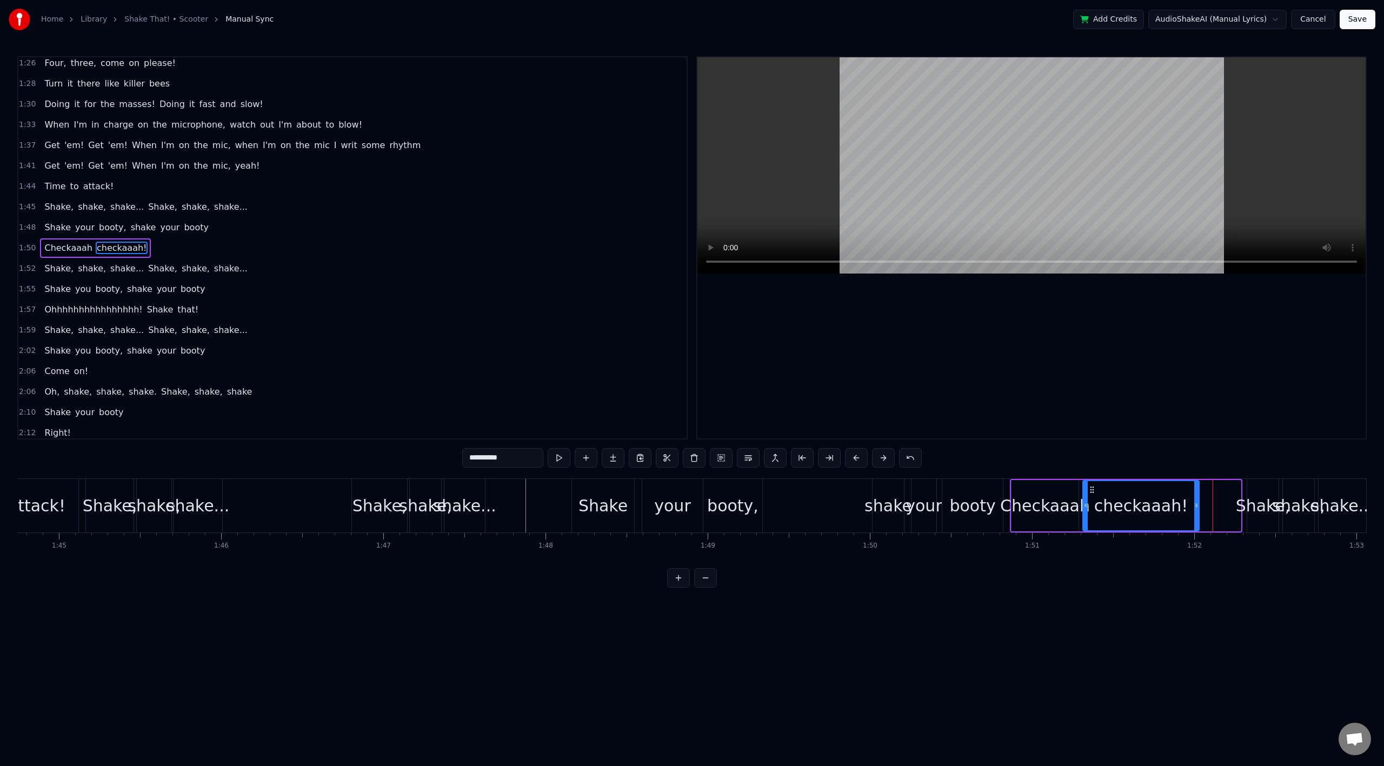
drag, startPoint x: 1239, startPoint y: 501, endPoint x: 1197, endPoint y: 507, distance: 42.1
click at [1197, 507] on icon at bounding box center [1196, 505] width 4 height 9
click at [1258, 504] on div "Shake," at bounding box center [1263, 506] width 55 height 24
type input "******"
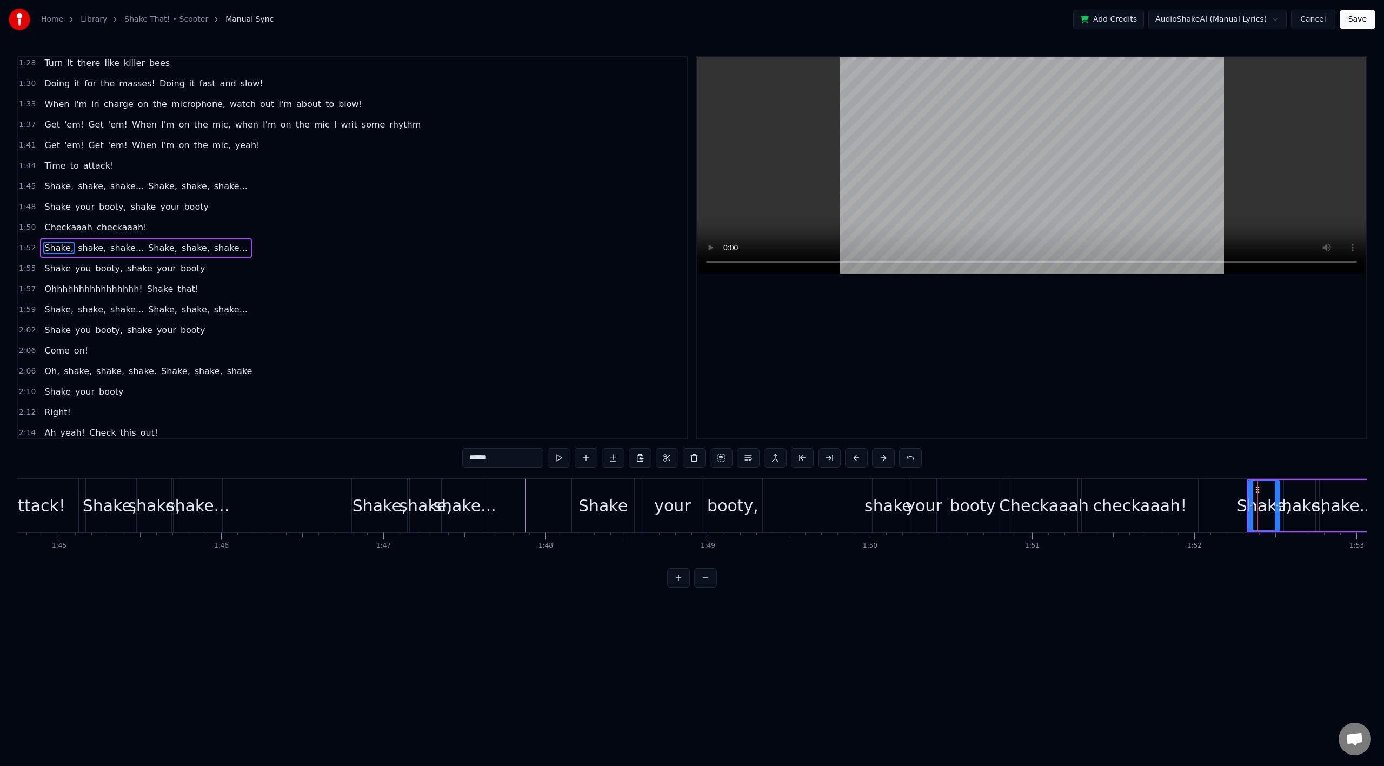
click at [828, 506] on div "Shake your booty, shake your booty" at bounding box center [789, 506] width 434 height 54
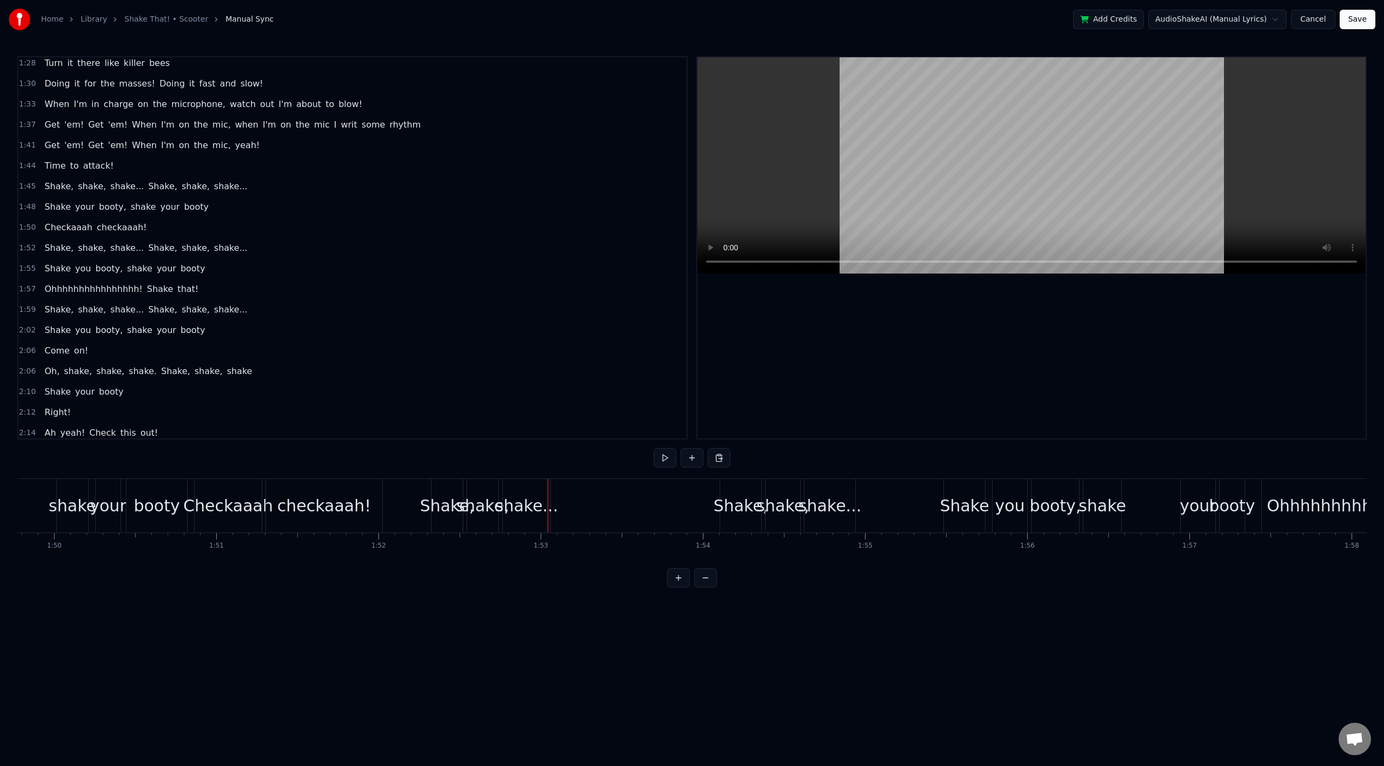
scroll to position [0, 17611]
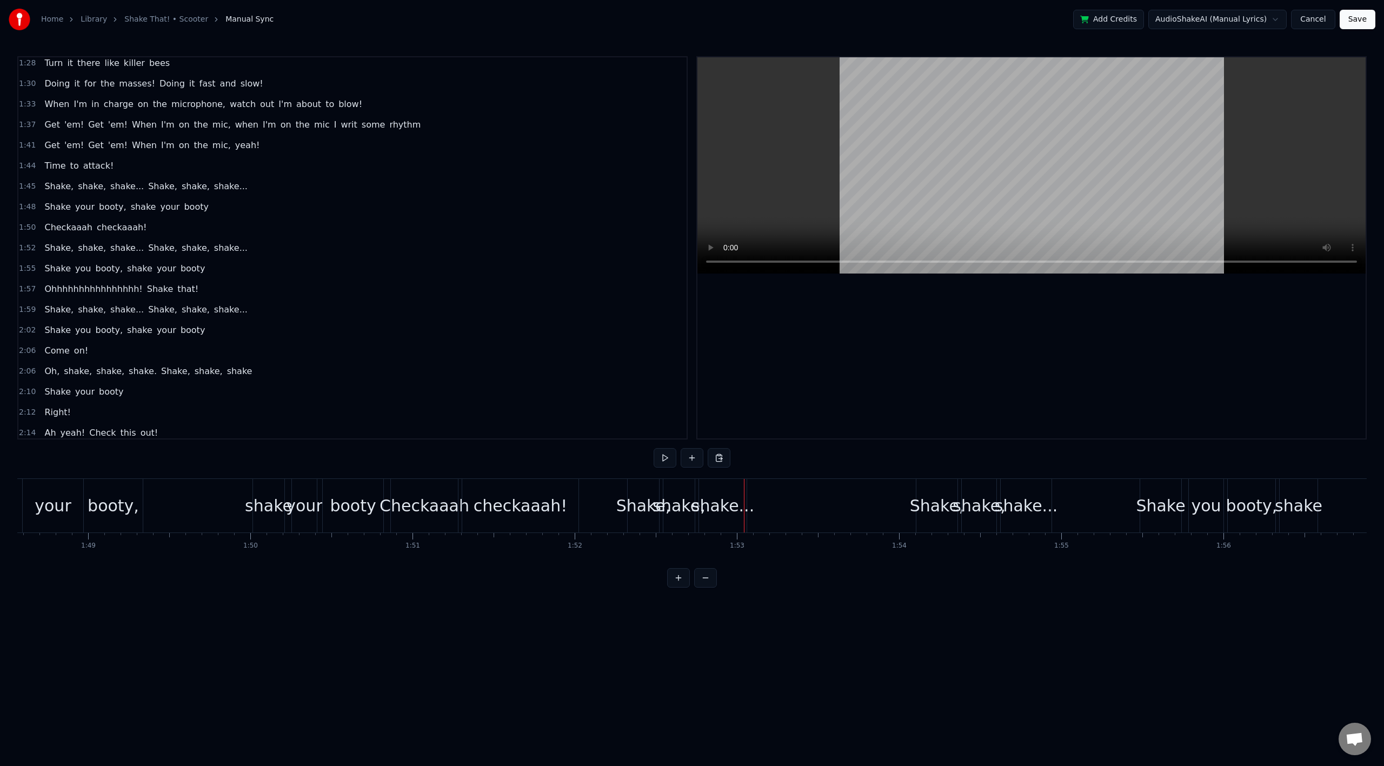
click at [632, 511] on div "Shake," at bounding box center [643, 506] width 55 height 24
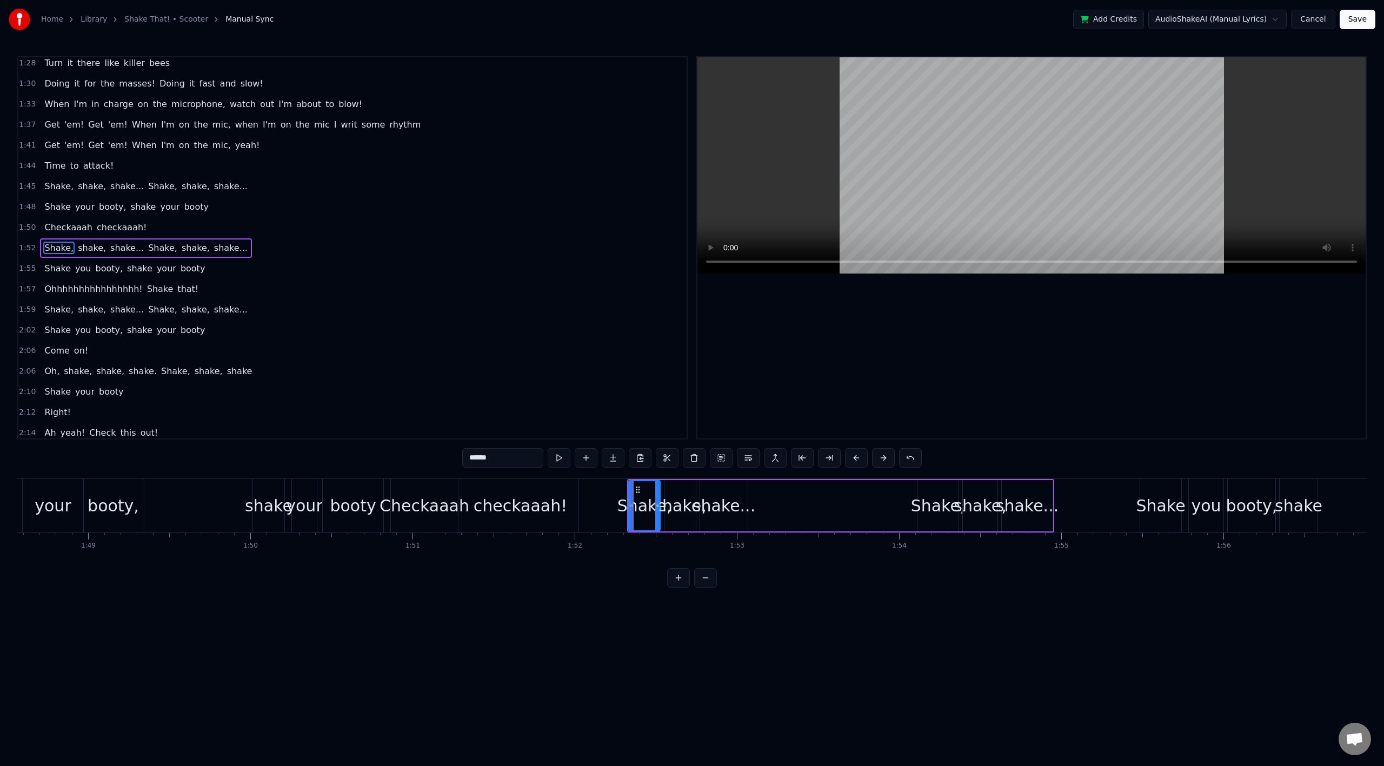
click at [40, 245] on div "Shake, shake, shake... Shake, shake, shake..." at bounding box center [145, 247] width 211 height 19
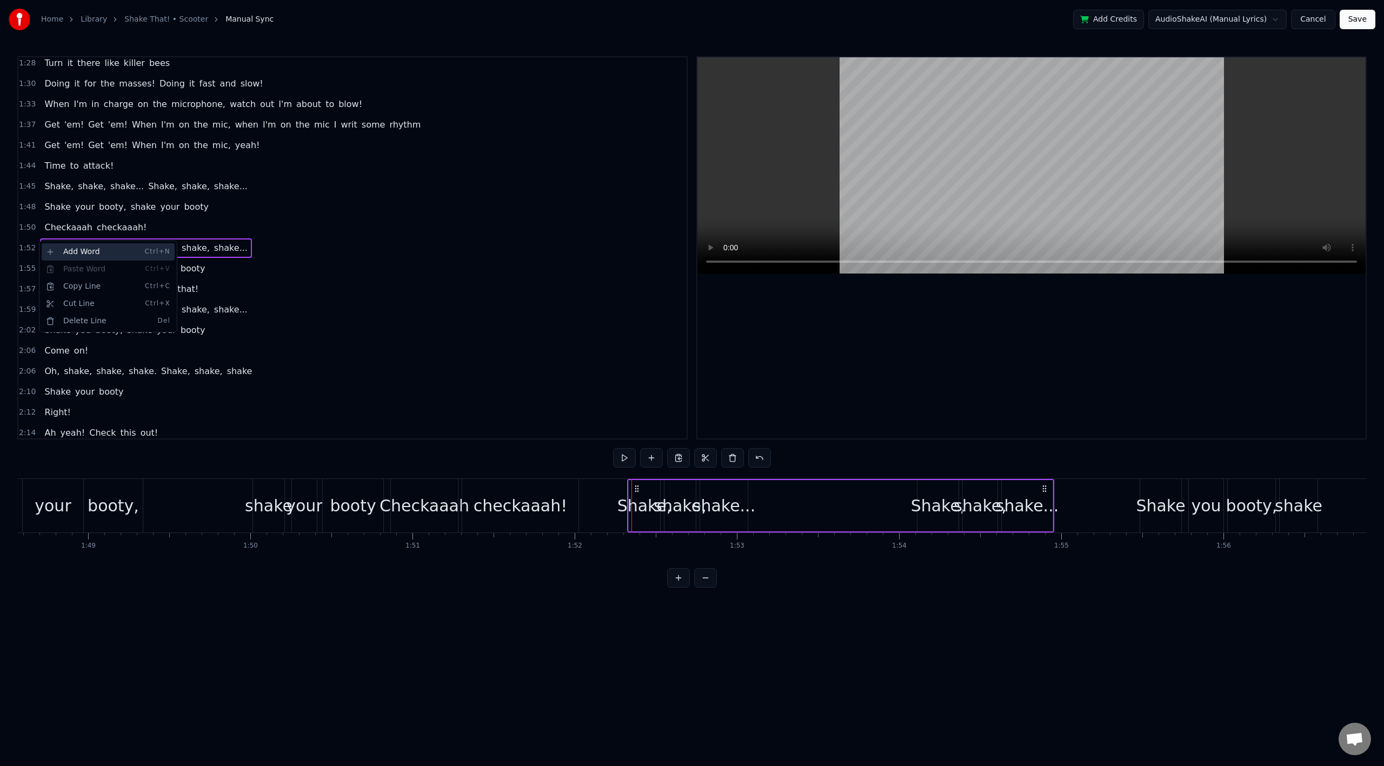
click at [66, 251] on div "Add Word Ctrl+N" at bounding box center [108, 251] width 133 height 17
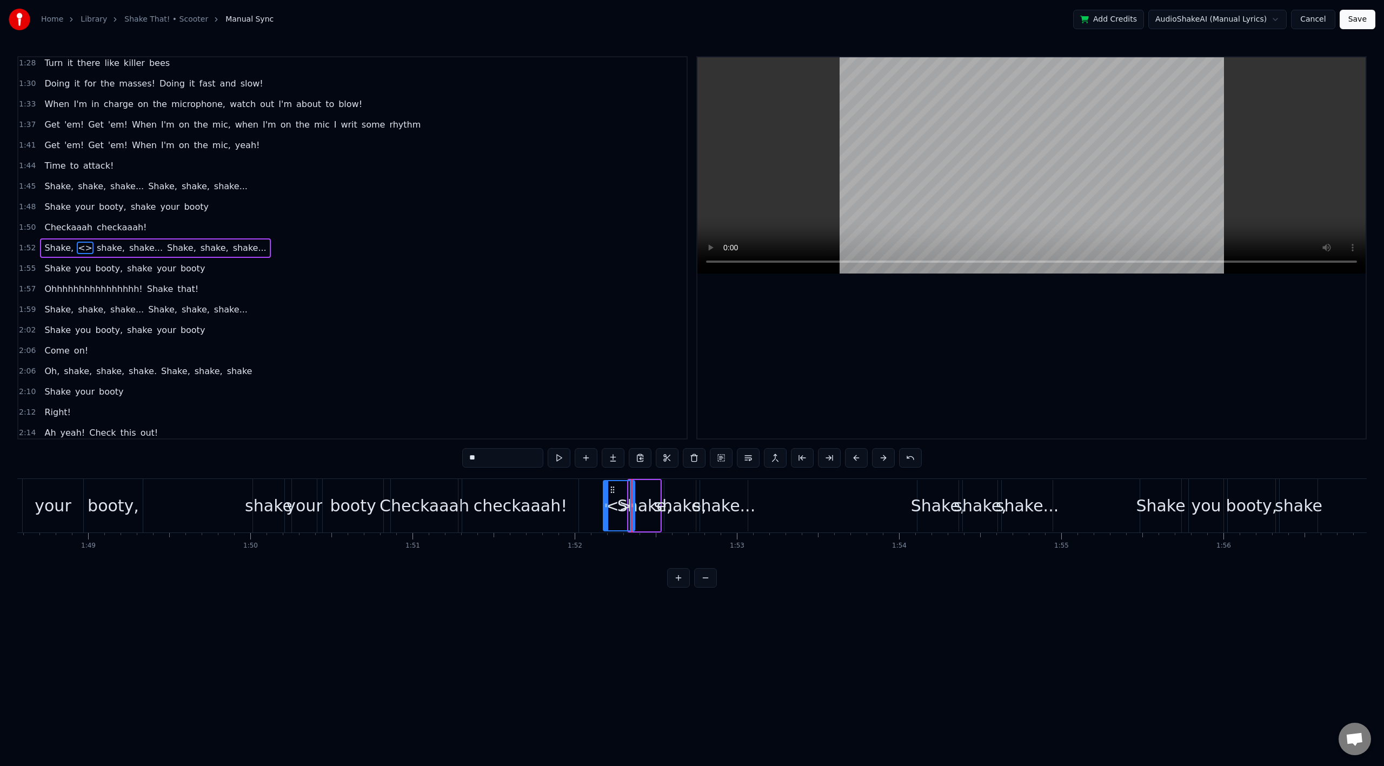
drag, startPoint x: 636, startPoint y: 489, endPoint x: 611, endPoint y: 492, distance: 25.6
click at [611, 492] on icon at bounding box center [612, 490] width 9 height 9
drag, startPoint x: 494, startPoint y: 455, endPoint x: 449, endPoint y: 457, distance: 45.0
click at [454, 459] on div "0:02 All right, crew! 0:04 I am a junglist man! 0:07 Don't try to change my pla…" at bounding box center [692, 322] width 1350 height 532
type input "*"
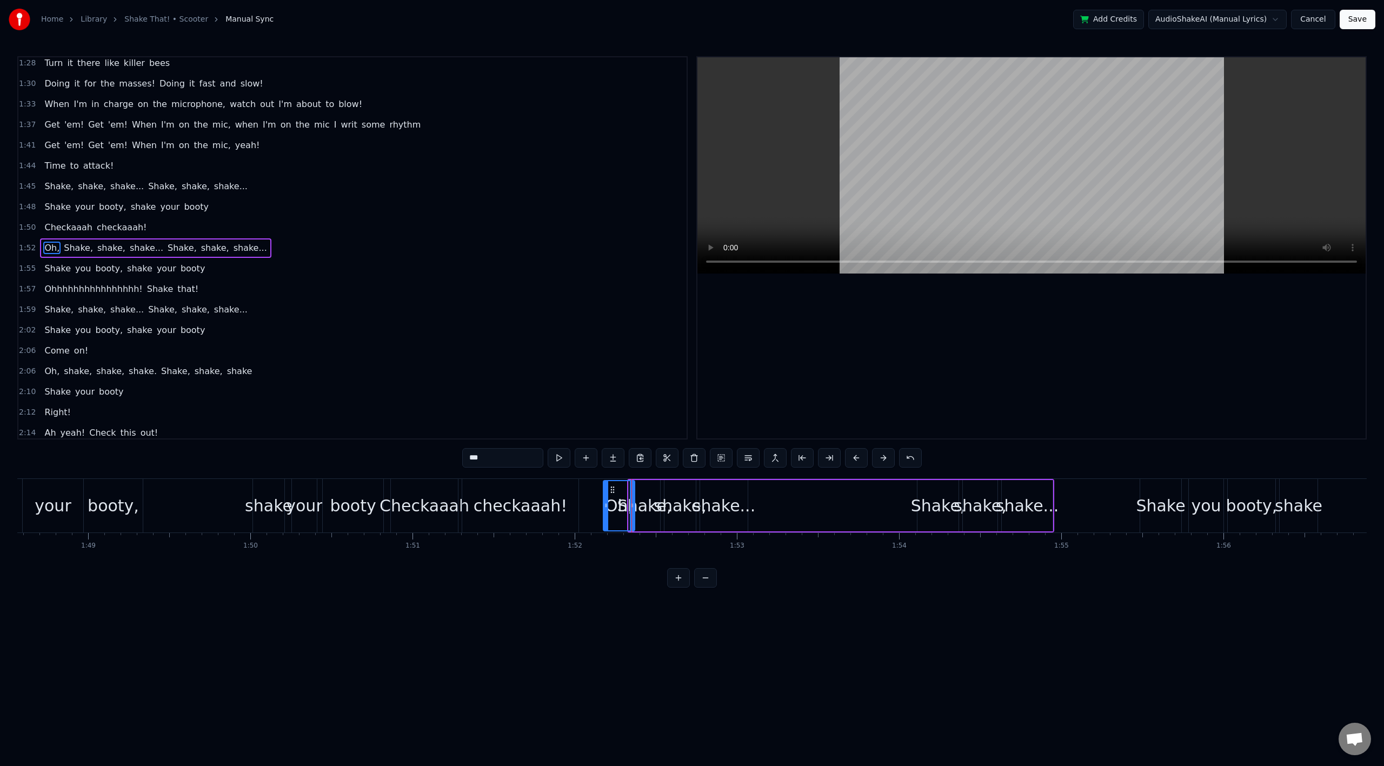
type input "***"
click at [205, 512] on div "Shake your booty, shake your booty" at bounding box center [169, 506] width 434 height 54
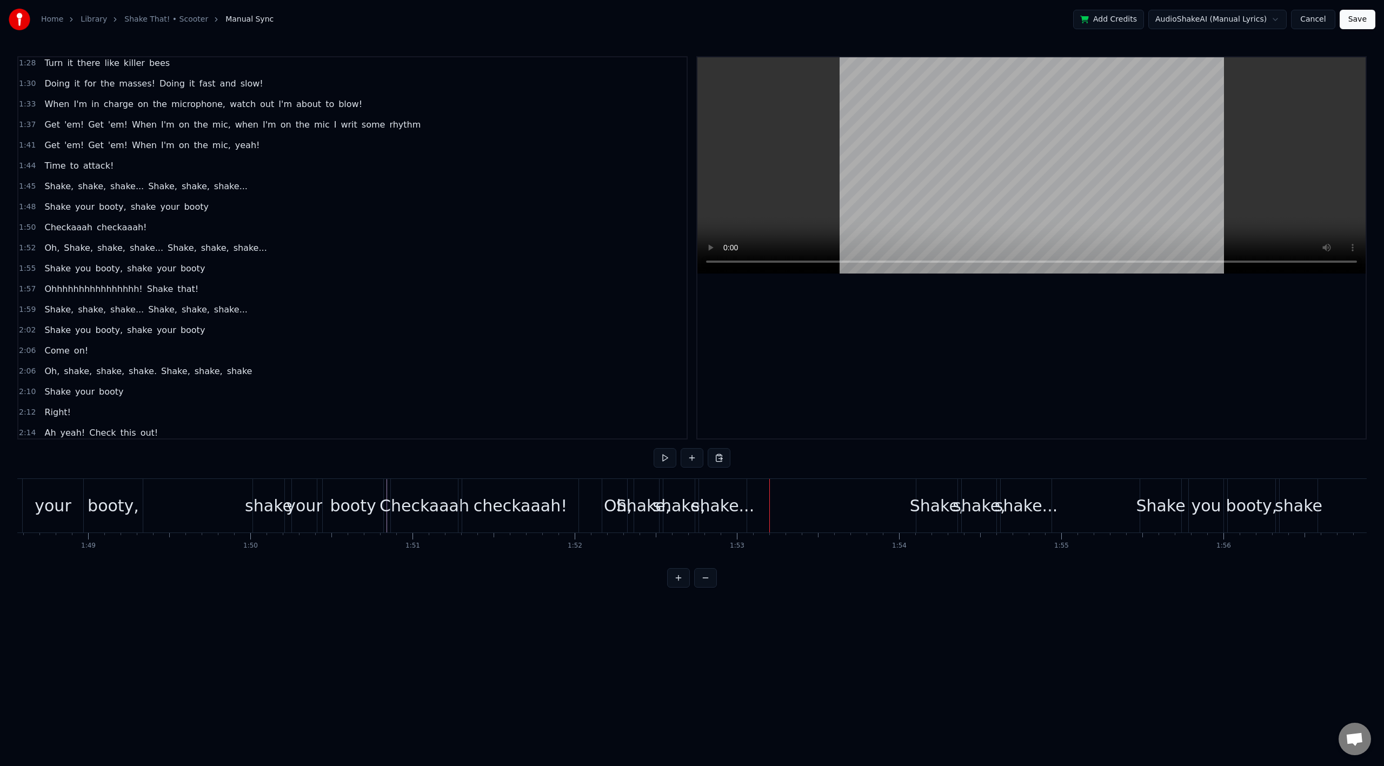
click at [645, 499] on div "Shake," at bounding box center [643, 506] width 55 height 24
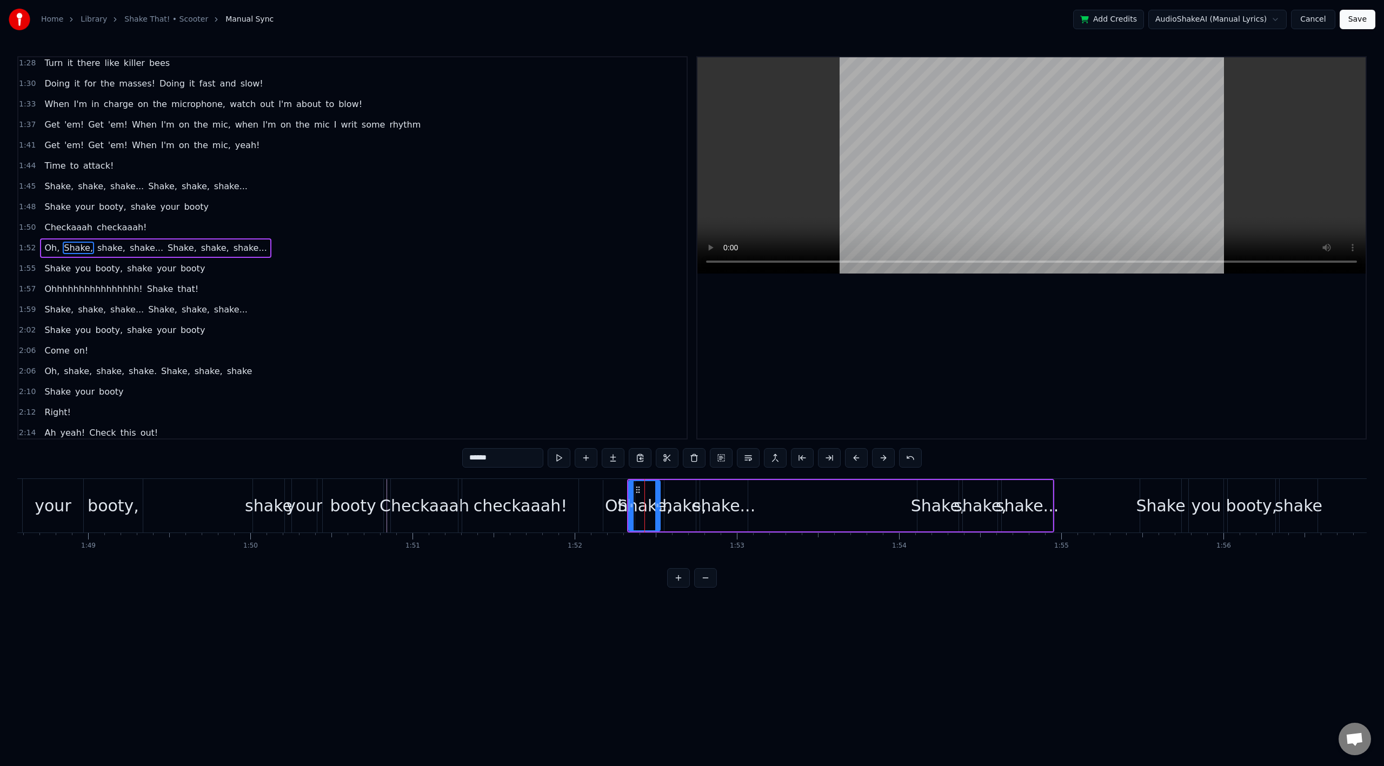
click at [719, 505] on div "shake..." at bounding box center [724, 506] width 63 height 24
type input "********"
drag, startPoint x: 703, startPoint y: 492, endPoint x: 718, endPoint y: 495, distance: 15.0
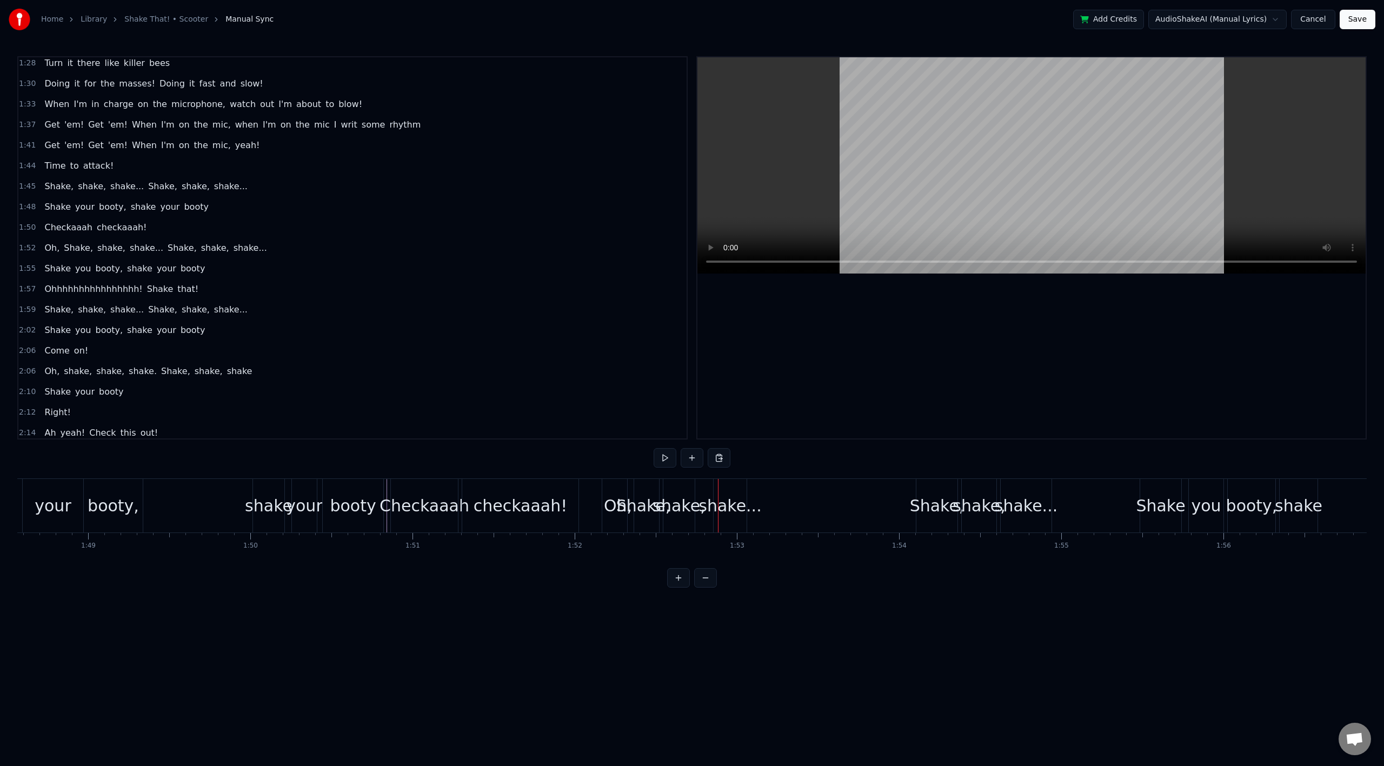
click at [682, 494] on div "shake," at bounding box center [679, 506] width 52 height 24
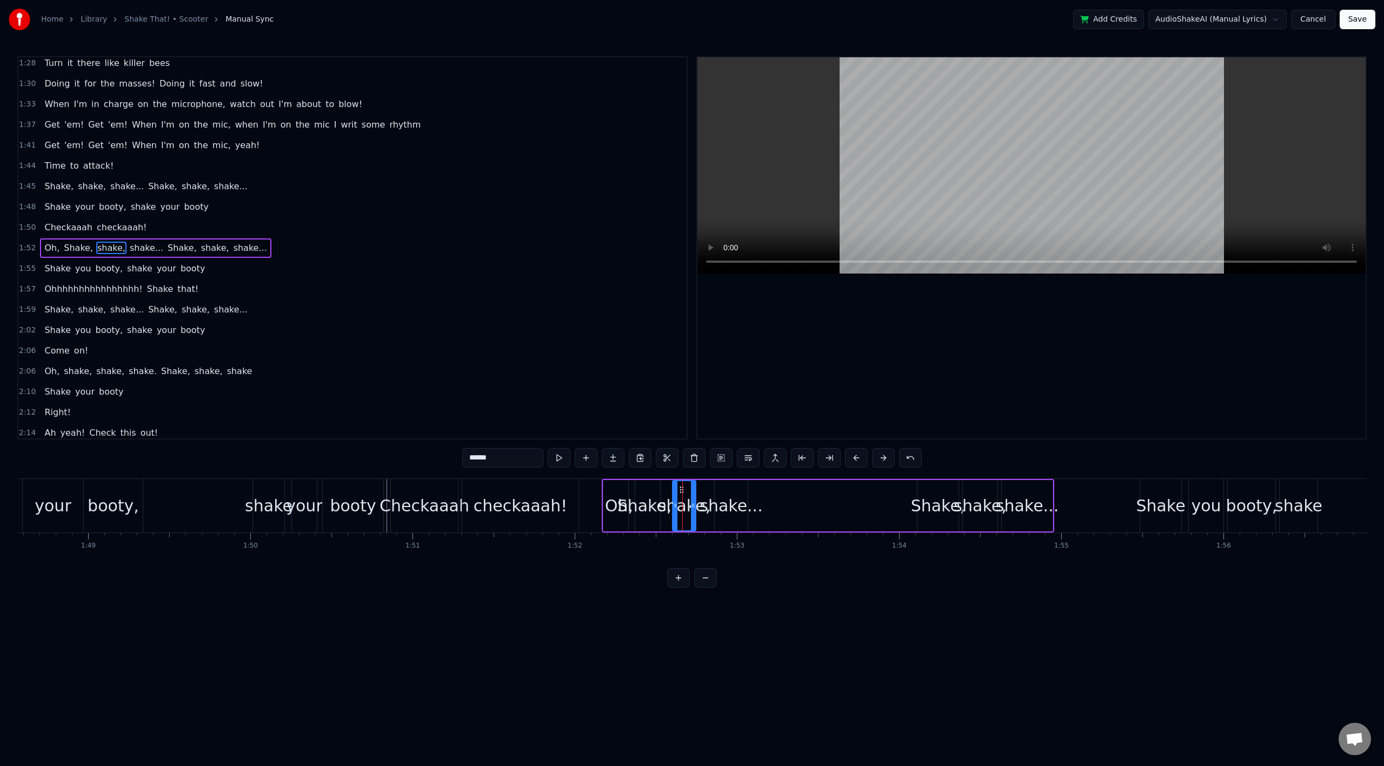
drag, startPoint x: 669, startPoint y: 491, endPoint x: 678, endPoint y: 493, distance: 8.3
click at [678, 493] on div at bounding box center [675, 505] width 4 height 49
drag, startPoint x: 682, startPoint y: 492, endPoint x: 693, endPoint y: 493, distance: 10.3
click at [693, 493] on icon at bounding box center [691, 490] width 9 height 9
click at [660, 494] on div "Shake," at bounding box center [644, 506] width 55 height 24
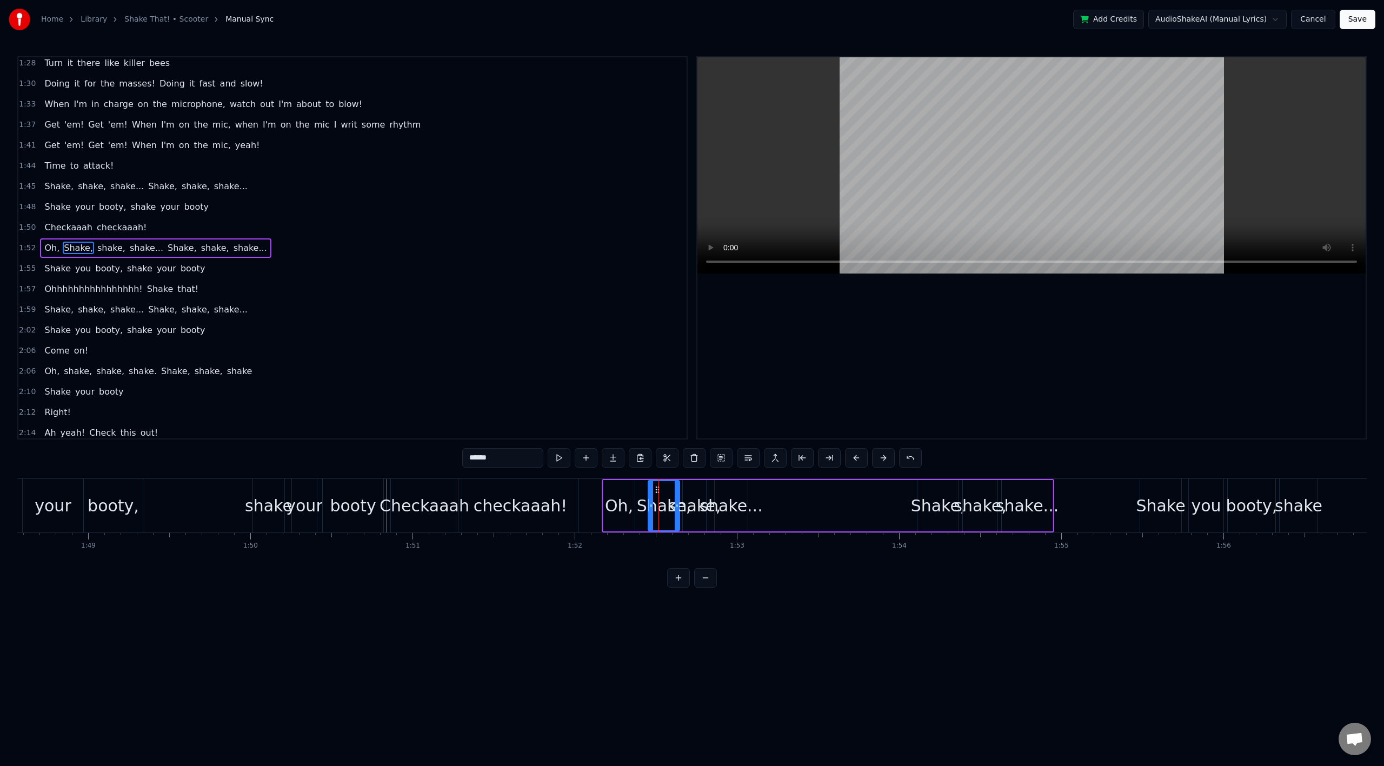
drag, startPoint x: 639, startPoint y: 490, endPoint x: 659, endPoint y: 491, distance: 19.5
click at [613, 500] on div "Oh," at bounding box center [619, 506] width 28 height 24
type input "***"
drag, startPoint x: 606, startPoint y: 502, endPoint x: 577, endPoint y: 501, distance: 28.7
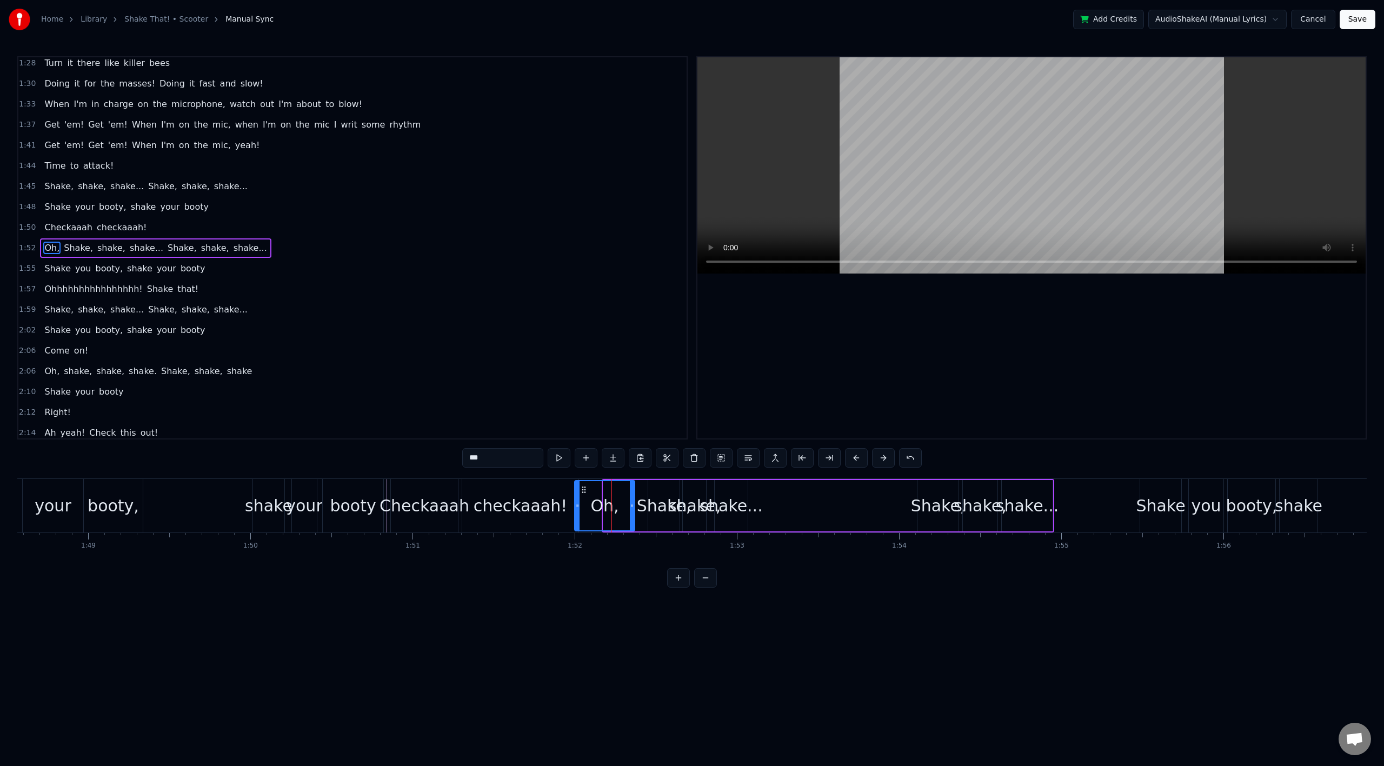
click at [577, 501] on icon at bounding box center [577, 505] width 4 height 9
click at [636, 508] on div "Oh, Shake, shake, shake... Shake, shake, shake..." at bounding box center [813, 506] width 481 height 54
click at [634, 508] on div "Oh," at bounding box center [605, 505] width 60 height 51
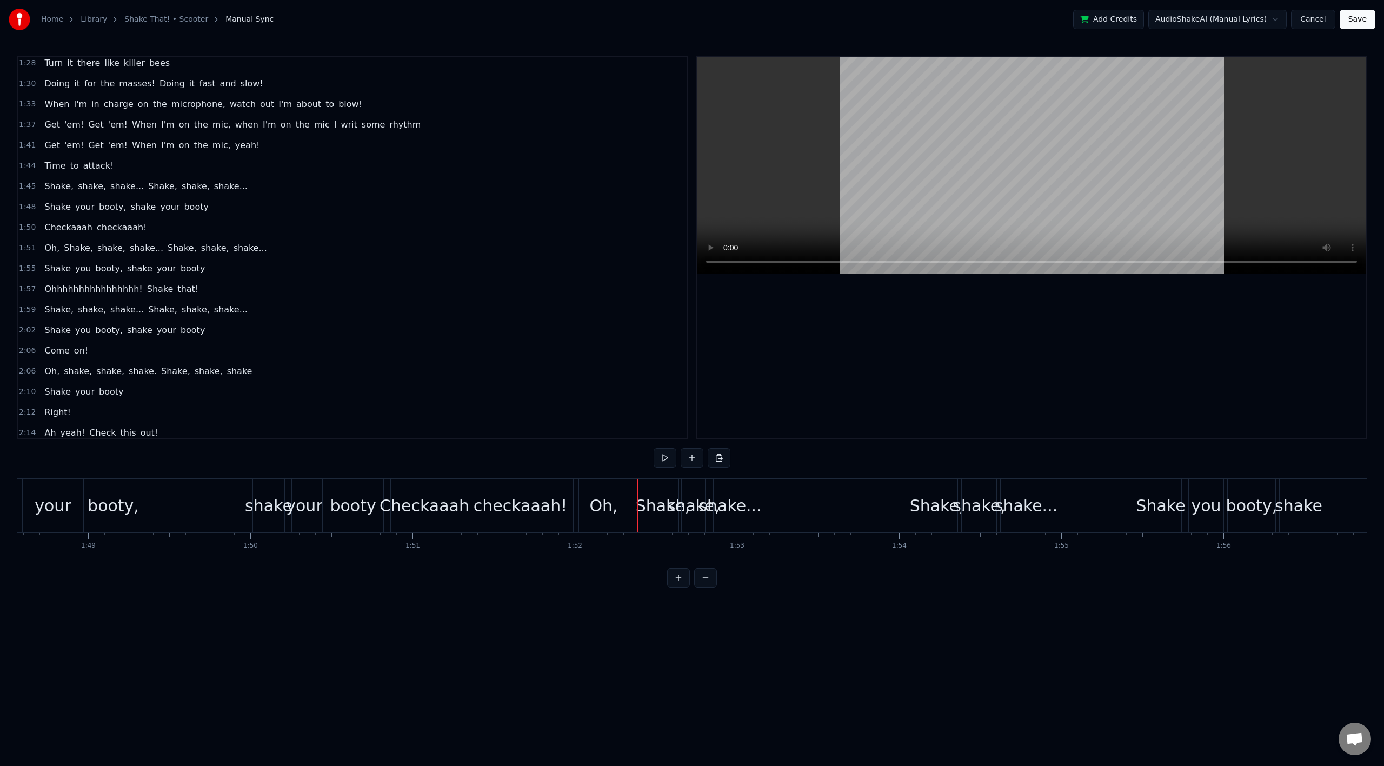
click at [235, 504] on div "Shake your booty, shake your booty" at bounding box center [169, 506] width 434 height 54
click at [467, 510] on div "checkaaah!" at bounding box center [520, 506] width 116 height 54
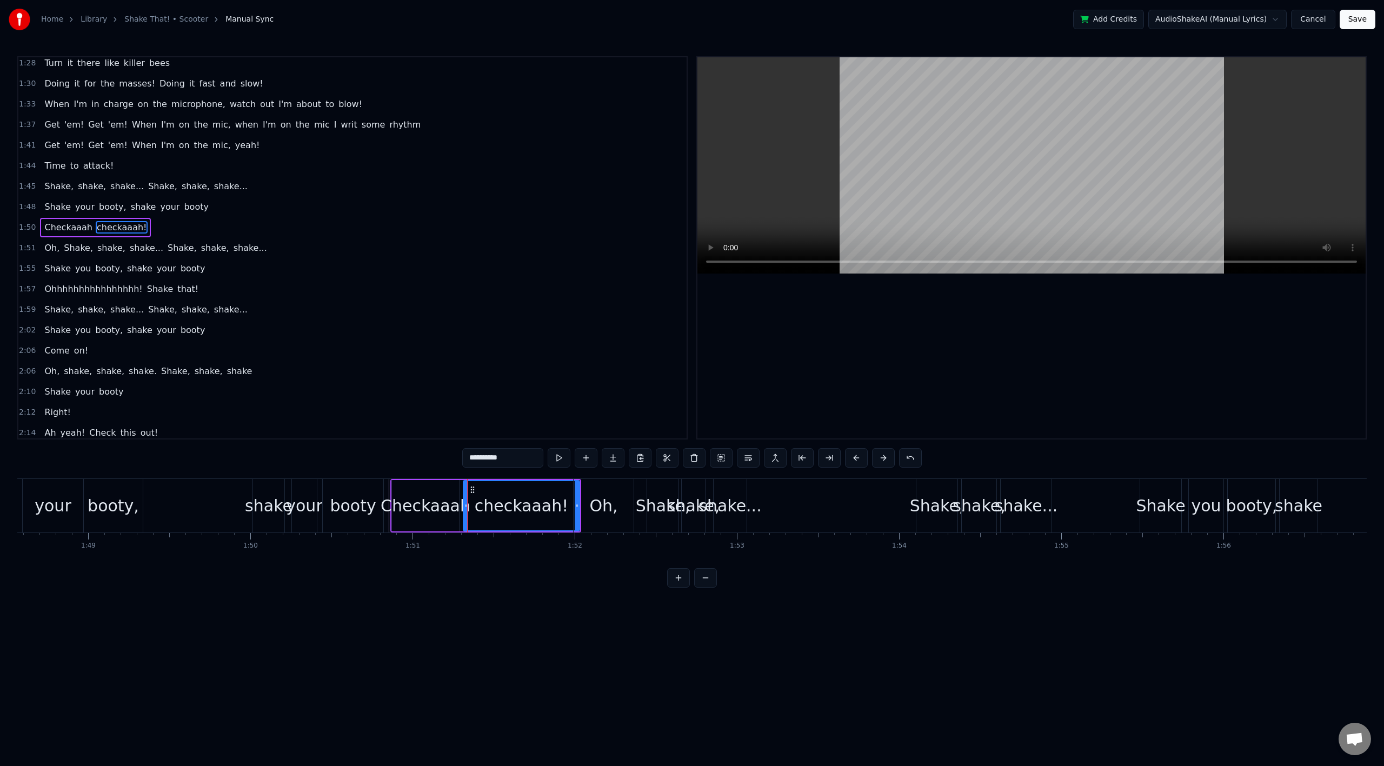
scroll to position [641, 0]
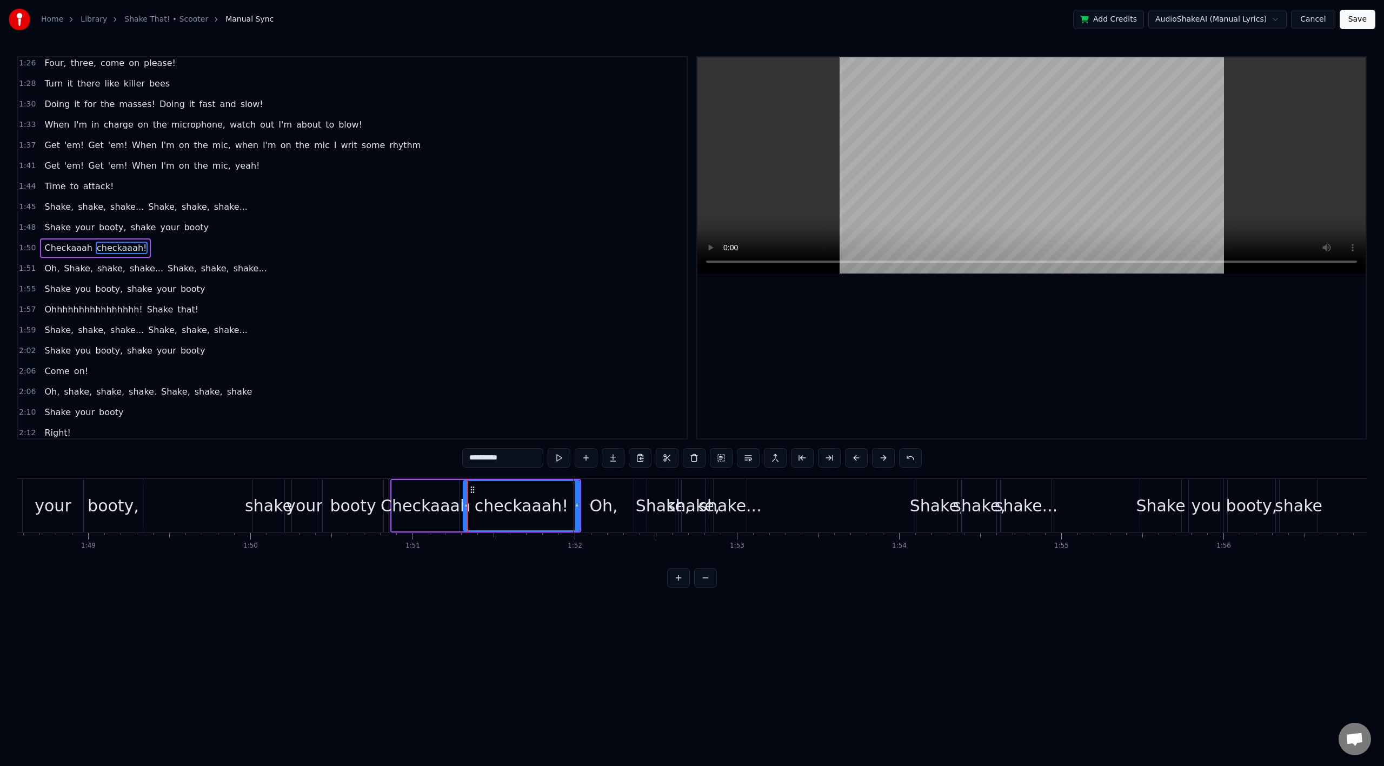
click at [575, 506] on div "Oh," at bounding box center [604, 506] width 60 height 54
type input "***"
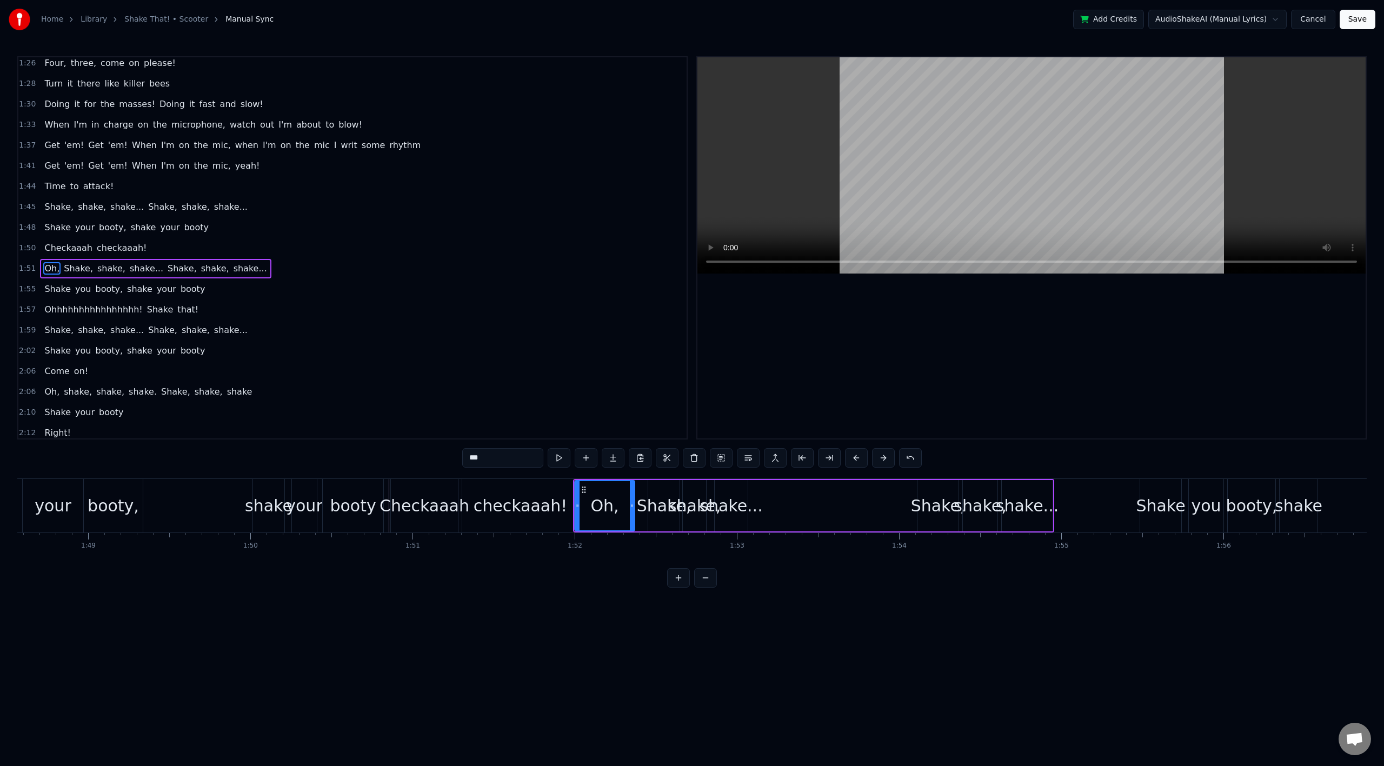
scroll to position [662, 0]
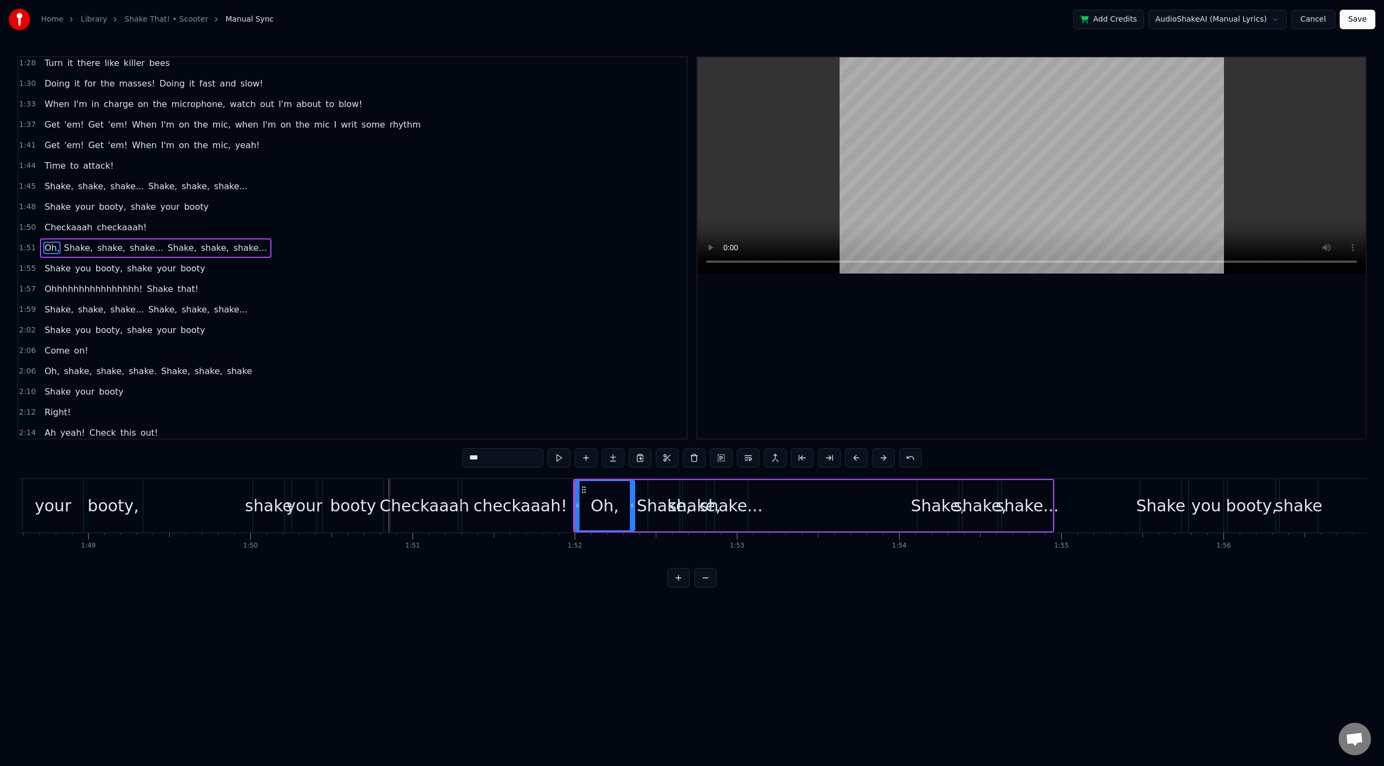
click at [233, 500] on div "Shake your booty, shake your booty" at bounding box center [169, 506] width 434 height 54
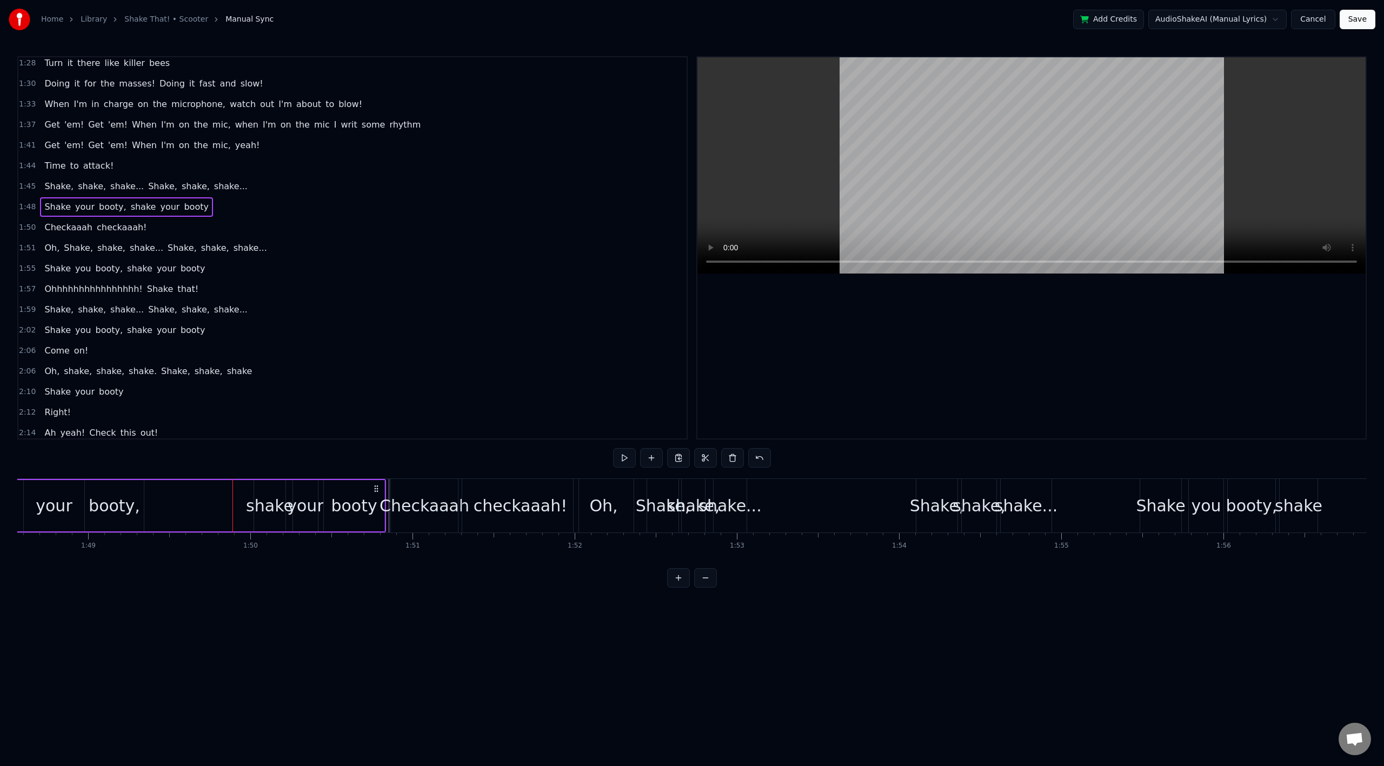
click at [117, 208] on div "Shake your booty, shake your booty" at bounding box center [126, 206] width 172 height 19
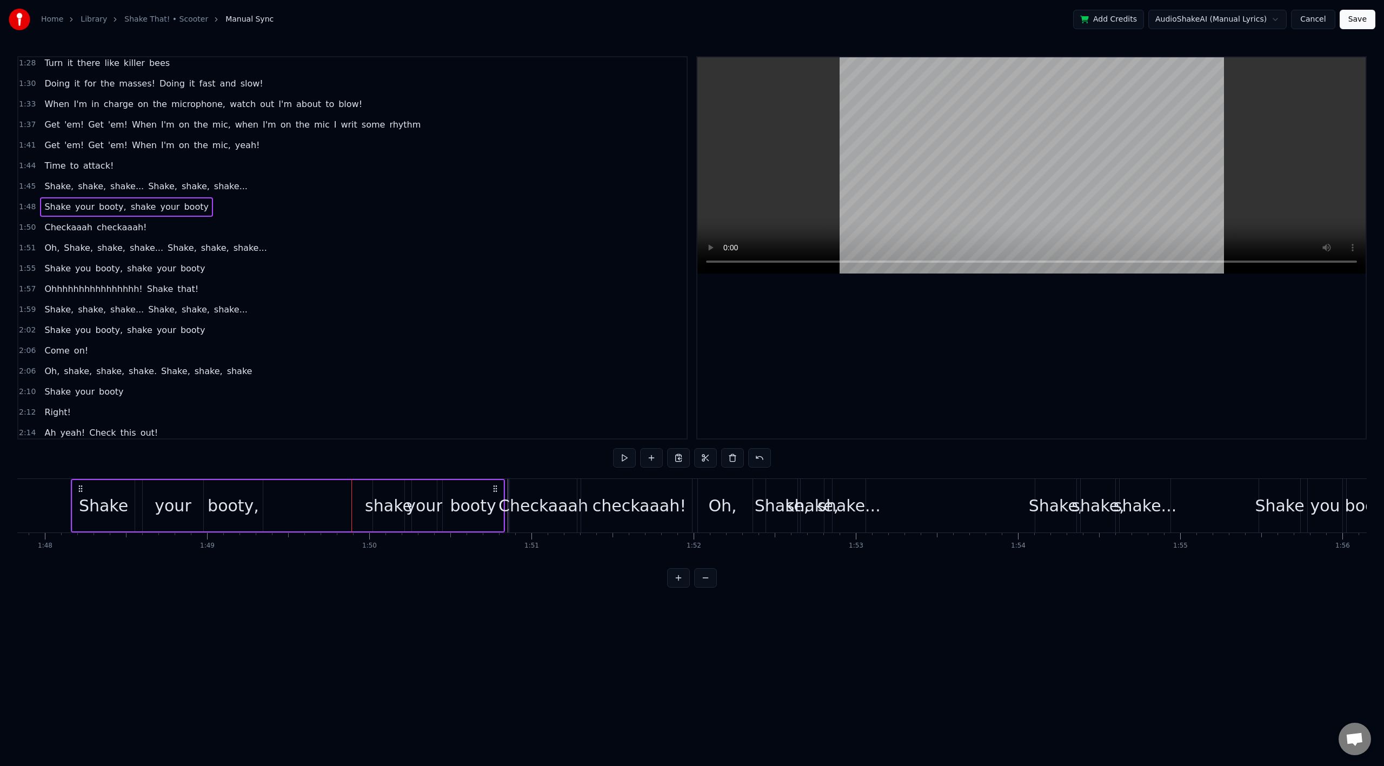
scroll to position [0, 17491]
click at [130, 207] on span "shake" at bounding box center [144, 207] width 28 height 12
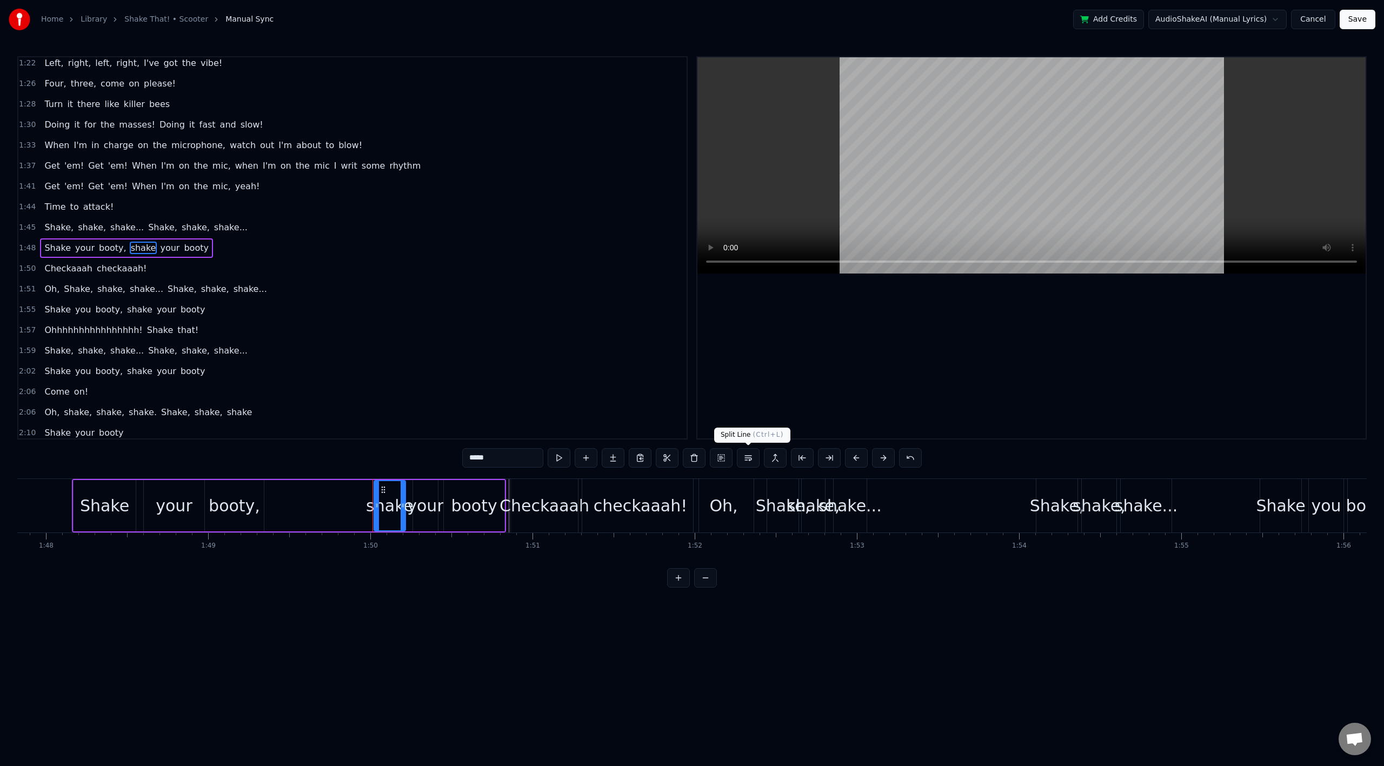
click at [746, 458] on button at bounding box center [748, 457] width 23 height 19
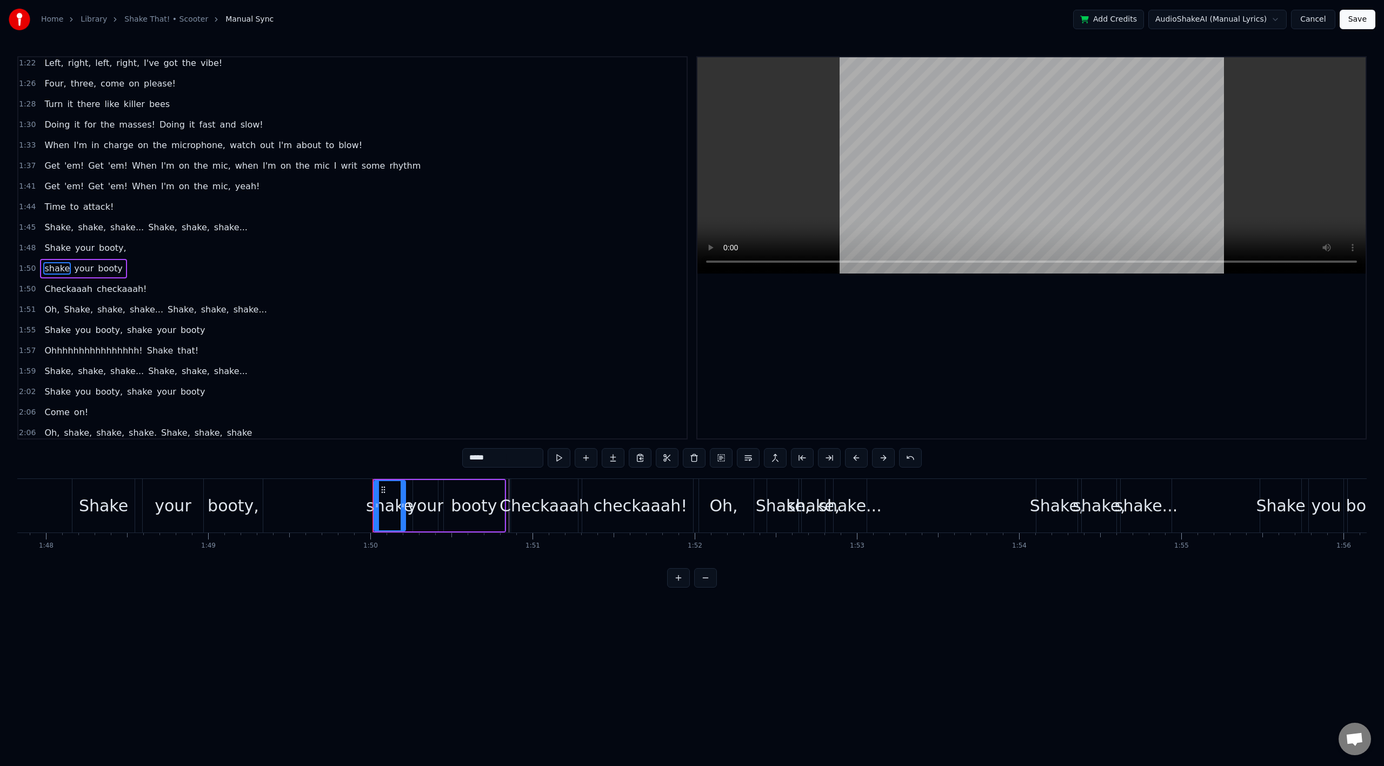
scroll to position [641, 0]
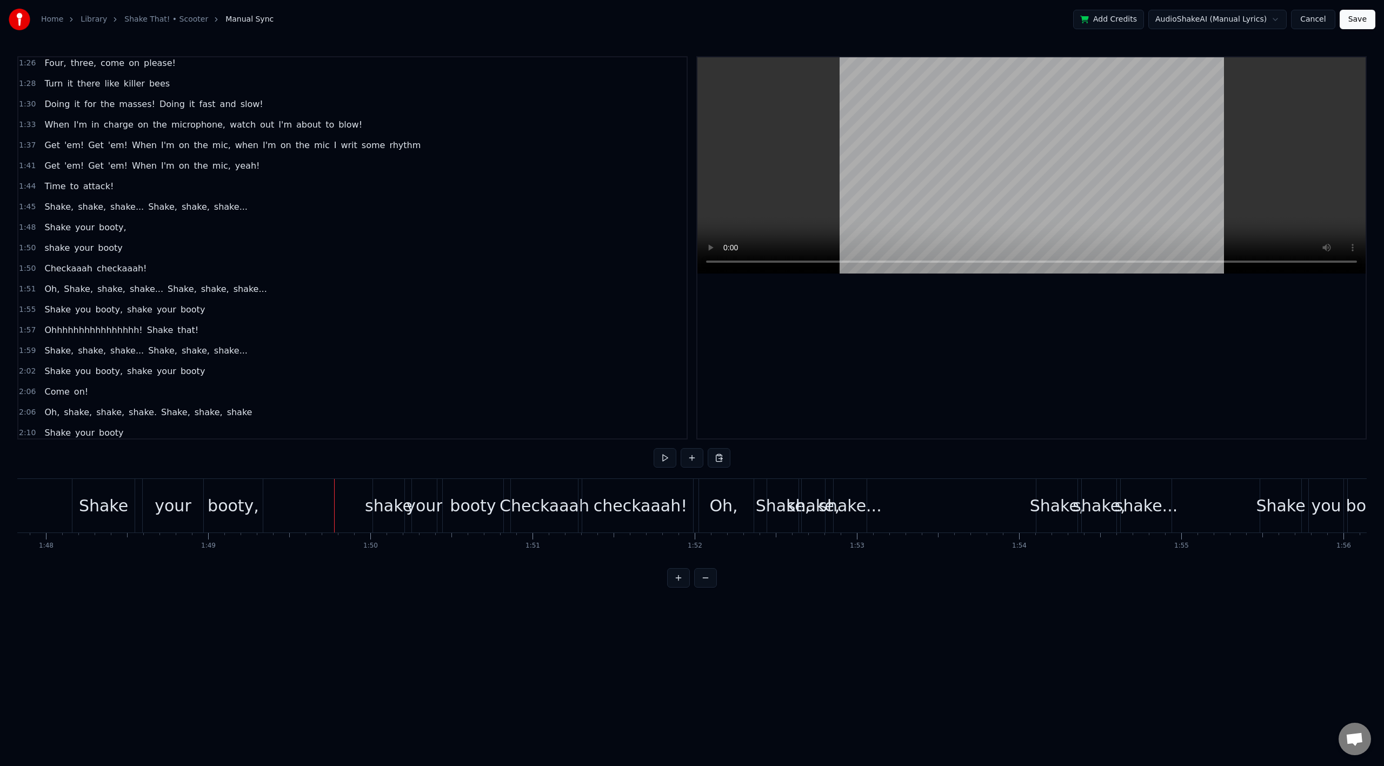
click at [237, 510] on div "booty," at bounding box center [233, 506] width 51 height 24
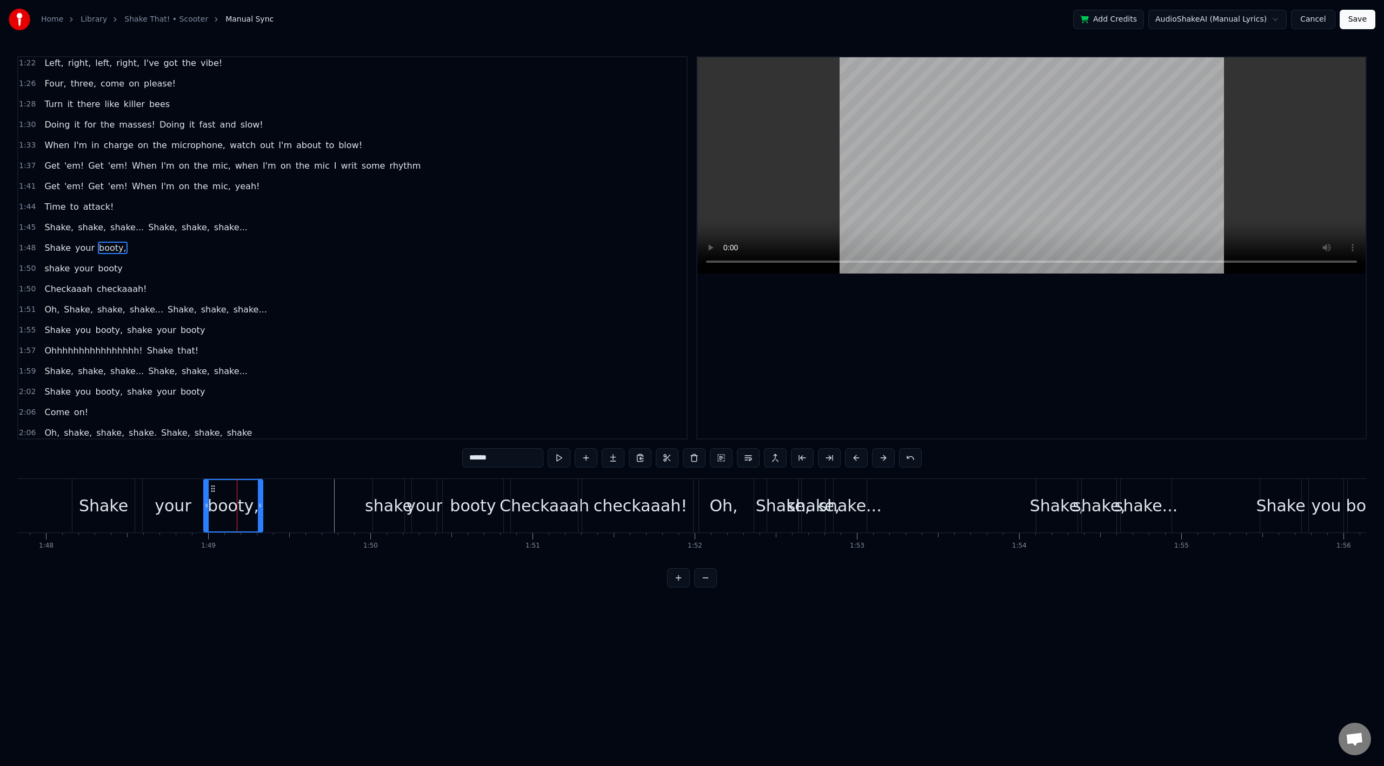
click at [380, 509] on div "shake" at bounding box center [389, 506] width 48 height 24
type input "*****"
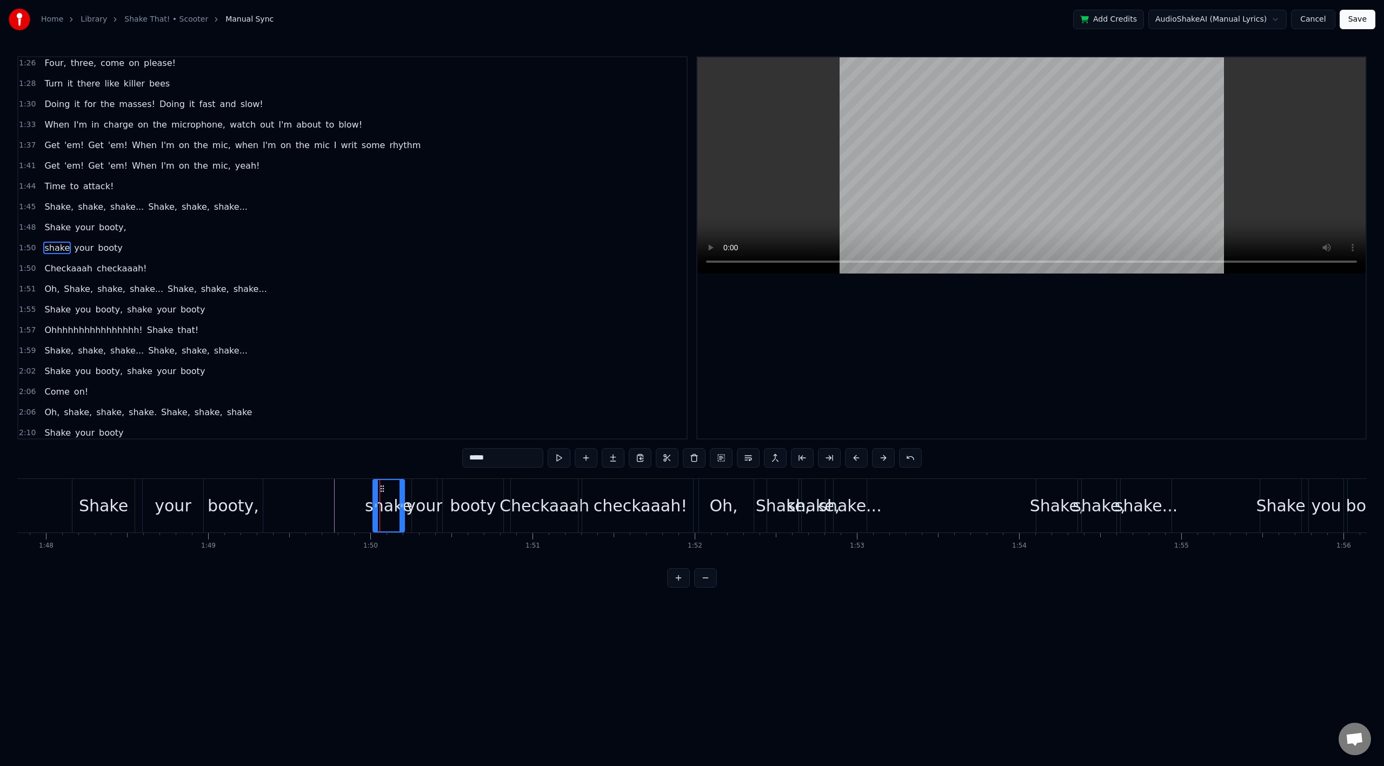
click at [641, 507] on div "checkaaah!" at bounding box center [641, 506] width 94 height 24
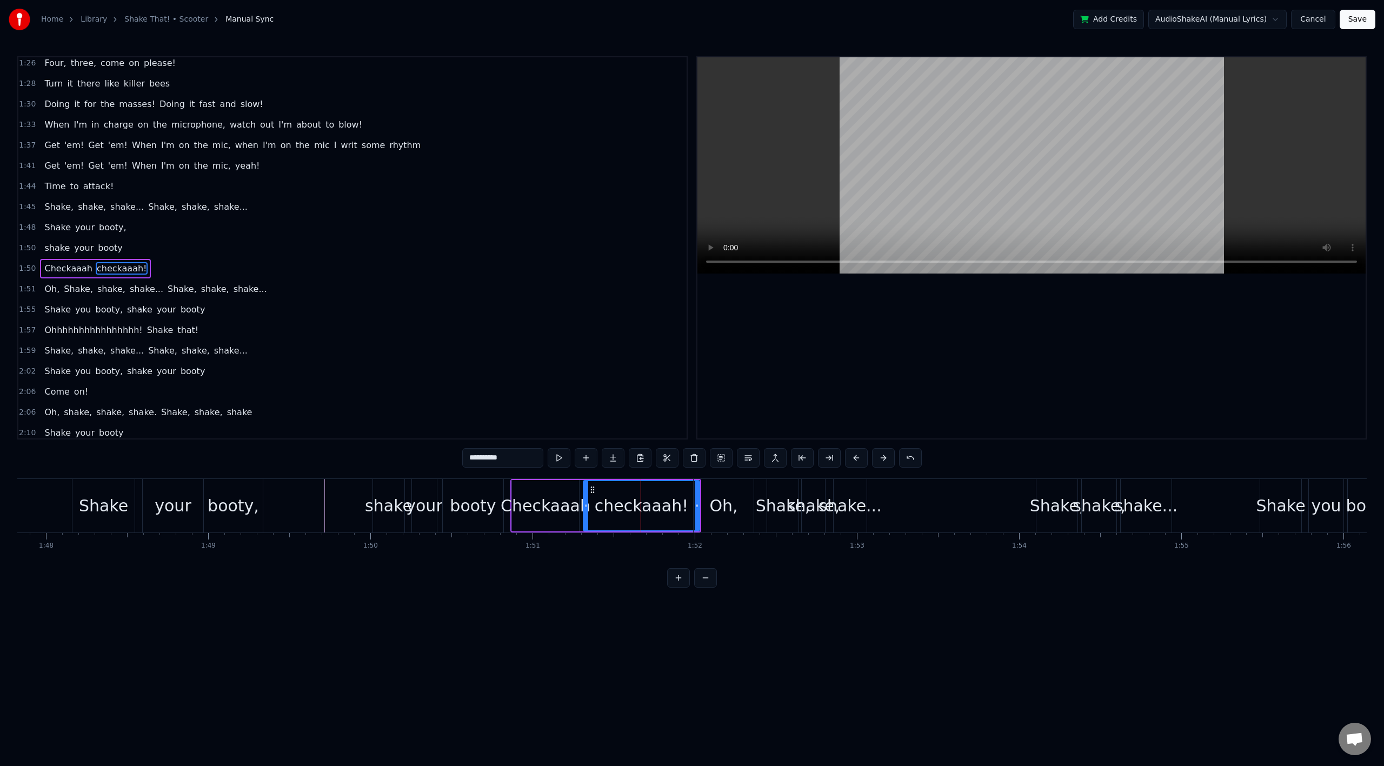
scroll to position [662, 0]
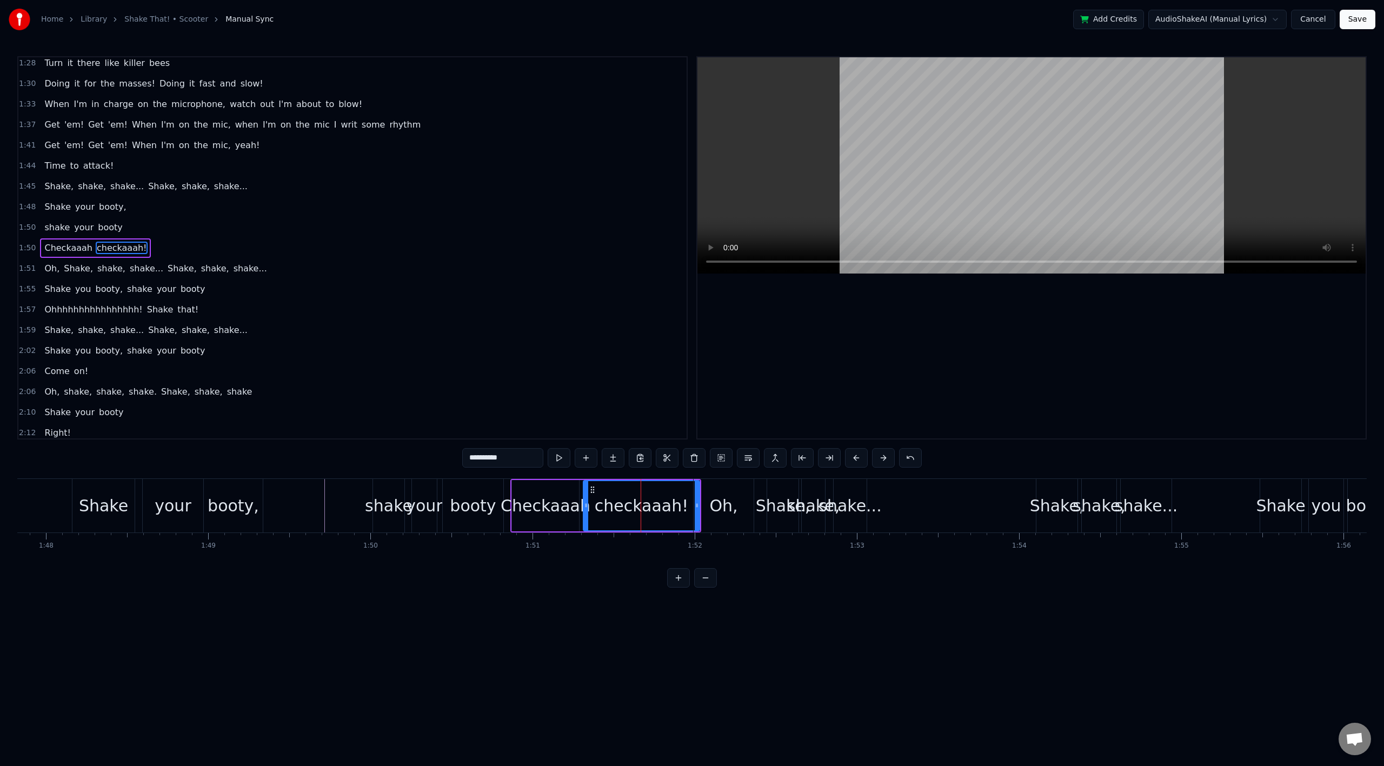
drag, startPoint x: 696, startPoint y: 513, endPoint x: 675, endPoint y: 513, distance: 21.1
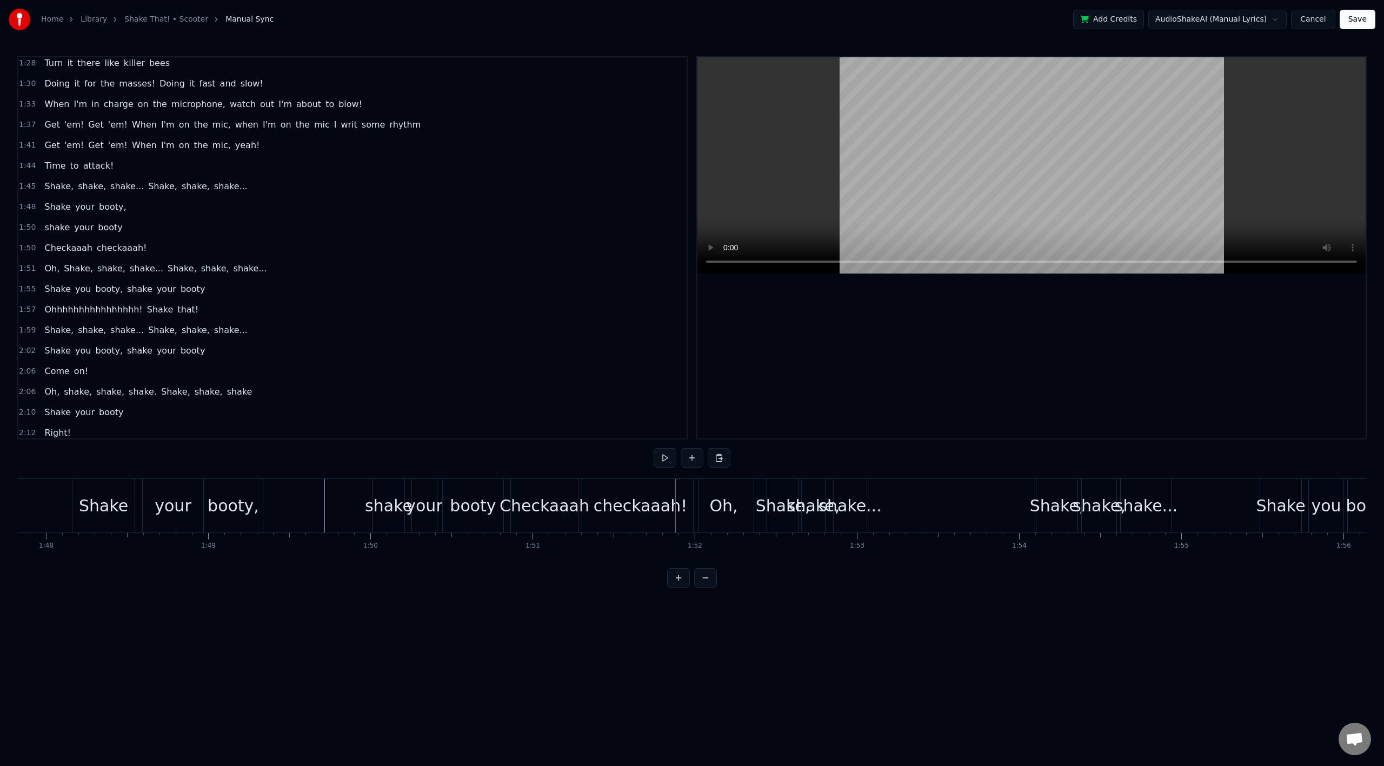
click at [641, 504] on div "checkaaah!" at bounding box center [641, 506] width 94 height 24
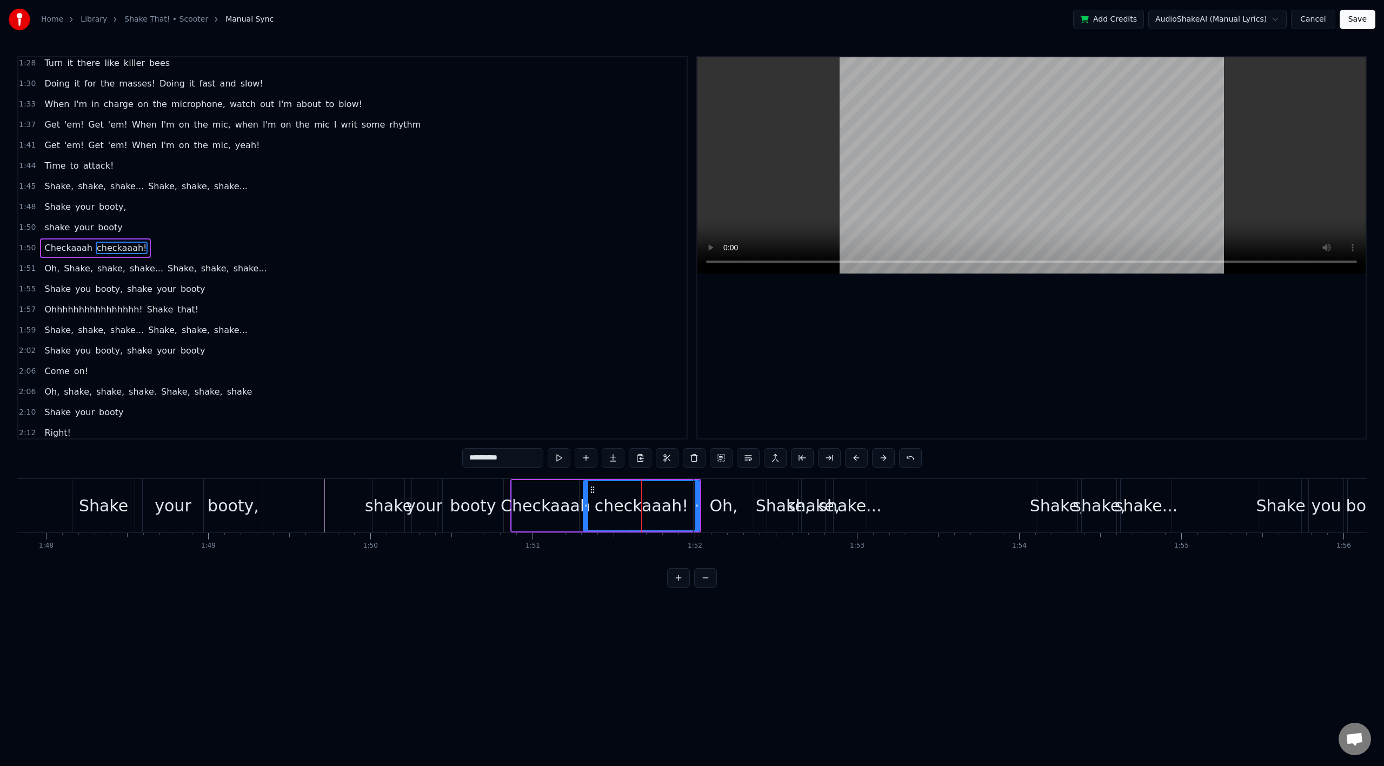
click at [723, 504] on div "Oh," at bounding box center [723, 506] width 28 height 24
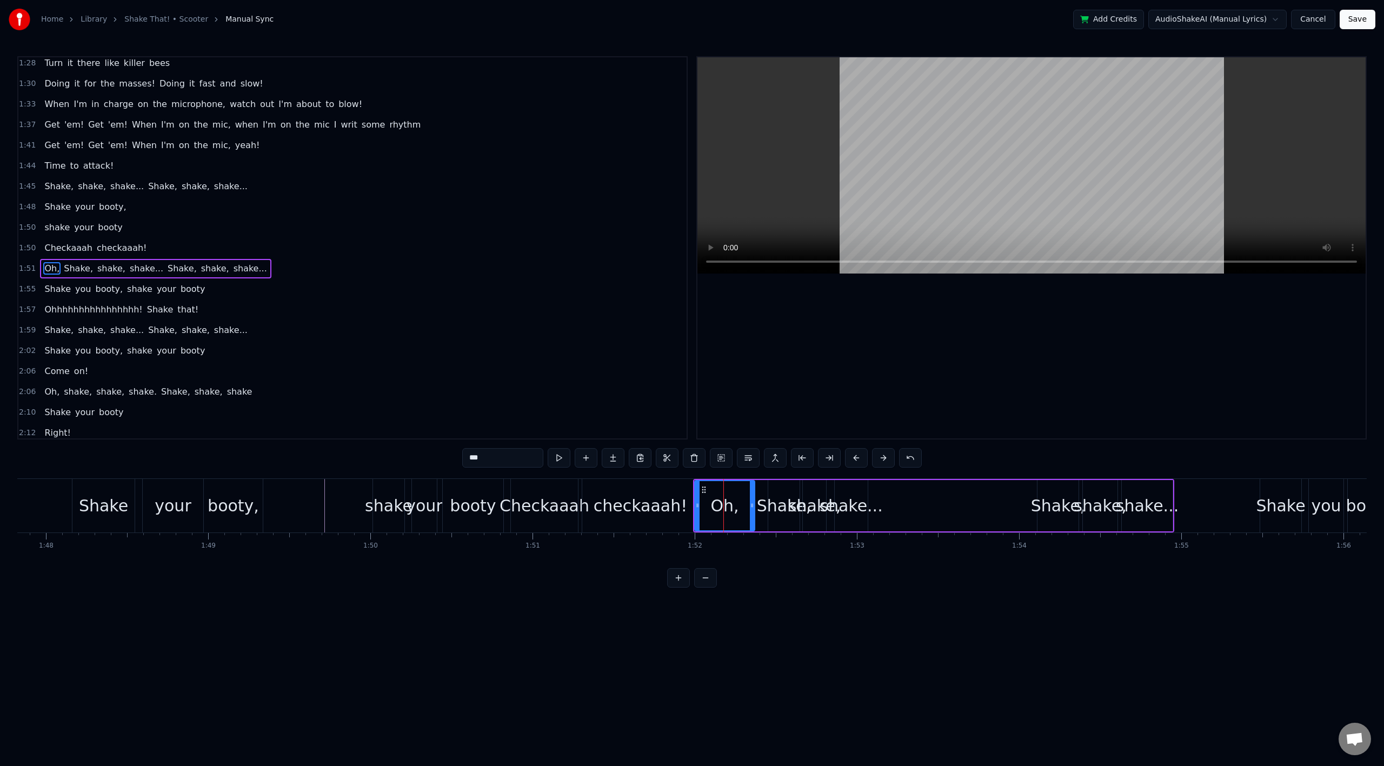
scroll to position [682, 0]
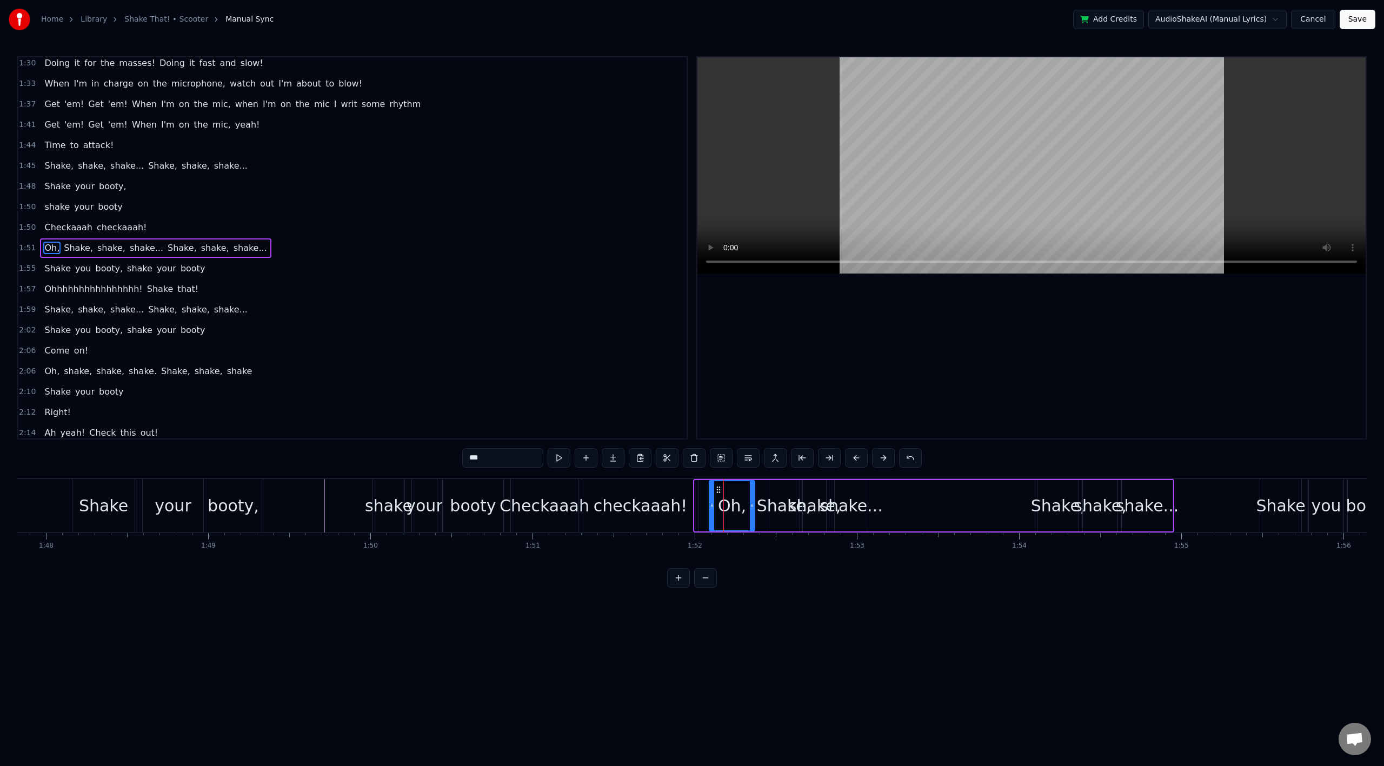
drag, startPoint x: 696, startPoint y: 506, endPoint x: 707, endPoint y: 508, distance: 11.6
click at [710, 509] on icon at bounding box center [712, 505] width 4 height 9
click at [680, 505] on div "checkaaah!" at bounding box center [640, 506] width 116 height 54
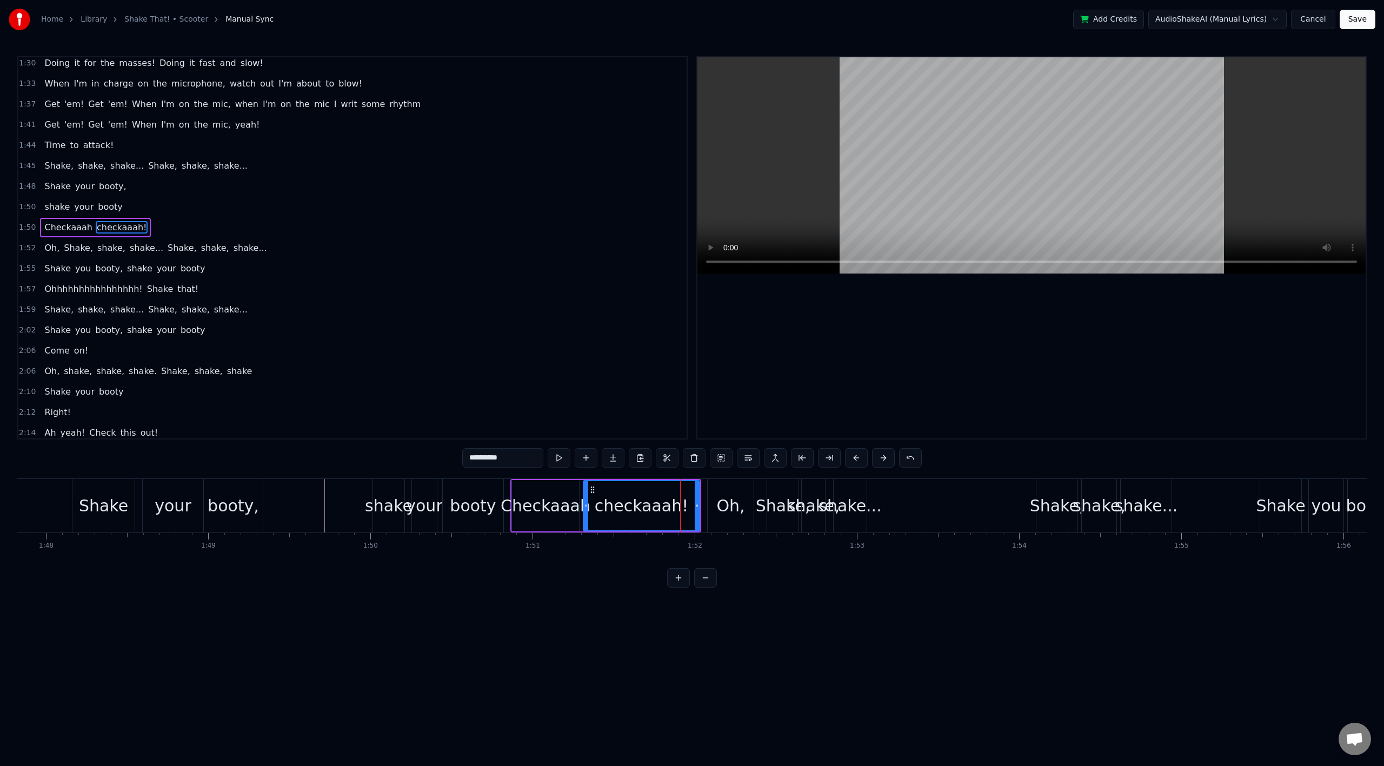
scroll to position [662, 0]
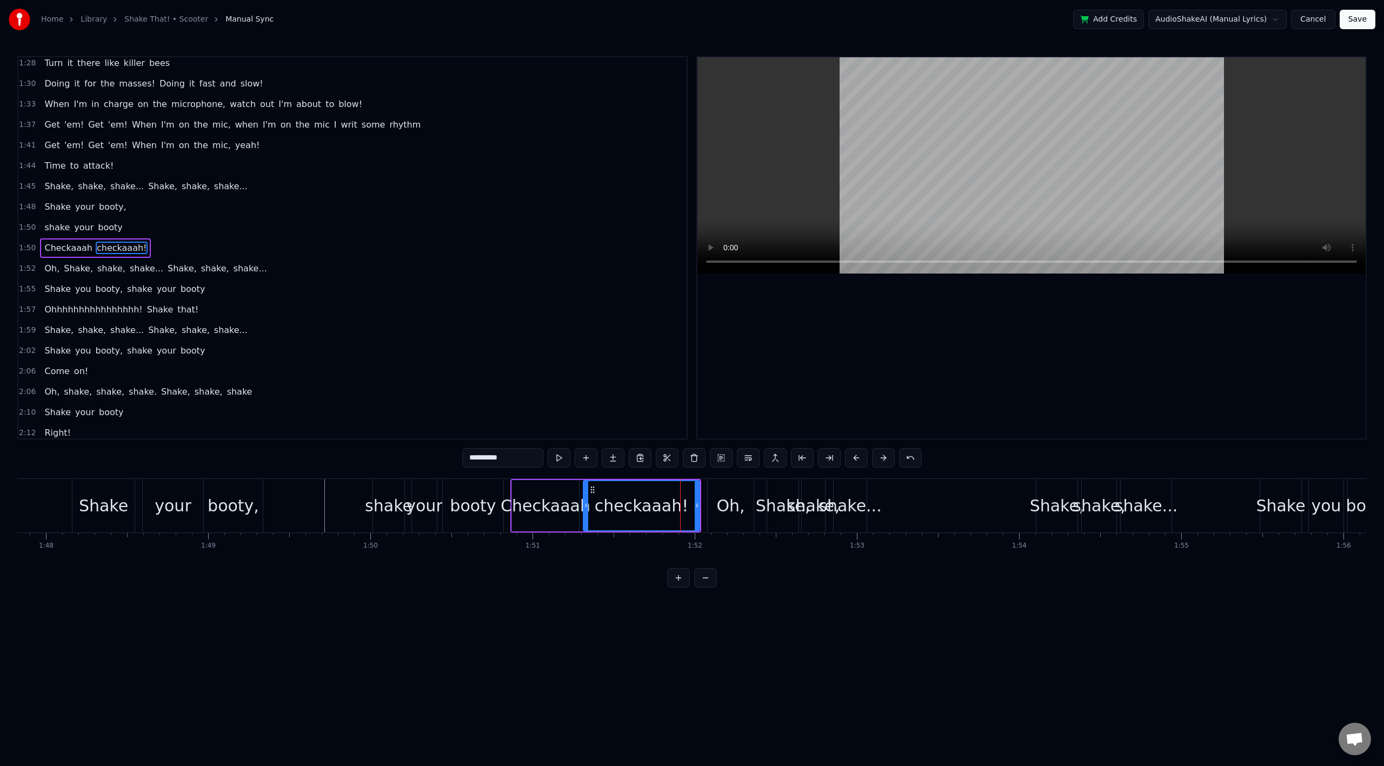
click at [699, 506] on div "checkaaah!" at bounding box center [641, 505] width 117 height 51
drag, startPoint x: 697, startPoint y: 507, endPoint x: 670, endPoint y: 507, distance: 26.5
click at [670, 507] on icon at bounding box center [670, 505] width 4 height 9
click at [720, 504] on div "Oh," at bounding box center [730, 506] width 28 height 24
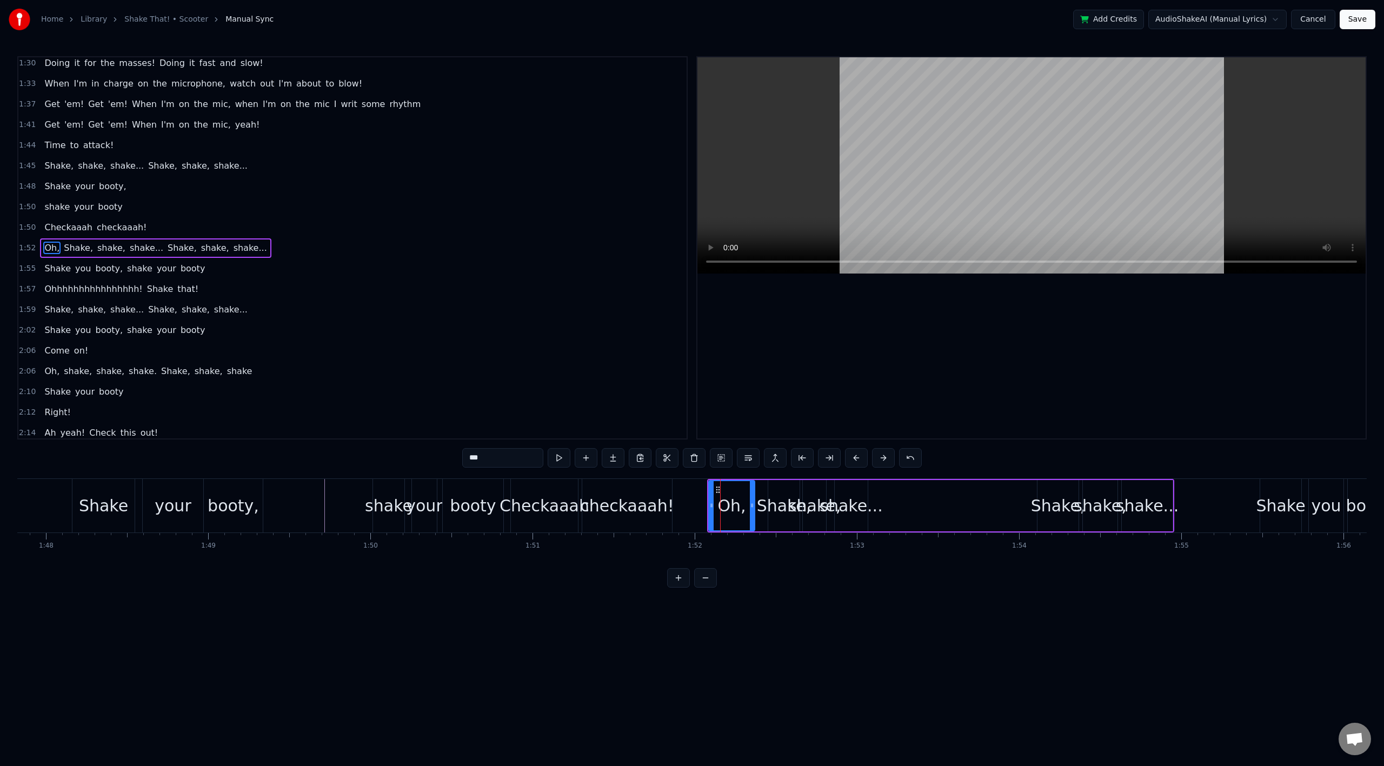
click at [709, 505] on div "Oh," at bounding box center [731, 505] width 47 height 51
drag, startPoint x: 712, startPoint y: 507, endPoint x: 680, endPoint y: 507, distance: 32.4
click at [680, 507] on icon at bounding box center [679, 505] width 4 height 9
click at [576, 492] on div "Checkaaah" at bounding box center [544, 506] width 67 height 54
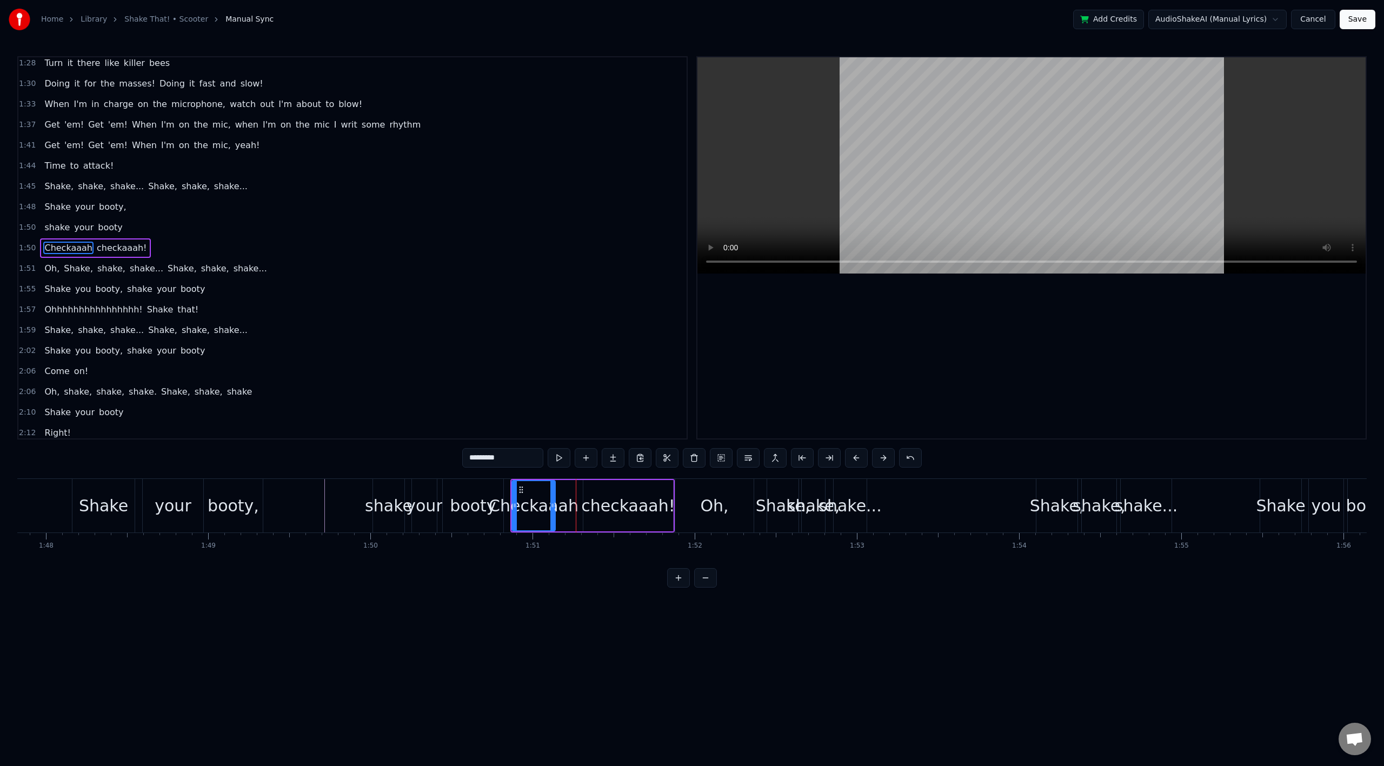
drag, startPoint x: 575, startPoint y: 497, endPoint x: 552, endPoint y: 499, distance: 23.8
click at [552, 499] on div at bounding box center [552, 505] width 4 height 49
click at [595, 499] on div "checkaaah!" at bounding box center [628, 506] width 94 height 24
type input "**********"
drag, startPoint x: 584, startPoint y: 500, endPoint x: 569, endPoint y: 500, distance: 14.6
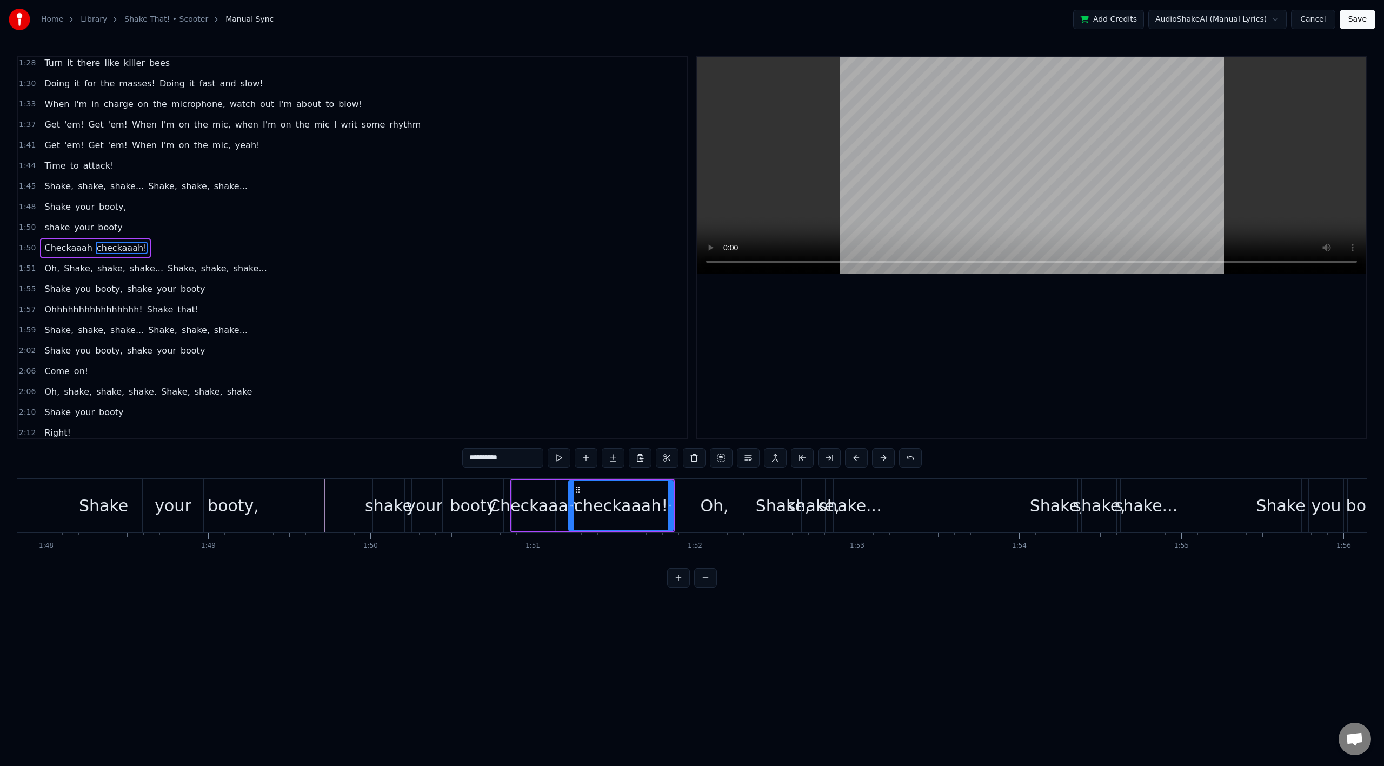
click at [569, 500] on div at bounding box center [571, 505] width 4 height 49
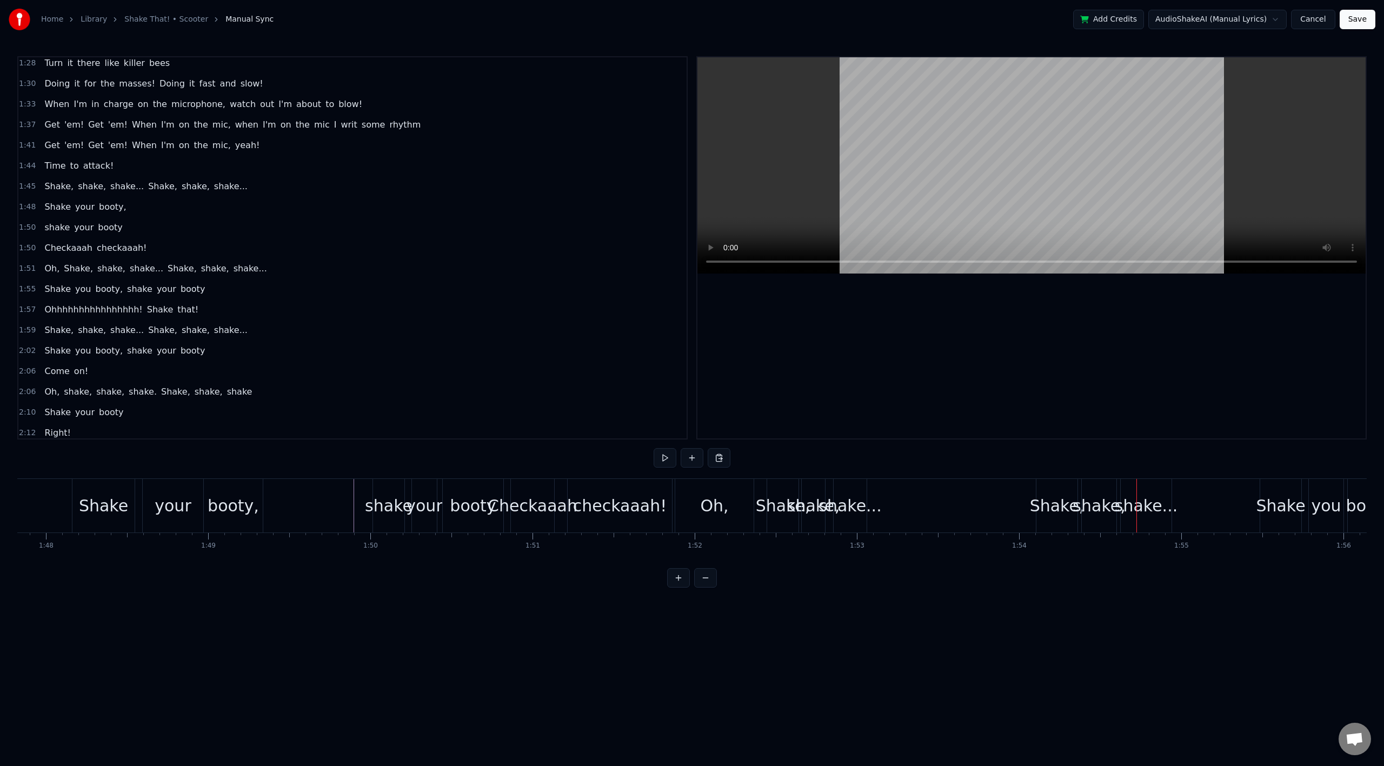
click at [635, 501] on div "checkaaah!" at bounding box center [620, 506] width 94 height 24
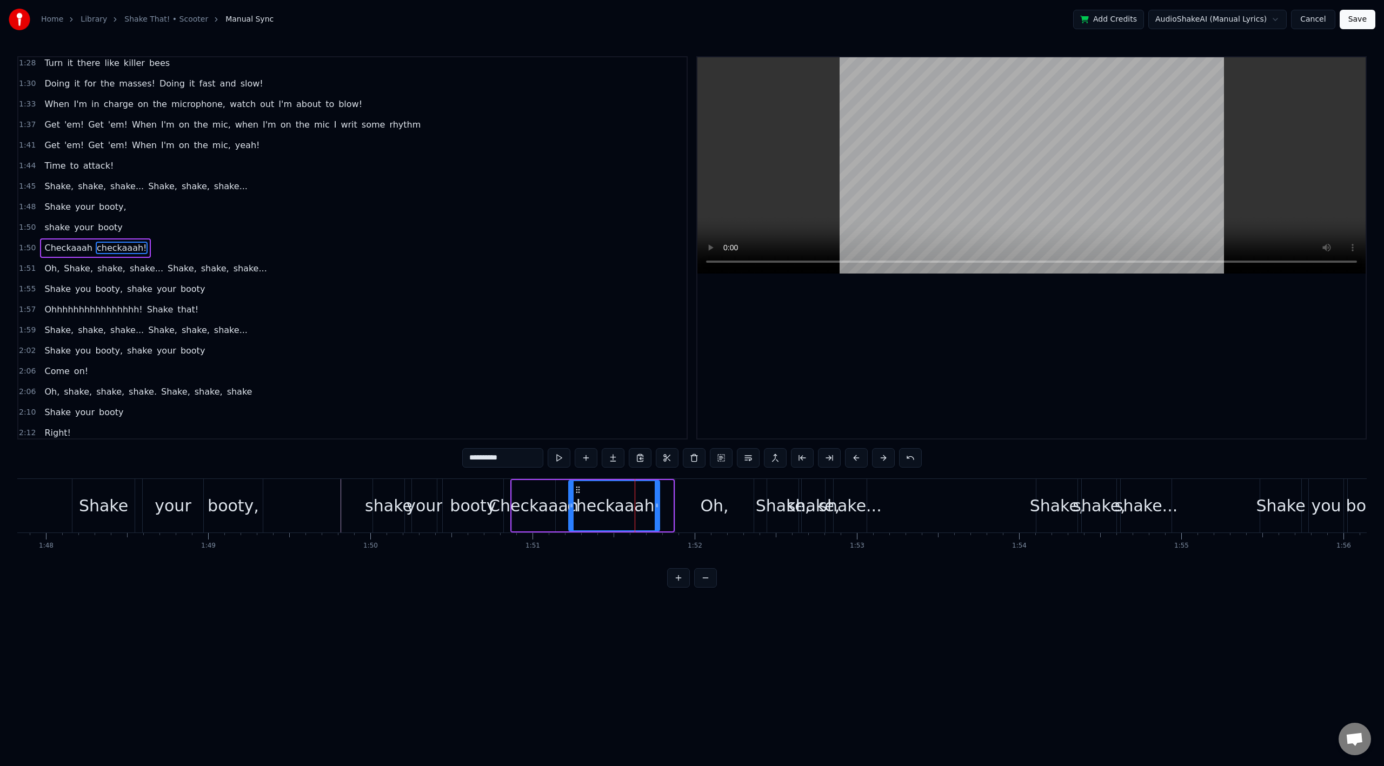
drag, startPoint x: 670, startPoint y: 507, endPoint x: 654, endPoint y: 506, distance: 15.7
click at [655, 506] on icon at bounding box center [657, 505] width 4 height 9
click at [694, 507] on div "Oh," at bounding box center [714, 506] width 78 height 54
type input "***"
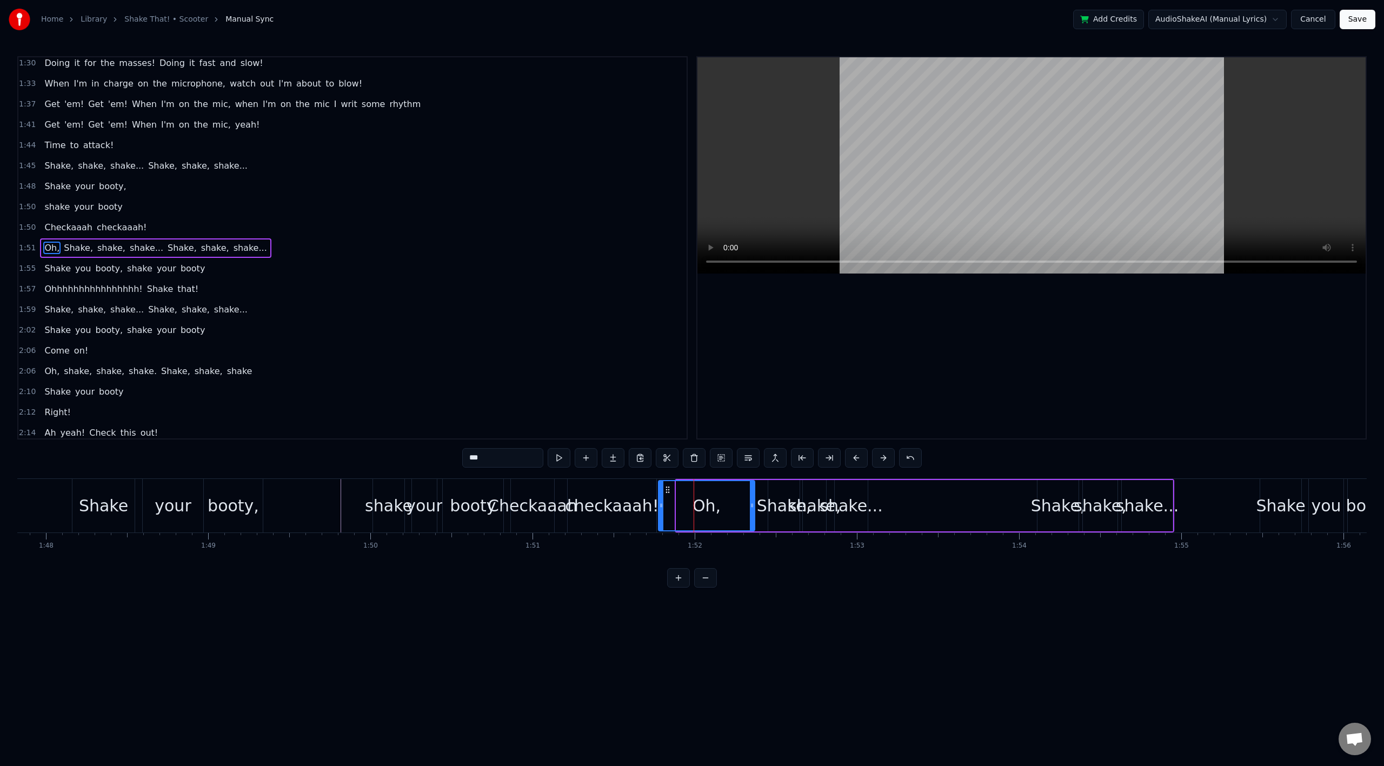
drag, startPoint x: 679, startPoint y: 508, endPoint x: 661, endPoint y: 508, distance: 17.8
click at [661, 508] on icon at bounding box center [661, 505] width 4 height 9
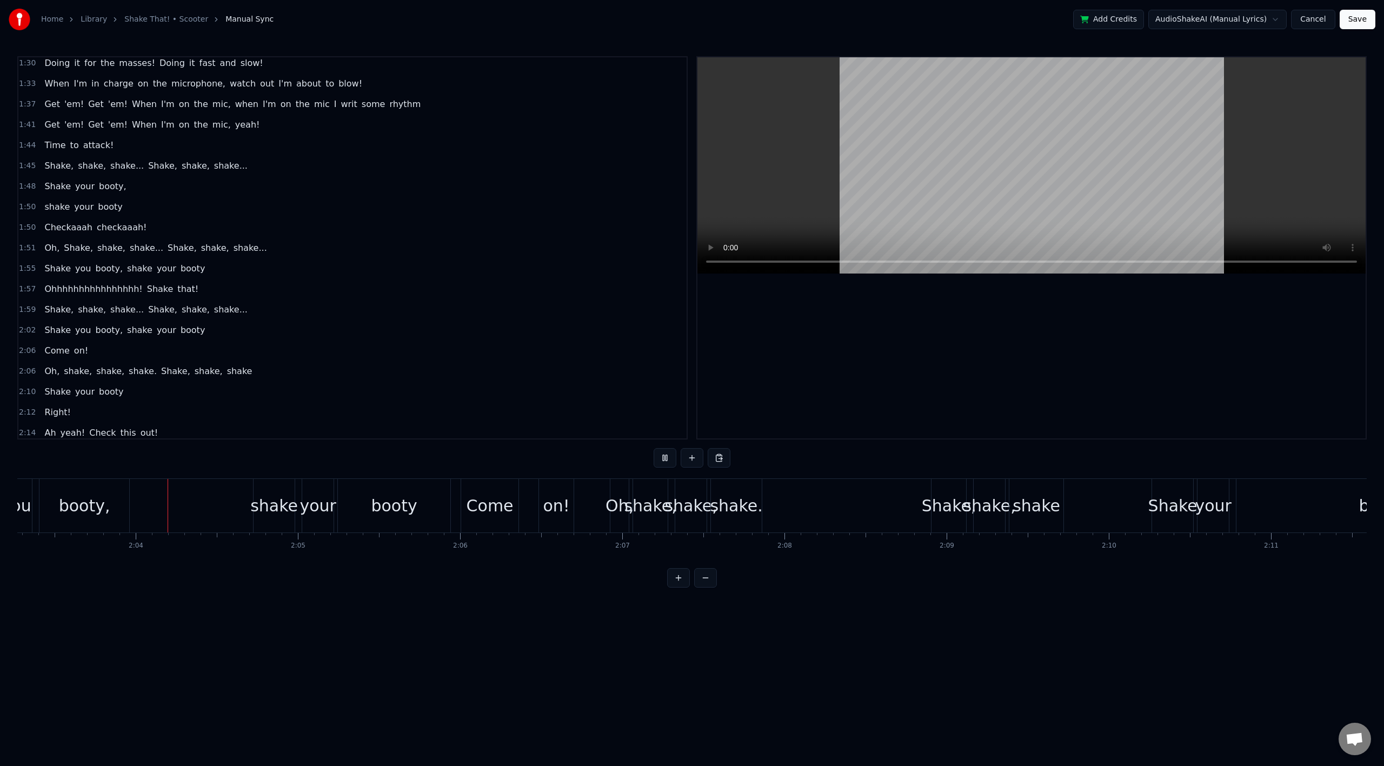
scroll to position [0, 20002]
click at [482, 504] on div "Come" at bounding box center [484, 506] width 47 height 24
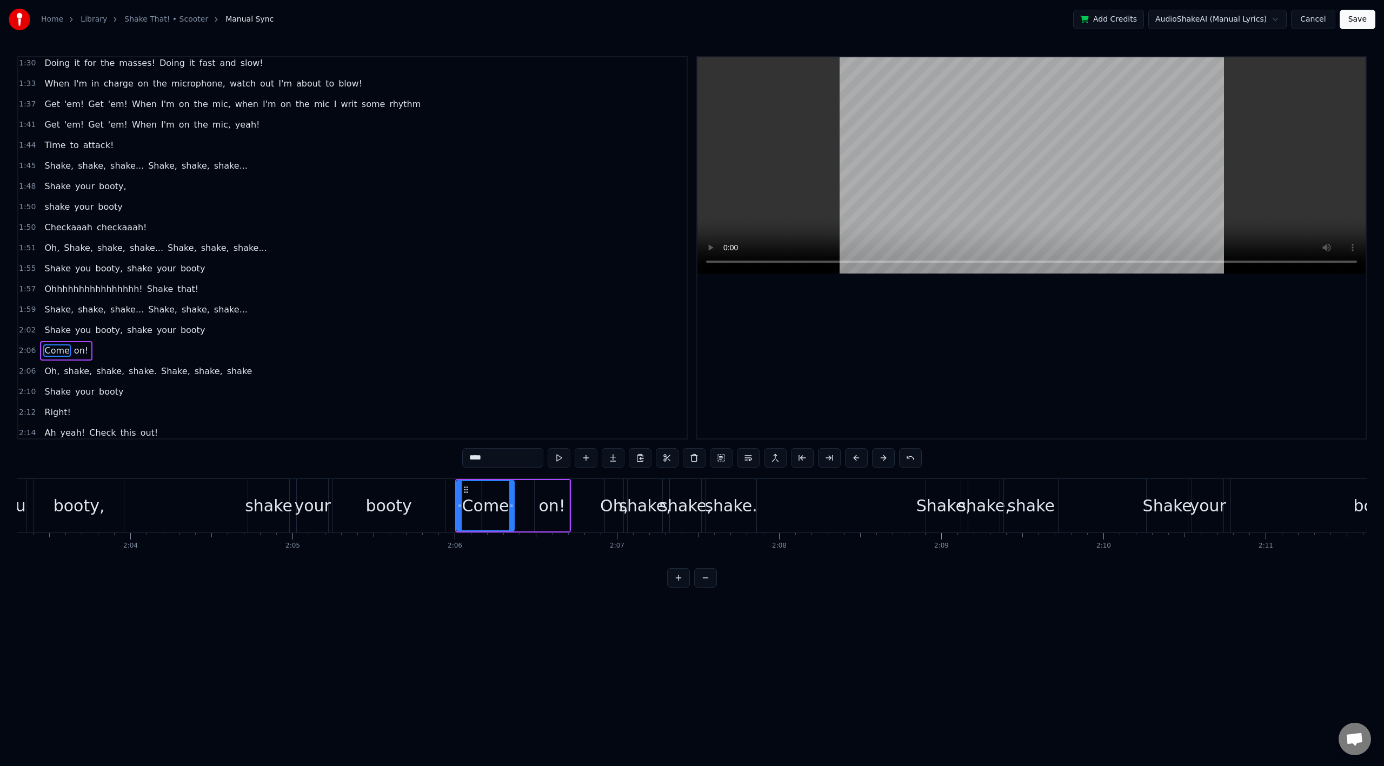
scroll to position [785, 0]
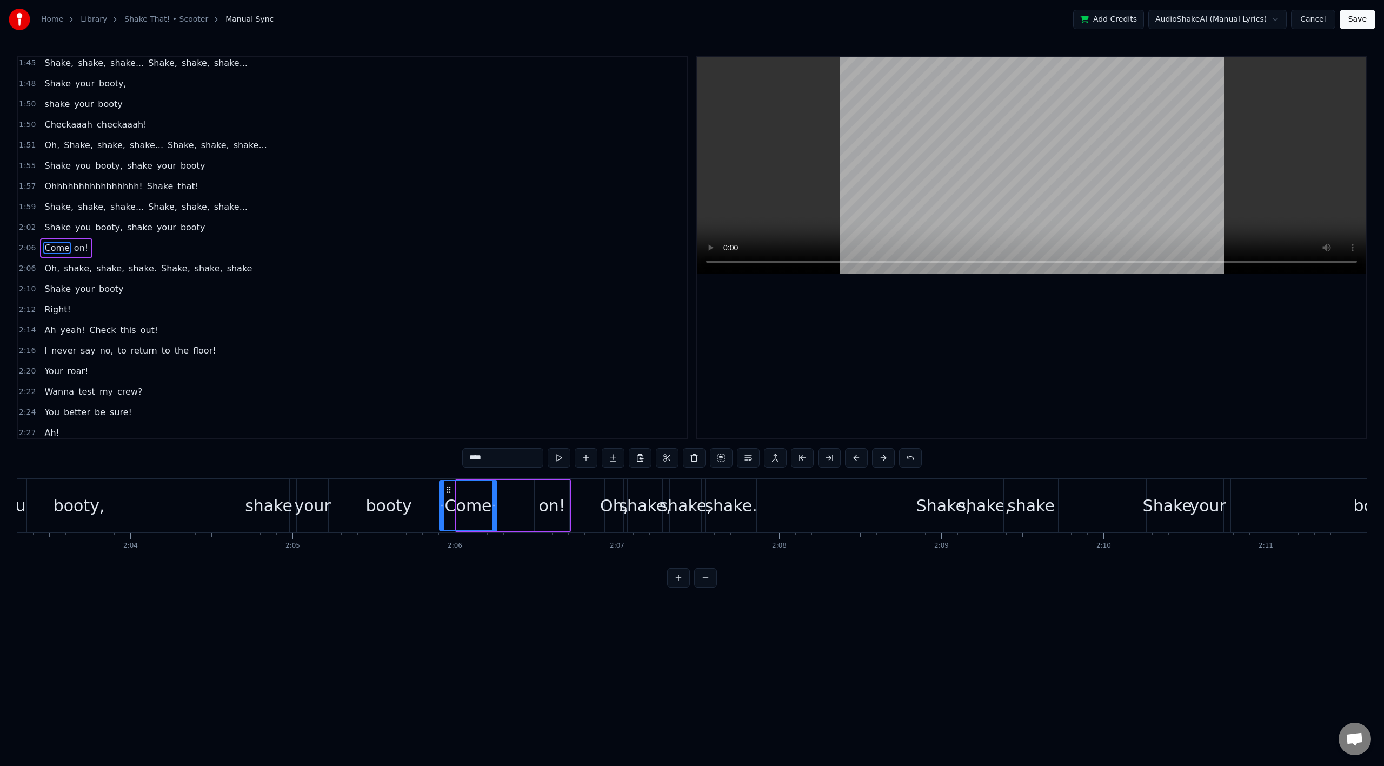
drag, startPoint x: 466, startPoint y: 492, endPoint x: 448, endPoint y: 495, distance: 17.6
click at [448, 495] on div "Come" at bounding box center [468, 505] width 56 height 49
drag, startPoint x: 492, startPoint y: 507, endPoint x: 477, endPoint y: 505, distance: 15.3
click at [480, 506] on icon at bounding box center [482, 505] width 4 height 9
click at [543, 508] on div "on!" at bounding box center [552, 506] width 26 height 24
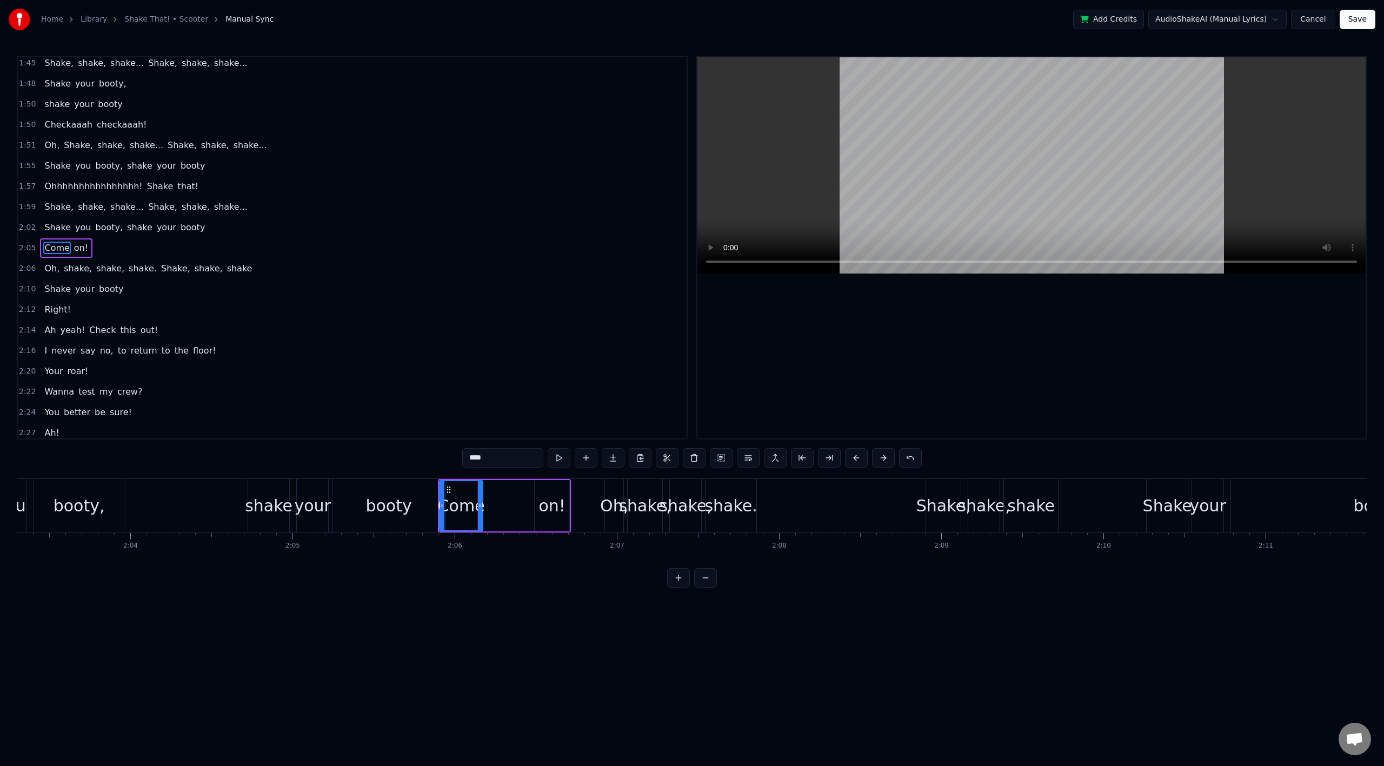
type input "***"
drag, startPoint x: 539, startPoint y: 495, endPoint x: 517, endPoint y: 494, distance: 22.2
click at [517, 494] on div at bounding box center [515, 505] width 4 height 49
drag, startPoint x: 568, startPoint y: 507, endPoint x: 558, endPoint y: 507, distance: 10.3
click at [560, 507] on icon at bounding box center [559, 505] width 4 height 9
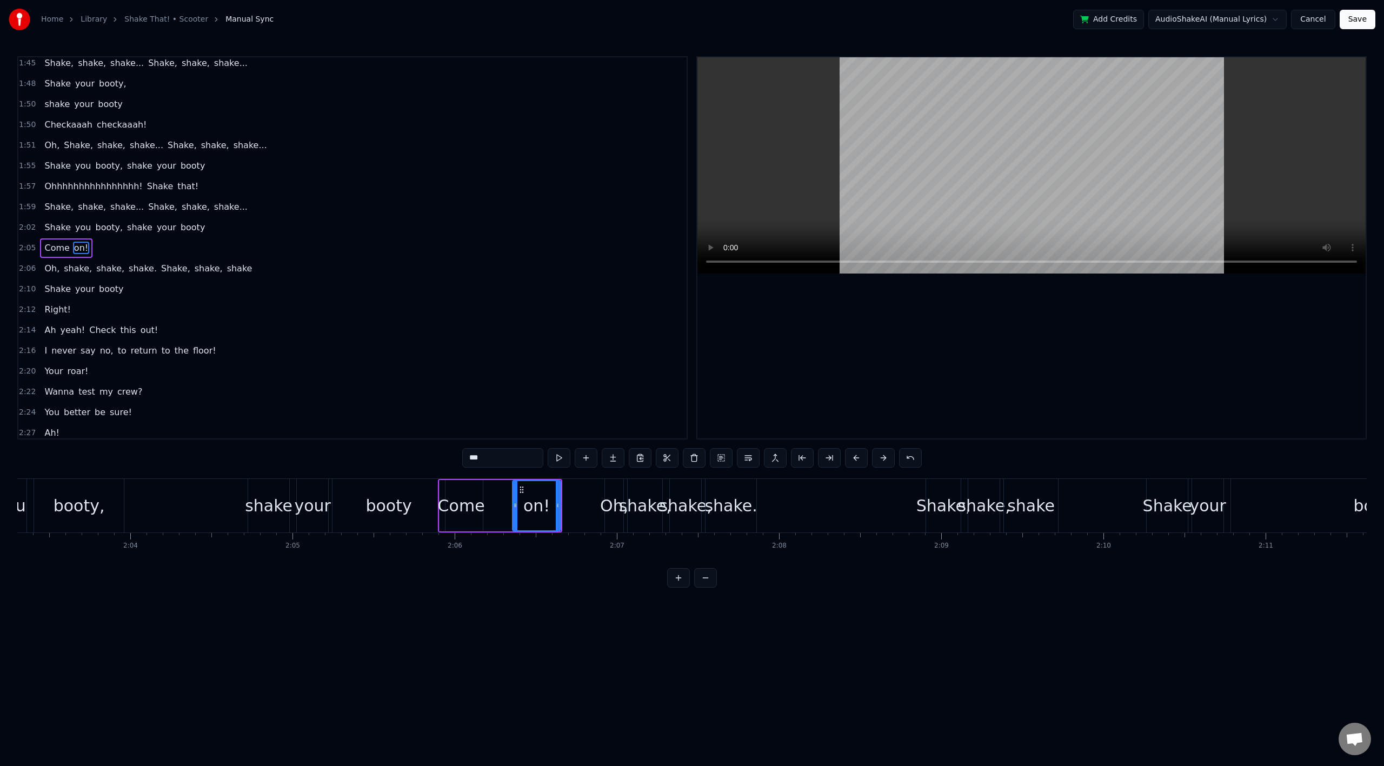
click at [170, 527] on div "Shake you booty, shake your booty" at bounding box center [198, 506] width 499 height 54
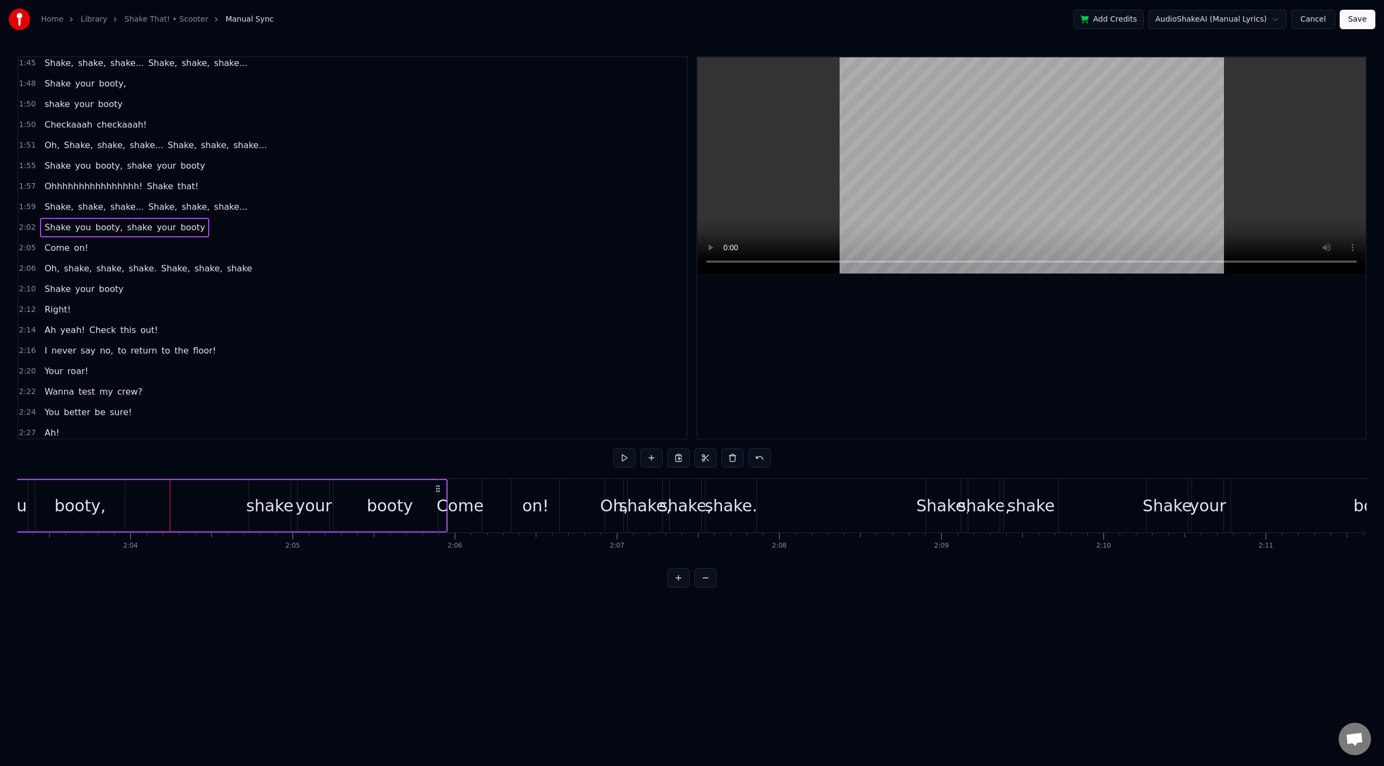
click at [200, 507] on div "Shake you booty, shake your booty" at bounding box center [198, 506] width 499 height 54
click at [197, 409] on div "2:24 You better be sure!" at bounding box center [352, 412] width 668 height 21
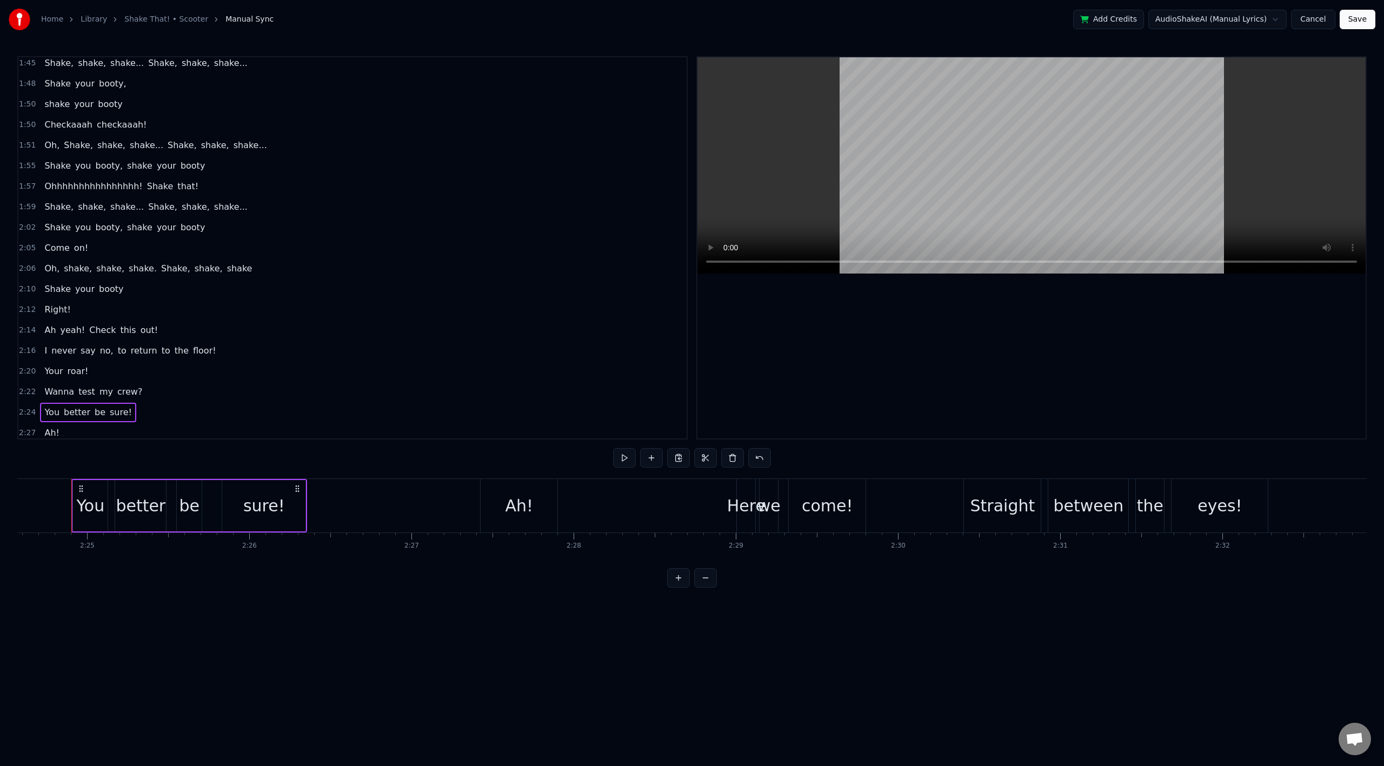
click at [69, 213] on div "Shake, shake, shake... Shake, shake, shake..." at bounding box center [145, 206] width 211 height 19
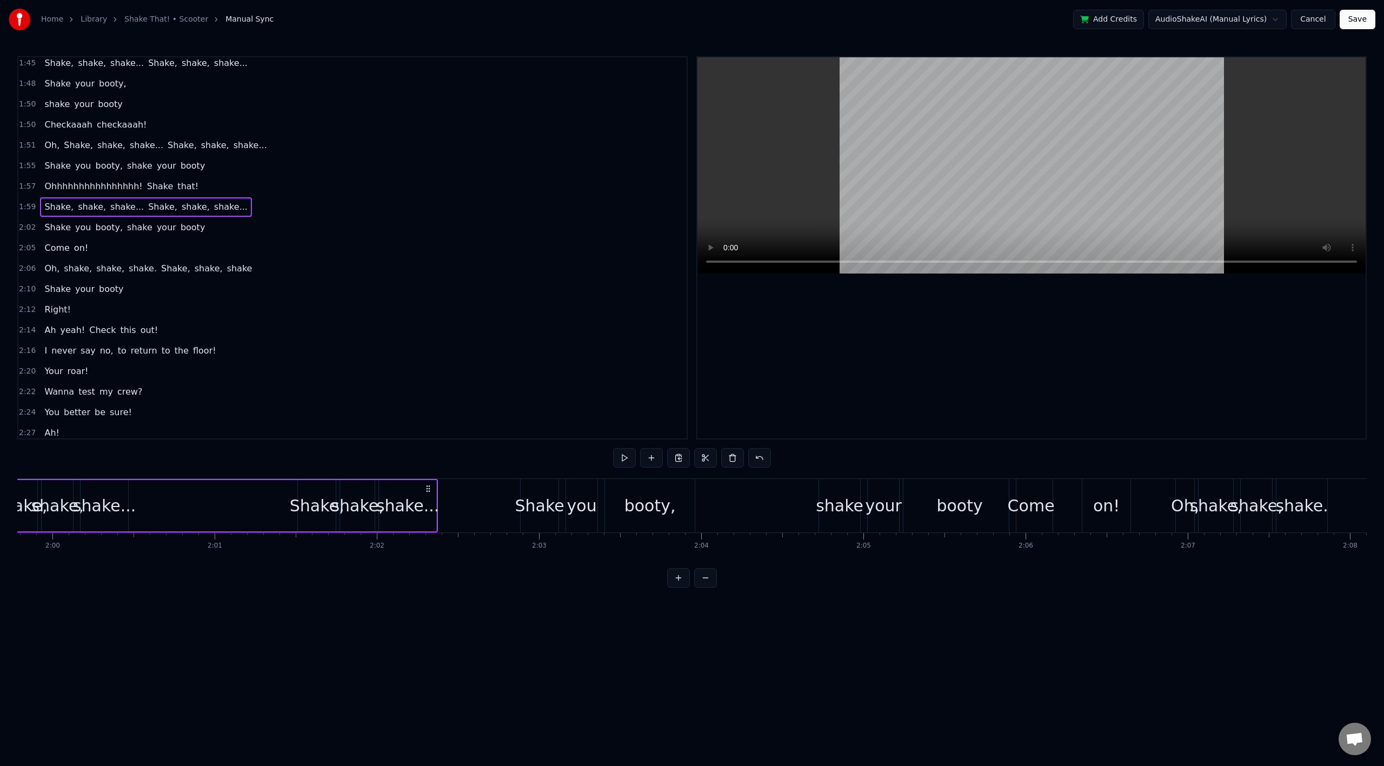
scroll to position [0, 19360]
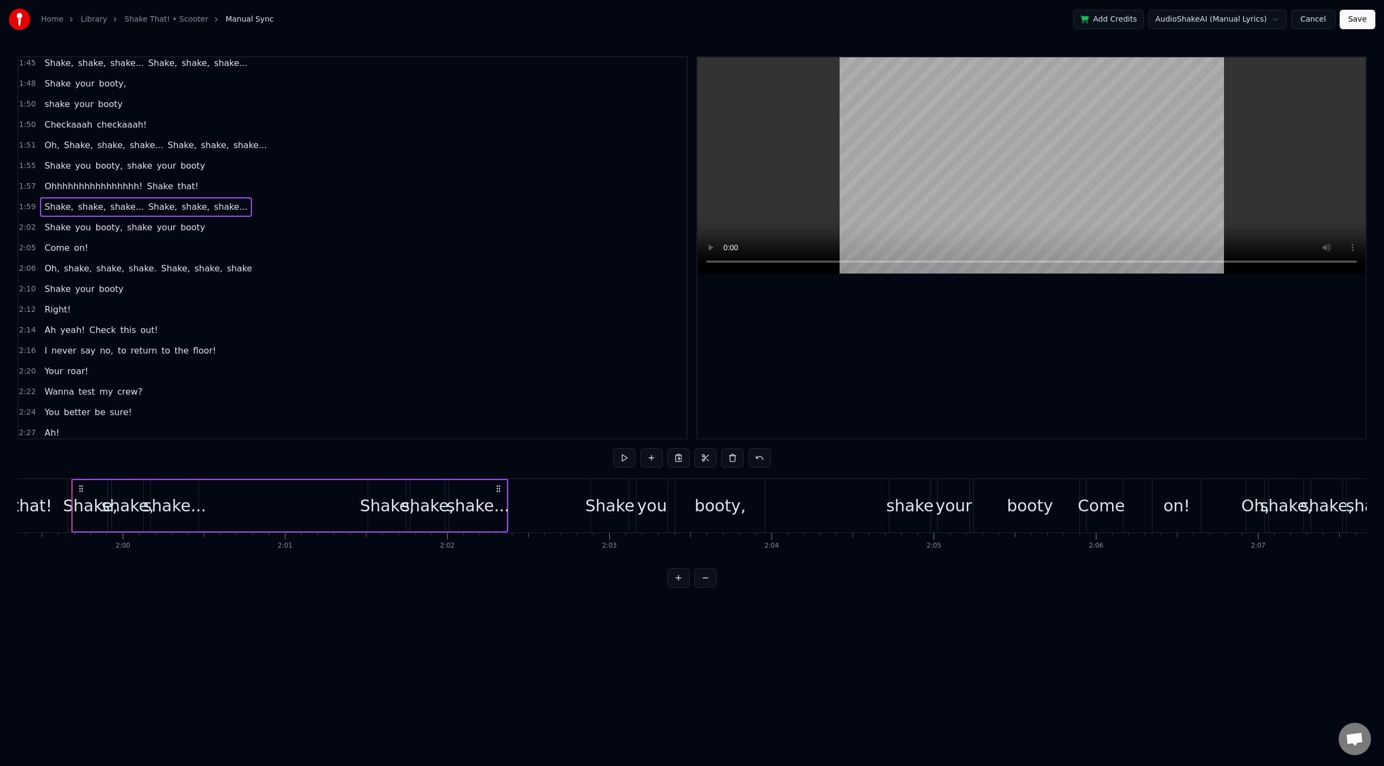
click at [74, 227] on span "you" at bounding box center [83, 227] width 18 height 12
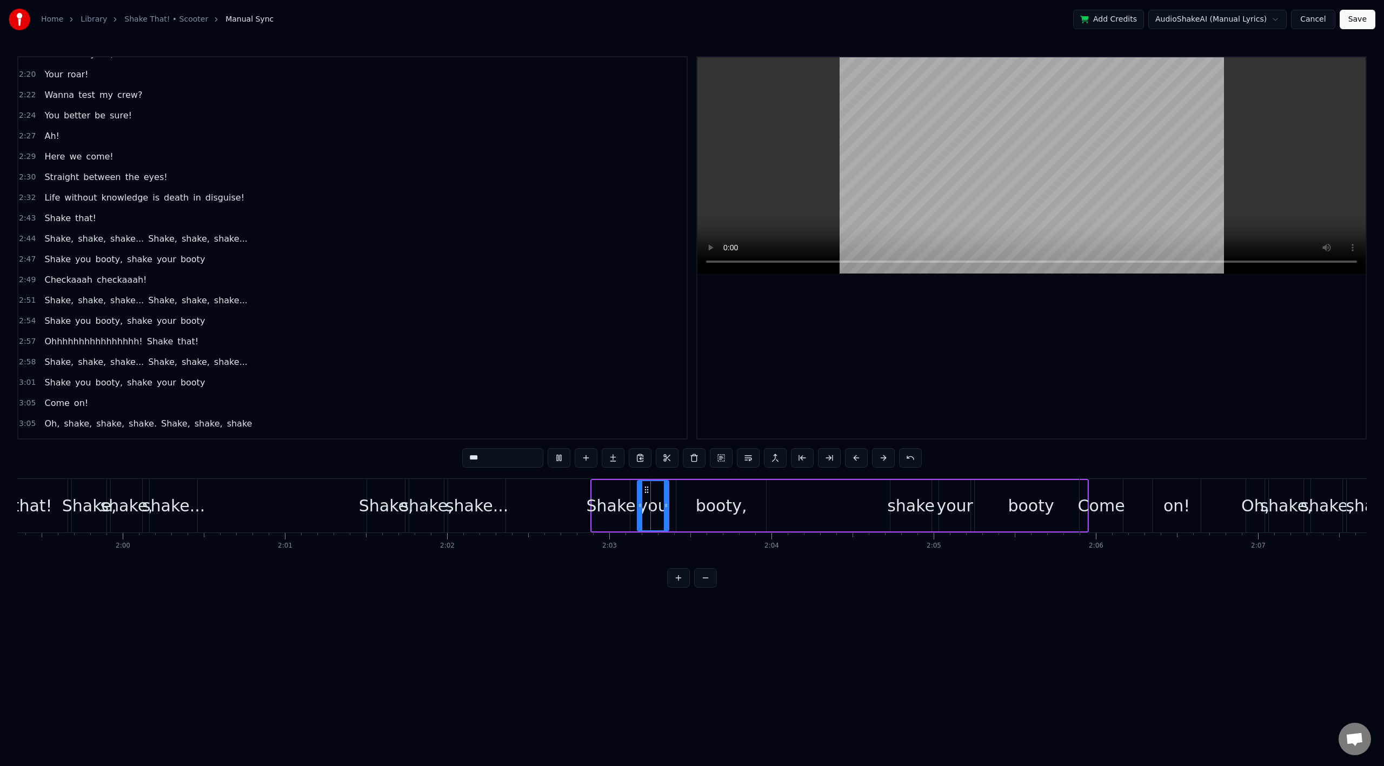
scroll to position [1098, 0]
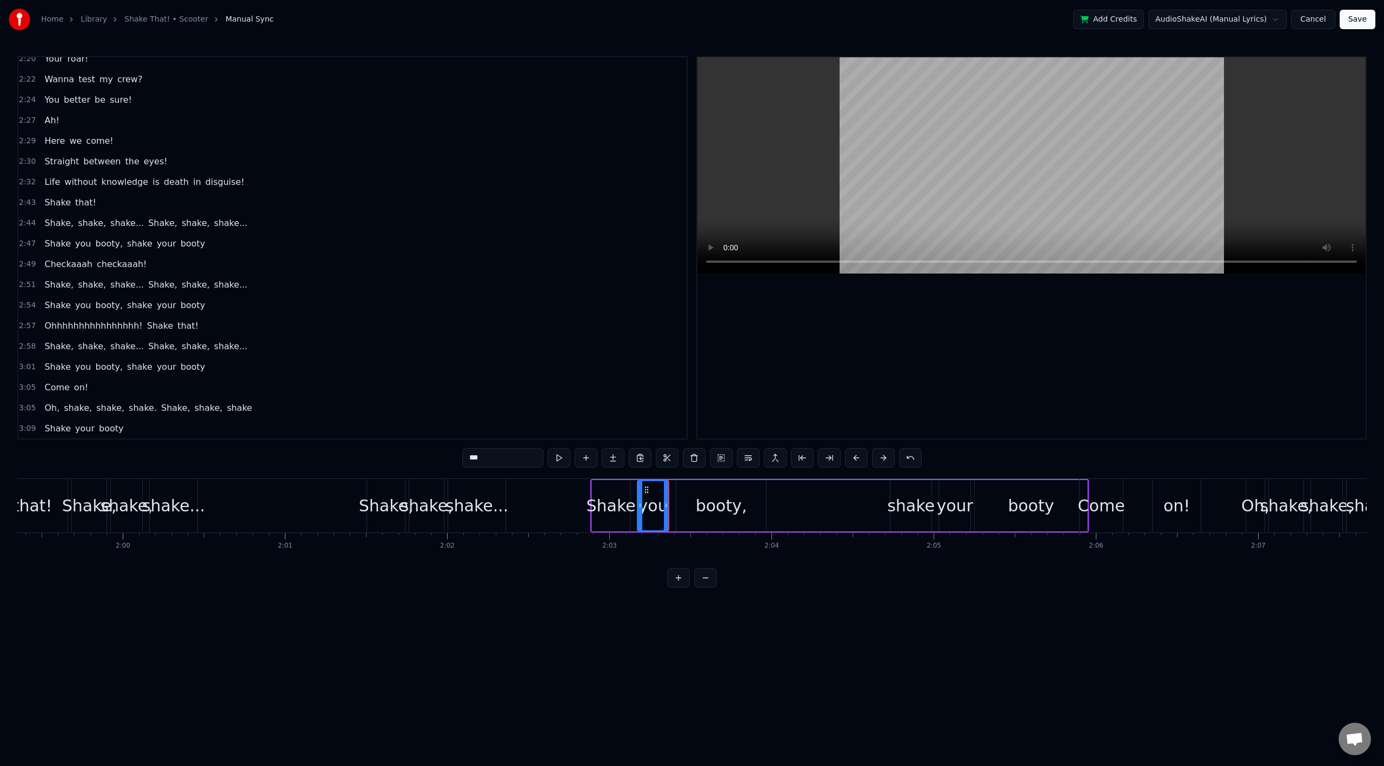
click at [76, 210] on div "Shake that!" at bounding box center [70, 202] width 61 height 19
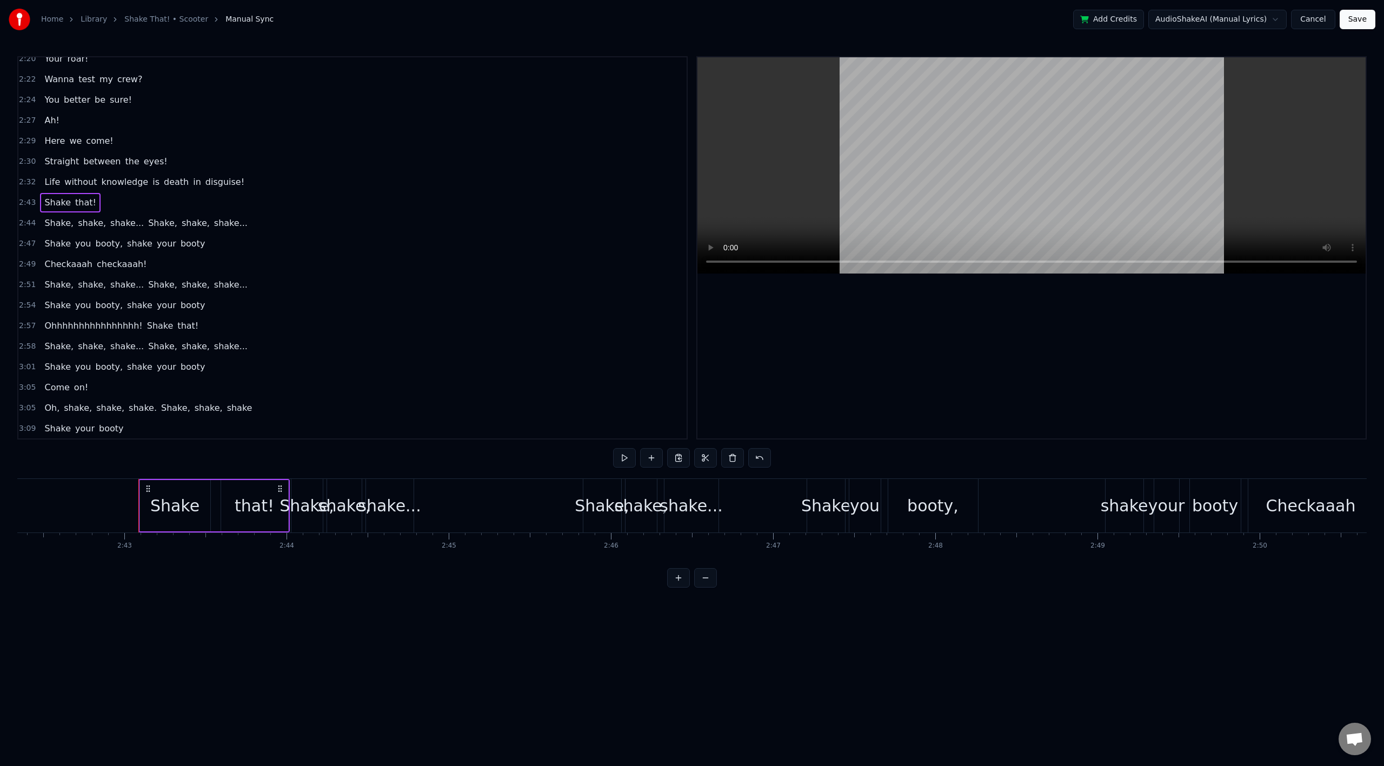
scroll to position [0, 26400]
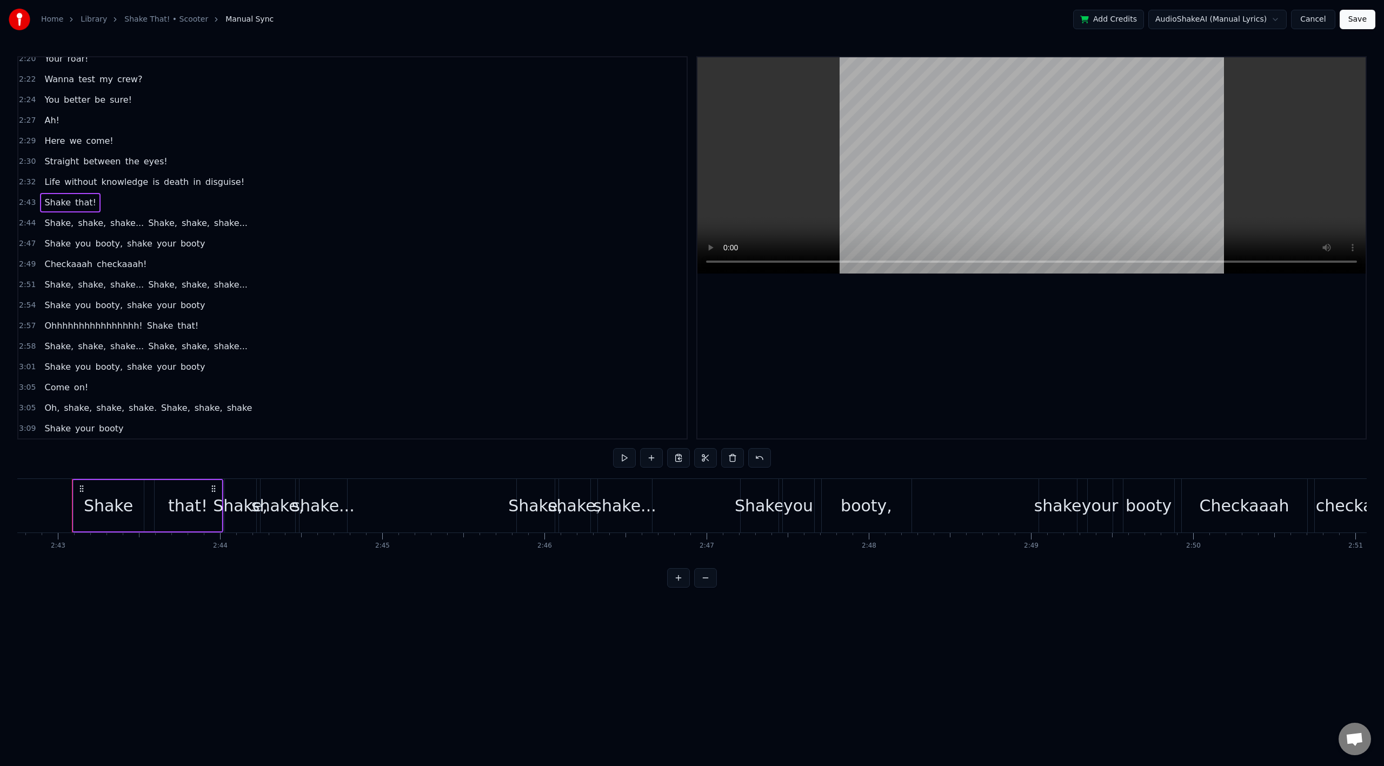
click at [119, 205] on div "2:43 Shake that!" at bounding box center [352, 202] width 668 height 21
click at [121, 202] on div "2:43 Shake that!" at bounding box center [352, 202] width 668 height 21
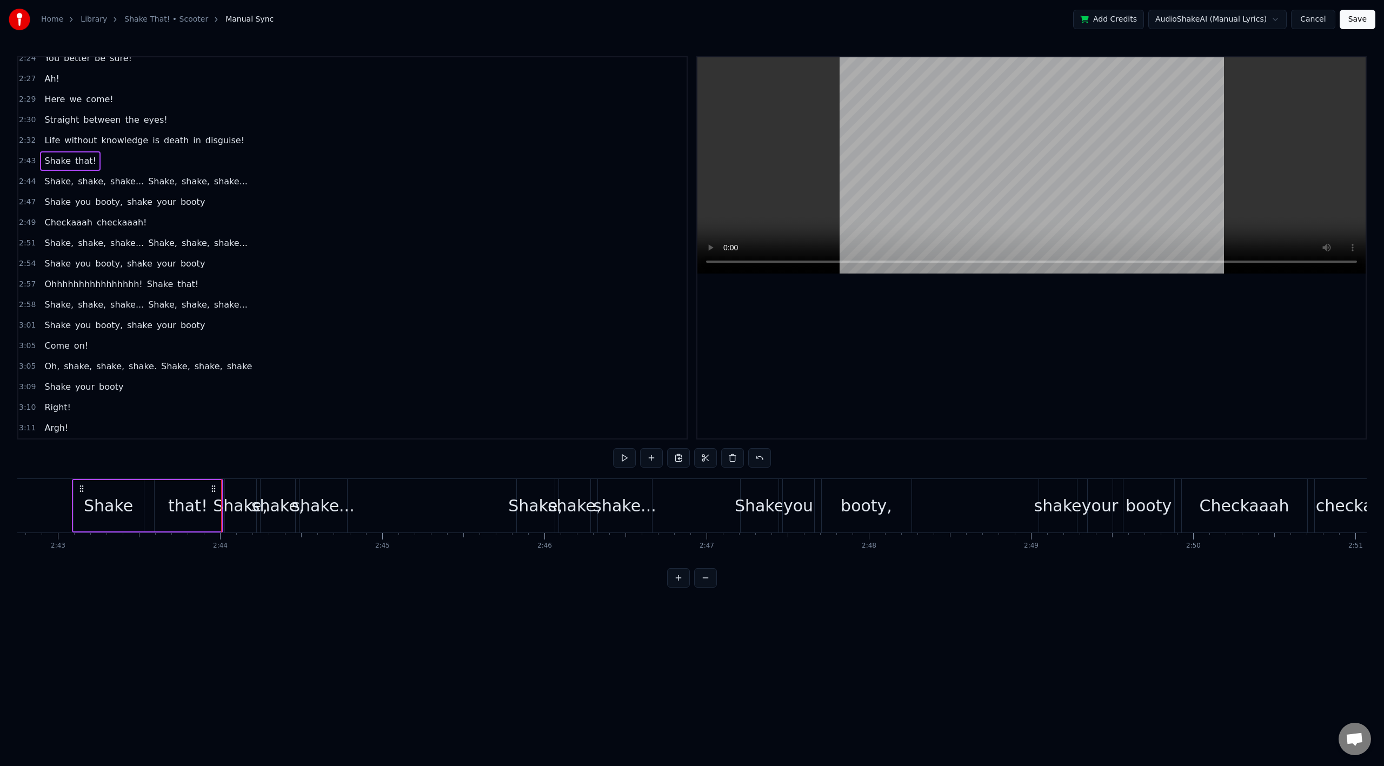
click at [963, 517] on div "Shake you booty, shake your booty" at bounding box center [958, 506] width 437 height 54
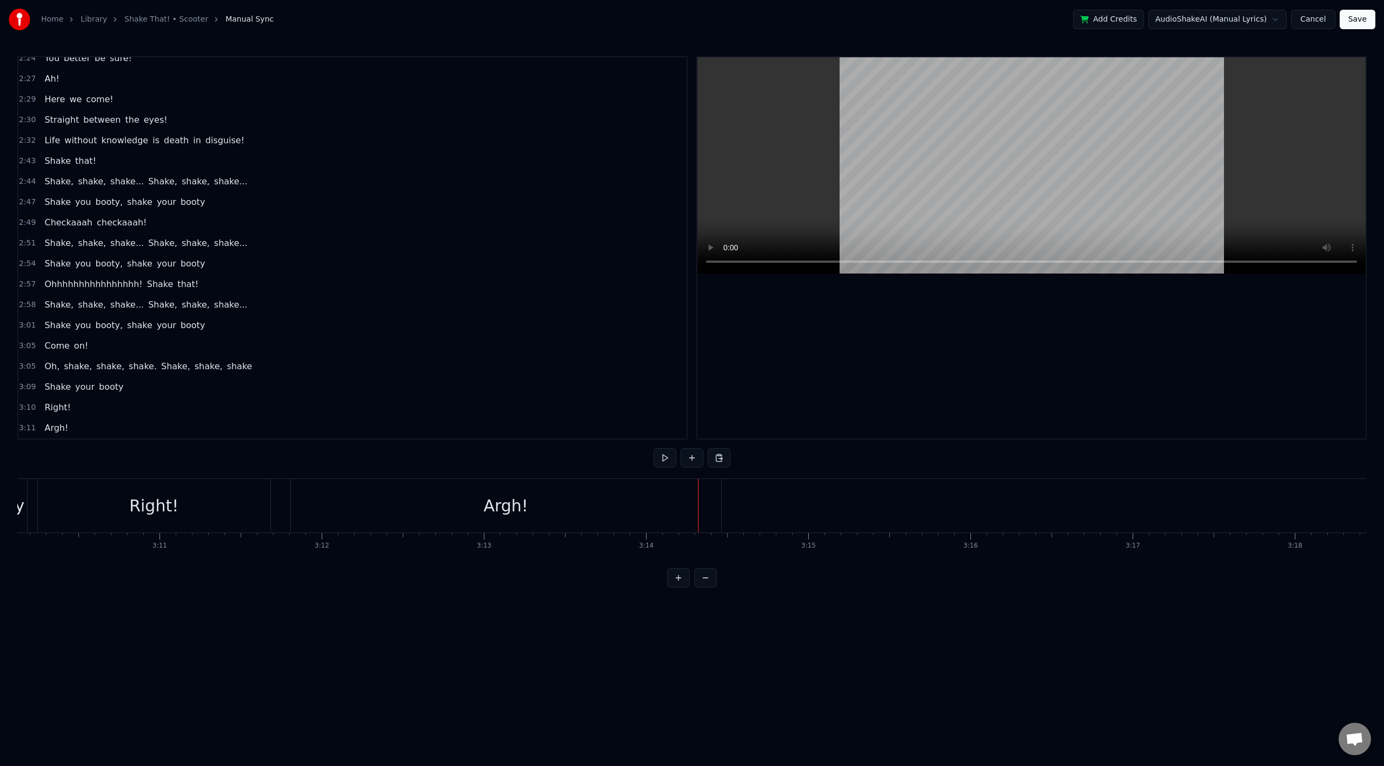
scroll to position [0, 30955]
click at [267, 507] on div "Argh!" at bounding box center [391, 506] width 430 height 54
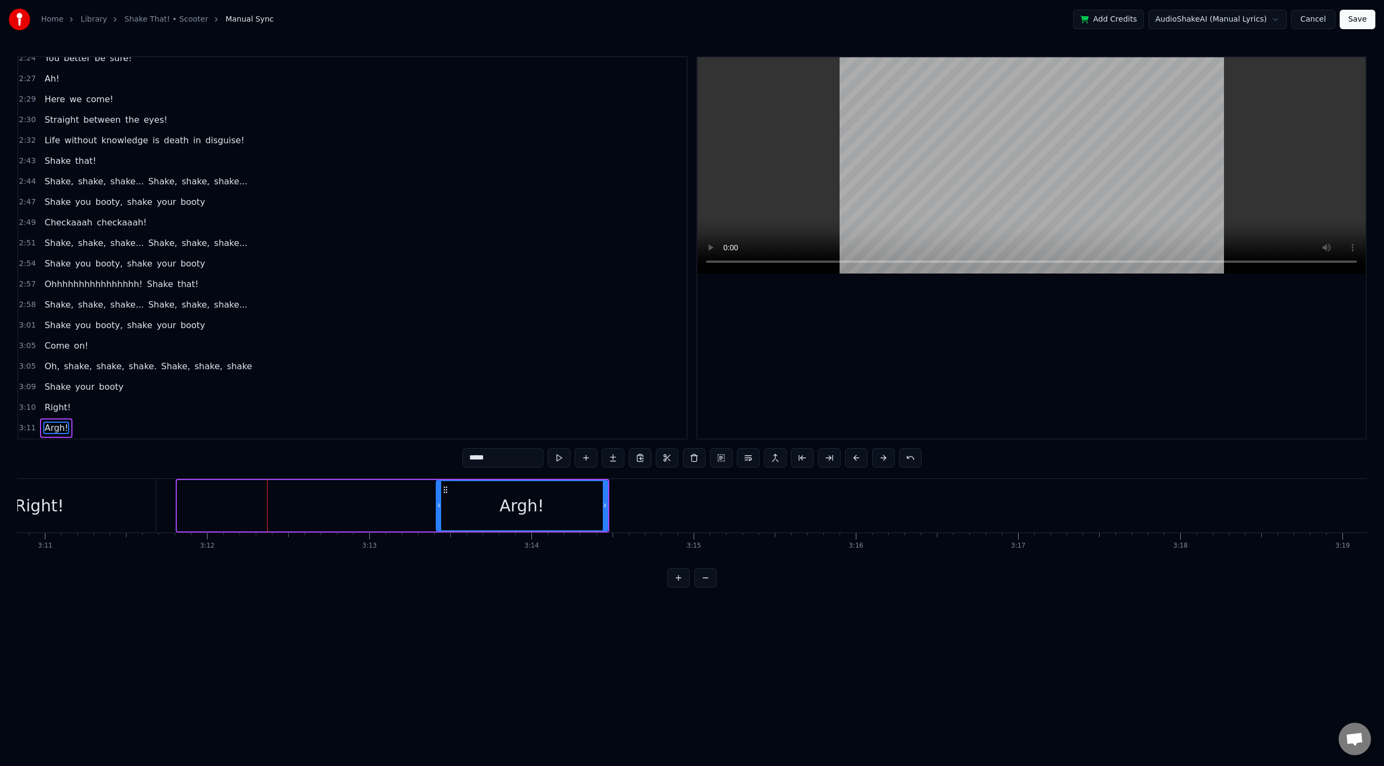
drag, startPoint x: 180, startPoint y: 501, endPoint x: 446, endPoint y: 501, distance: 265.5
click at [439, 501] on div at bounding box center [439, 505] width 4 height 49
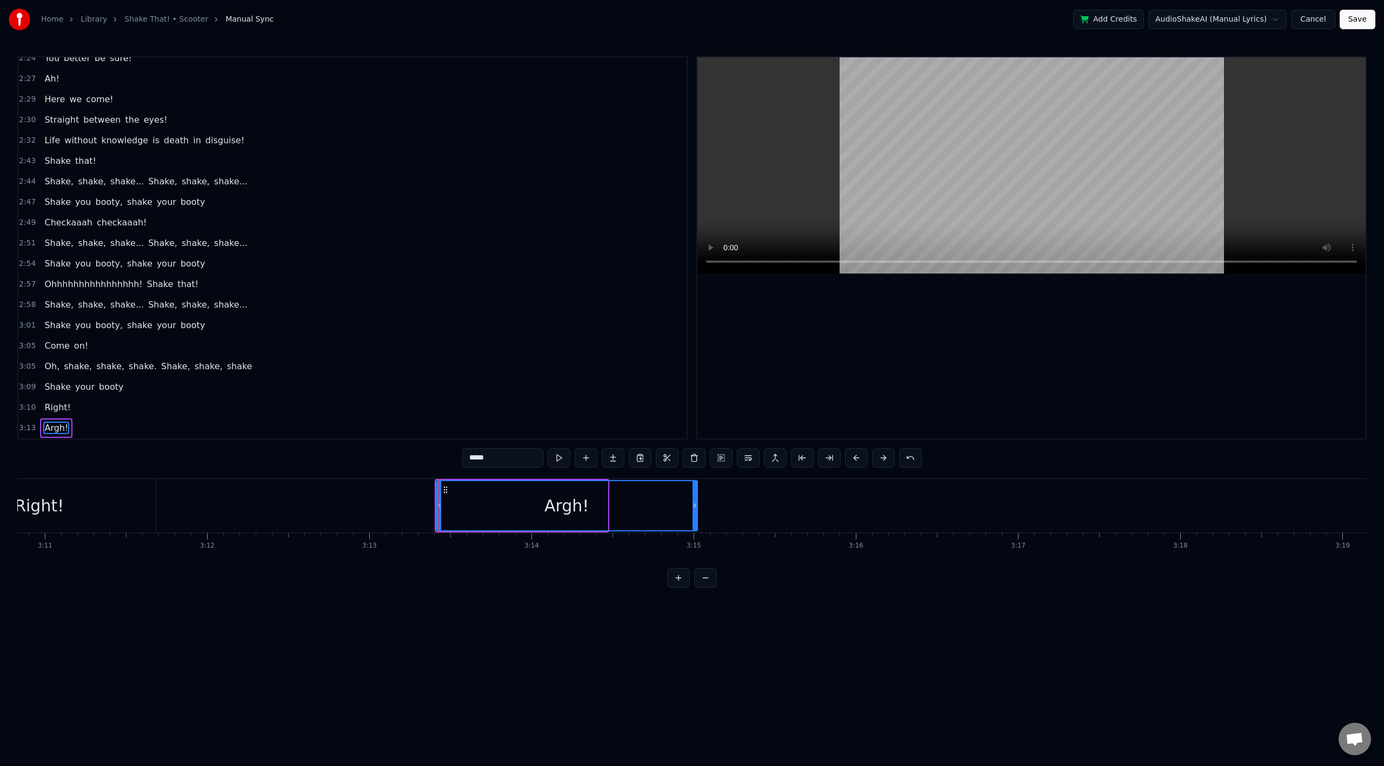
drag, startPoint x: 603, startPoint y: 508, endPoint x: 696, endPoint y: 510, distance: 92.5
click at [694, 507] on icon at bounding box center [695, 505] width 4 height 9
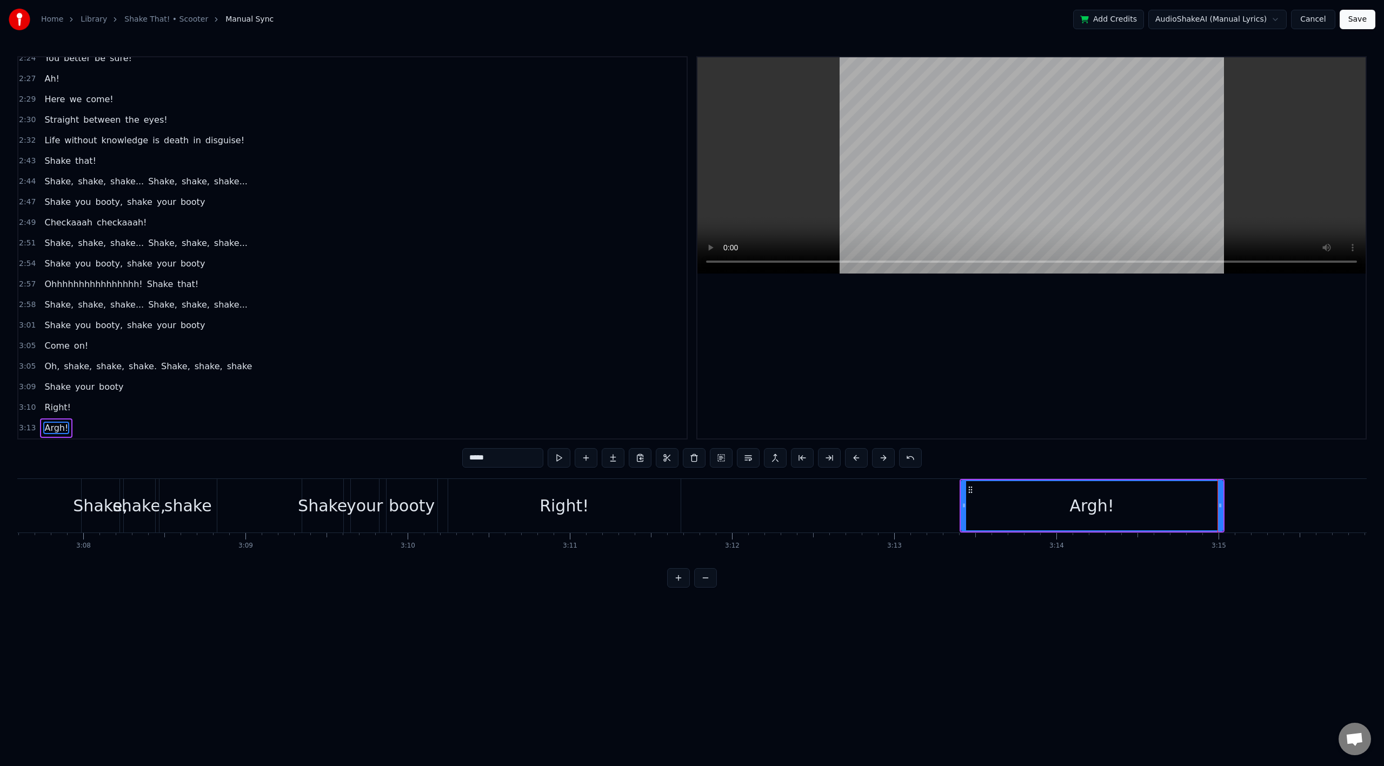
scroll to position [0, 30351]
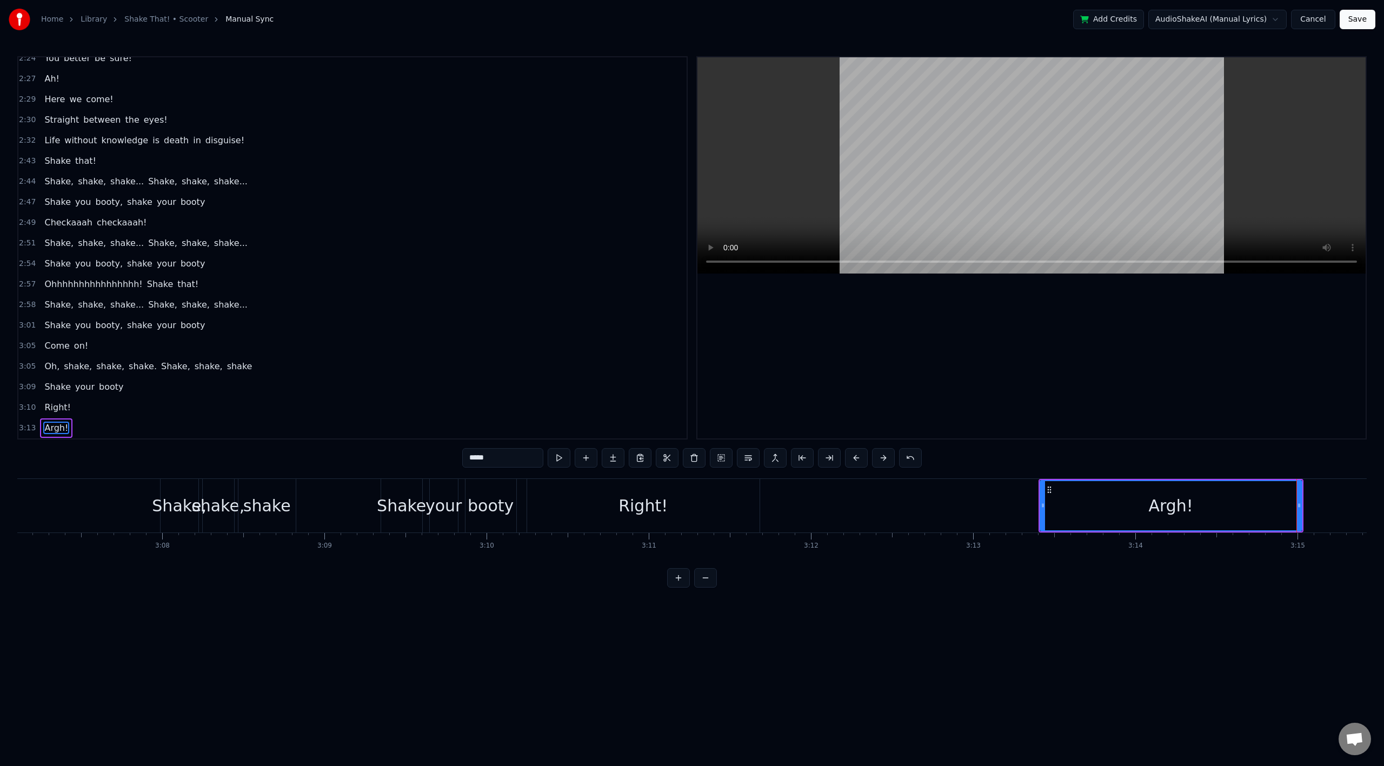
click at [627, 501] on div "Right!" at bounding box center [643, 506] width 49 height 24
type input "******"
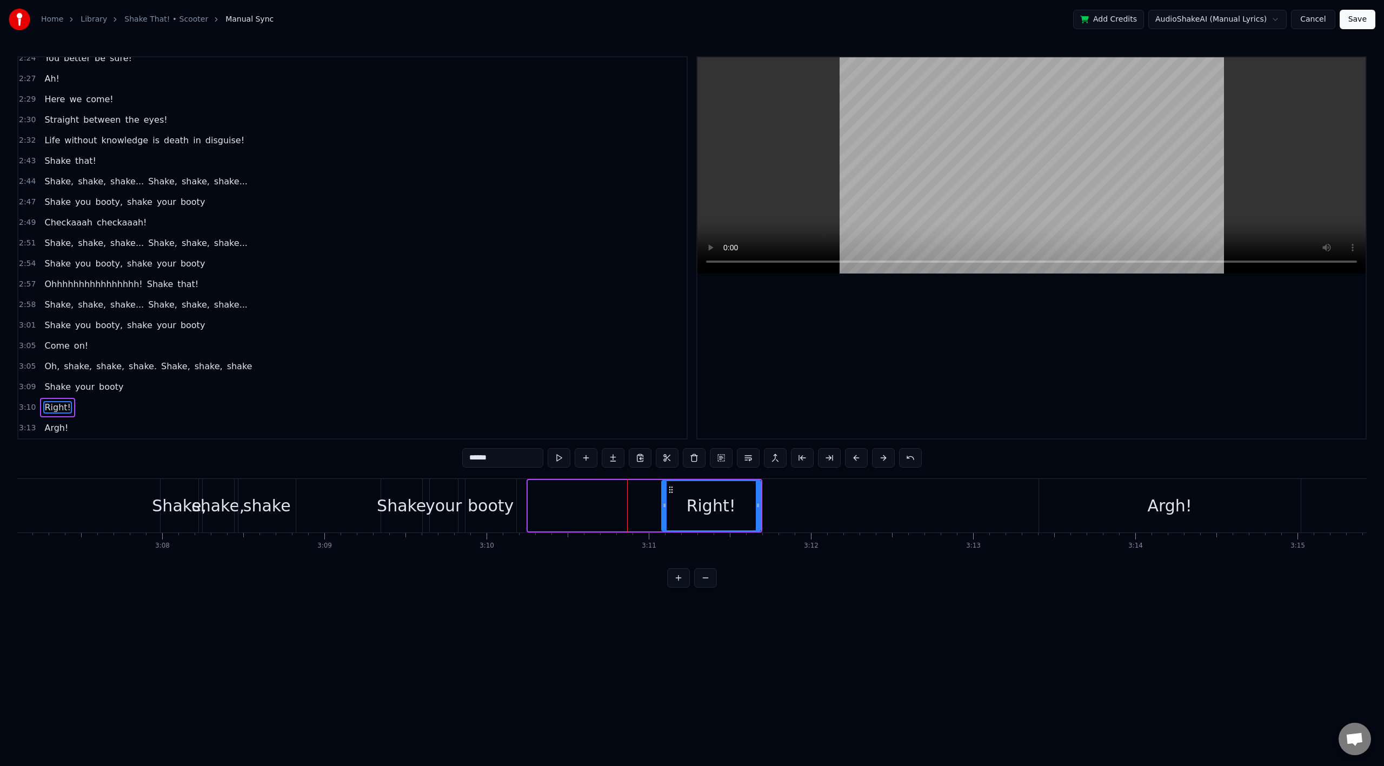
drag, startPoint x: 530, startPoint y: 510, endPoint x: 664, endPoint y: 509, distance: 133.6
click at [664, 509] on div at bounding box center [664, 505] width 4 height 49
click at [761, 508] on div "Right!" at bounding box center [711, 506] width 102 height 54
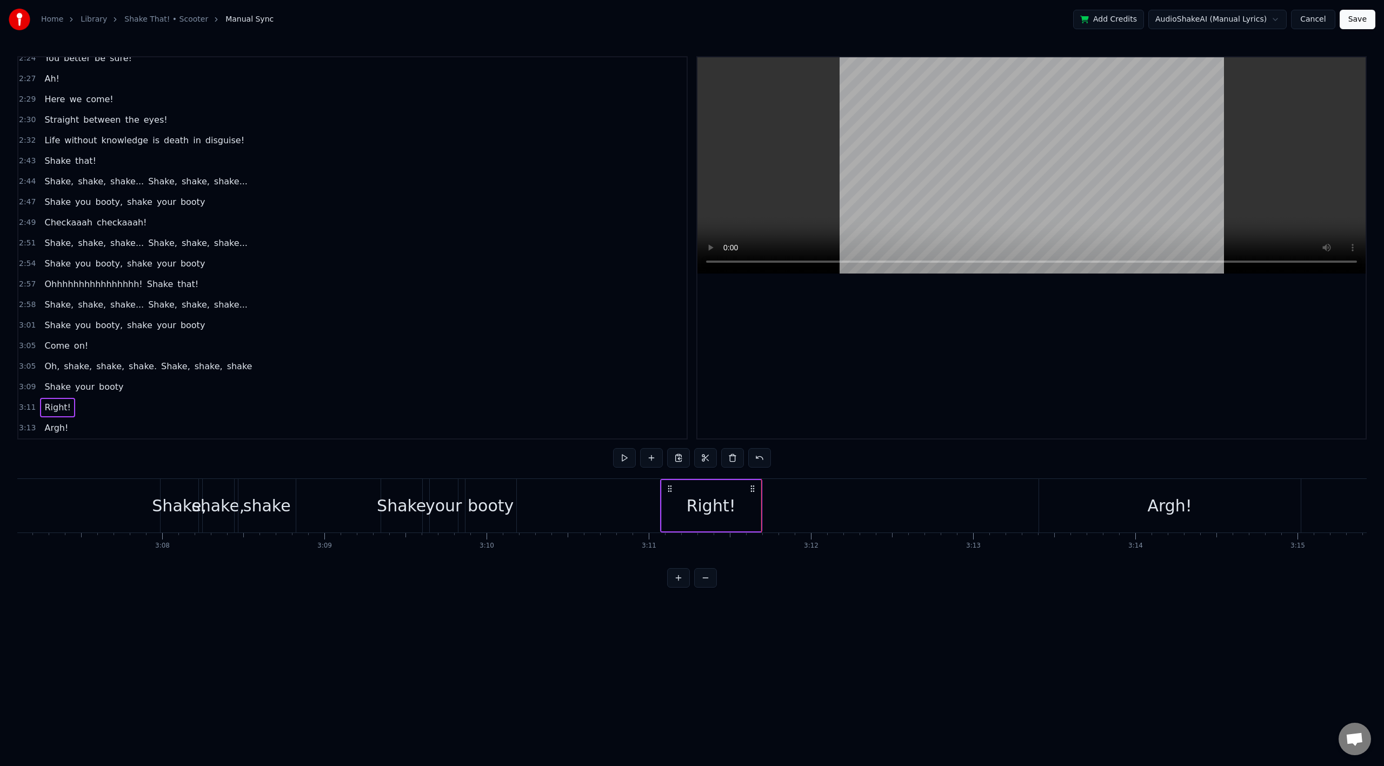
click at [758, 508] on div "Right!" at bounding box center [711, 505] width 99 height 51
drag, startPoint x: 759, startPoint y: 508, endPoint x: 793, endPoint y: 521, distance: 37.0
click at [793, 521] on div at bounding box center [793, 505] width 4 height 49
click at [500, 504] on div "booty" at bounding box center [491, 506] width 46 height 24
type input "*****"
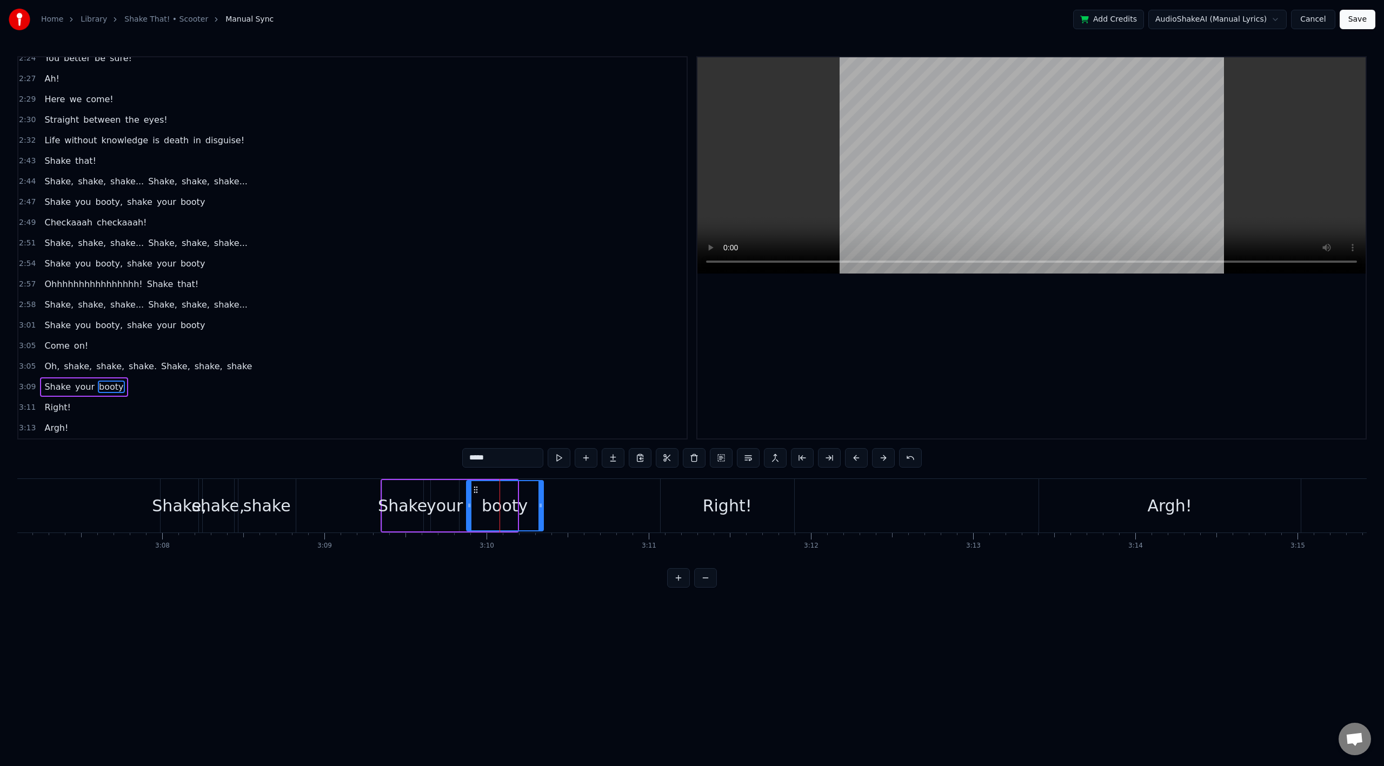
drag, startPoint x: 516, startPoint y: 506, endPoint x: 543, endPoint y: 506, distance: 27.6
click at [543, 506] on icon at bounding box center [541, 505] width 4 height 9
click at [83, 496] on div "Oh, shake, shake, shake. Shake, shake, shake" at bounding box center [57, 506] width 482 height 54
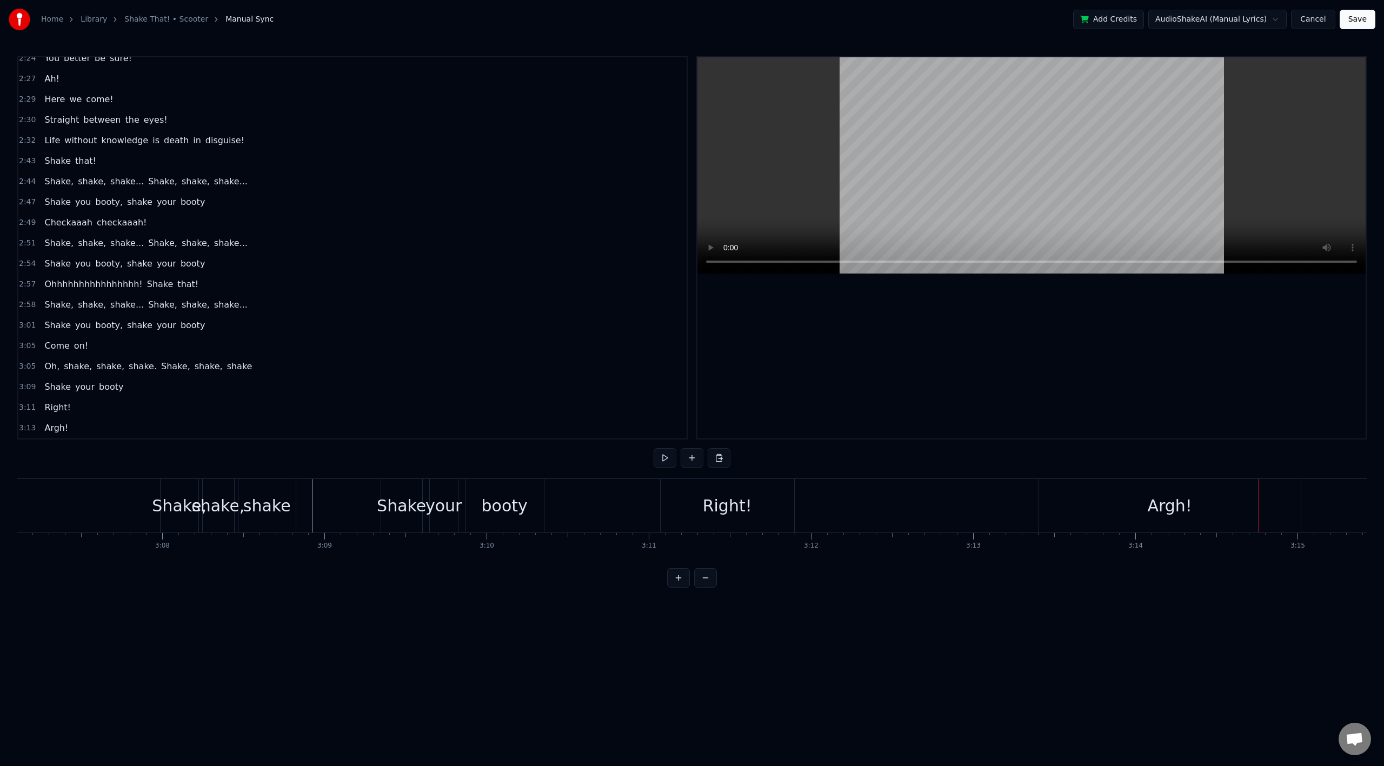
click at [1177, 502] on div "Argh!" at bounding box center [1169, 506] width 44 height 24
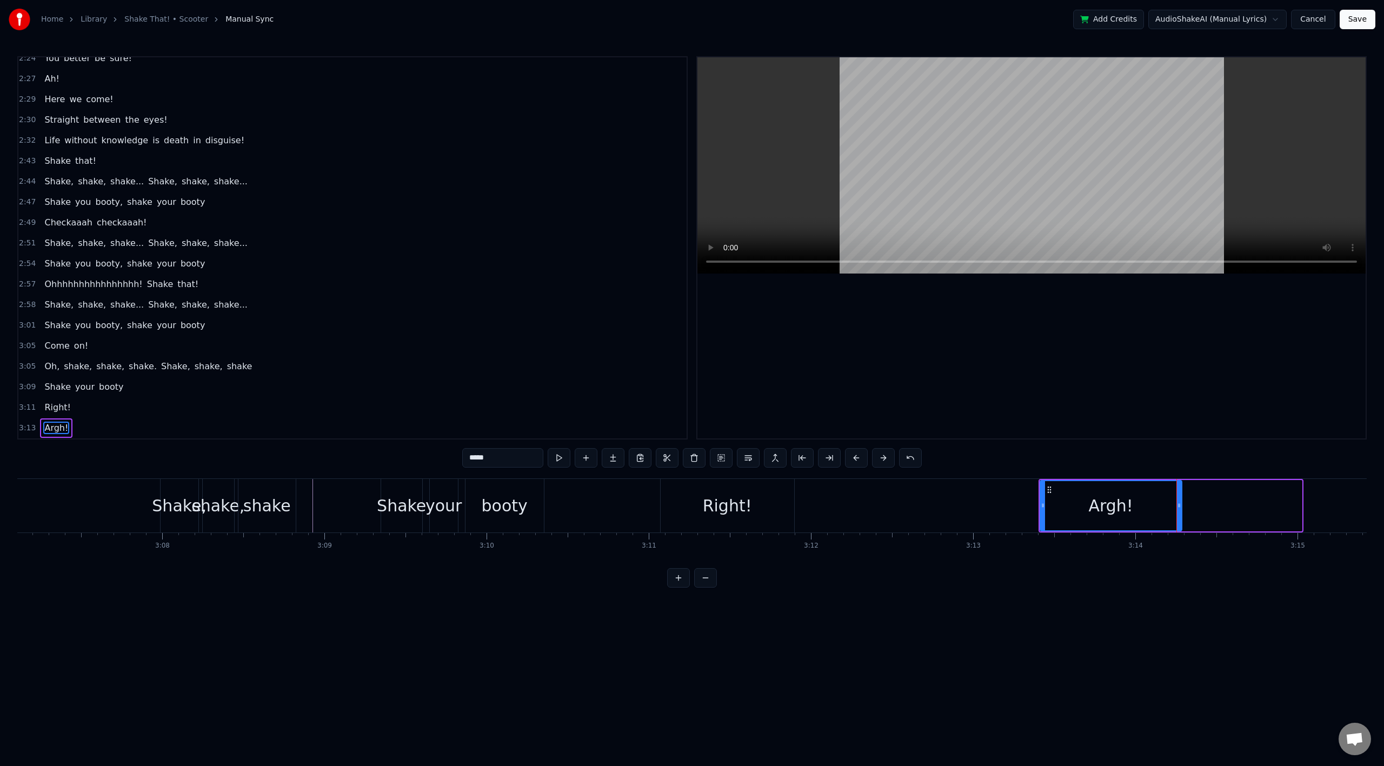
drag, startPoint x: 1299, startPoint y: 508, endPoint x: 1179, endPoint y: 509, distance: 120.0
click at [1179, 509] on icon at bounding box center [1179, 505] width 4 height 9
click at [711, 507] on div "Right!" at bounding box center [727, 506] width 49 height 24
type input "******"
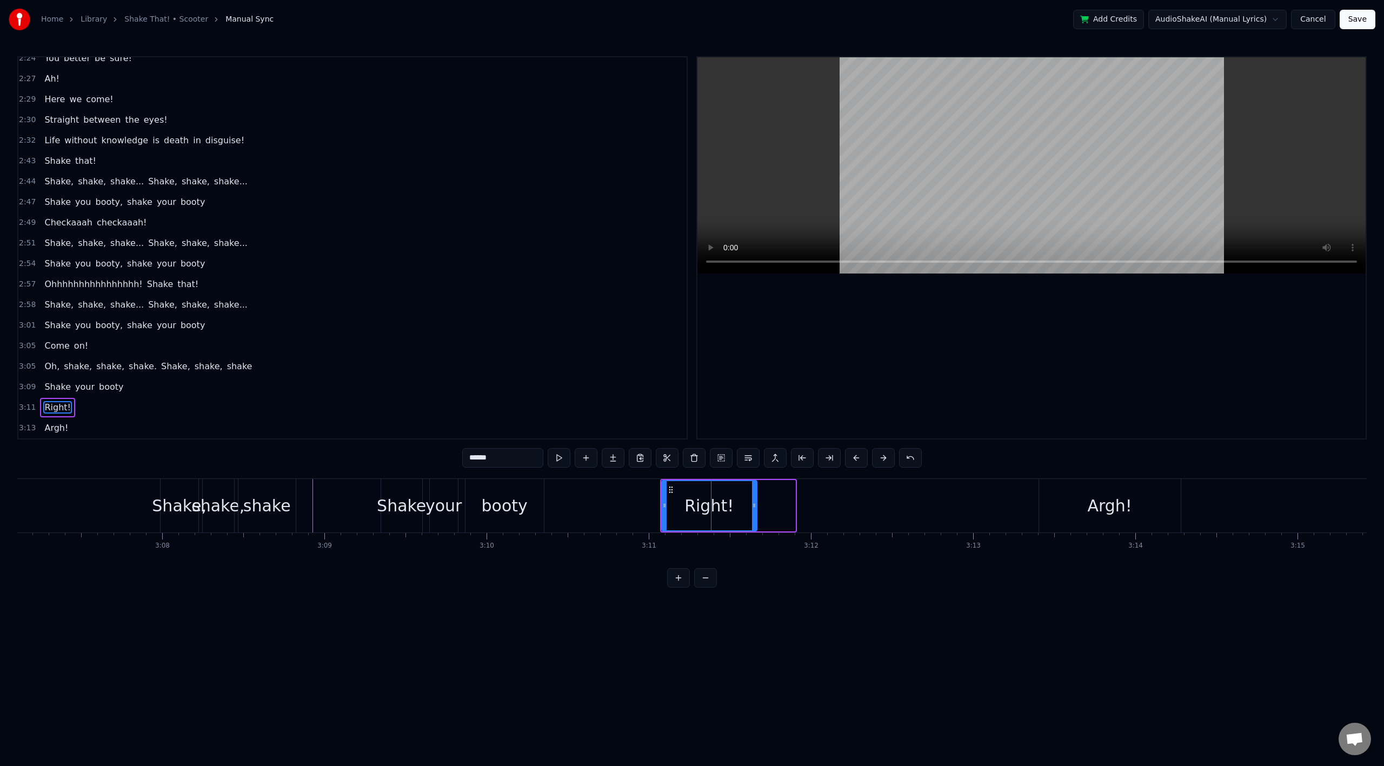
drag, startPoint x: 794, startPoint y: 502, endPoint x: 755, endPoint y: 508, distance: 38.8
click at [755, 508] on icon at bounding box center [754, 505] width 4 height 9
click at [66, 513] on div "Oh, shake, shake, shake. Shake, shake, shake" at bounding box center [57, 506] width 482 height 54
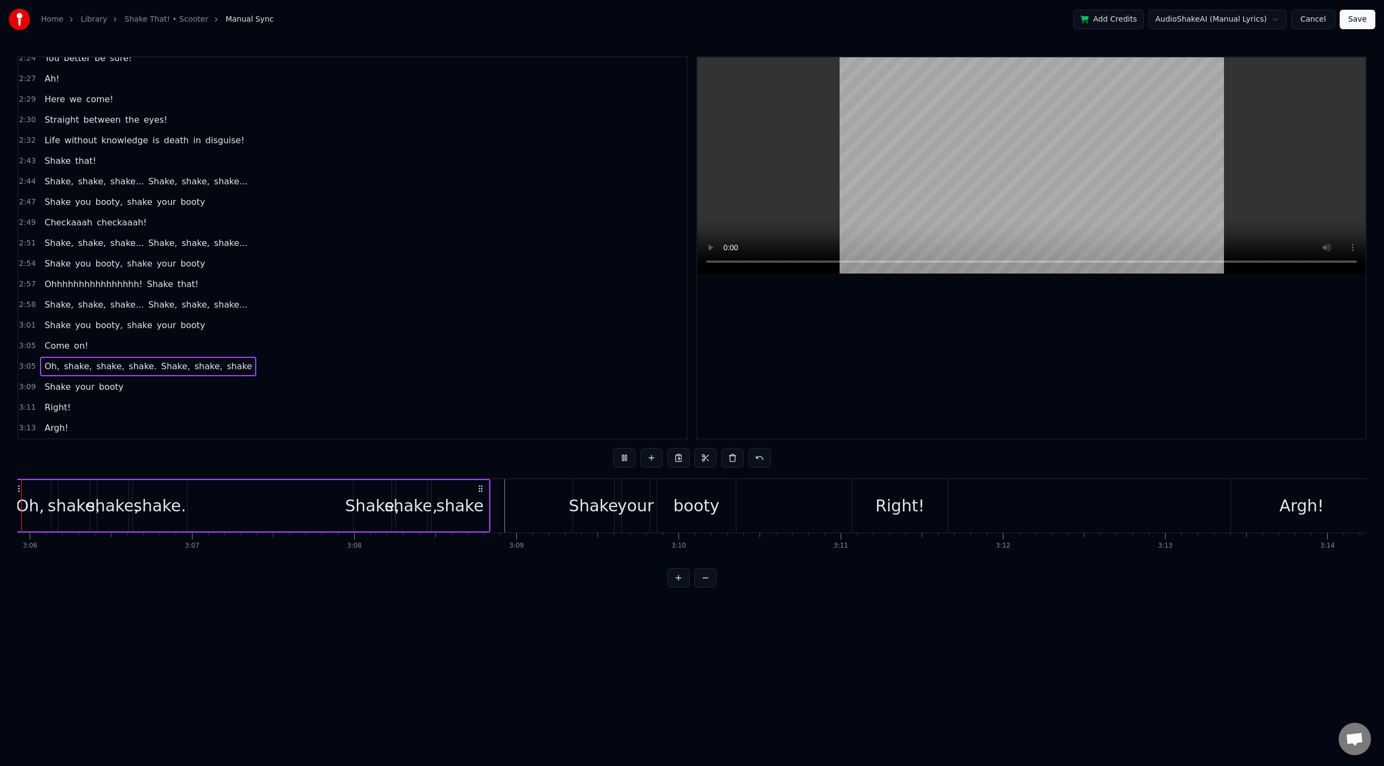
scroll to position [0, 30128]
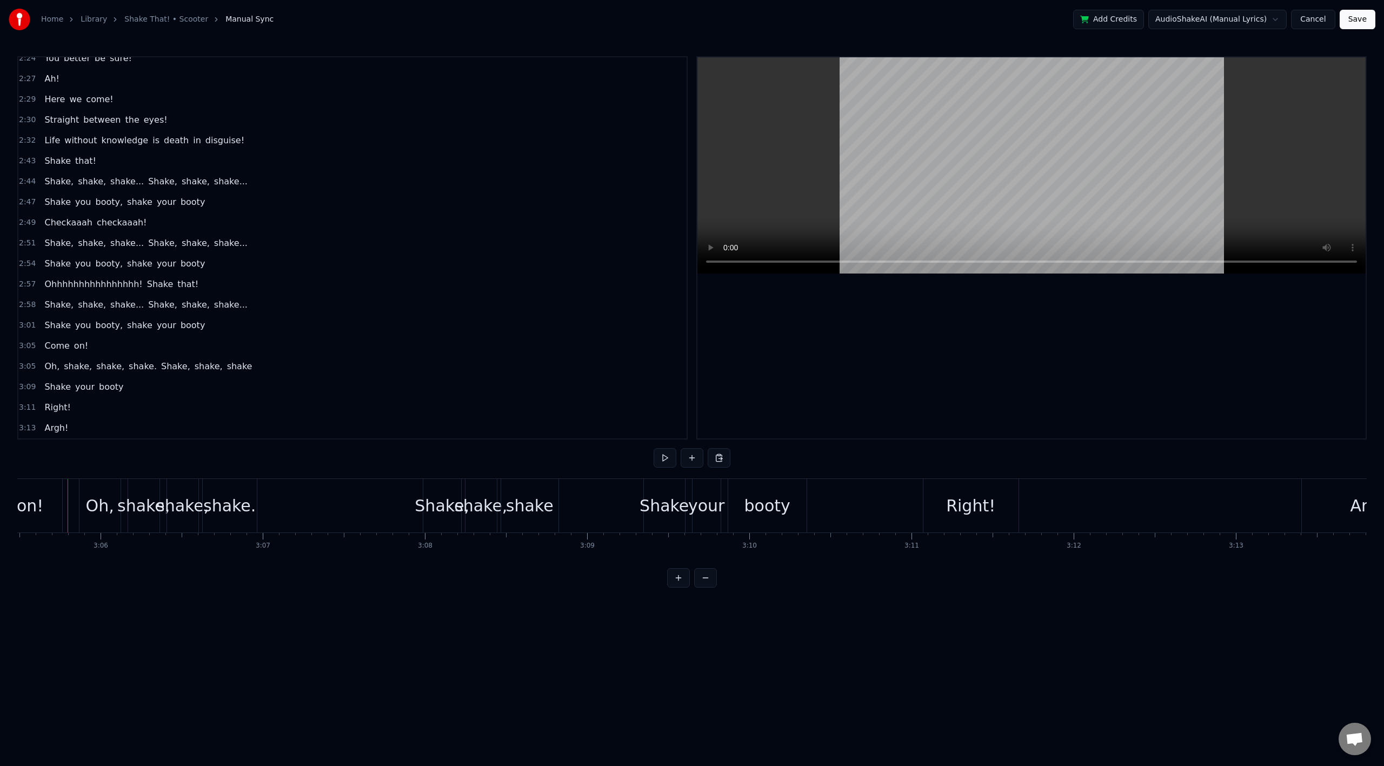
scroll to position [0, 30085]
click at [563, 501] on div at bounding box center [563, 506] width 1 height 54
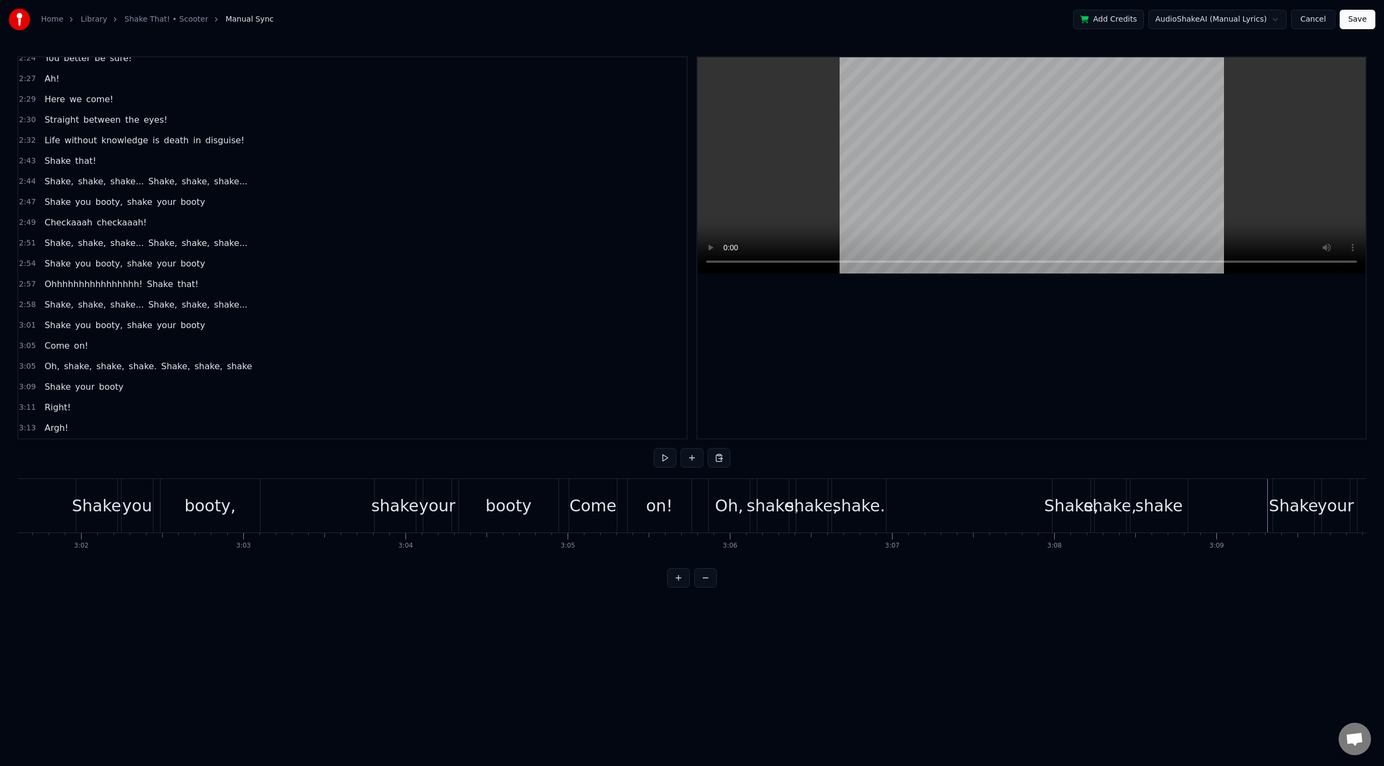
scroll to position [0, 28698]
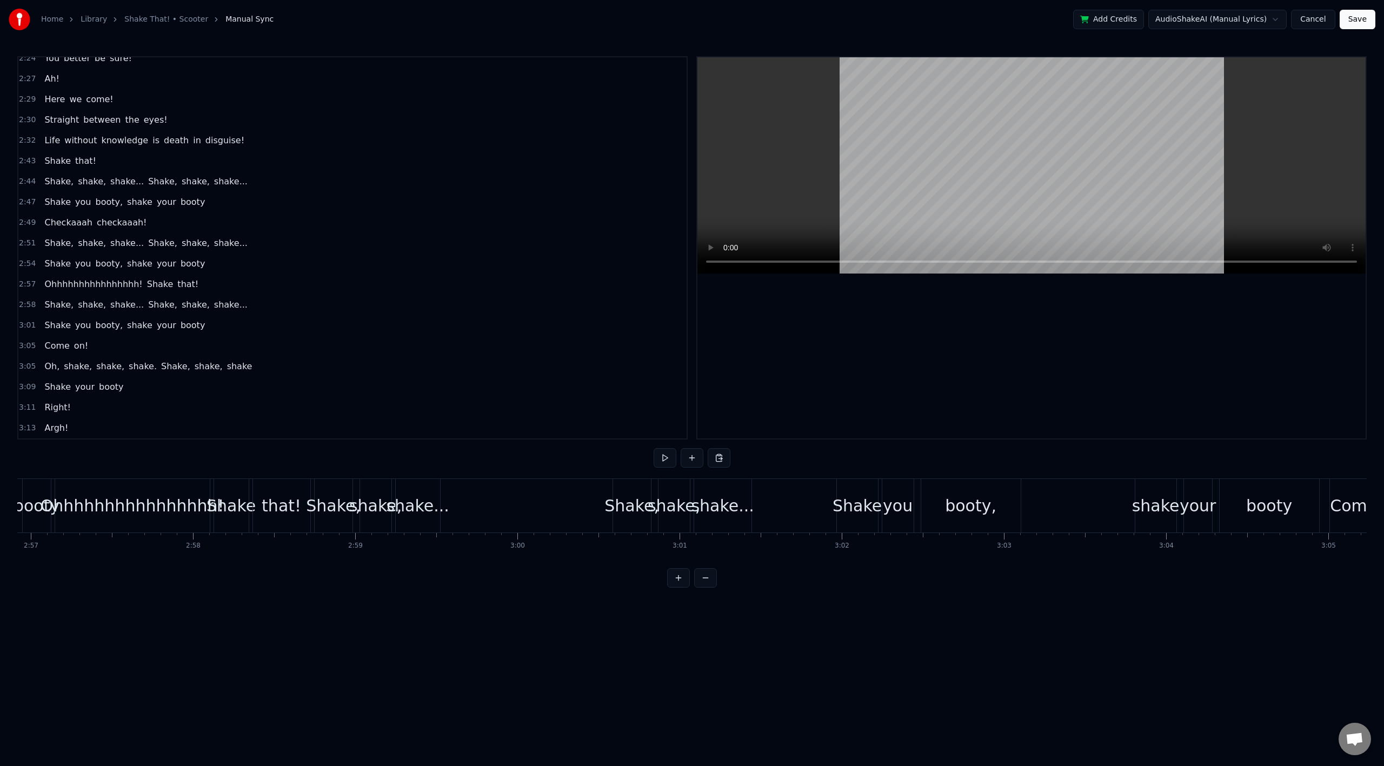
click at [490, 490] on div "Shake, shake, shake... Shake, shake, shake..." at bounding box center [534, 506] width 440 height 54
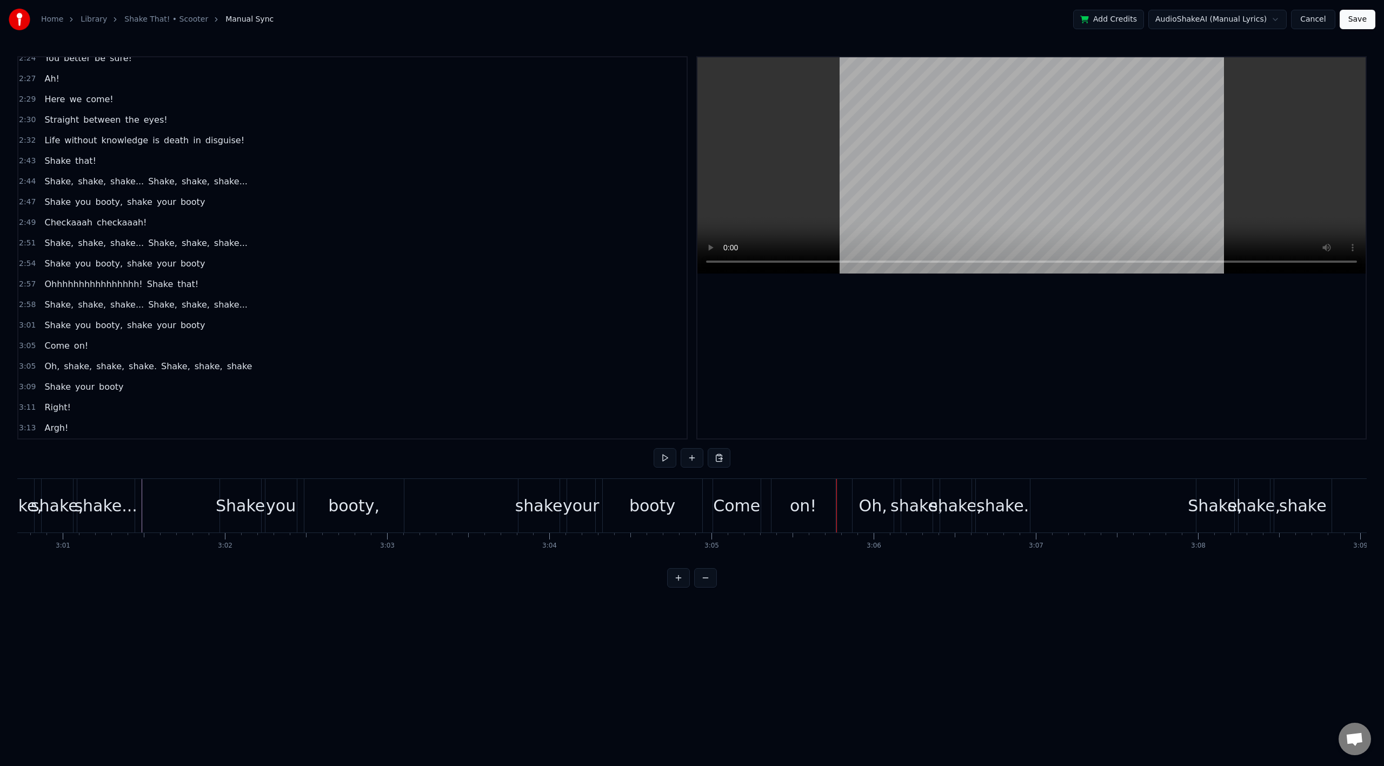
scroll to position [0, 29302]
click at [482, 508] on div "Shake you booty, shake your booty" at bounding box center [476, 506] width 486 height 54
click at [783, 501] on div "Come on!" at bounding box center [788, 506] width 125 height 54
click at [766, 509] on div "Come" at bounding box center [750, 506] width 47 height 24
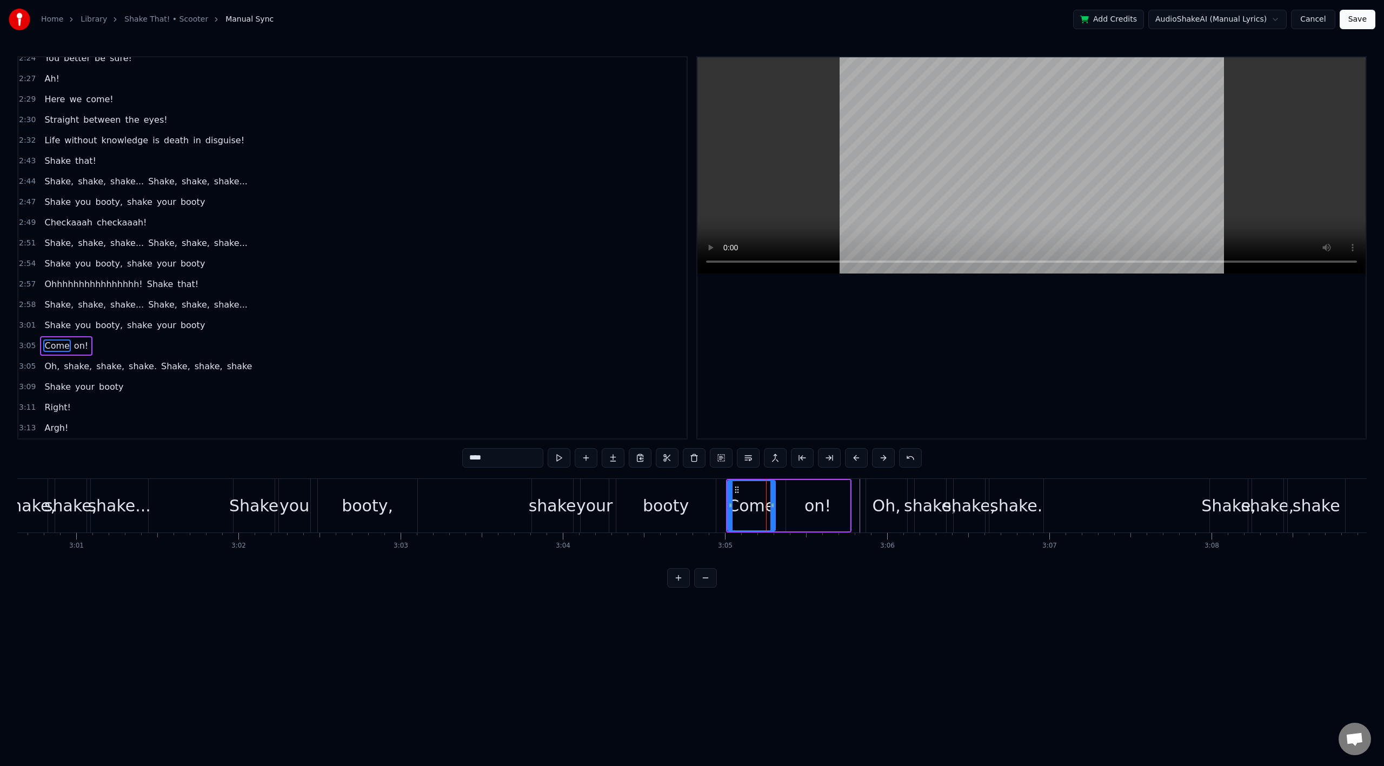
click at [49, 346] on span "Come" at bounding box center [56, 346] width 27 height 12
drag, startPoint x: 500, startPoint y: 458, endPoint x: 434, endPoint y: 458, distance: 66.0
click at [434, 458] on div "0:02 All right, crew! 0:04 I am a junglist man! 0:07 Don't try to change my pla…" at bounding box center [692, 322] width 1350 height 532
click at [807, 507] on div "on!" at bounding box center [818, 506] width 26 height 24
drag, startPoint x: 498, startPoint y: 456, endPoint x: 438, endPoint y: 457, distance: 60.0
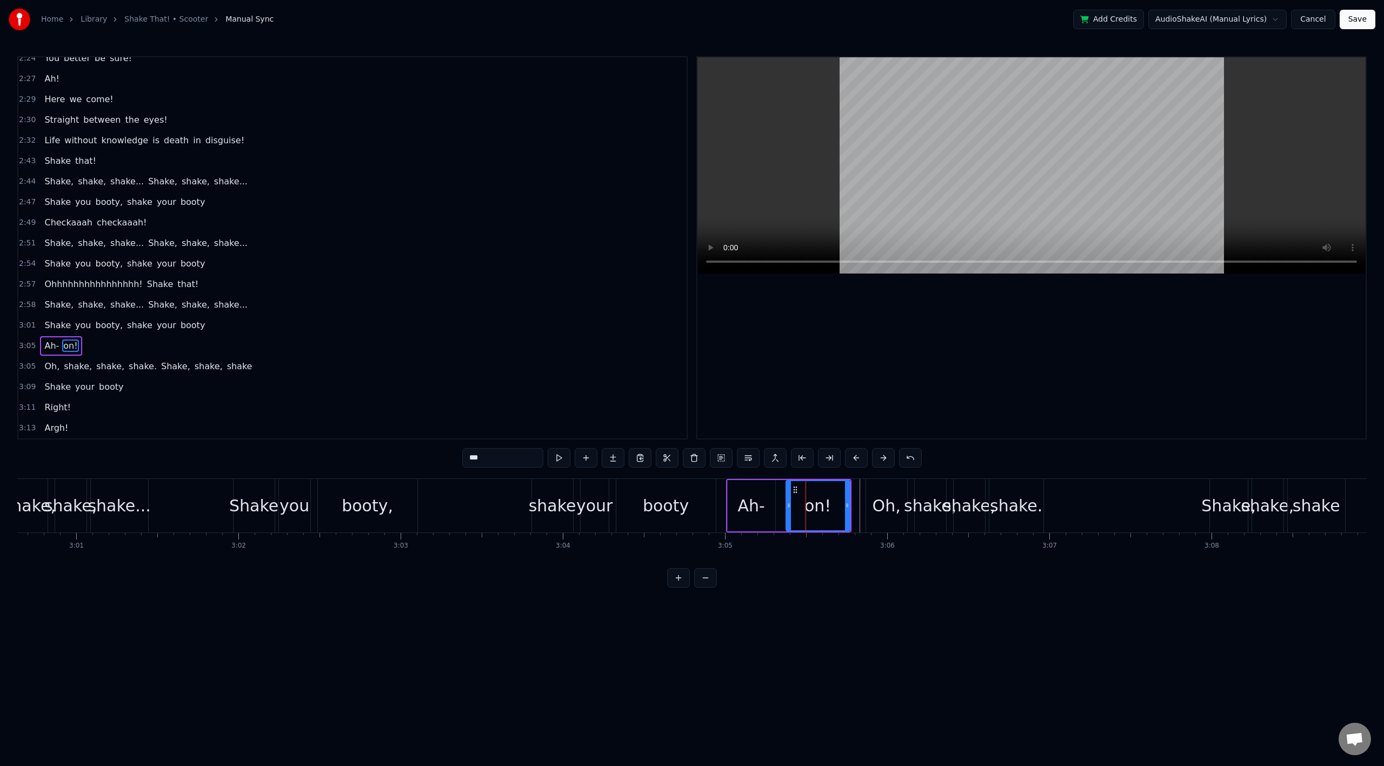
click at [438, 457] on div "0:02 All right, crew! 0:04 I am a junglist man! 0:07 Don't try to change my pla…" at bounding box center [692, 322] width 1350 height 532
type input "**"
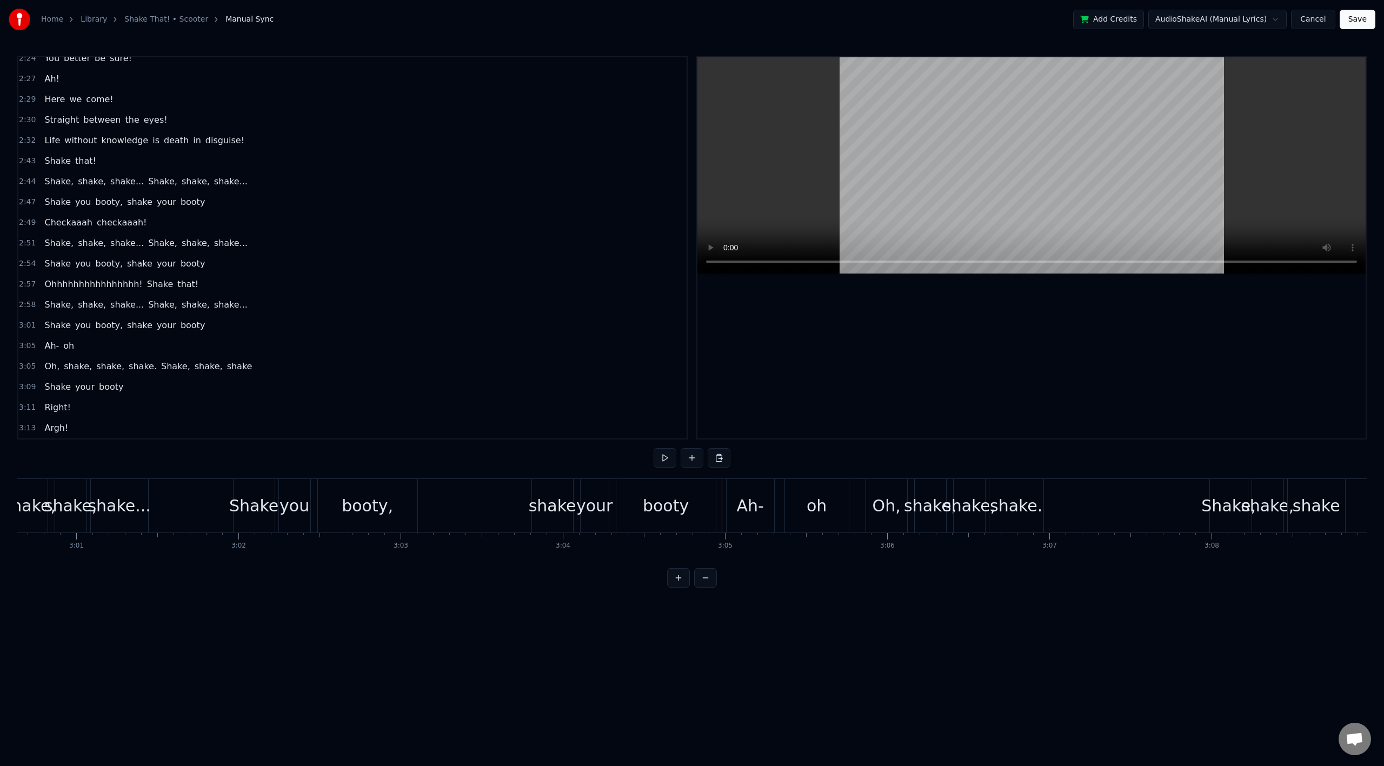
click at [767, 521] on div "Ah-" at bounding box center [751, 506] width 48 height 54
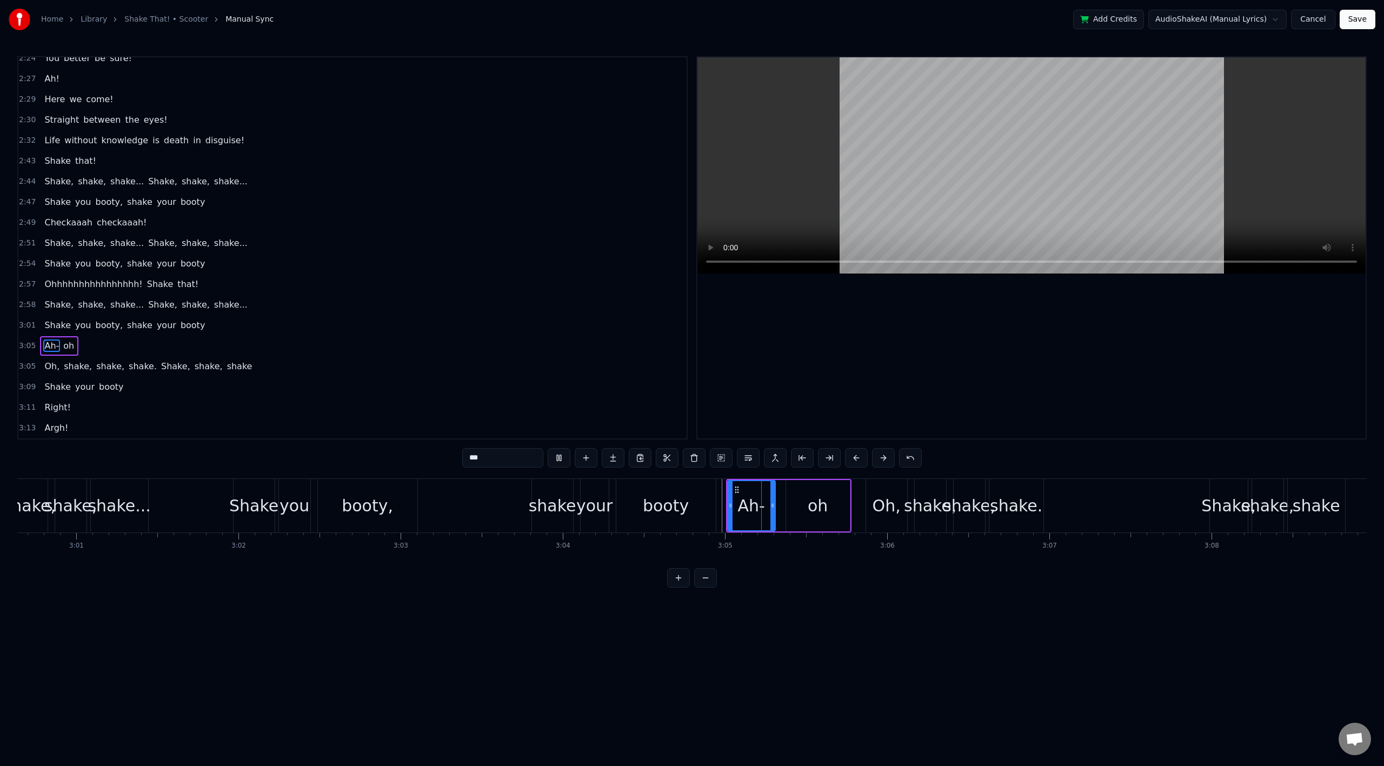
click at [803, 519] on div "oh" at bounding box center [818, 505] width 64 height 51
type input "**"
click at [45, 336] on div "3:05 Ah- oh" at bounding box center [352, 346] width 668 height 21
click at [50, 336] on div "Ah- oh" at bounding box center [59, 345] width 38 height 19
click at [808, 508] on div "oh" at bounding box center [818, 506] width 20 height 24
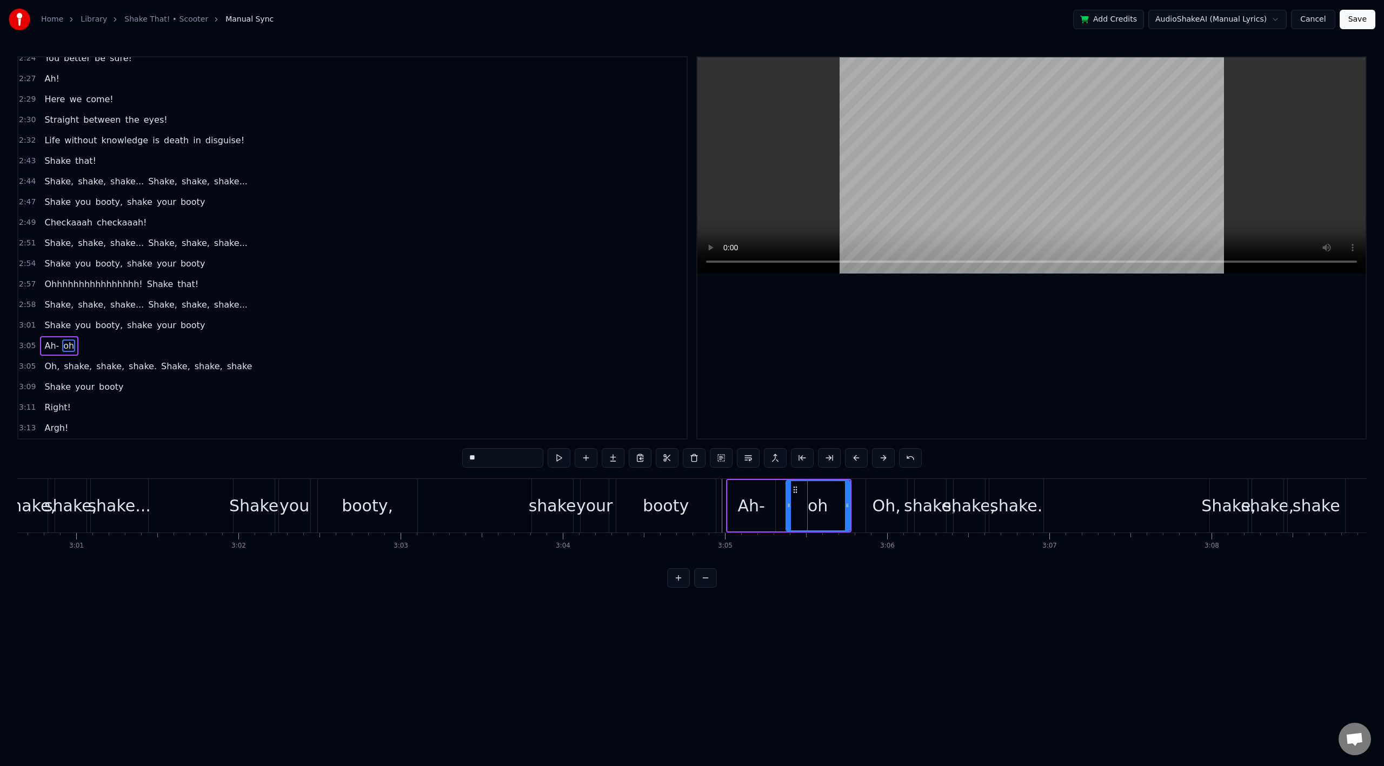
click at [64, 347] on span "oh" at bounding box center [68, 346] width 13 height 12
click at [696, 460] on button at bounding box center [694, 457] width 23 height 19
click at [52, 349] on span "Ah-" at bounding box center [51, 346] width 17 height 12
click at [490, 455] on input "***" at bounding box center [502, 457] width 81 height 19
drag, startPoint x: 772, startPoint y: 508, endPoint x: 860, endPoint y: 508, distance: 88.1
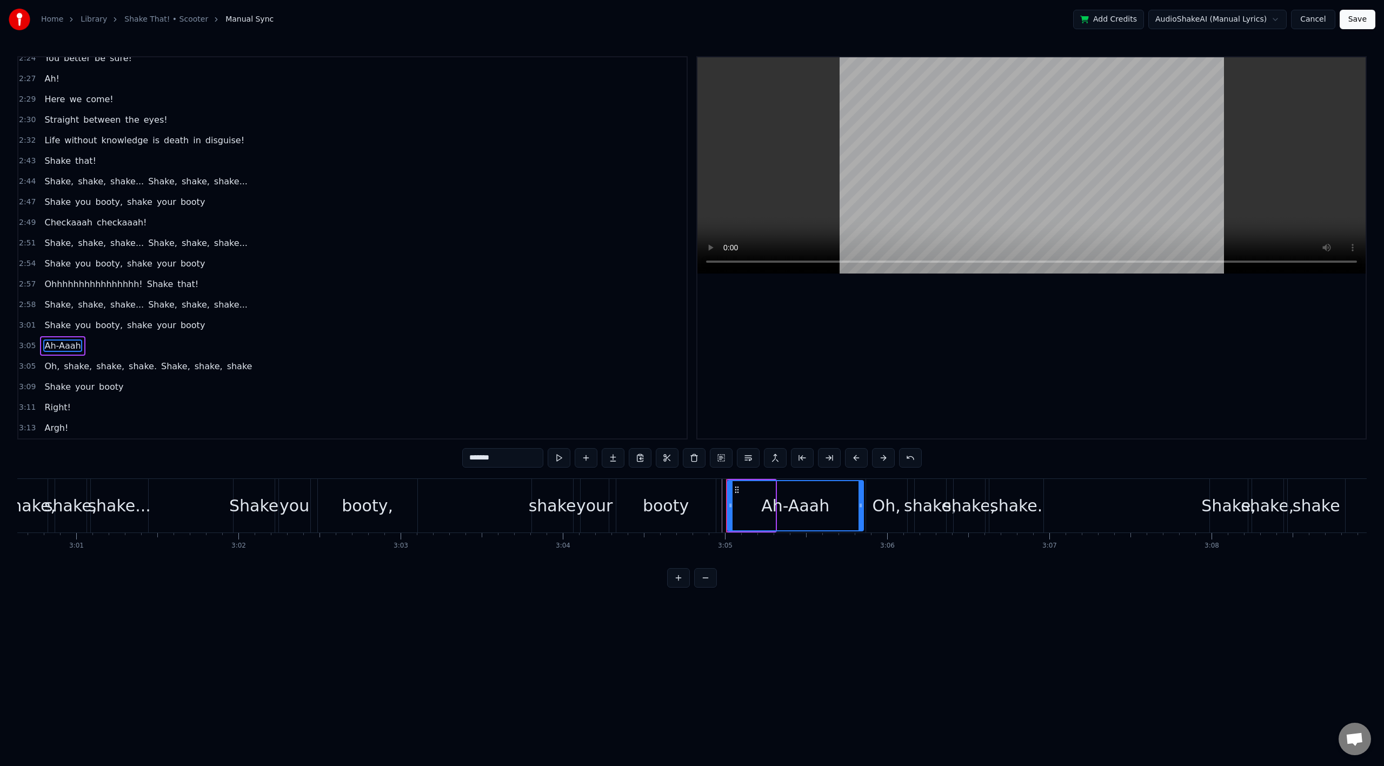
click at [860, 508] on icon at bounding box center [861, 505] width 4 height 9
click at [766, 502] on div "Ah-Aaah" at bounding box center [795, 506] width 68 height 24
drag, startPoint x: 863, startPoint y: 506, endPoint x: 856, endPoint y: 508, distance: 6.7
click at [856, 508] on div "Ah-Aaah" at bounding box center [795, 505] width 137 height 51
drag, startPoint x: 858, startPoint y: 507, endPoint x: 844, endPoint y: 507, distance: 14.6
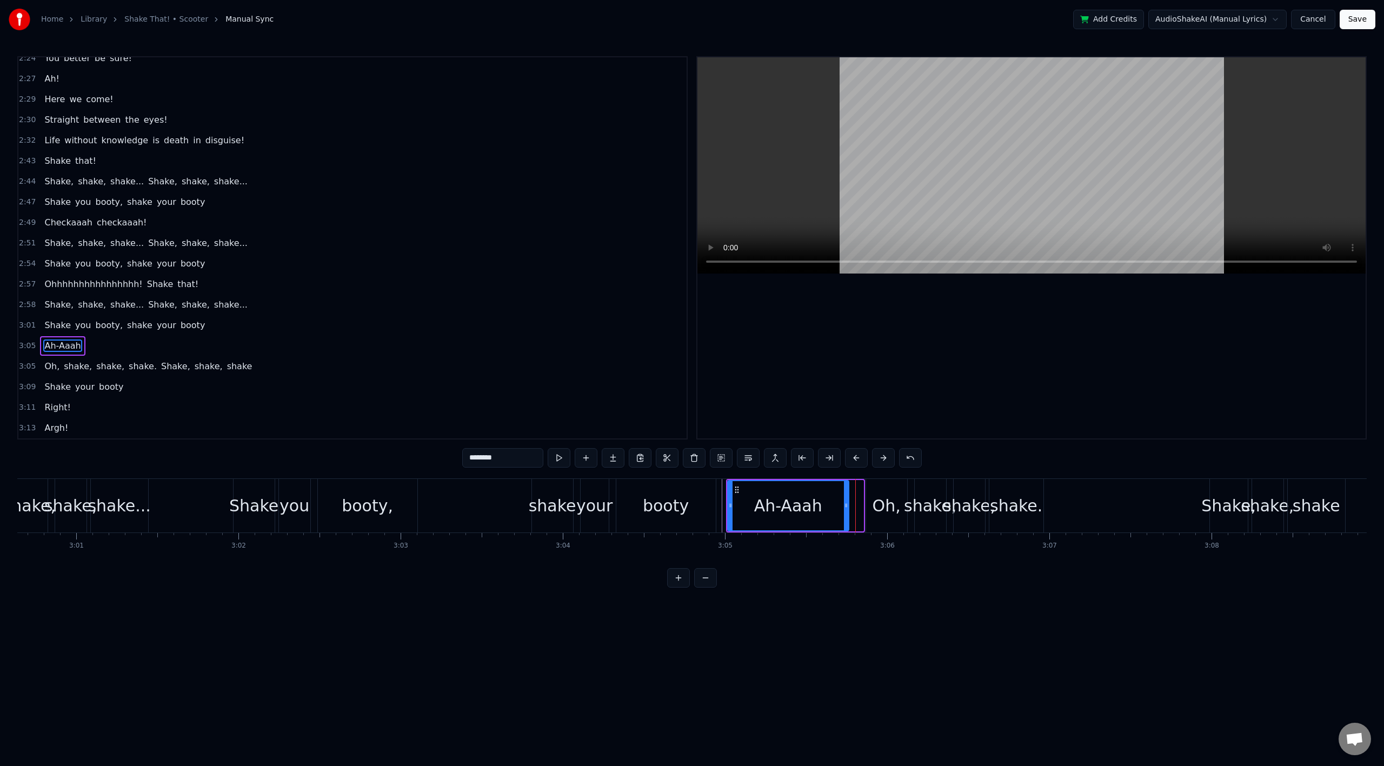
click at [844, 507] on icon at bounding box center [846, 505] width 4 height 9
click at [887, 504] on div "Oh," at bounding box center [887, 506] width 28 height 24
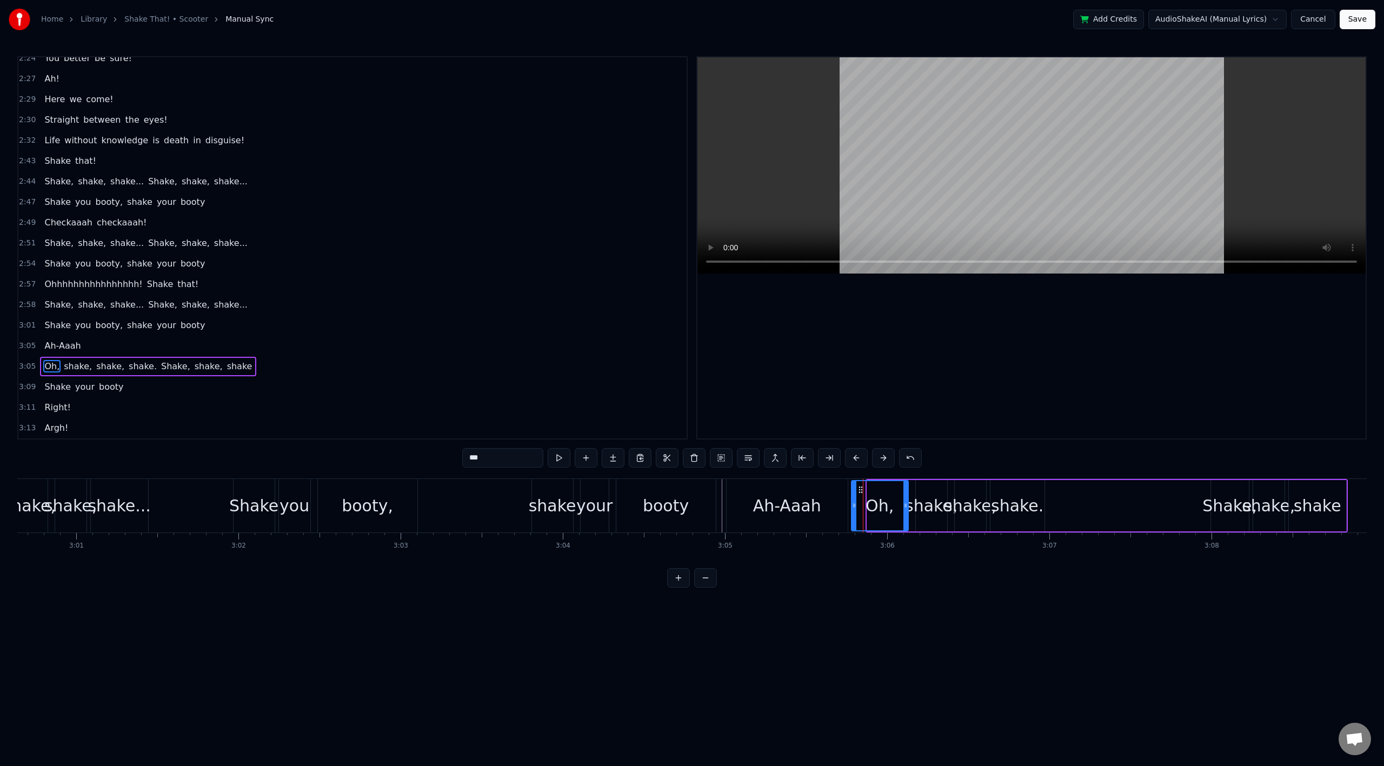
drag, startPoint x: 868, startPoint y: 506, endPoint x: 853, endPoint y: 506, distance: 15.7
click at [853, 506] on icon at bounding box center [854, 505] width 4 height 9
click at [59, 349] on span "Ah-Aaah" at bounding box center [62, 346] width 38 height 12
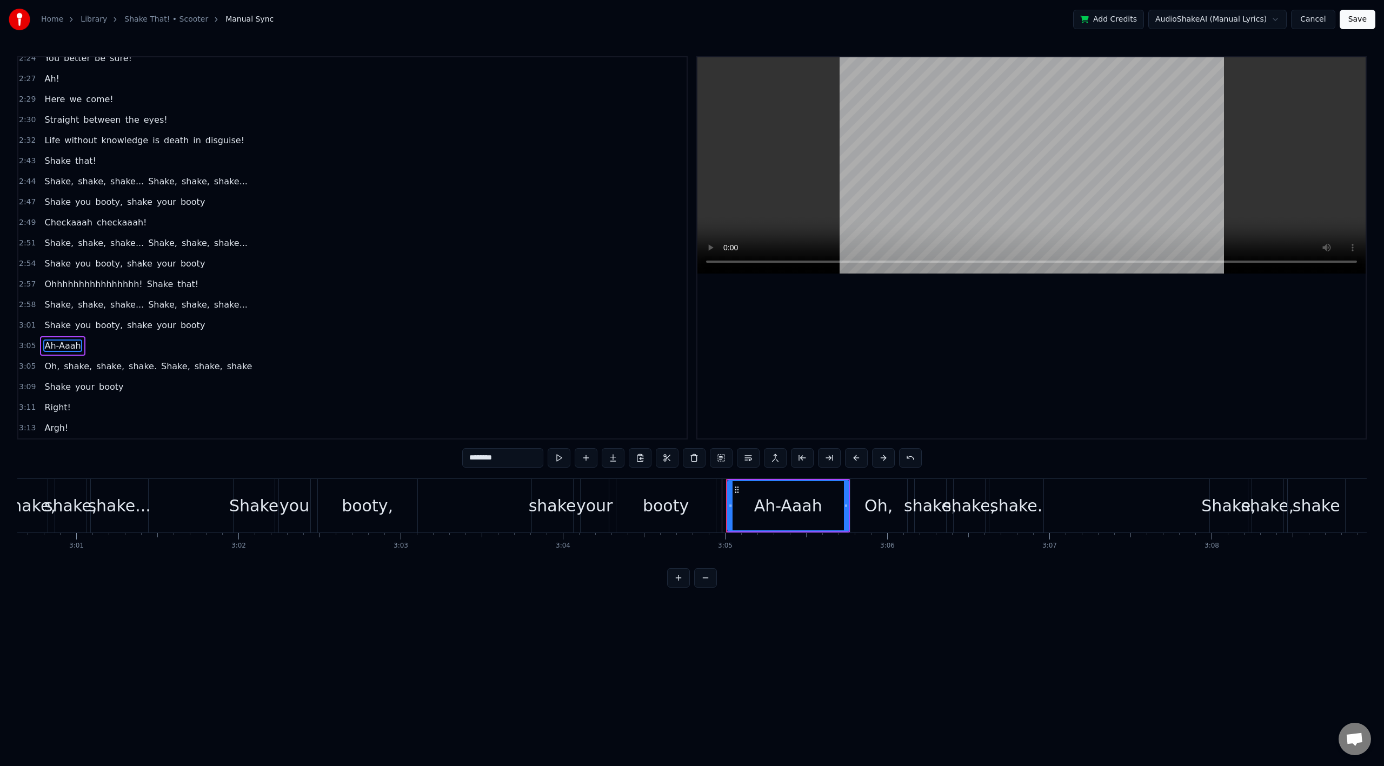
click at [64, 330] on span "Shake" at bounding box center [57, 325] width 29 height 12
type input "*****"
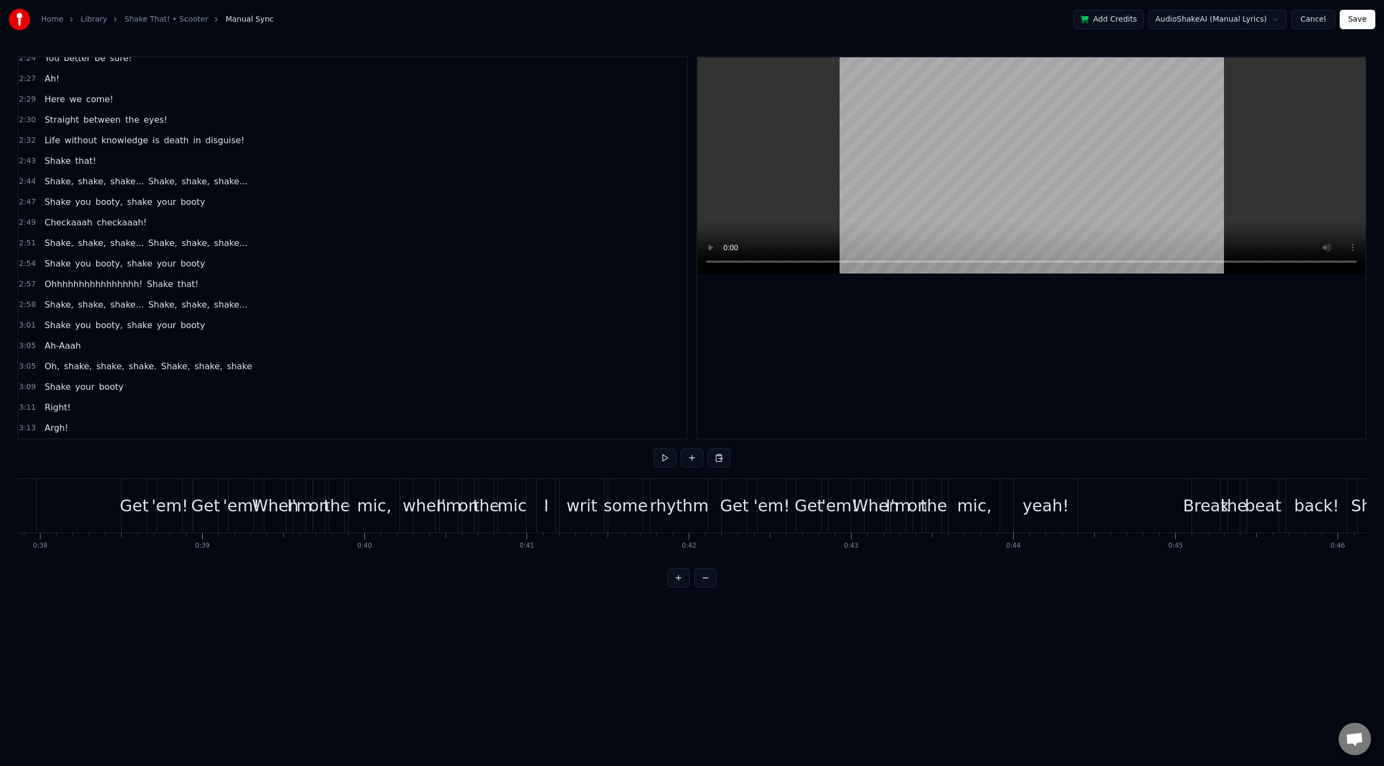
scroll to position [0, 6614]
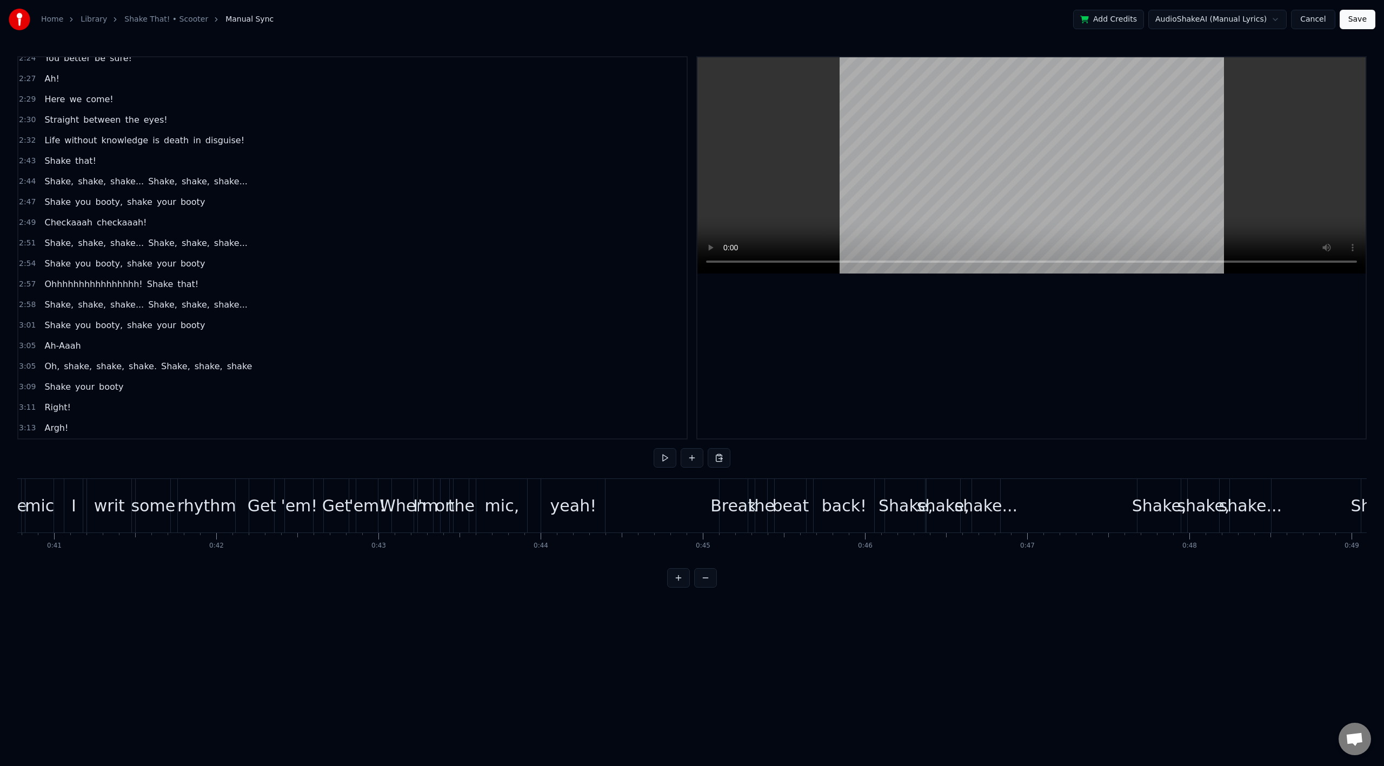
click at [1357, 18] on button "Save" at bounding box center [1358, 19] width 36 height 19
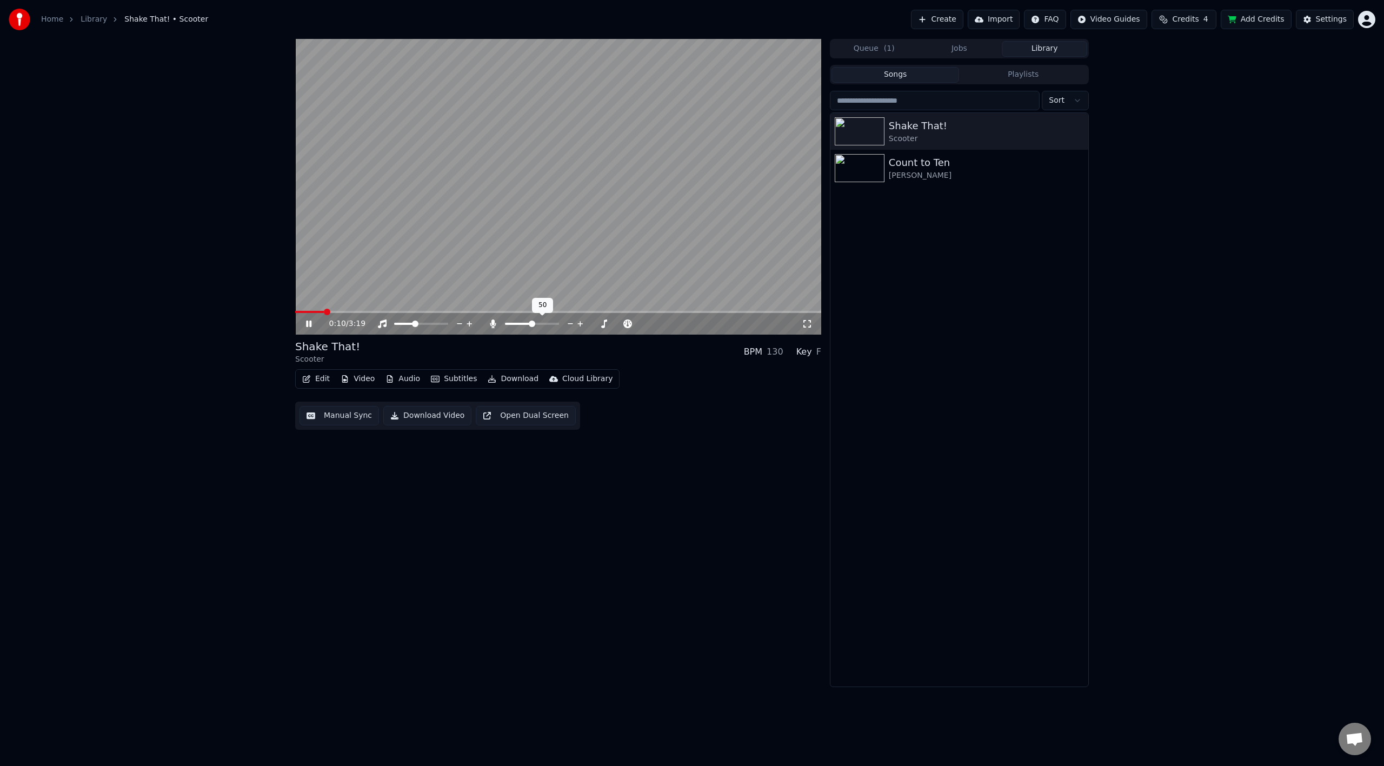
click at [532, 323] on span at bounding box center [532, 324] width 6 height 6
click at [421, 322] on span at bounding box center [421, 324] width 6 height 6
click at [428, 417] on button "Download Video" at bounding box center [427, 415] width 88 height 19
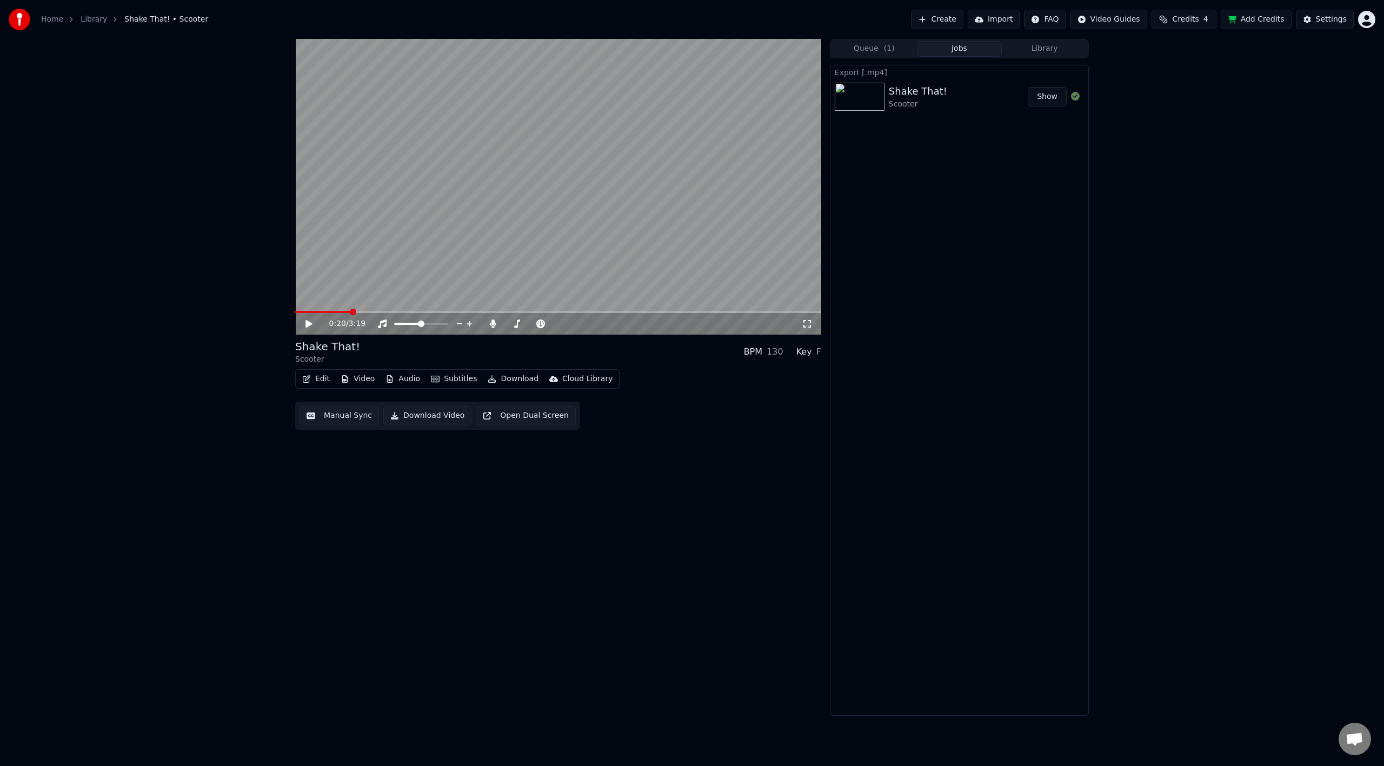
click at [1049, 96] on button "Show" at bounding box center [1047, 96] width 39 height 19
click at [197, 251] on div "0:20 / 3:19 Shake That! Scooter BPM 130 Key F Edit Video Audio Subtitles Downlo…" at bounding box center [692, 377] width 1384 height 677
click at [84, 22] on link "Library" at bounding box center [94, 19] width 26 height 11
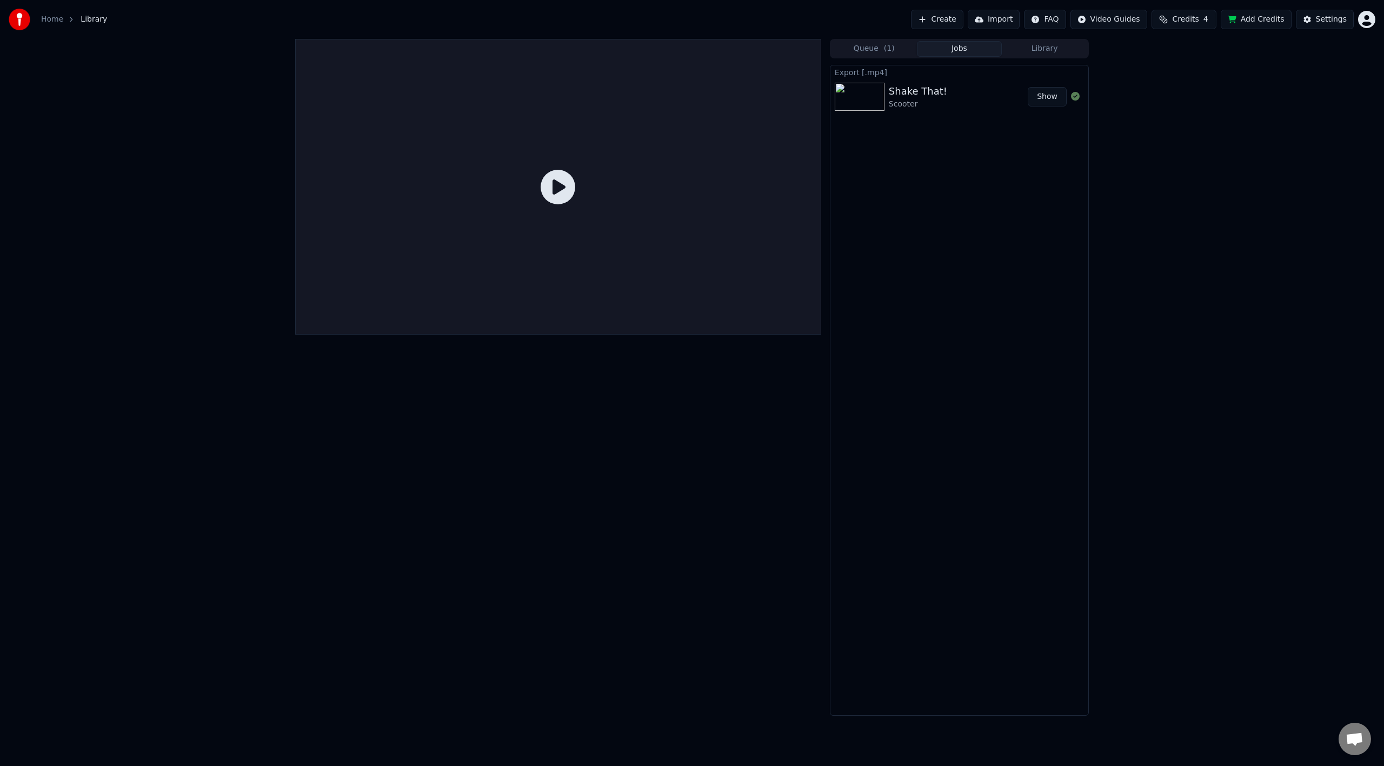
click at [508, 84] on div at bounding box center [558, 187] width 526 height 296
click at [88, 20] on span "Library" at bounding box center [94, 19] width 26 height 11
click at [60, 21] on link "Home" at bounding box center [52, 19] width 22 height 11
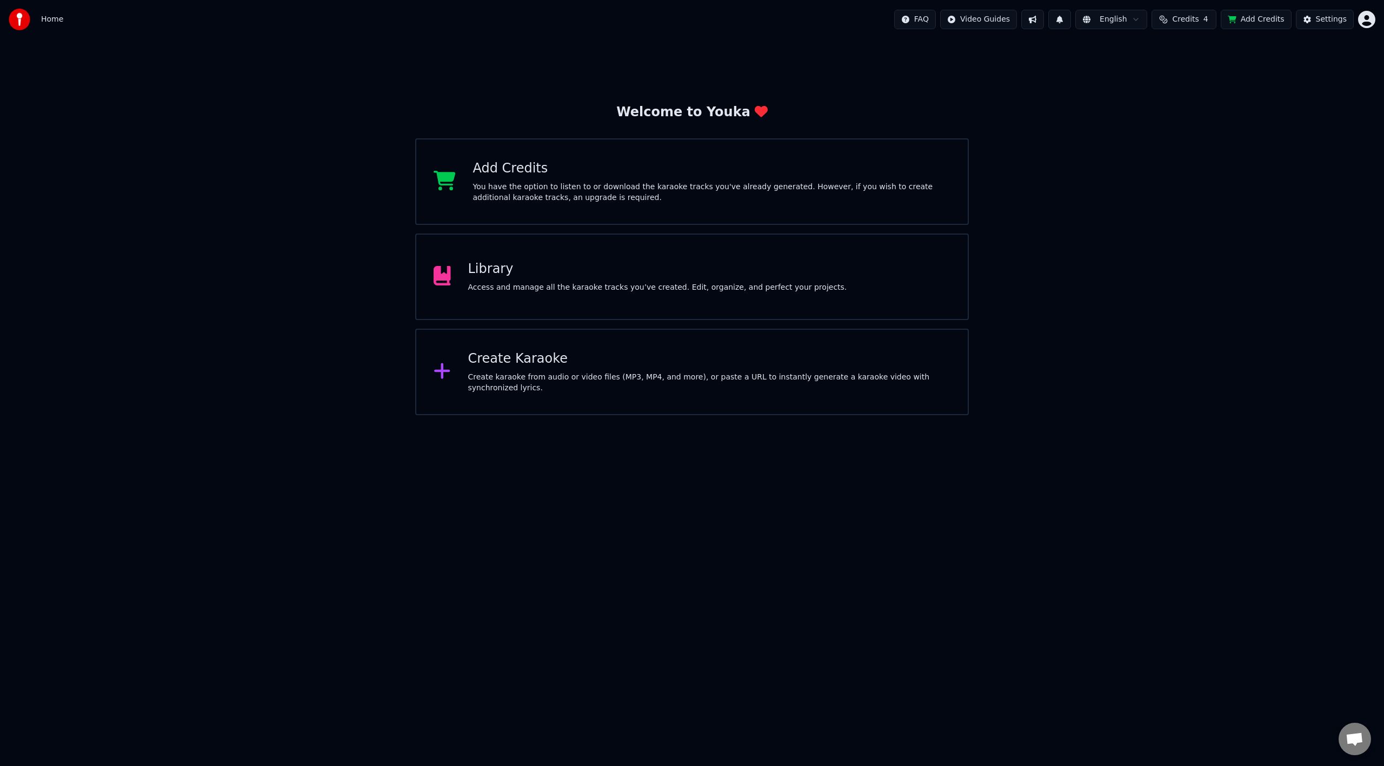
click at [625, 282] on div "Access and manage all the karaoke tracks you’ve created. Edit, organize, and pe…" at bounding box center [657, 287] width 379 height 11
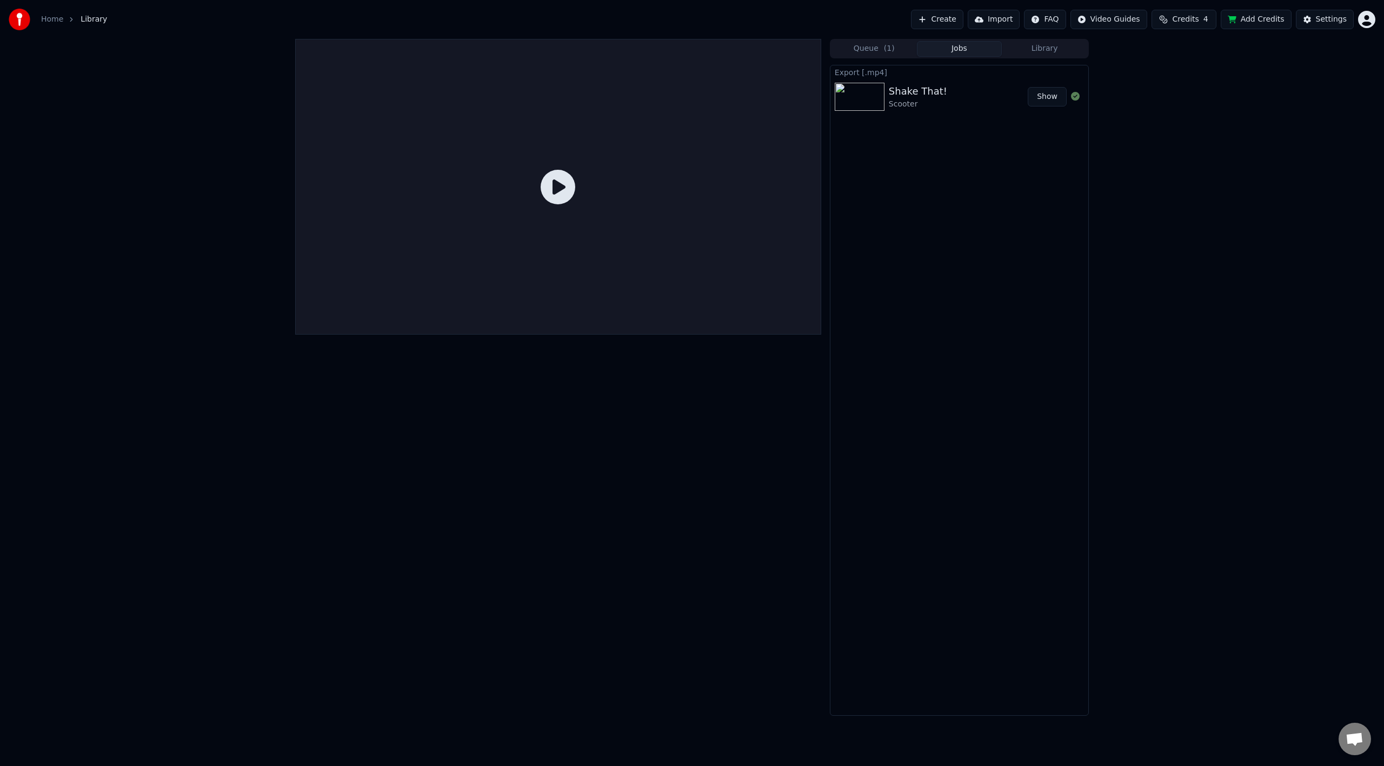
click at [874, 56] on button "Queue ( 1 )" at bounding box center [874, 49] width 85 height 16
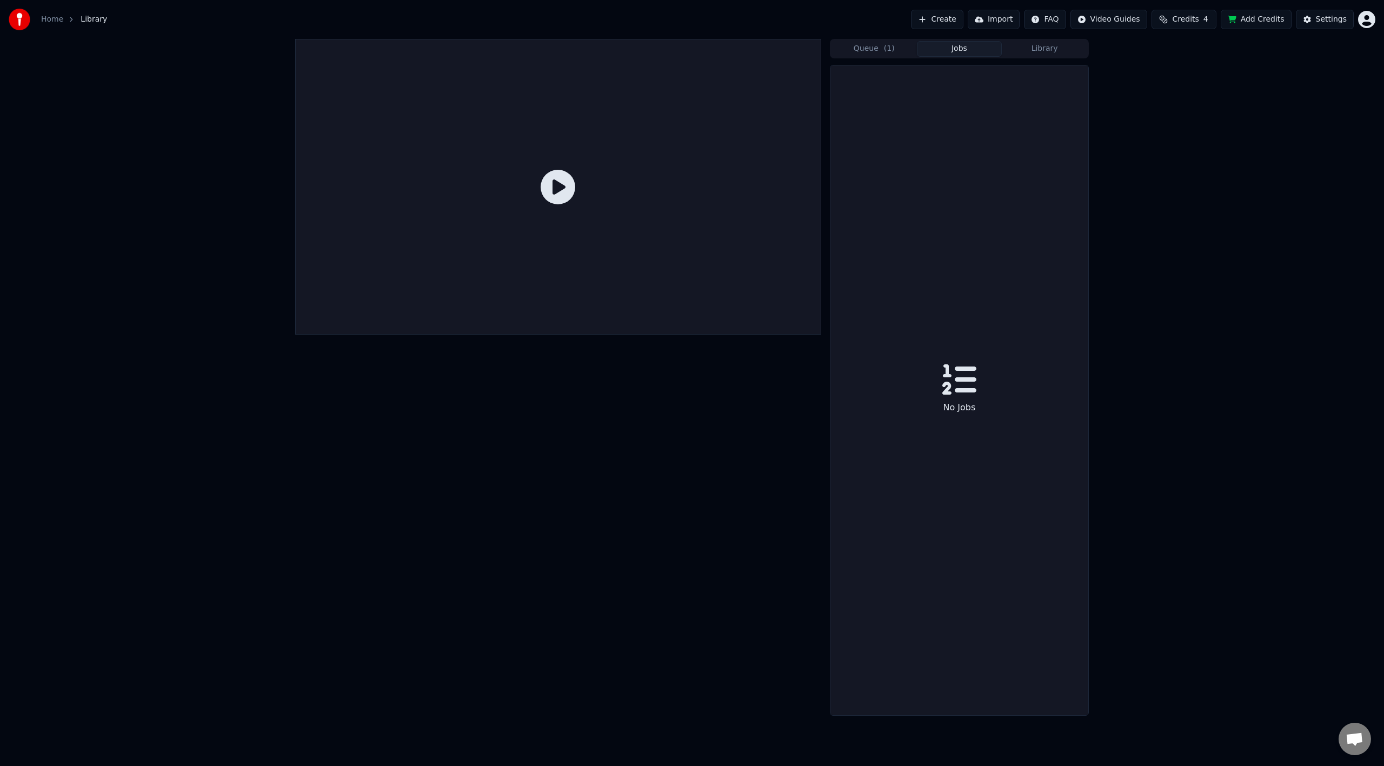
click at [957, 50] on button "Jobs" at bounding box center [959, 49] width 85 height 16
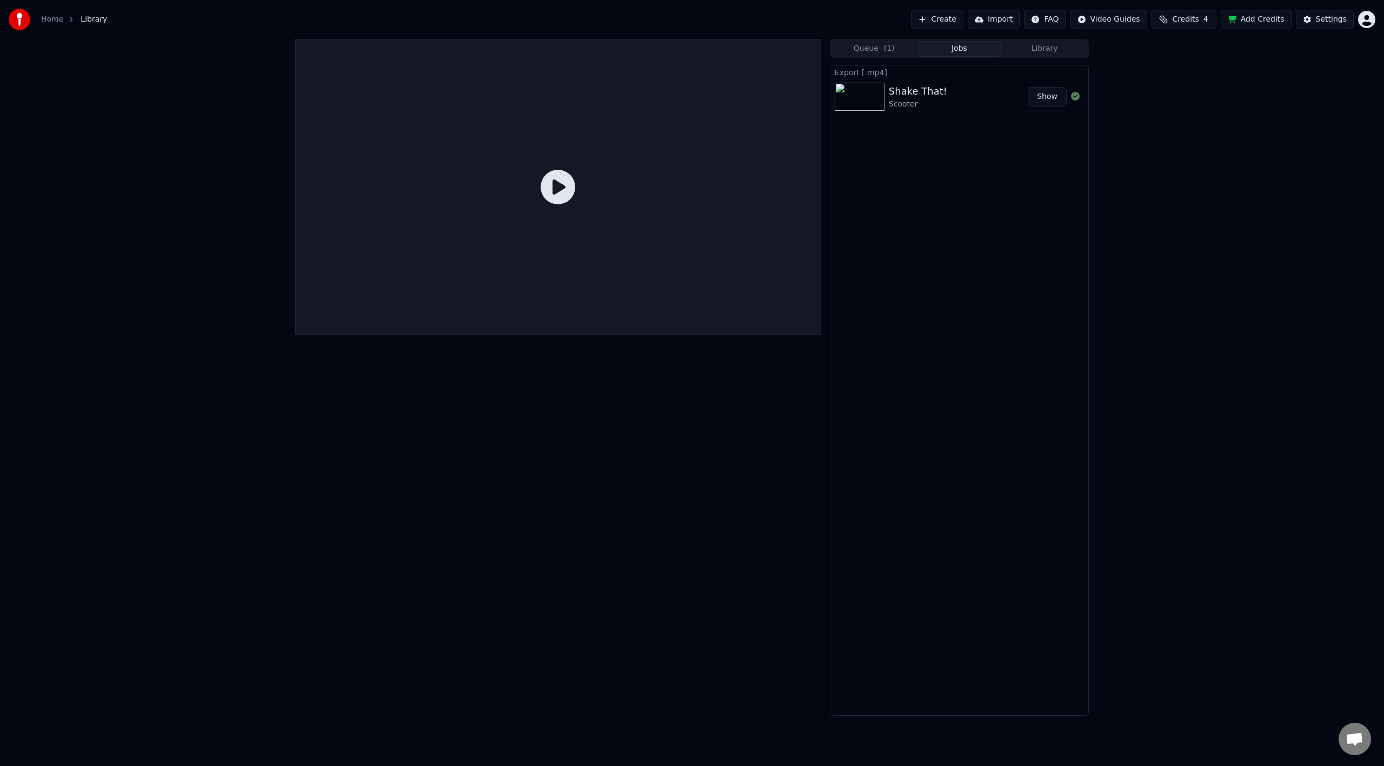
click at [1041, 49] on button "Library" at bounding box center [1044, 49] width 85 height 16
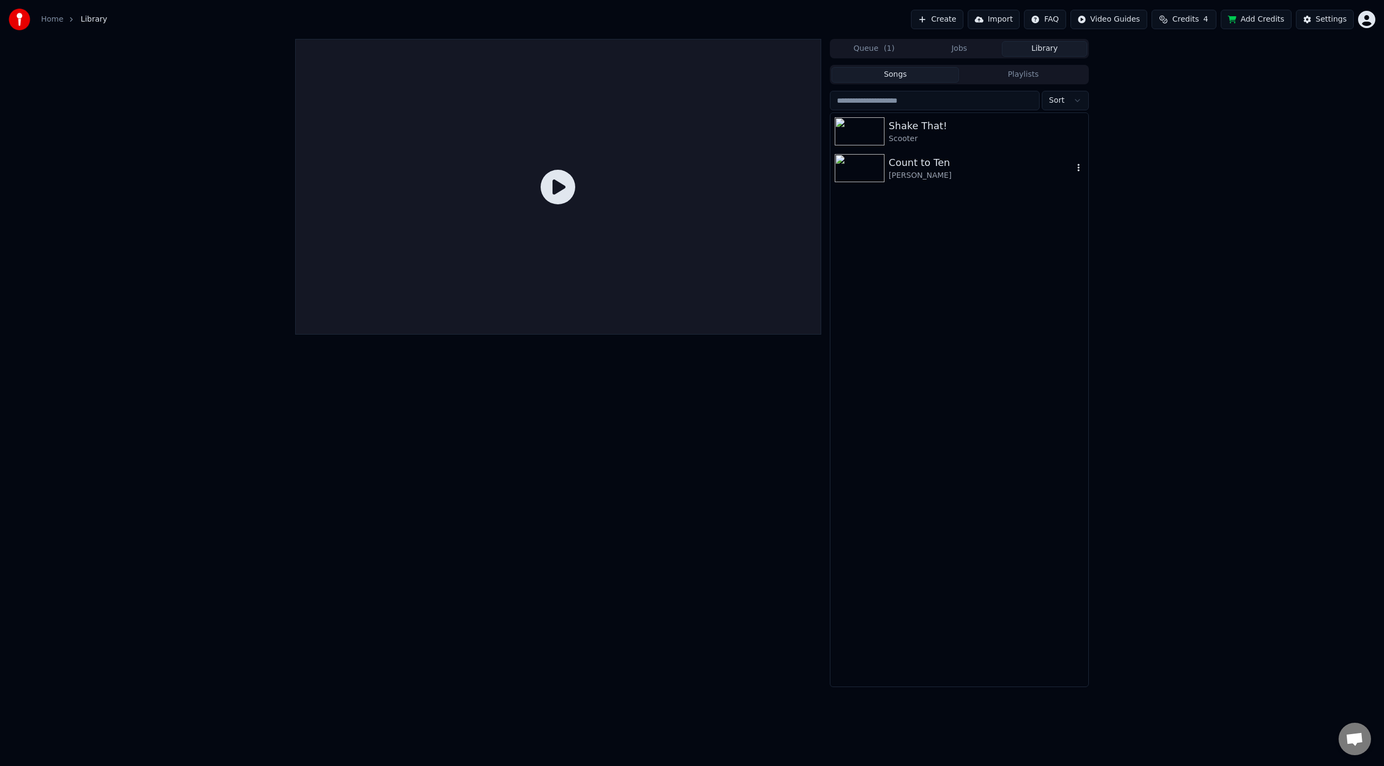
click at [915, 167] on div "Count to Ten" at bounding box center [981, 162] width 184 height 15
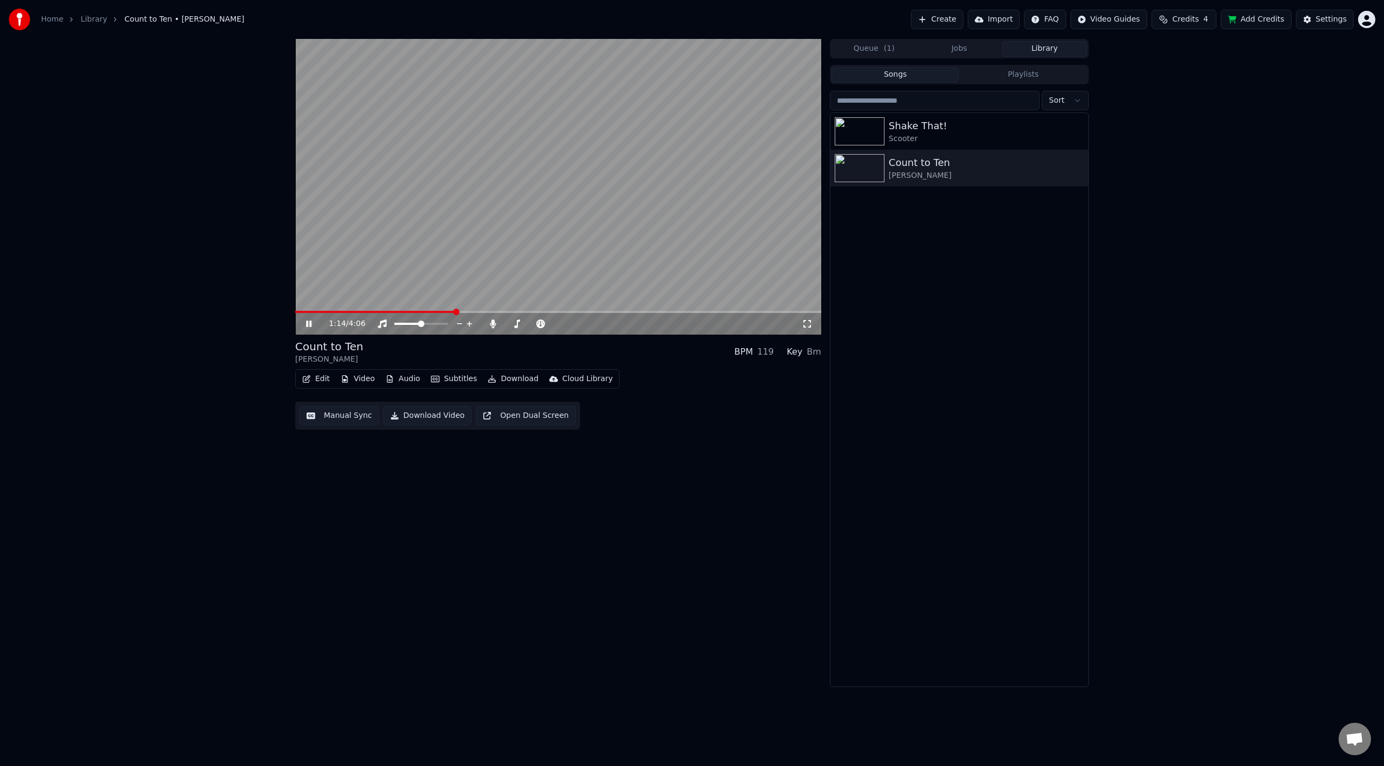
click at [307, 323] on icon at bounding box center [308, 324] width 5 height 6
click at [415, 416] on button "Download Video" at bounding box center [427, 415] width 88 height 19
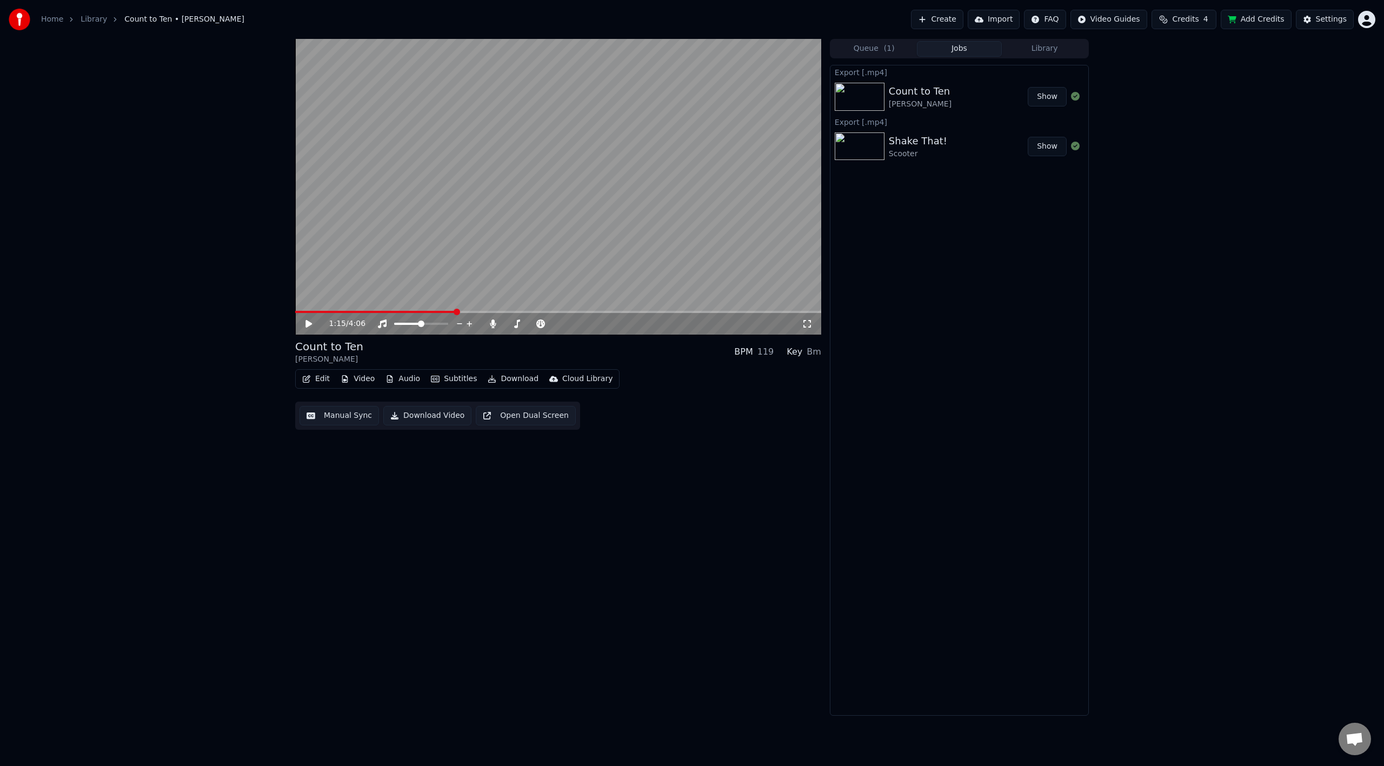
click at [165, 276] on div "1:15 / 4:06 Count to Ten [PERSON_NAME] BPM 119 Key Bm Edit Video Audio Subtitle…" at bounding box center [692, 377] width 1384 height 677
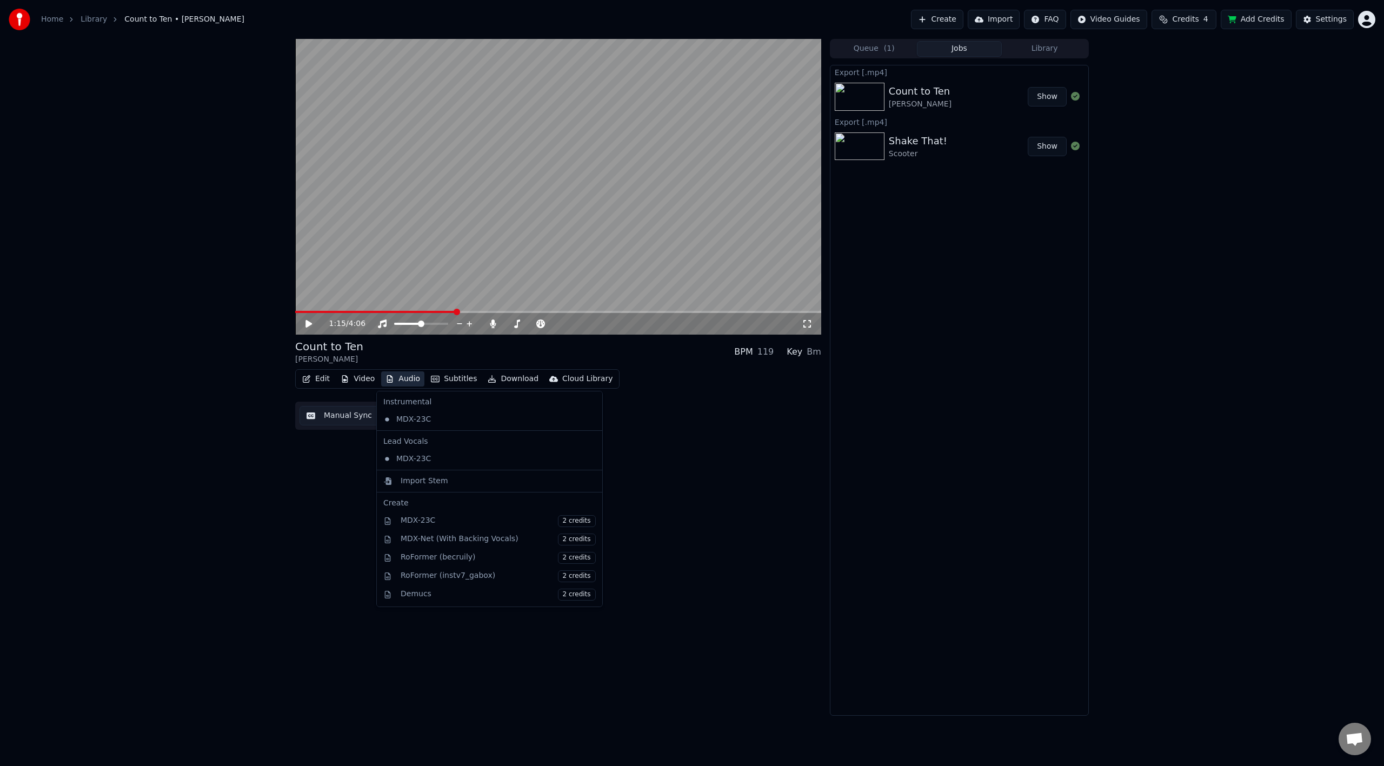
click at [403, 379] on button "Audio" at bounding box center [402, 378] width 43 height 15
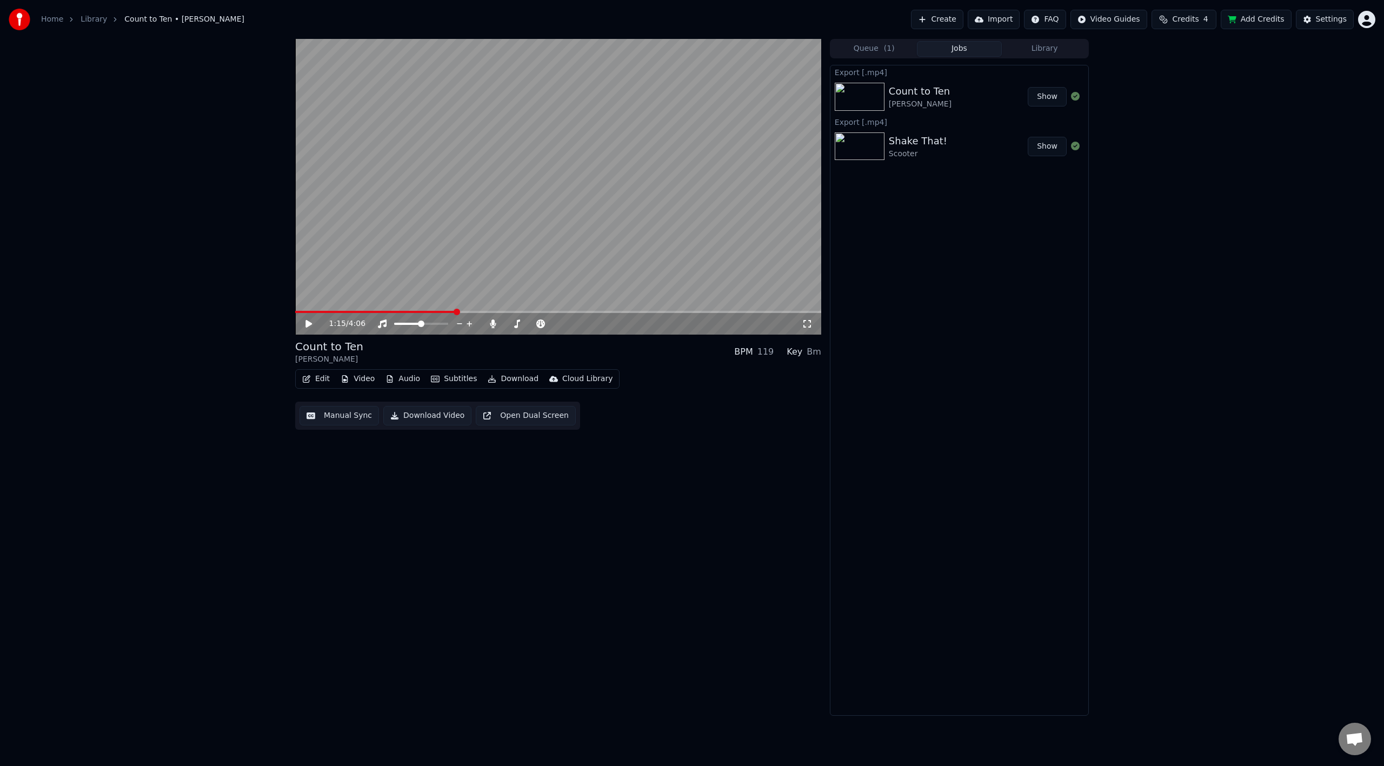
click at [298, 455] on div "1:15 / 4:06 Count to Ten [PERSON_NAME] BPM 119 Key Bm Edit Video Audio Subtitle…" at bounding box center [558, 377] width 526 height 677
click at [530, 419] on button "Open Dual Screen" at bounding box center [526, 415] width 100 height 19
click at [331, 280] on video at bounding box center [558, 187] width 526 height 296
click at [355, 381] on button "Video" at bounding box center [357, 378] width 43 height 15
click at [377, 497] on div "Change Background" at bounding box center [395, 493] width 77 height 11
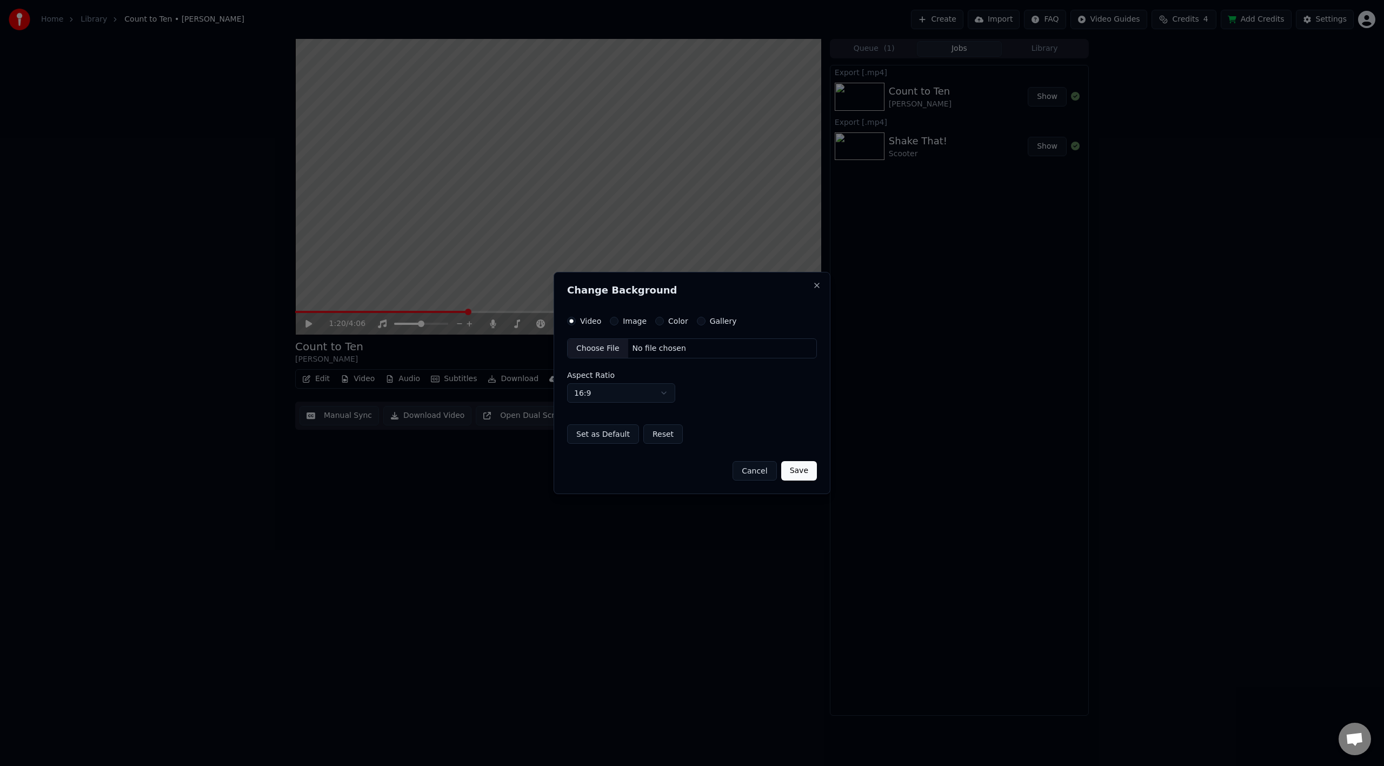
click at [614, 324] on button "Image" at bounding box center [614, 321] width 9 height 9
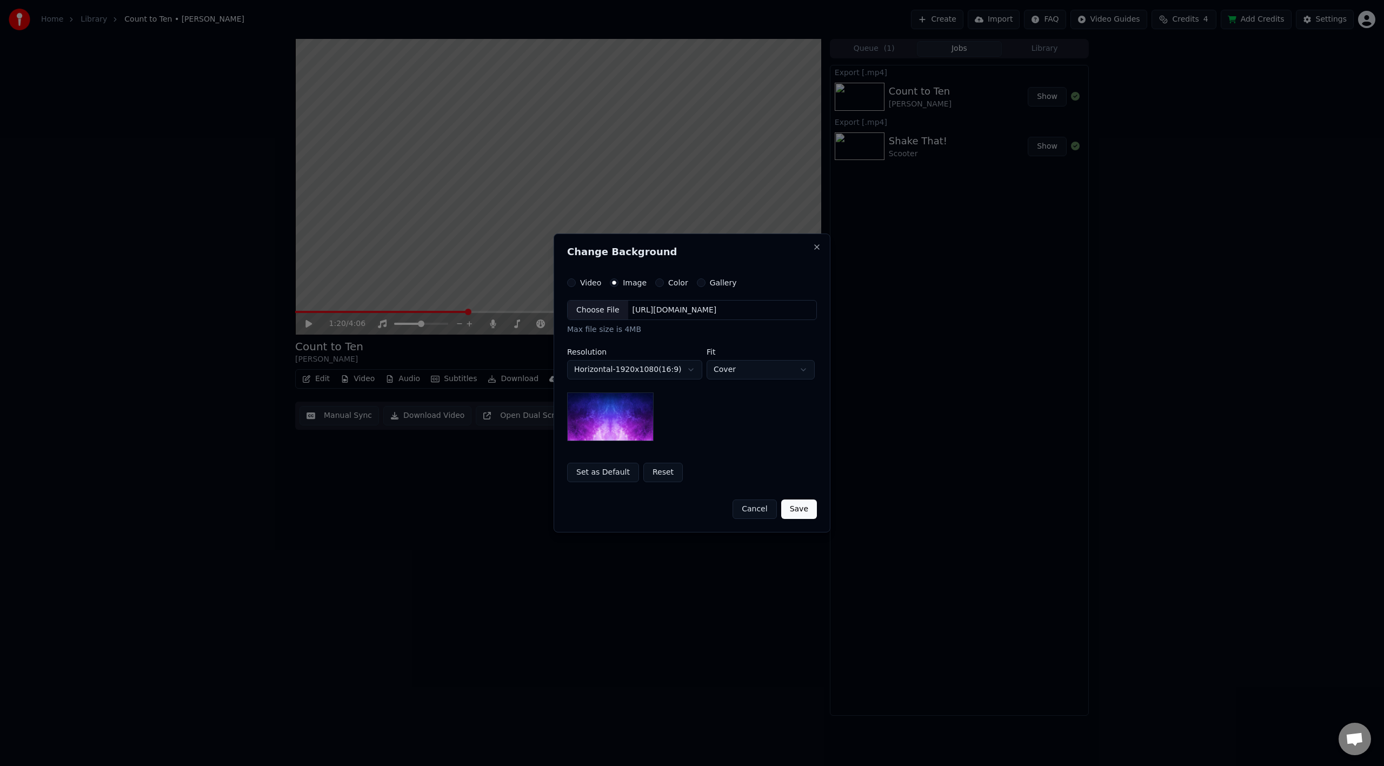
click at [721, 307] on div "[URL][DOMAIN_NAME]" at bounding box center [674, 310] width 93 height 11
click at [605, 433] on img at bounding box center [610, 417] width 87 height 49
click at [624, 288] on div "**********" at bounding box center [692, 380] width 250 height 204
click at [664, 283] on div "Color" at bounding box center [671, 282] width 33 height 9
click at [699, 286] on div "Gallery" at bounding box center [717, 282] width 40 height 9
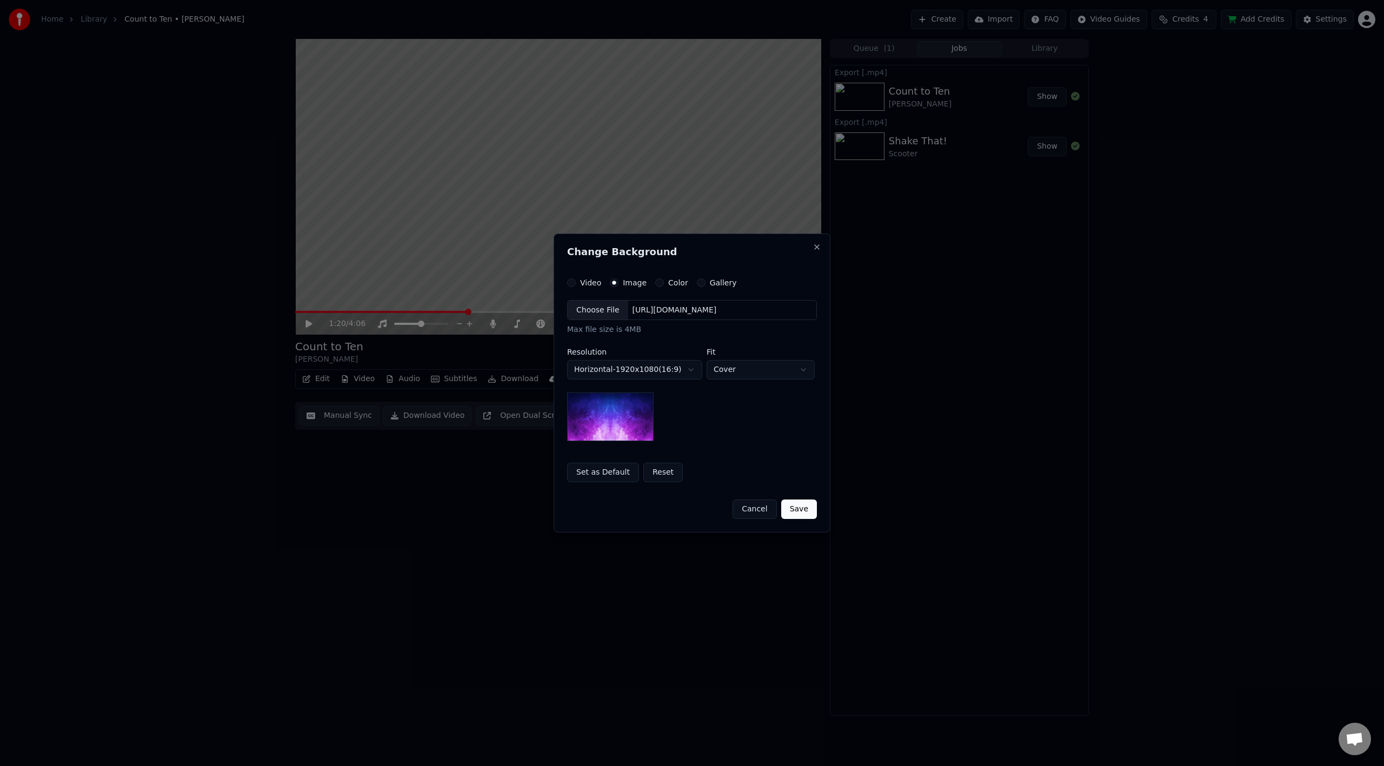
click at [697, 285] on button "Gallery" at bounding box center [701, 282] width 9 height 9
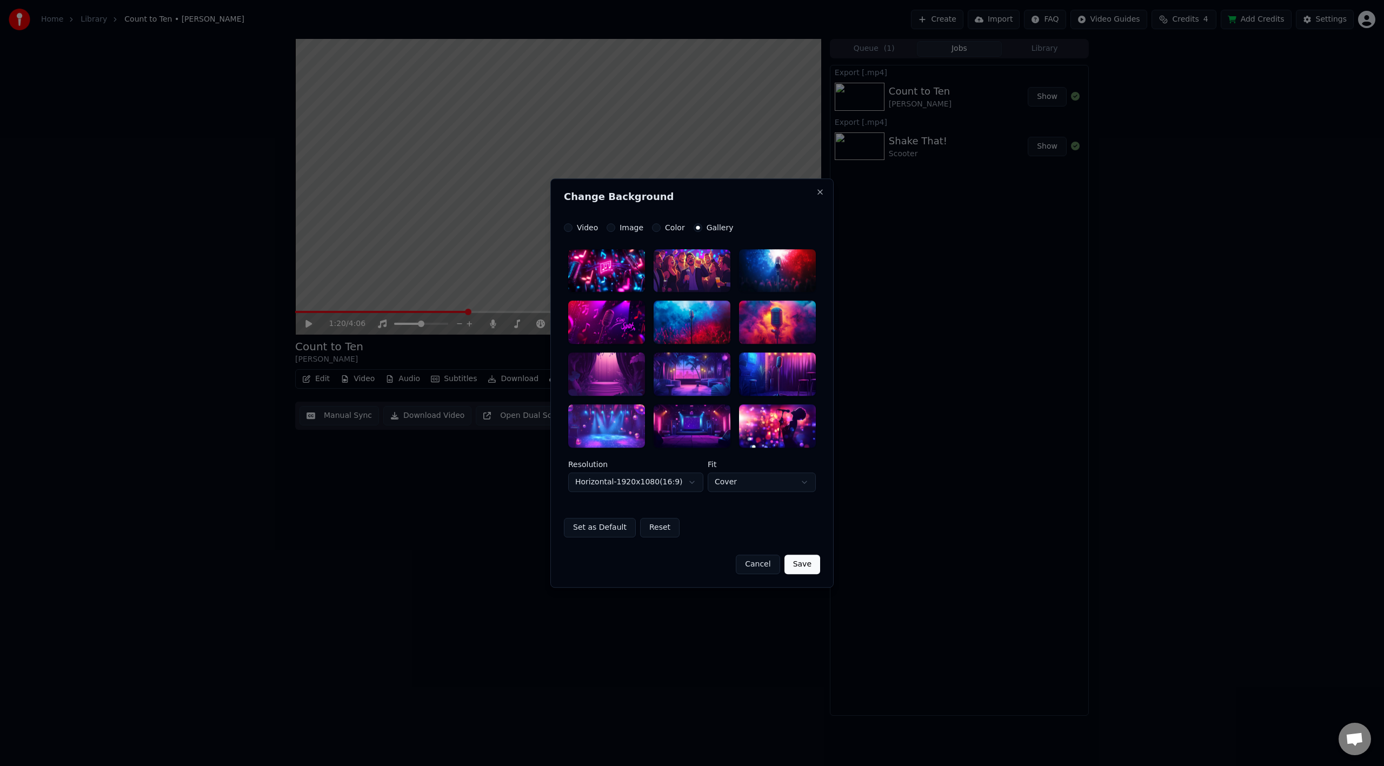
click at [624, 231] on label "Image" at bounding box center [632, 228] width 24 height 8
click at [615, 231] on button "Image" at bounding box center [611, 227] width 9 height 9
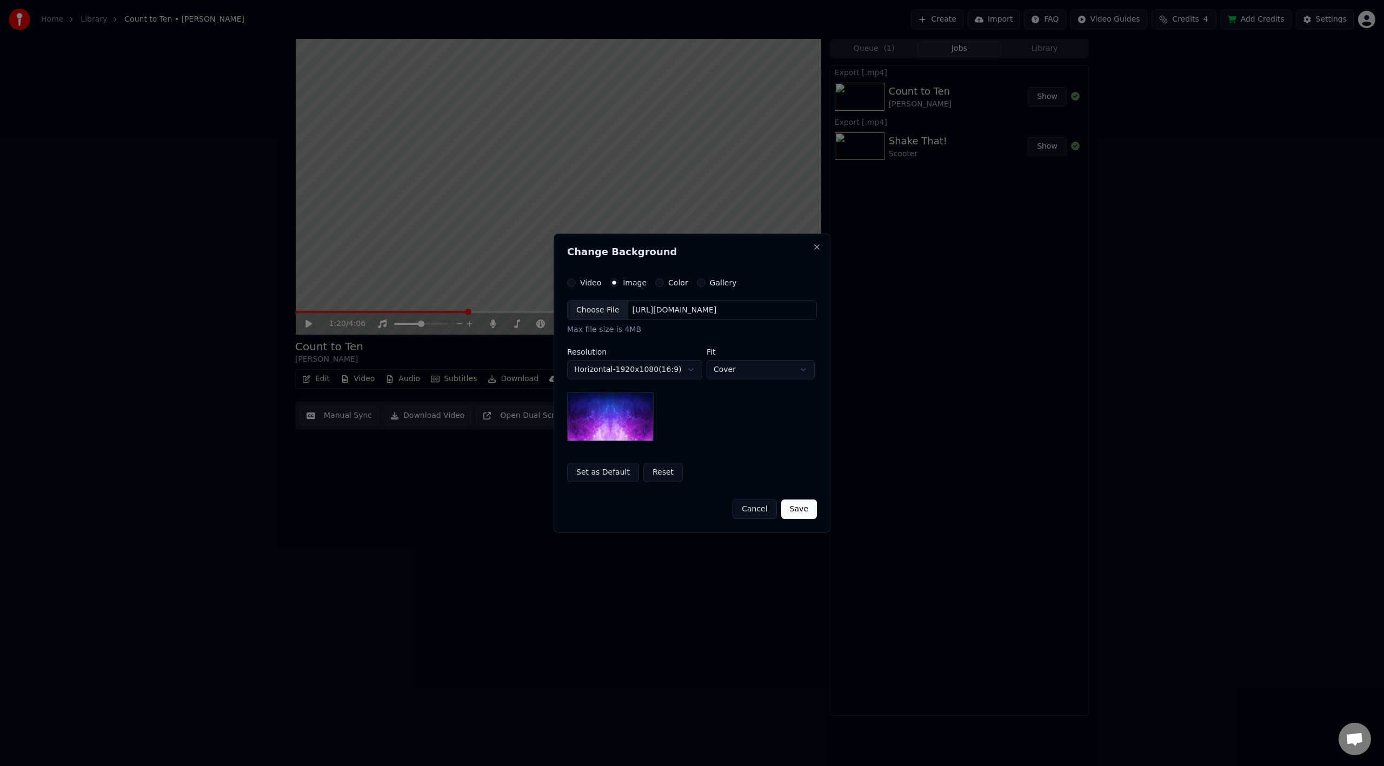
click at [629, 310] on div "[URL][DOMAIN_NAME]" at bounding box center [674, 310] width 93 height 11
click at [734, 373] on body "**********" at bounding box center [692, 383] width 1384 height 766
click at [670, 512] on body "**********" at bounding box center [692, 383] width 1384 height 766
click at [582, 282] on label "Video" at bounding box center [590, 283] width 21 height 8
click at [576, 282] on button "Video" at bounding box center [571, 282] width 9 height 9
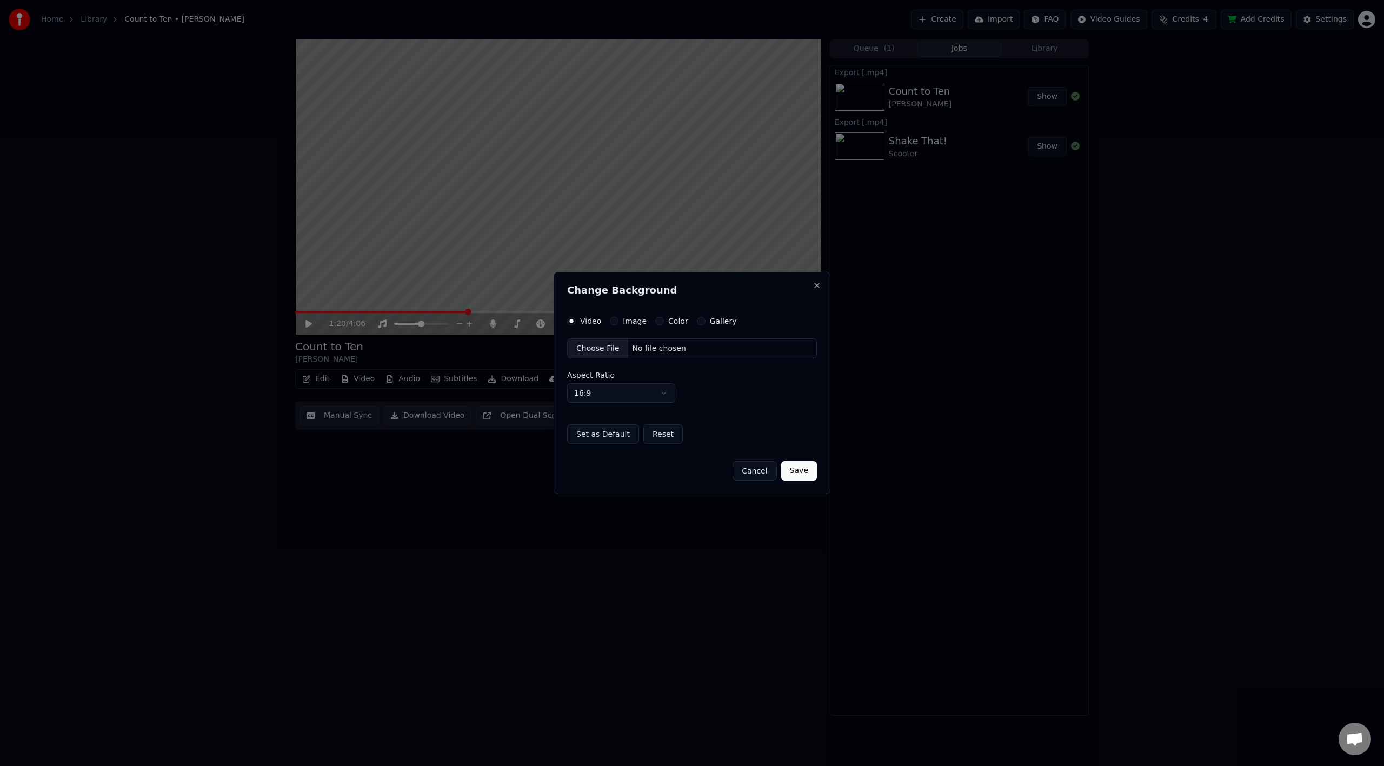
click at [617, 321] on button "Image" at bounding box center [614, 321] width 9 height 9
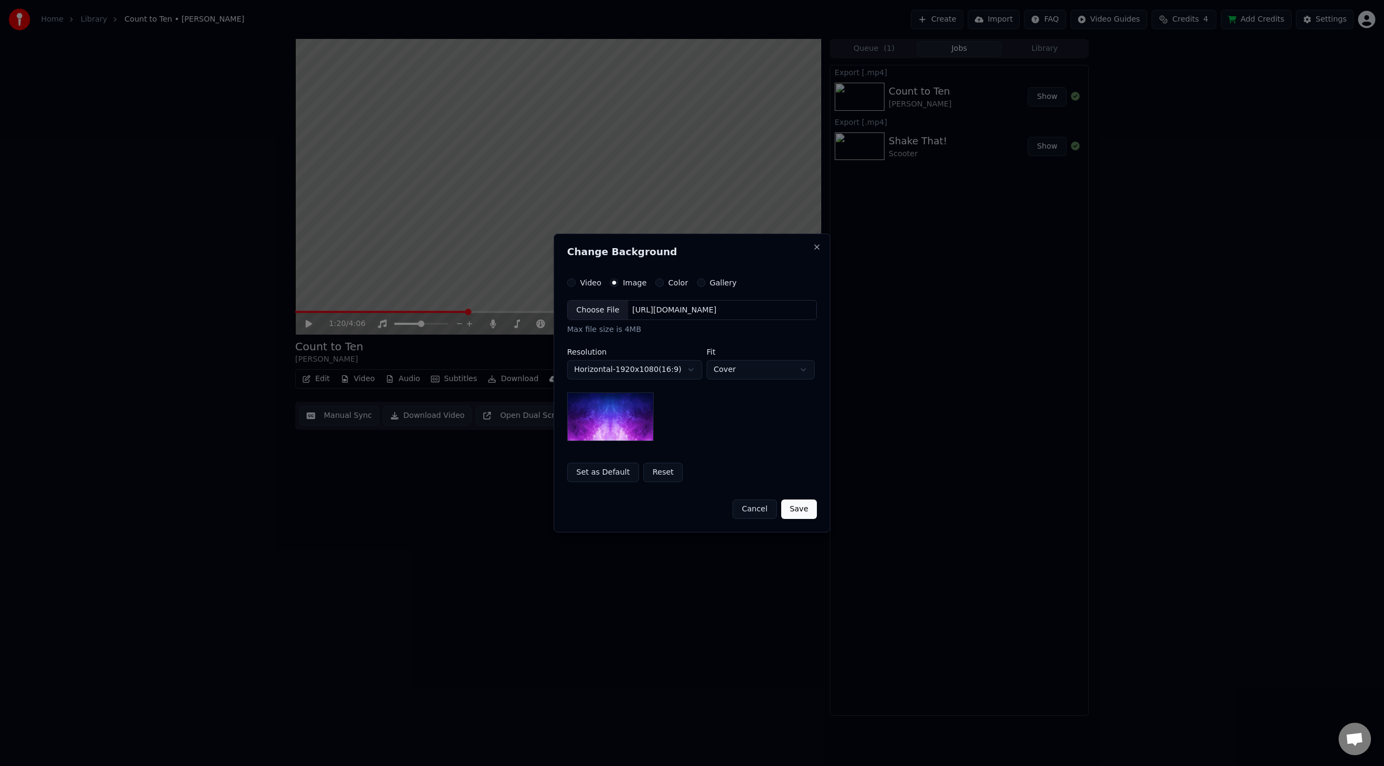
drag, startPoint x: 625, startPoint y: 310, endPoint x: 811, endPoint y: 310, distance: 186.5
click at [811, 310] on div "Choose File [URL][DOMAIN_NAME]" at bounding box center [692, 310] width 250 height 21
click at [629, 419] on img at bounding box center [610, 417] width 87 height 49
click at [589, 312] on div "Choose File" at bounding box center [598, 310] width 61 height 19
click at [753, 512] on button "Cancel" at bounding box center [755, 509] width 44 height 19
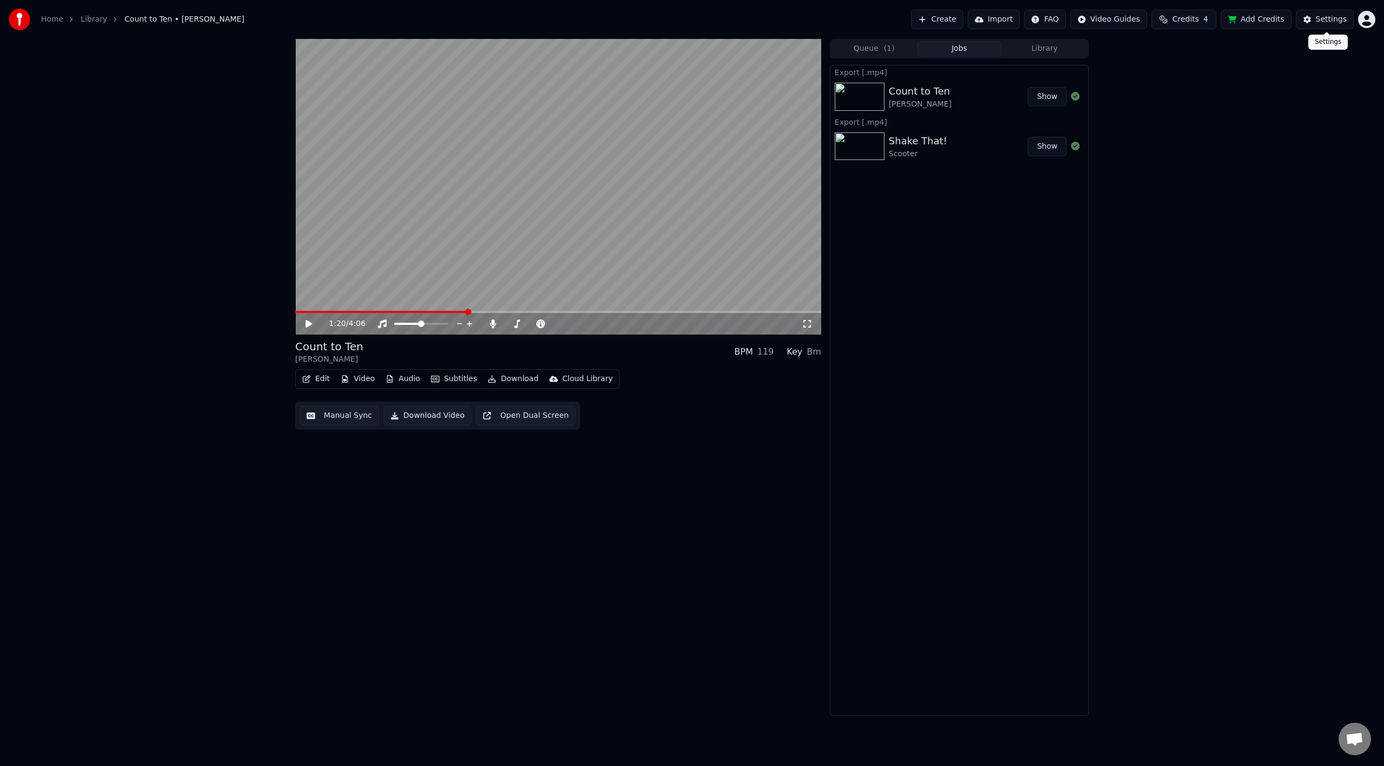
click at [1324, 13] on button "Settings" at bounding box center [1325, 19] width 58 height 19
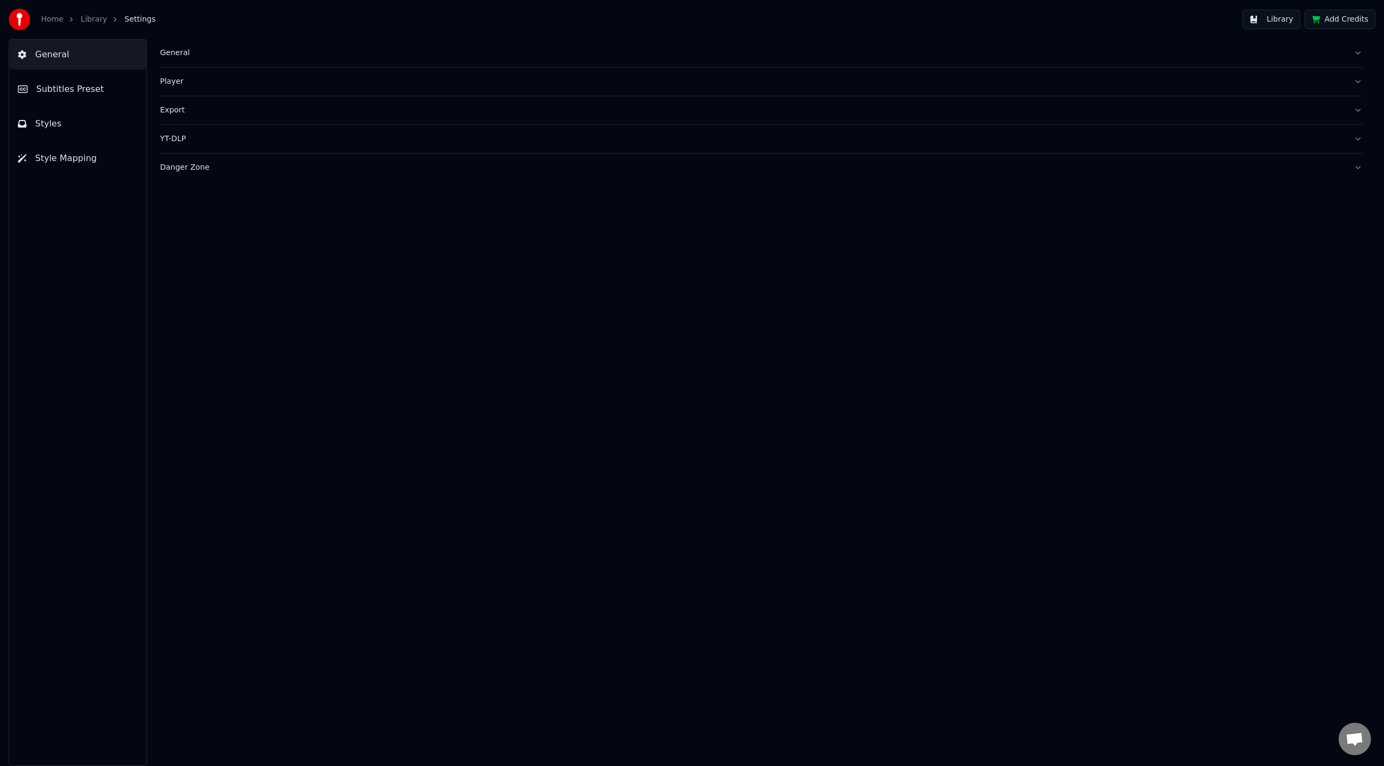
click at [67, 63] on button "General" at bounding box center [77, 54] width 137 height 30
click at [48, 128] on span "Styles" at bounding box center [48, 123] width 26 height 13
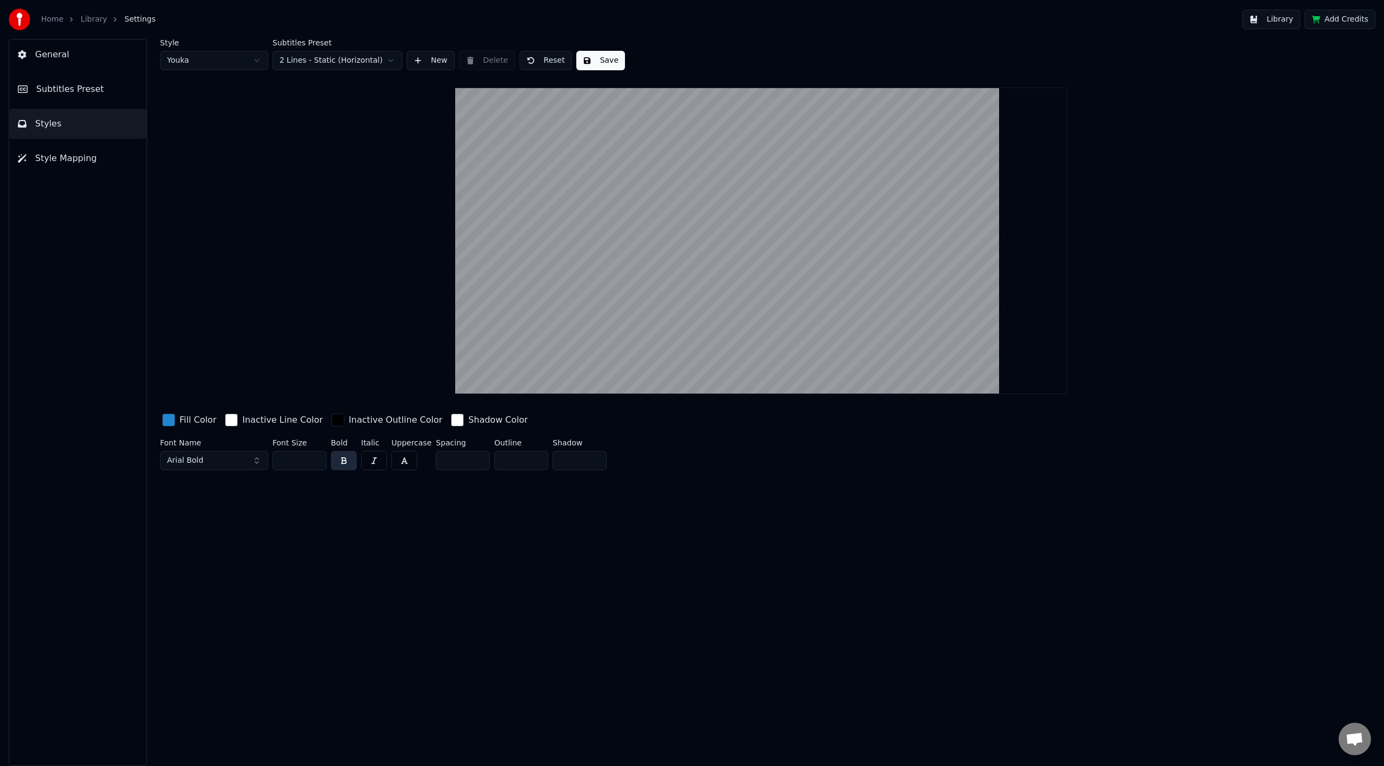
click at [48, 159] on span "Style Mapping" at bounding box center [66, 158] width 62 height 13
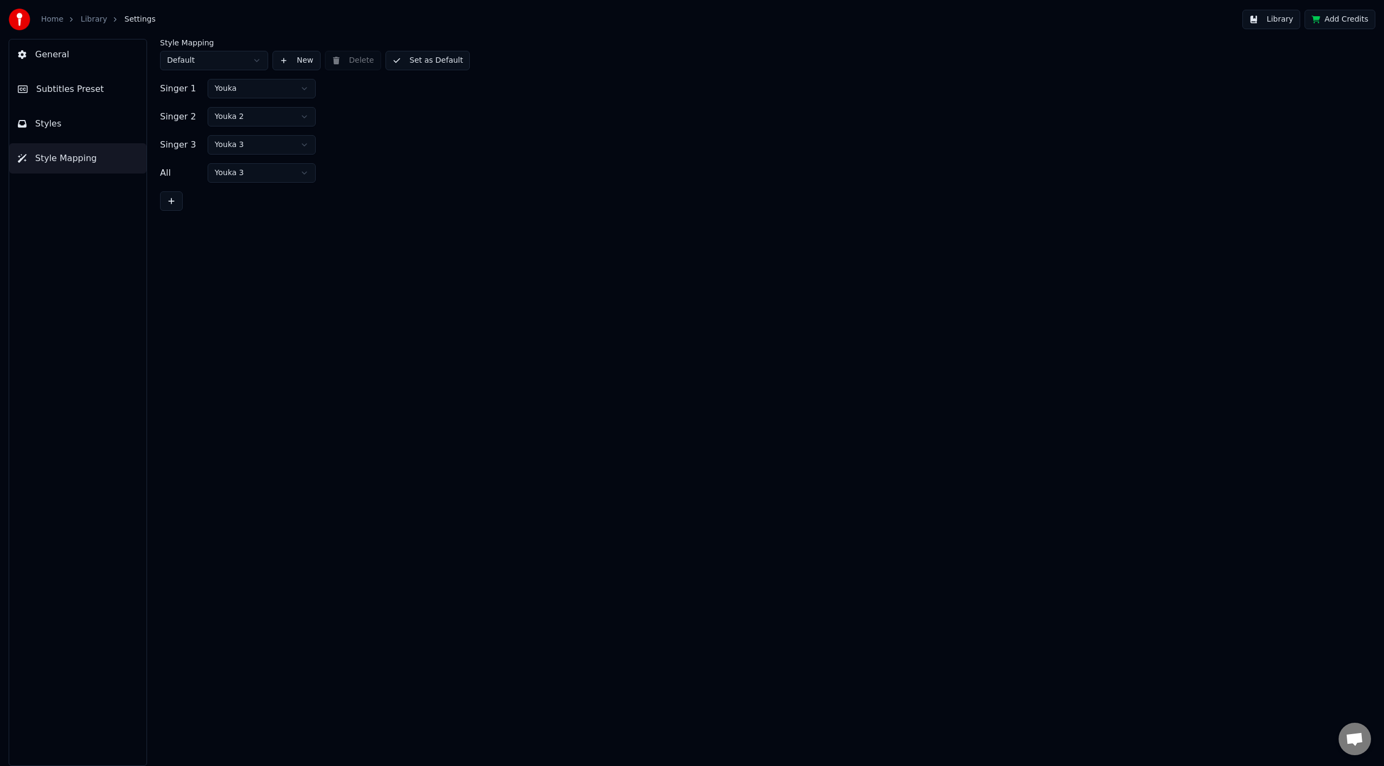
click at [52, 91] on span "Subtitles Preset" at bounding box center [70, 89] width 68 height 13
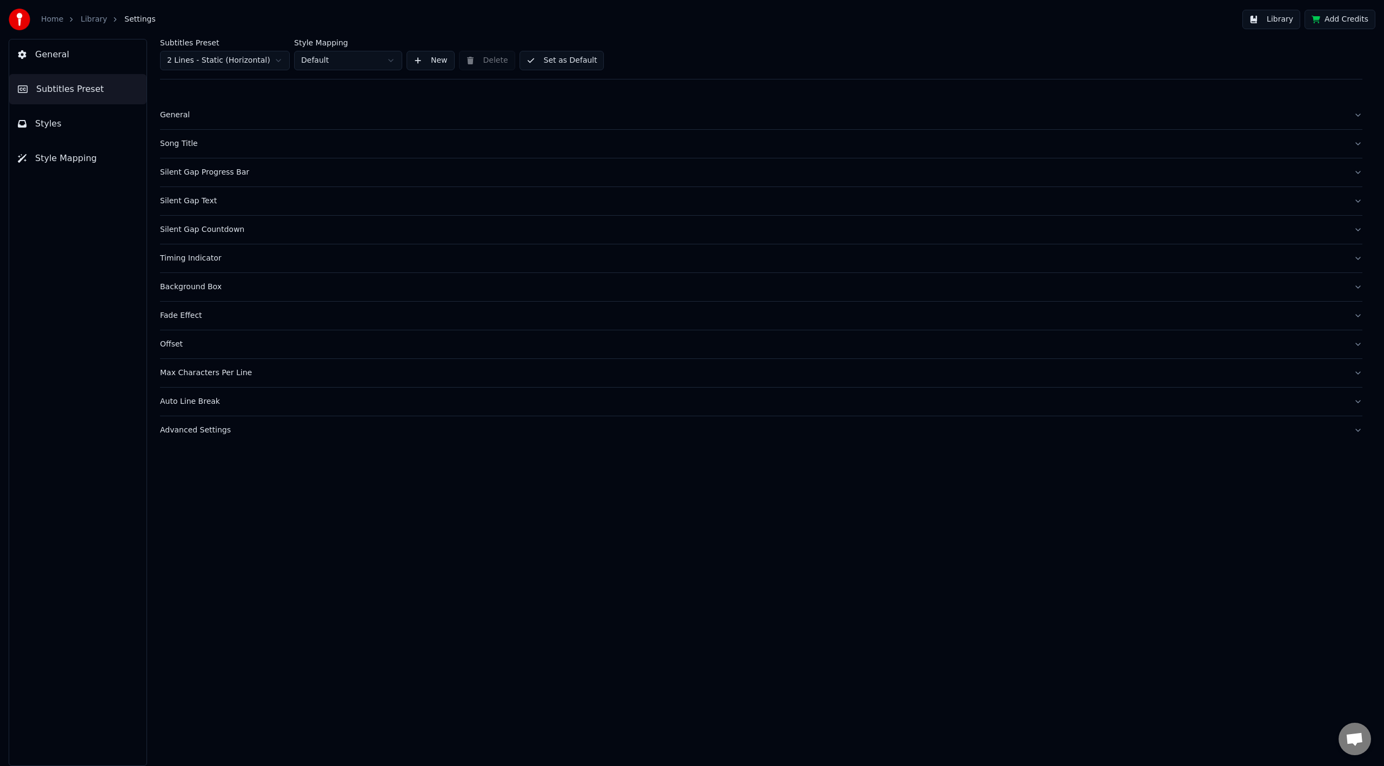
click at [178, 119] on div "General" at bounding box center [752, 115] width 1185 height 11
click at [46, 91] on span "Subtitles Preset" at bounding box center [70, 89] width 68 height 13
click at [48, 62] on button "General" at bounding box center [77, 54] width 137 height 30
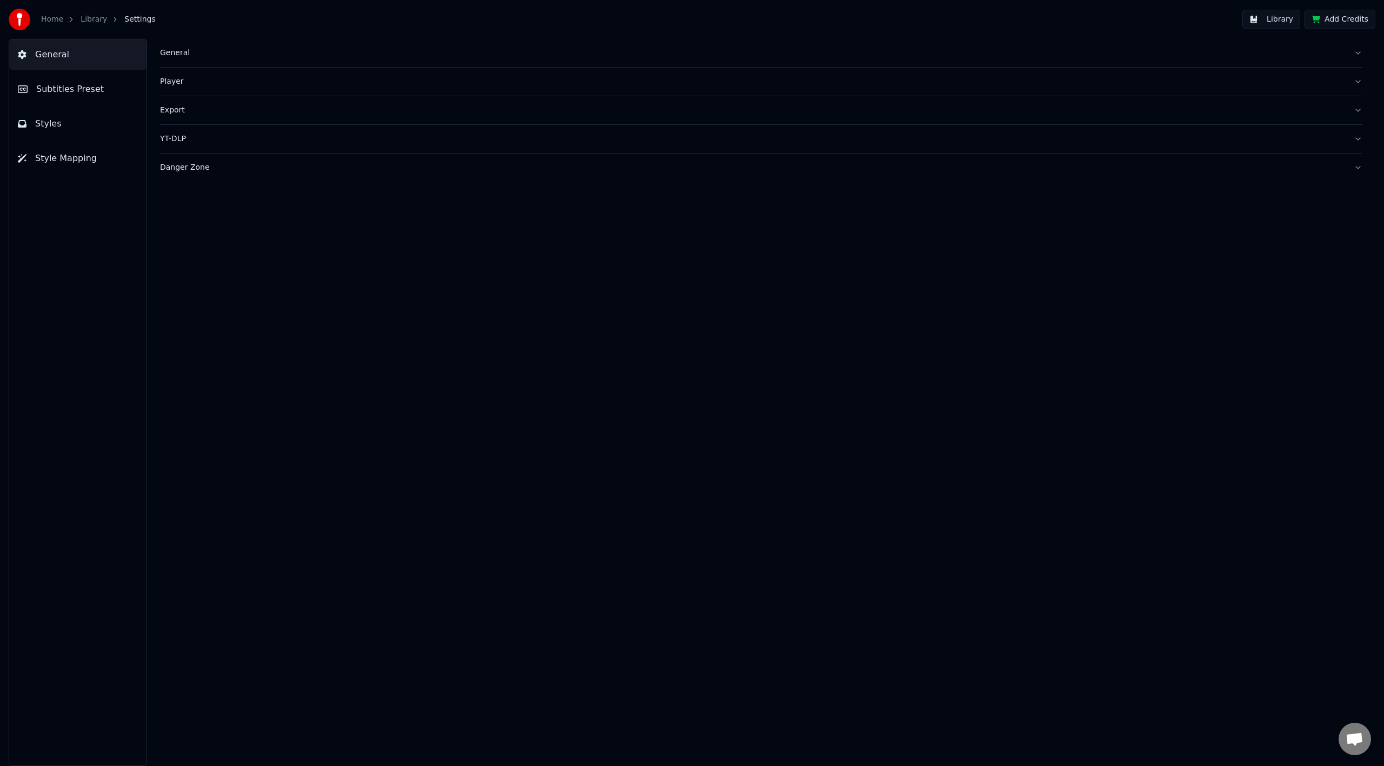
click at [180, 54] on div "General" at bounding box center [752, 53] width 1185 height 11
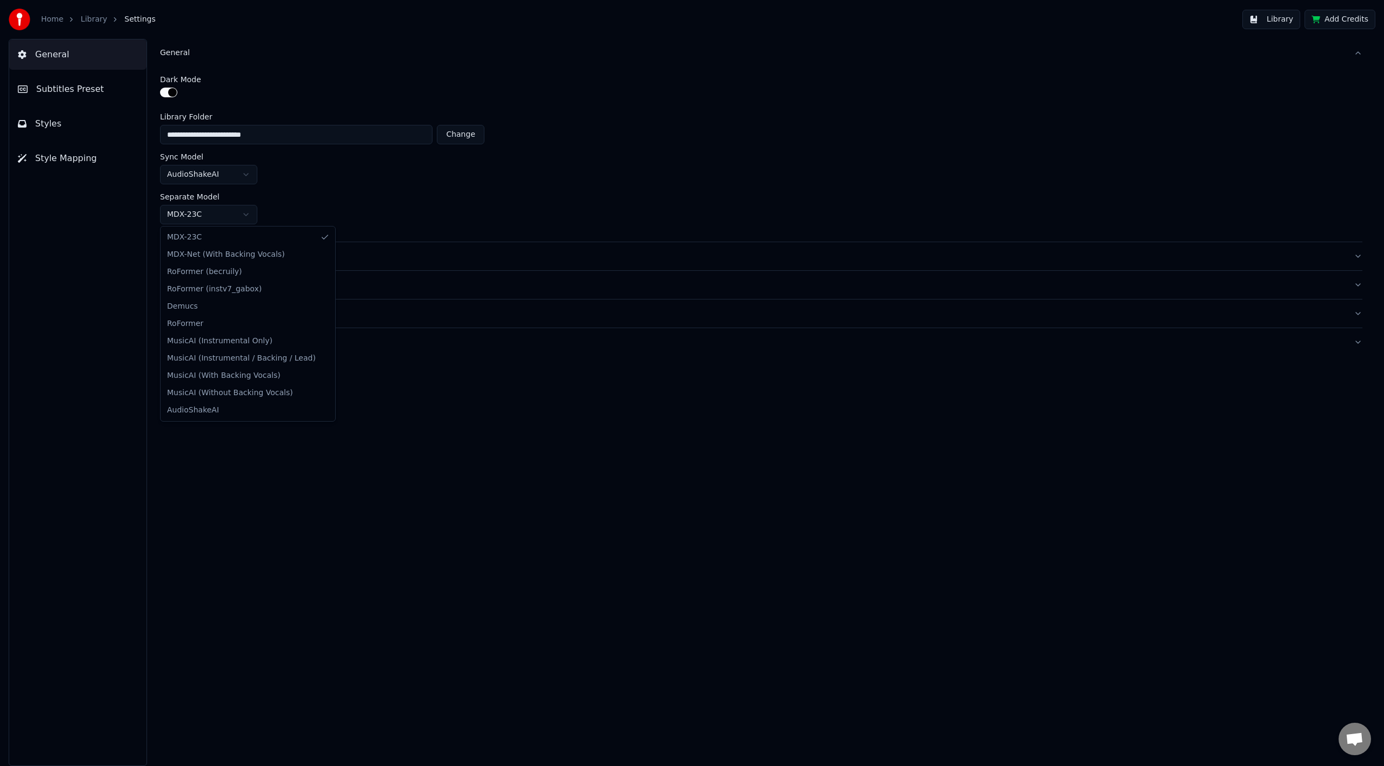
click at [248, 218] on html "**********" at bounding box center [692, 383] width 1384 height 766
click at [298, 207] on html "**********" at bounding box center [692, 383] width 1384 height 766
click at [245, 173] on html "**********" at bounding box center [692, 383] width 1384 height 766
click at [342, 188] on html "**********" at bounding box center [692, 383] width 1384 height 766
click at [172, 263] on button "Player" at bounding box center [761, 256] width 1203 height 28
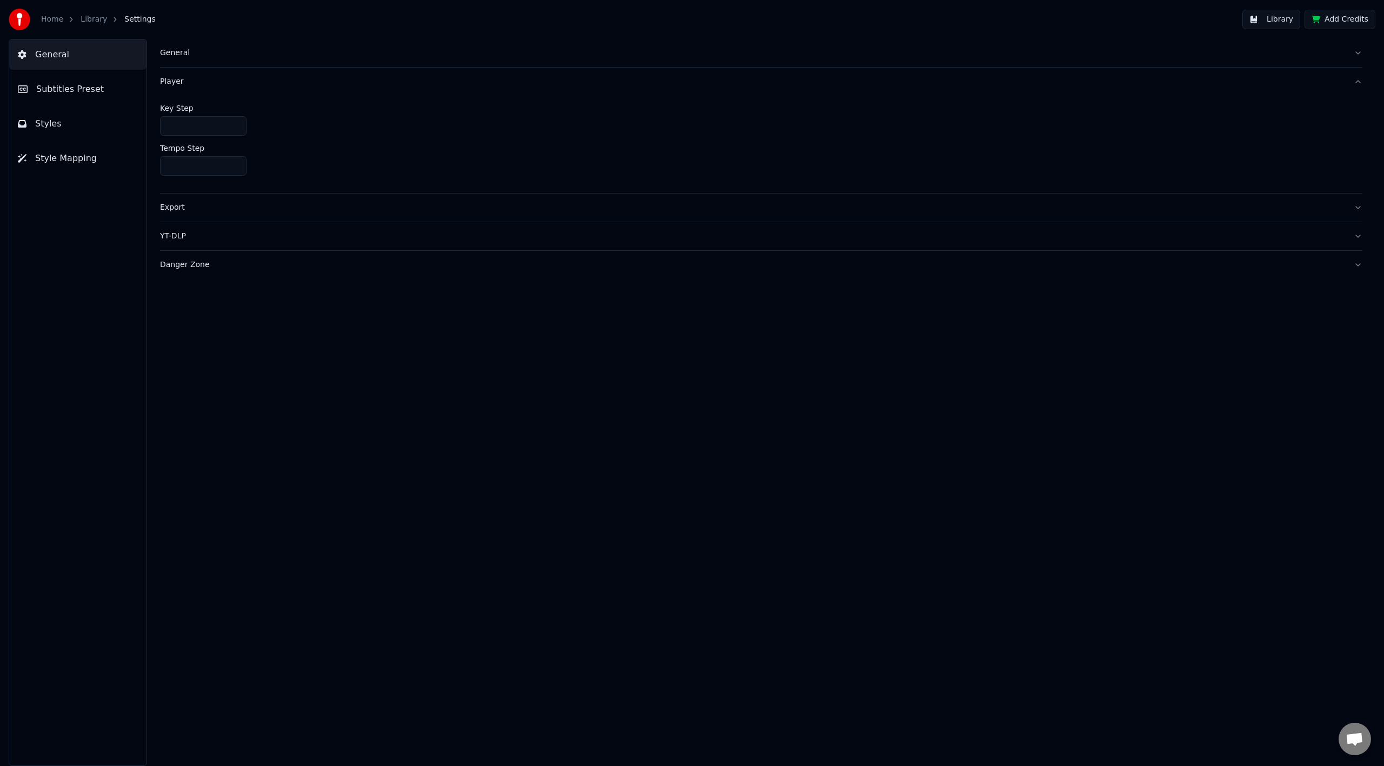
click at [88, 19] on link "Library" at bounding box center [94, 19] width 26 height 11
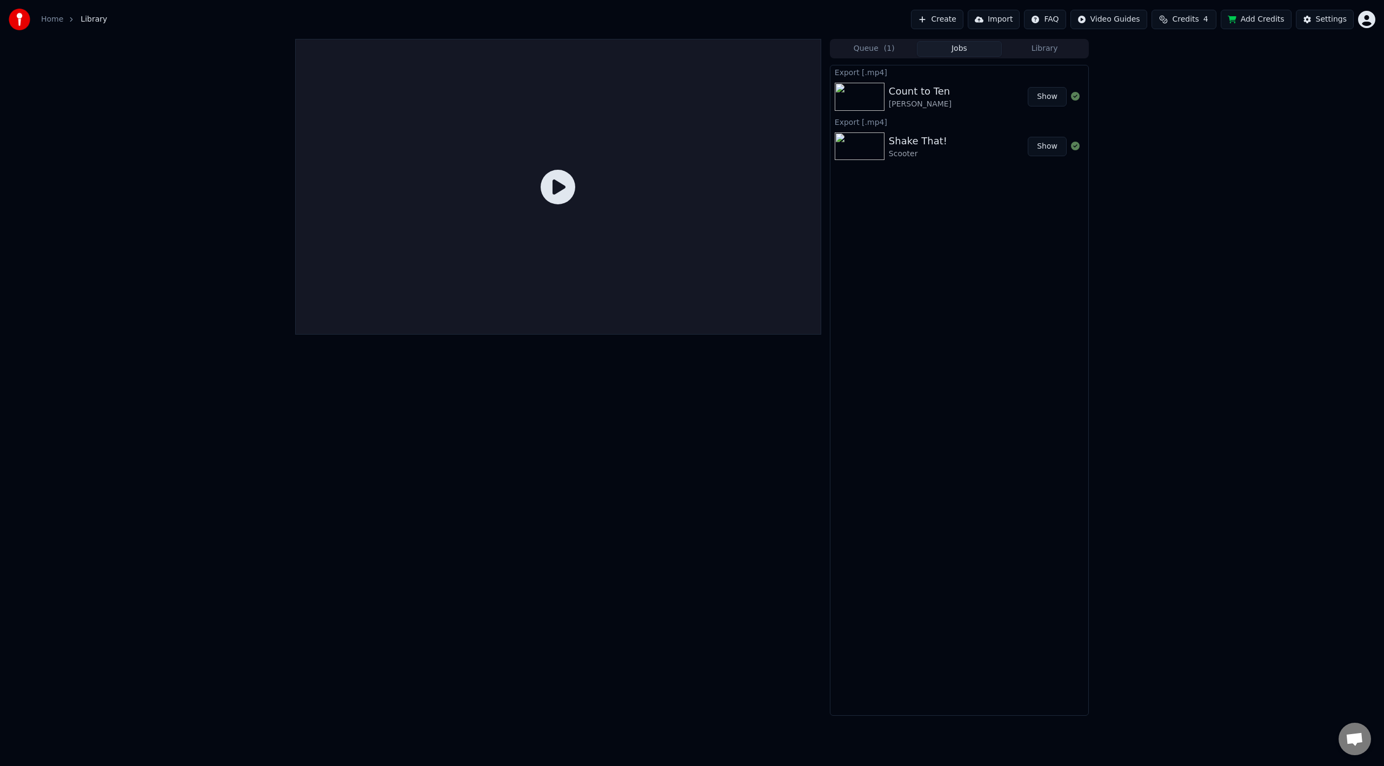
click at [52, 22] on link "Home" at bounding box center [52, 19] width 22 height 11
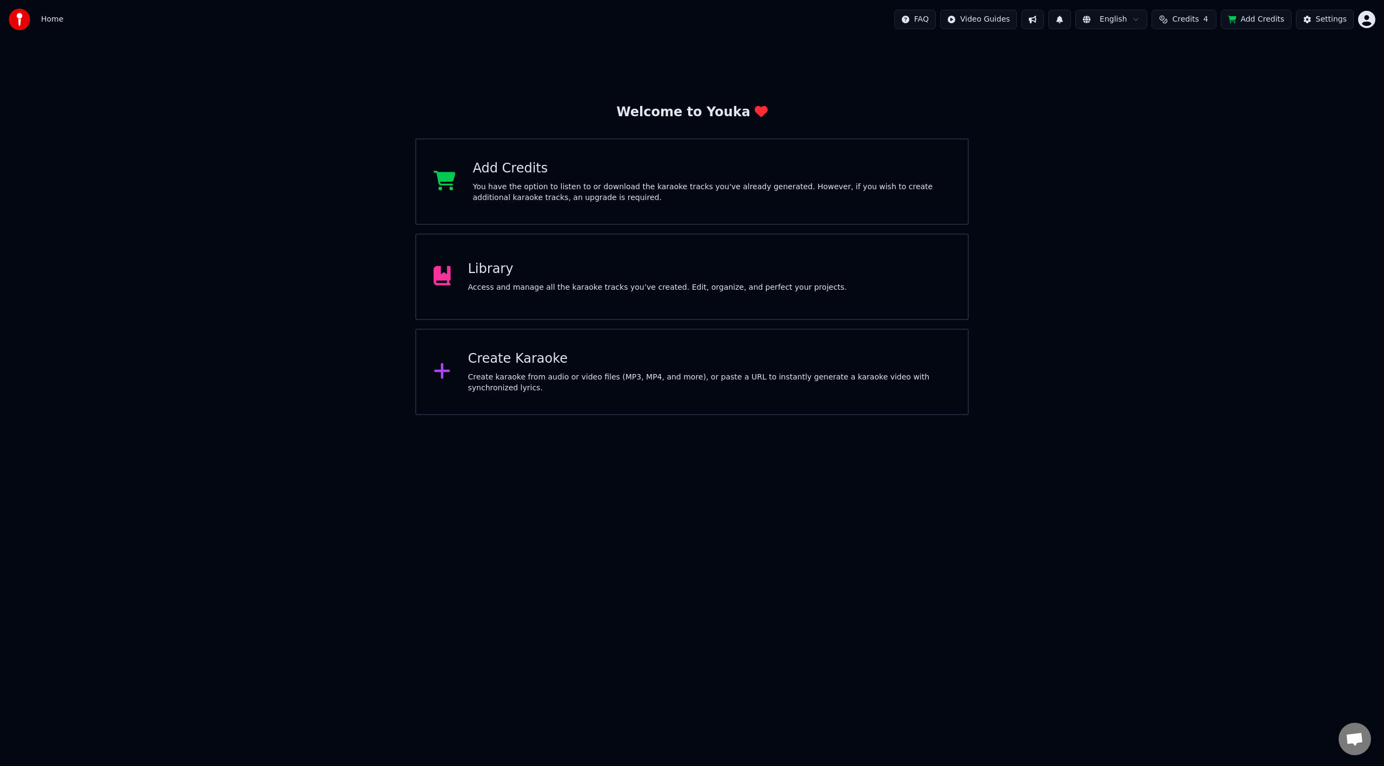
click at [628, 273] on div "Library" at bounding box center [657, 269] width 379 height 17
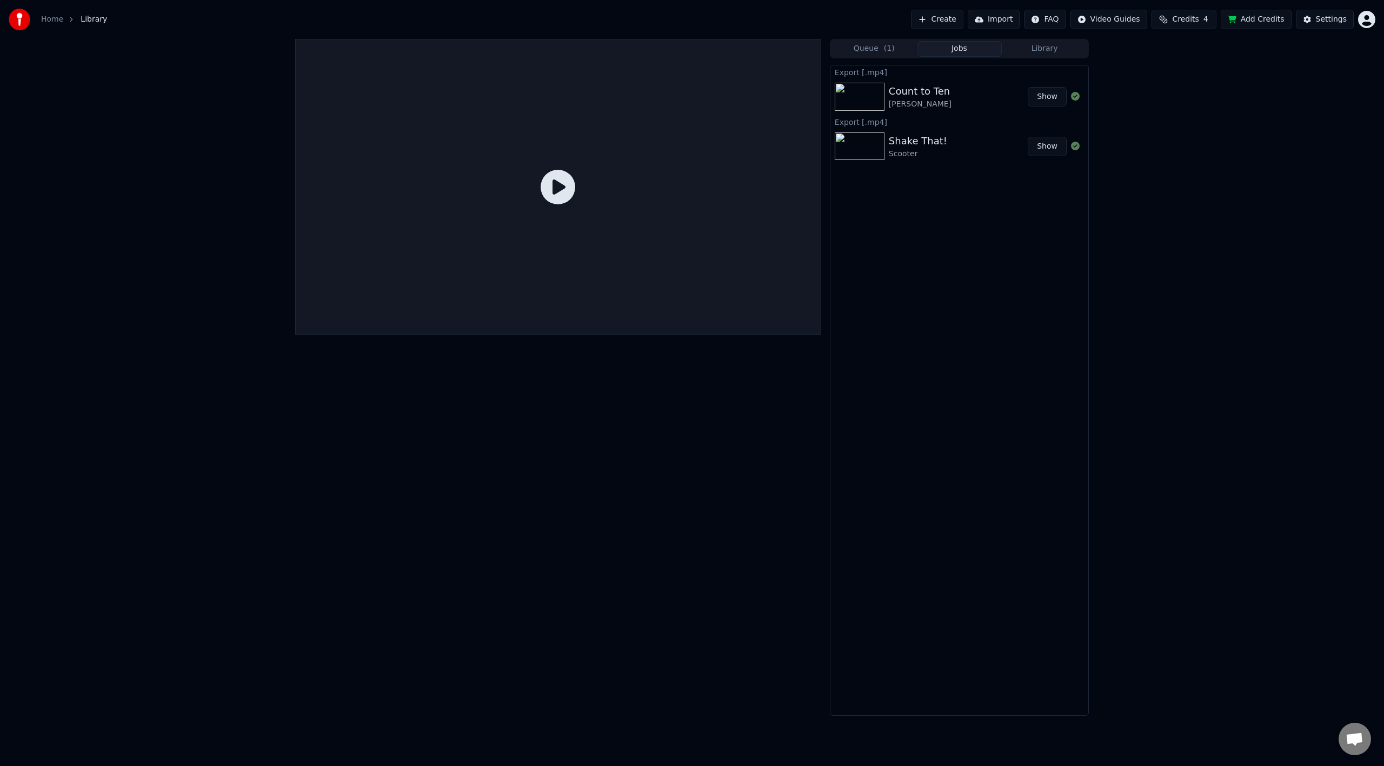
click at [1047, 16] on html "Home Library Create Import FAQ Video Guides Credits 4 Add Credits Settings Queu…" at bounding box center [692, 383] width 1384 height 766
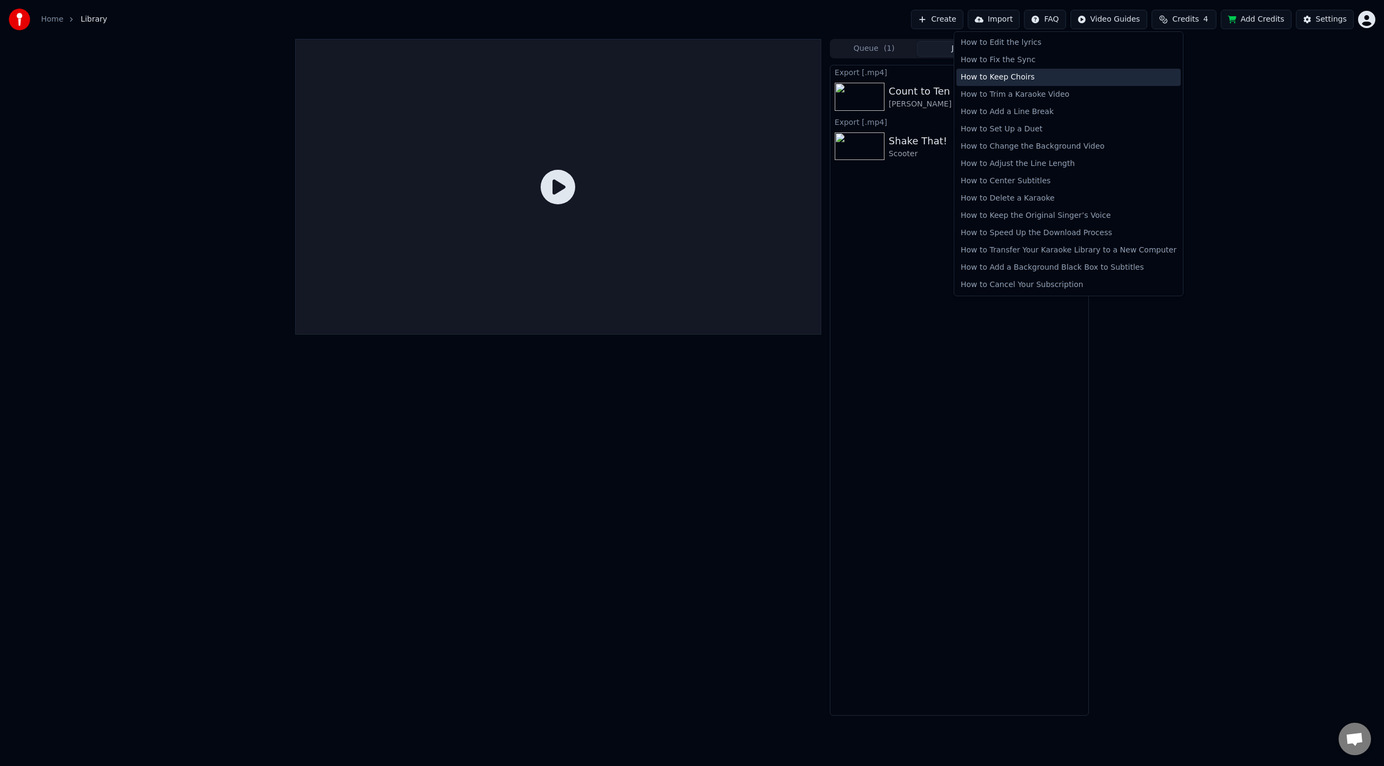
click at [1001, 76] on div "How to Keep Choirs" at bounding box center [1069, 77] width 224 height 17
